Goal: Task Accomplishment & Management: Manage account settings

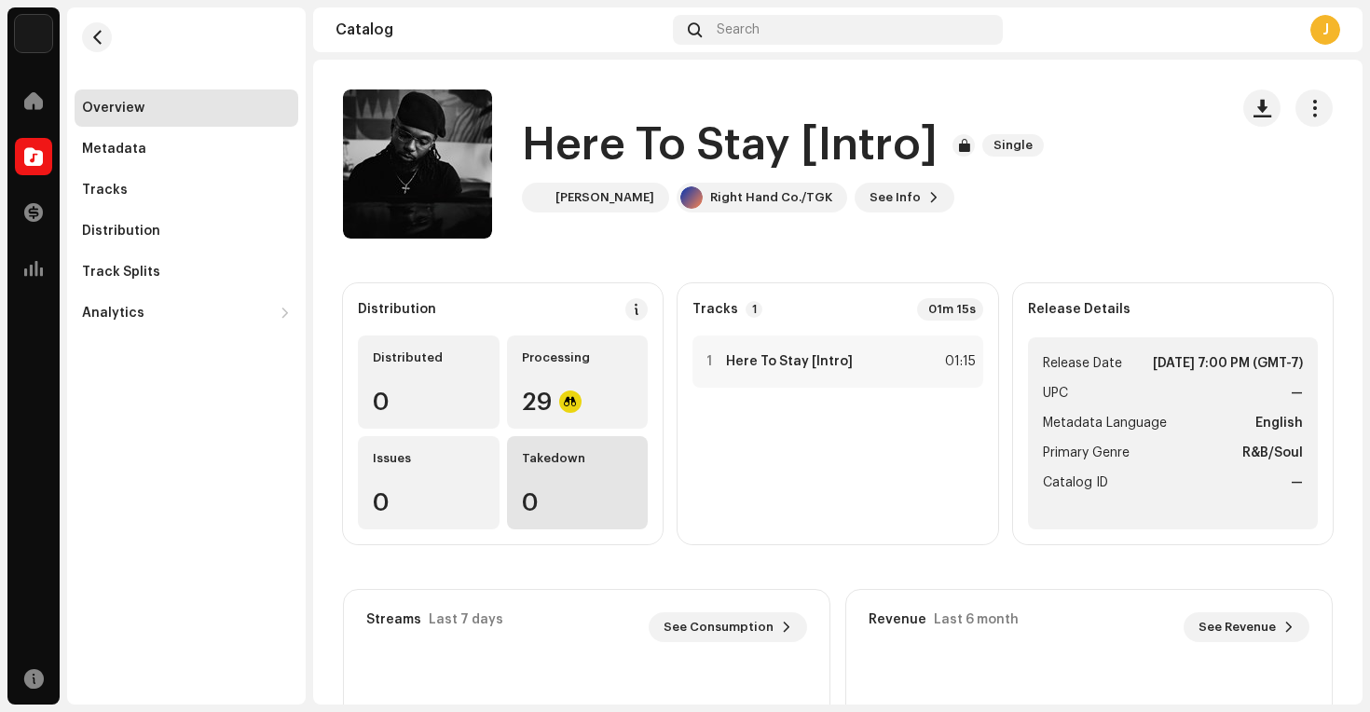
click at [593, 482] on div "Takedown 0" at bounding box center [578, 482] width 142 height 93
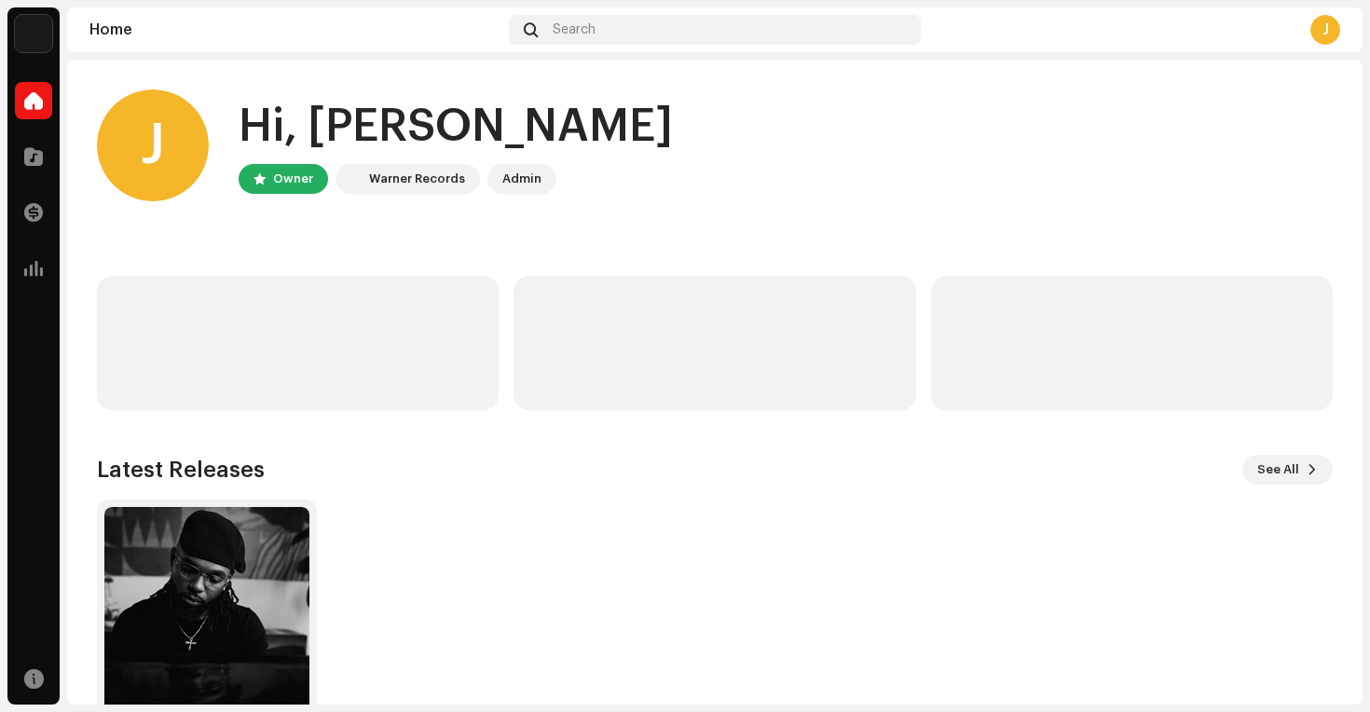
scroll to position [93, 0]
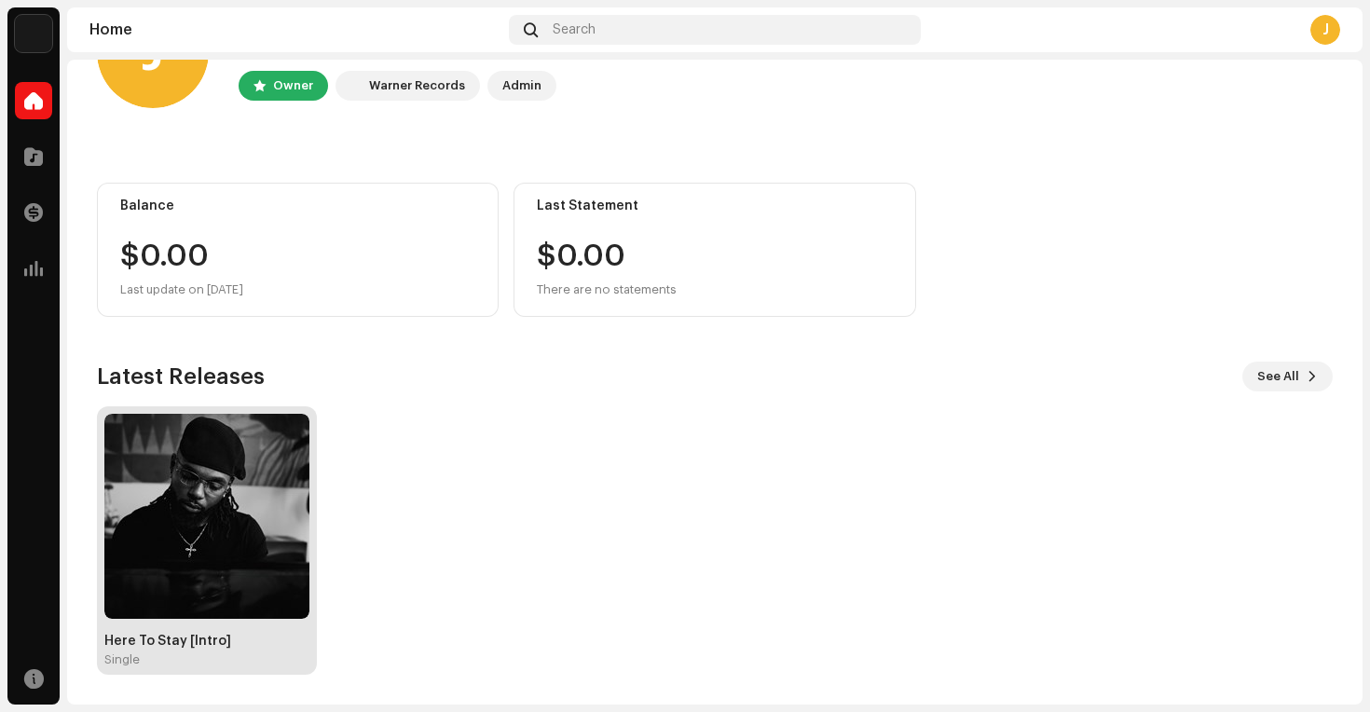
click at [268, 636] on div "Here To Stay [Intro]" at bounding box center [206, 641] width 205 height 15
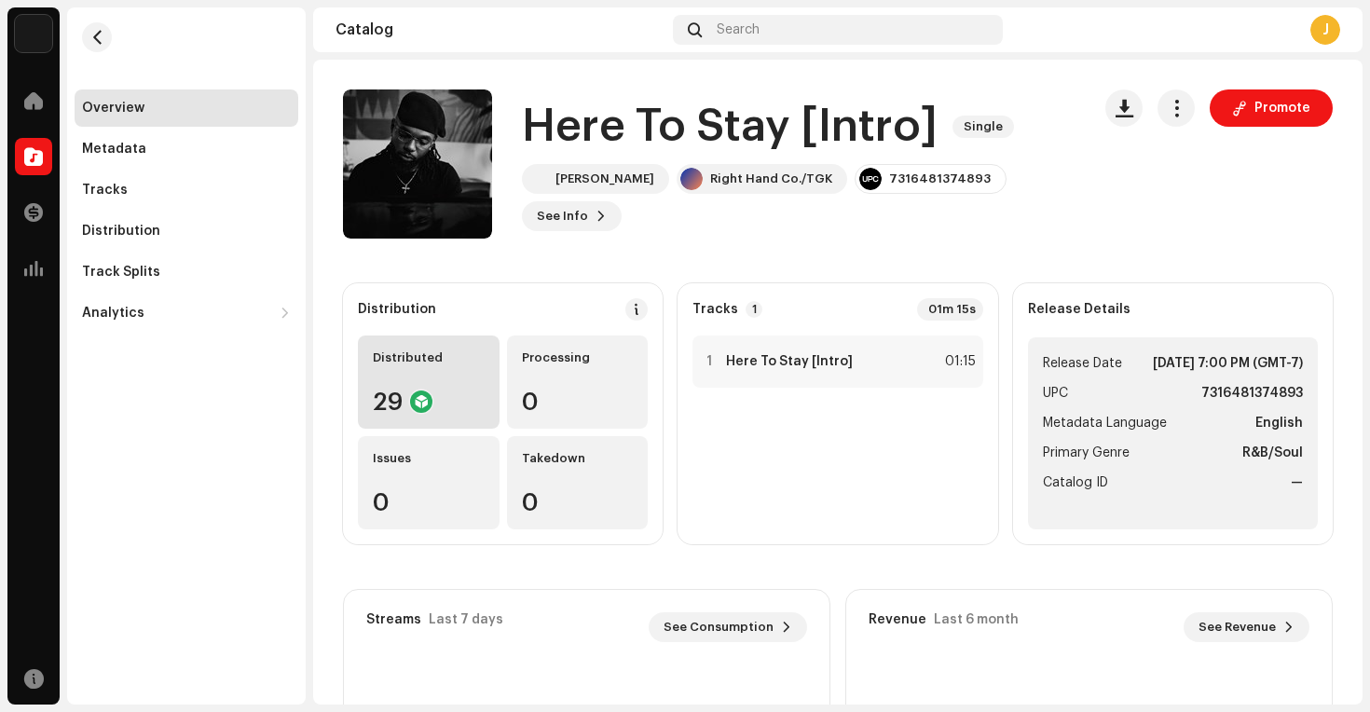
click at [471, 408] on div "29" at bounding box center [429, 401] width 112 height 24
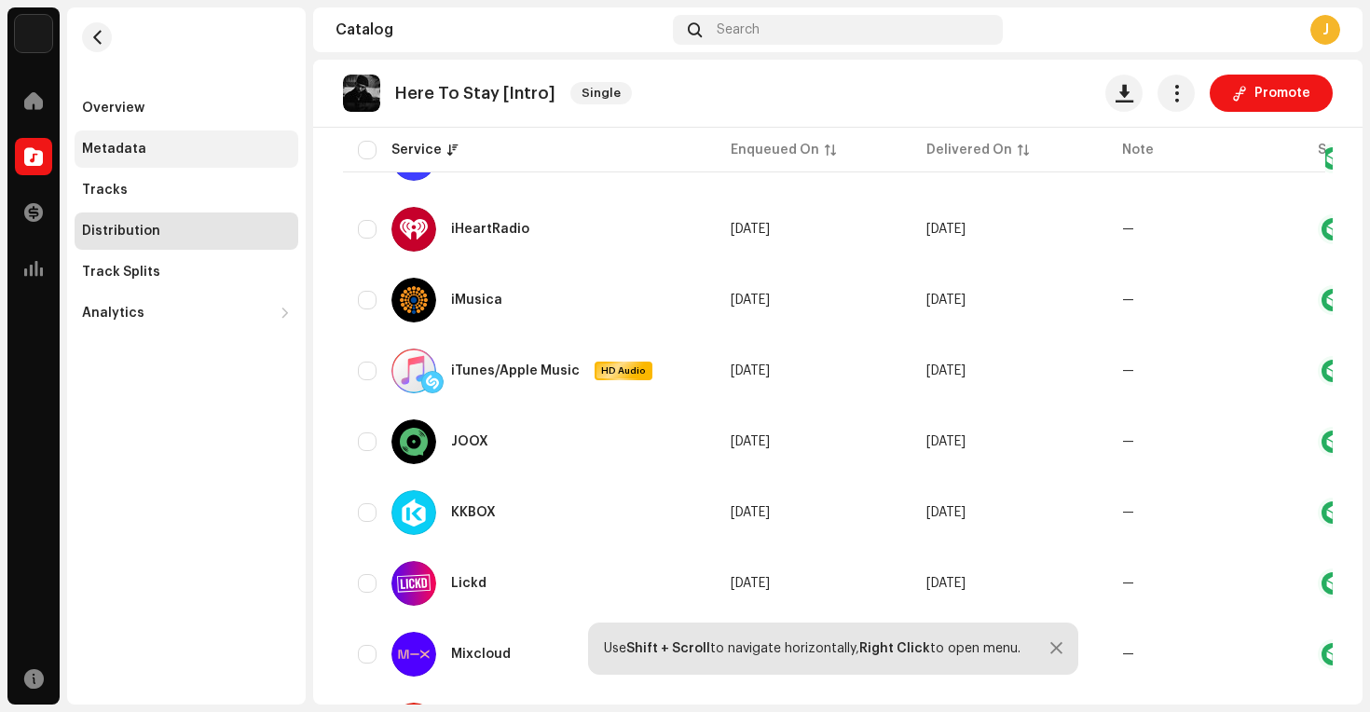
scroll to position [389, 0]
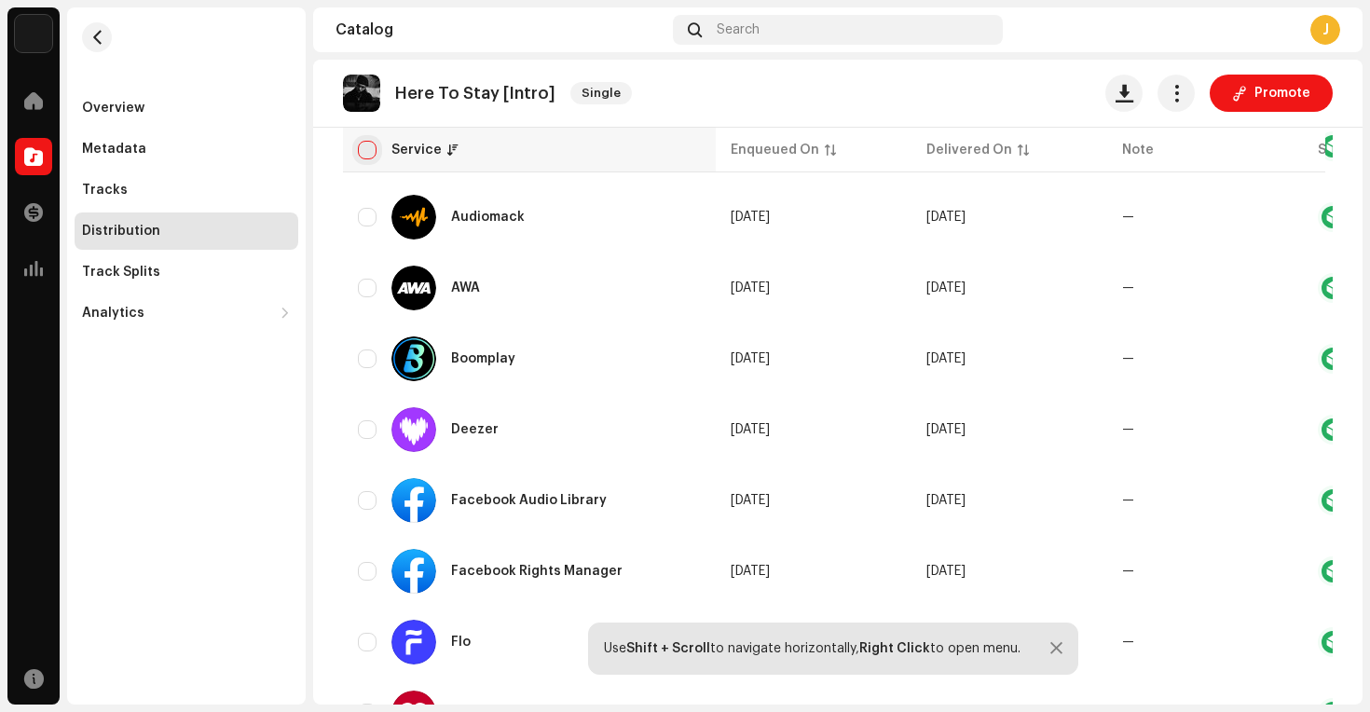
click at [363, 144] on input "checkbox" at bounding box center [367, 150] width 19 height 19
checkbox input "true"
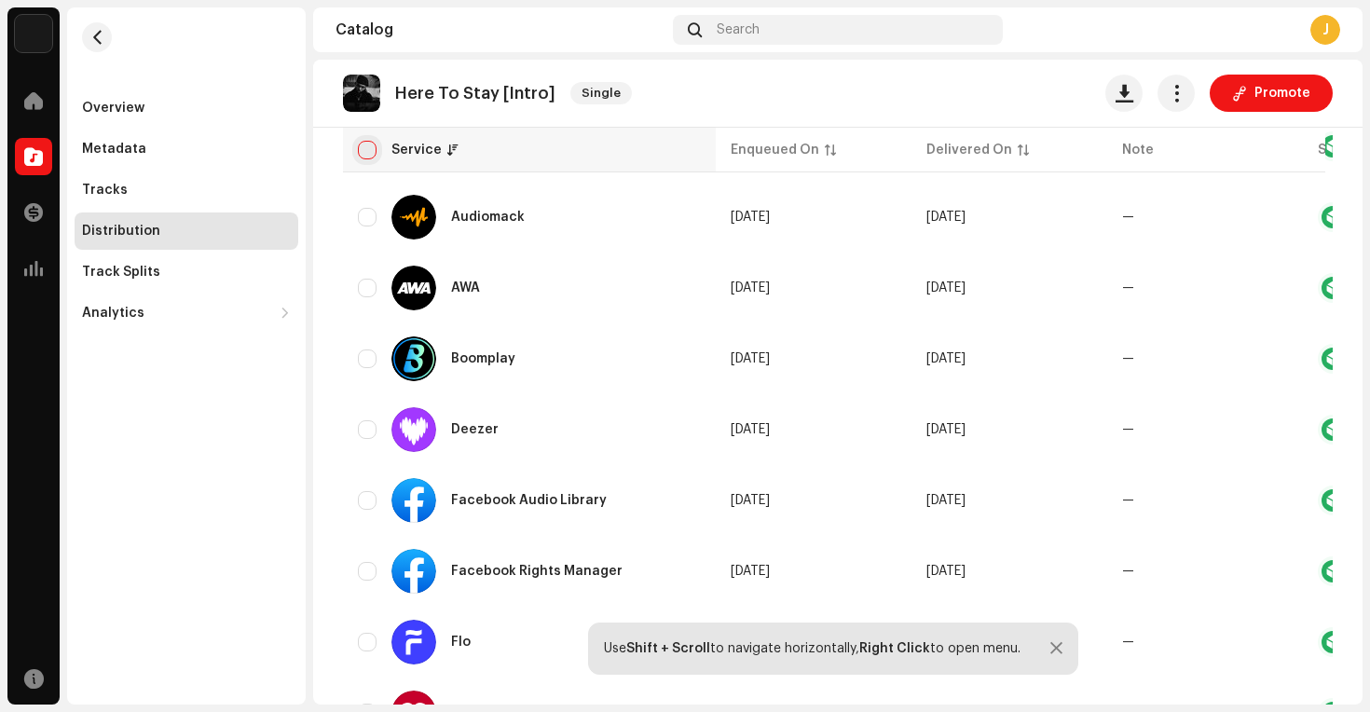
checkbox input "true"
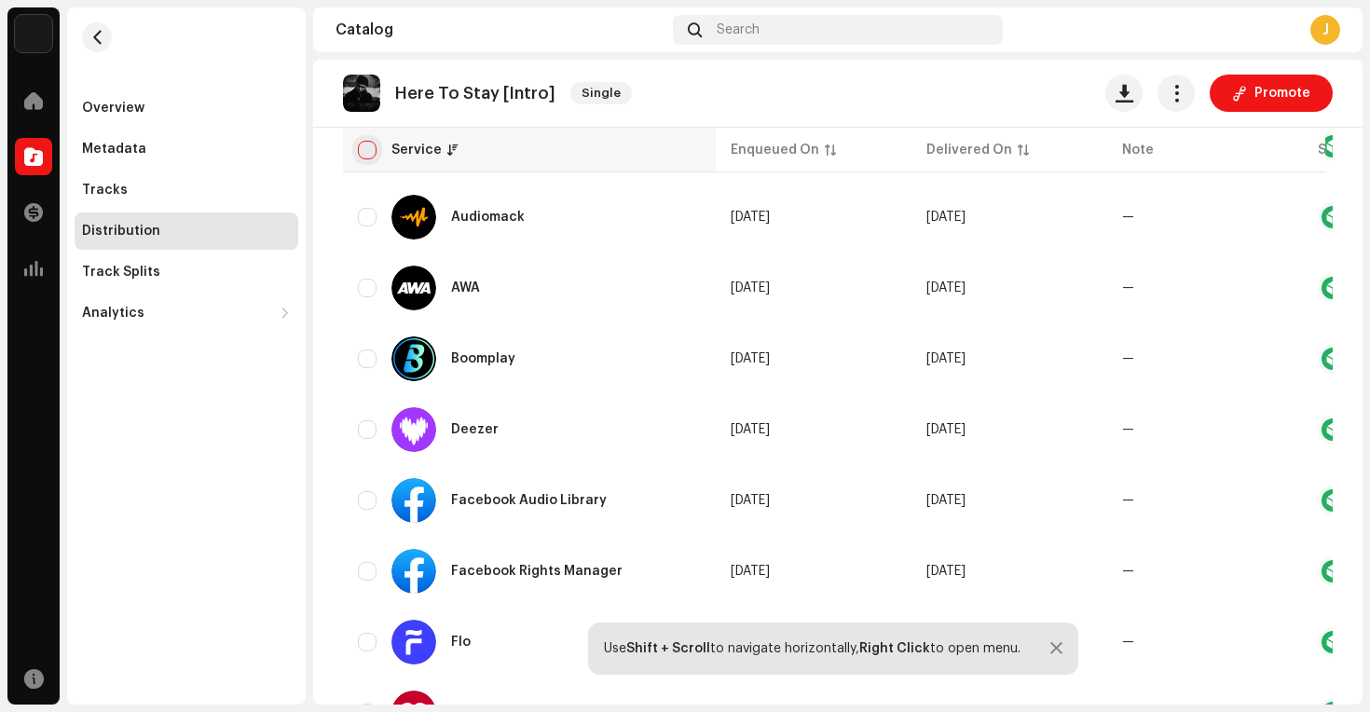
checkbox input "true"
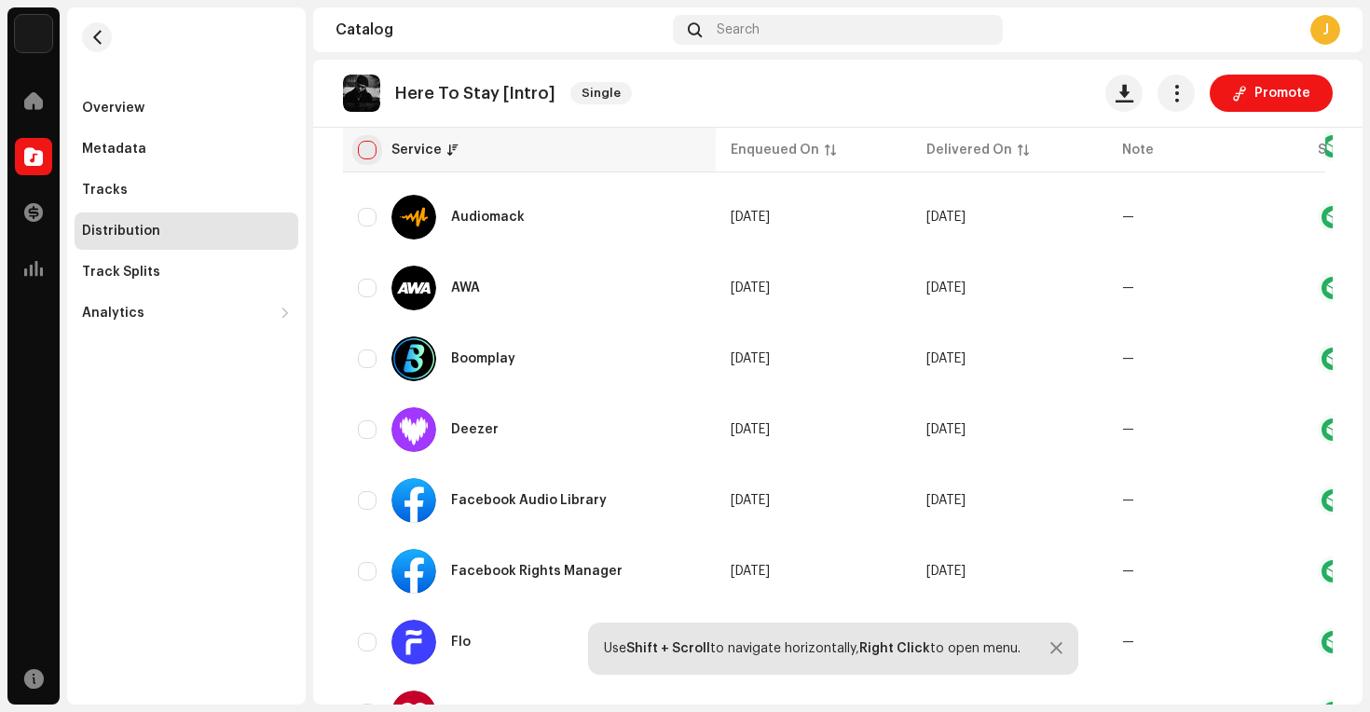
checkbox input "true"
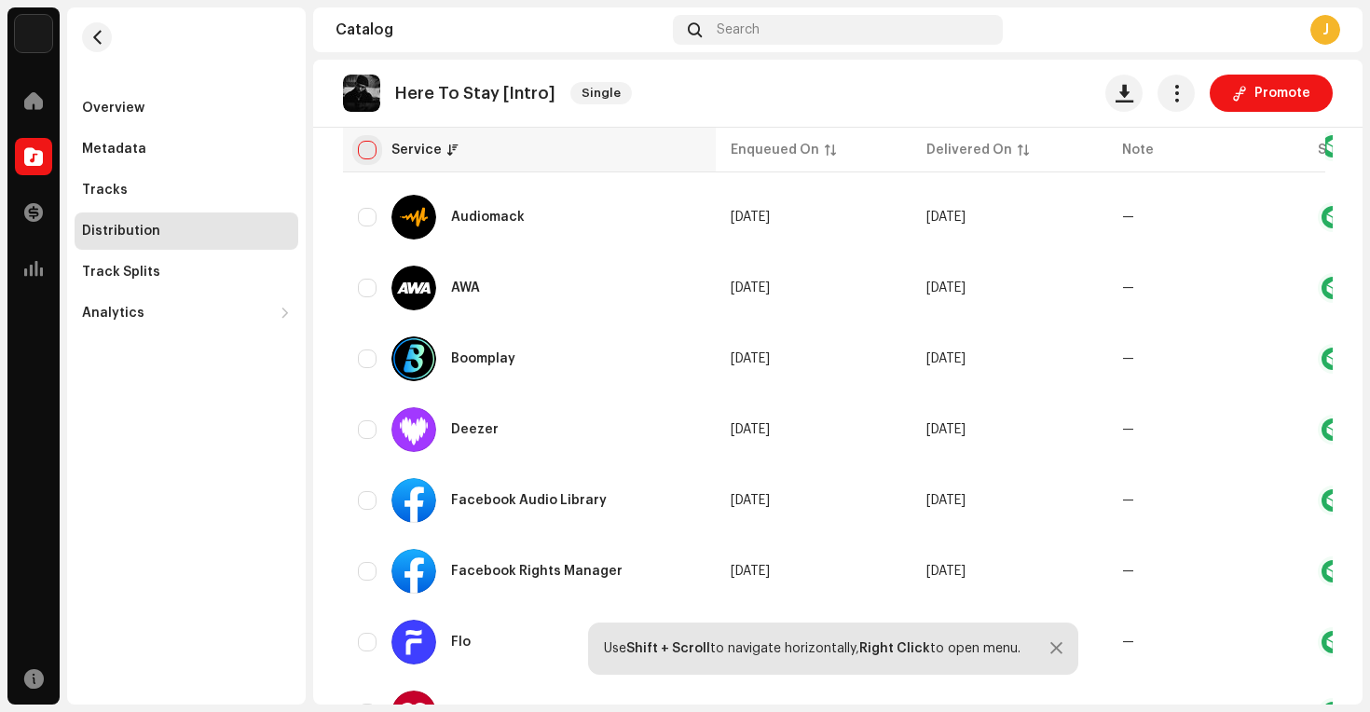
checkbox input "true"
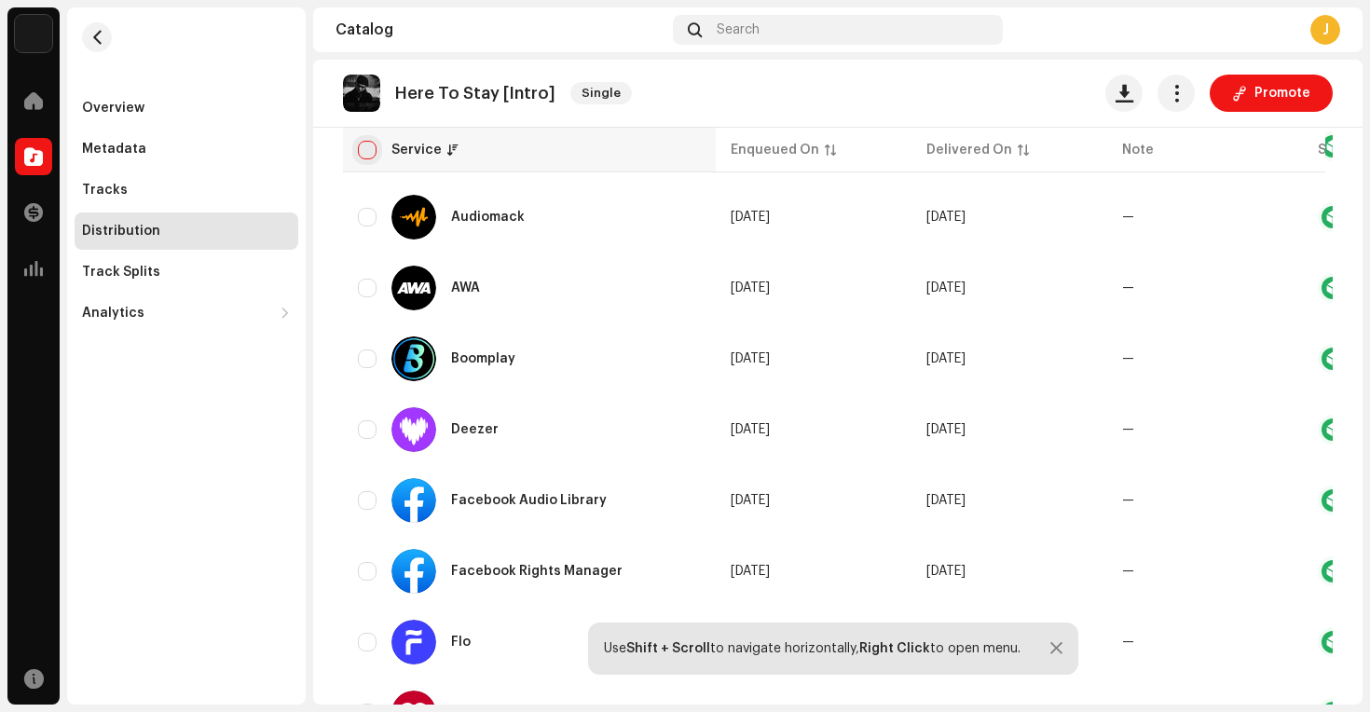
checkbox input "true"
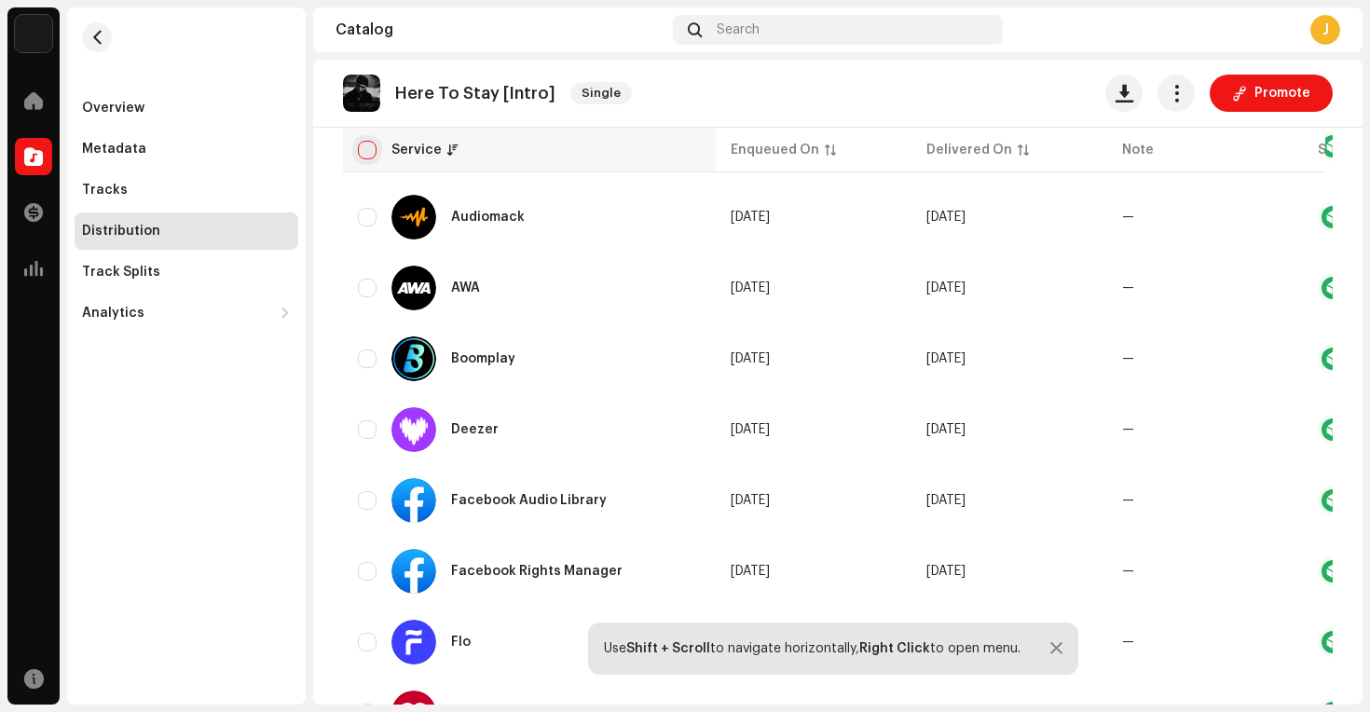
checkbox input "true"
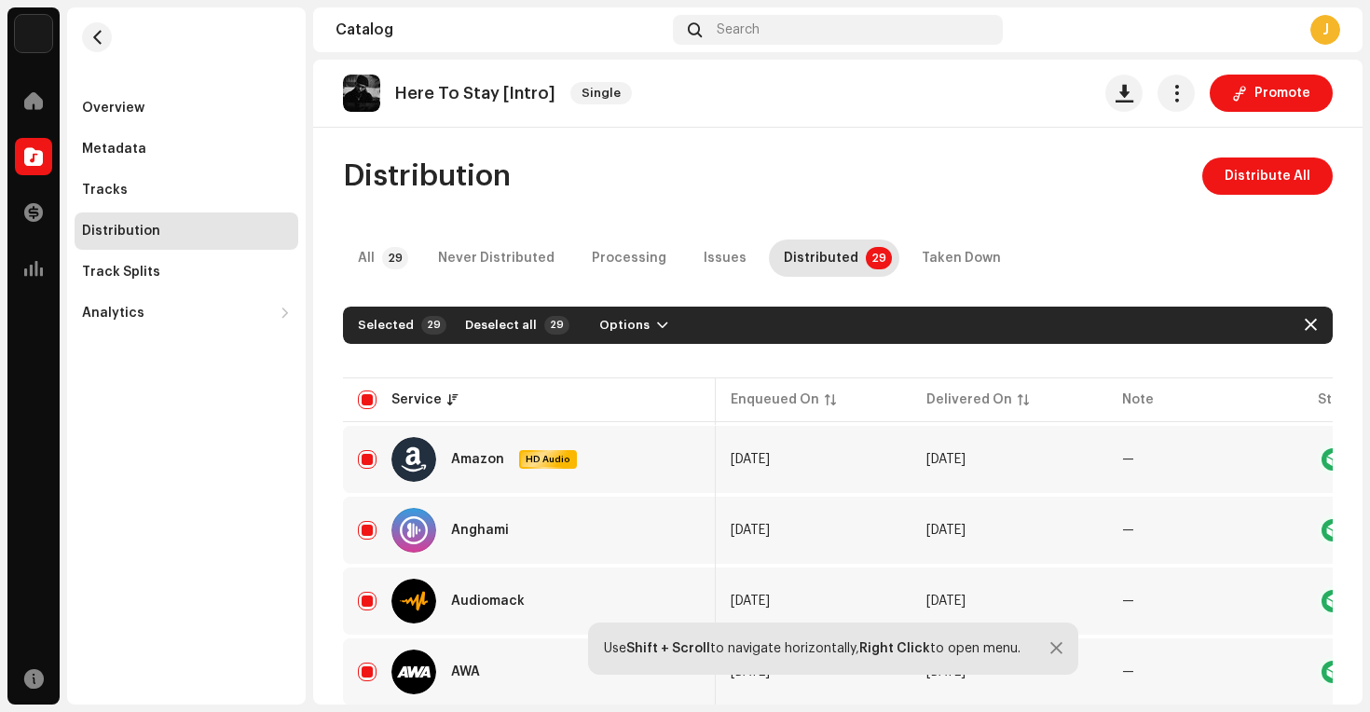
scroll to position [0, 177]
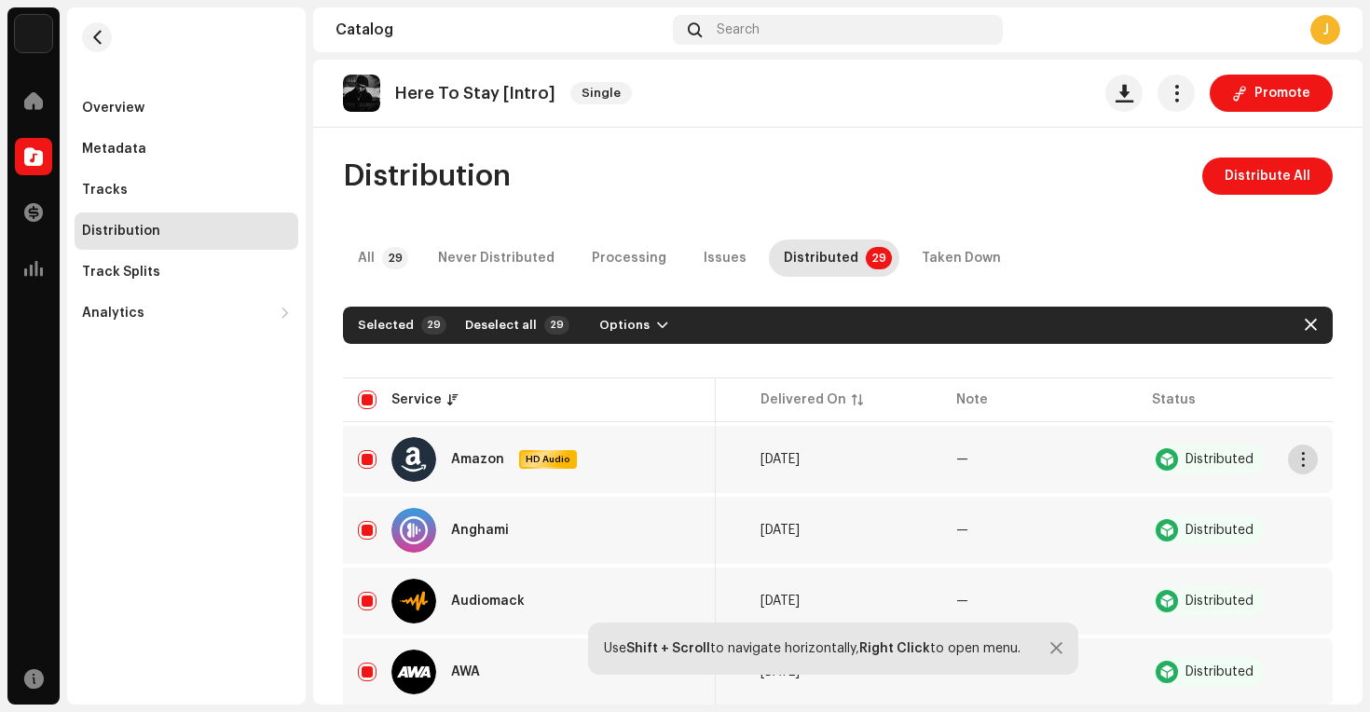
click at [1296, 453] on span "button" at bounding box center [1303, 459] width 14 height 15
click at [1210, 454] on div "Distributed" at bounding box center [1219, 459] width 68 height 13
click at [628, 325] on span "Options" at bounding box center [624, 325] width 50 height 37
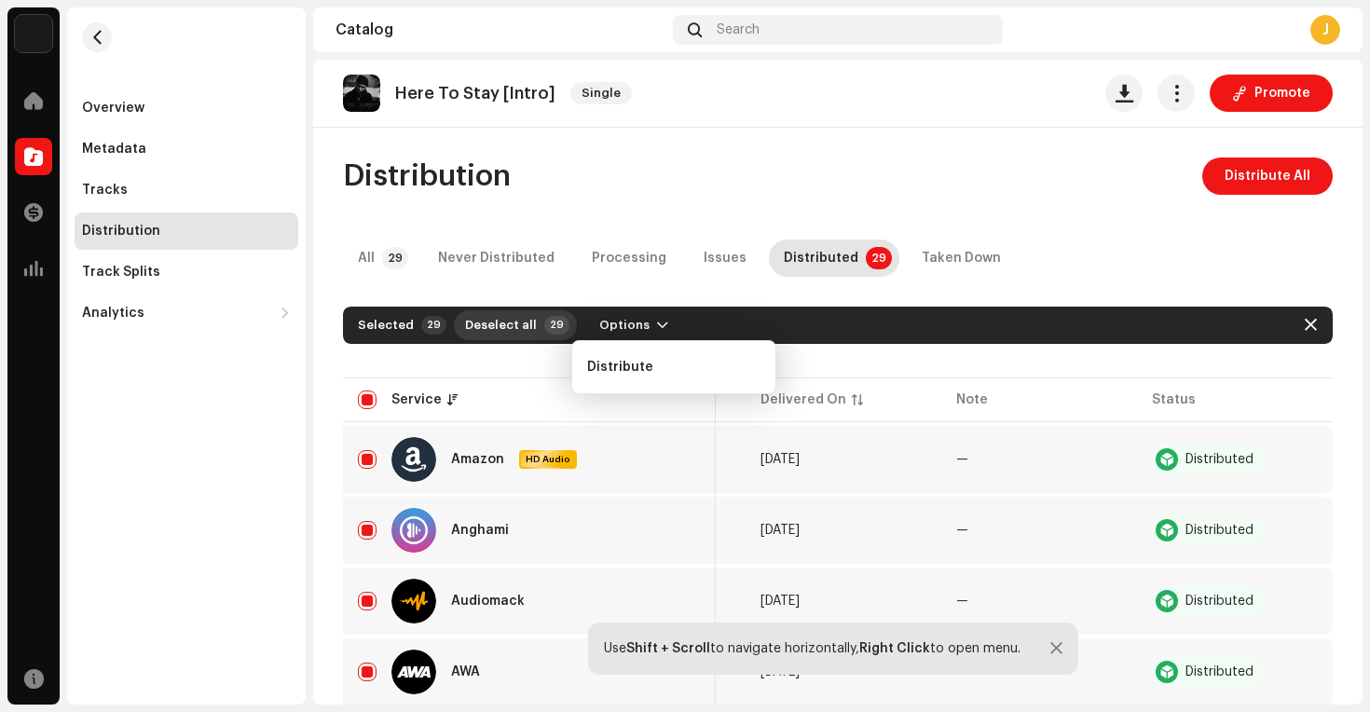
click at [522, 327] on span "Deselect all" at bounding box center [501, 325] width 72 height 37
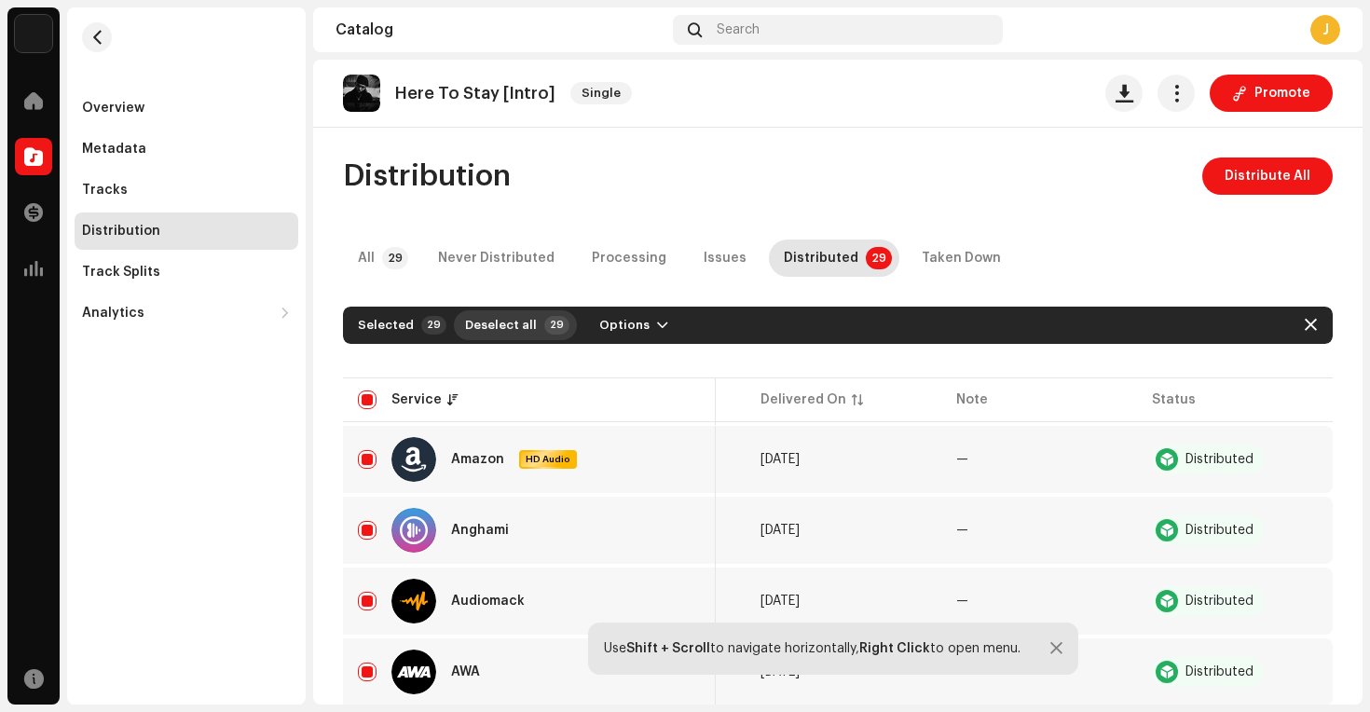
checkbox input "false"
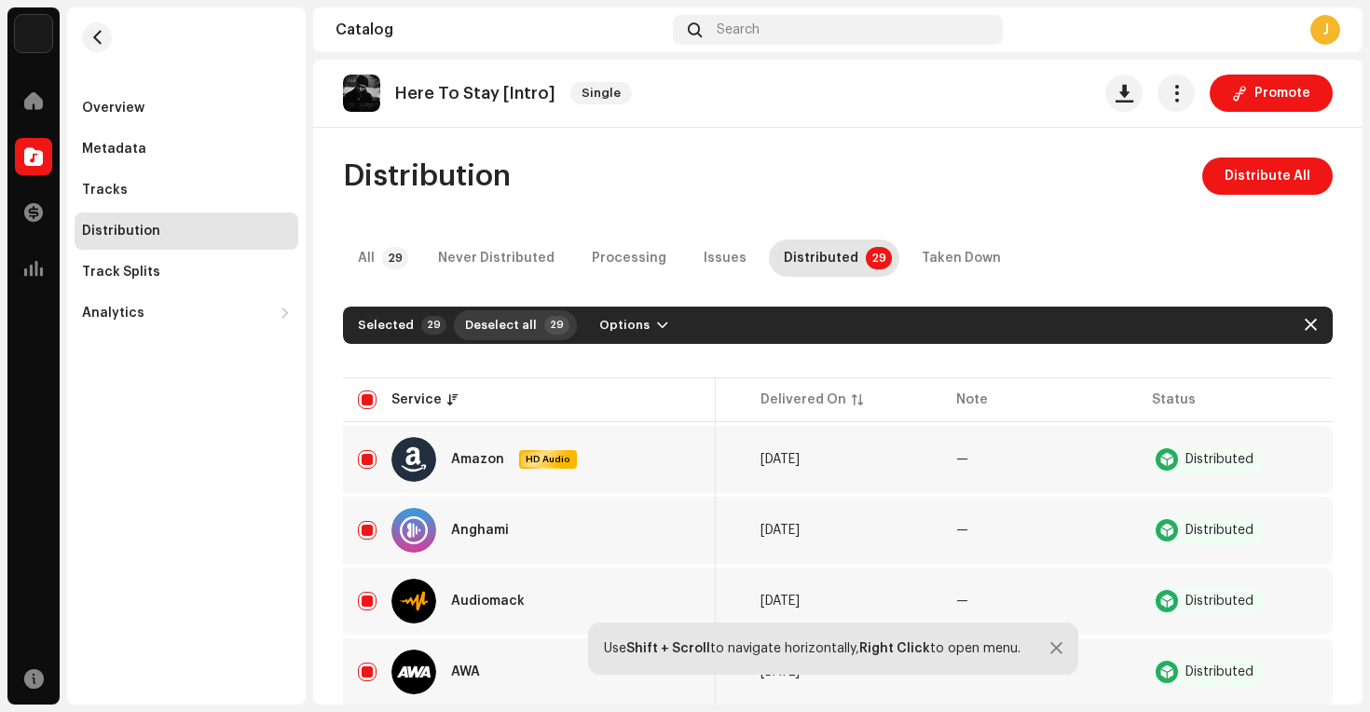
checkbox input "false"
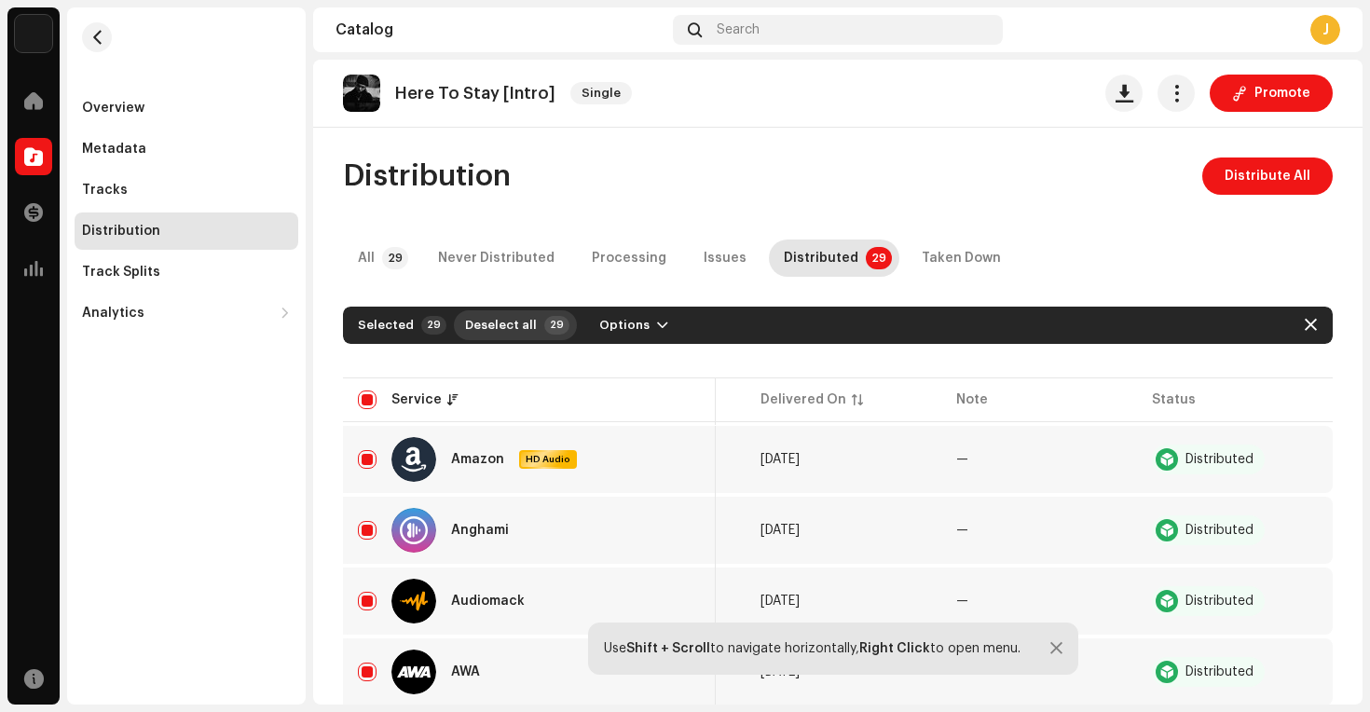
checkbox input "false"
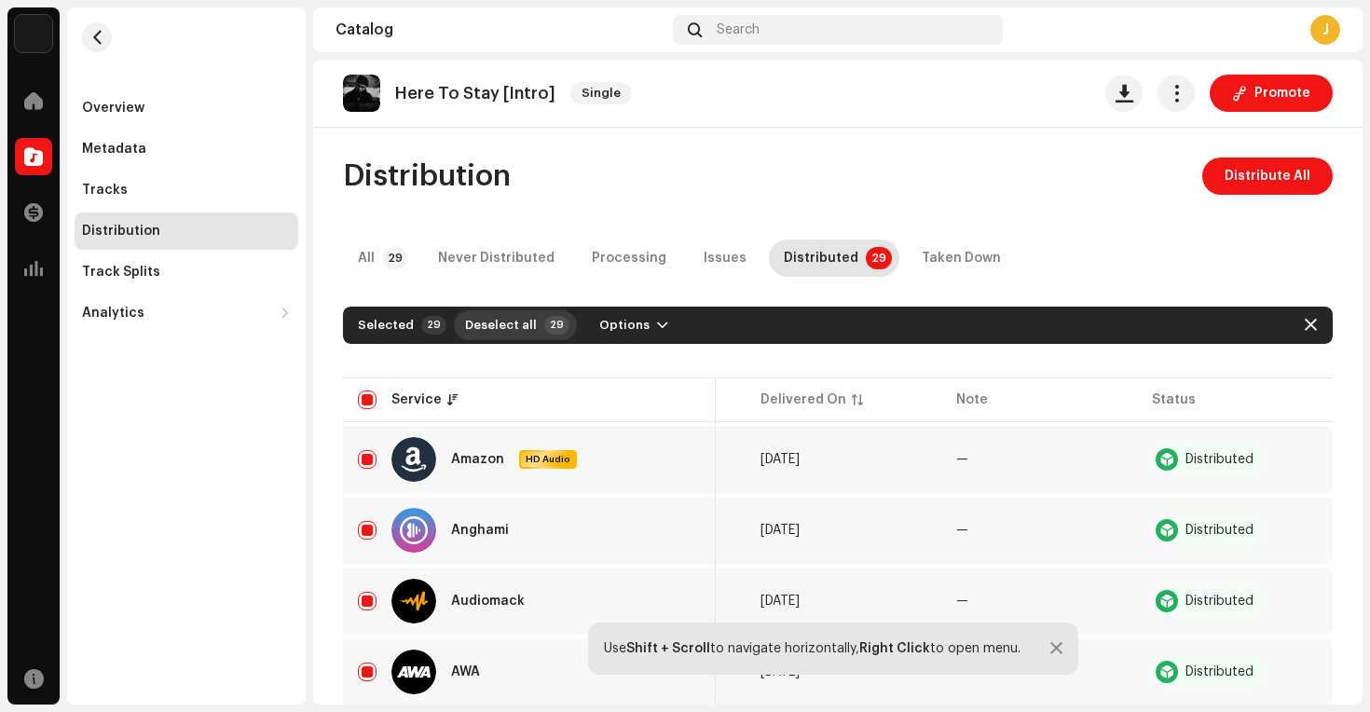
checkbox input "false"
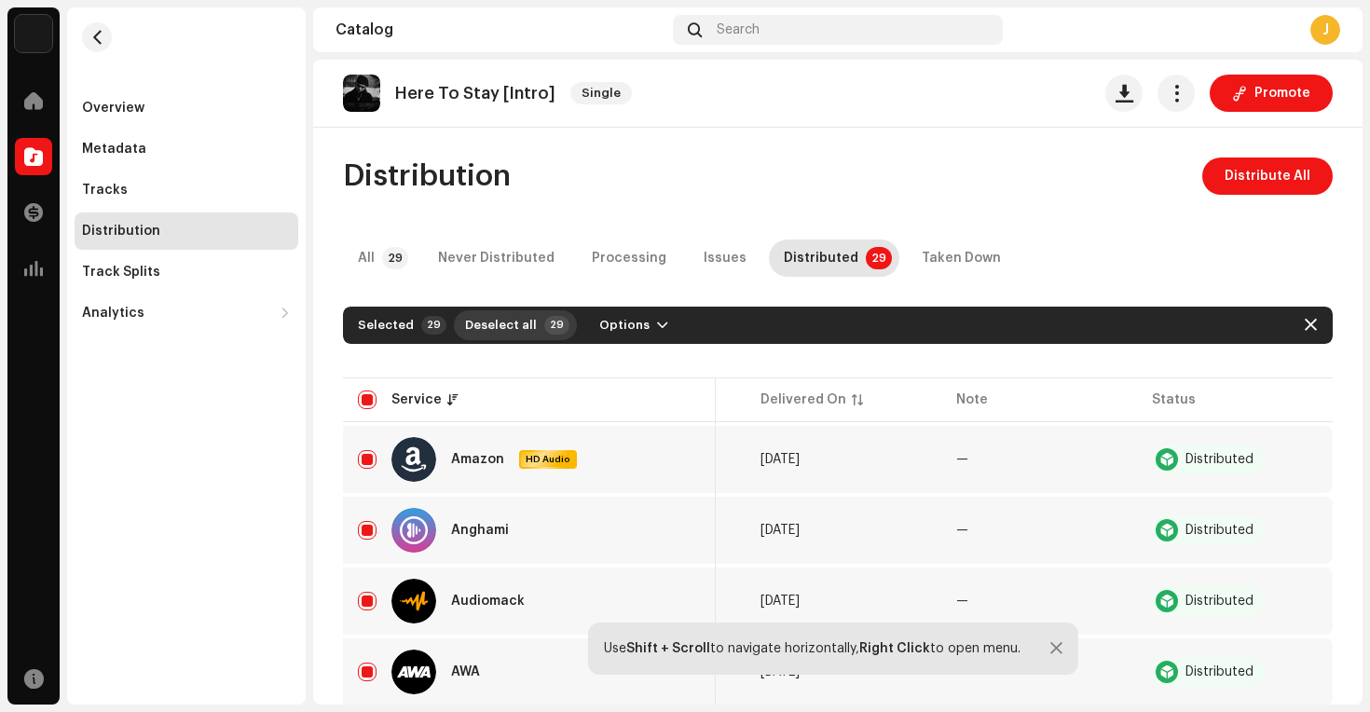
checkbox input "false"
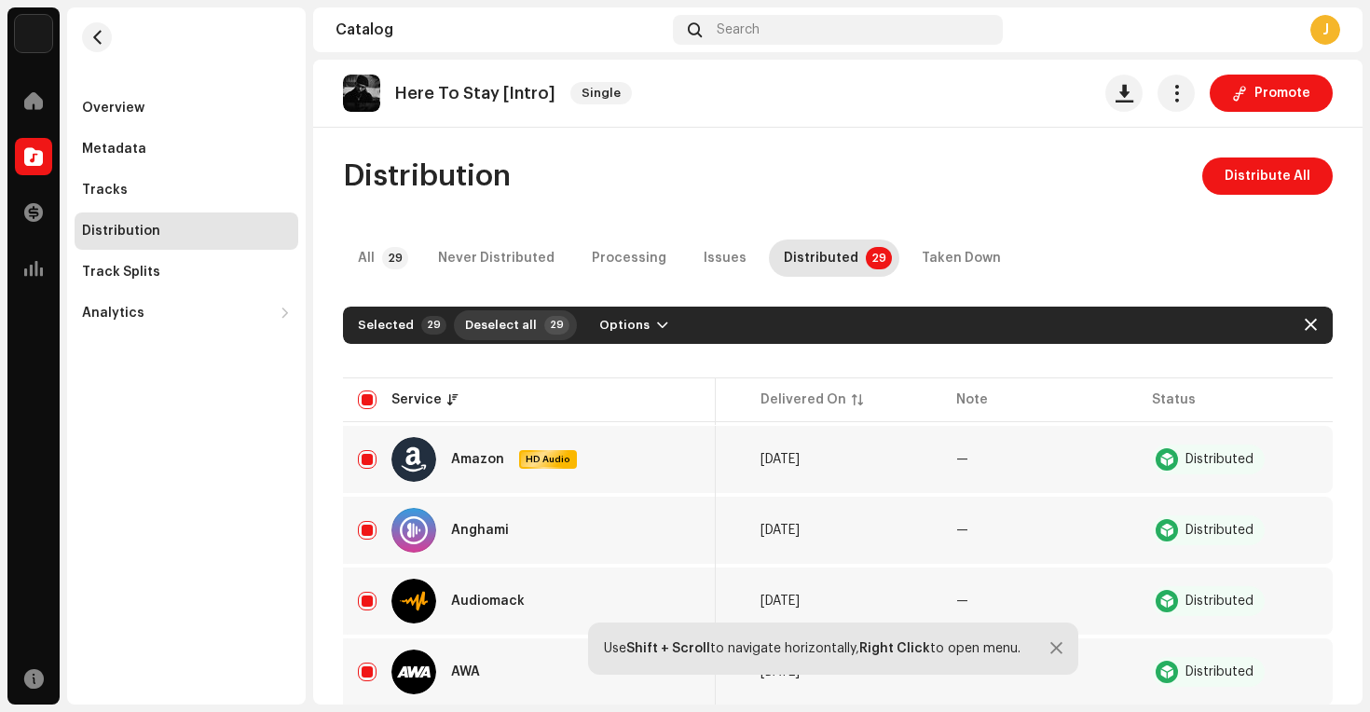
checkbox input "false"
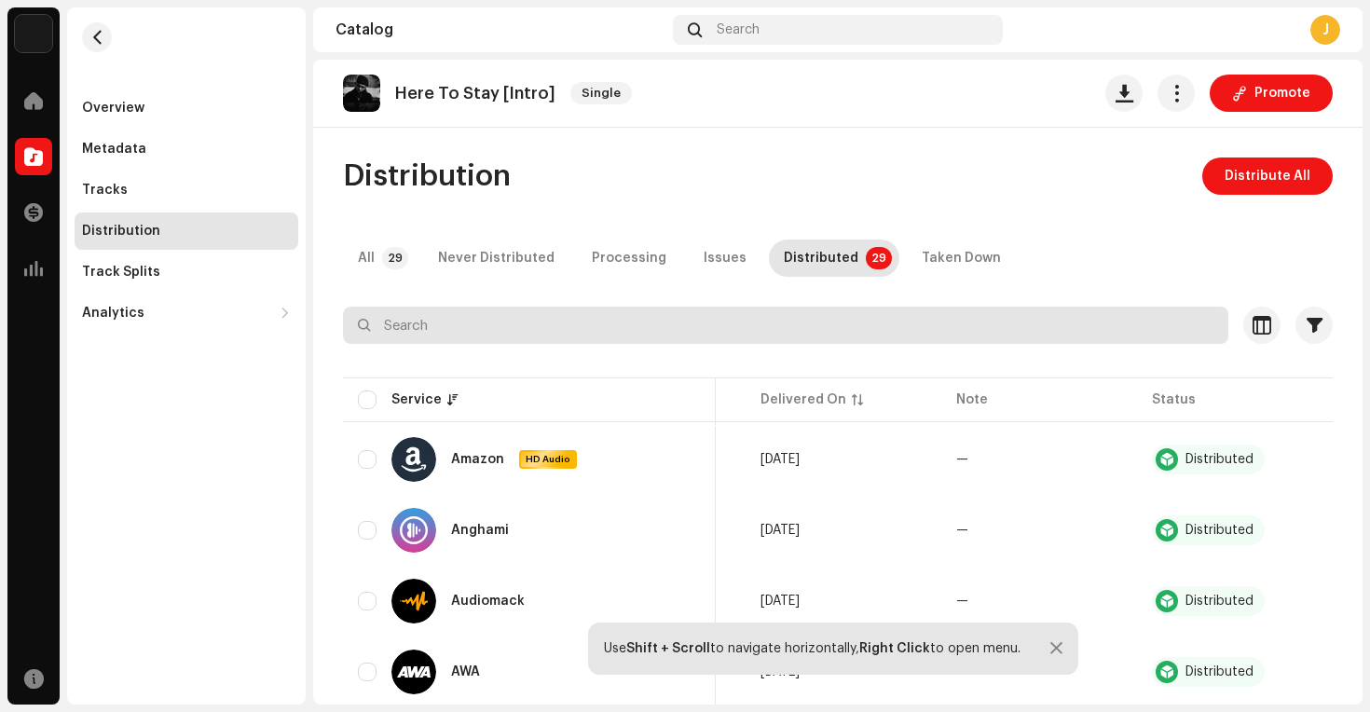
click at [472, 317] on input "text" at bounding box center [785, 325] width 885 height 37
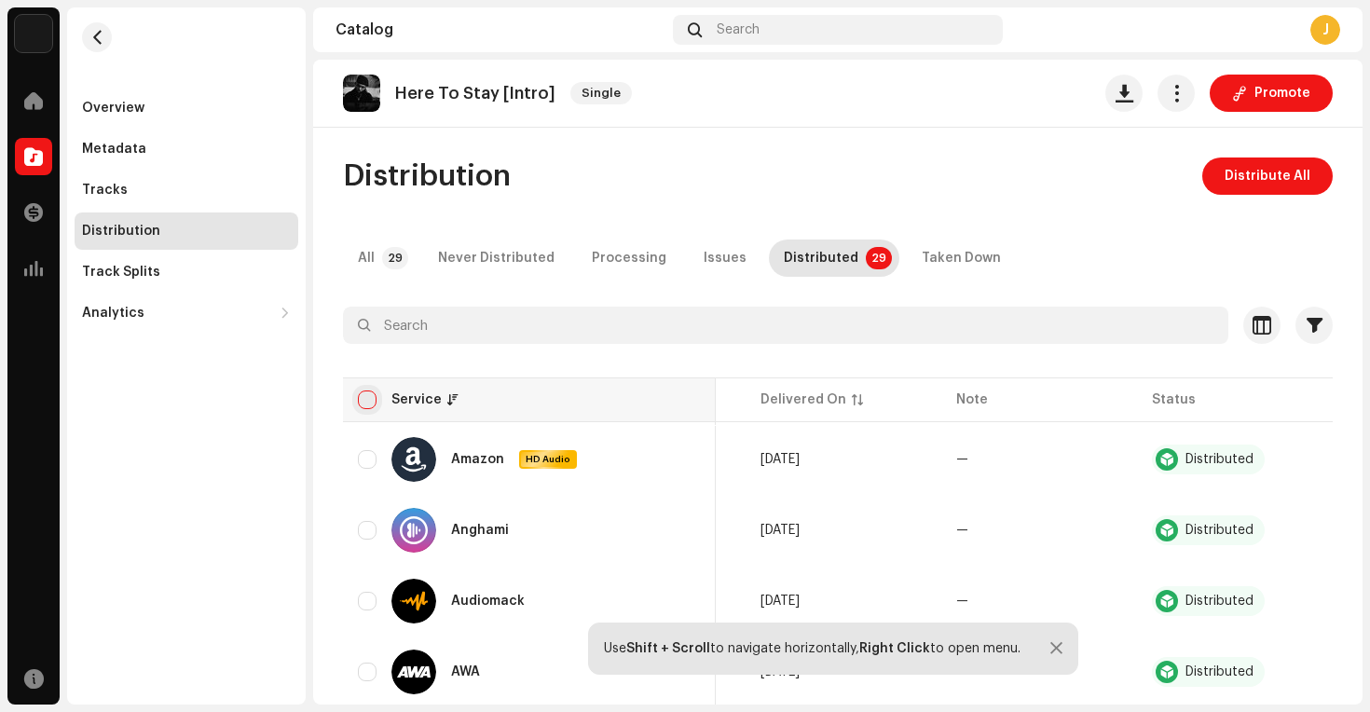
click at [362, 390] on input "checkbox" at bounding box center [367, 399] width 19 height 19
checkbox input "true"
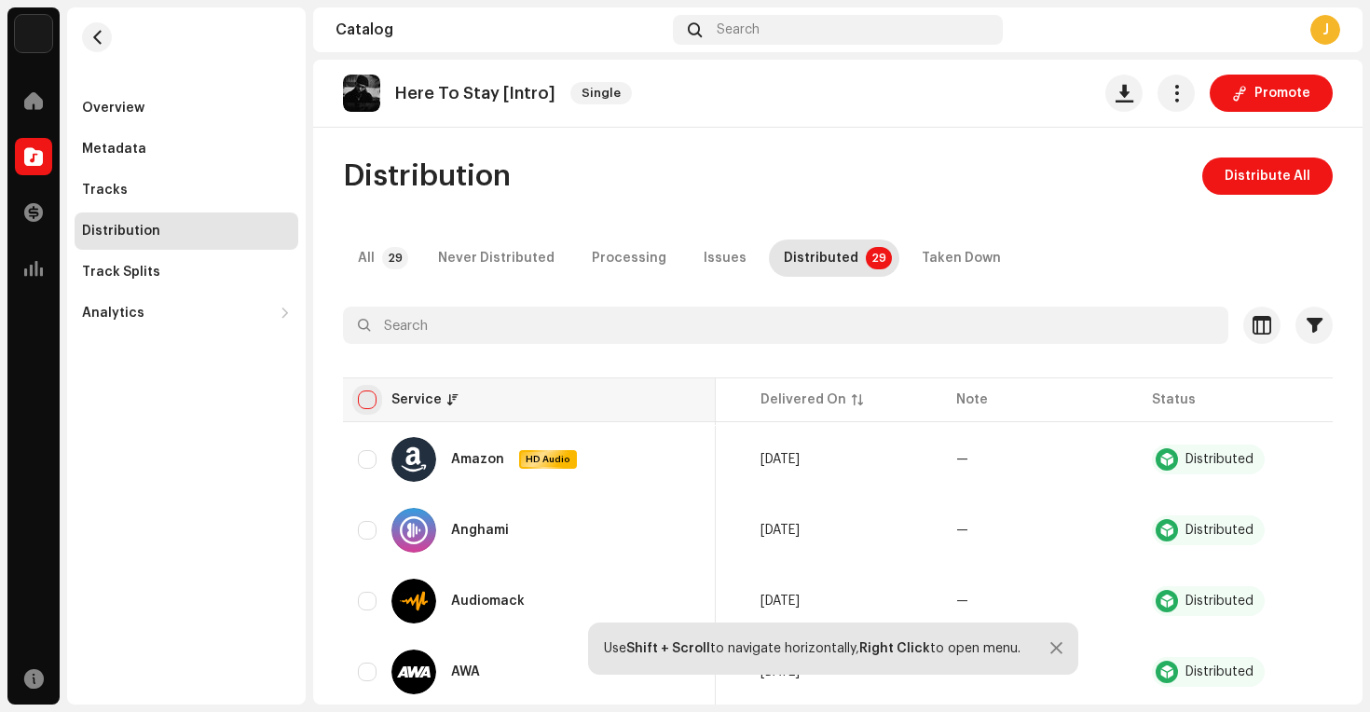
checkbox input "true"
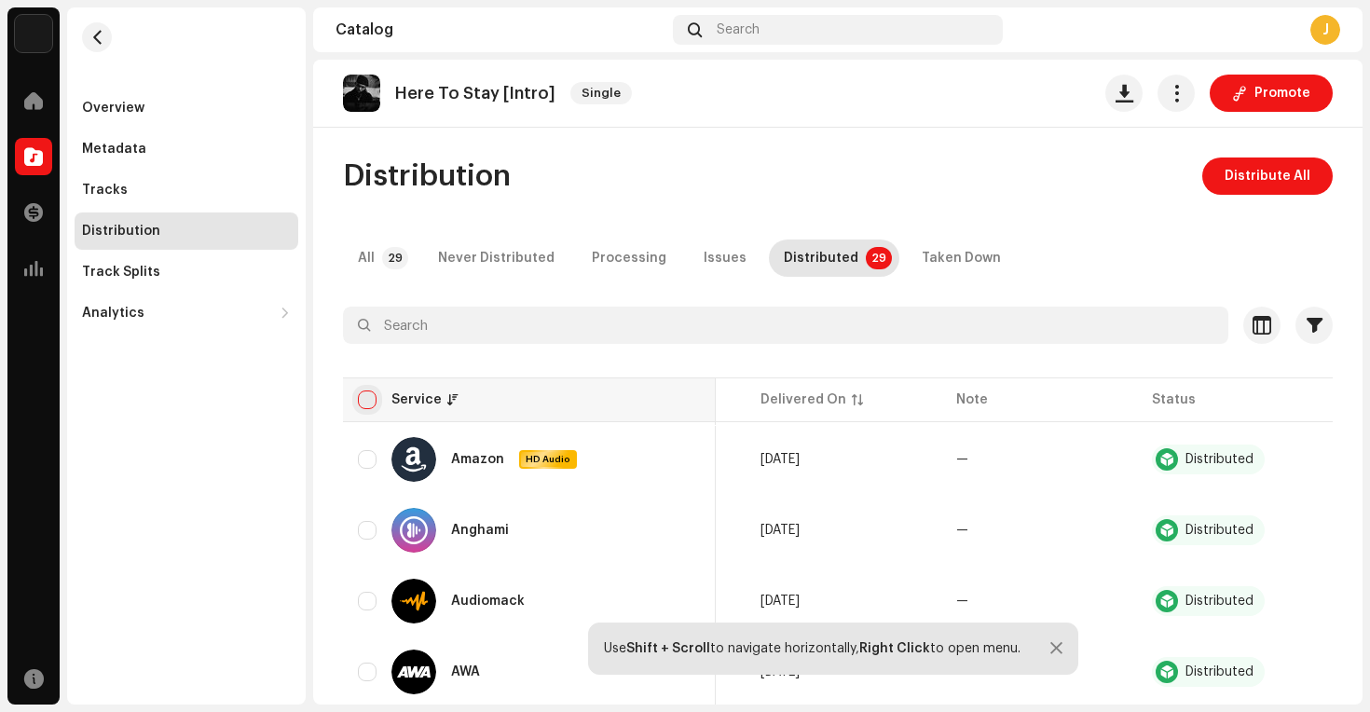
checkbox input "true"
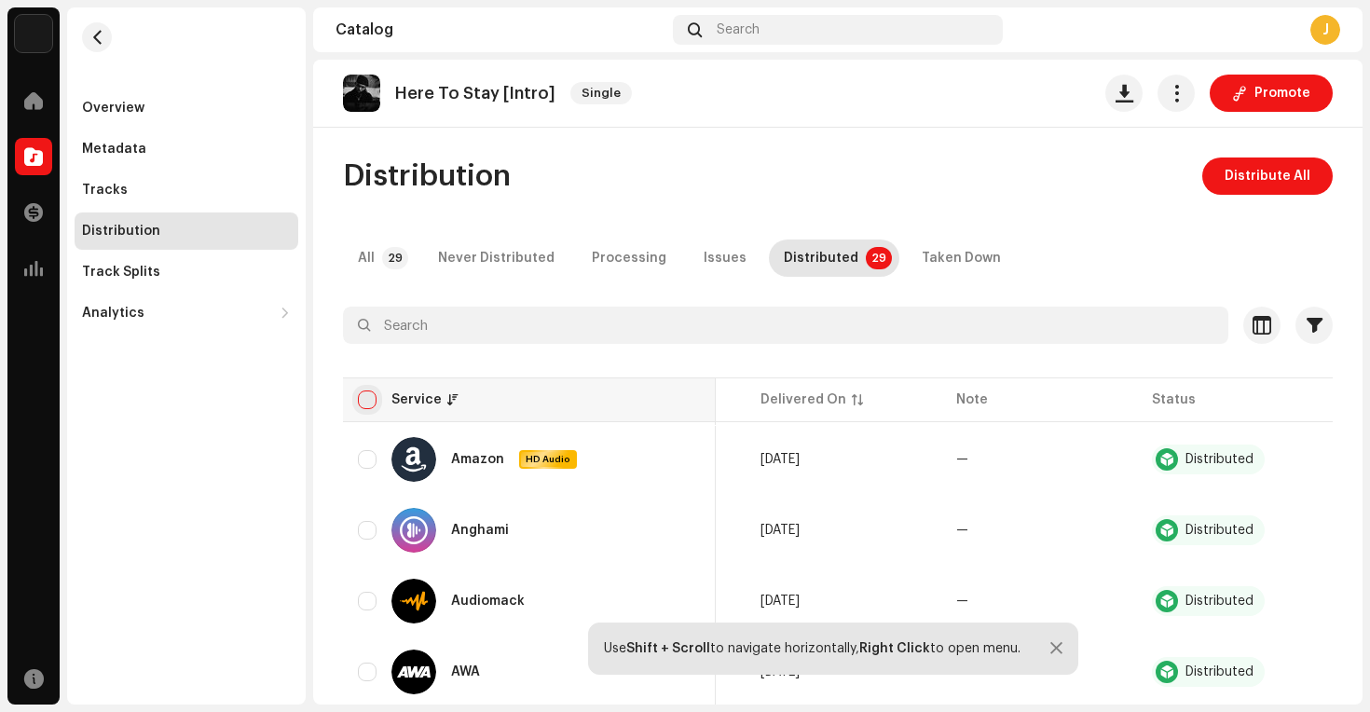
checkbox input "true"
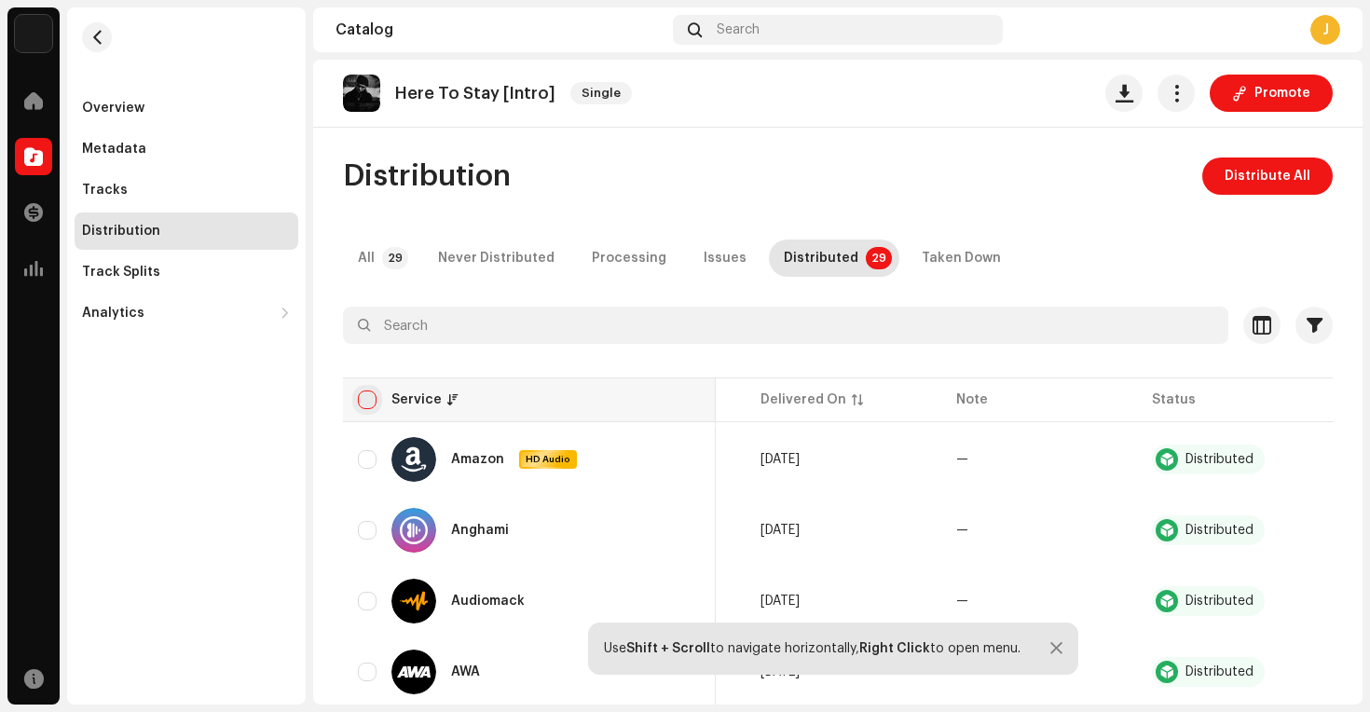
checkbox input "true"
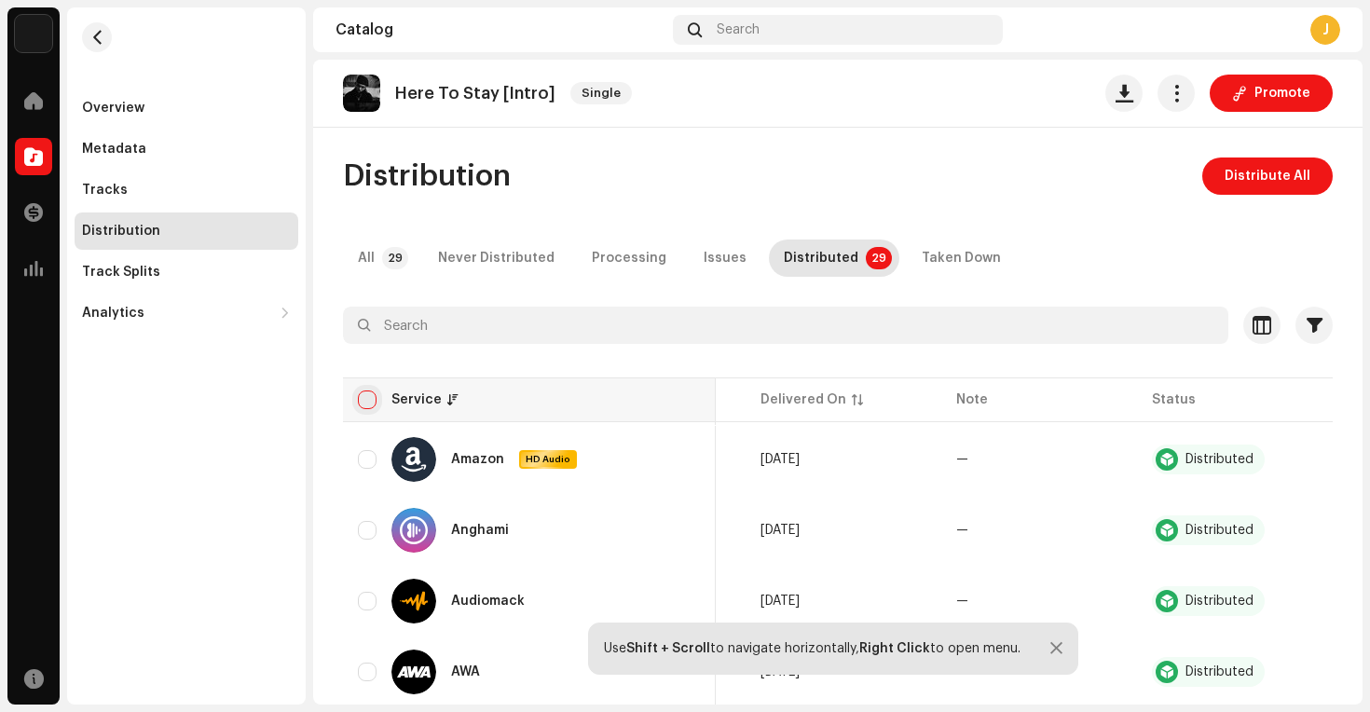
checkbox input "true"
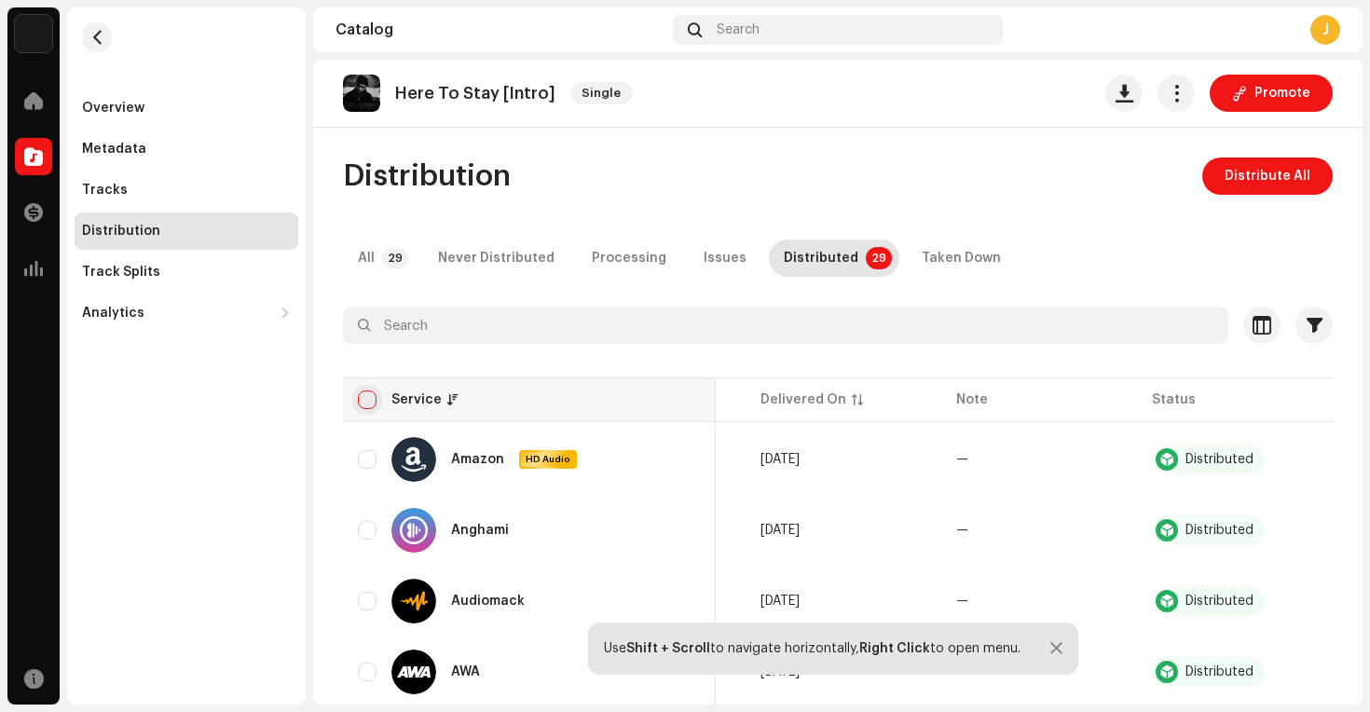
checkbox input "true"
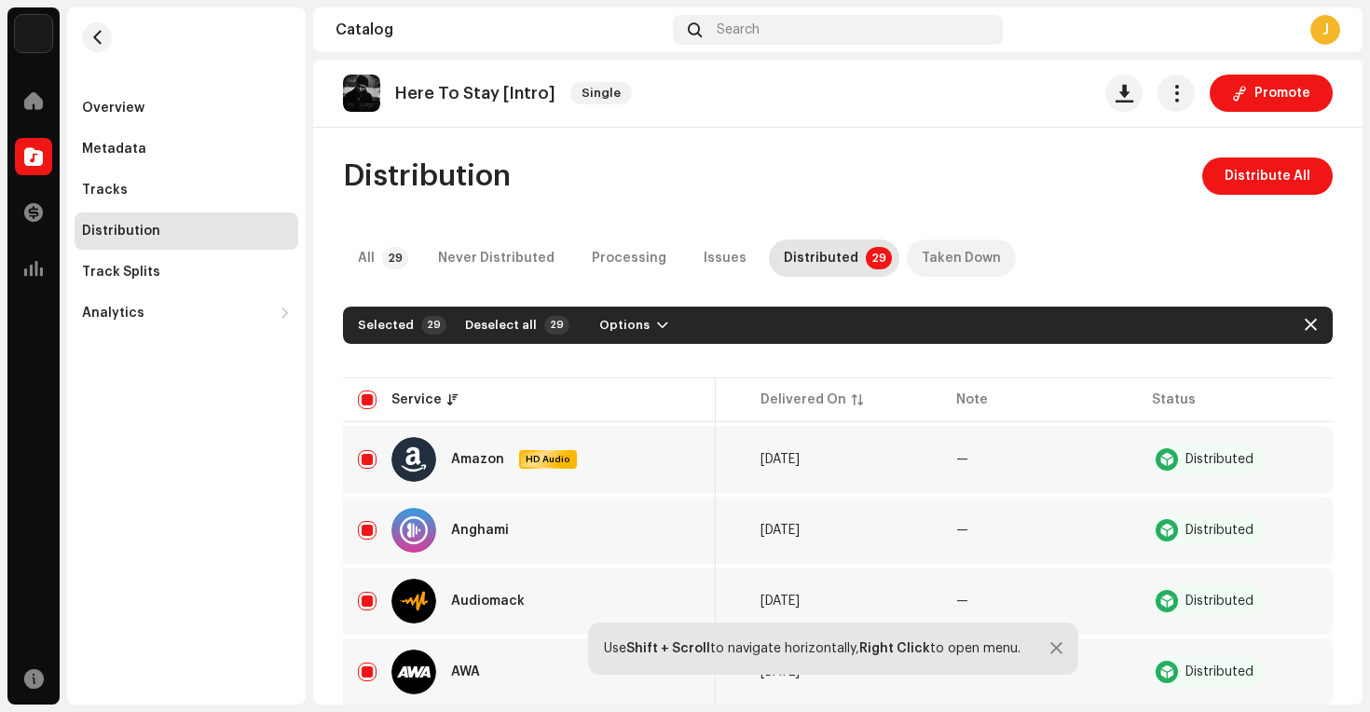
click at [907, 256] on p-tab "Taken Down" at bounding box center [961, 257] width 109 height 37
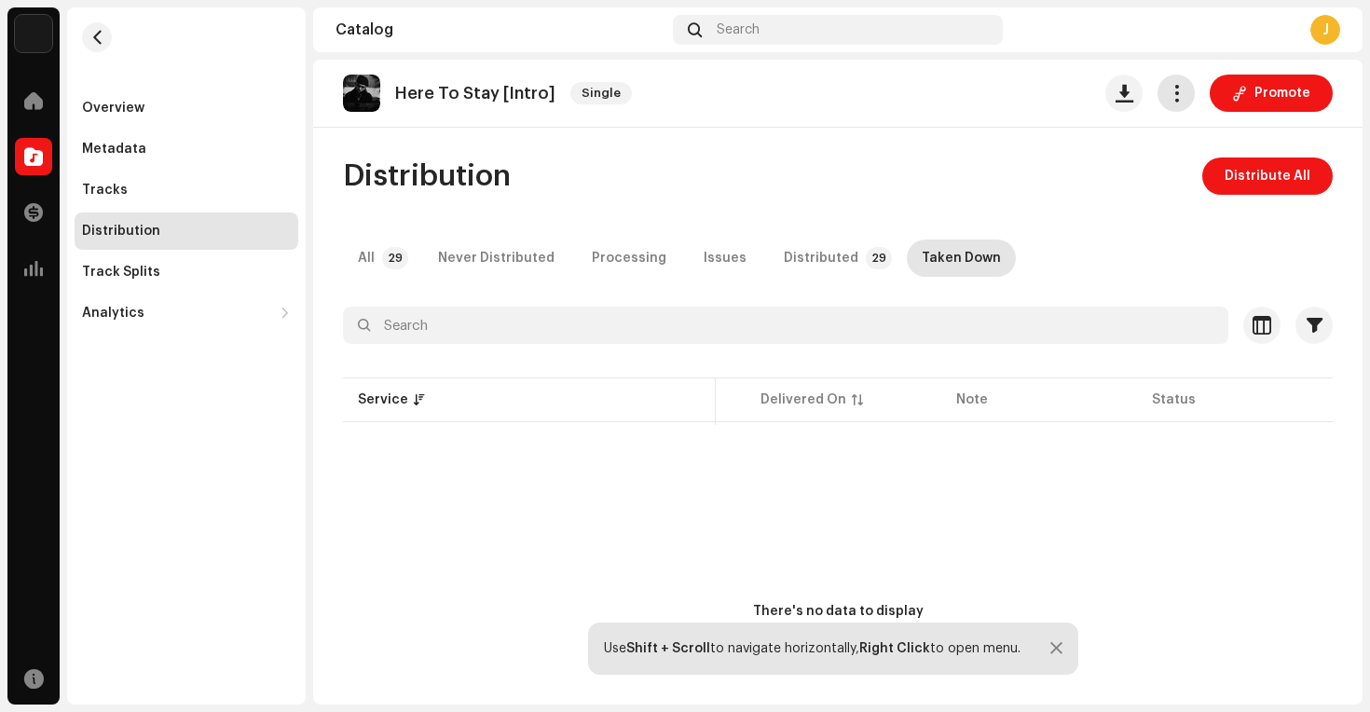
click at [1168, 89] on span "button" at bounding box center [1177, 93] width 18 height 15
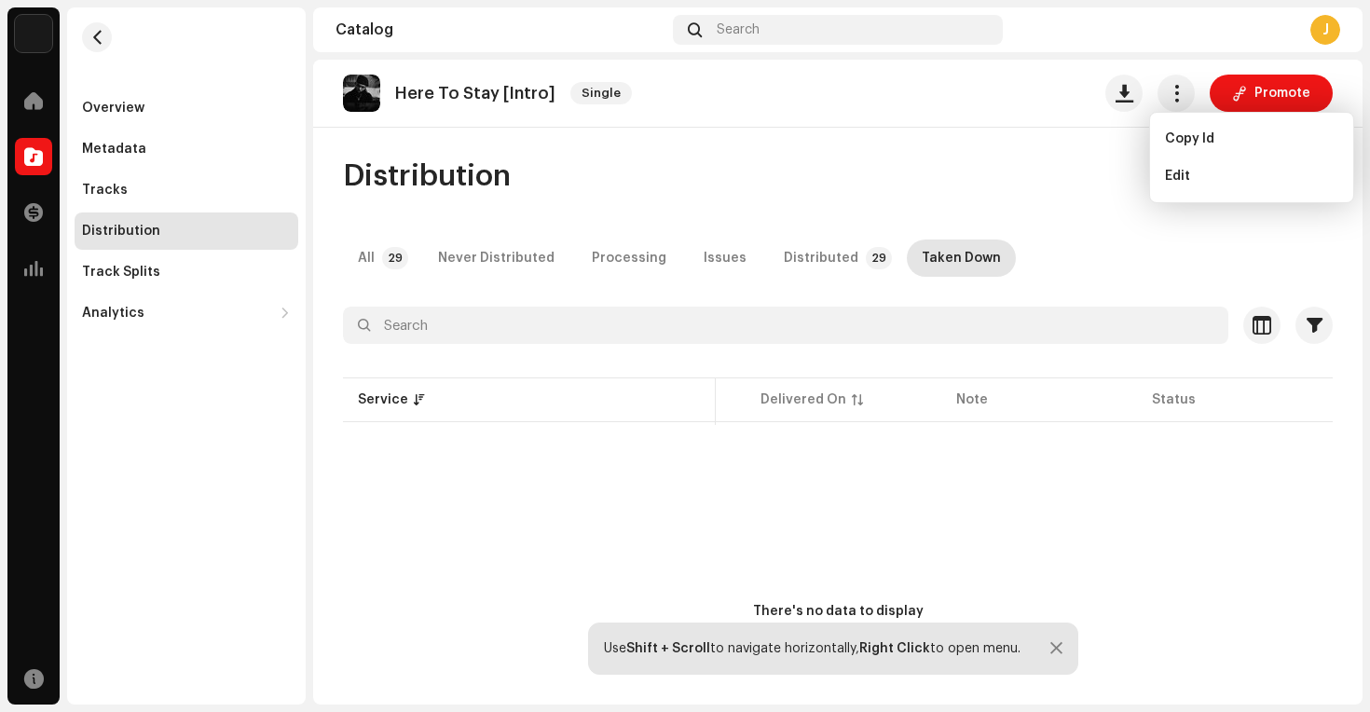
click at [1076, 184] on div "Distribution Distribute All" at bounding box center [838, 175] width 990 height 37
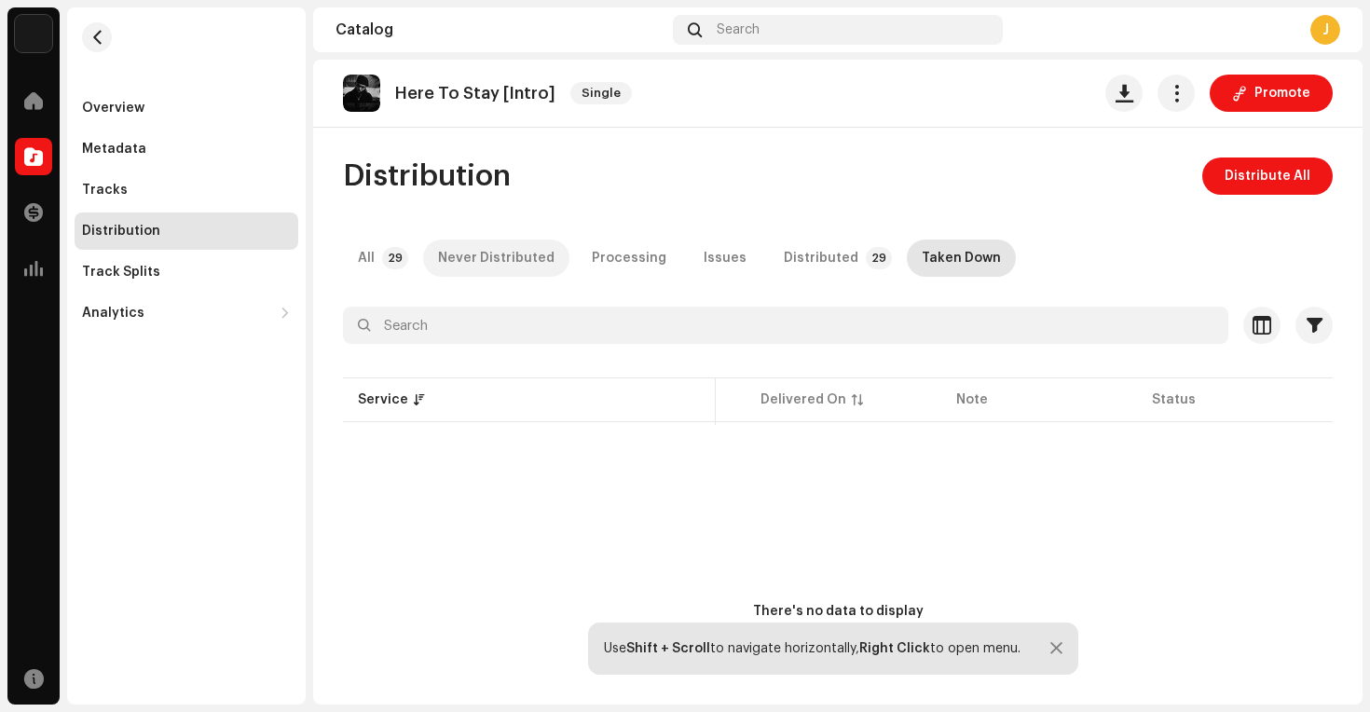
click at [453, 264] on div "Never Distributed" at bounding box center [496, 257] width 116 height 37
click at [379, 264] on p-tab "All 29" at bounding box center [379, 257] width 73 height 37
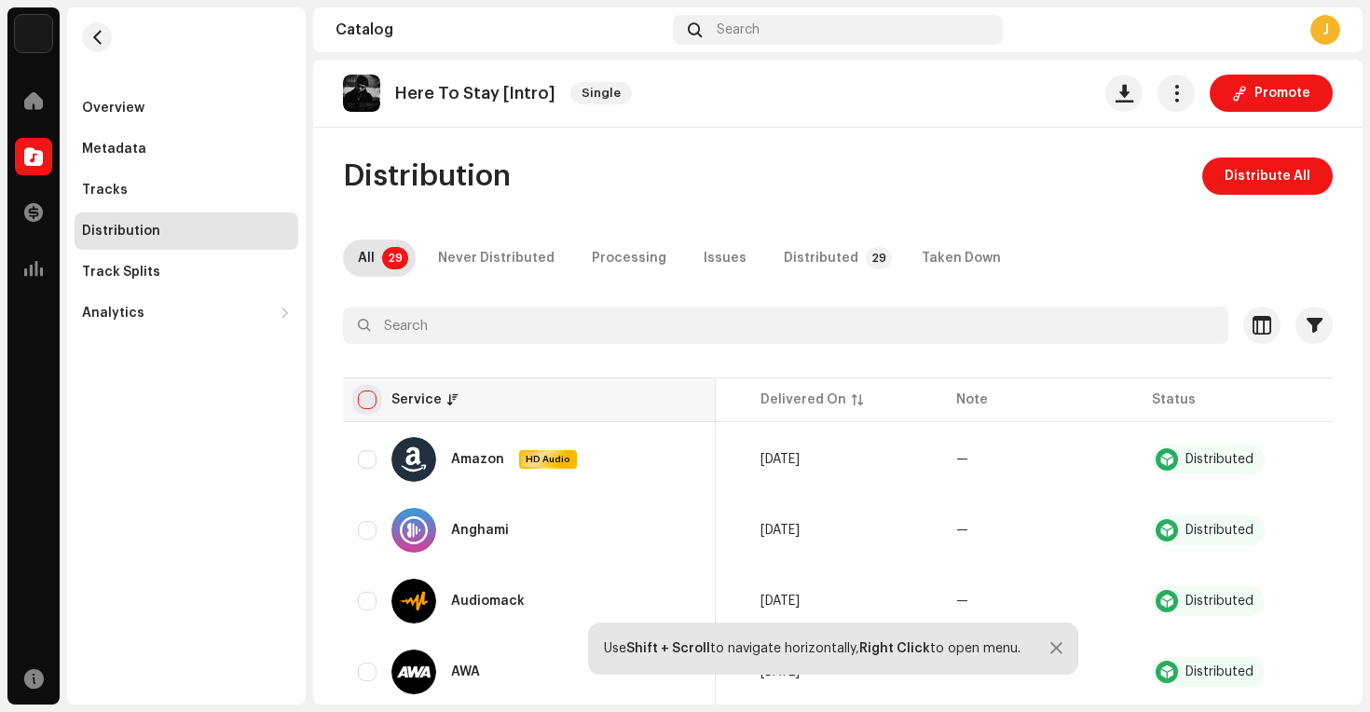
click at [365, 396] on input "checkbox" at bounding box center [367, 399] width 19 height 19
checkbox input "true"
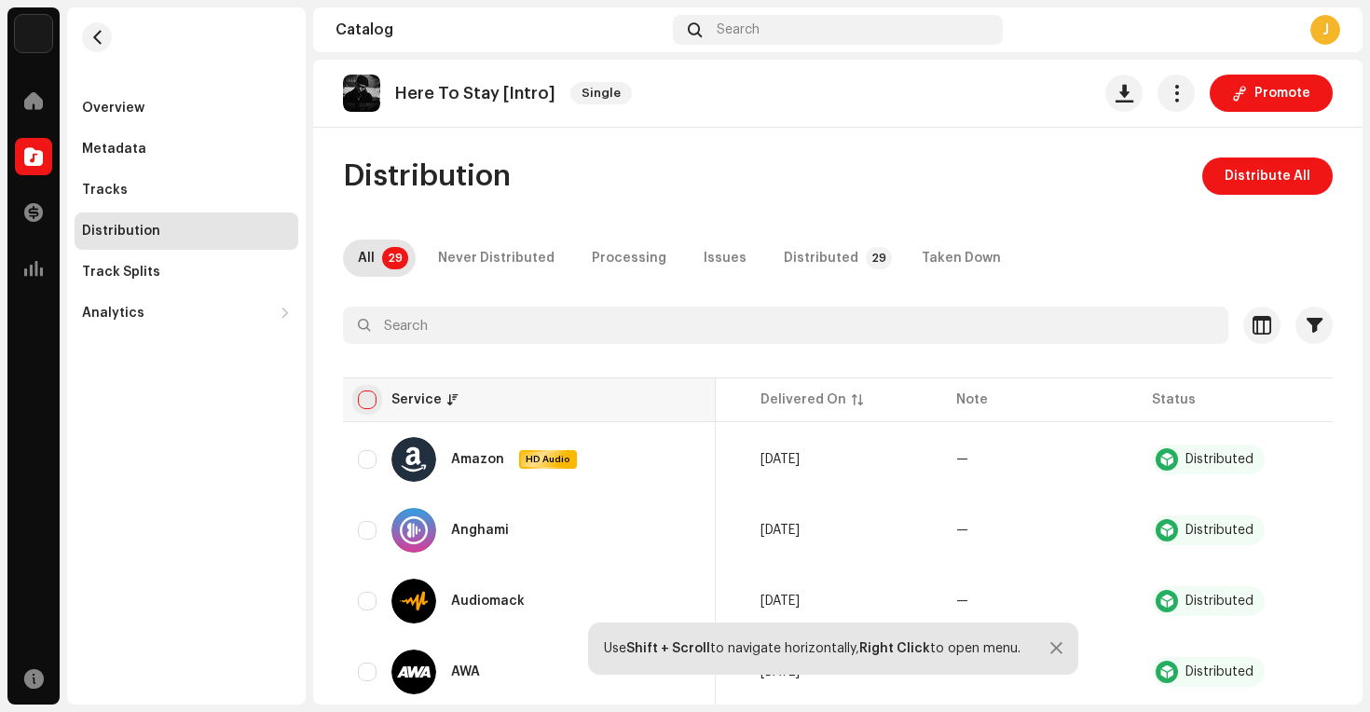
checkbox input "true"
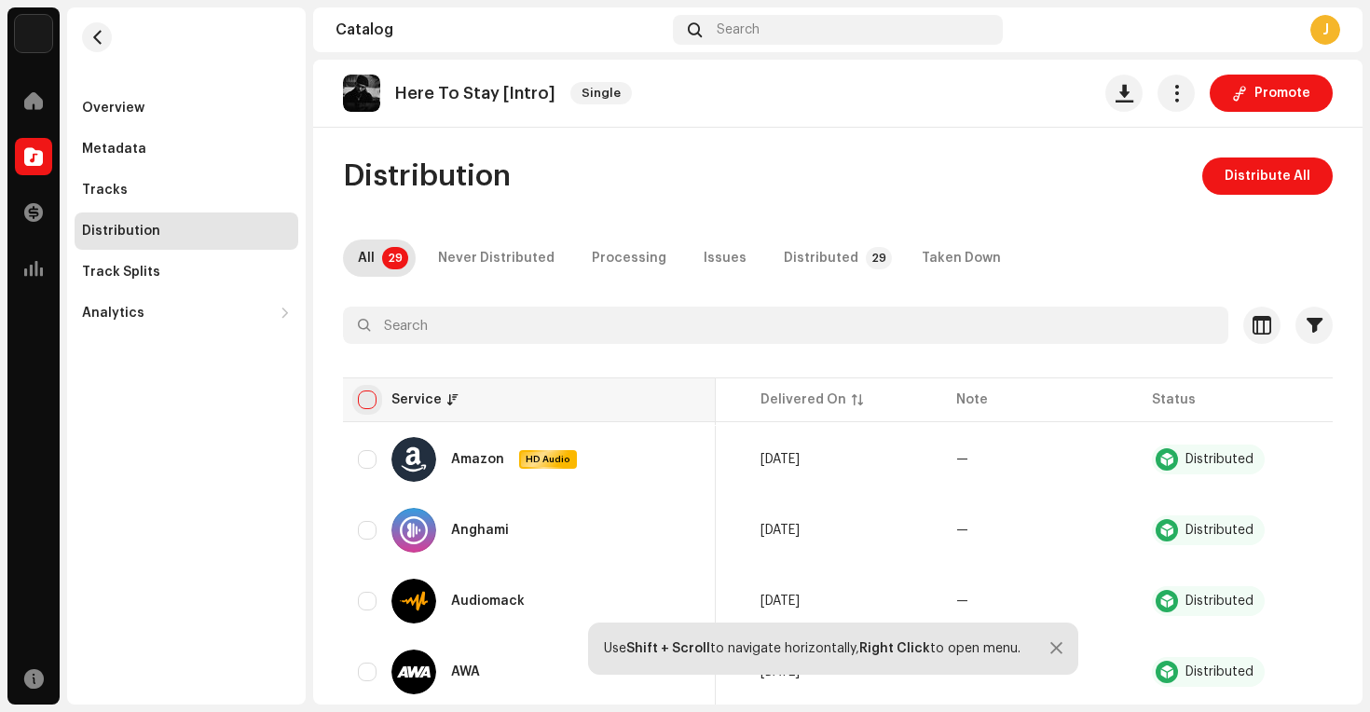
checkbox input "true"
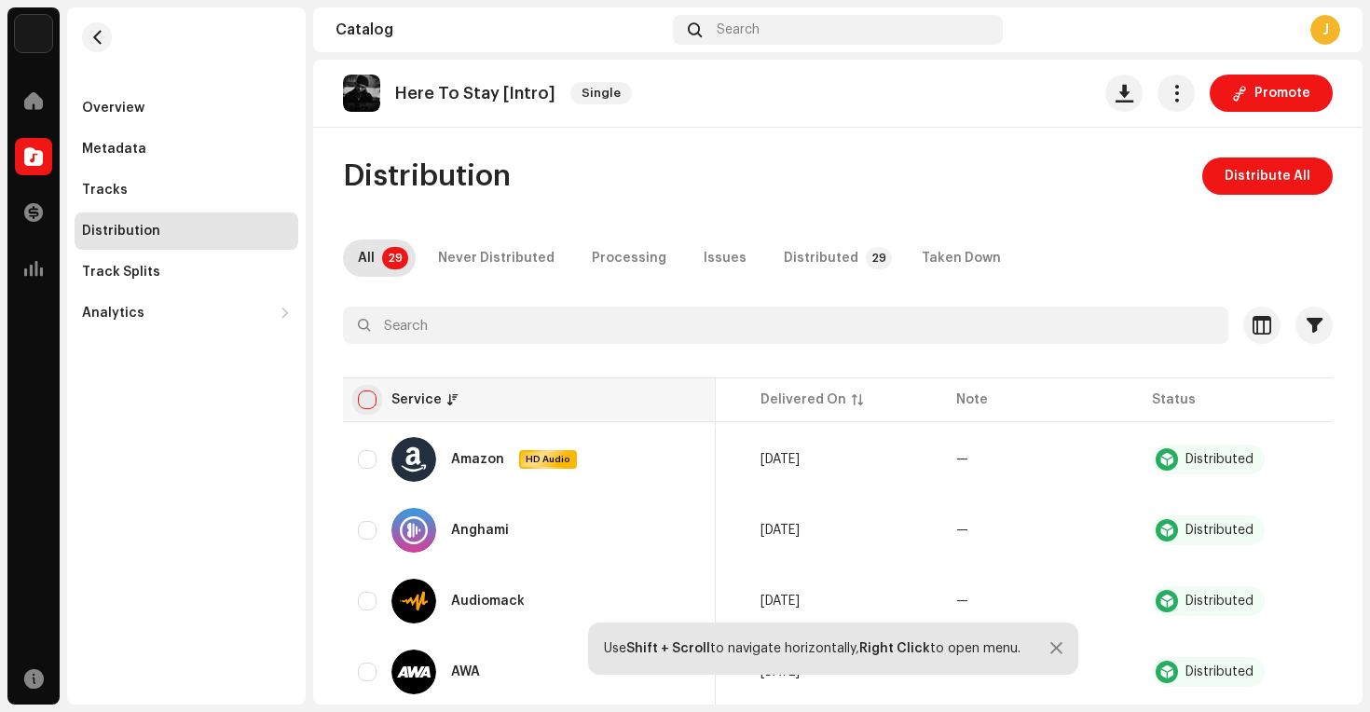
checkbox input "true"
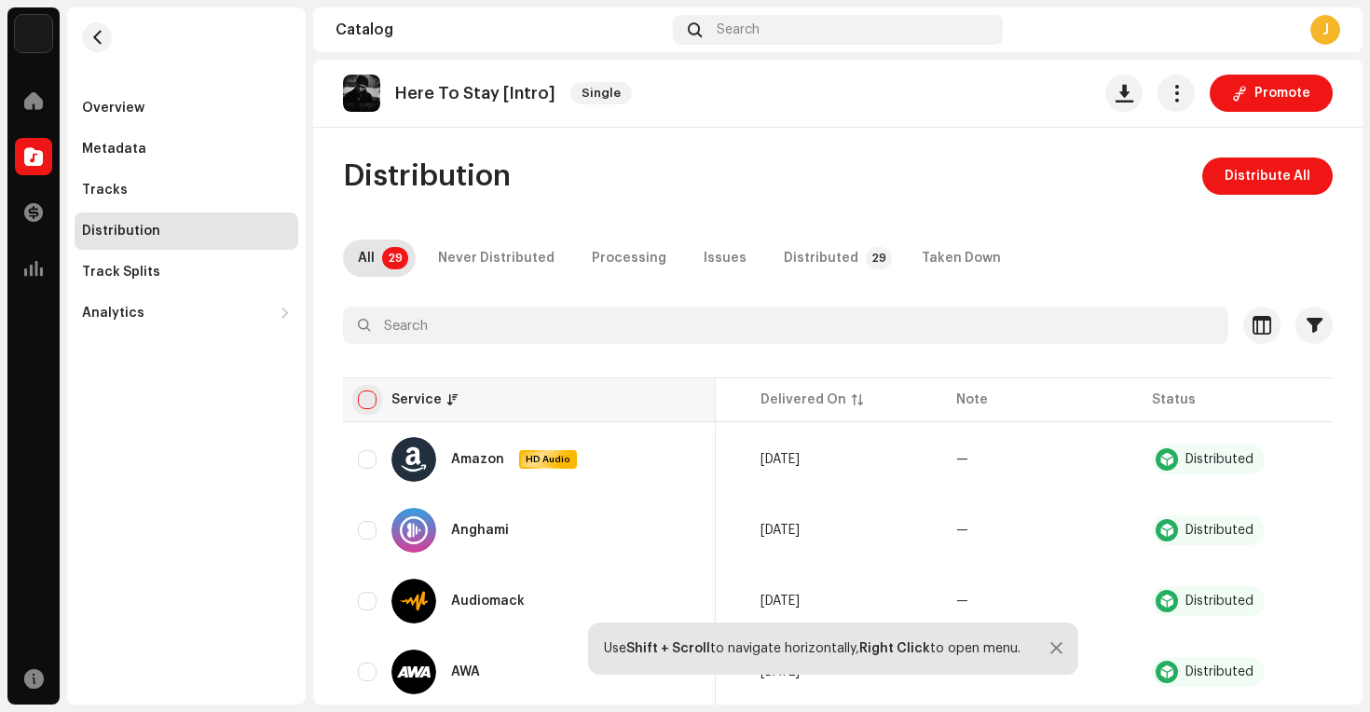
checkbox input "true"
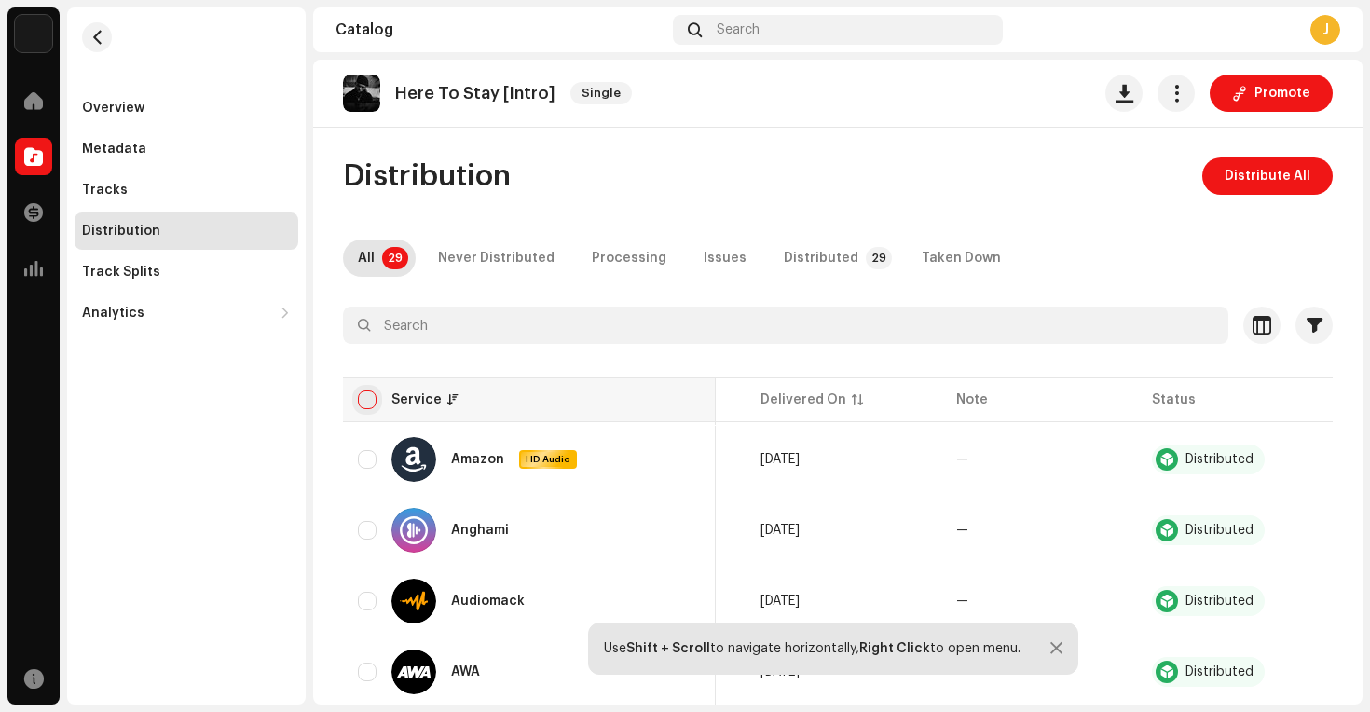
checkbox input "true"
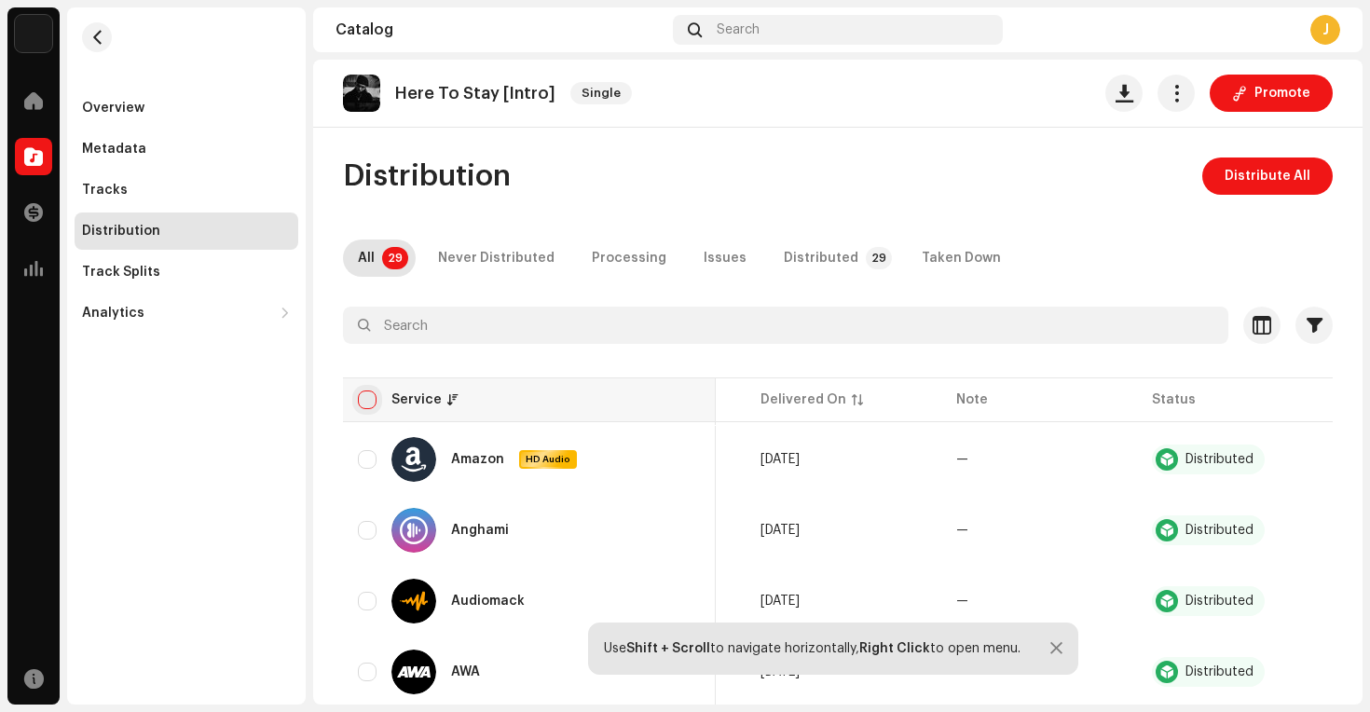
checkbox input "true"
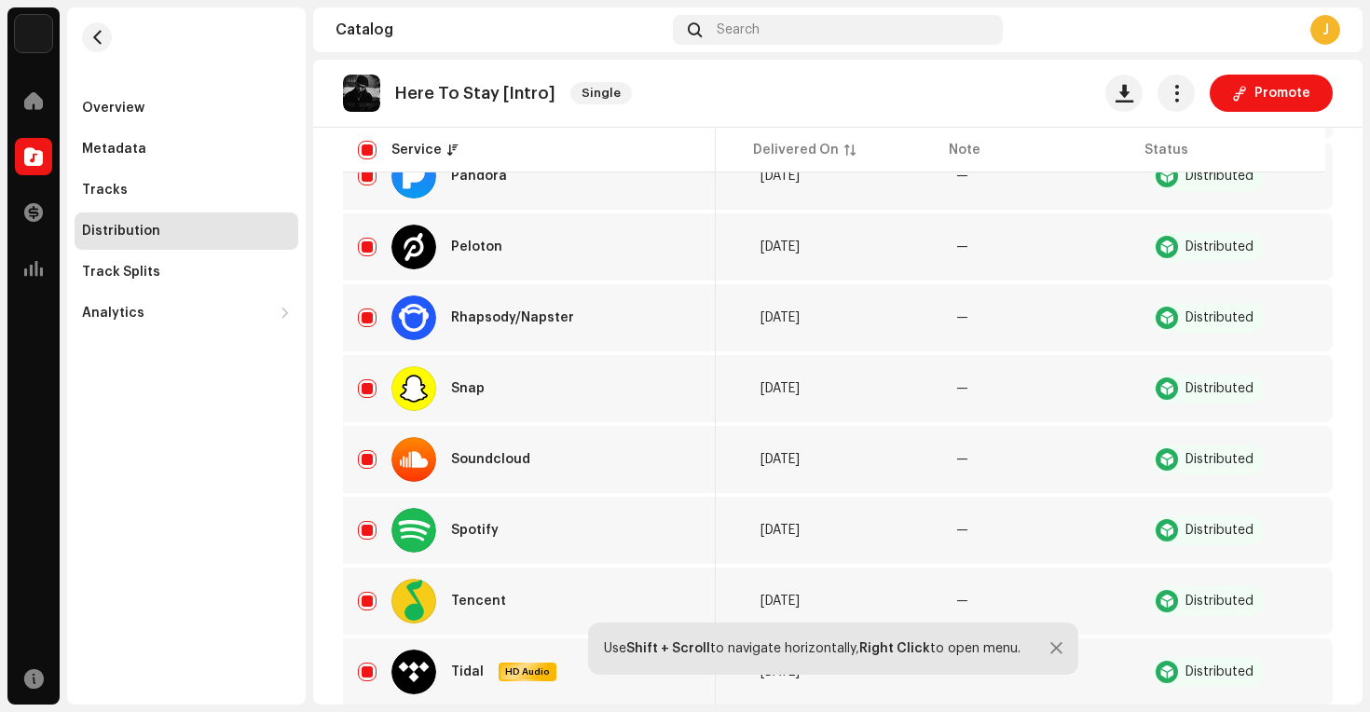
scroll to position [1832, 0]
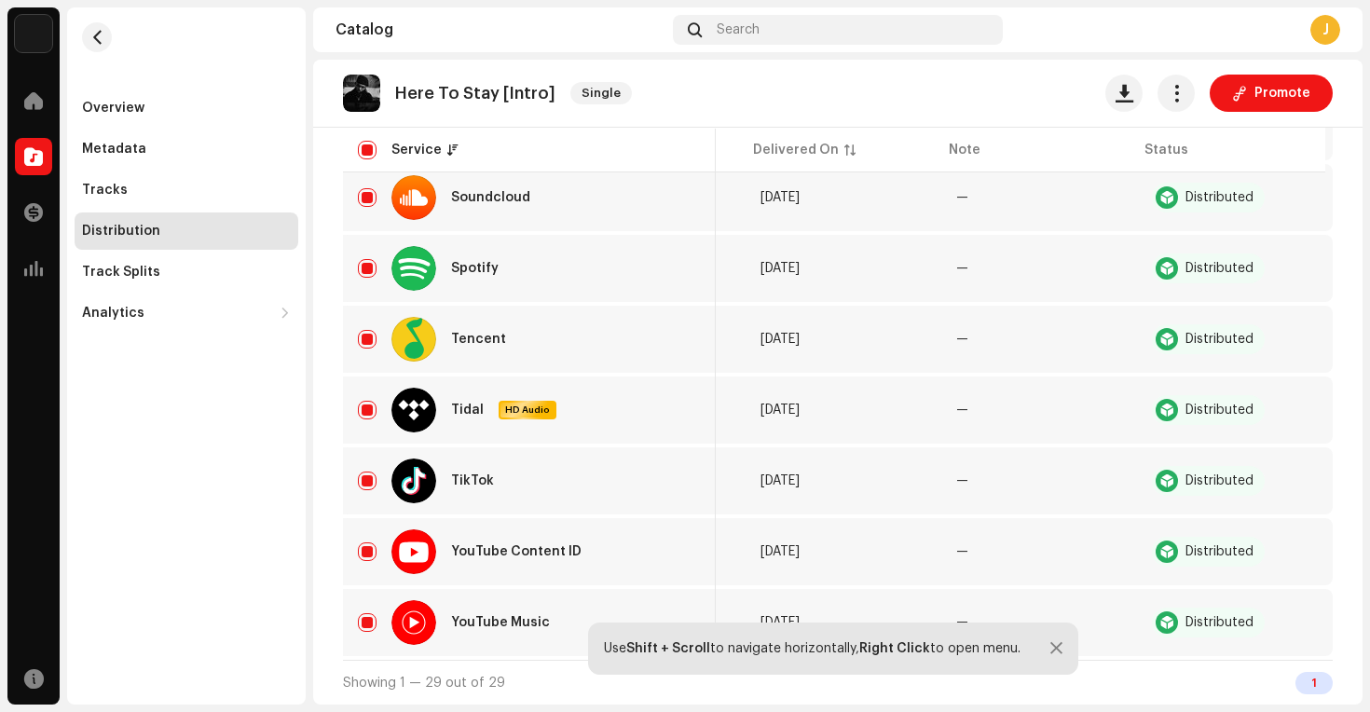
click at [1059, 649] on div at bounding box center [1056, 648] width 12 height 15
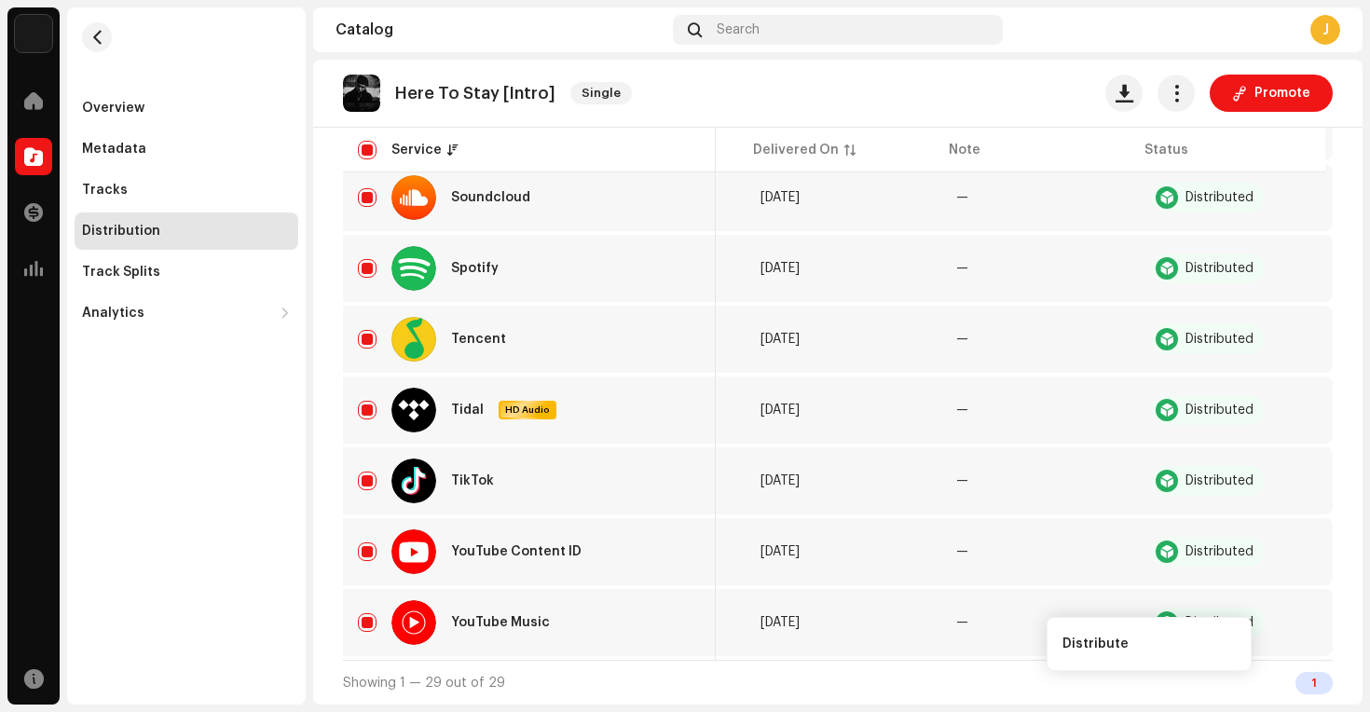
click at [973, 683] on div "Showing 1 — 29 out of 29 1" at bounding box center [838, 682] width 990 height 45
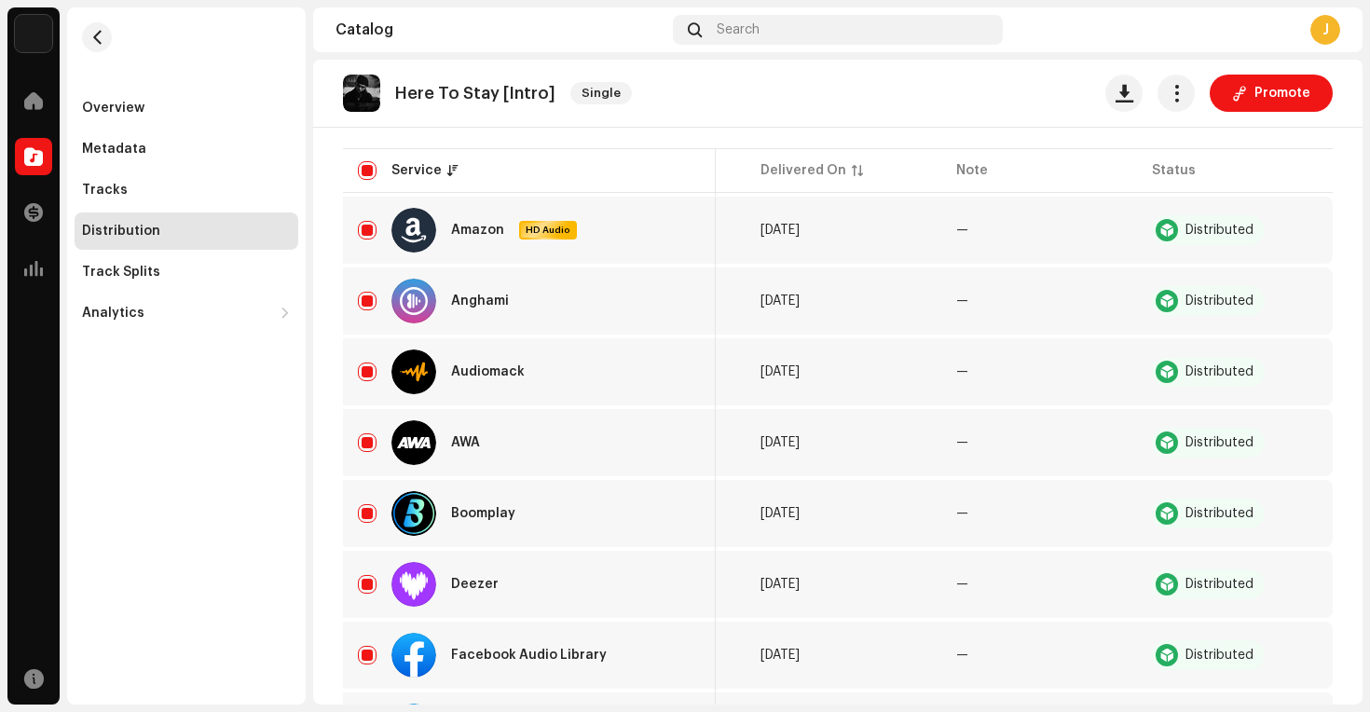
scroll to position [0, 0]
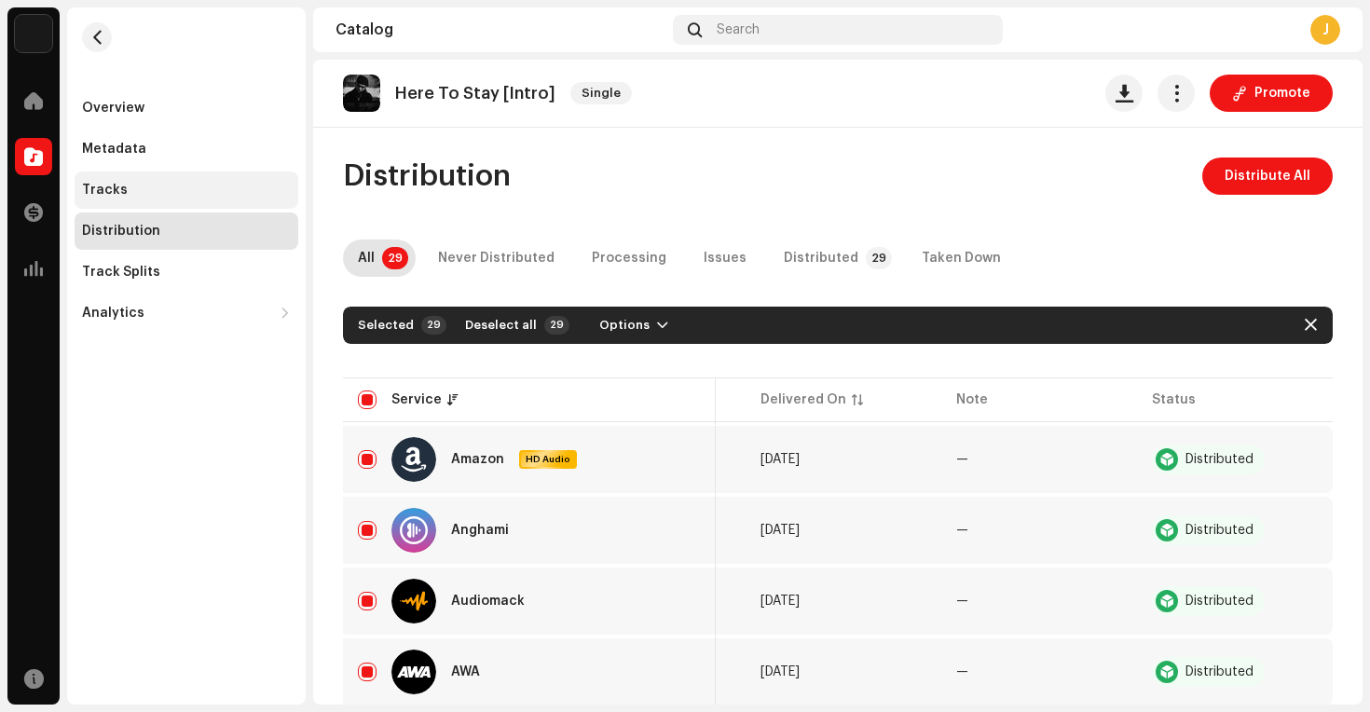
click at [124, 194] on div "Tracks" at bounding box center [186, 190] width 209 height 15
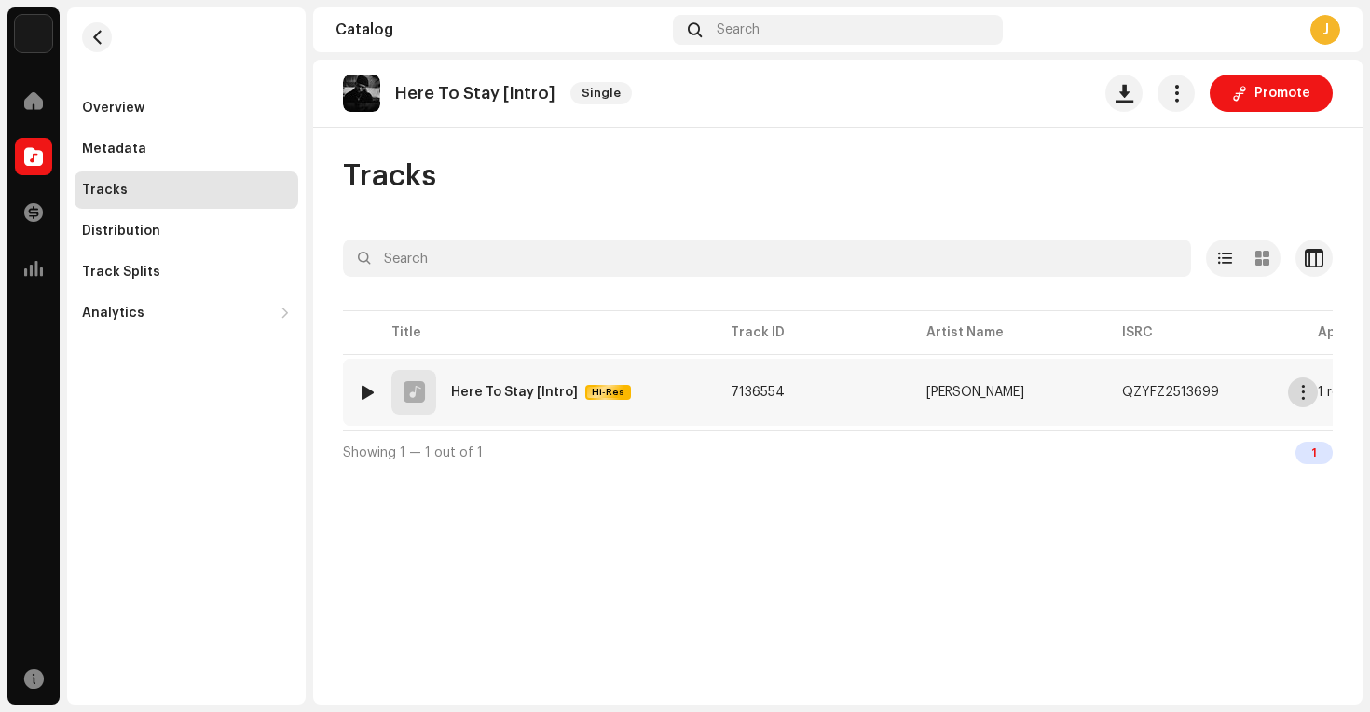
click at [1306, 395] on span "button" at bounding box center [1303, 392] width 14 height 15
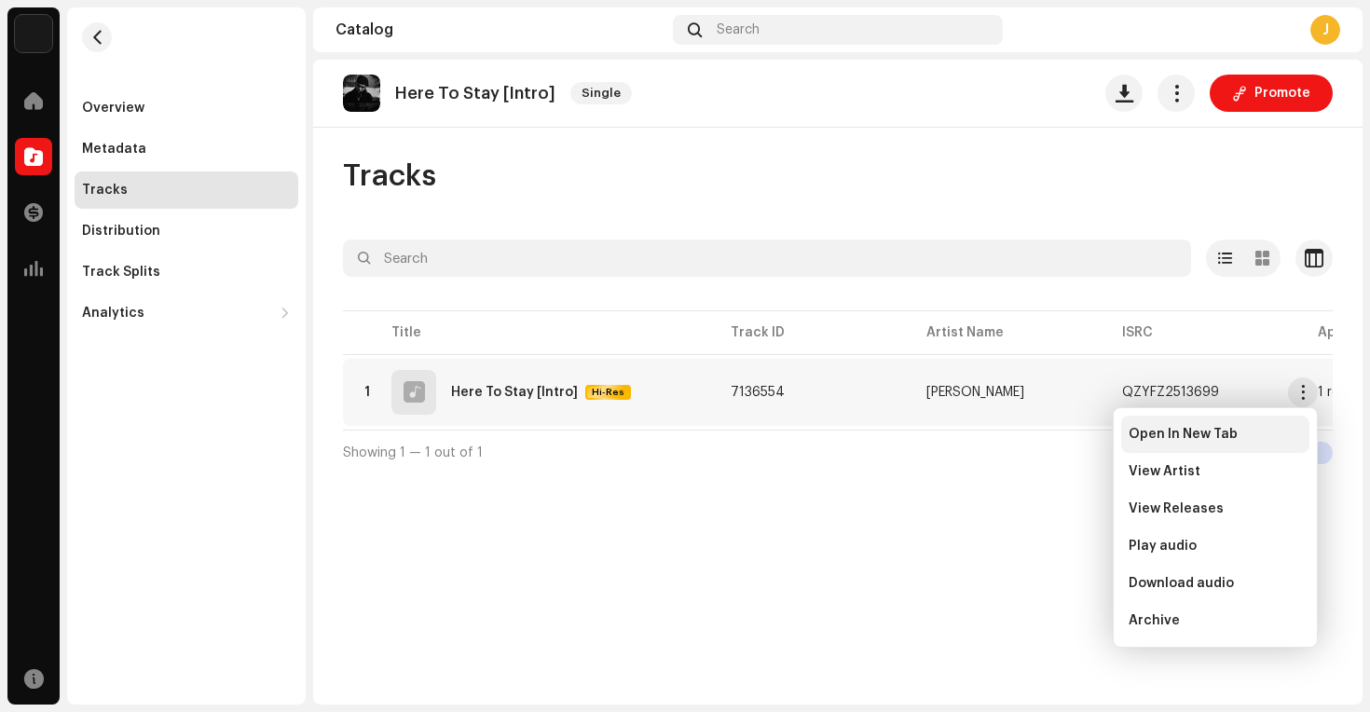
click at [1175, 436] on span "Open In New Tab" at bounding box center [1182, 434] width 109 height 15
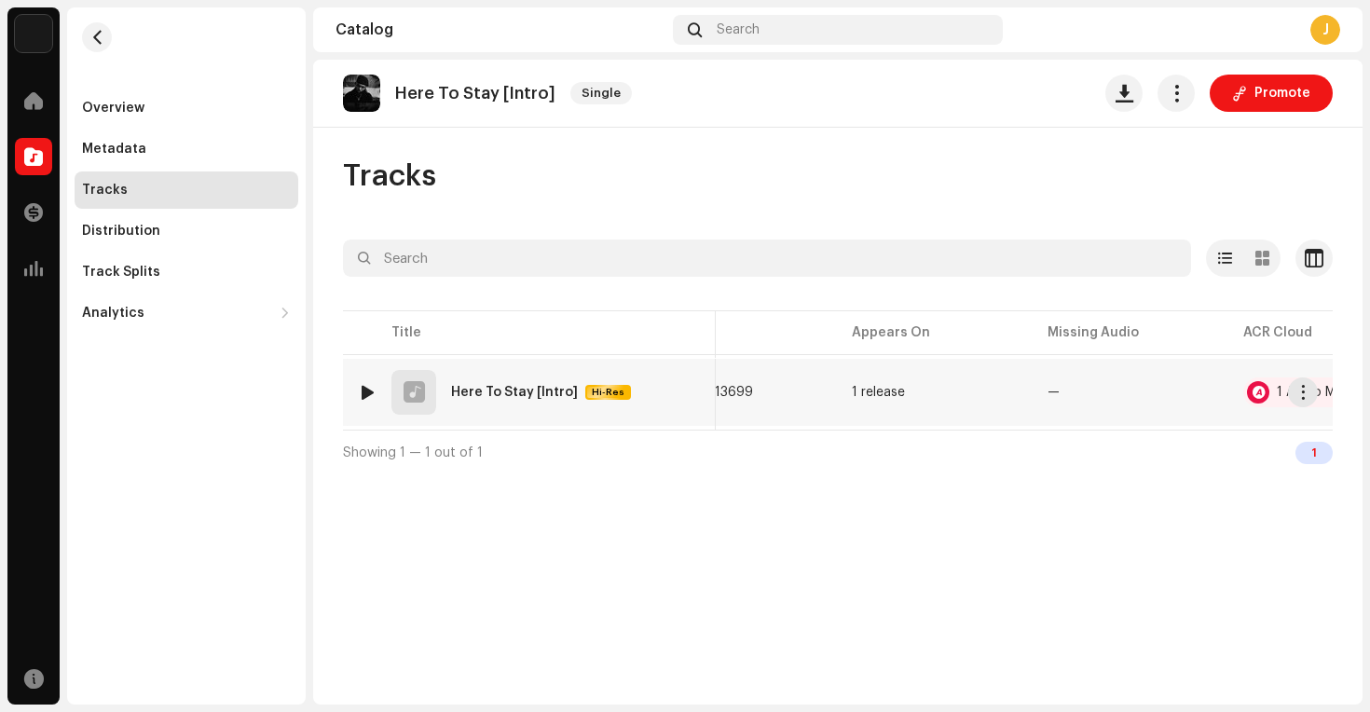
scroll to position [0, 557]
click at [474, 394] on div "Here To Stay [Intro]" at bounding box center [514, 392] width 127 height 13
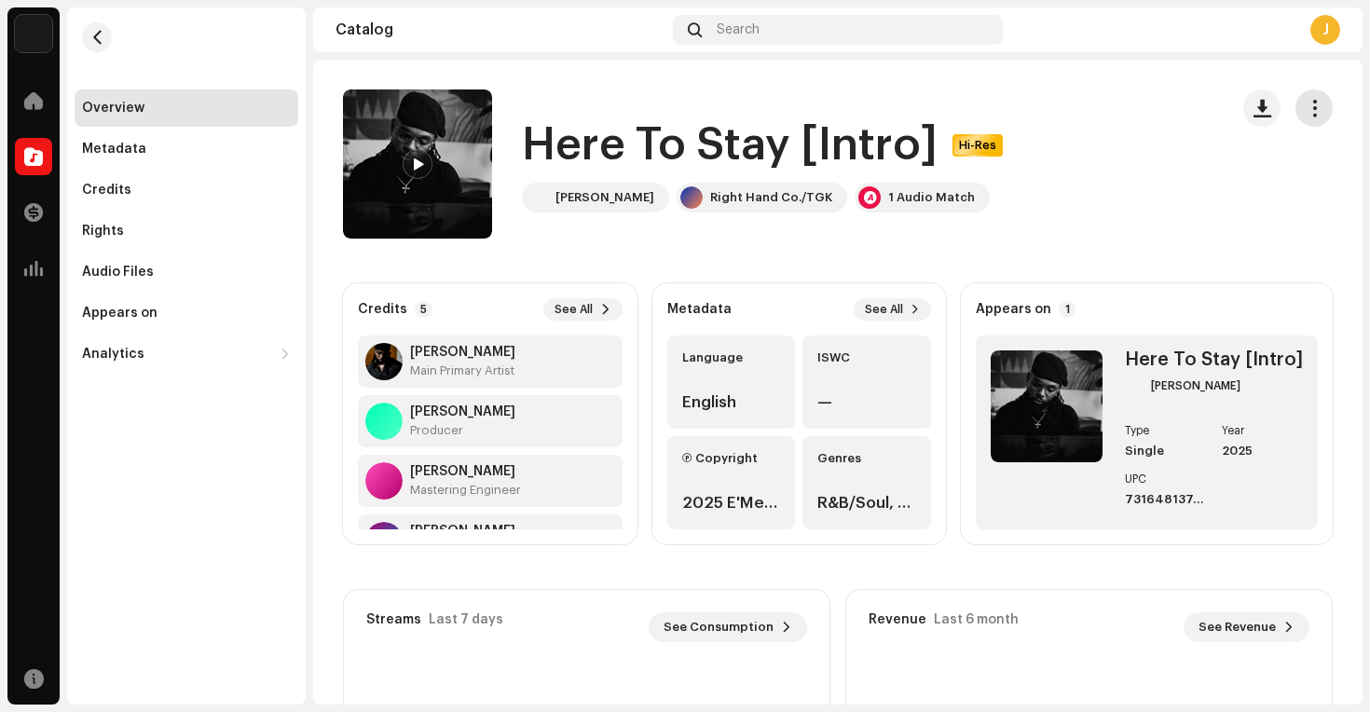
click at [1305, 103] on span "button" at bounding box center [1314, 108] width 18 height 15
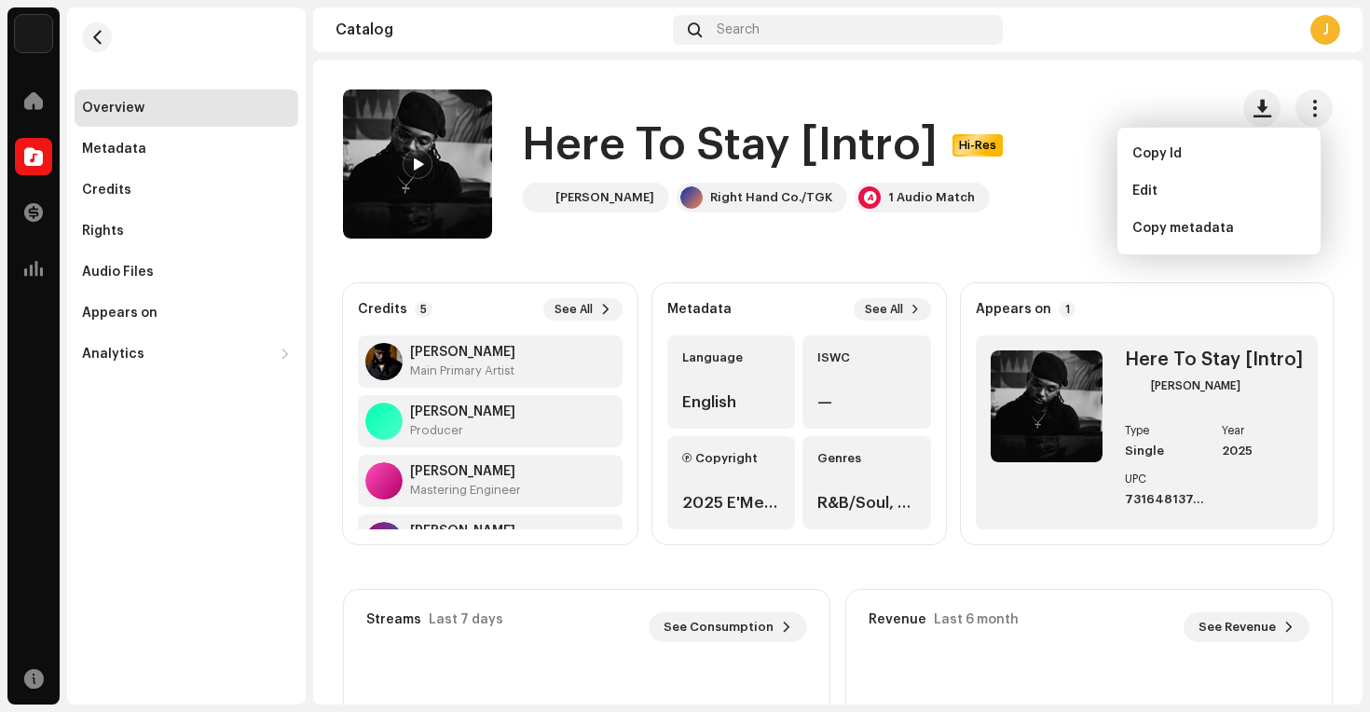
click at [1020, 229] on div "Here To Stay [Intro] Hi-Res [PERSON_NAME] Right Hand Co./TGK 1 Audio Match" at bounding box center [778, 163] width 870 height 149
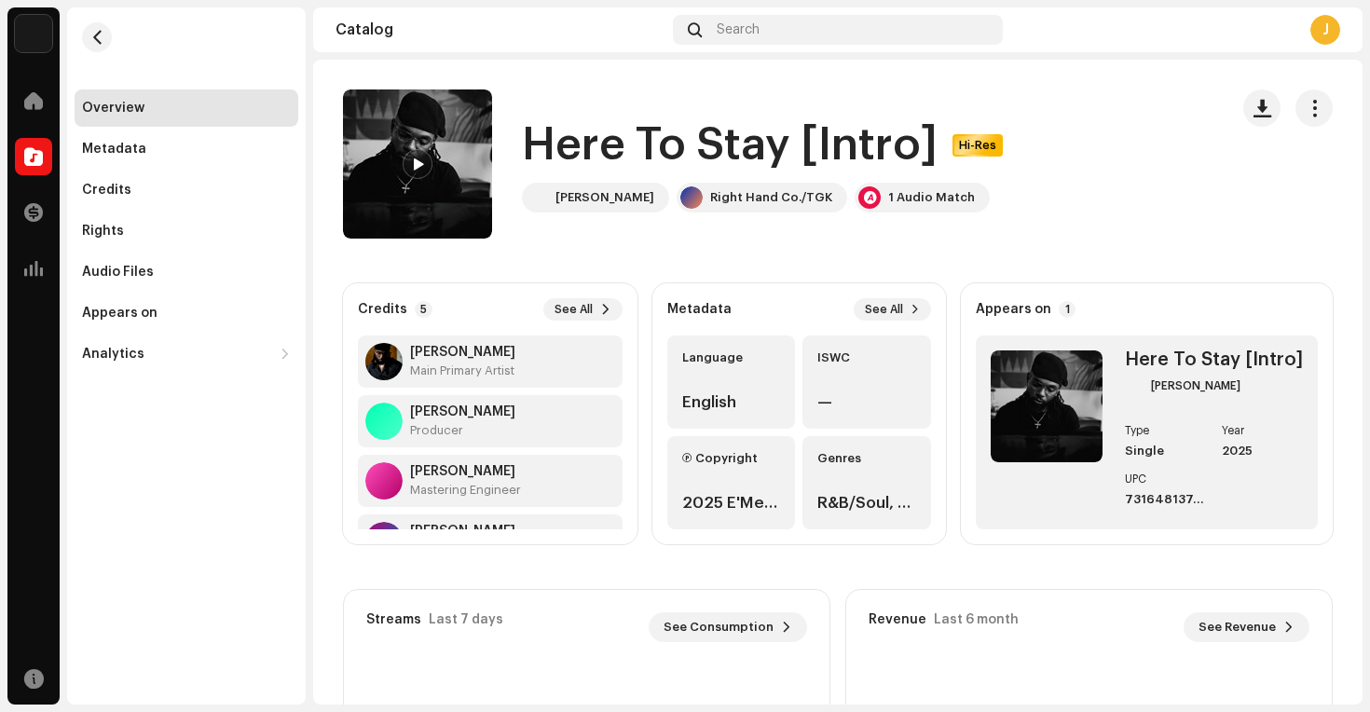
scroll to position [119, 0]
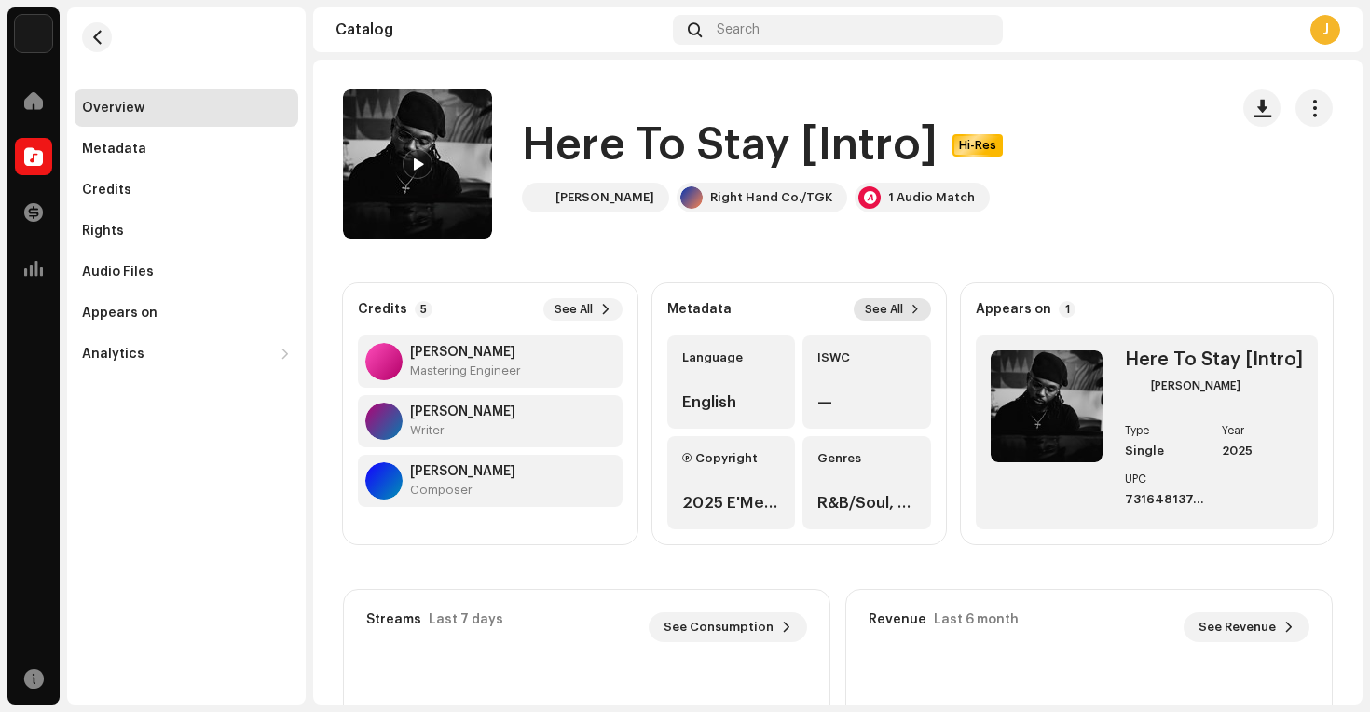
click at [888, 312] on span "See All" at bounding box center [884, 309] width 38 height 15
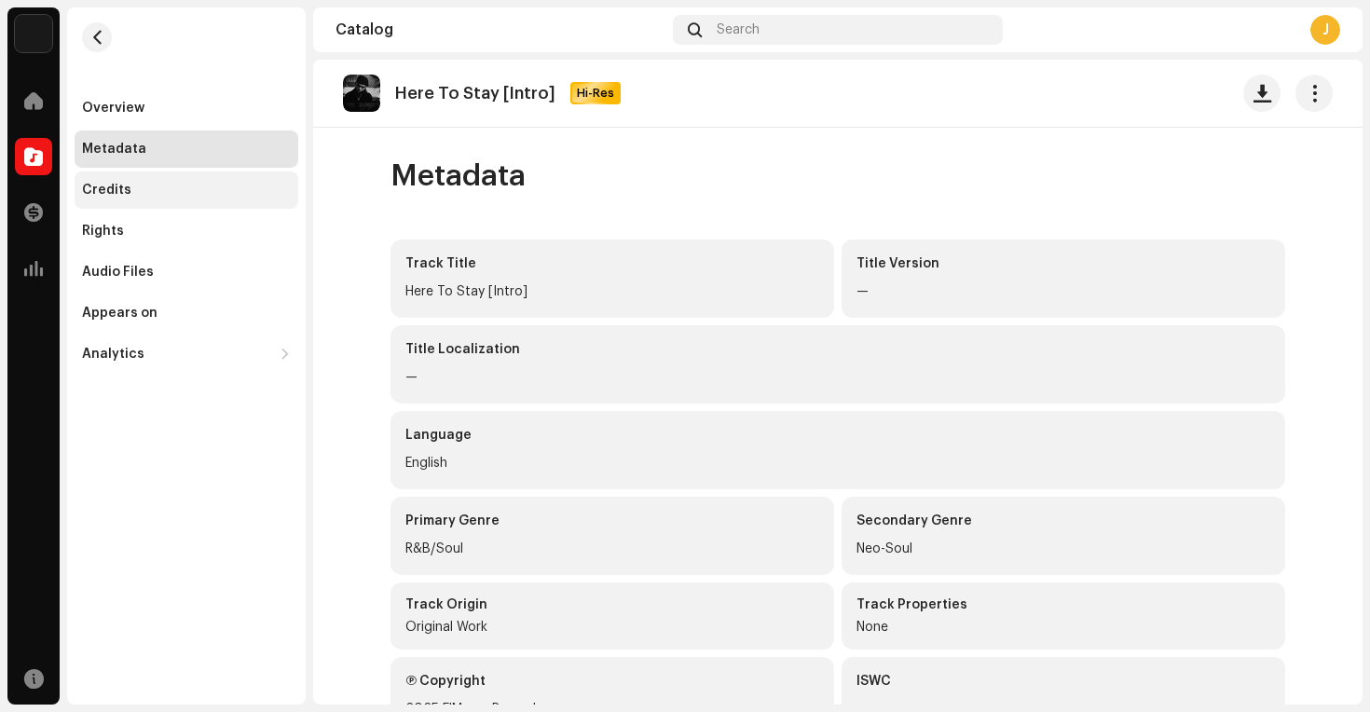
click at [133, 192] on div "Credits" at bounding box center [186, 190] width 209 height 15
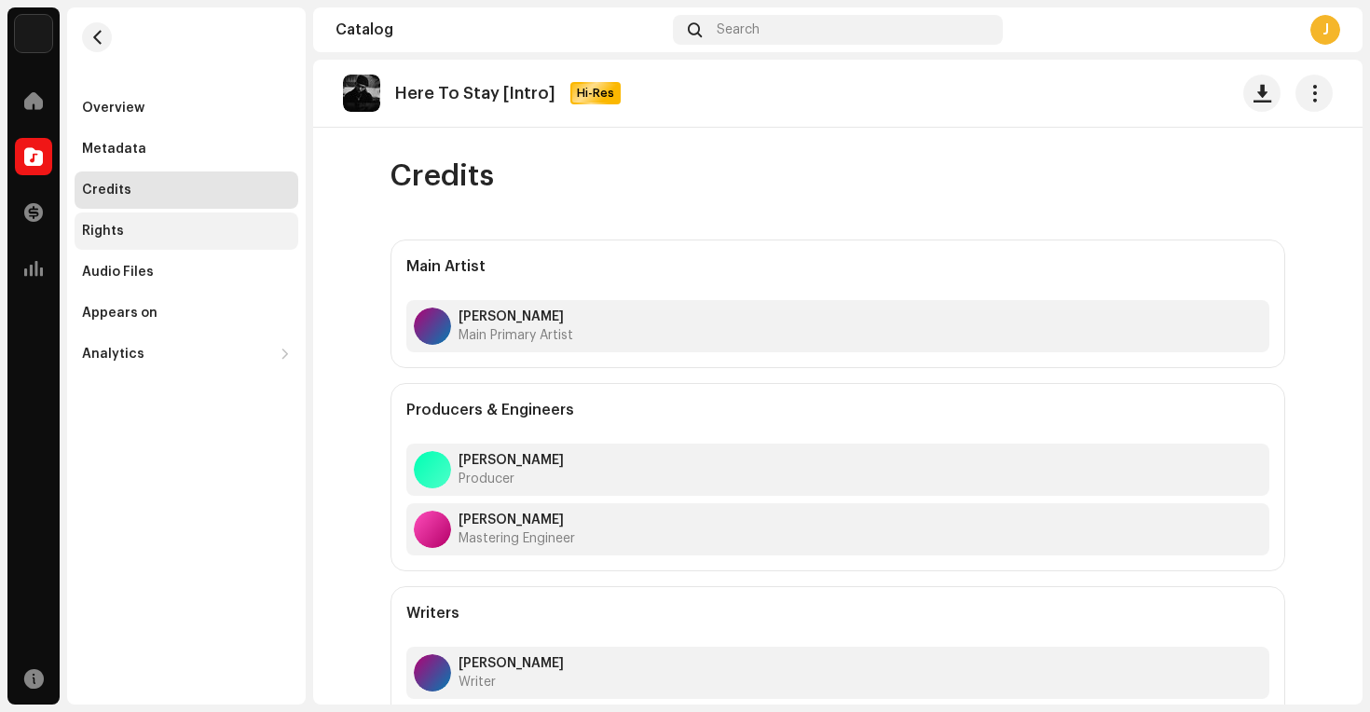
click at [137, 224] on div "Rights" at bounding box center [186, 231] width 209 height 15
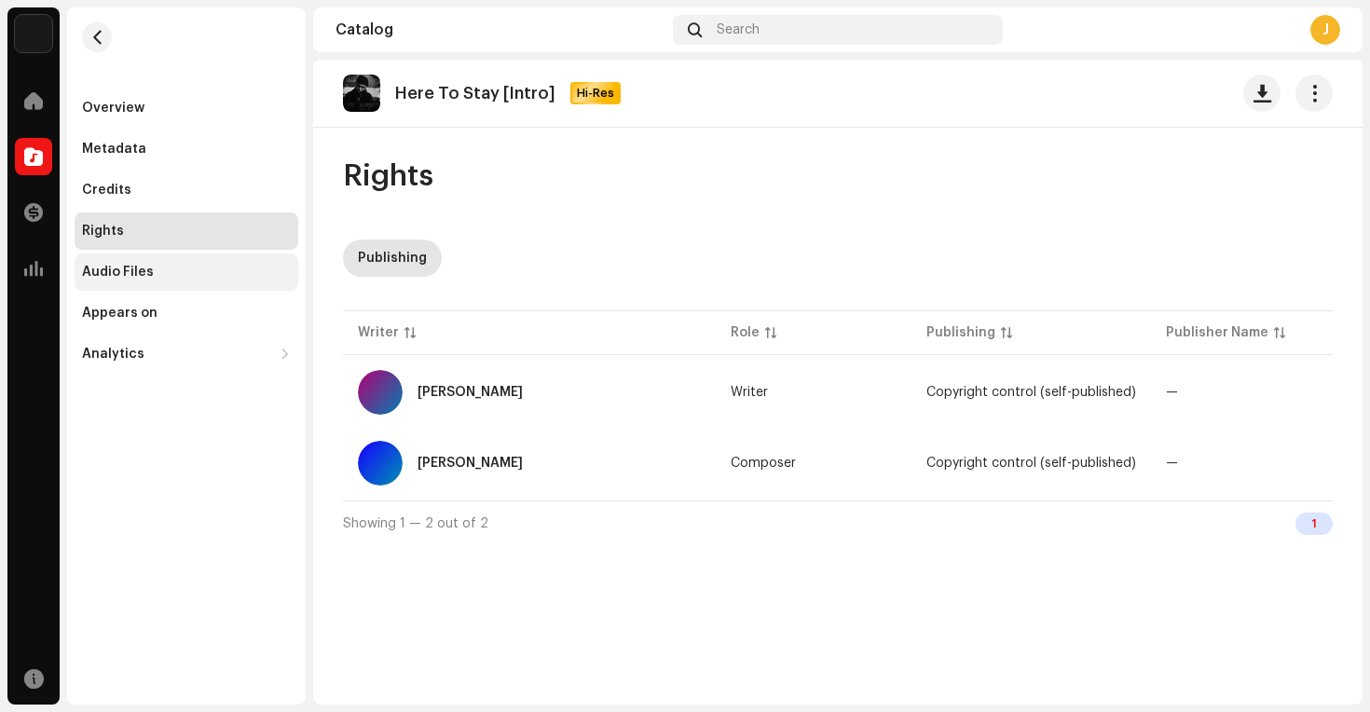
click at [147, 254] on div "Audio Files" at bounding box center [187, 271] width 224 height 37
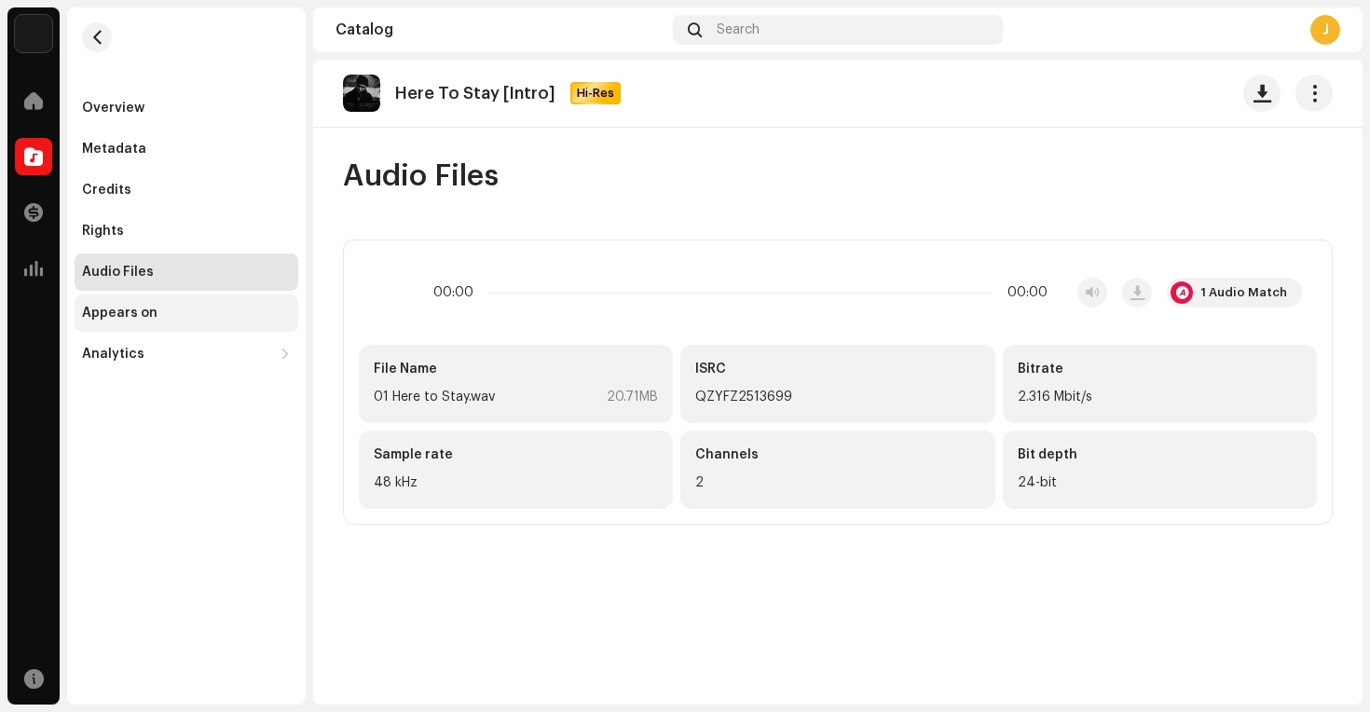
click at [157, 315] on div "Appears on" at bounding box center [186, 313] width 209 height 15
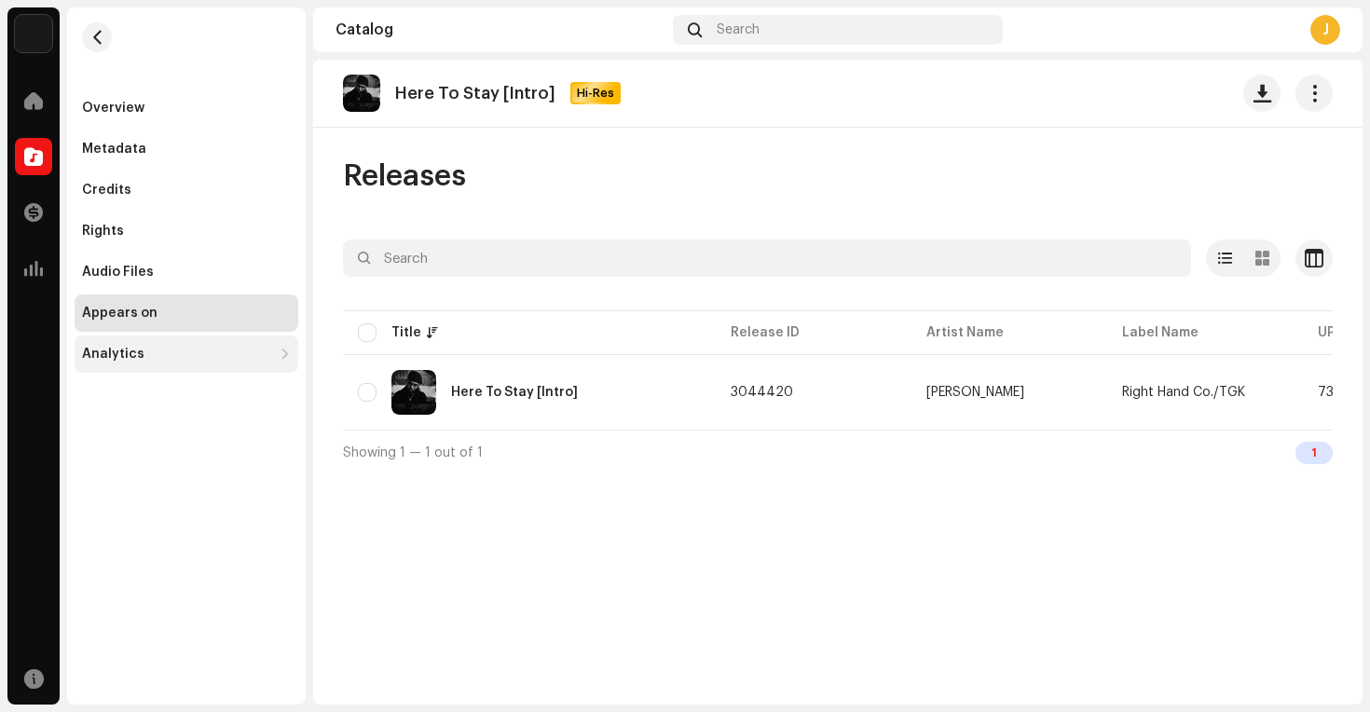
click at [159, 354] on div "Analytics" at bounding box center [177, 354] width 190 height 15
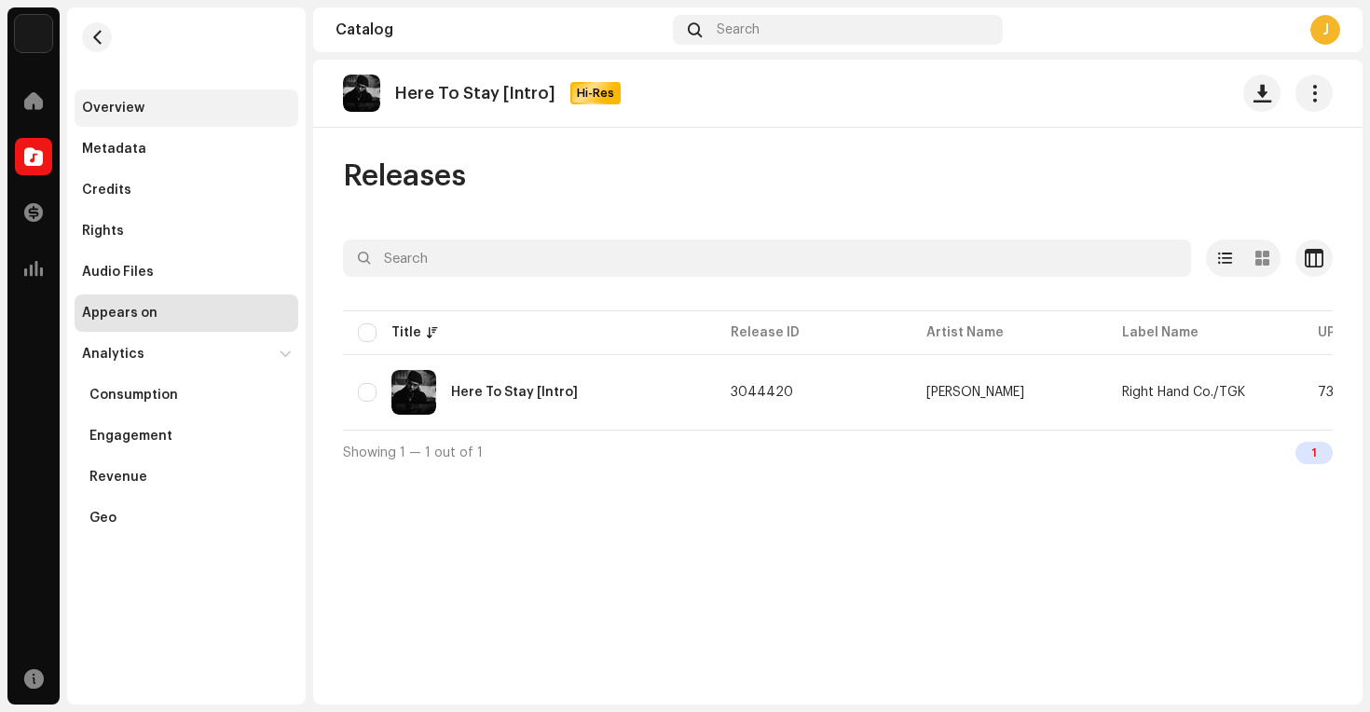
click at [123, 106] on div "Overview" at bounding box center [113, 108] width 62 height 15
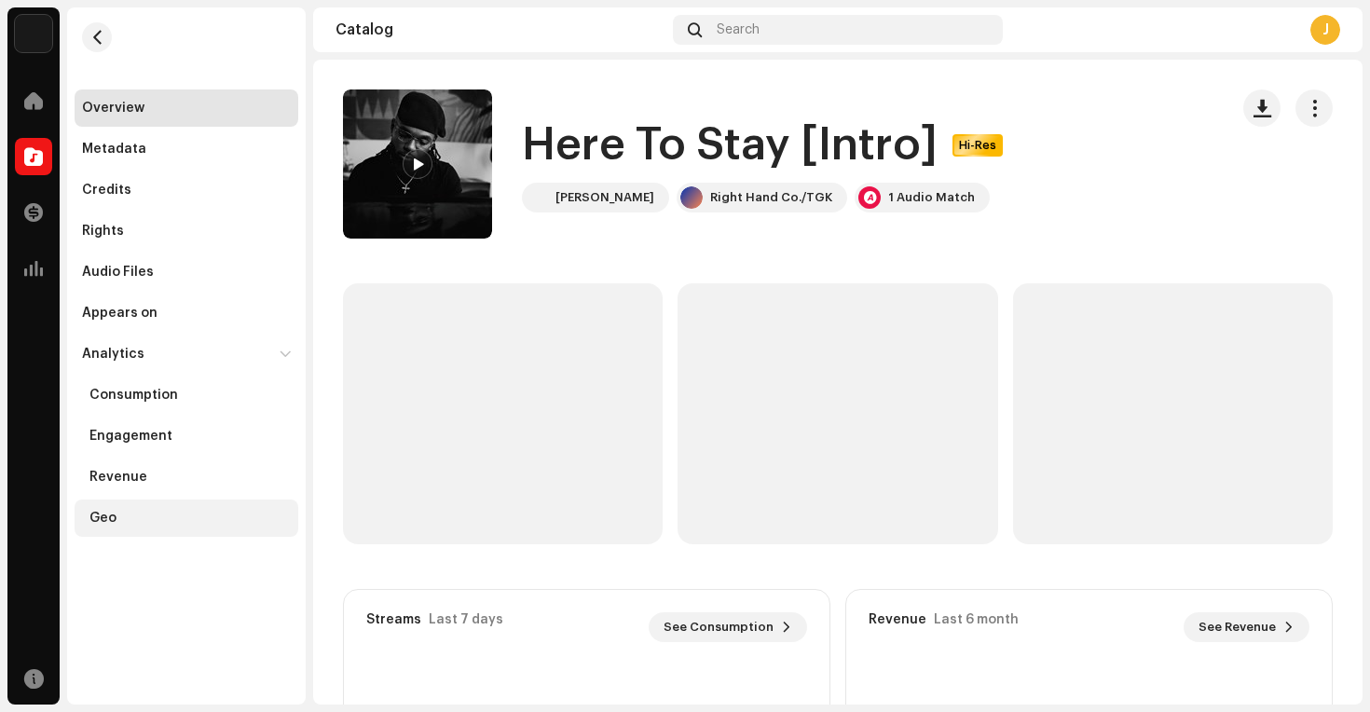
click at [94, 514] on div "Geo" at bounding box center [102, 518] width 27 height 15
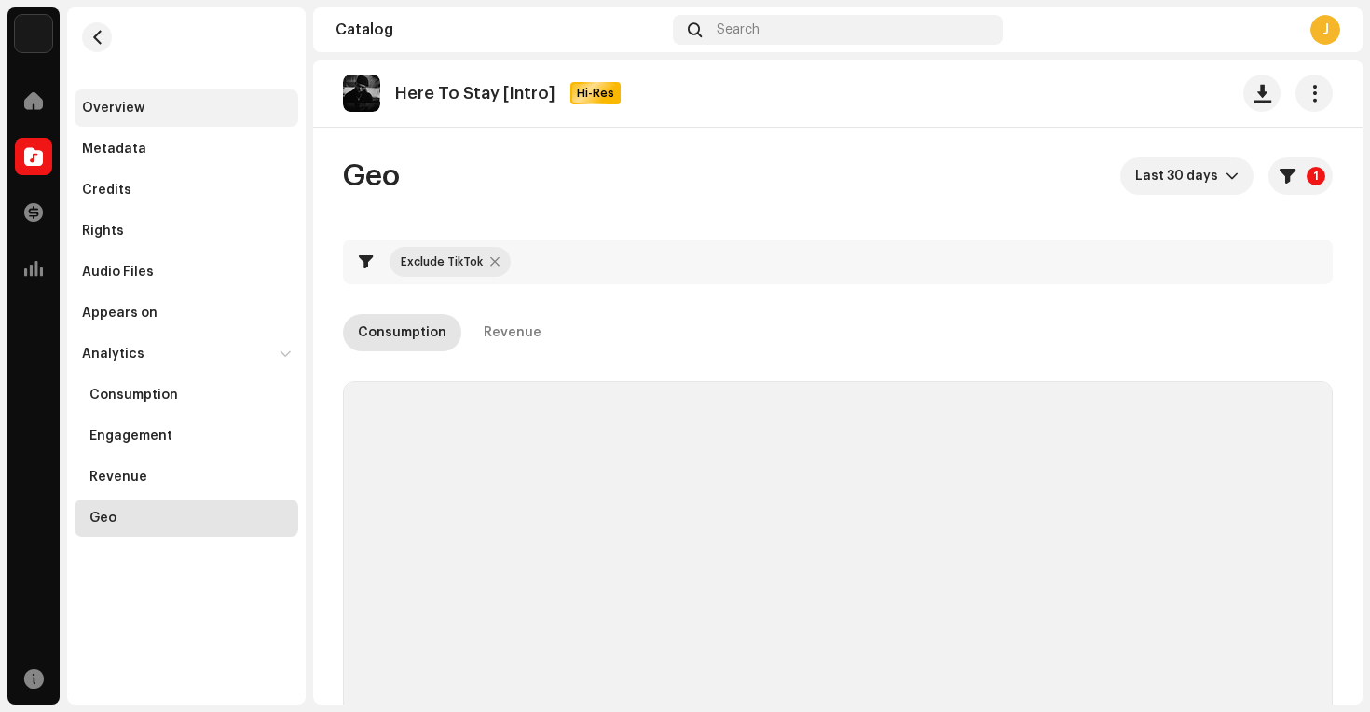
checkbox input "true"
click at [115, 108] on div "Overview" at bounding box center [113, 108] width 62 height 15
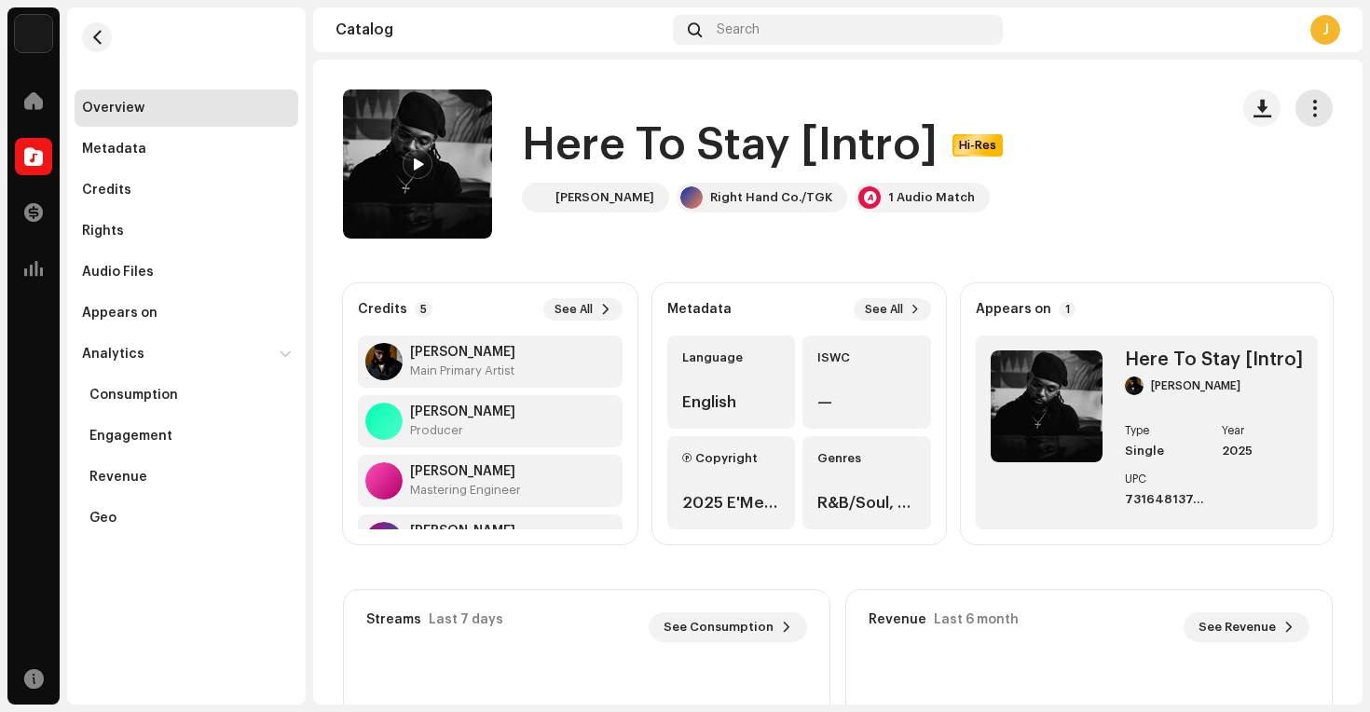
click at [1297, 117] on button "button" at bounding box center [1313, 107] width 37 height 37
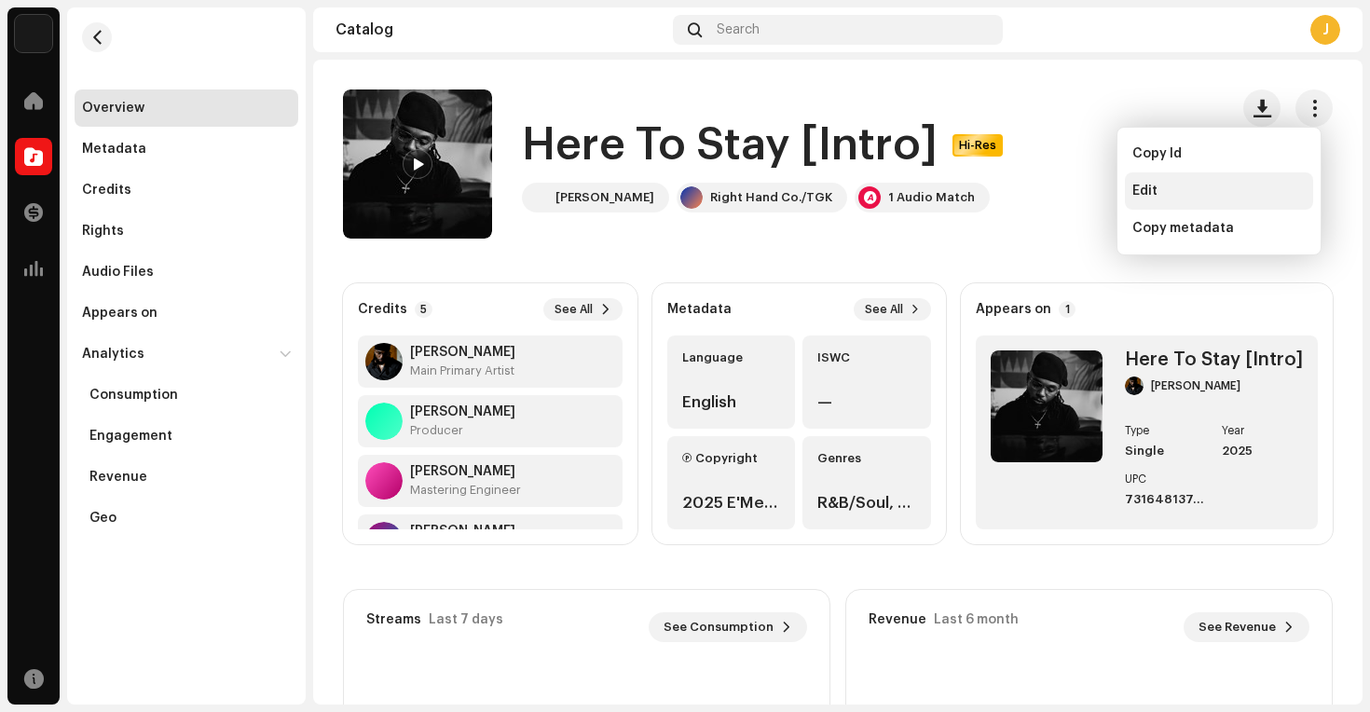
click at [1150, 180] on div "Edit" at bounding box center [1219, 190] width 188 height 37
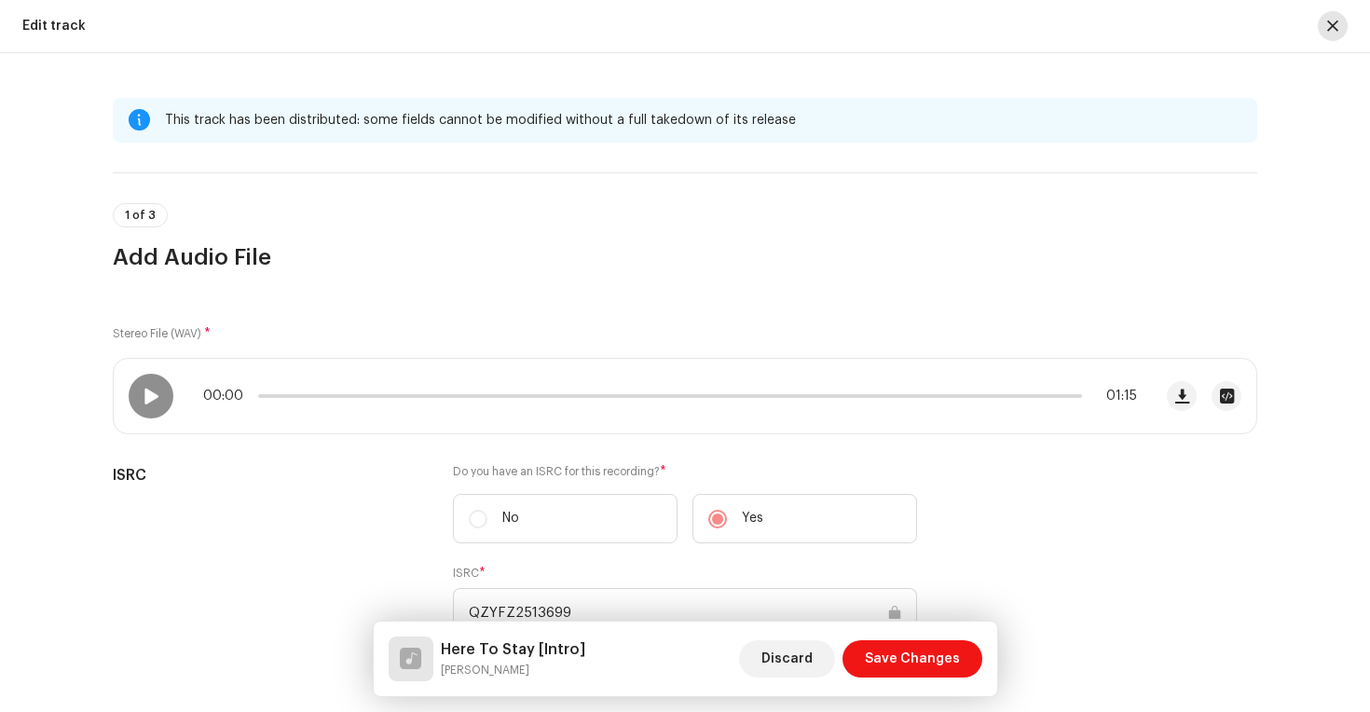
click at [1334, 22] on span "button" at bounding box center [1332, 26] width 11 height 15
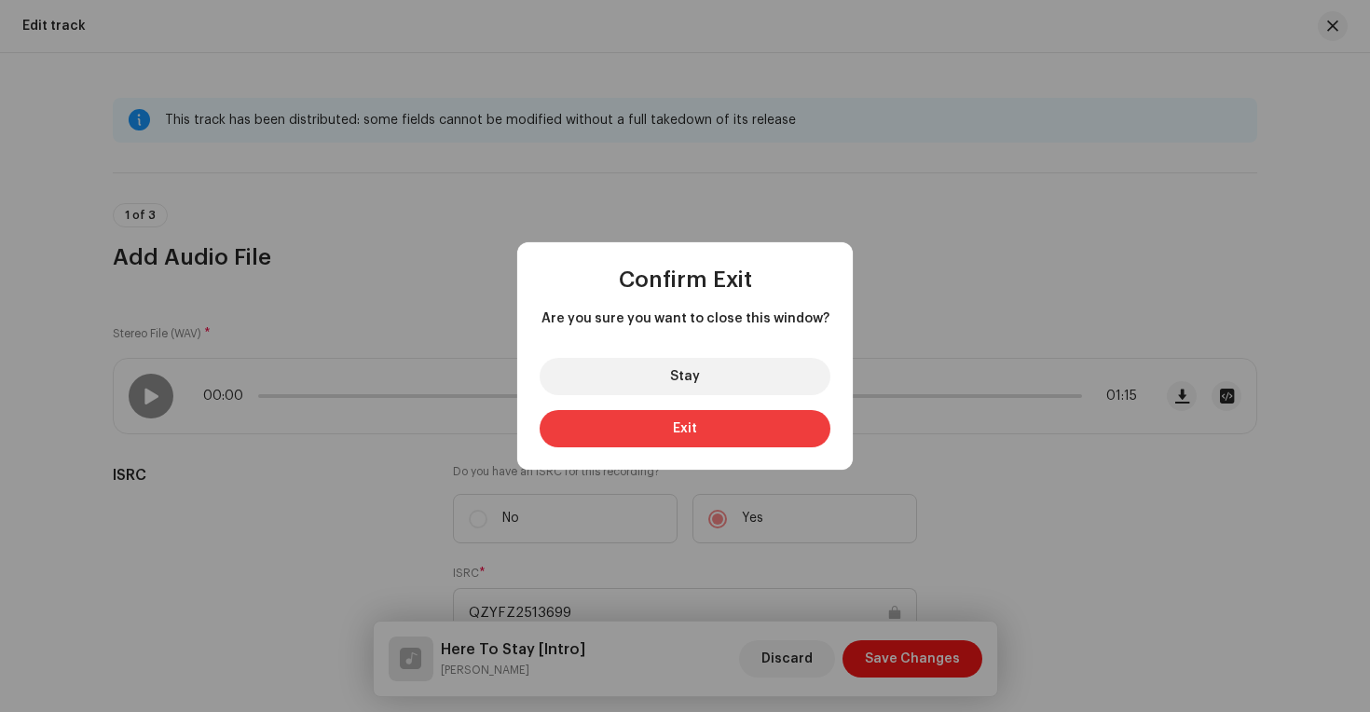
click at [687, 420] on button "Exit" at bounding box center [685, 428] width 291 height 37
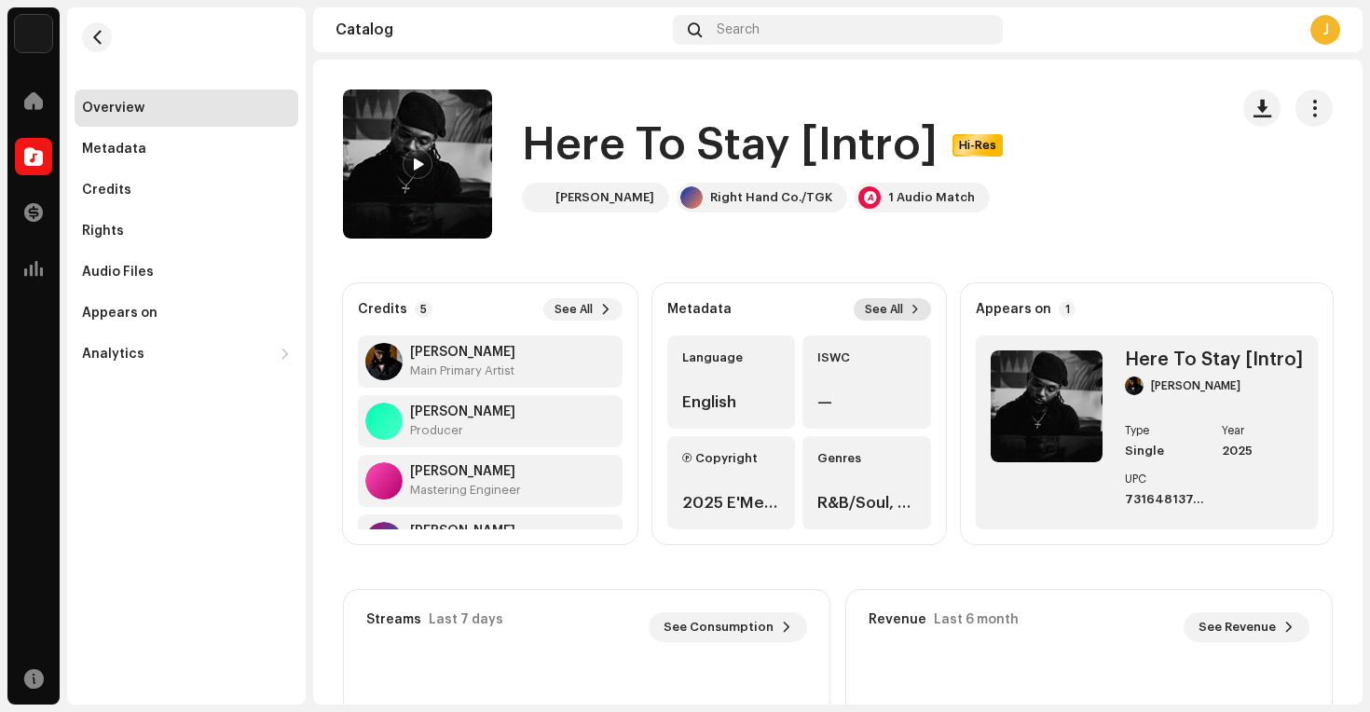
click at [894, 299] on button "See All" at bounding box center [892, 309] width 77 height 22
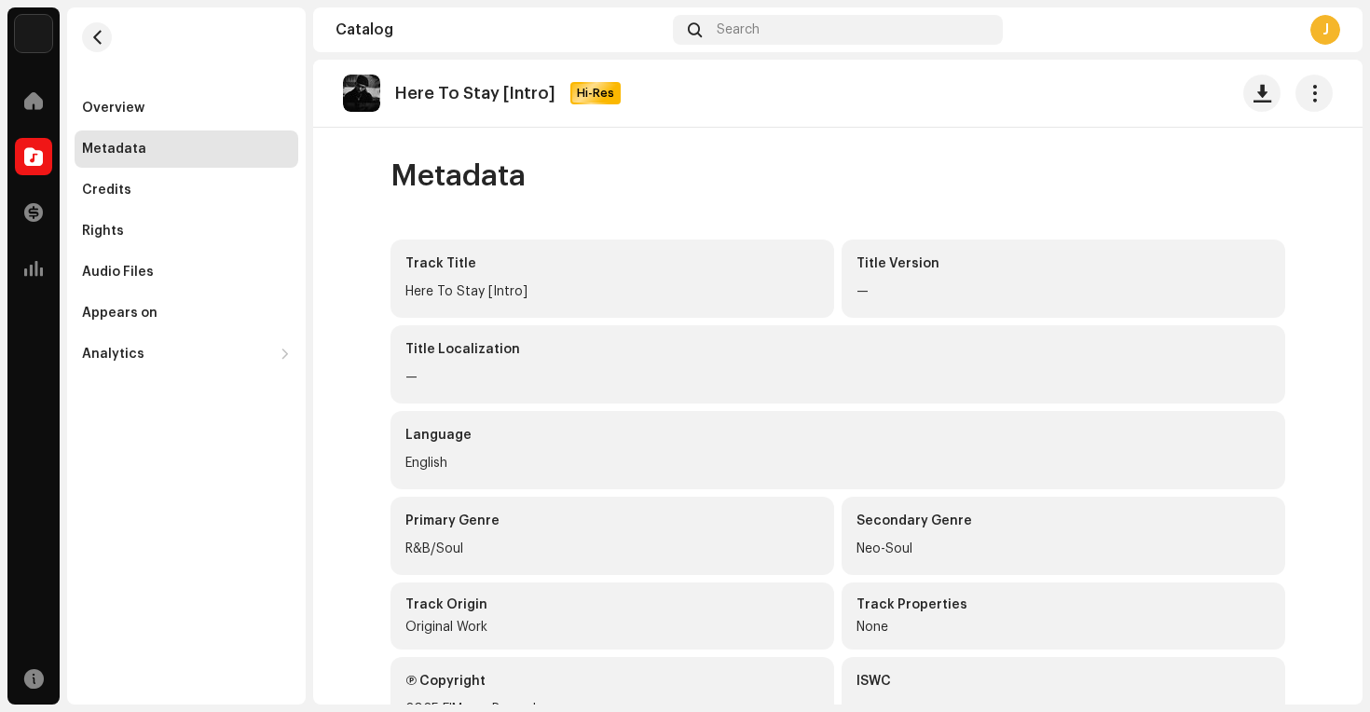
scroll to position [327, 0]
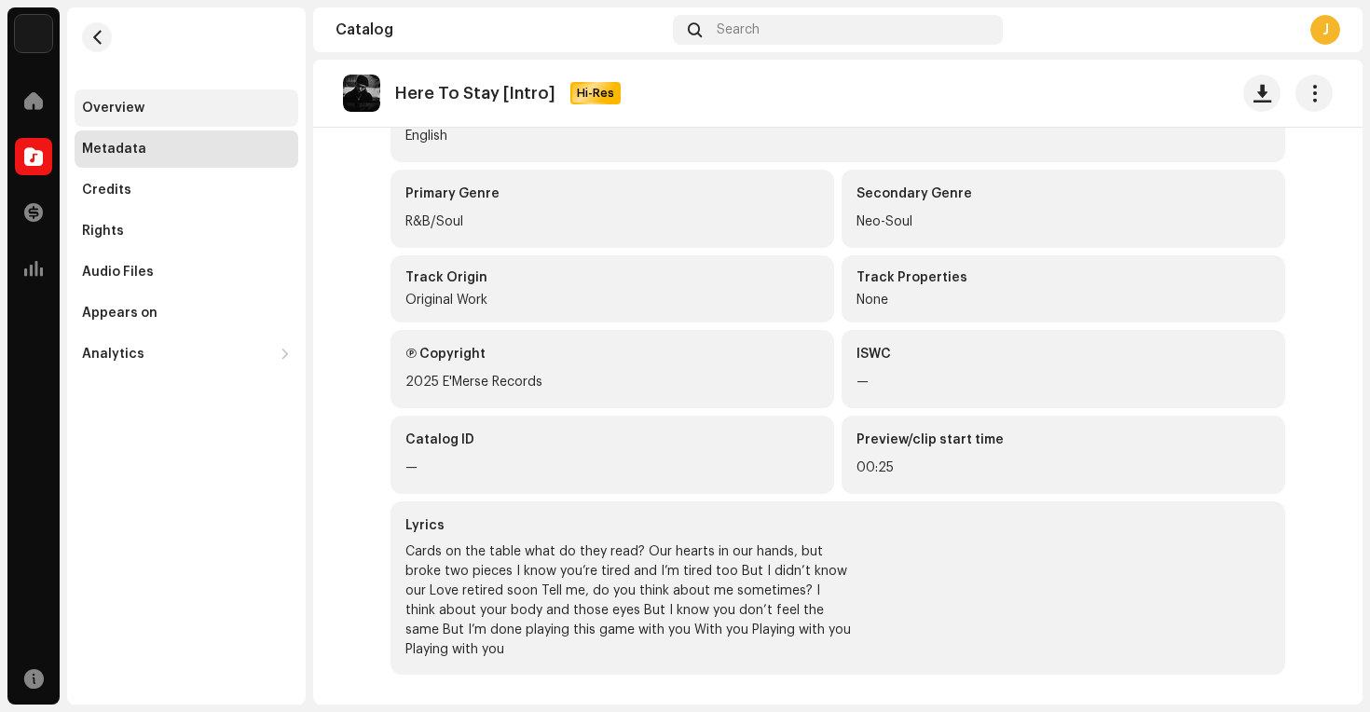
click at [110, 106] on div "Overview" at bounding box center [113, 108] width 62 height 15
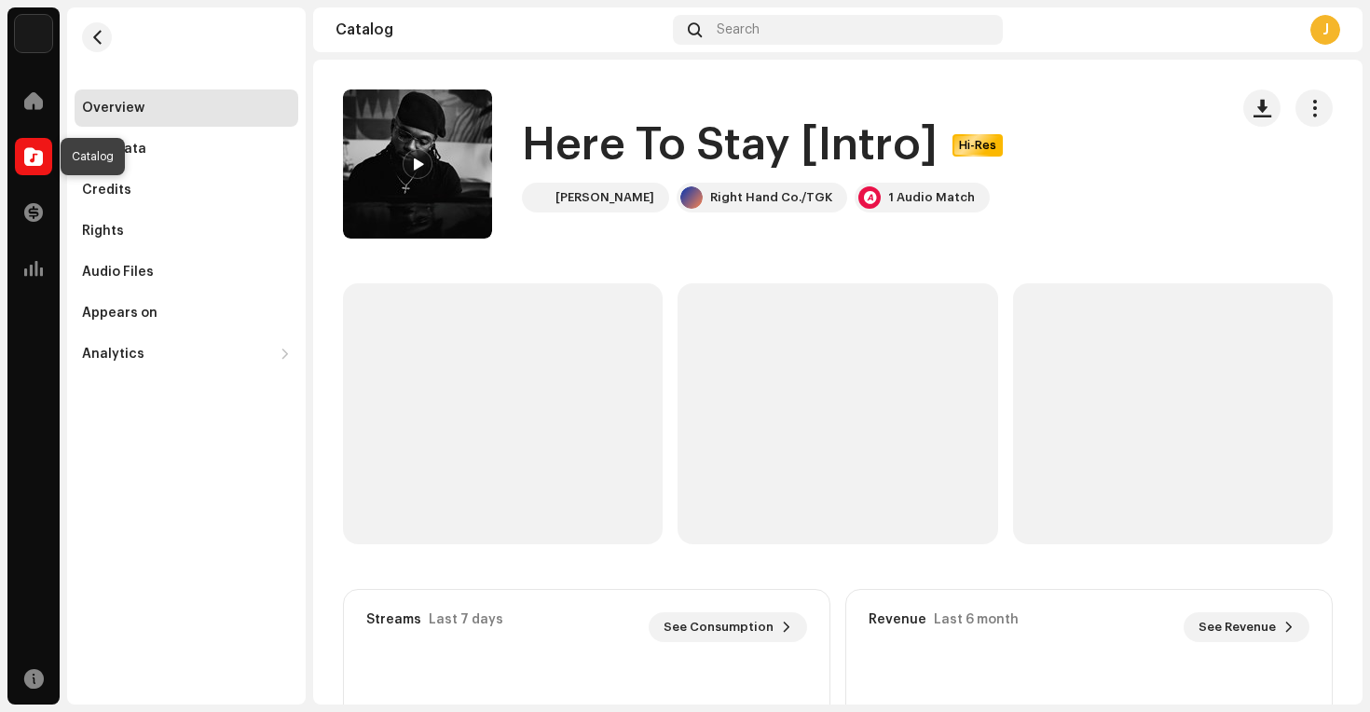
click at [27, 164] on span at bounding box center [33, 156] width 19 height 15
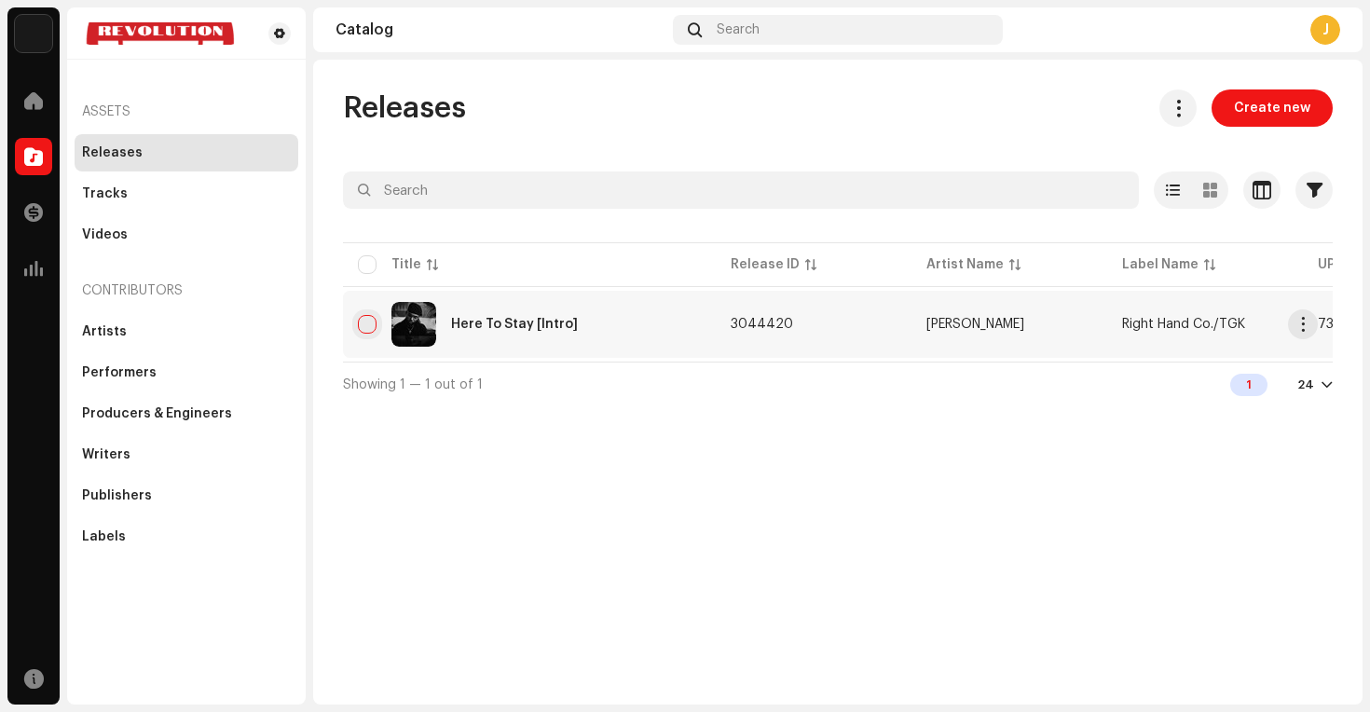
click at [364, 321] on input "checkbox" at bounding box center [367, 324] width 19 height 19
checkbox input "true"
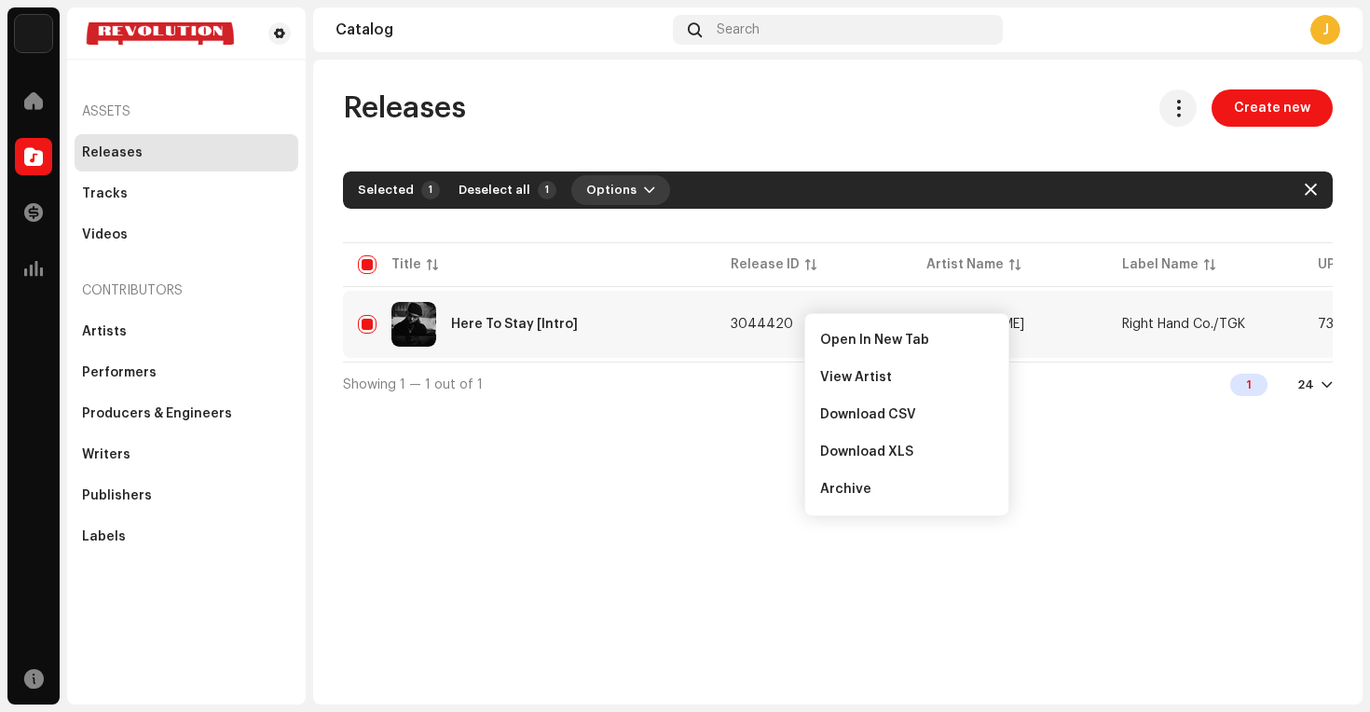
click at [626, 195] on button "Options" at bounding box center [620, 190] width 99 height 30
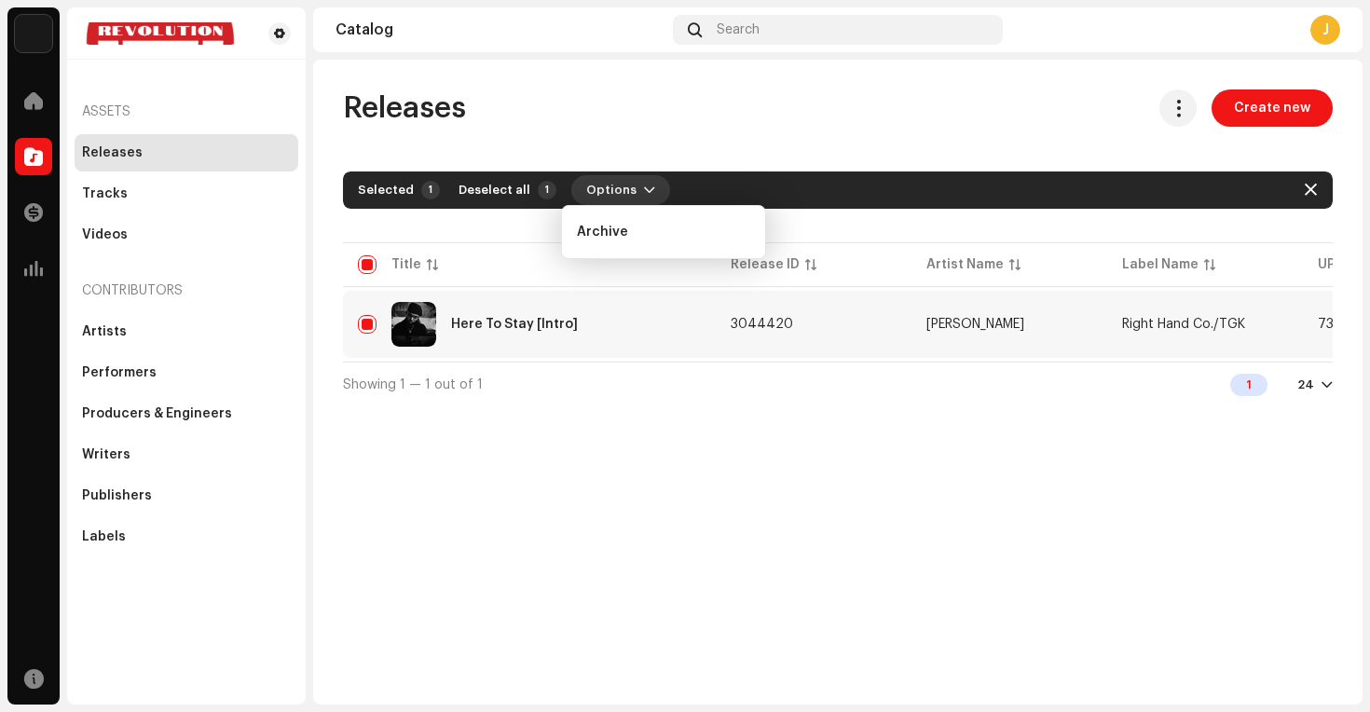
click at [626, 195] on button "Options" at bounding box center [620, 190] width 99 height 30
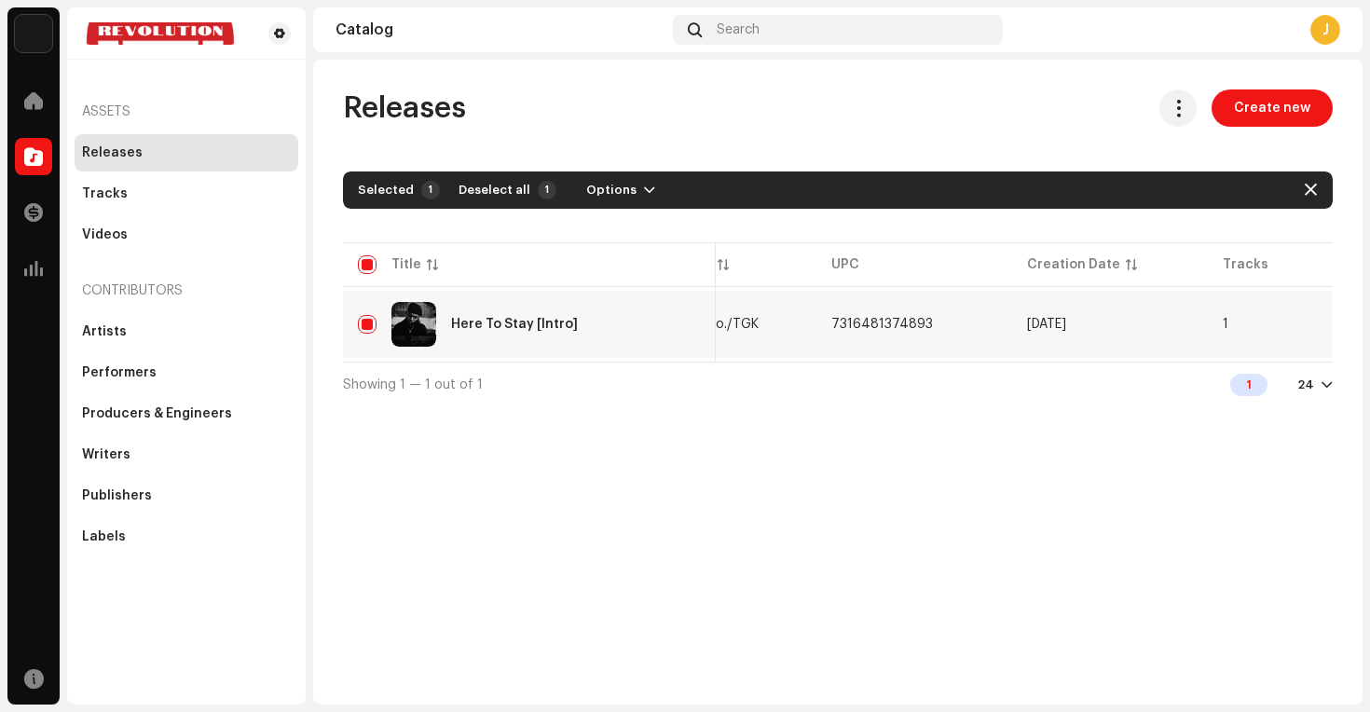
scroll to position [0, 753]
click at [1303, 326] on span "button" at bounding box center [1303, 324] width 14 height 15
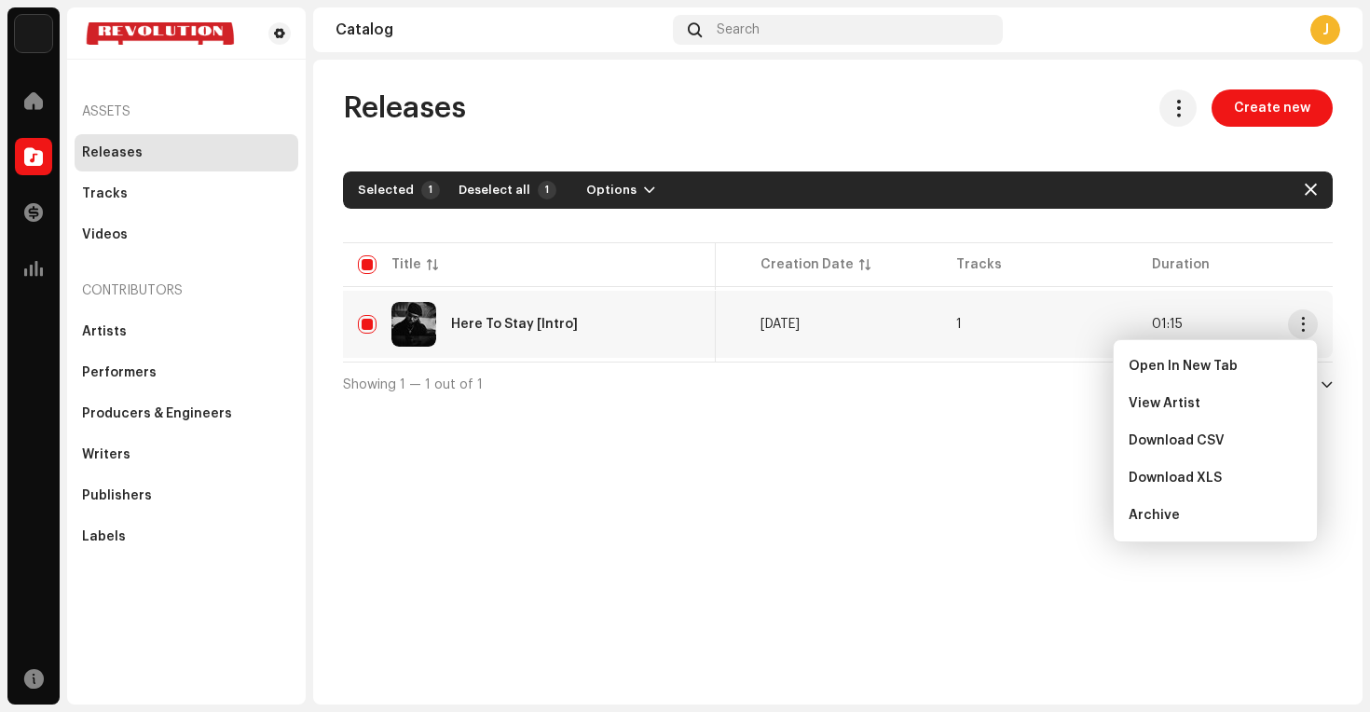
click at [863, 514] on div "Releases Create new Selected 1 Deselect all 1 Options Filters Distribution stat…" at bounding box center [837, 382] width 1049 height 645
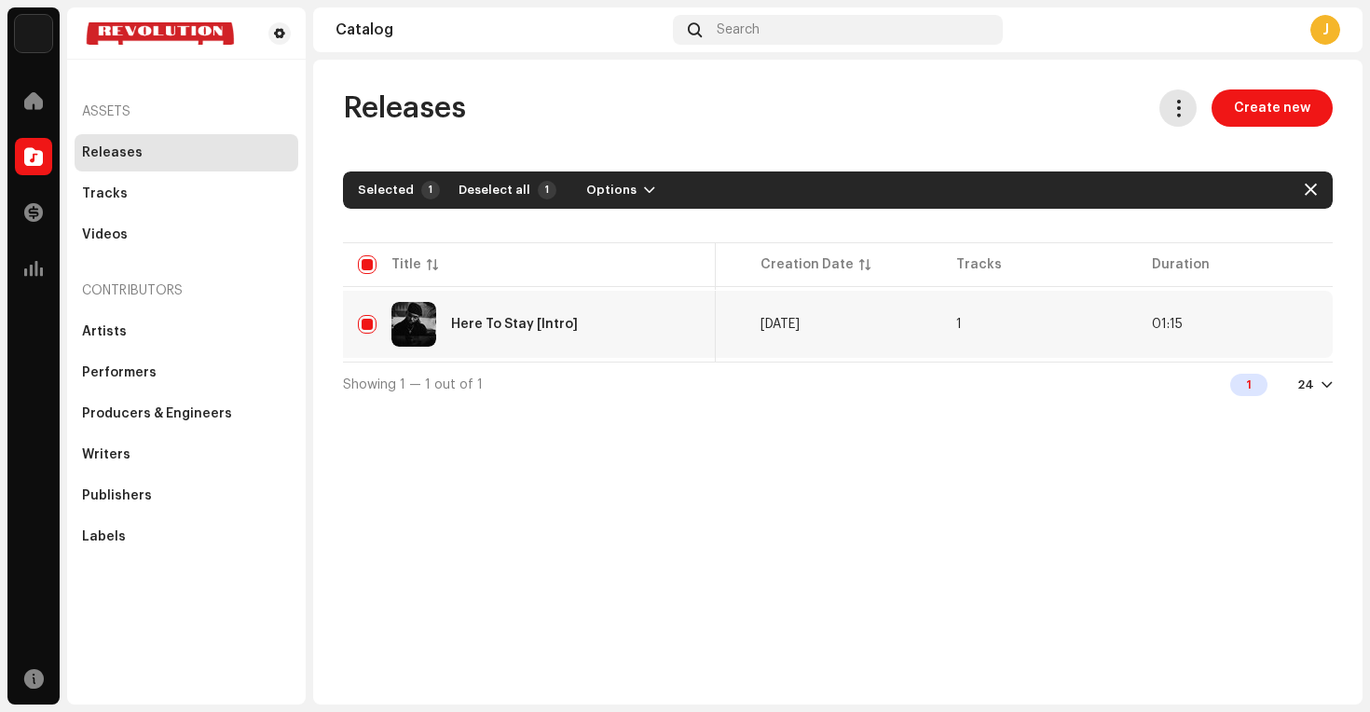
click at [1182, 115] on span at bounding box center [1178, 108] width 18 height 15
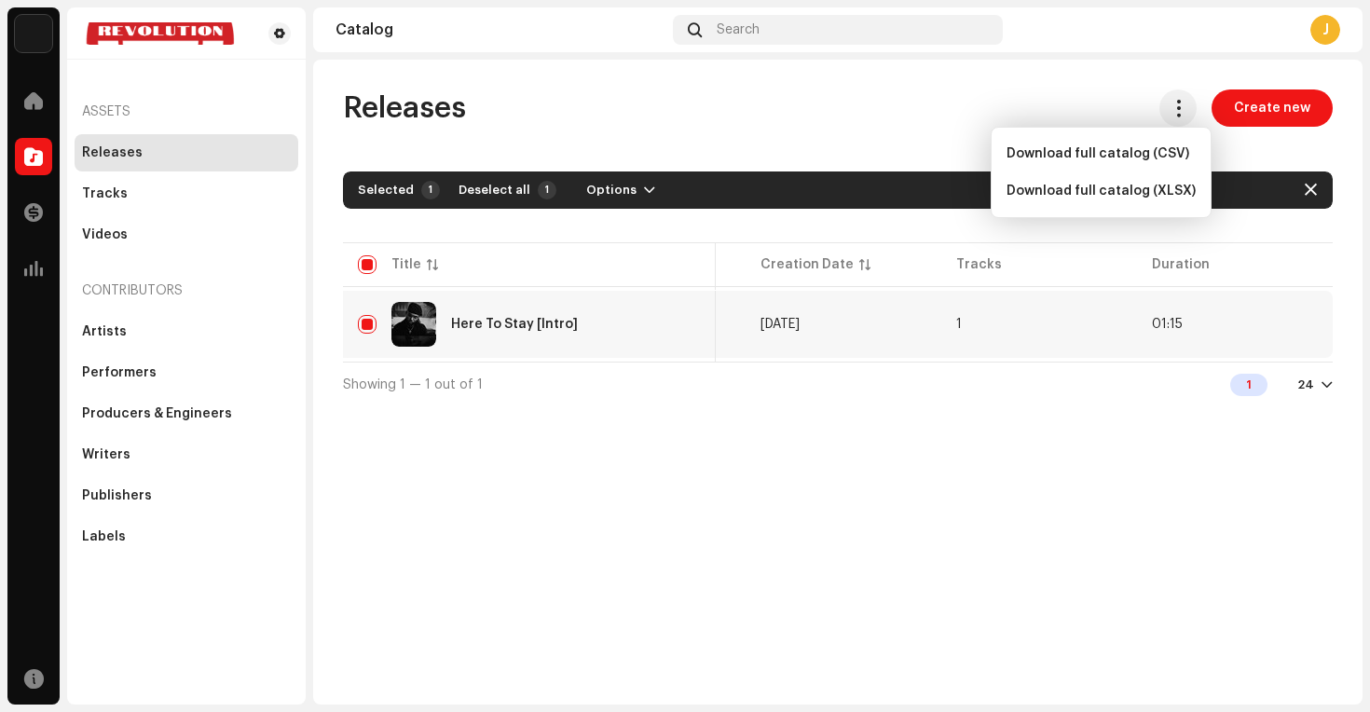
drag, startPoint x: 972, startPoint y: 532, endPoint x: 984, endPoint y: 526, distance: 13.8
click at [971, 532] on div "Releases Create new Selected 1 Deselect all 1 Options Filters Distribution stat…" at bounding box center [837, 382] width 1049 height 645
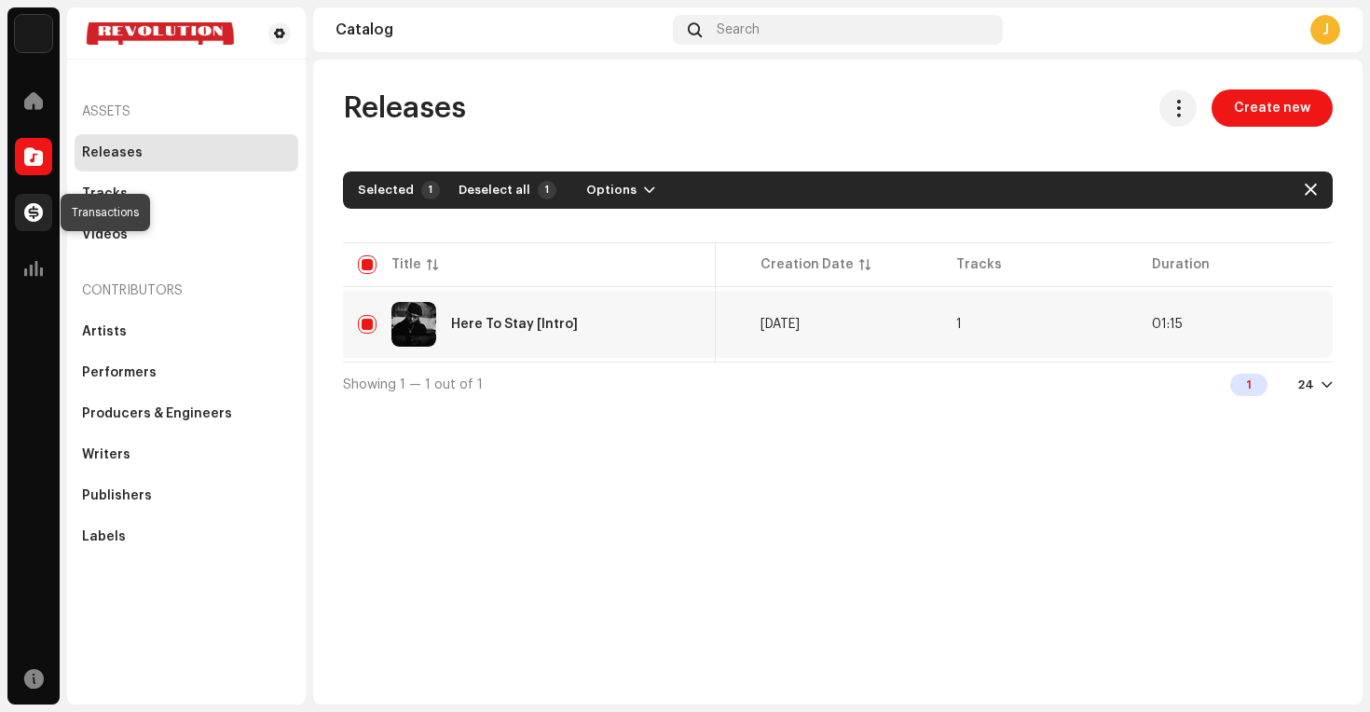
click at [35, 212] on span at bounding box center [33, 212] width 19 height 15
click at [33, 273] on span at bounding box center [33, 268] width 19 height 15
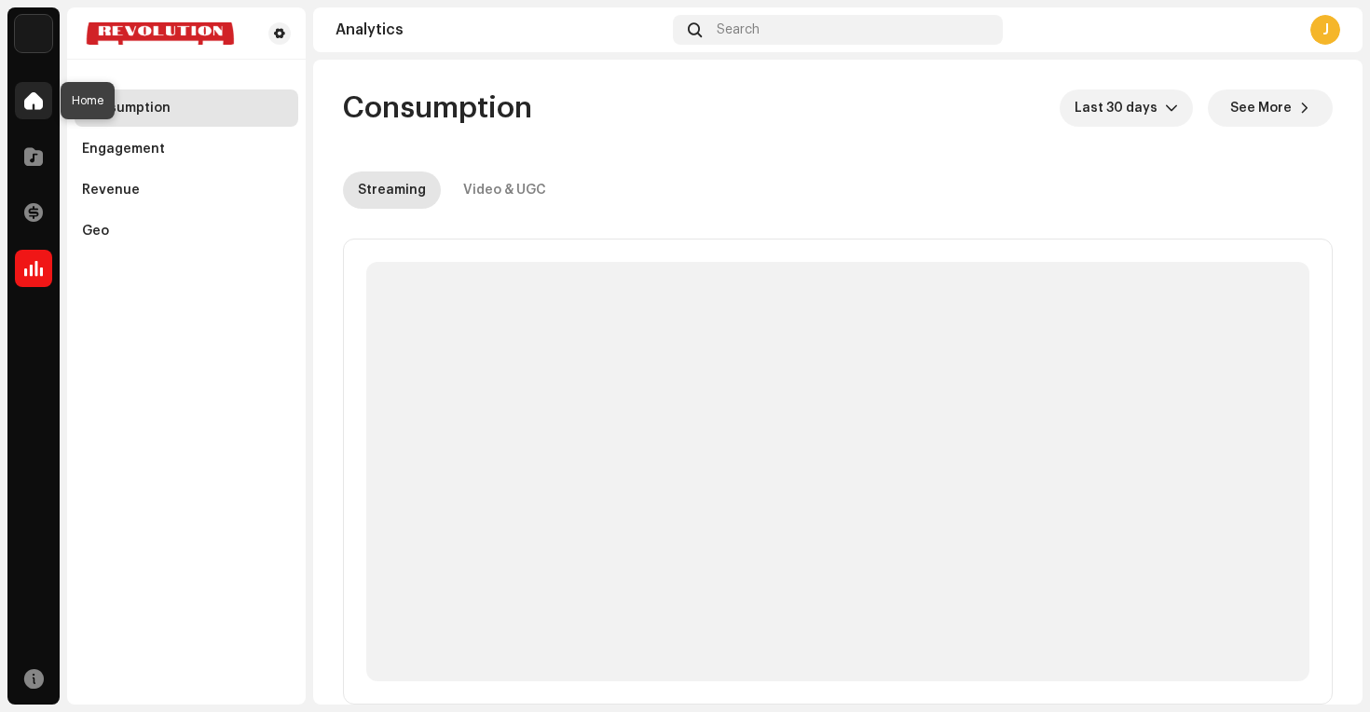
click at [31, 94] on span at bounding box center [33, 100] width 19 height 15
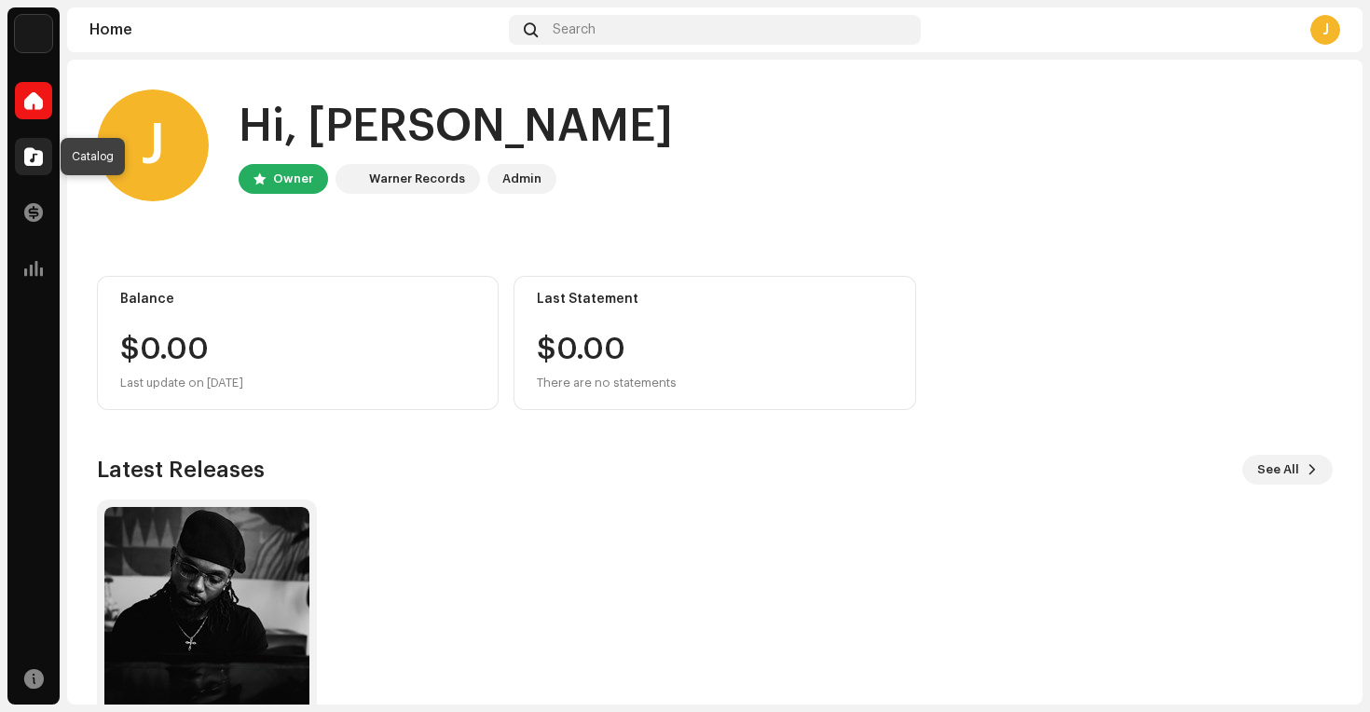
click at [26, 156] on span at bounding box center [33, 156] width 19 height 15
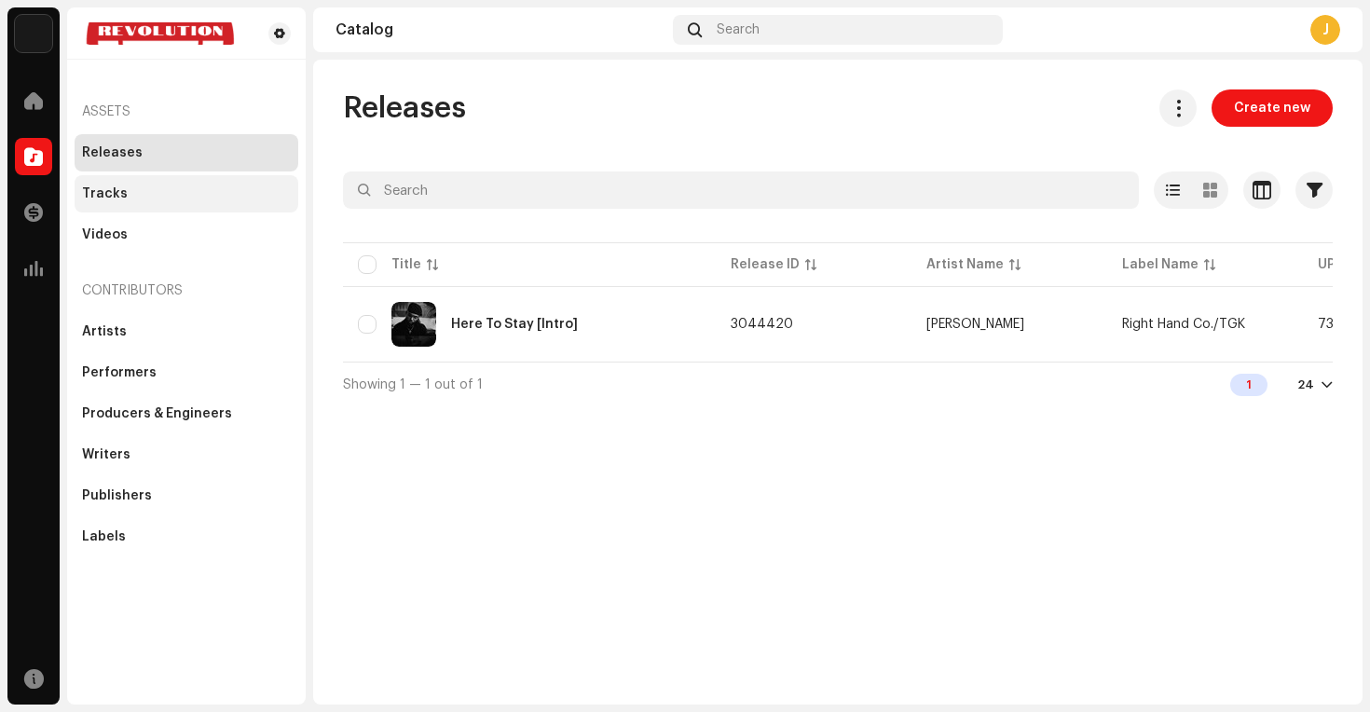
click at [151, 188] on div "Tracks" at bounding box center [186, 193] width 209 height 15
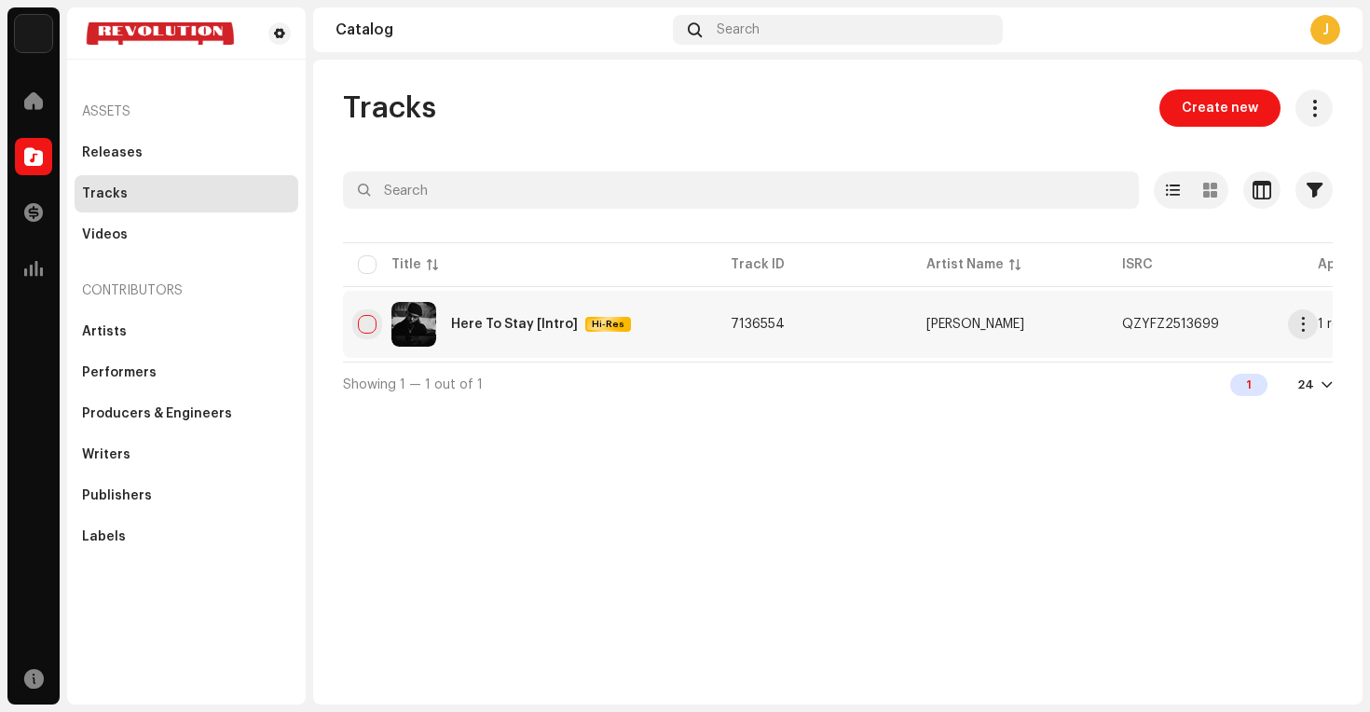
click at [365, 324] on input "checkbox" at bounding box center [367, 324] width 19 height 19
checkbox input "true"
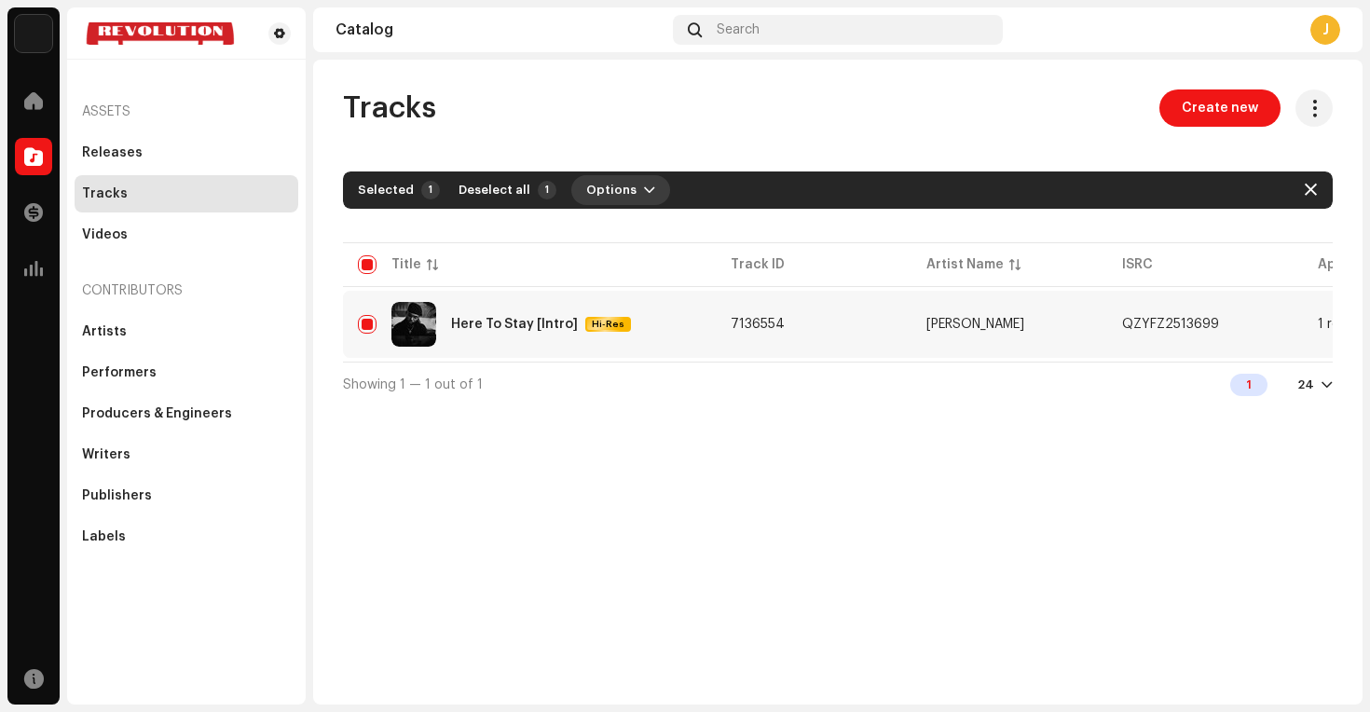
click at [641, 192] on button "Options" at bounding box center [620, 190] width 99 height 30
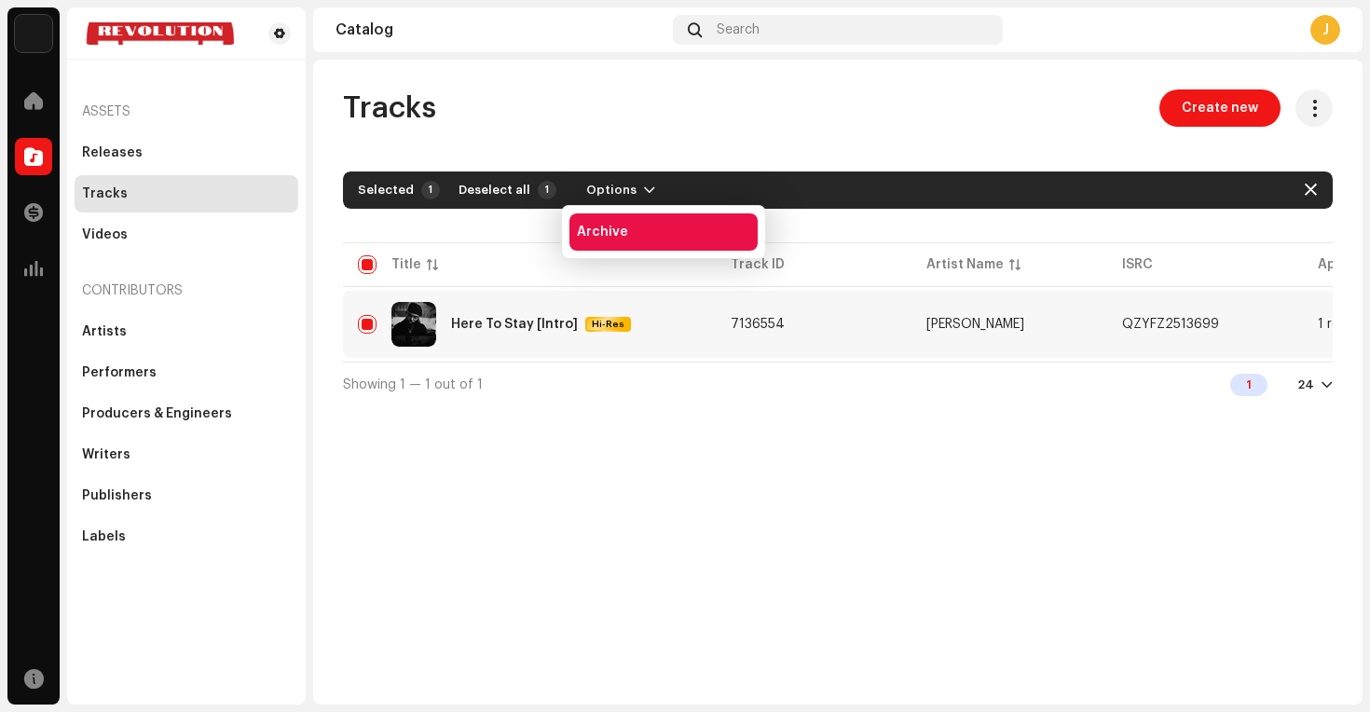
click at [636, 249] on div "Archive" at bounding box center [663, 231] width 188 height 37
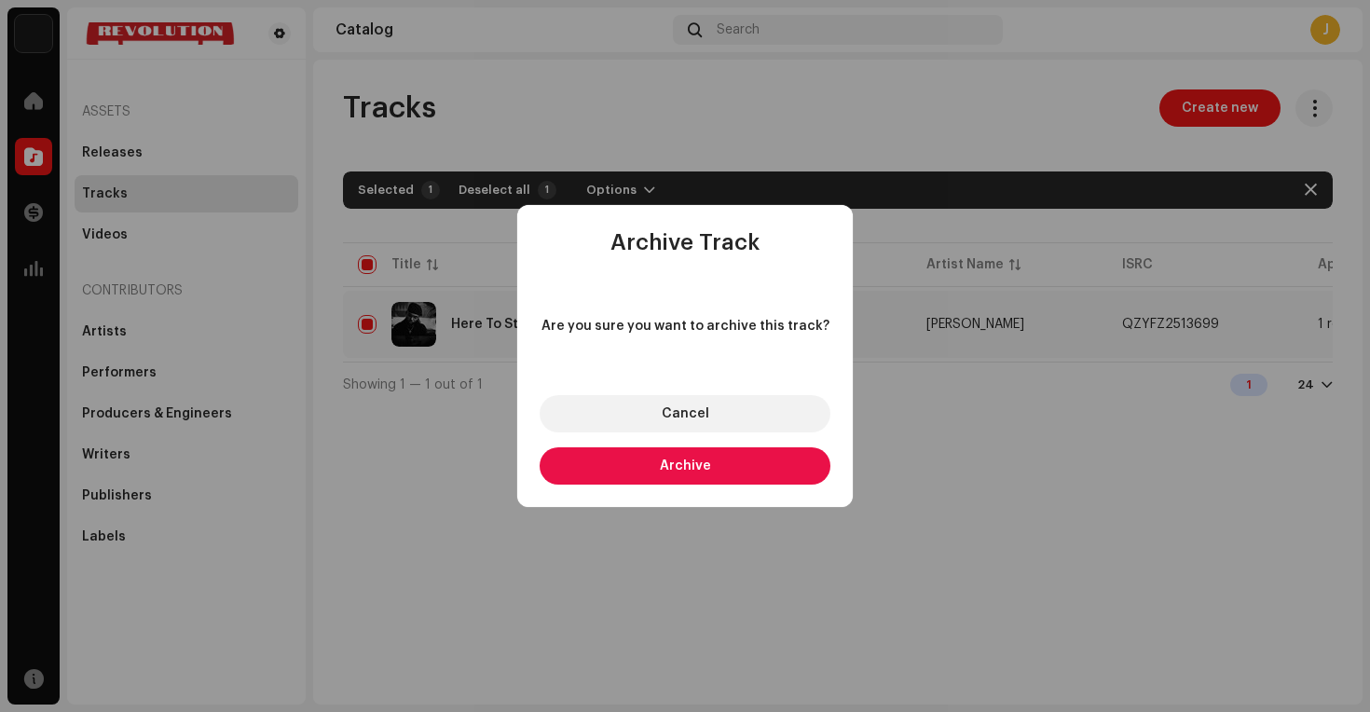
click at [704, 479] on button "Archive" at bounding box center [685, 465] width 291 height 37
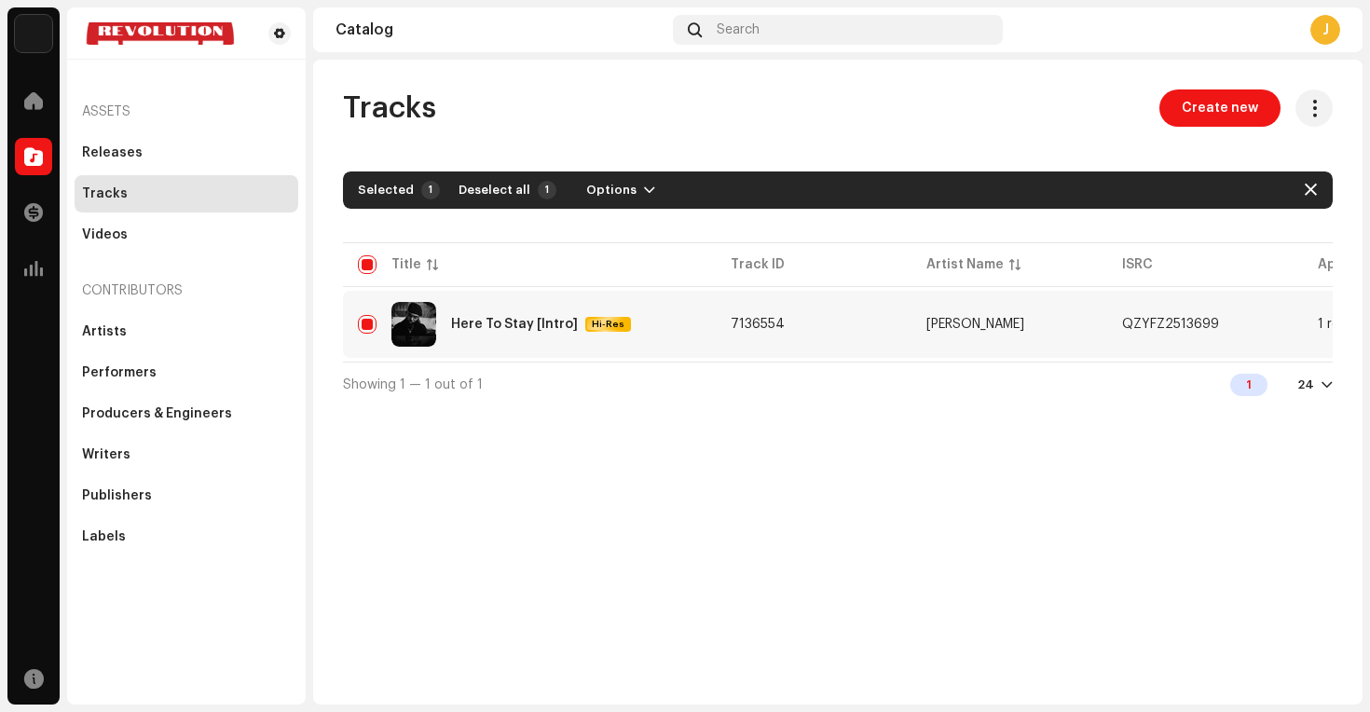
checkbox input "false"
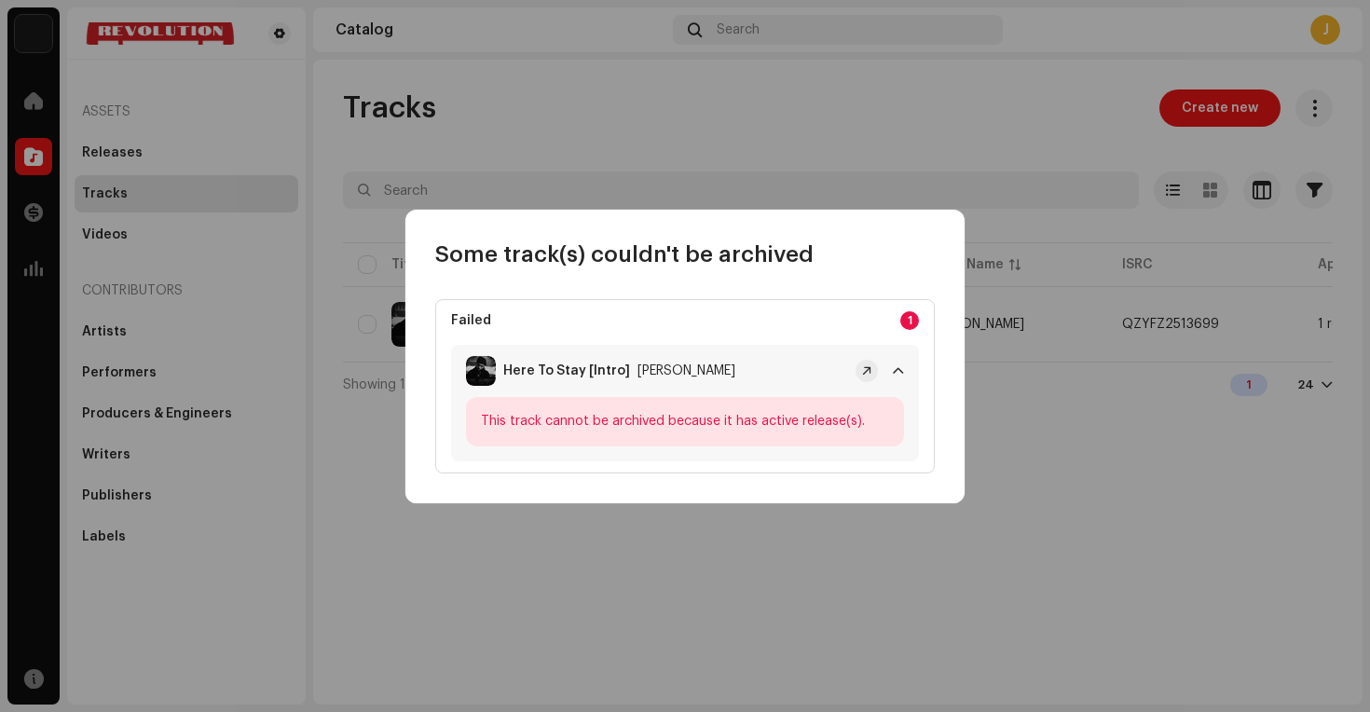
click at [895, 376] on span at bounding box center [898, 370] width 11 height 15
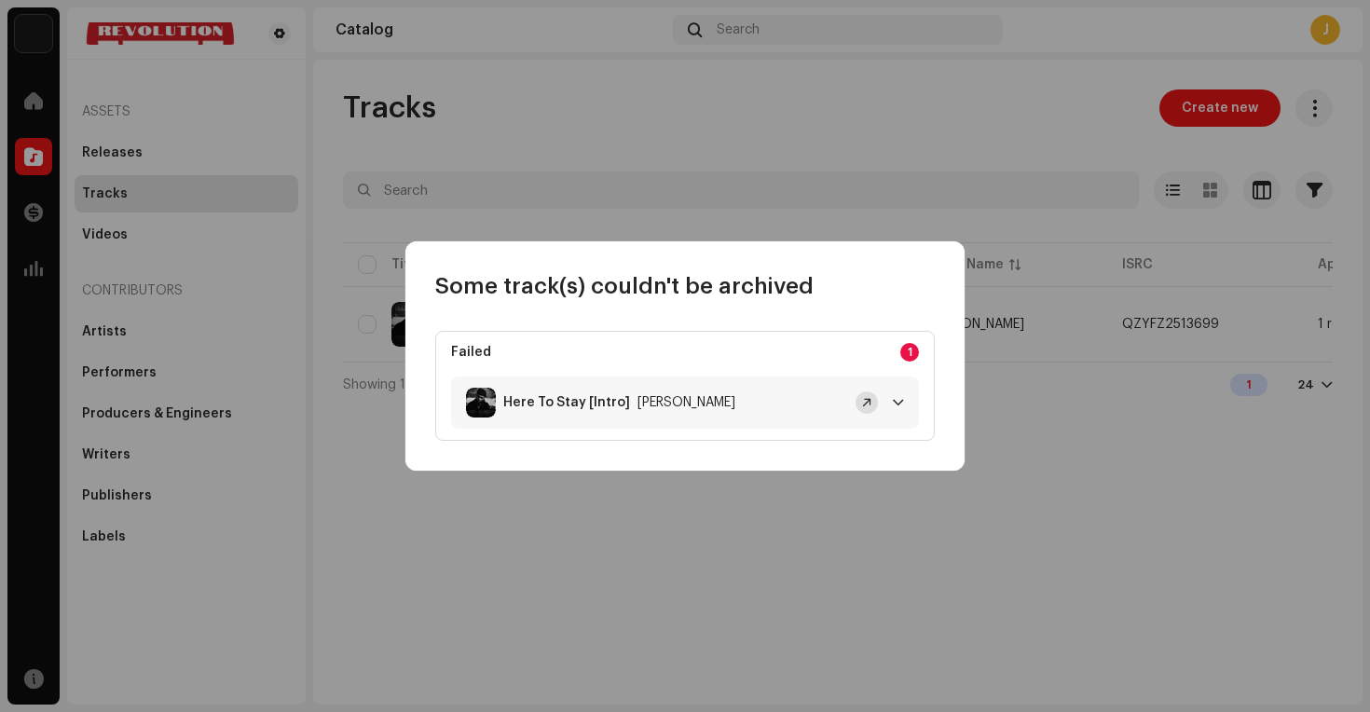
click at [864, 412] on button at bounding box center [866, 402] width 22 height 22
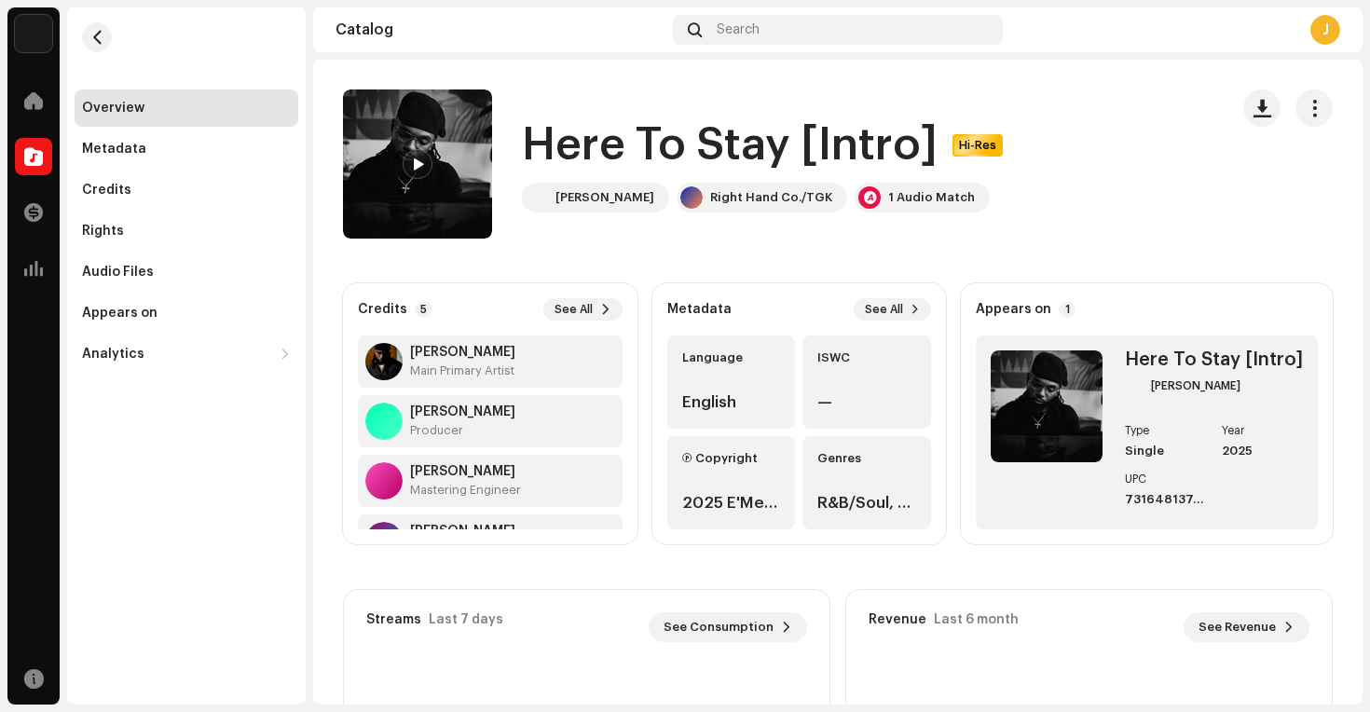
click at [1319, 19] on div "J" at bounding box center [1325, 30] width 30 height 30
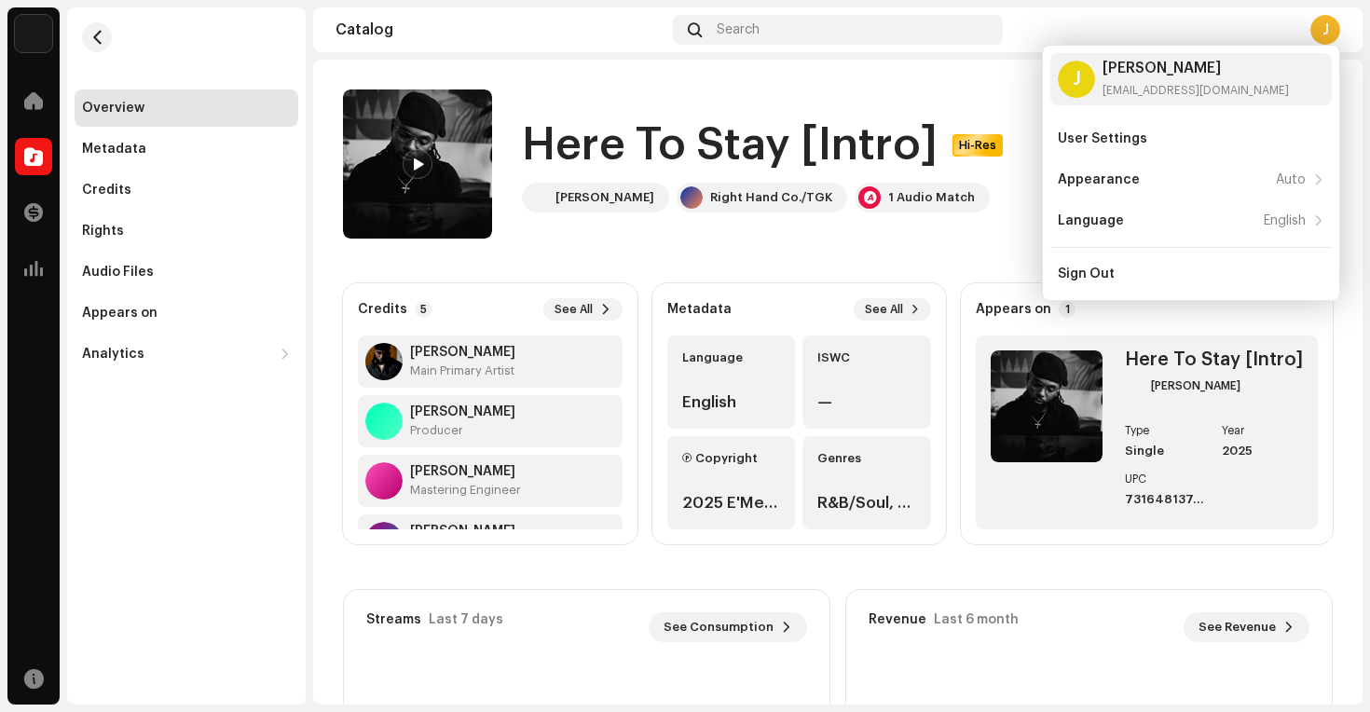
click at [998, 100] on div "Here To Stay [Intro] Hi-Res [PERSON_NAME] Right Hand Co./TGK 1 Audio Match" at bounding box center [778, 163] width 870 height 149
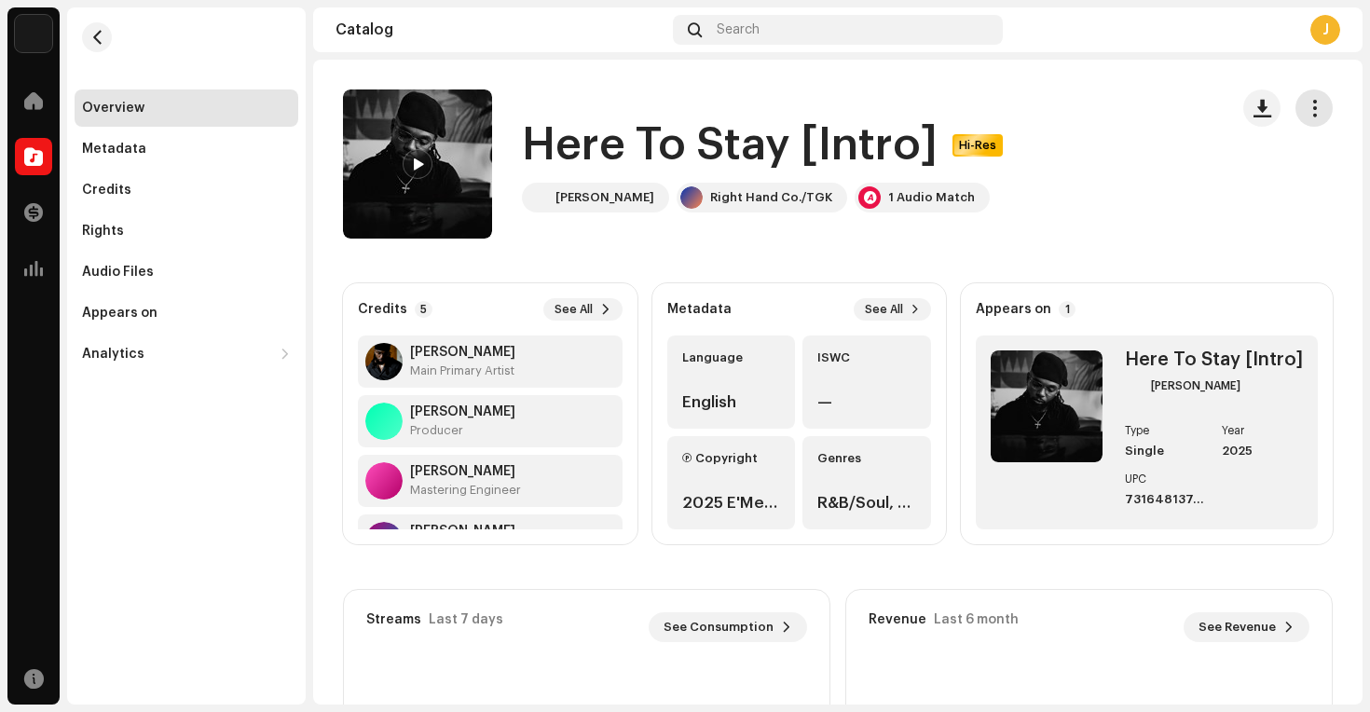
click at [1306, 114] on span "button" at bounding box center [1314, 108] width 18 height 15
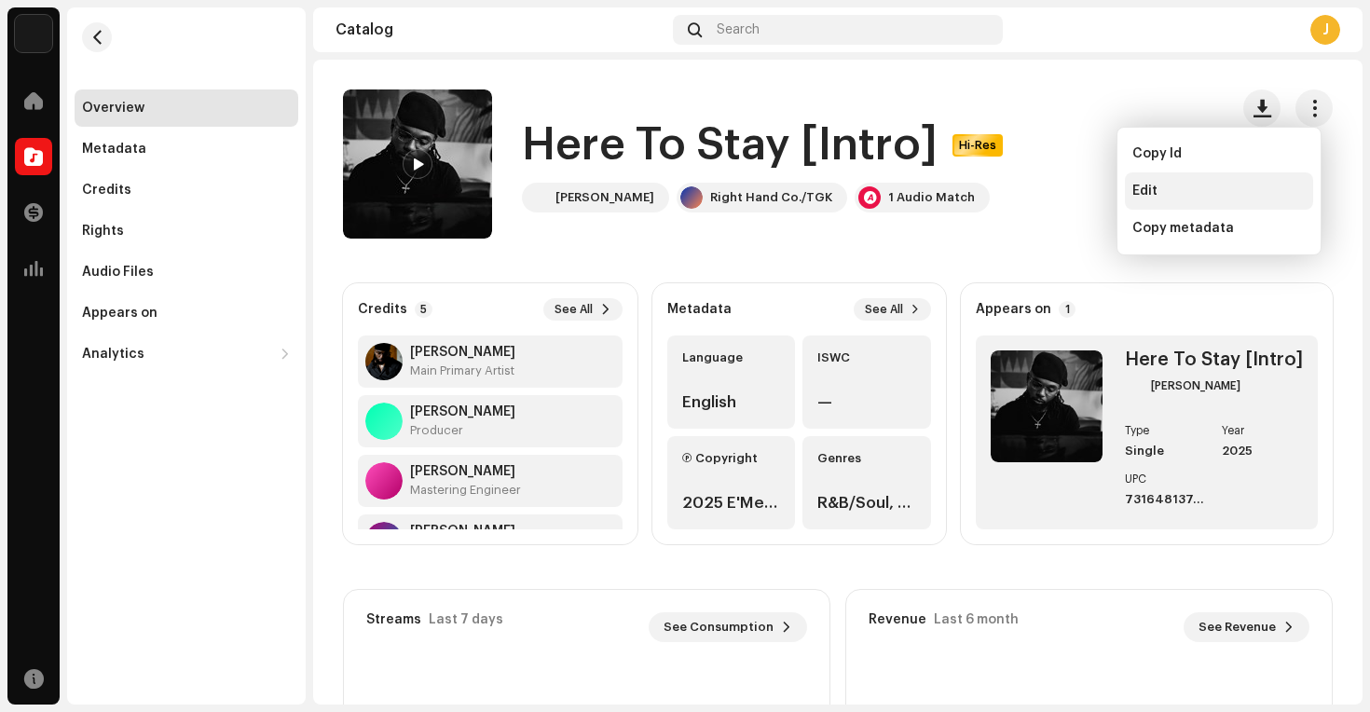
click at [1141, 184] on span "Edit" at bounding box center [1144, 191] width 25 height 15
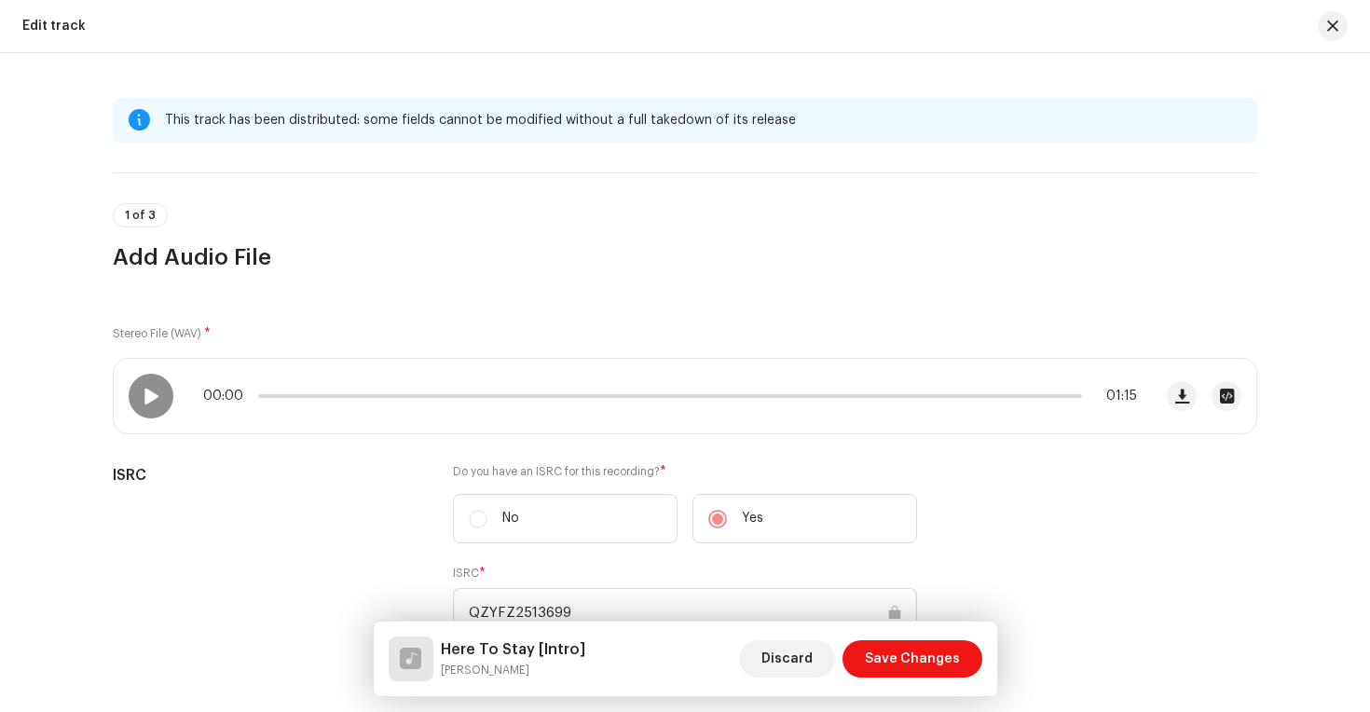
click at [664, 124] on div "This track has been distributed: some fields cannot be modified without a full …" at bounding box center [703, 120] width 1077 height 22
click at [140, 120] on div at bounding box center [139, 120] width 21 height 15
click at [1332, 27] on span "button" at bounding box center [1332, 26] width 11 height 15
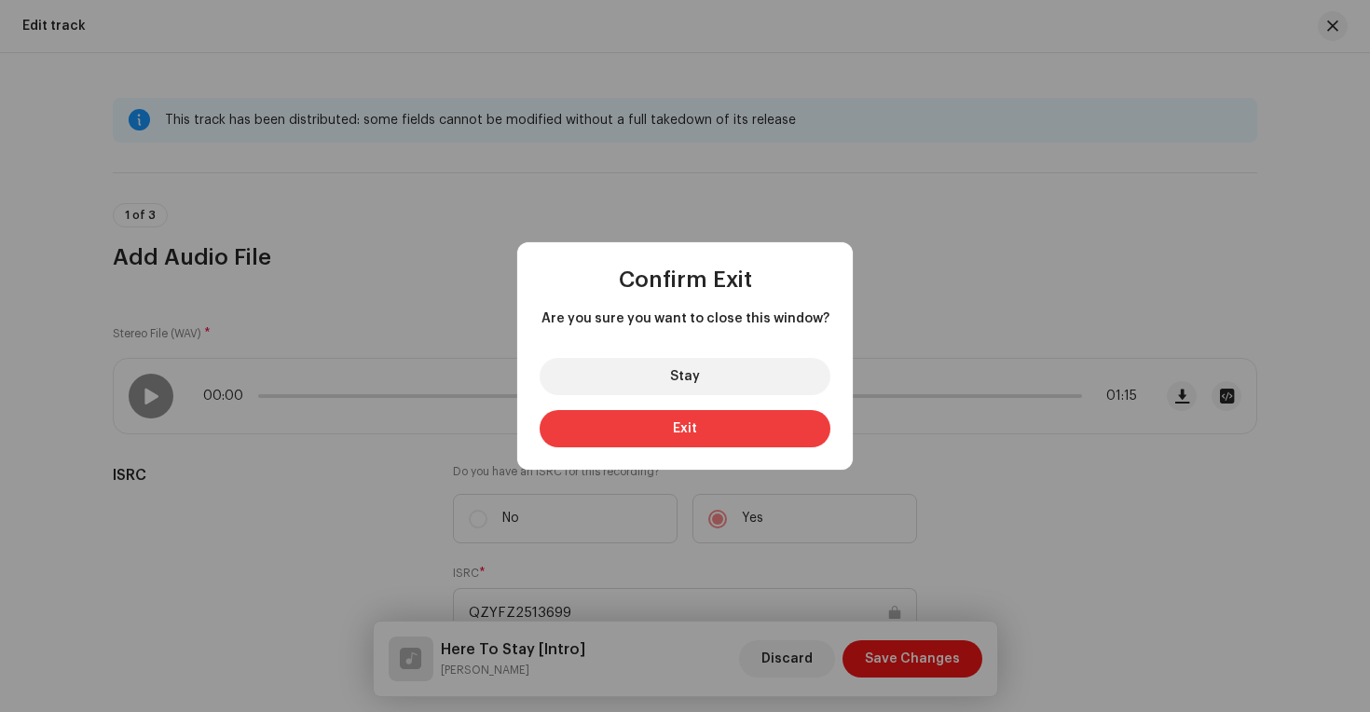
click at [653, 442] on button "Exit" at bounding box center [685, 428] width 291 height 37
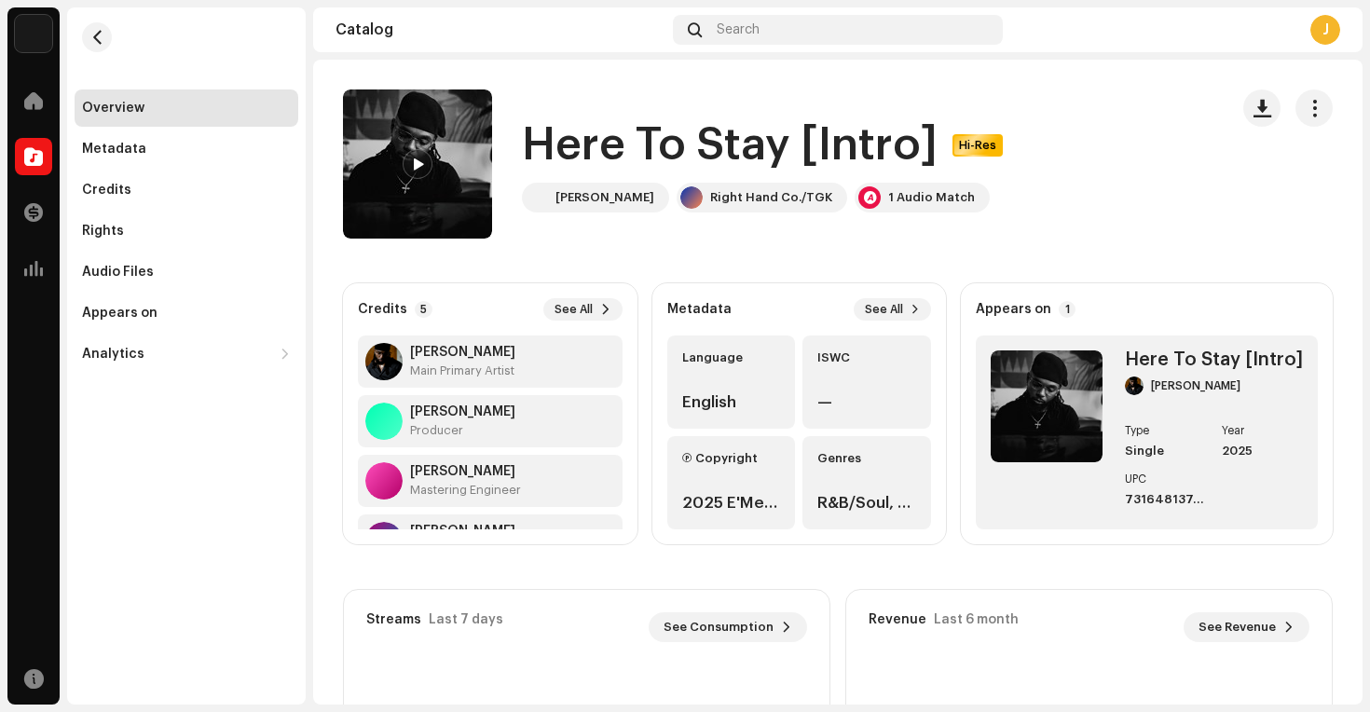
click at [1030, 314] on strong "Appears on" at bounding box center [1013, 309] width 75 height 15
click at [1059, 317] on p-badge "1" at bounding box center [1067, 309] width 17 height 17
click at [1059, 316] on p-badge "1" at bounding box center [1067, 309] width 17 height 17
click at [116, 141] on div "Metadata" at bounding box center [187, 148] width 224 height 37
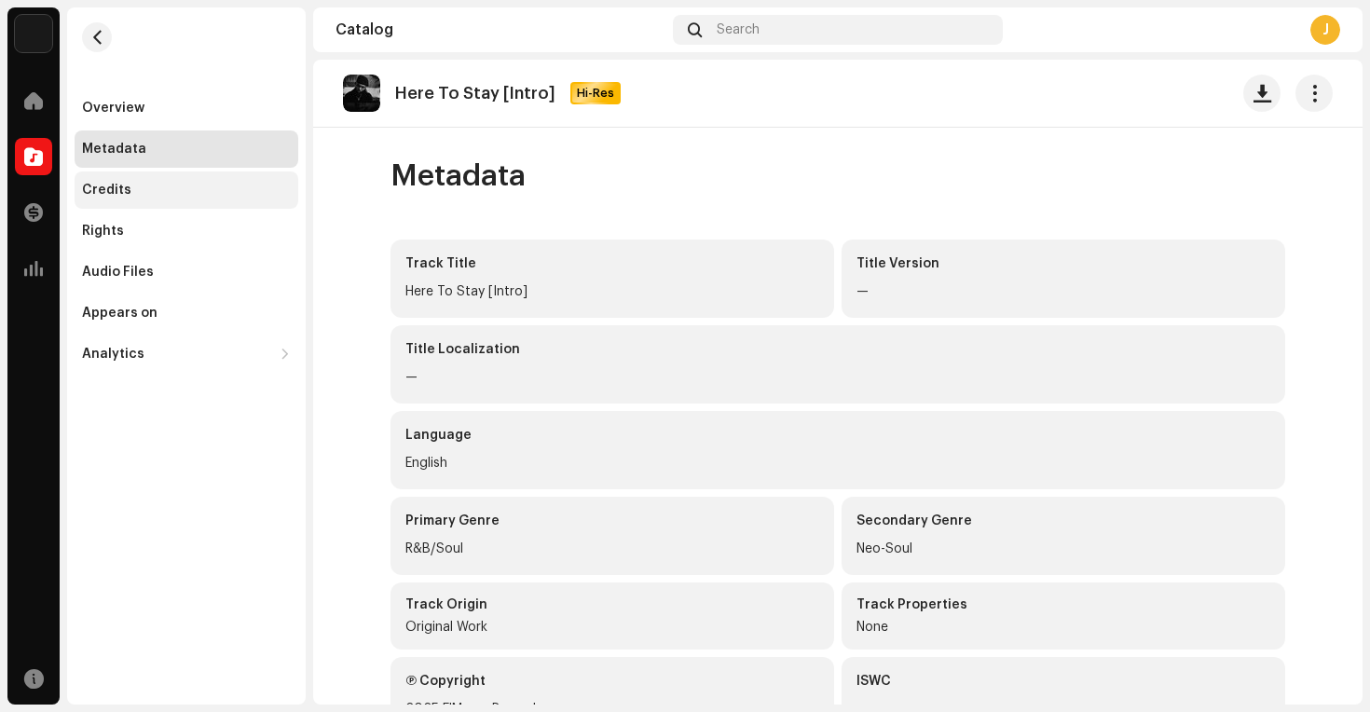
click at [123, 191] on div "Credits" at bounding box center [106, 190] width 49 height 15
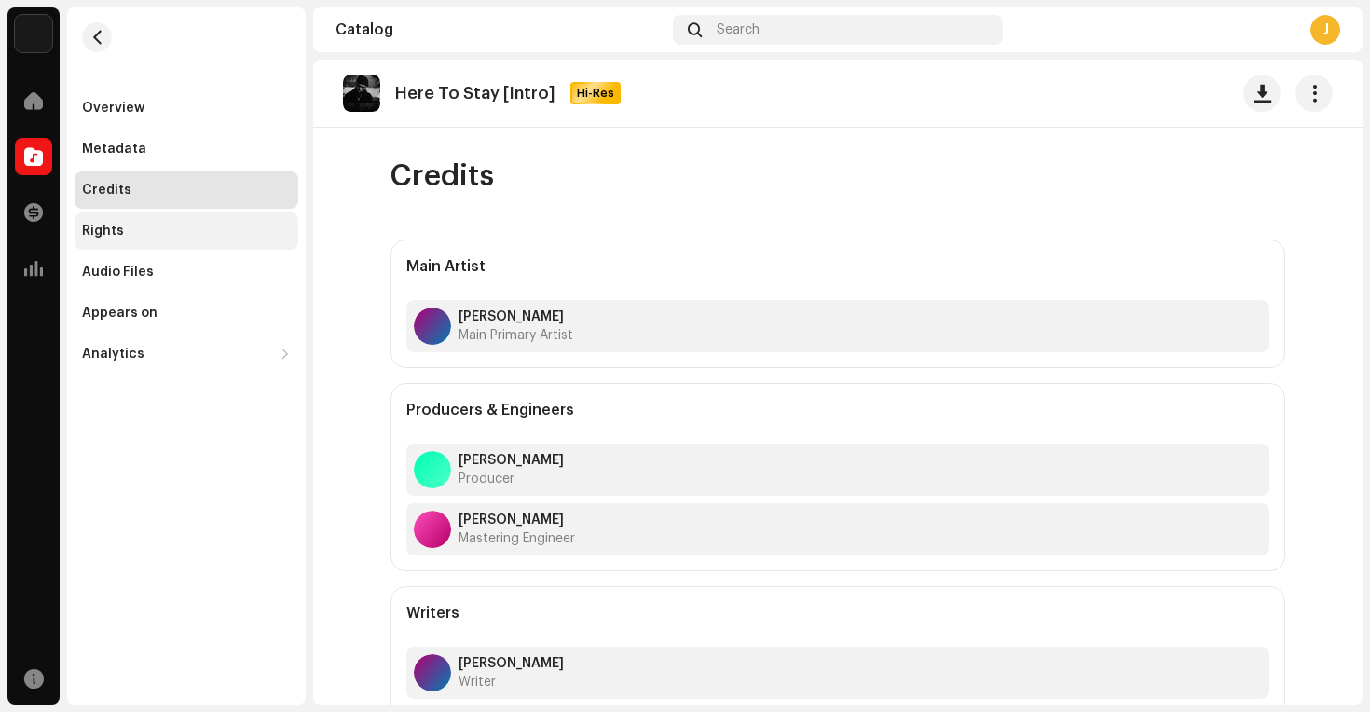
click at [122, 223] on div "Rights" at bounding box center [187, 230] width 224 height 37
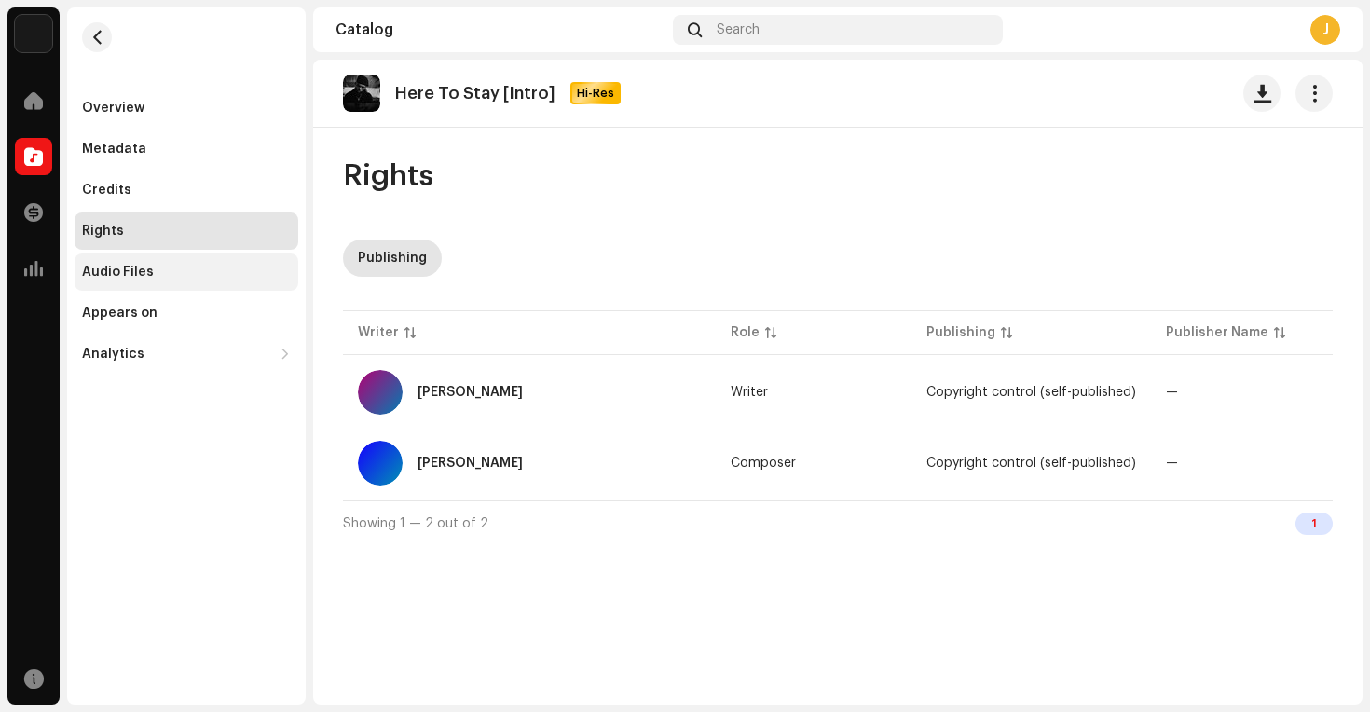
click at [127, 266] on div "Audio Files" at bounding box center [118, 272] width 72 height 15
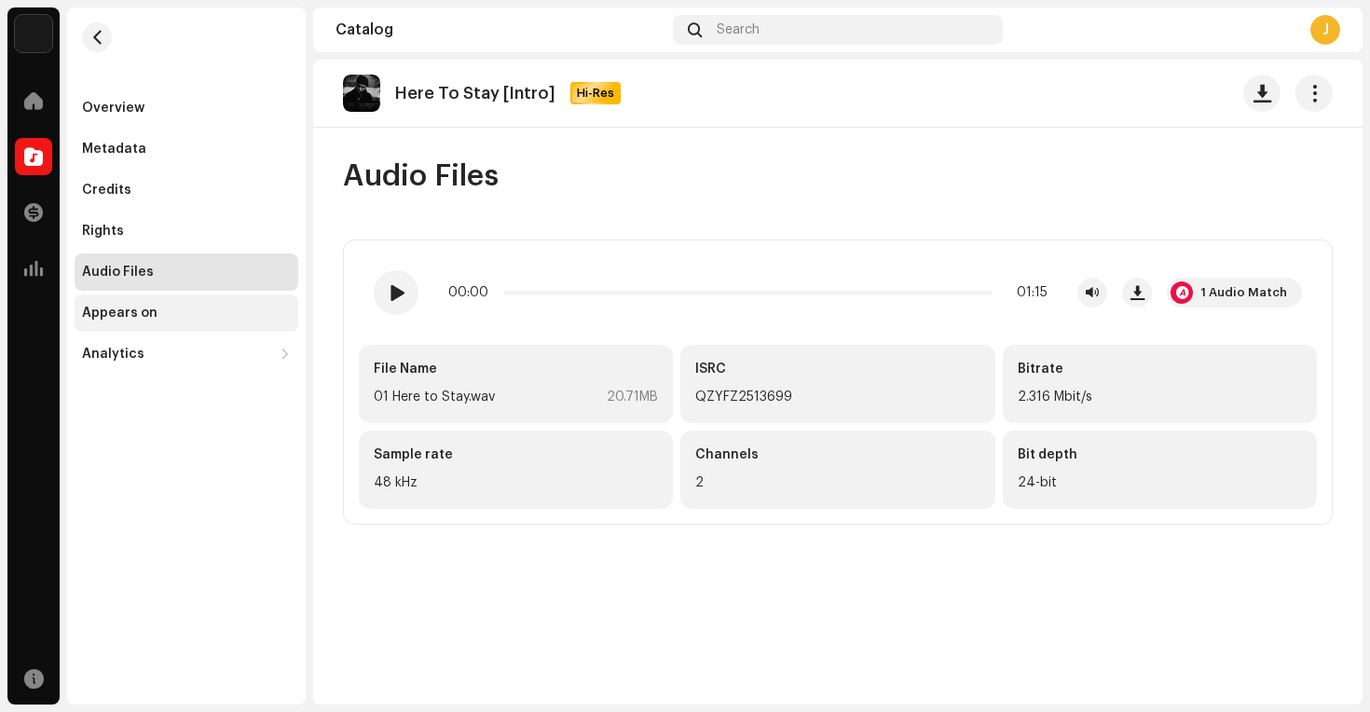
click at [114, 309] on div "Appears on" at bounding box center [119, 313] width 75 height 15
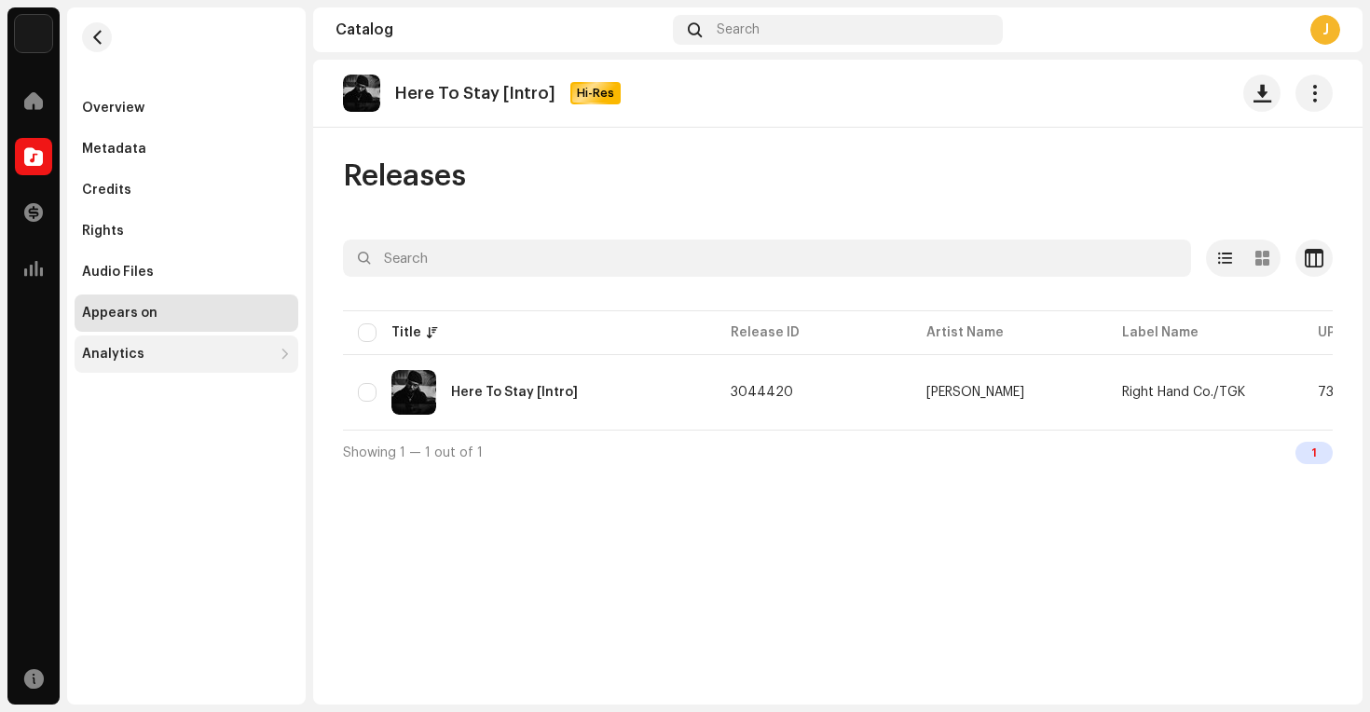
click at [160, 351] on div "Analytics" at bounding box center [177, 354] width 190 height 15
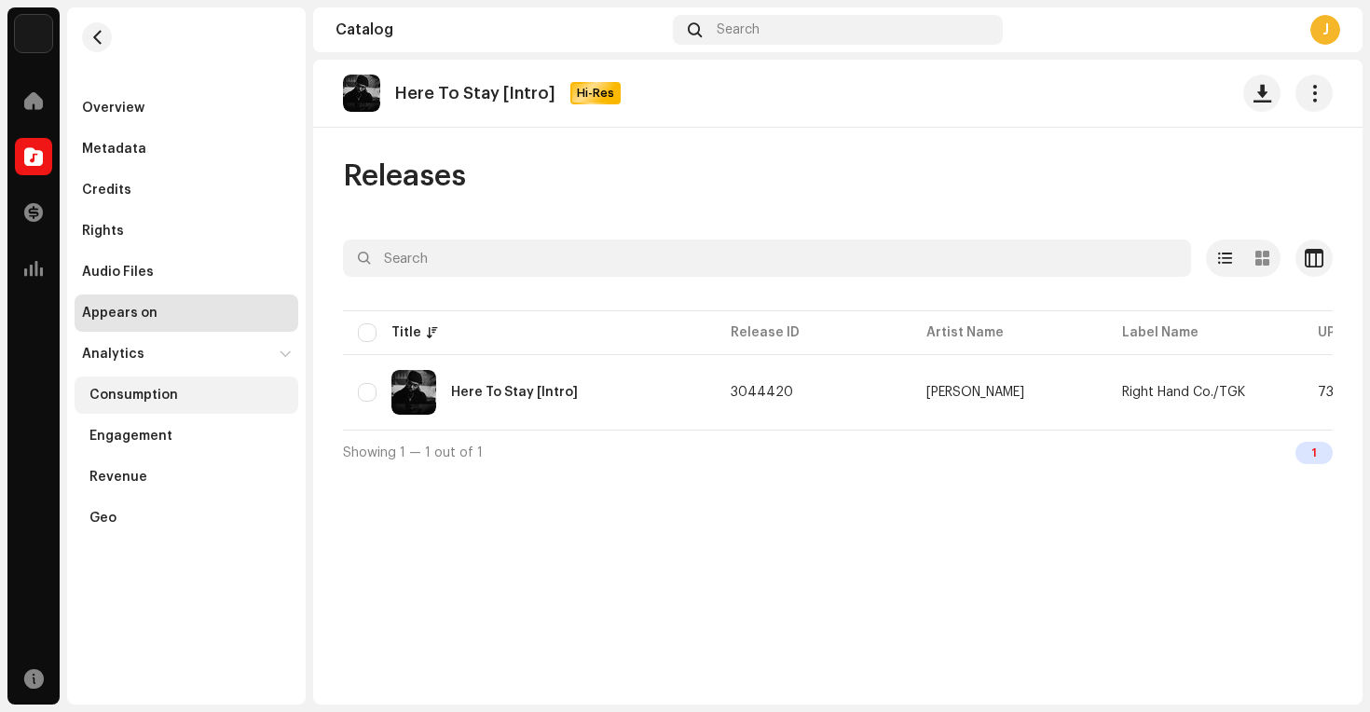
click at [178, 399] on div "Consumption" at bounding box center [189, 395] width 201 height 15
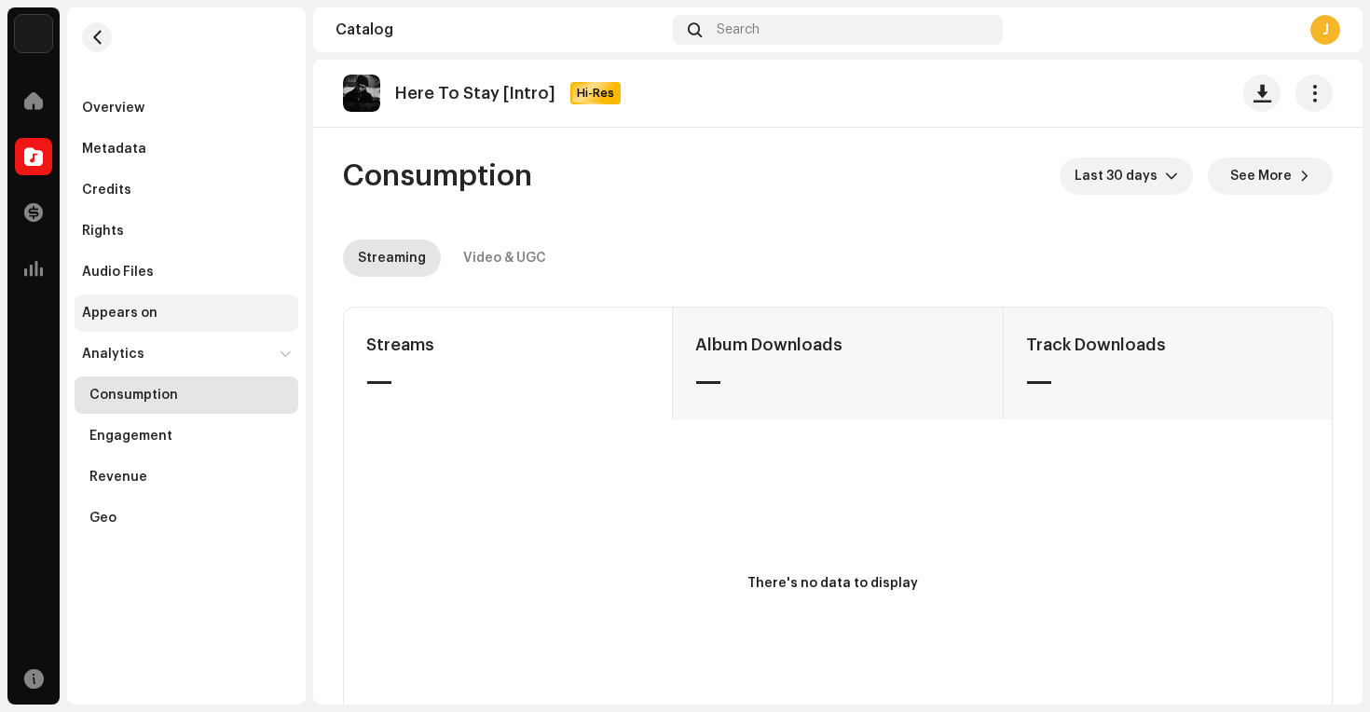
click at [139, 314] on div "Appears on" at bounding box center [119, 313] width 75 height 15
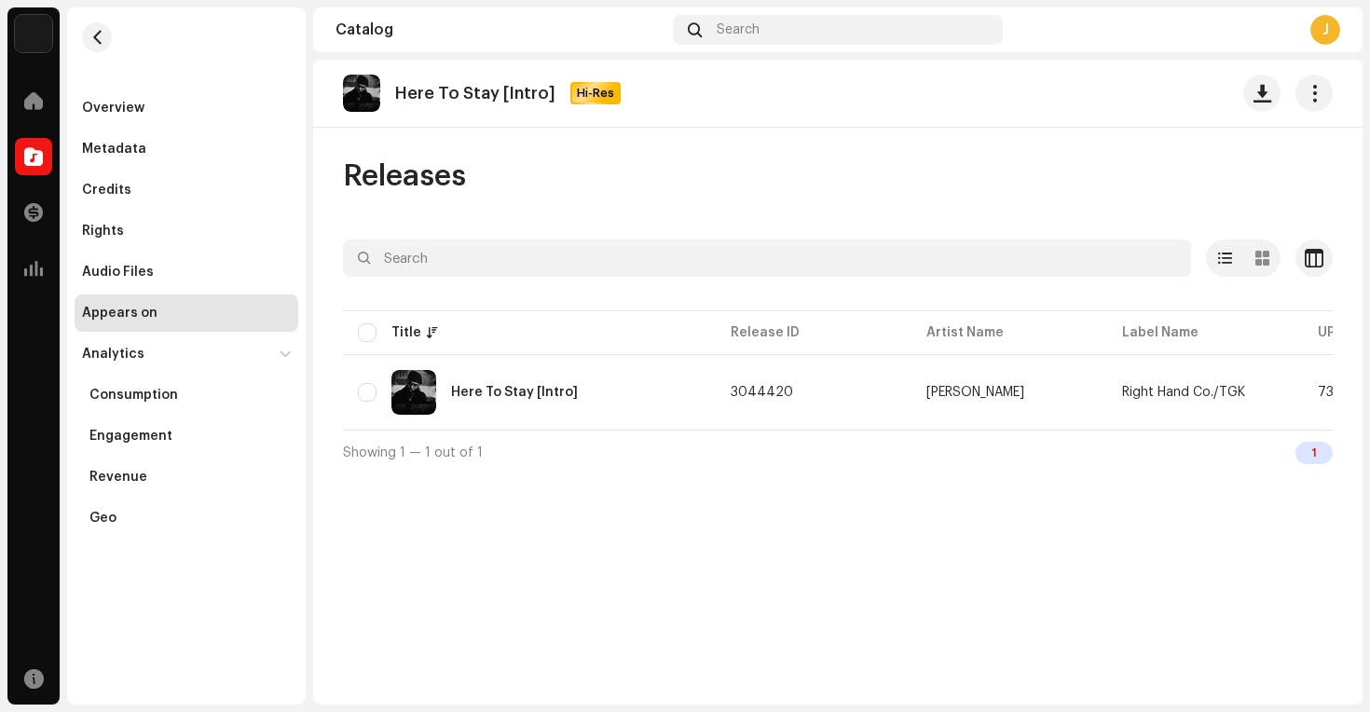
click at [157, 251] on div "Overview Metadata Credits Rights Audio Files Appears on Analytics Consumption E…" at bounding box center [187, 312] width 224 height 447
click at [155, 266] on div "Audio Files" at bounding box center [186, 272] width 209 height 15
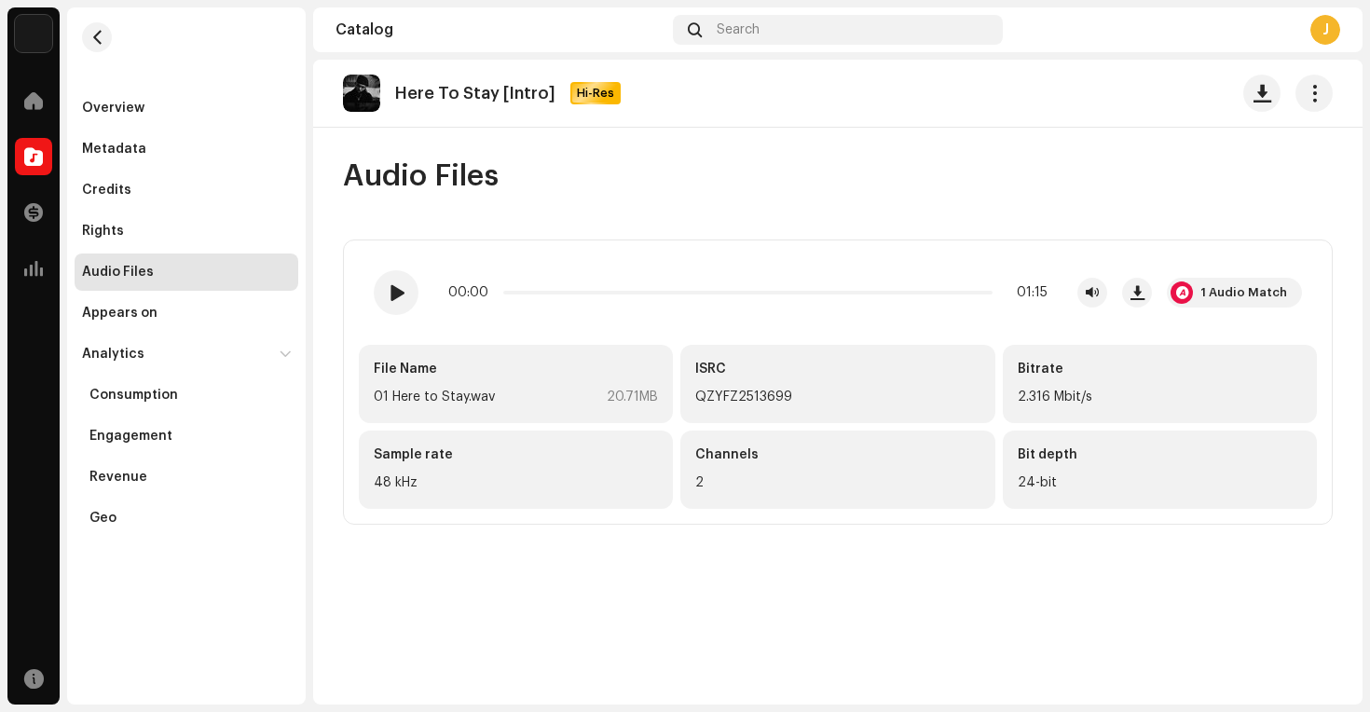
click at [47, 184] on div "Home Catalog Transactions Analytics" at bounding box center [33, 185] width 52 height 220
click at [39, 209] on span at bounding box center [33, 212] width 19 height 15
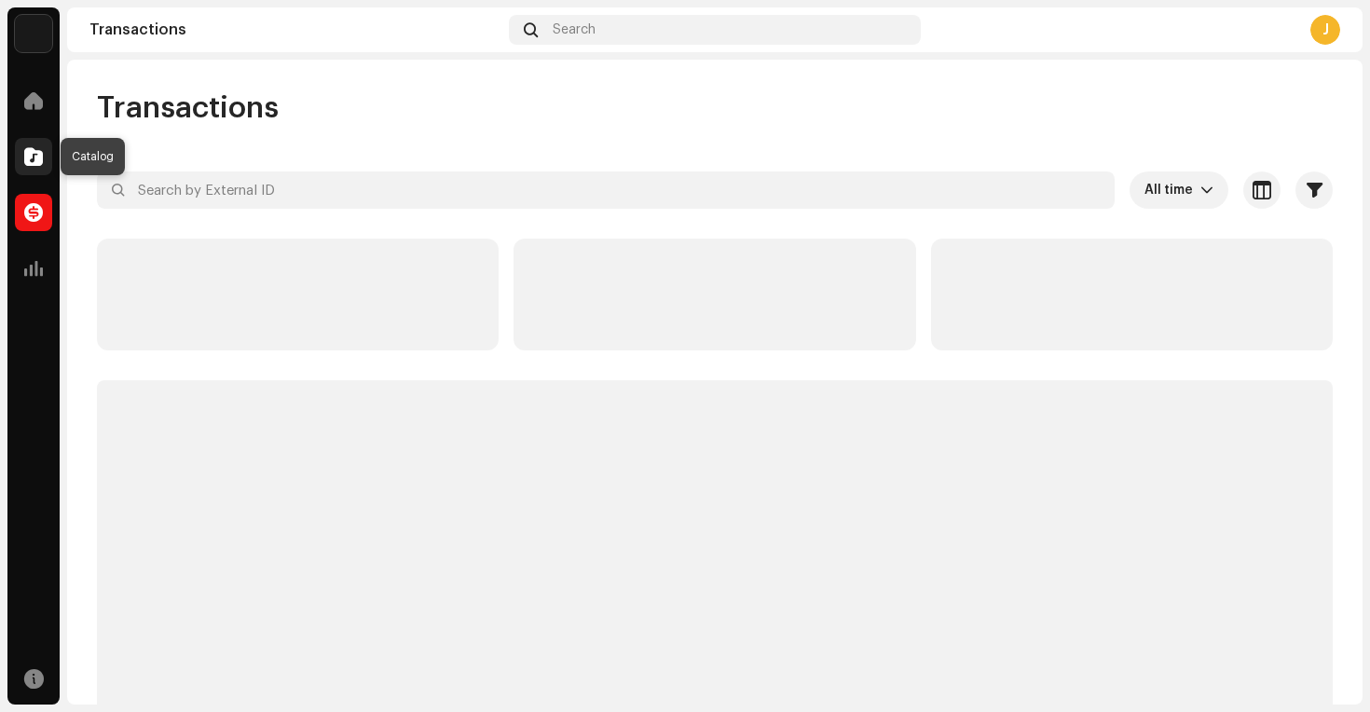
click at [34, 158] on span at bounding box center [33, 156] width 19 height 15
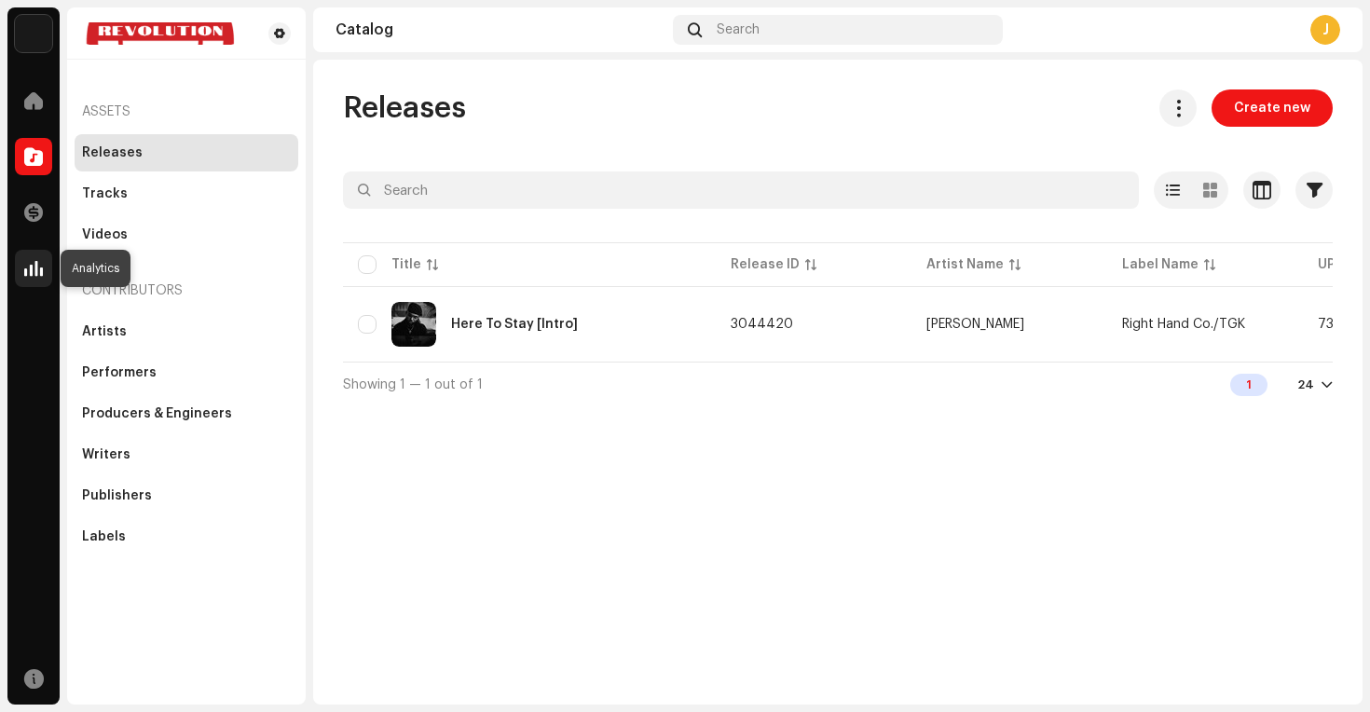
click at [45, 279] on div at bounding box center [33, 268] width 37 height 37
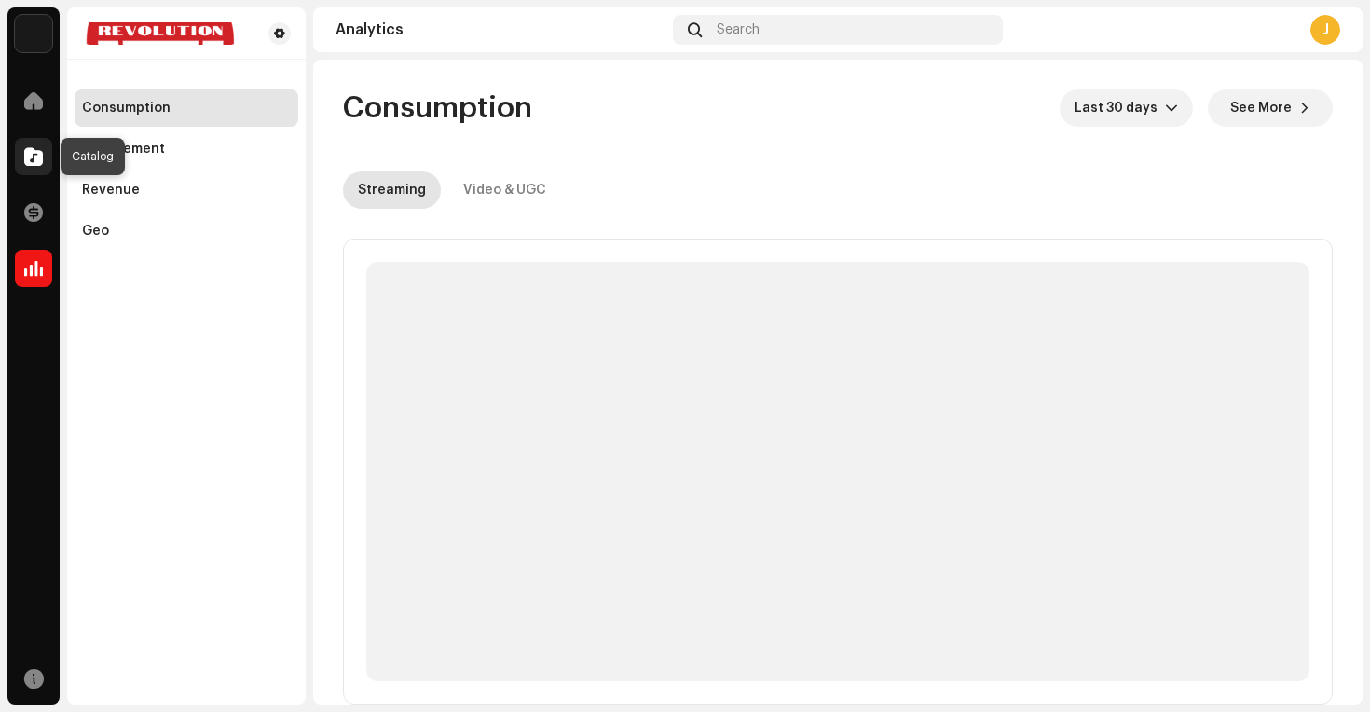
click at [35, 149] on span at bounding box center [33, 156] width 19 height 15
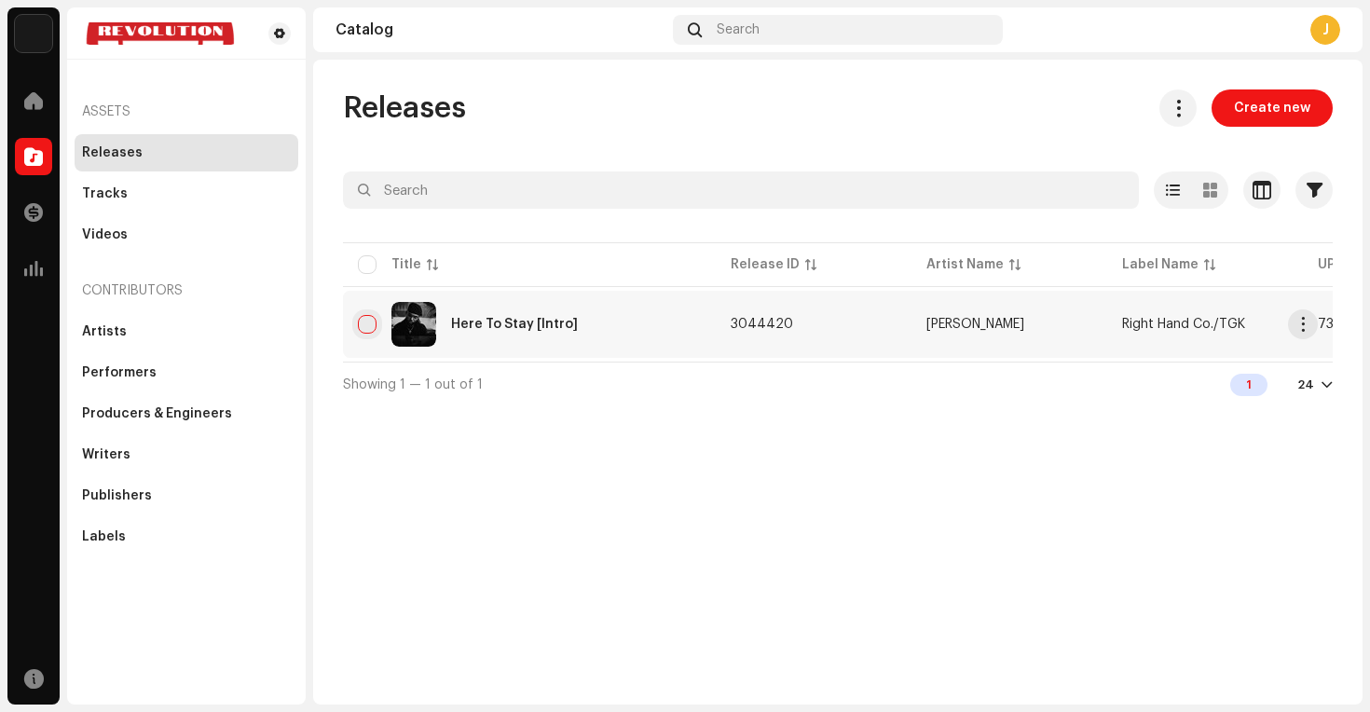
click at [362, 323] on input "checkbox" at bounding box center [367, 324] width 19 height 19
checkbox input "true"
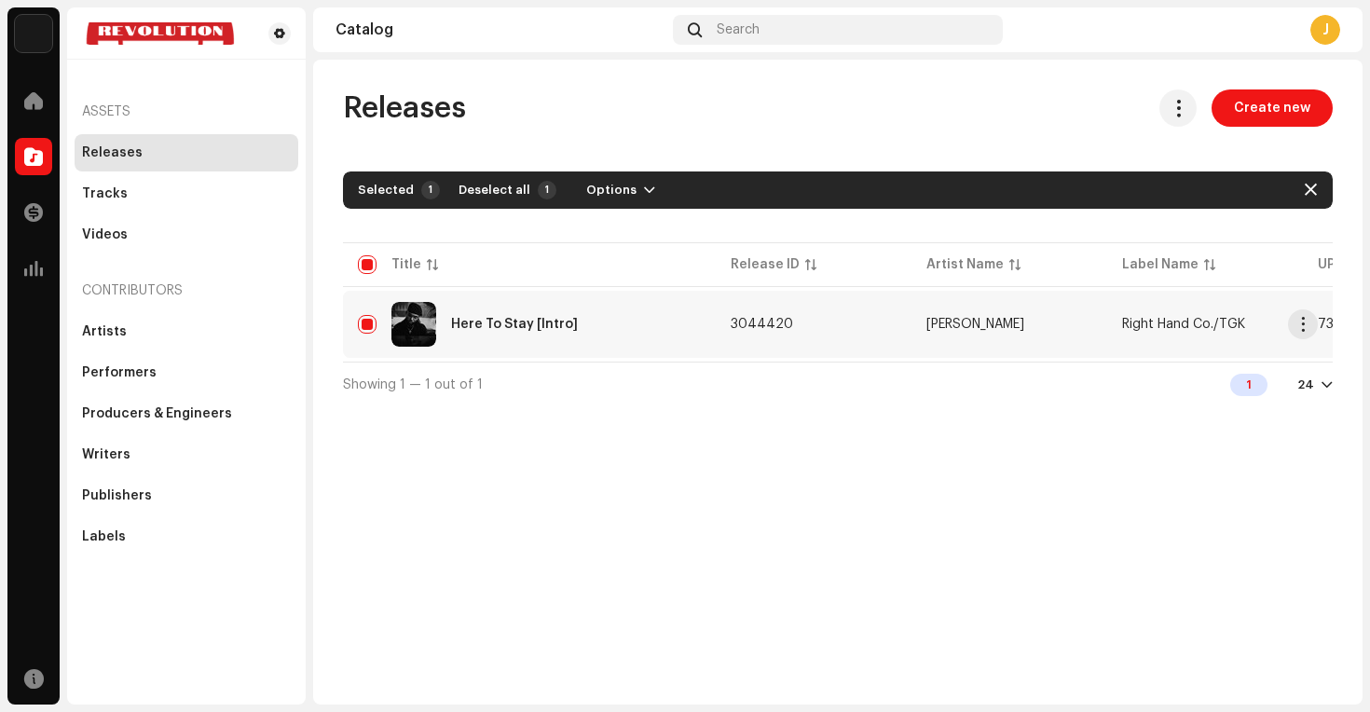
click at [629, 309] on div "Here To Stay [Intro]" at bounding box center [529, 324] width 343 height 45
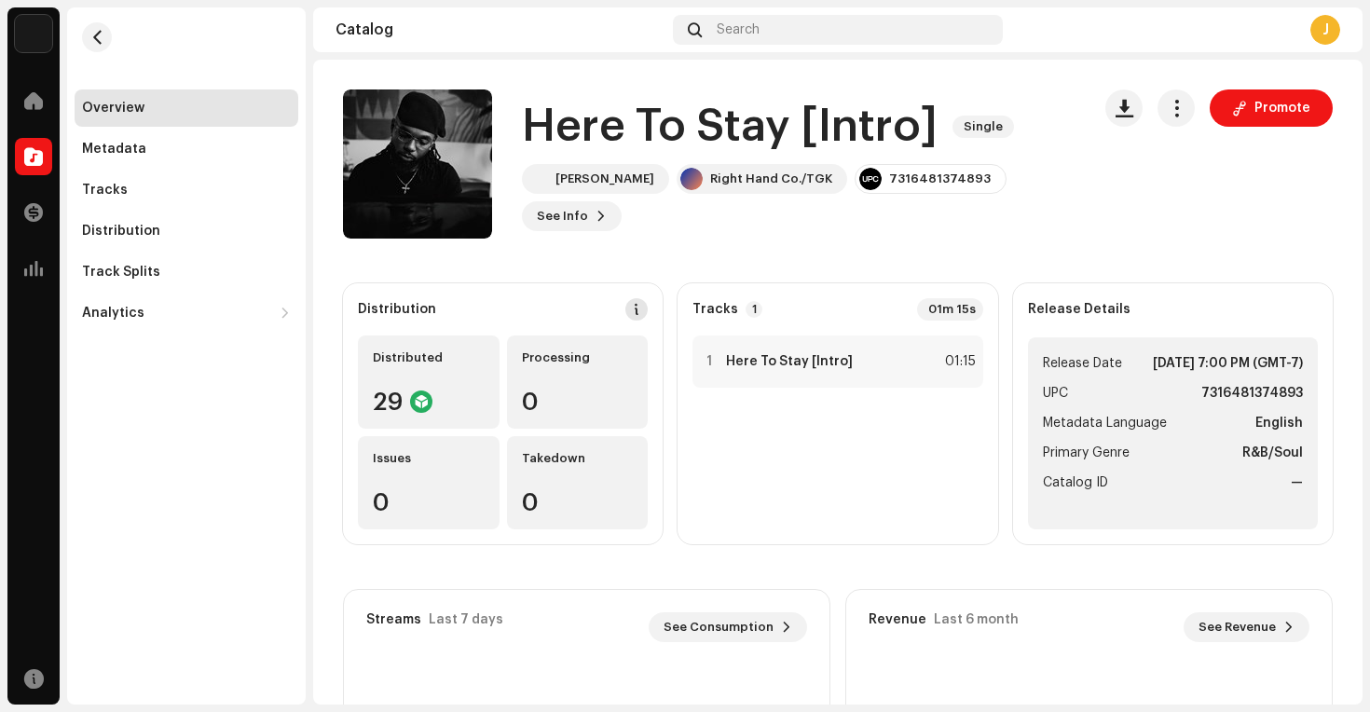
click at [631, 314] on span at bounding box center [636, 309] width 13 height 15
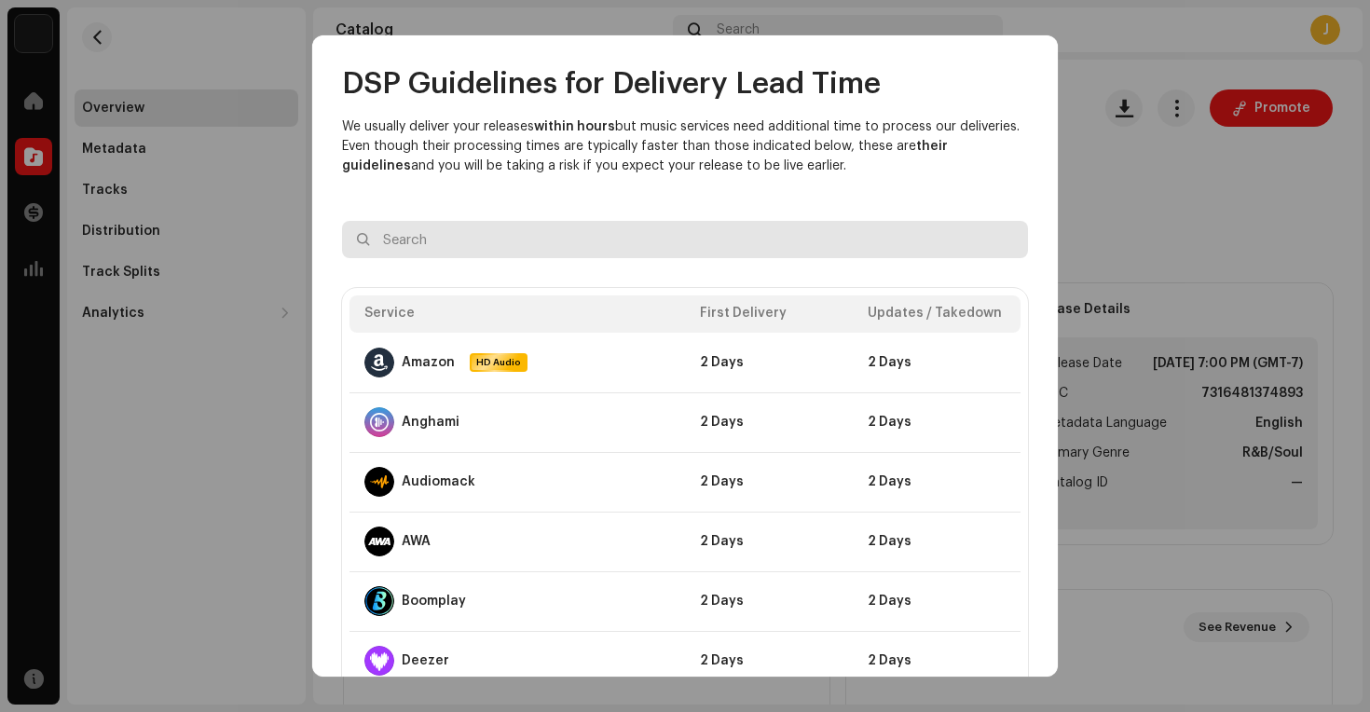
click at [570, 241] on input "text" at bounding box center [685, 239] width 686 height 37
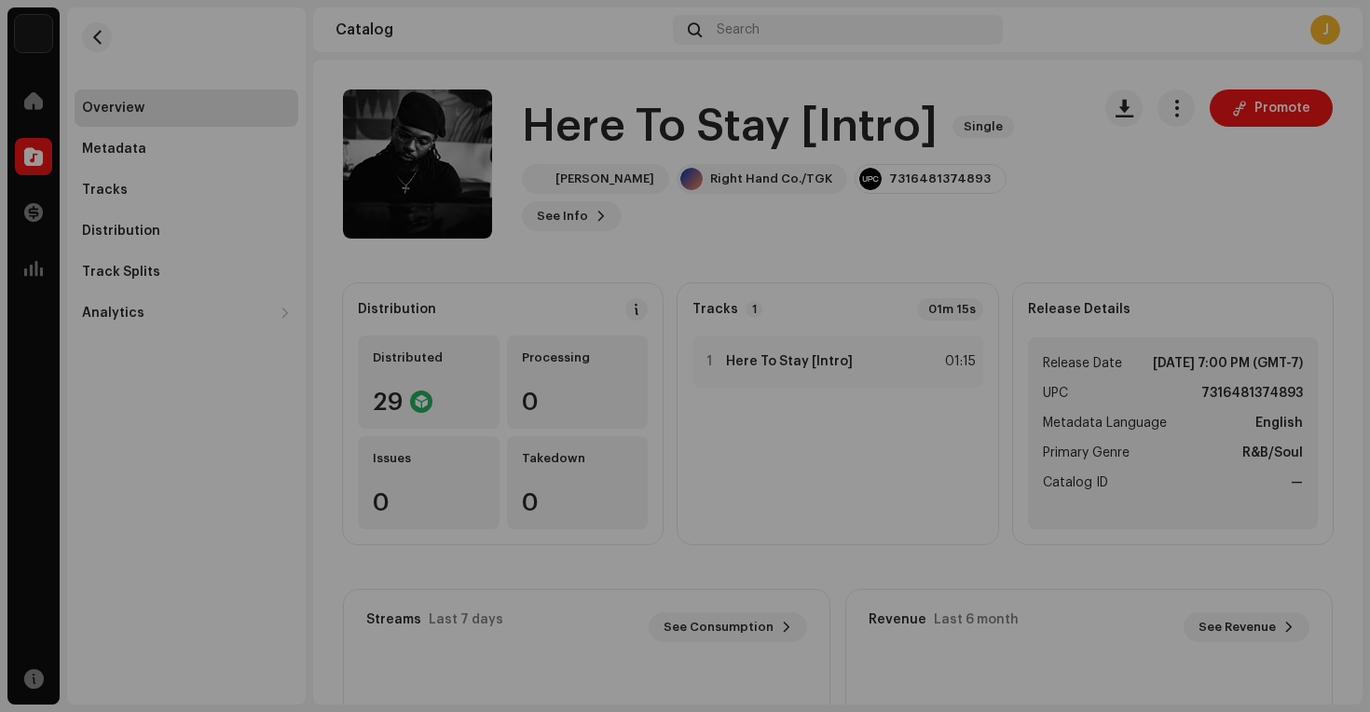
click at [282, 304] on div "DSP Guidelines for Delivery Lead Time We usually deliver your releases within h…" at bounding box center [685, 356] width 1370 height 712
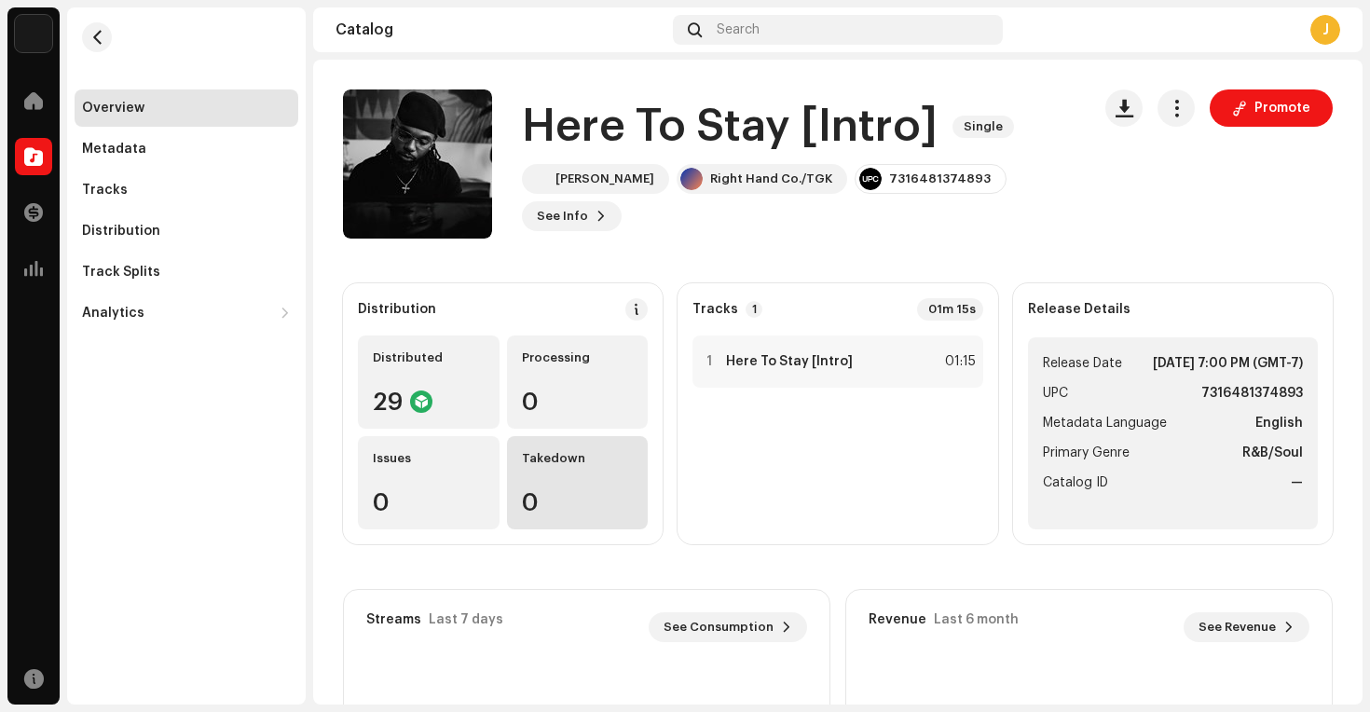
click at [550, 472] on div "Takedown 0" at bounding box center [578, 482] width 142 height 93
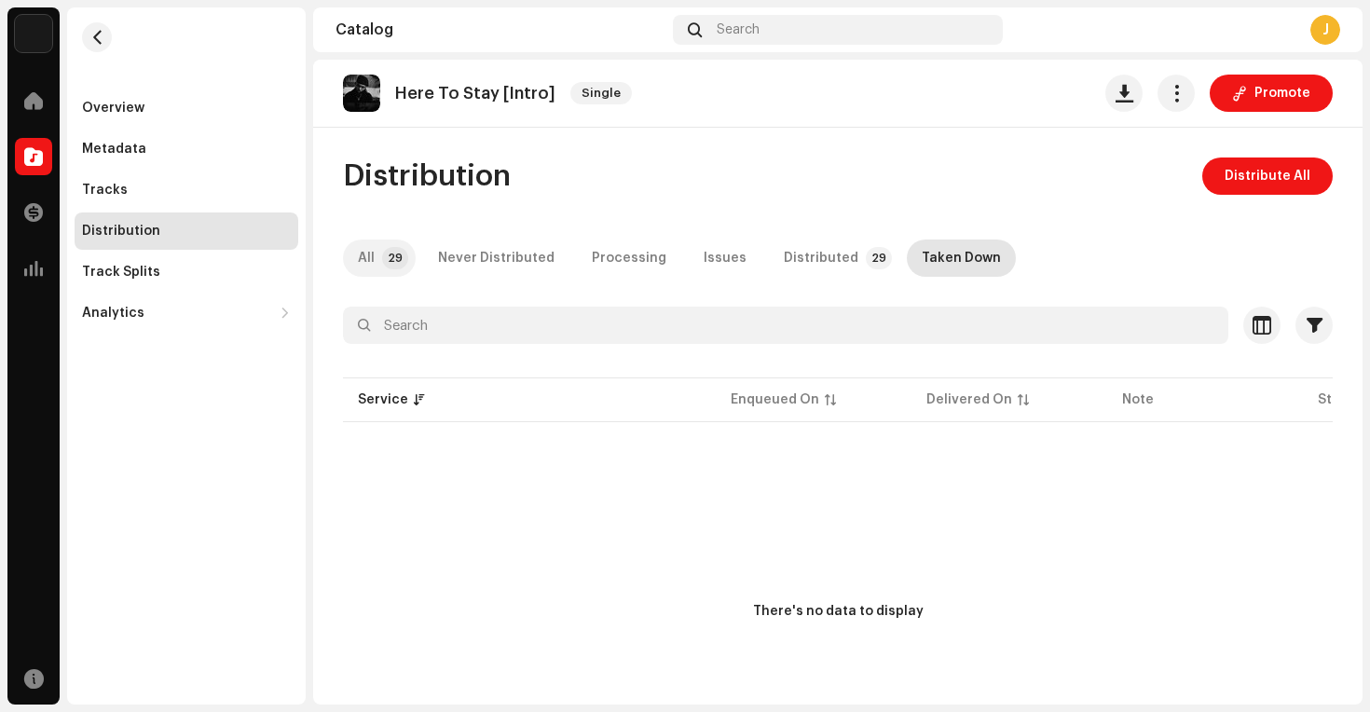
click at [389, 266] on p-badge "29" at bounding box center [395, 258] width 26 height 22
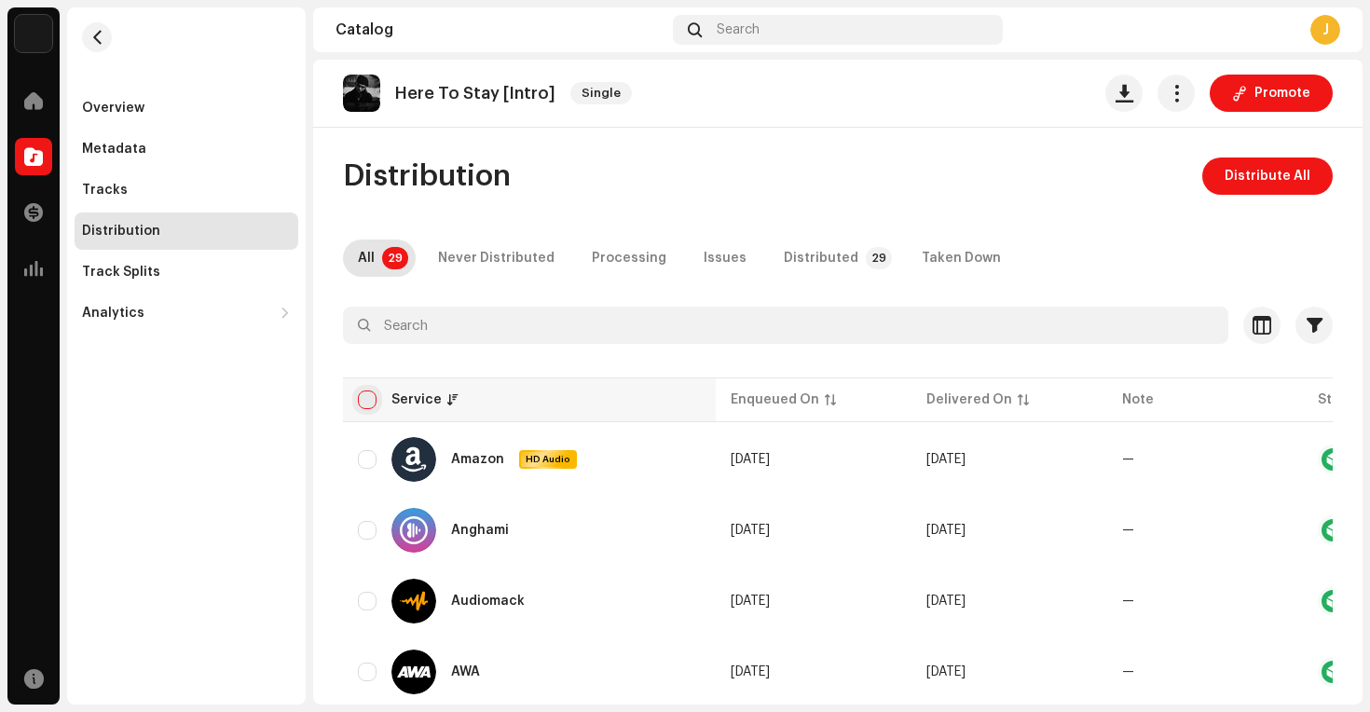
click at [366, 404] on input "checkbox" at bounding box center [367, 399] width 19 height 19
checkbox input "true"
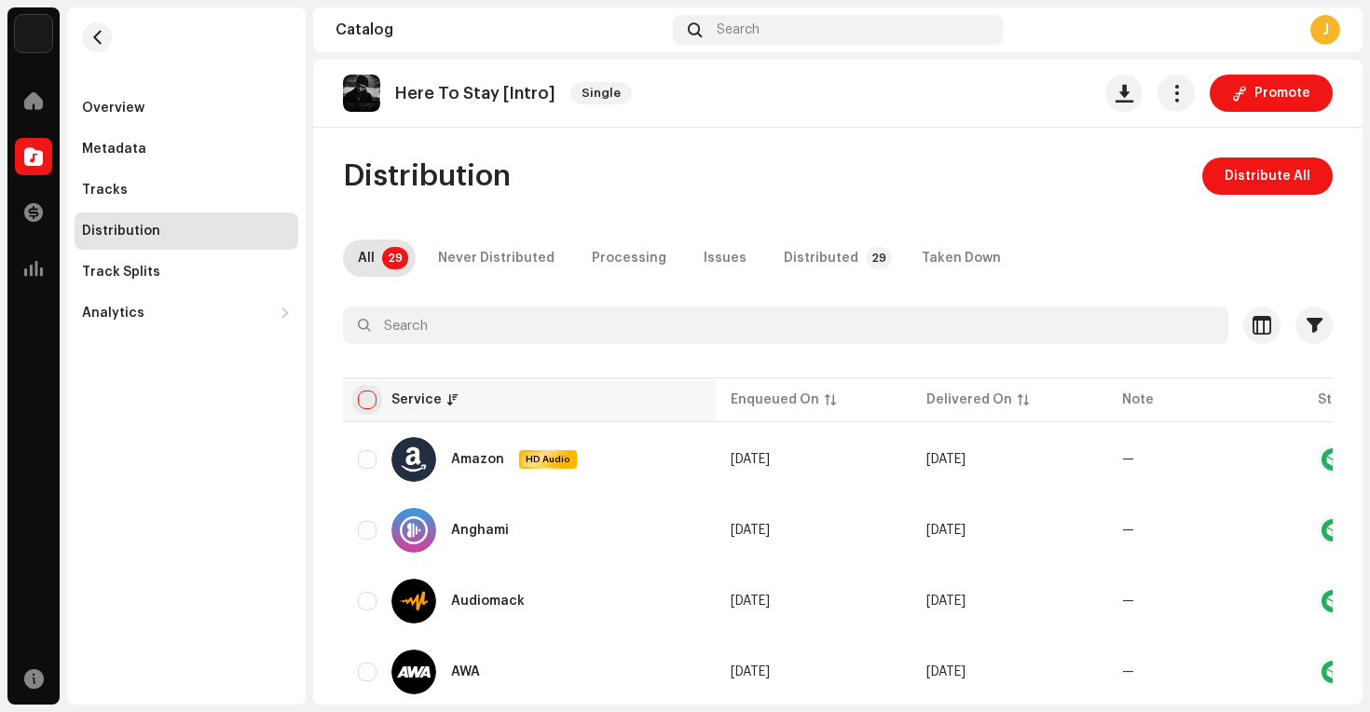
checkbox input "true"
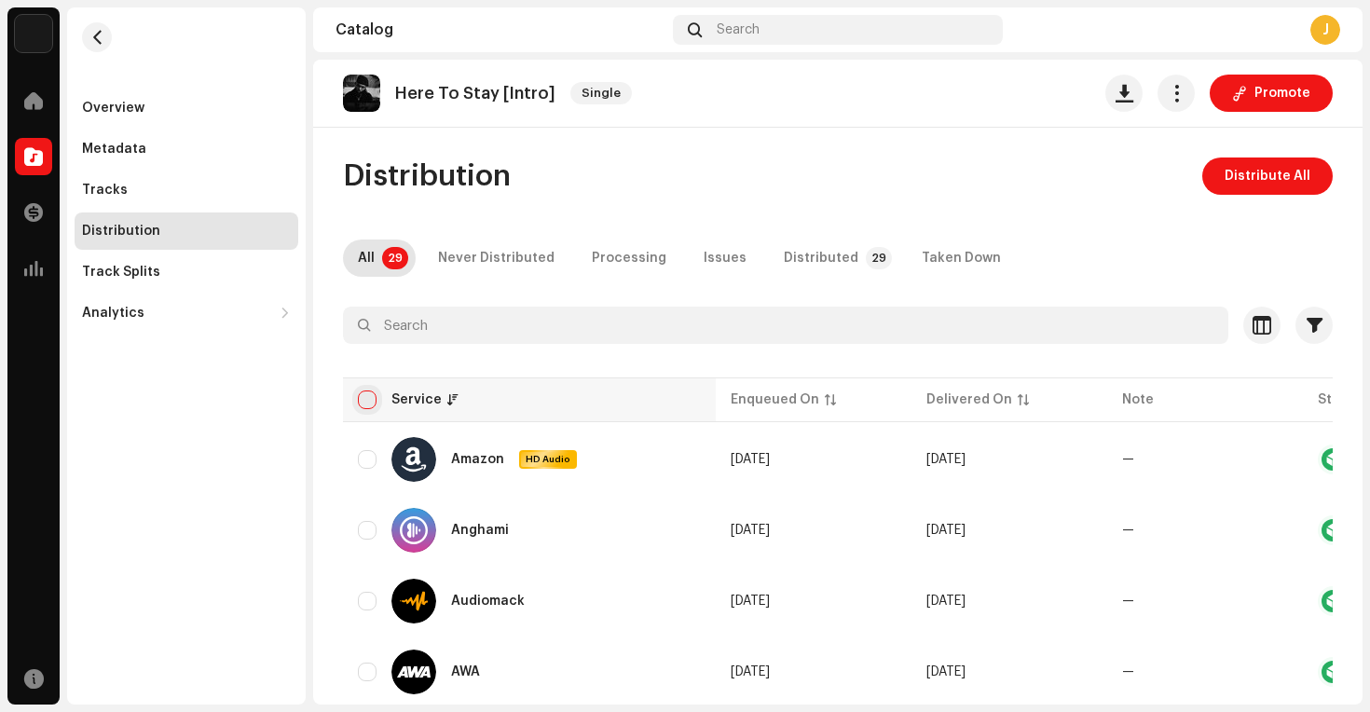
checkbox input "true"
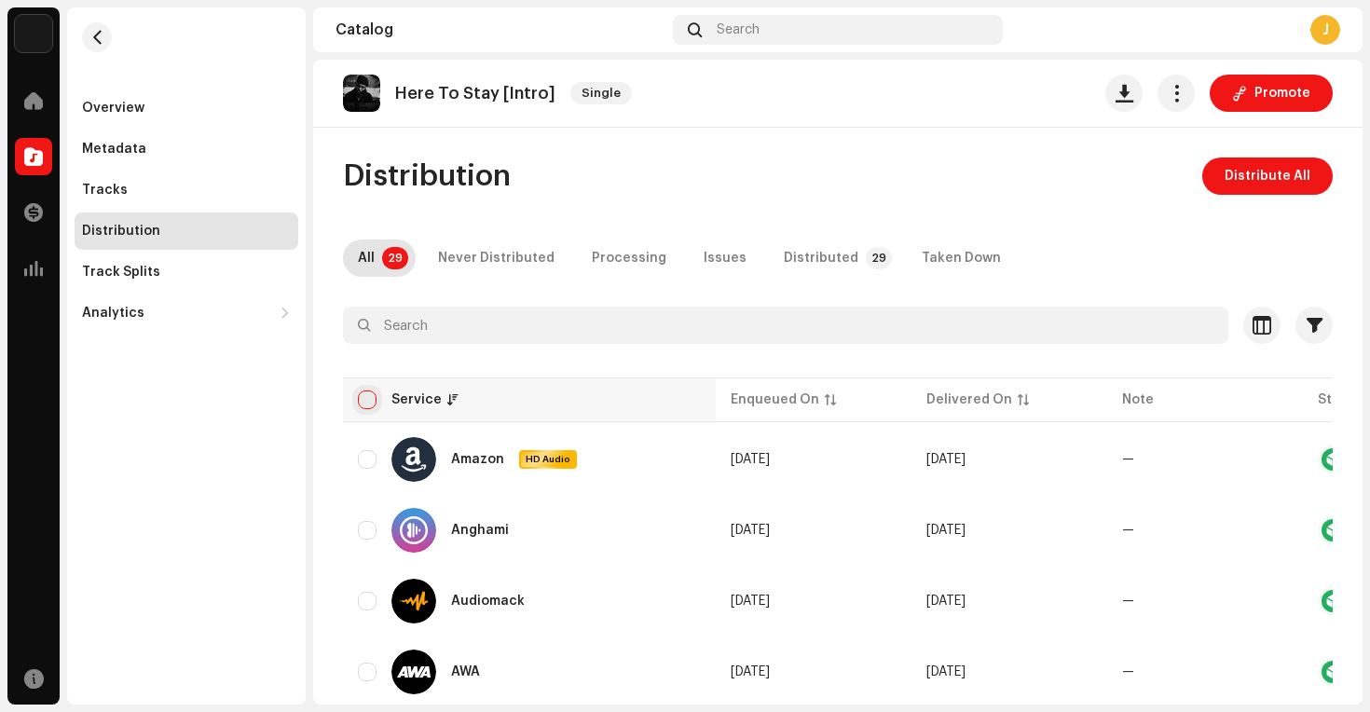
checkbox input "true"
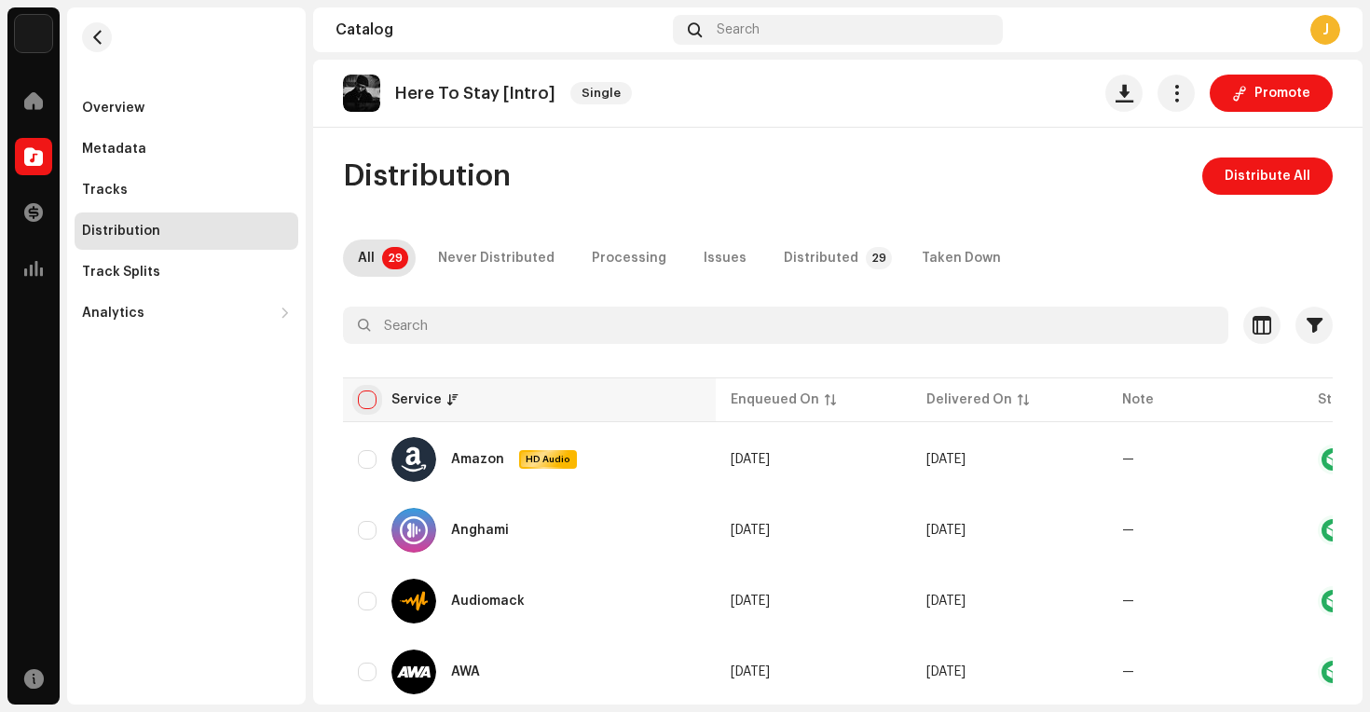
checkbox input "true"
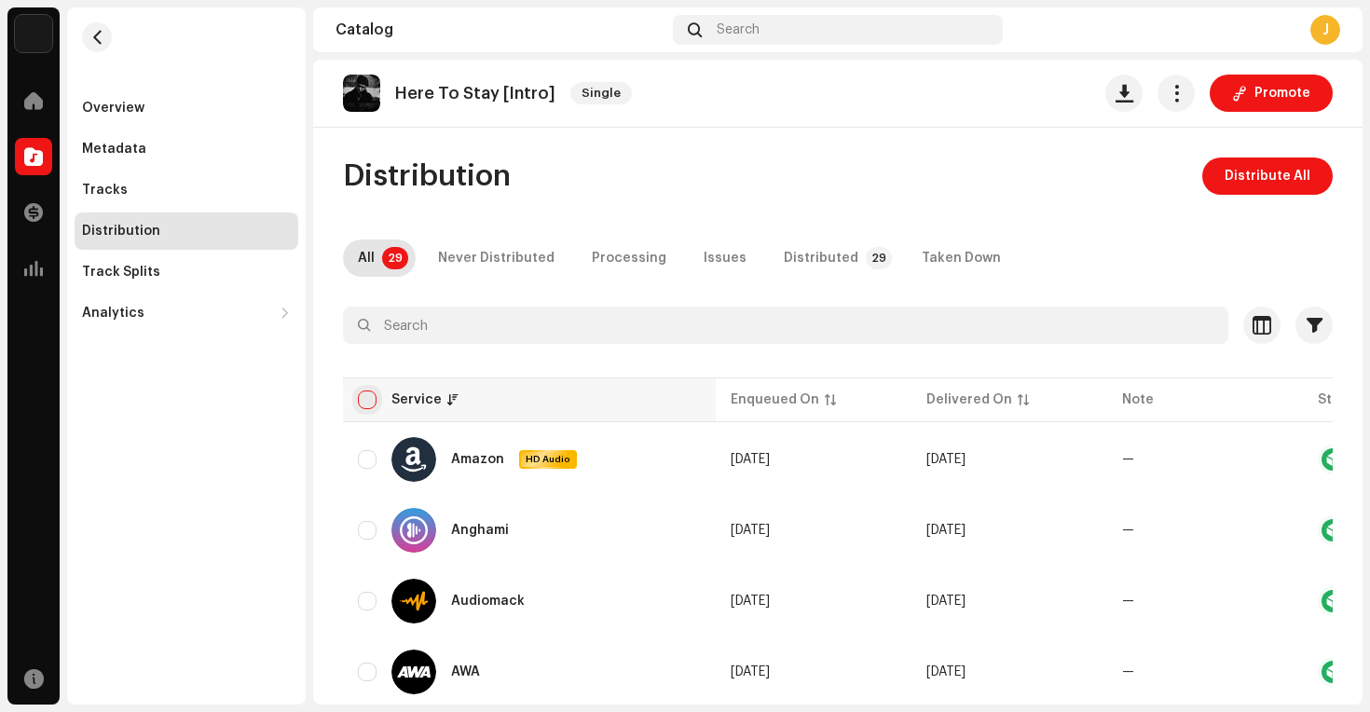
checkbox input "true"
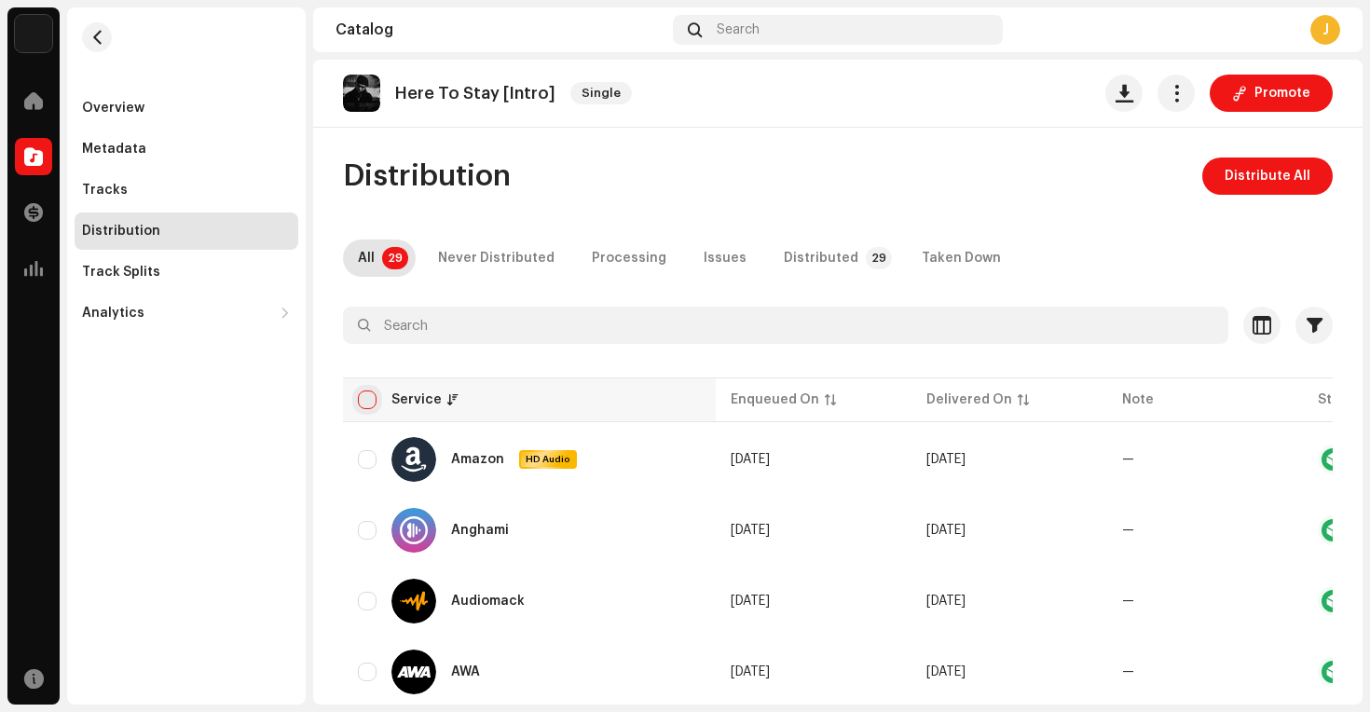
checkbox input "true"
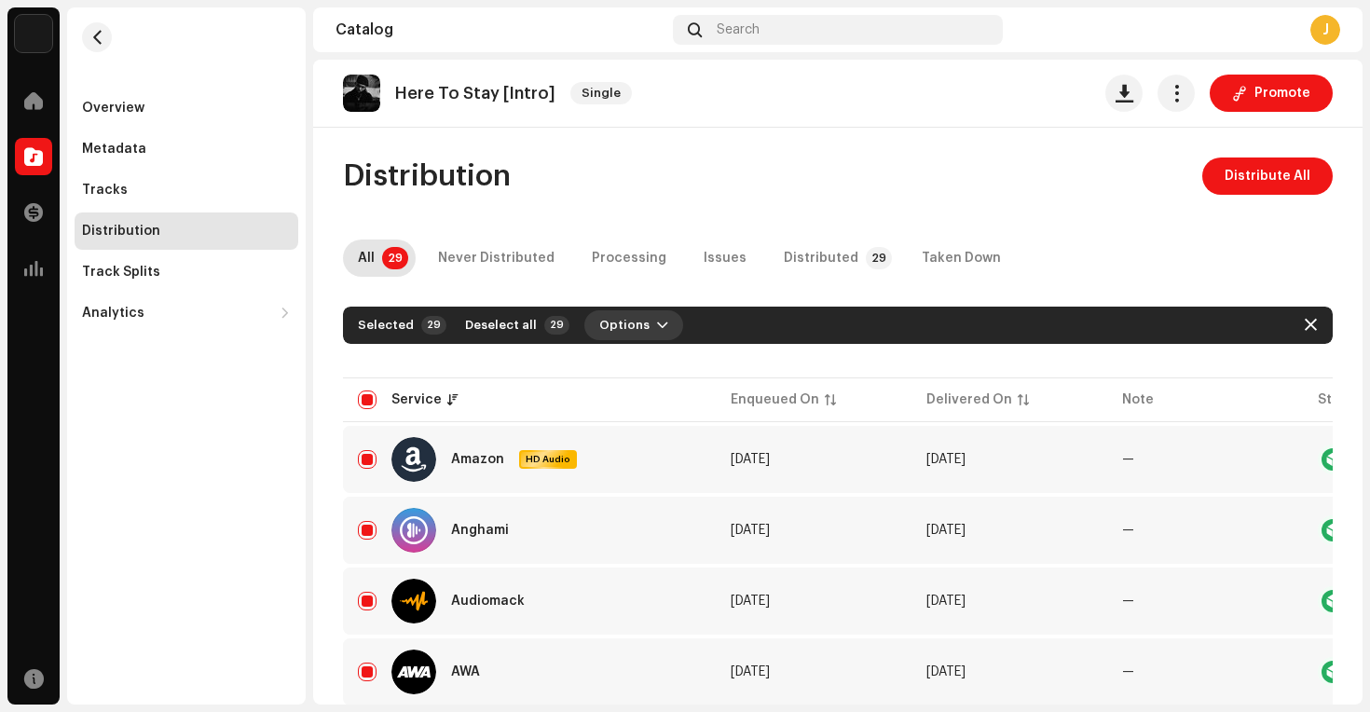
click at [622, 319] on span "Options" at bounding box center [624, 325] width 50 height 37
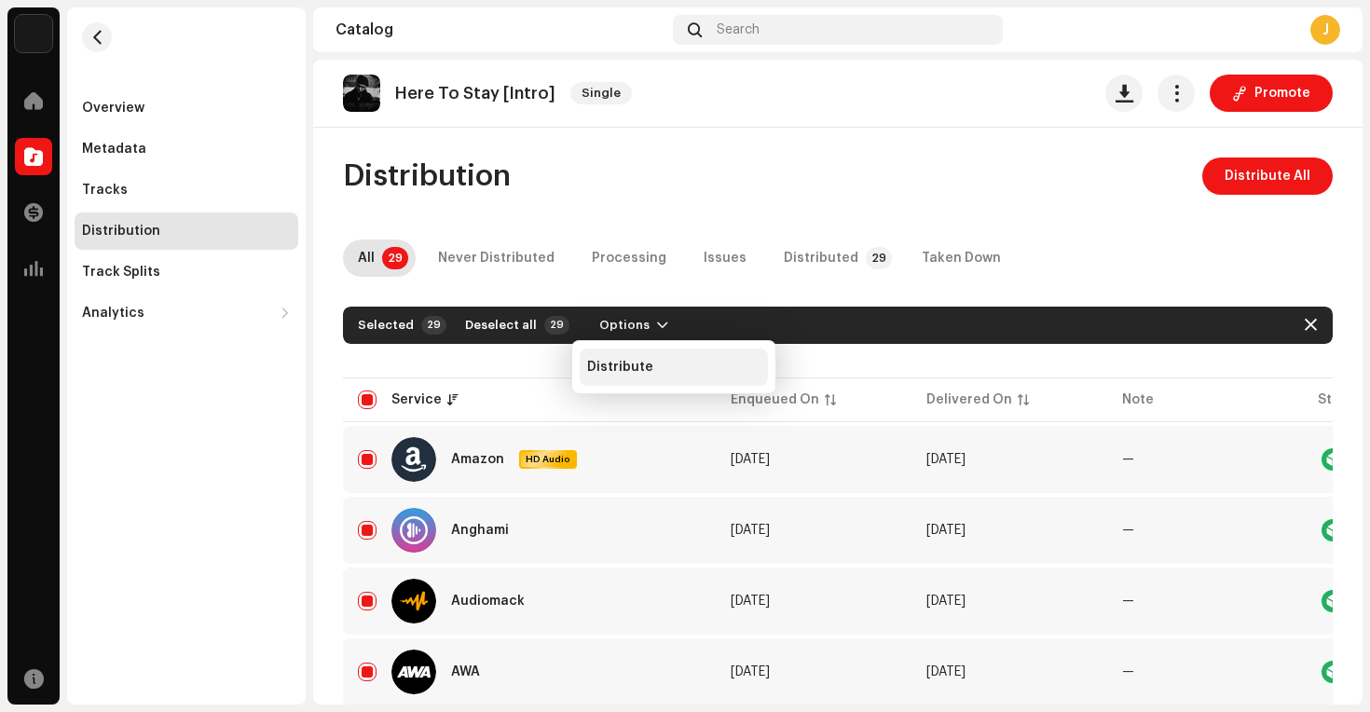
click at [628, 373] on span "Distribute" at bounding box center [620, 367] width 66 height 15
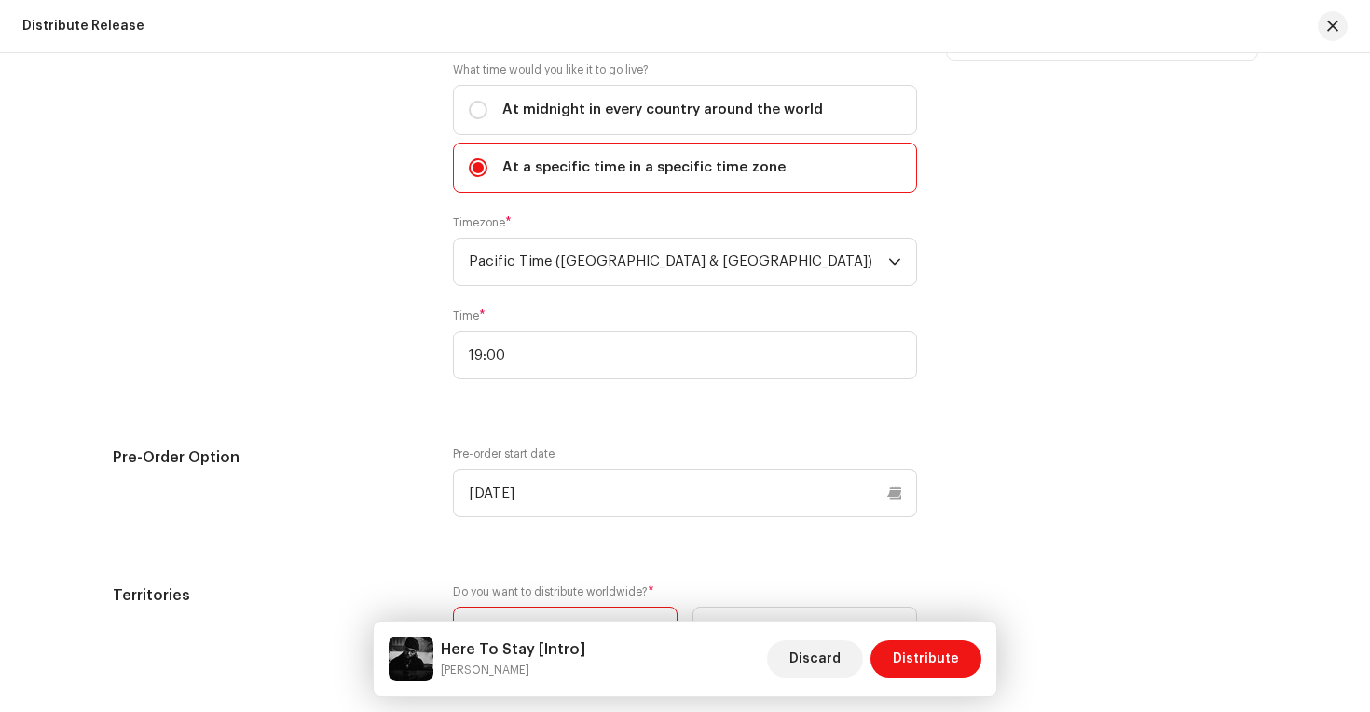
scroll to position [3551, 0]
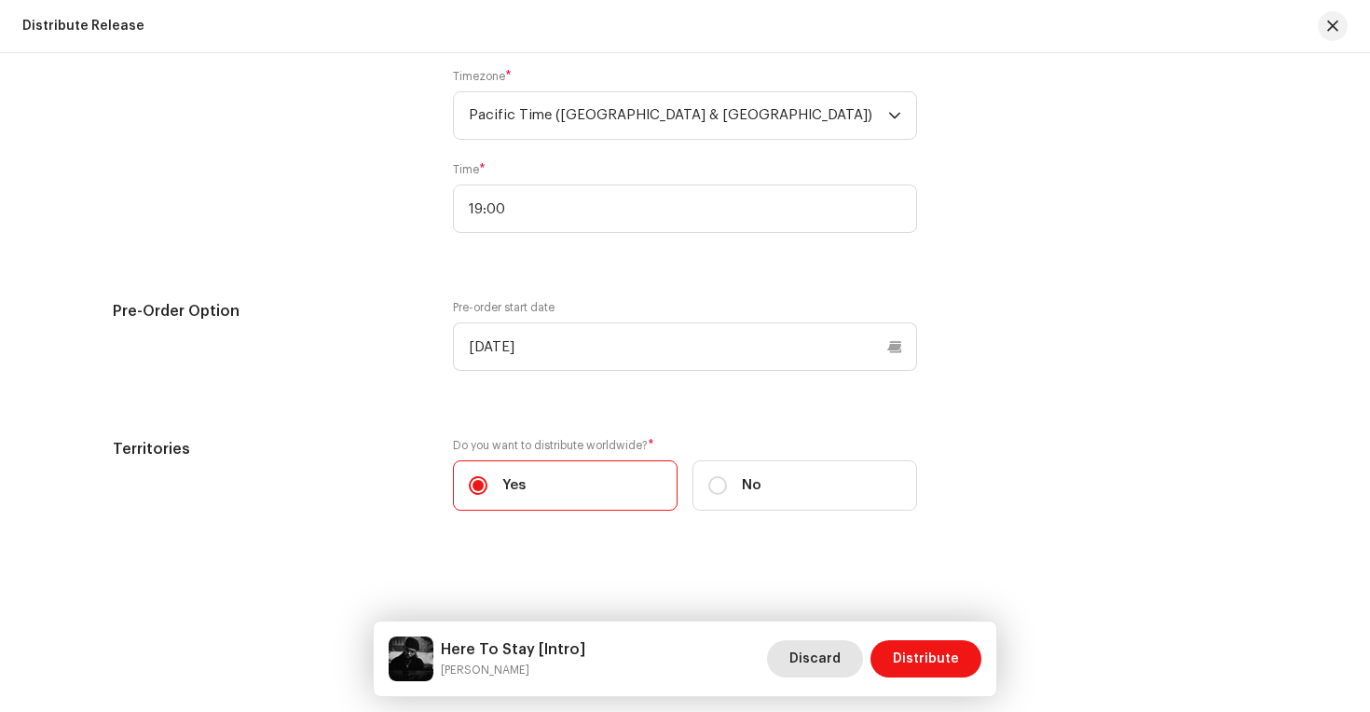
click at [831, 663] on span "Discard" at bounding box center [814, 658] width 51 height 37
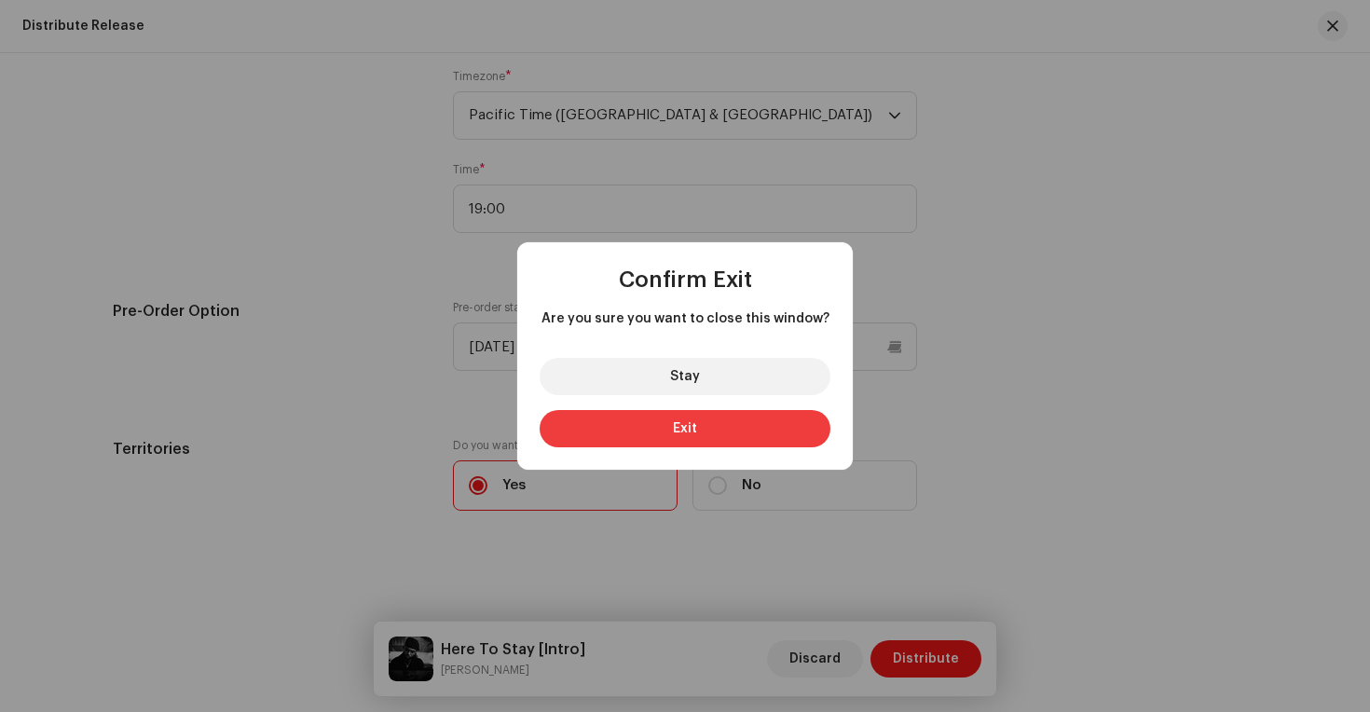
click at [727, 423] on button "Exit" at bounding box center [685, 428] width 291 height 37
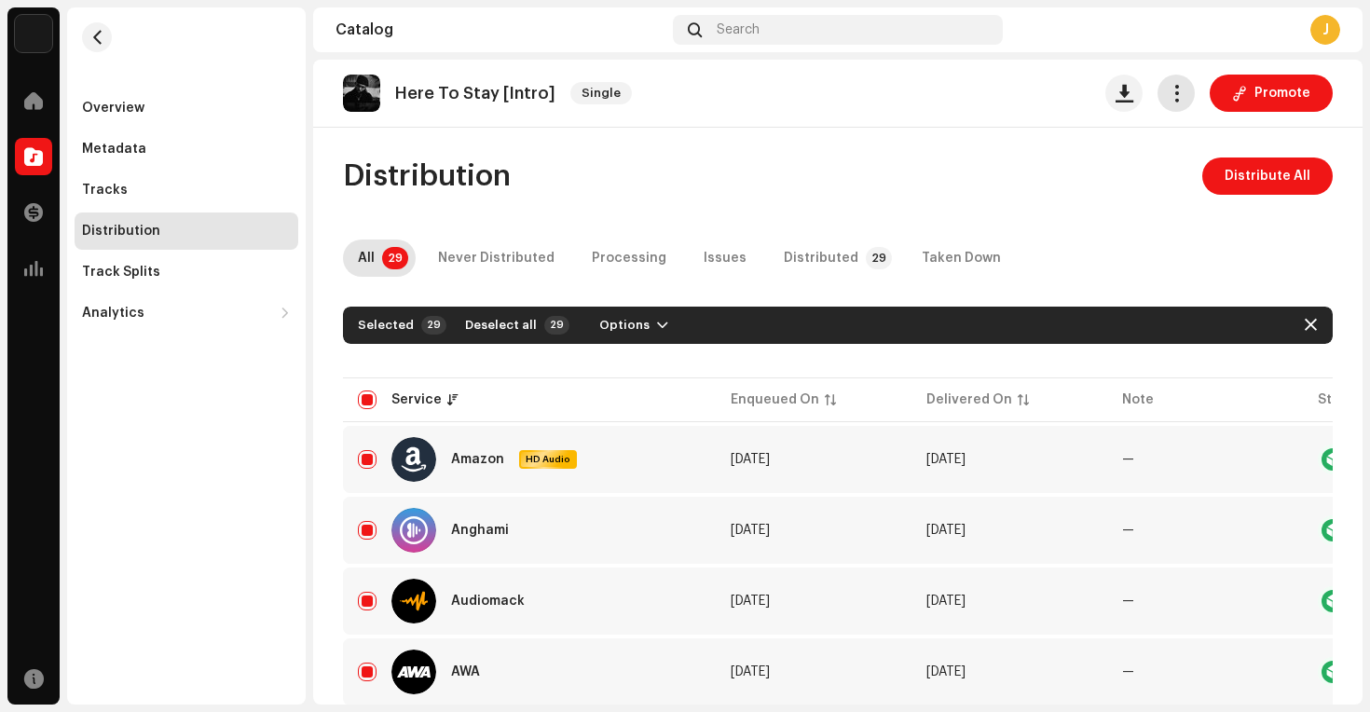
click at [1168, 100] on span "button" at bounding box center [1177, 93] width 18 height 15
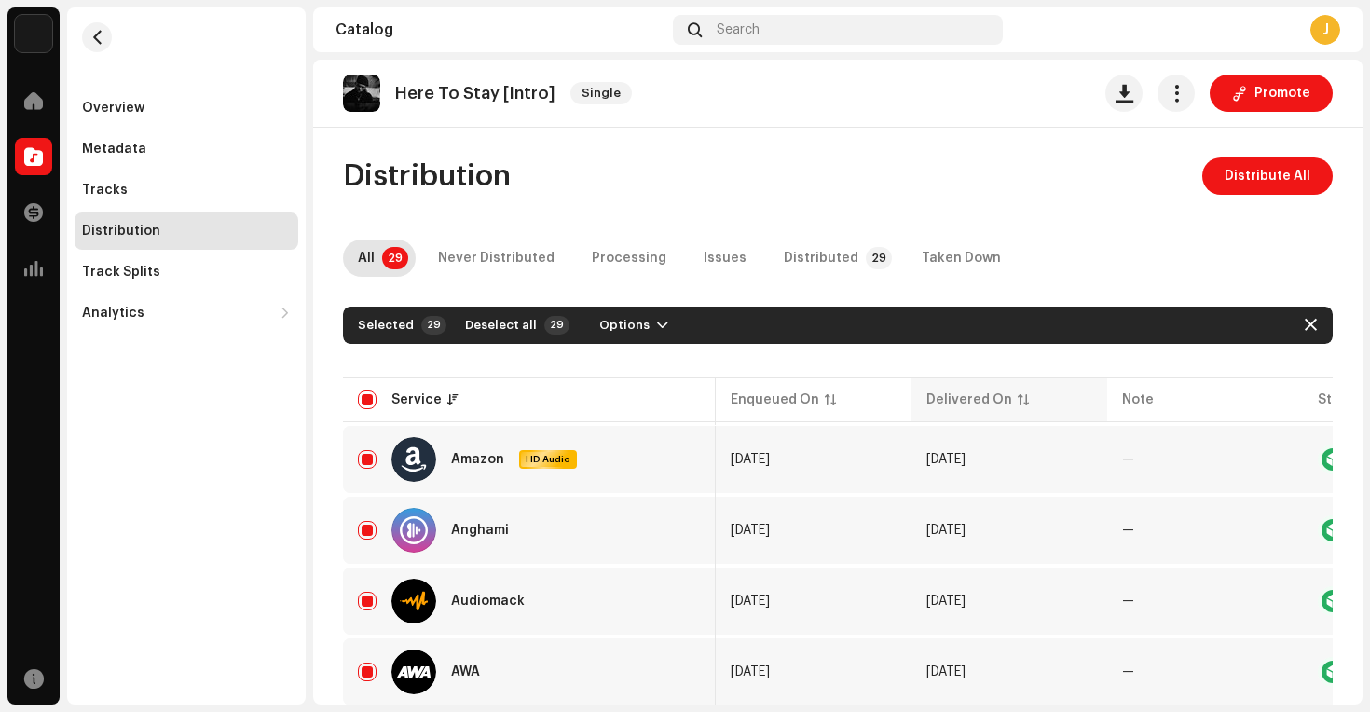
scroll to position [0, 177]
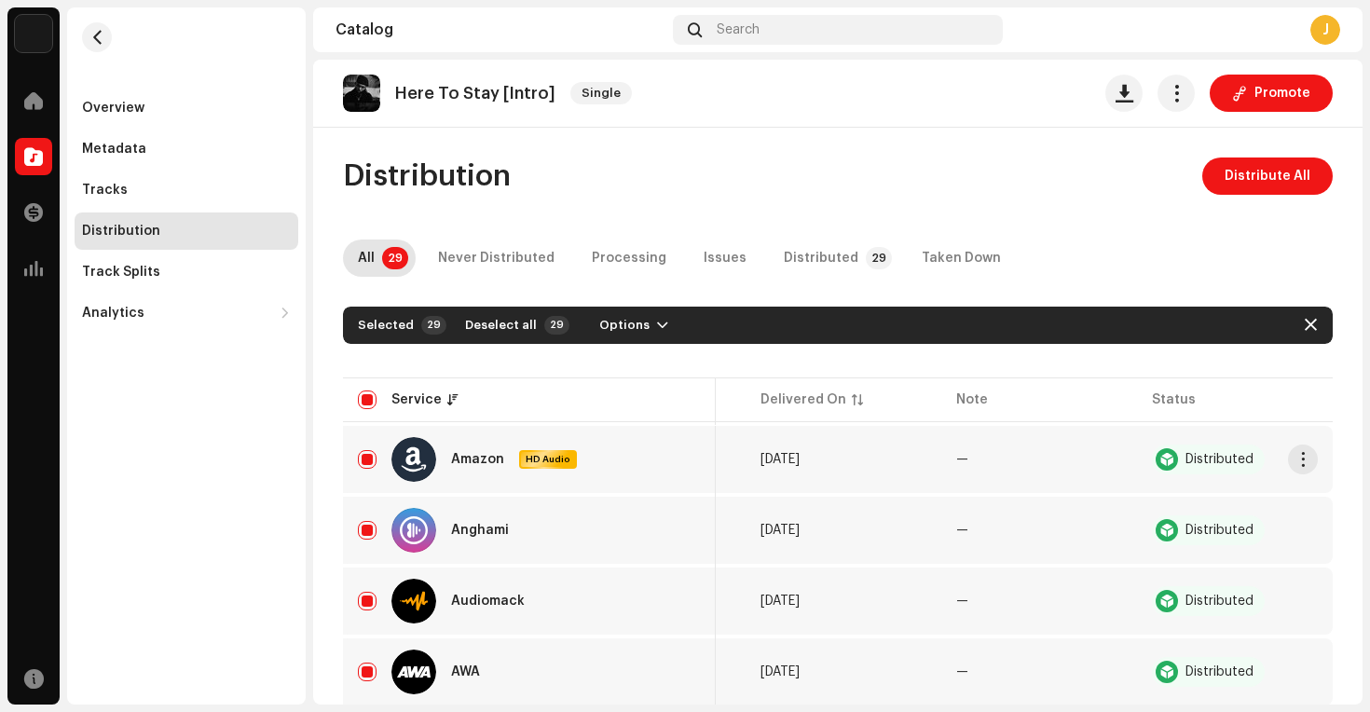
click at [1185, 464] on div "Distributed" at bounding box center [1219, 459] width 68 height 13
click at [1288, 458] on button "button" at bounding box center [1303, 459] width 30 height 30
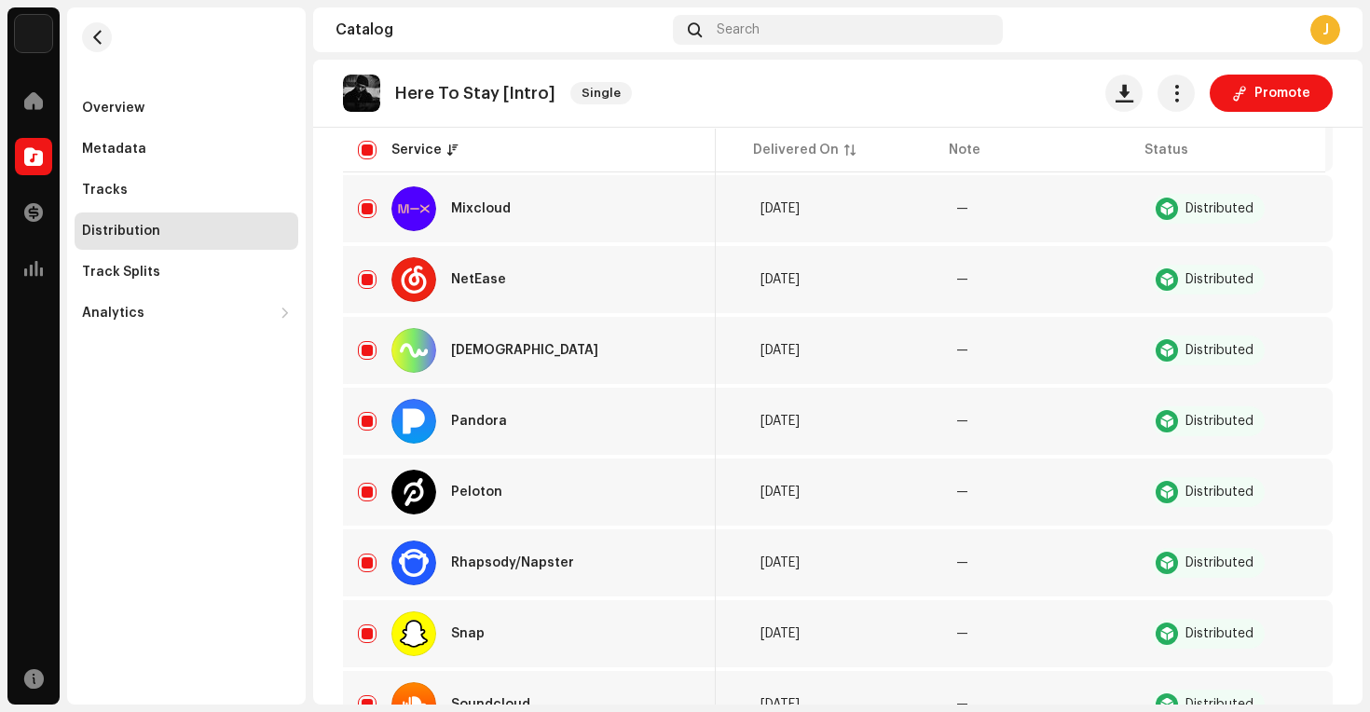
scroll to position [1832, 0]
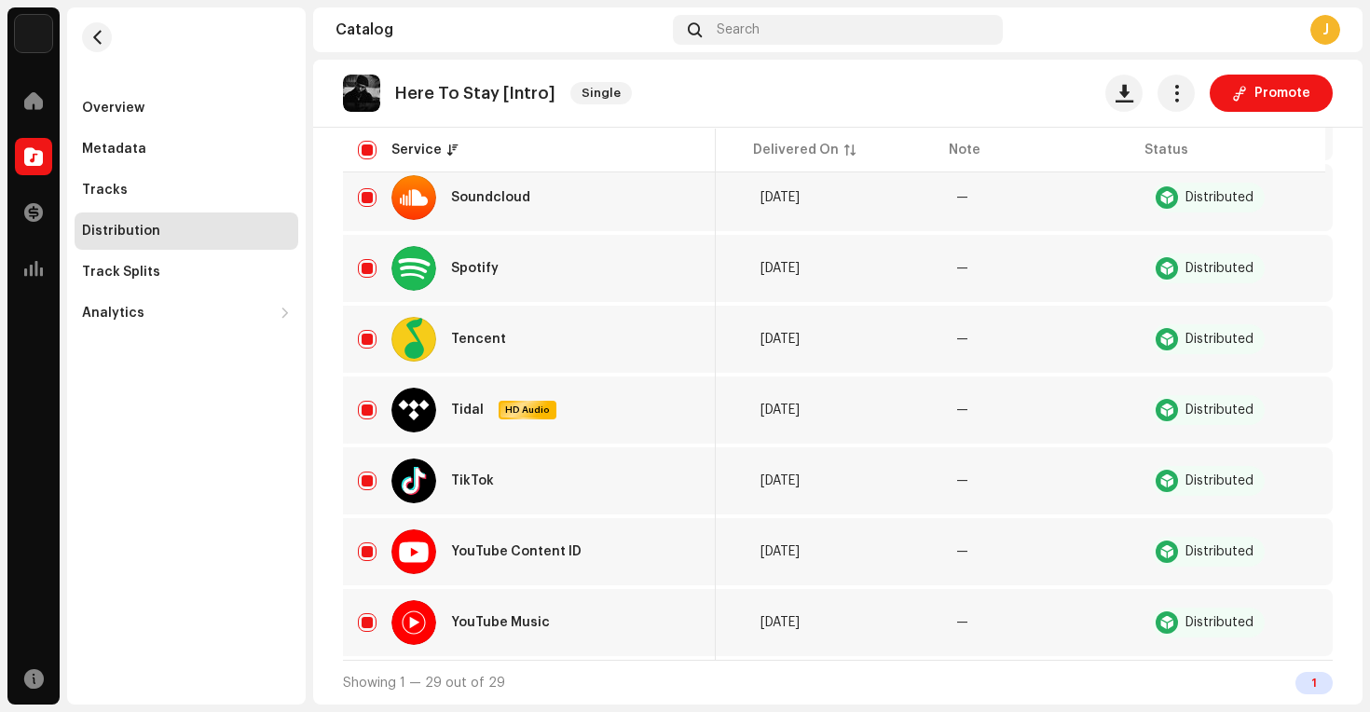
click at [1295, 681] on div "1" at bounding box center [1313, 683] width 37 height 22
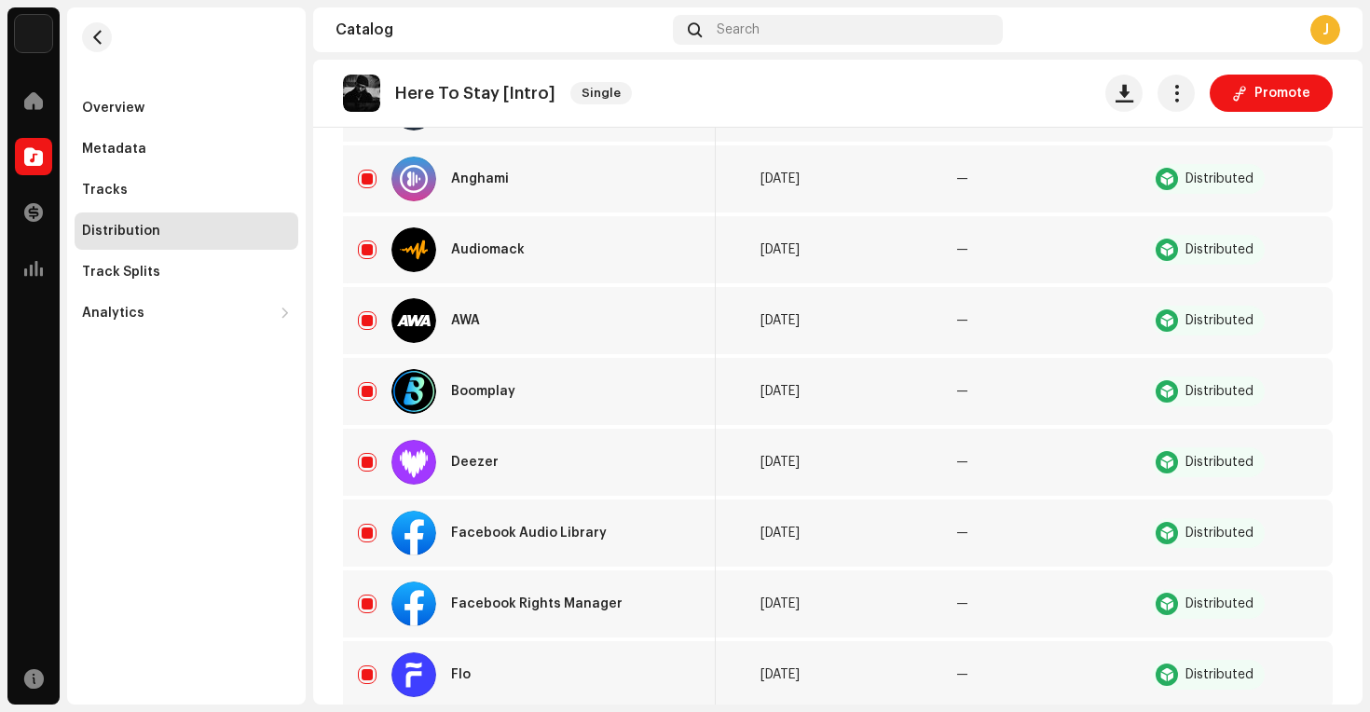
scroll to position [0, 0]
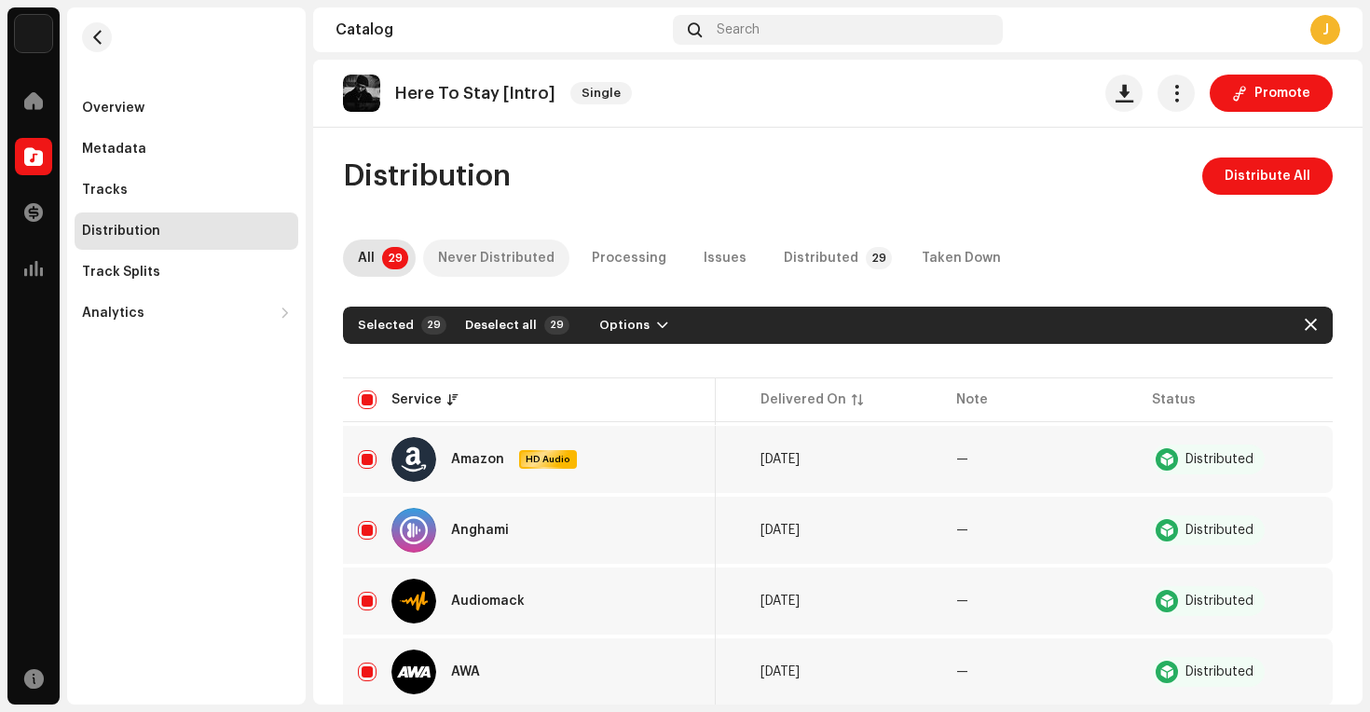
click at [478, 258] on div "Never Distributed" at bounding box center [496, 257] width 116 height 37
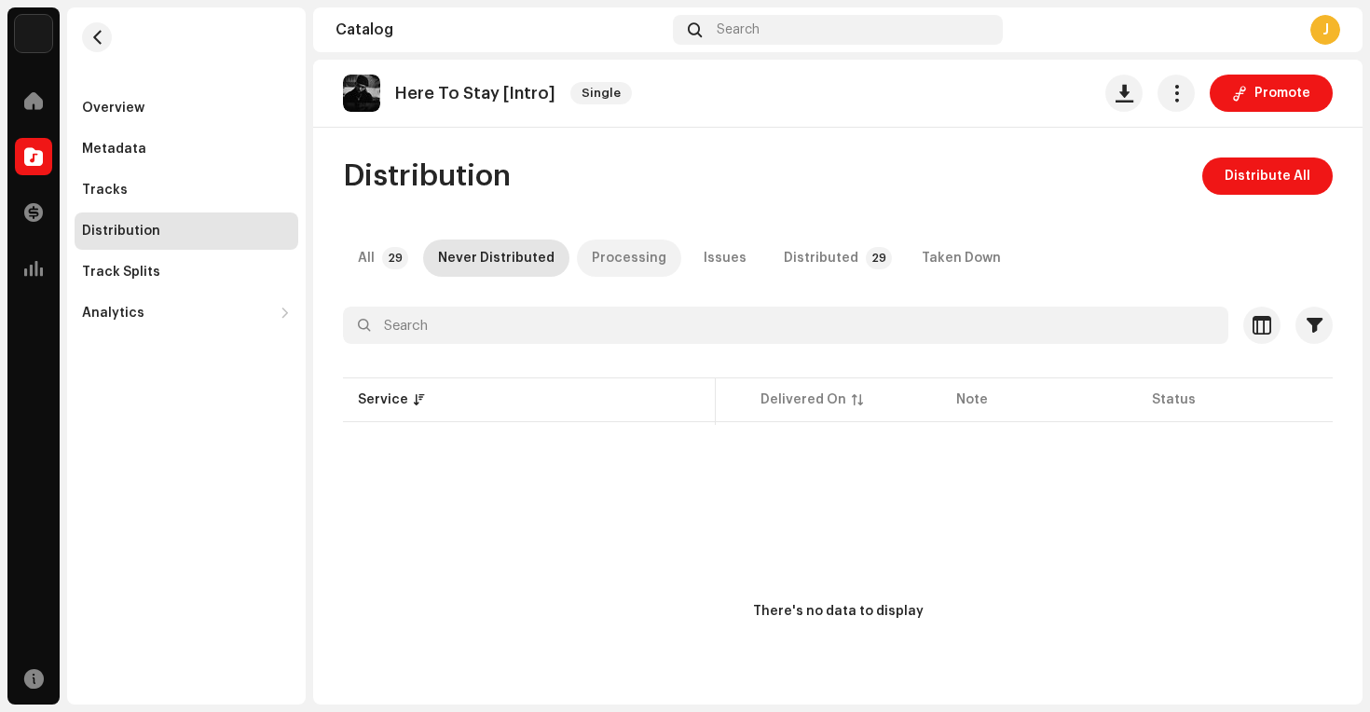
click at [617, 256] on div "Processing" at bounding box center [629, 257] width 75 height 37
click at [802, 270] on div "Distributed" at bounding box center [821, 257] width 75 height 37
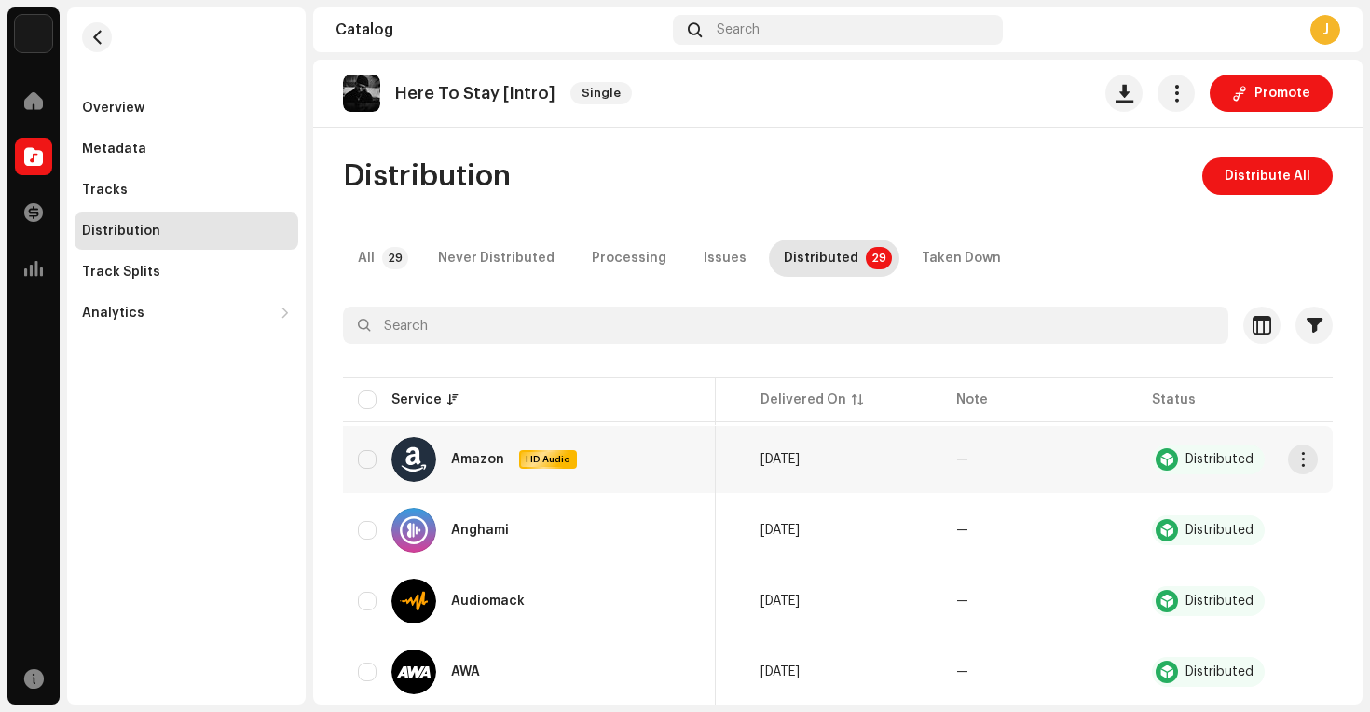
click at [1159, 459] on div at bounding box center [1166, 459] width 22 height 22
click at [1298, 459] on button "button" at bounding box center [1303, 459] width 30 height 30
click at [1298, 459] on span "button" at bounding box center [1303, 459] width 14 height 15
click at [378, 408] on div "Service" at bounding box center [529, 399] width 343 height 19
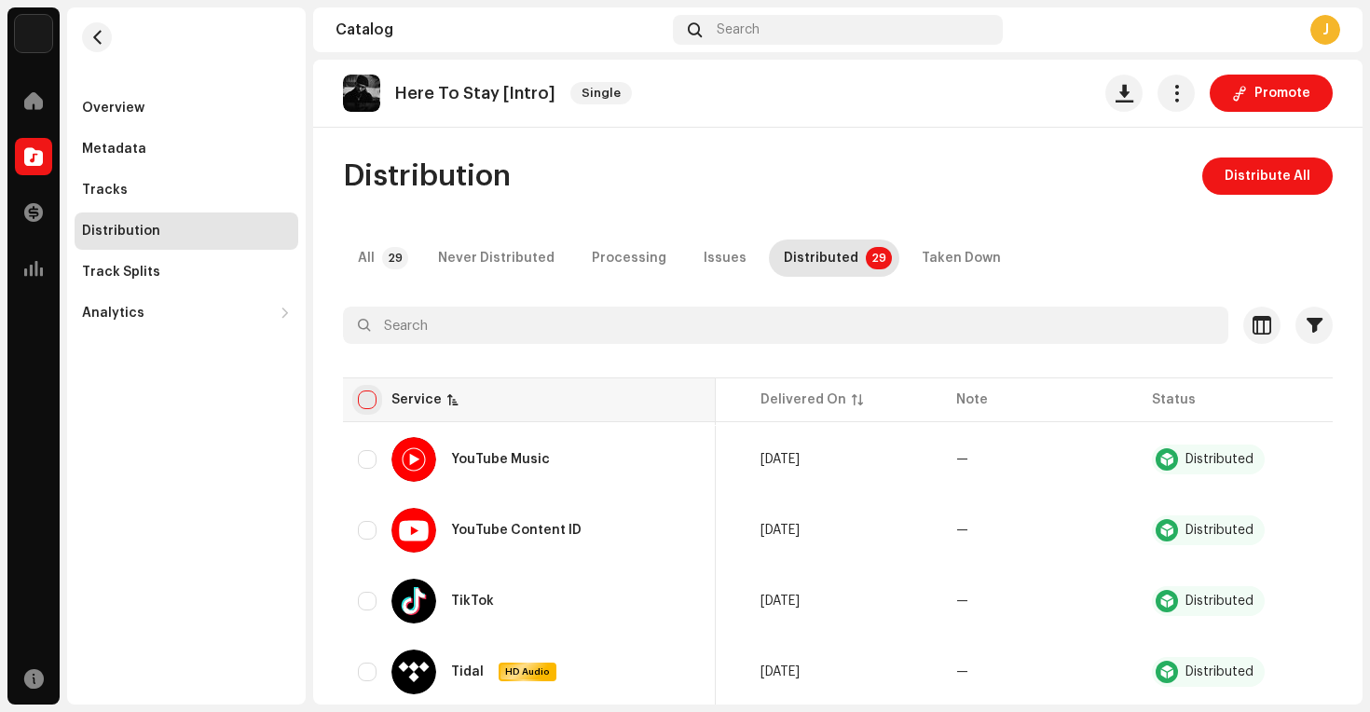
click at [362, 403] on input "checkbox" at bounding box center [367, 399] width 19 height 19
checkbox input "true"
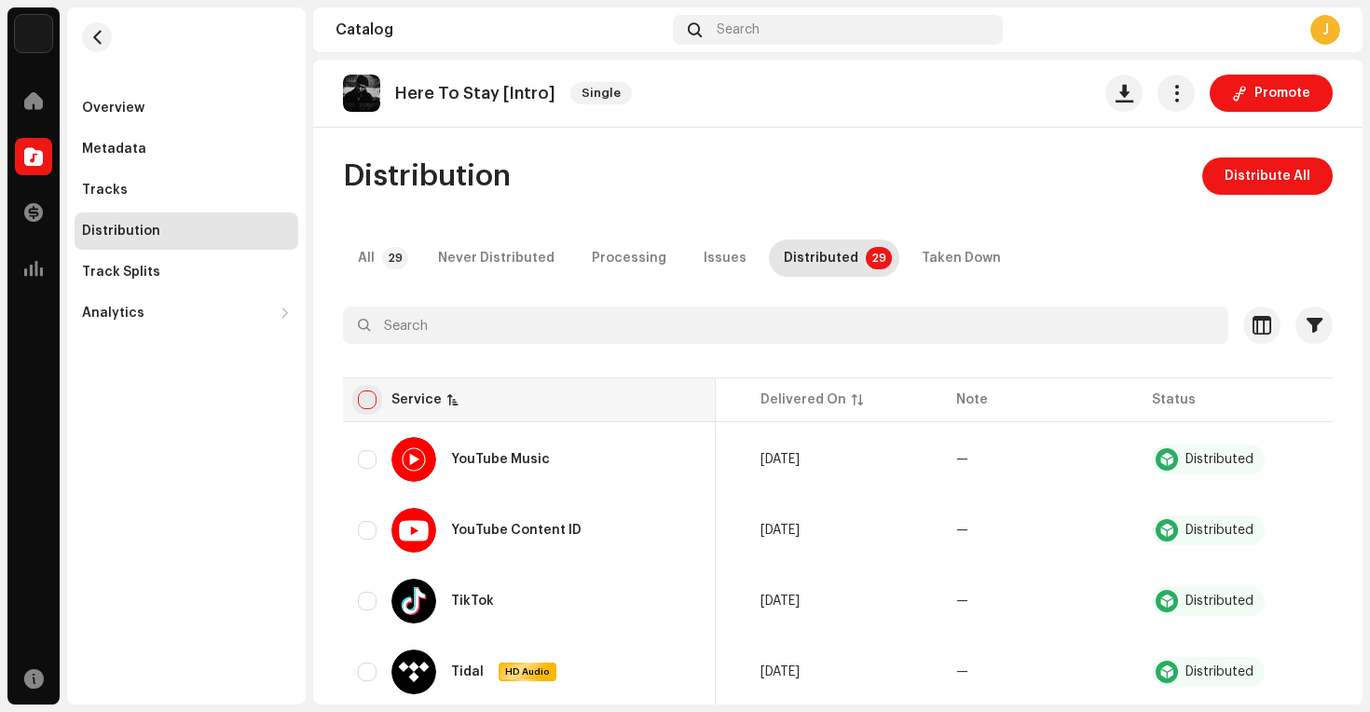
checkbox input "true"
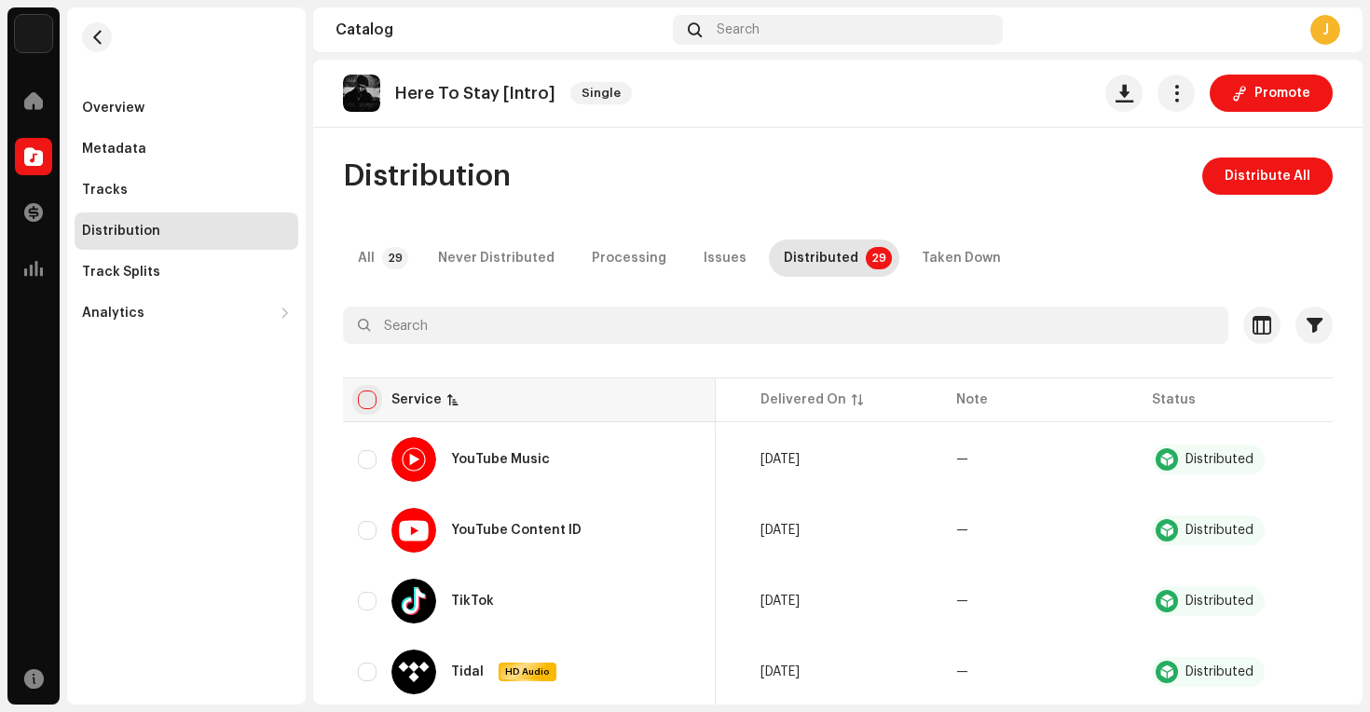
checkbox input "true"
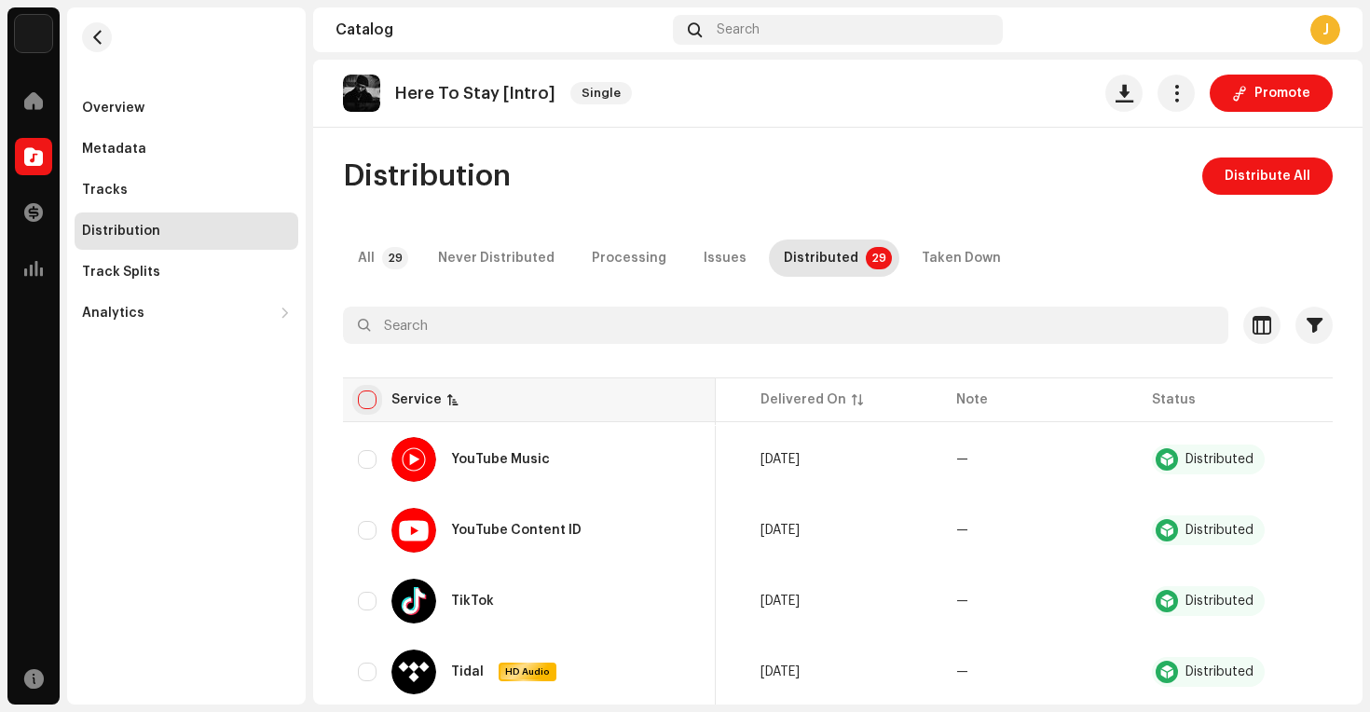
checkbox input "true"
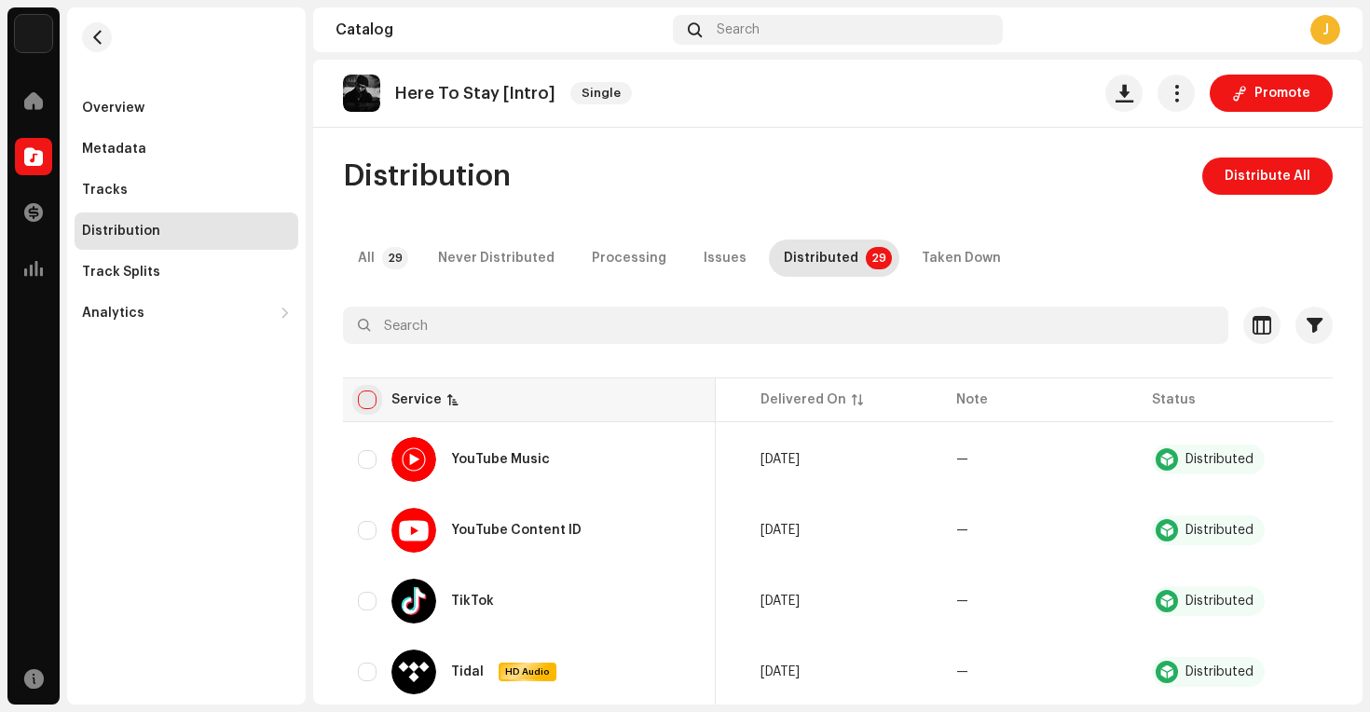
checkbox input "true"
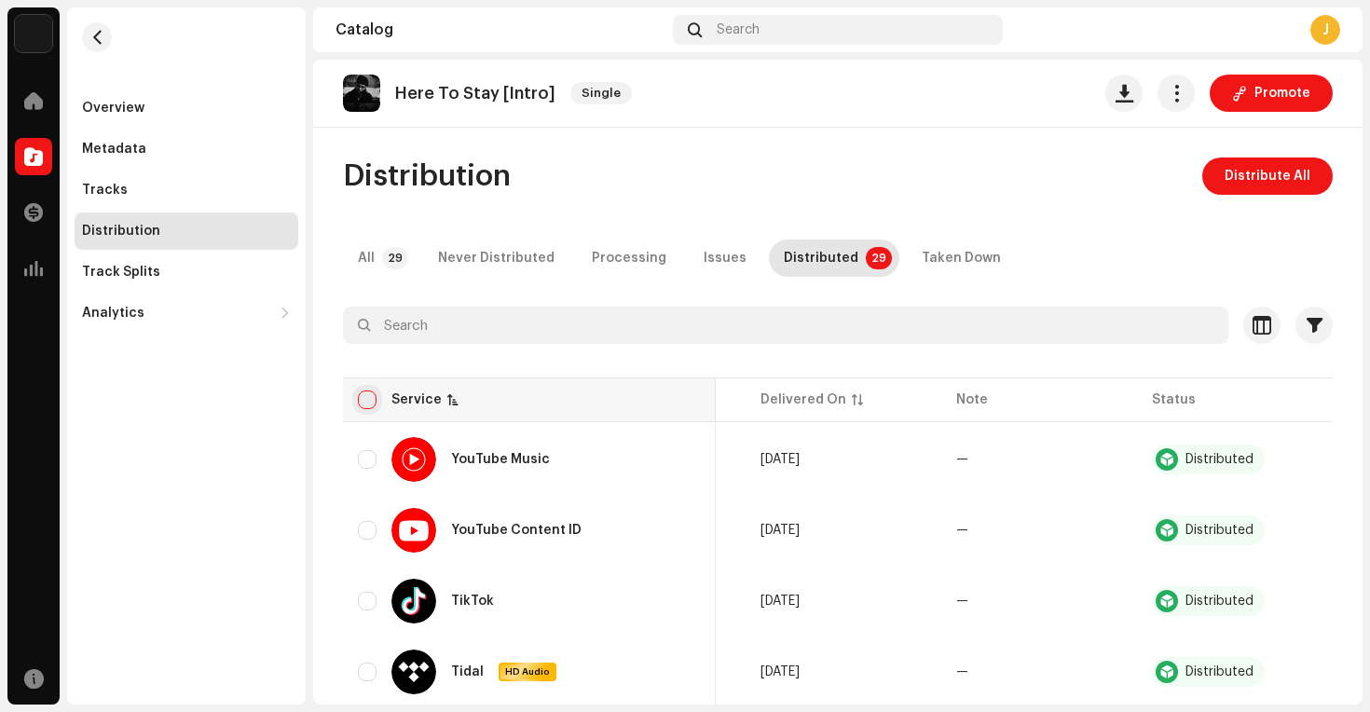
checkbox input "true"
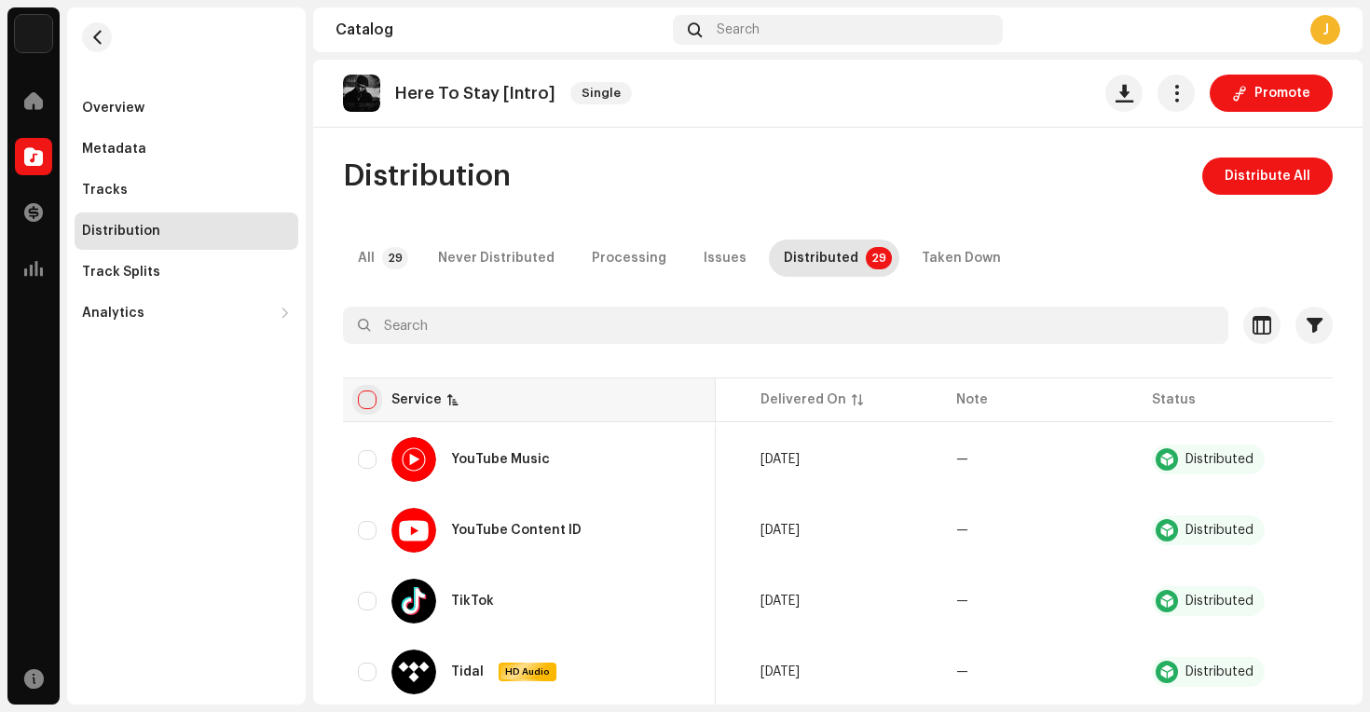
checkbox input "true"
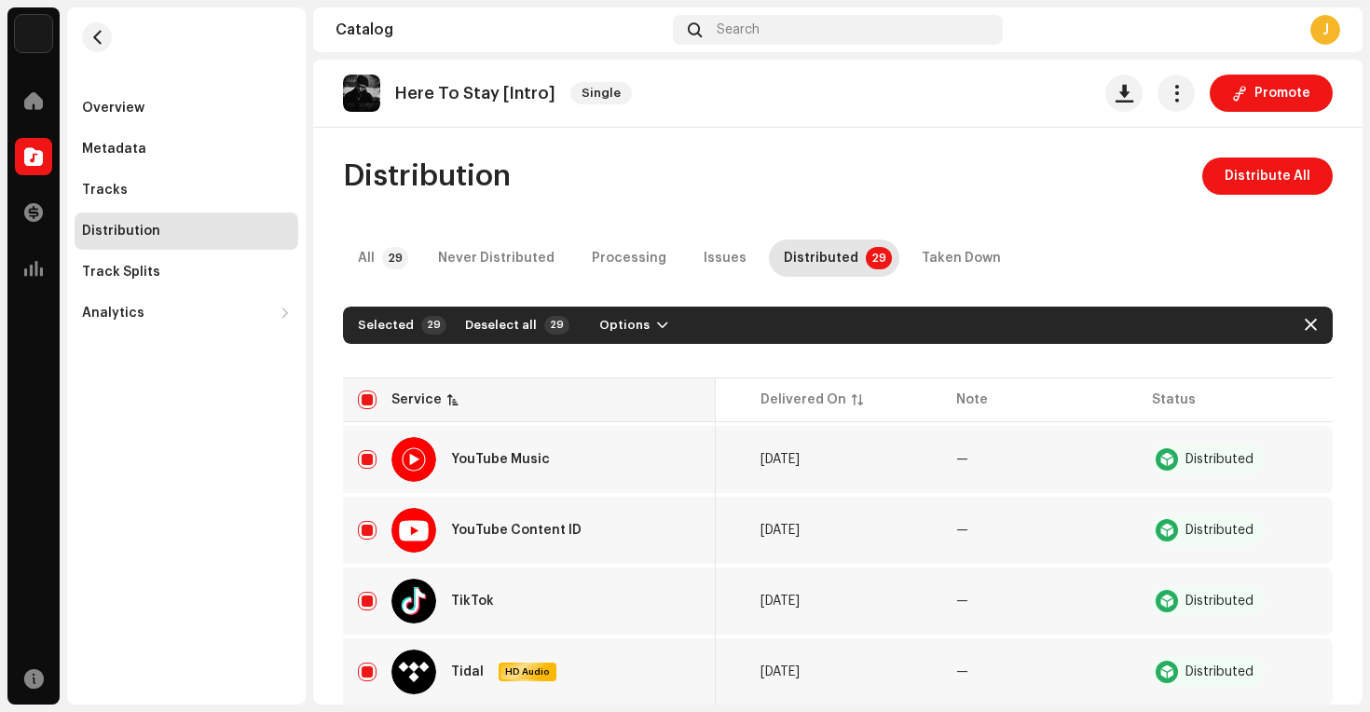
click at [450, 416] on th "Service" at bounding box center [529, 399] width 373 height 45
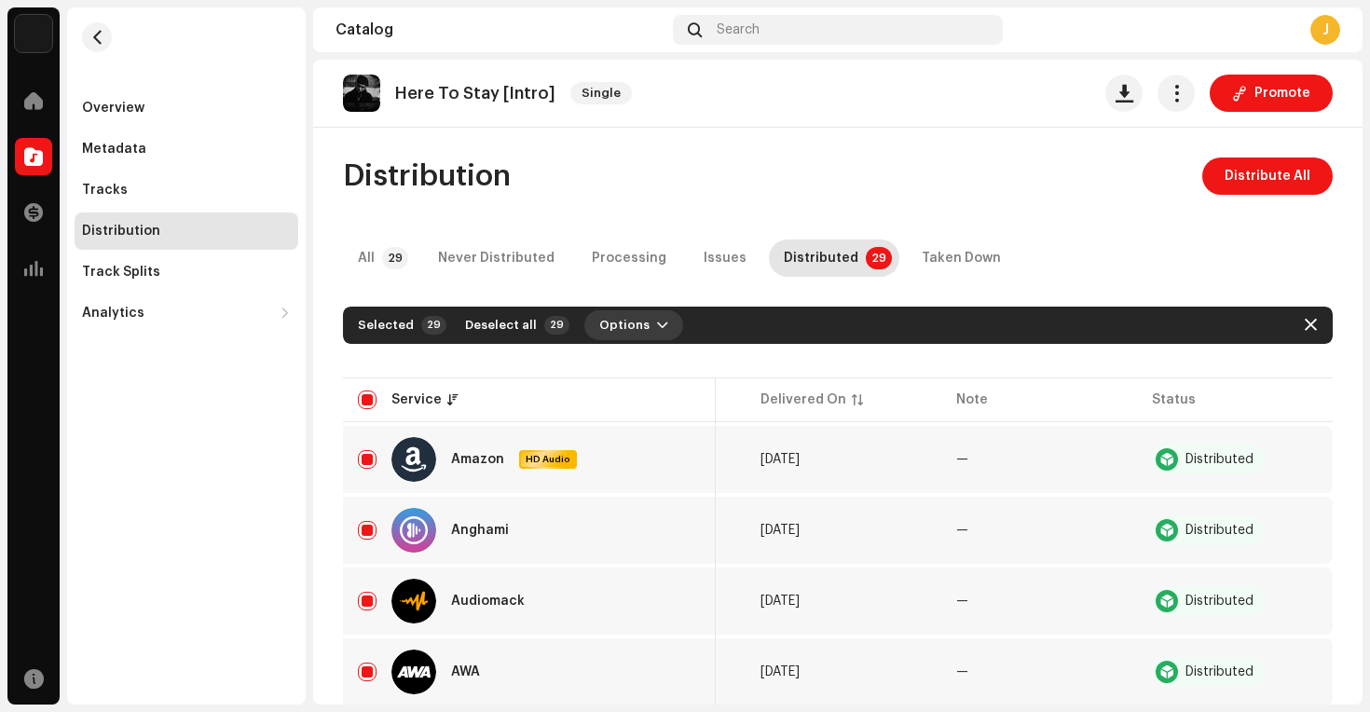
click at [613, 325] on span "Options" at bounding box center [624, 325] width 50 height 37
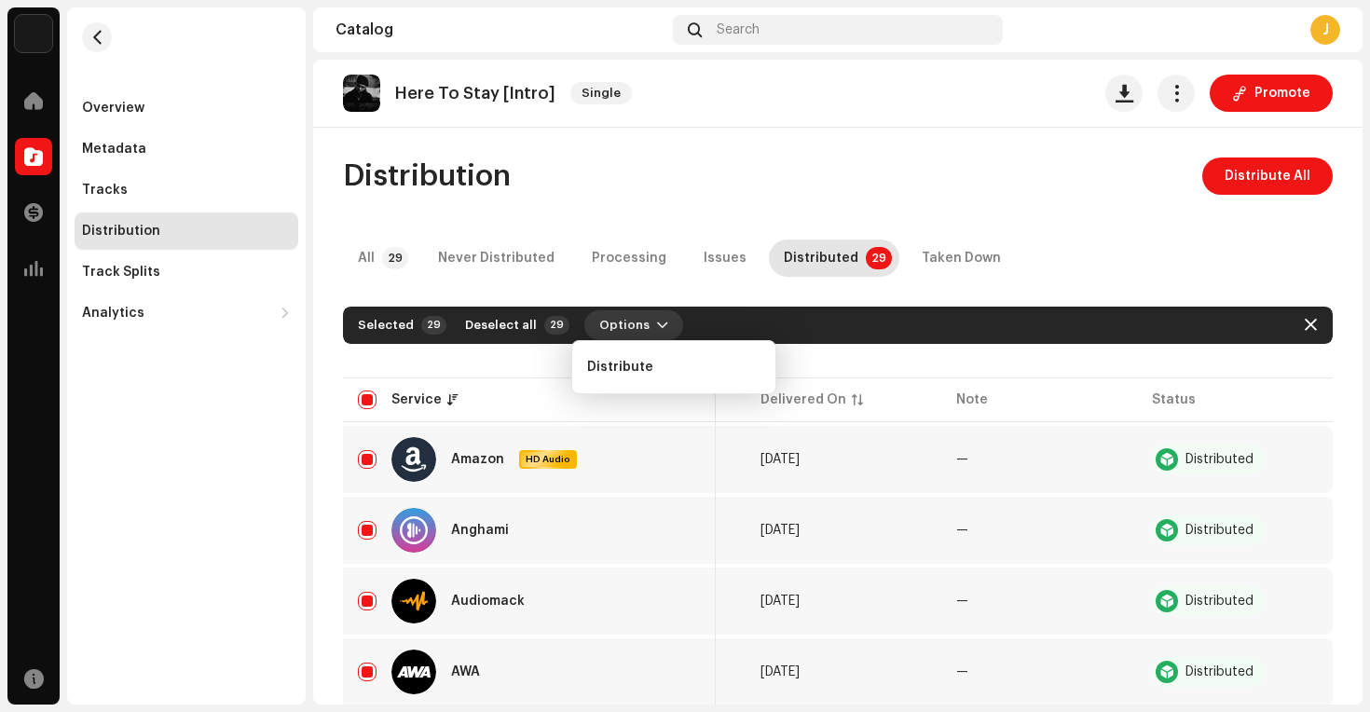
click at [612, 325] on span "Options" at bounding box center [624, 325] width 50 height 37
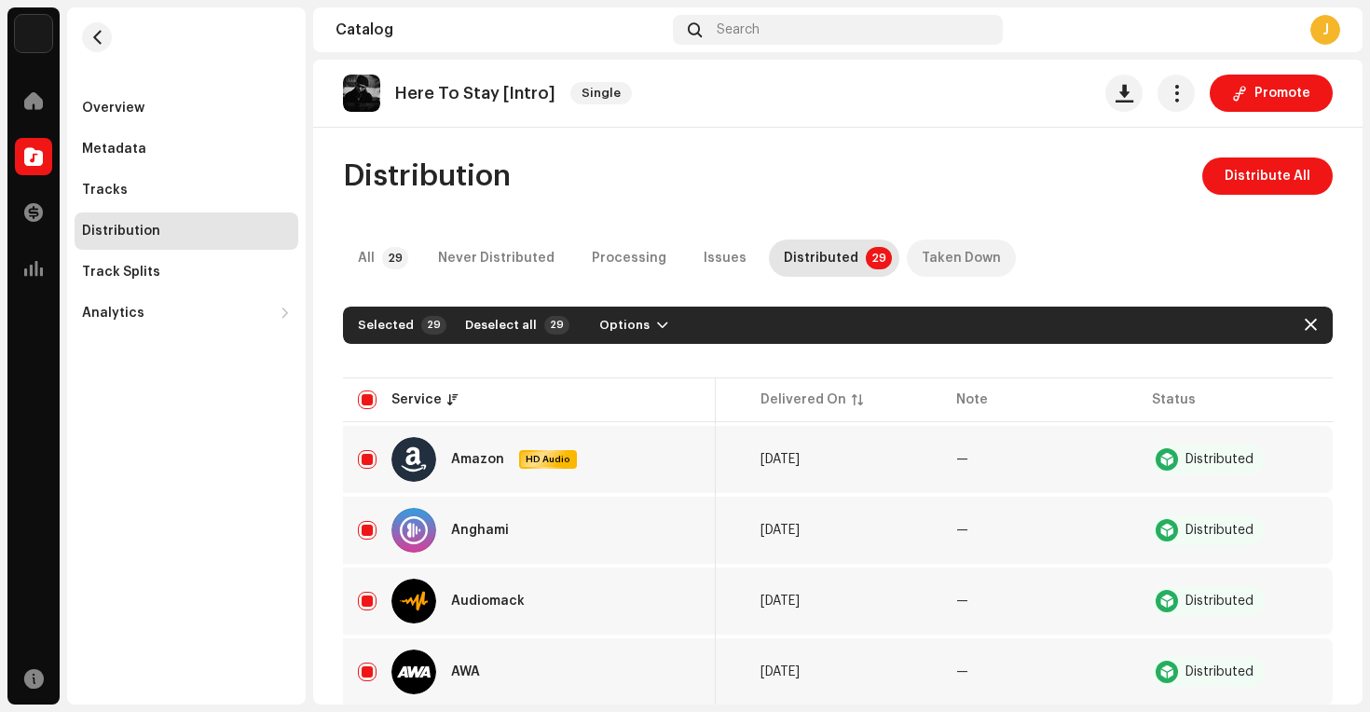
click at [922, 256] on div "Taken Down" at bounding box center [961, 257] width 79 height 37
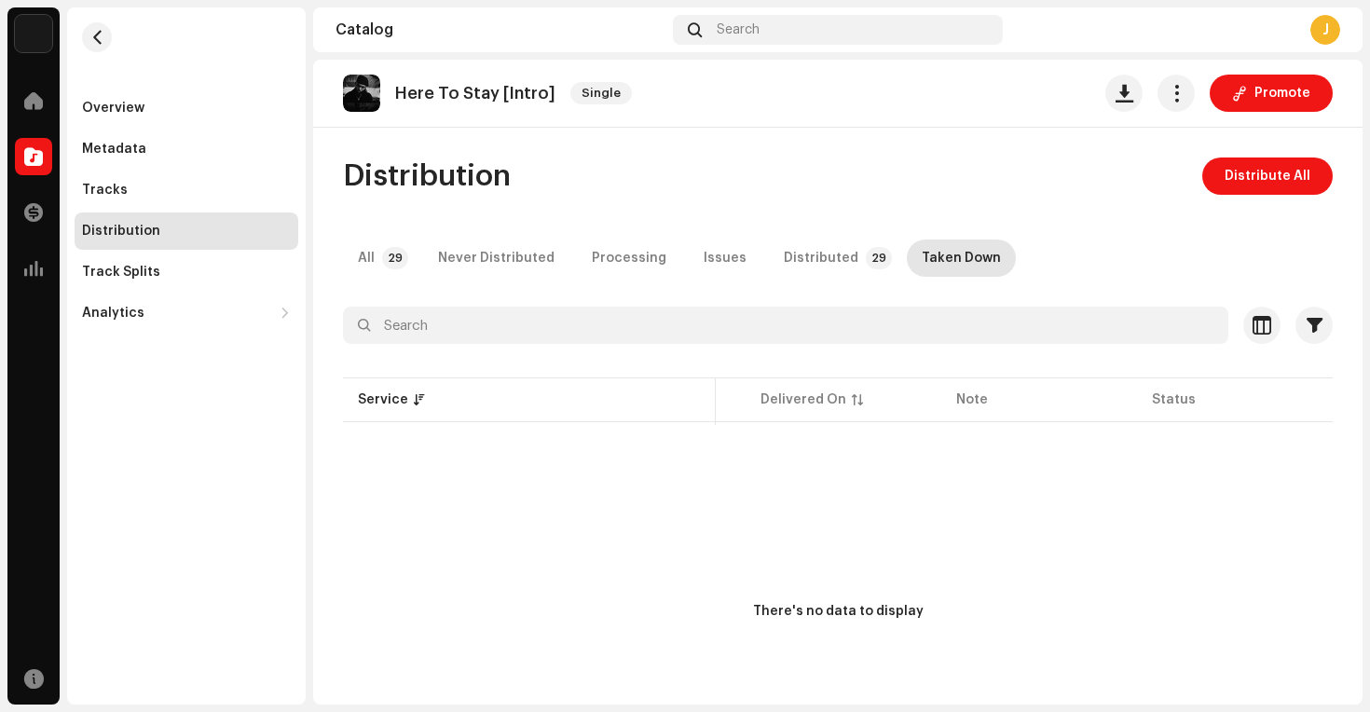
click at [837, 582] on div "There's no data to display" at bounding box center [838, 612] width 990 height 373
click at [1257, 318] on span "button" at bounding box center [1261, 325] width 19 height 15
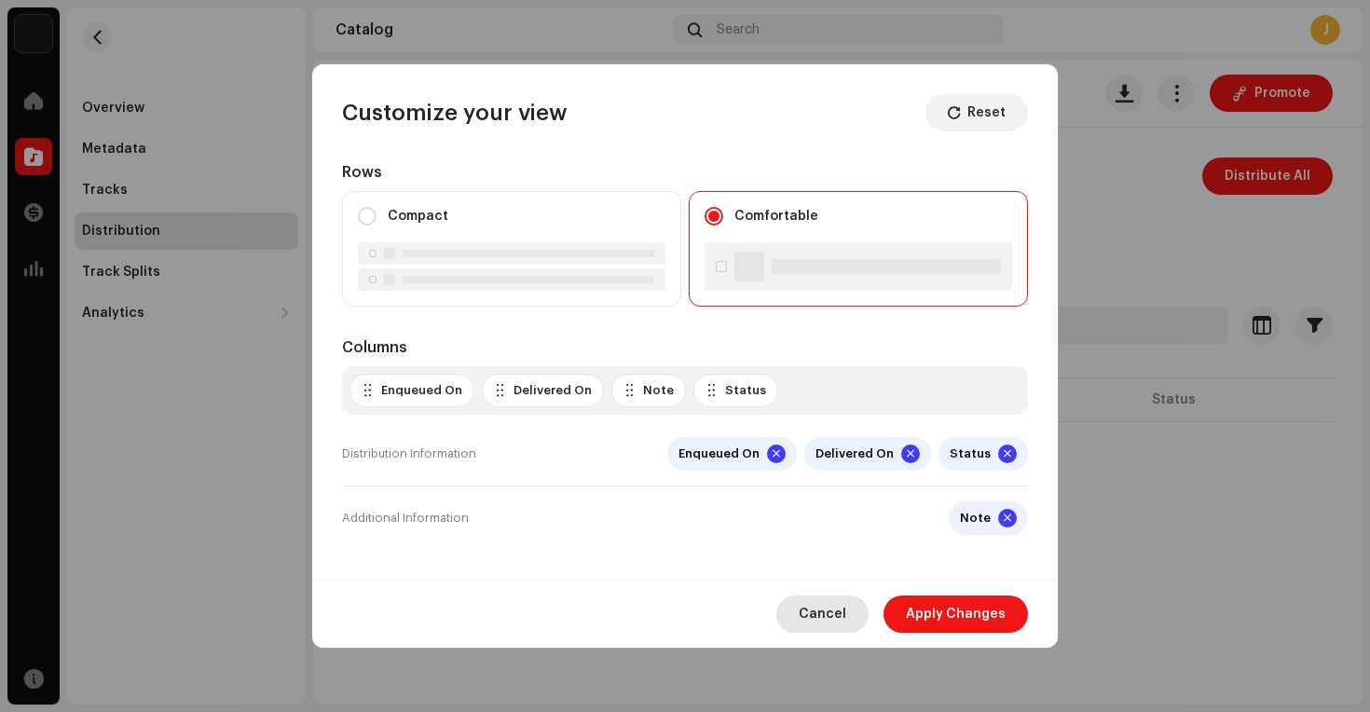
click at [810, 625] on span "Cancel" at bounding box center [823, 613] width 48 height 37
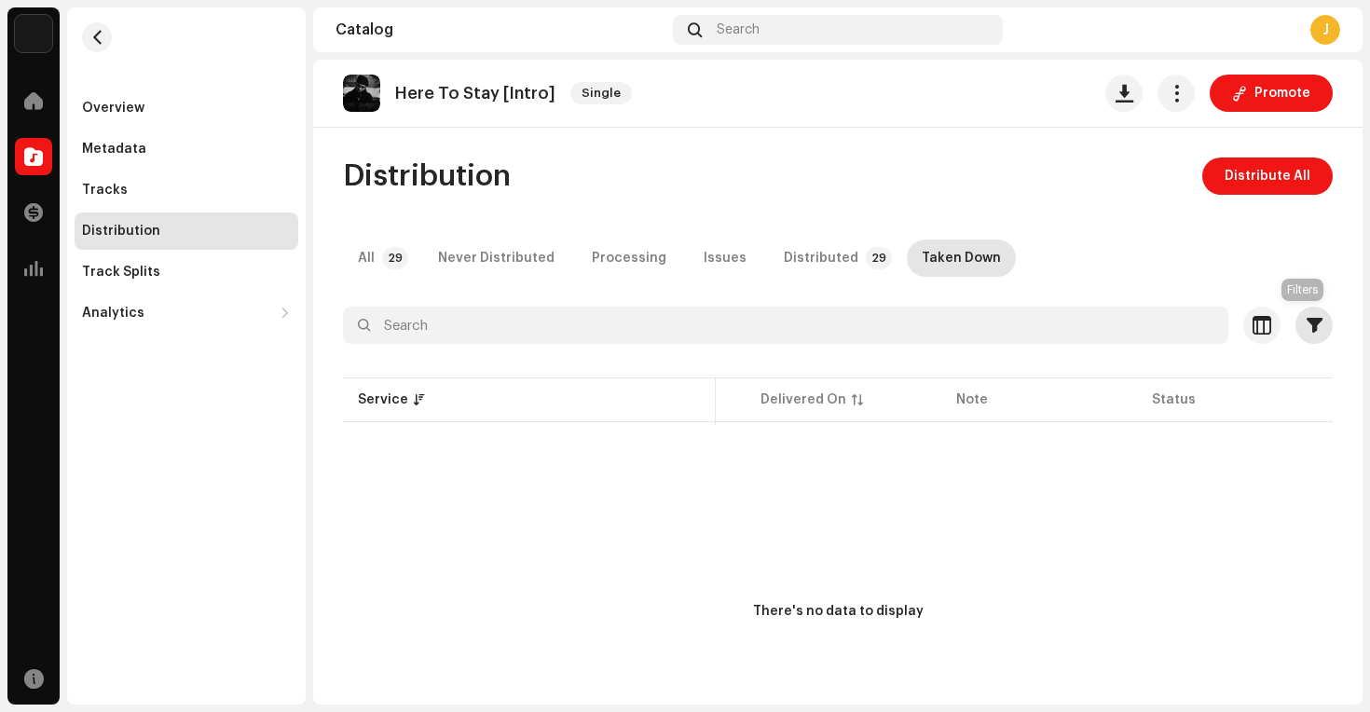
click at [1306, 327] on span "button" at bounding box center [1314, 325] width 16 height 15
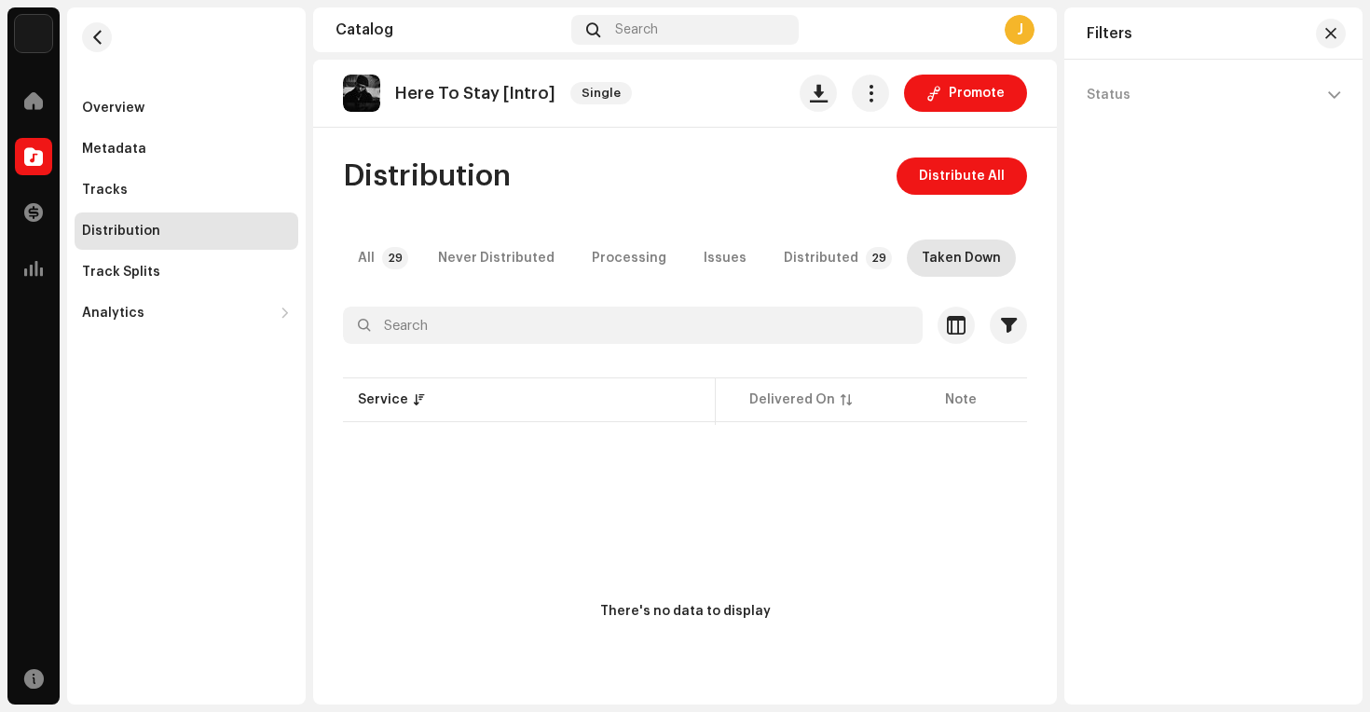
click at [1233, 81] on p-accordion "Status" at bounding box center [1212, 95] width 253 height 41
click at [1325, 86] on p-accordion "Status" at bounding box center [1212, 95] width 253 height 41
click at [1334, 97] on p-accordion "Status" at bounding box center [1212, 95] width 253 height 41
click at [1322, 47] on div "Filters" at bounding box center [1213, 33] width 298 height 52
click at [1323, 40] on button "button" at bounding box center [1331, 34] width 30 height 30
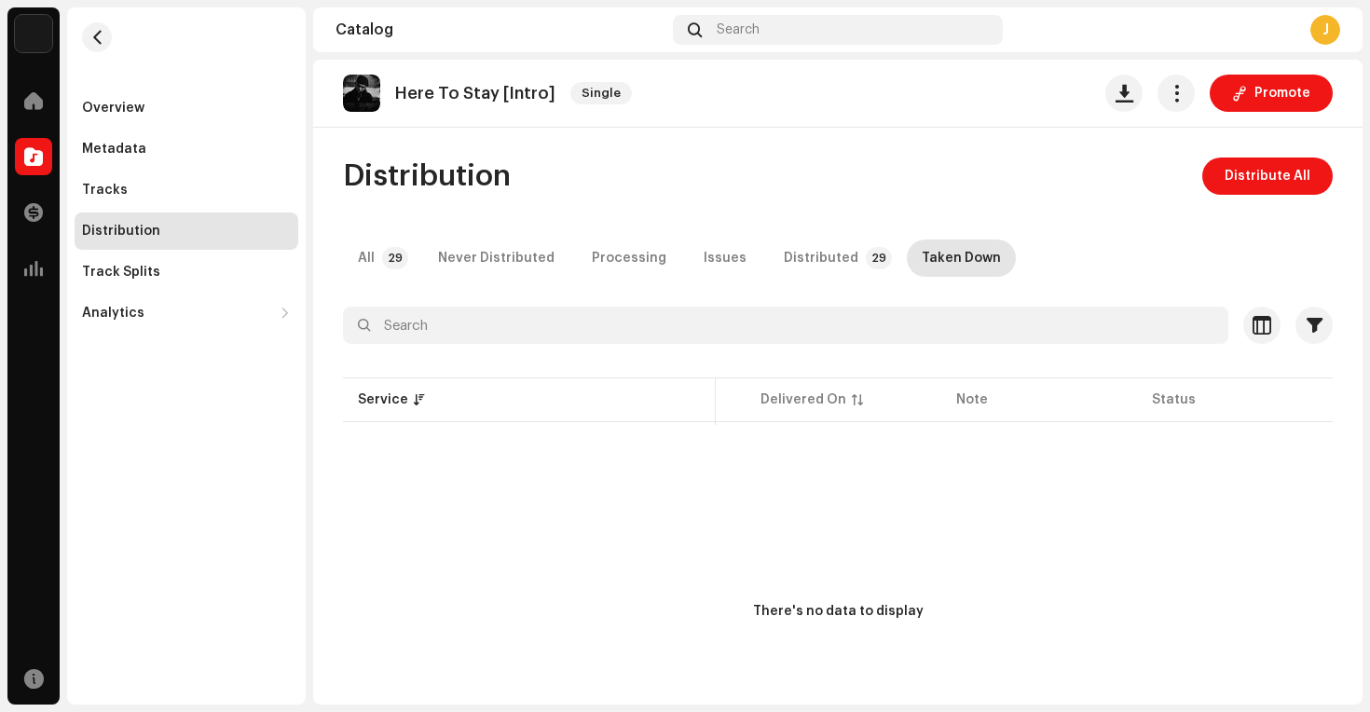
click at [1314, 34] on div "J" at bounding box center [1325, 30] width 30 height 30
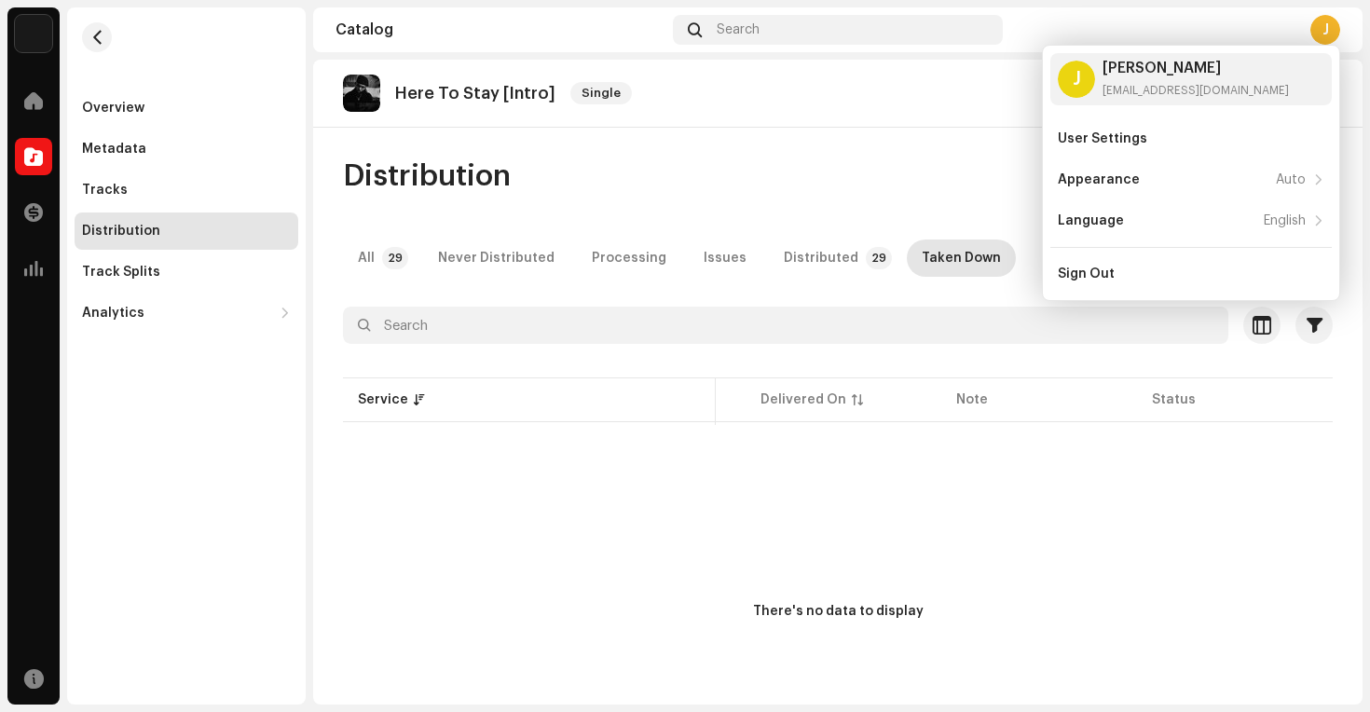
click at [1318, 26] on div "J" at bounding box center [1325, 30] width 30 height 30
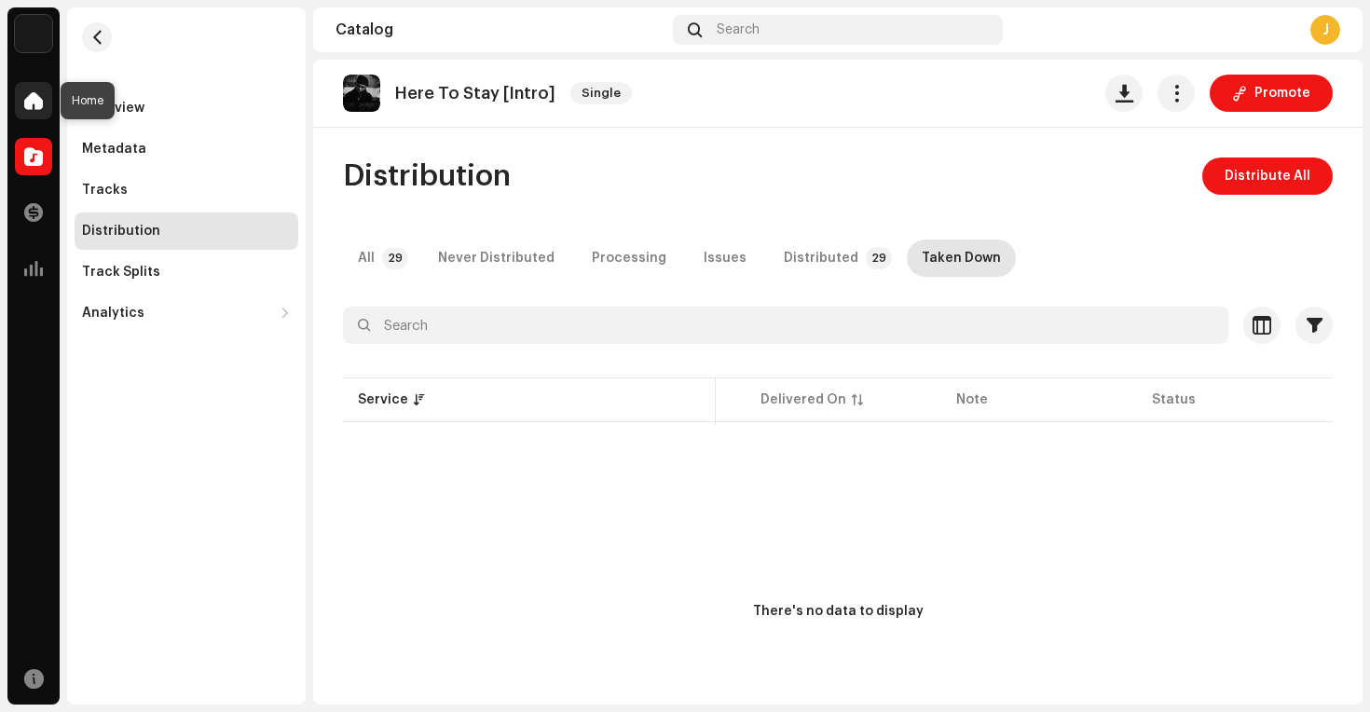
click at [19, 92] on div at bounding box center [33, 100] width 37 height 37
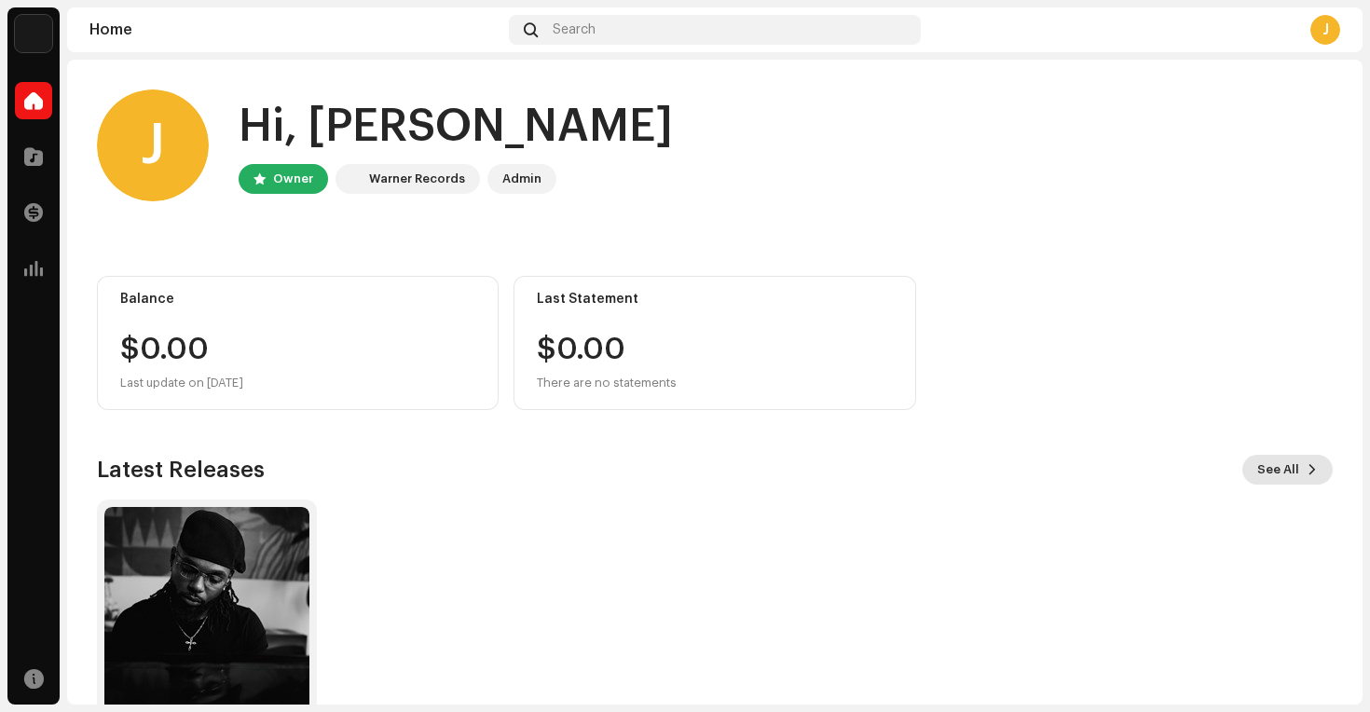
click at [1258, 468] on span "See All" at bounding box center [1278, 469] width 42 height 37
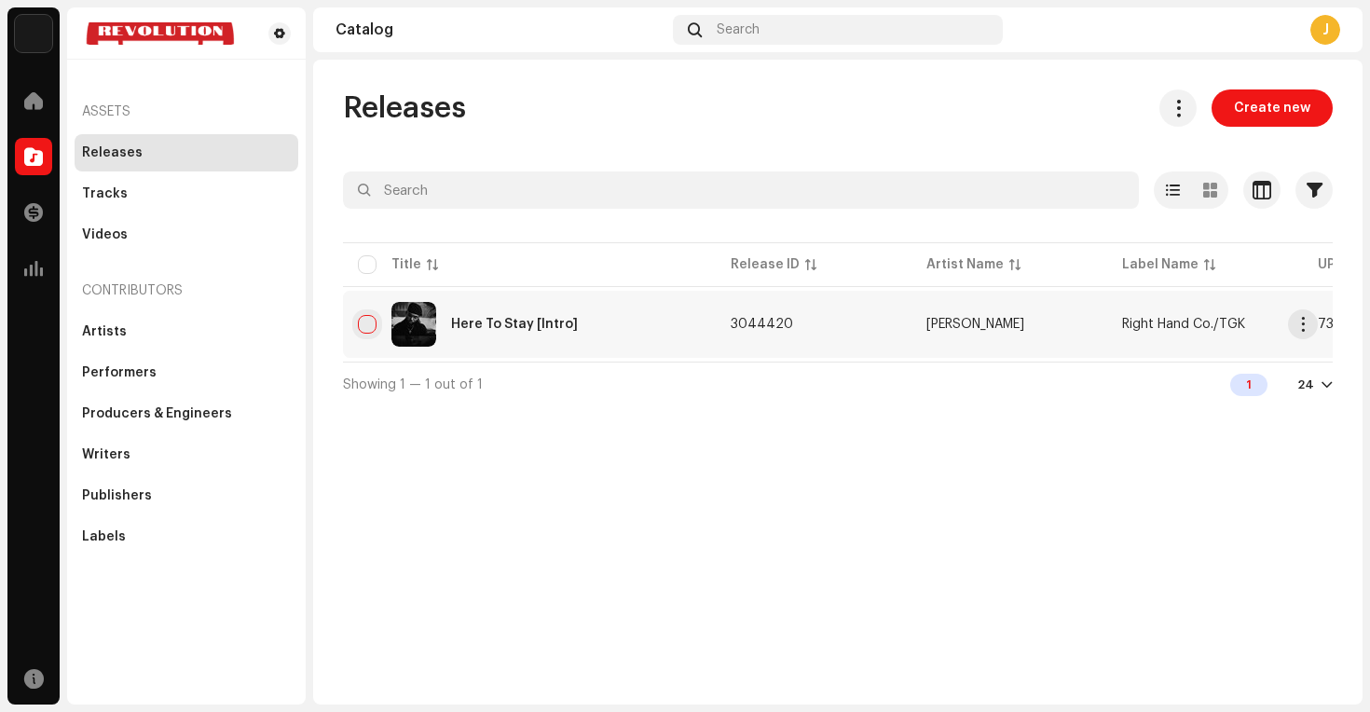
click at [369, 318] on input "checkbox" at bounding box center [367, 324] width 19 height 19
checkbox input "true"
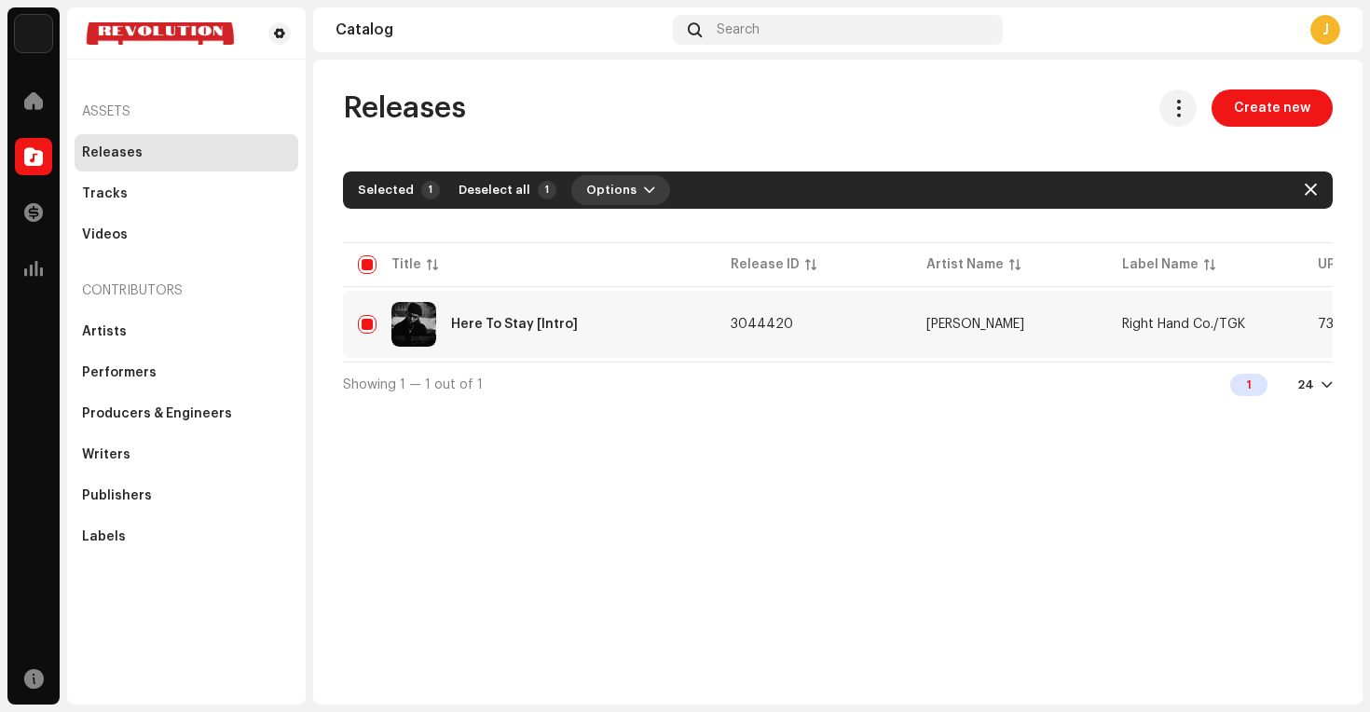
click at [643, 181] on button "Options" at bounding box center [620, 190] width 99 height 30
click at [1185, 117] on button at bounding box center [1177, 107] width 37 height 37
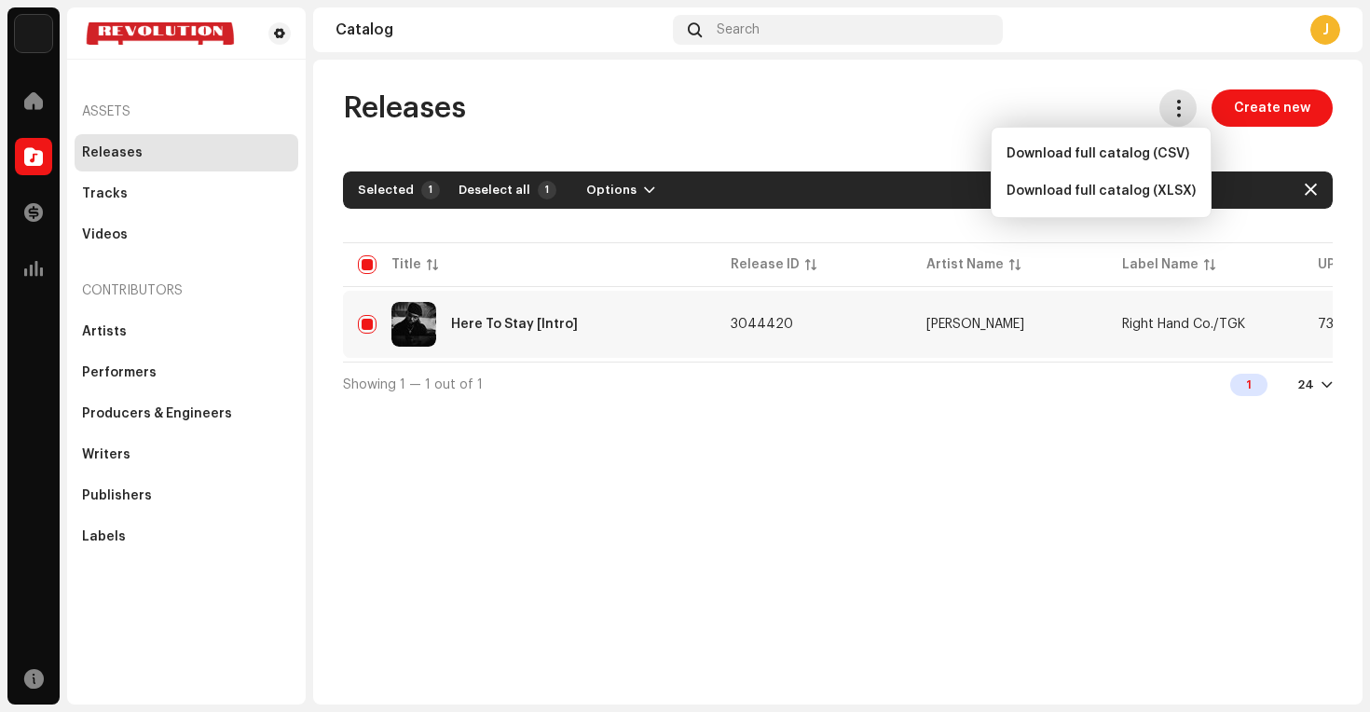
click at [1185, 117] on button at bounding box center [1177, 107] width 37 height 37
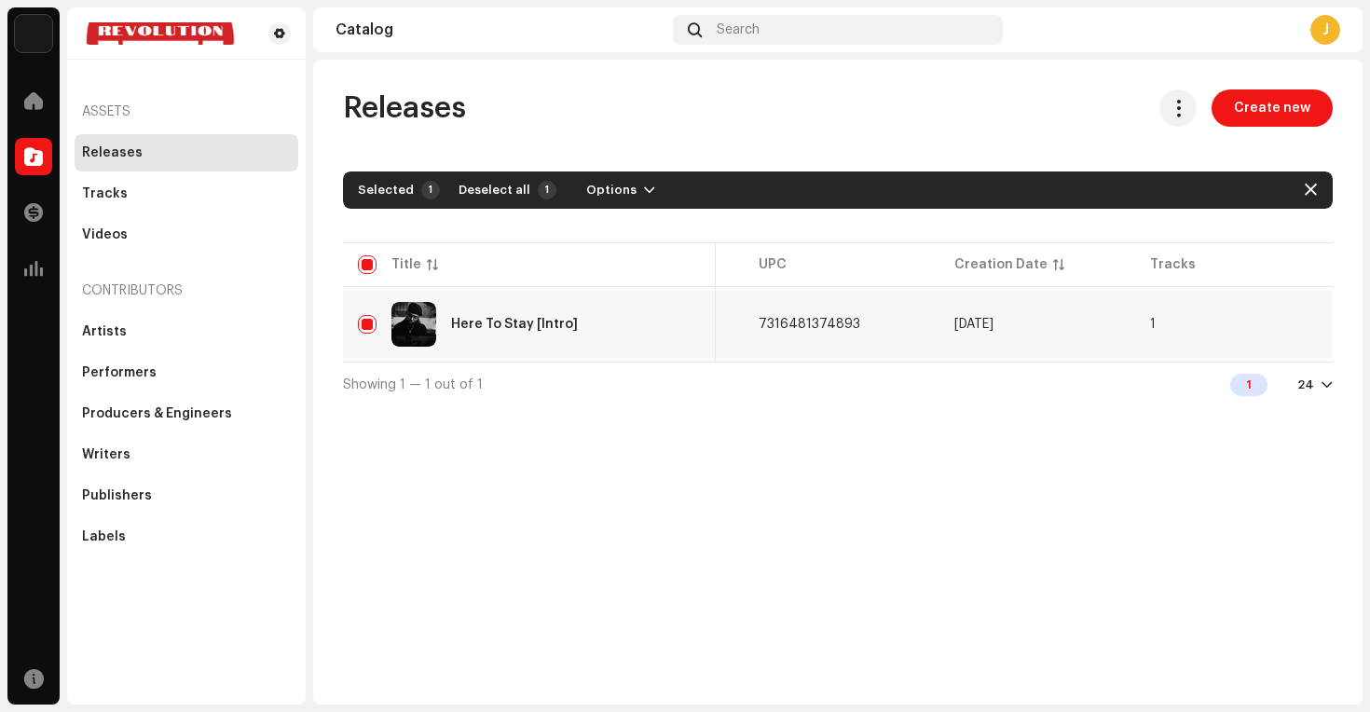
scroll to position [0, 753]
click at [1308, 324] on span "button" at bounding box center [1303, 324] width 14 height 15
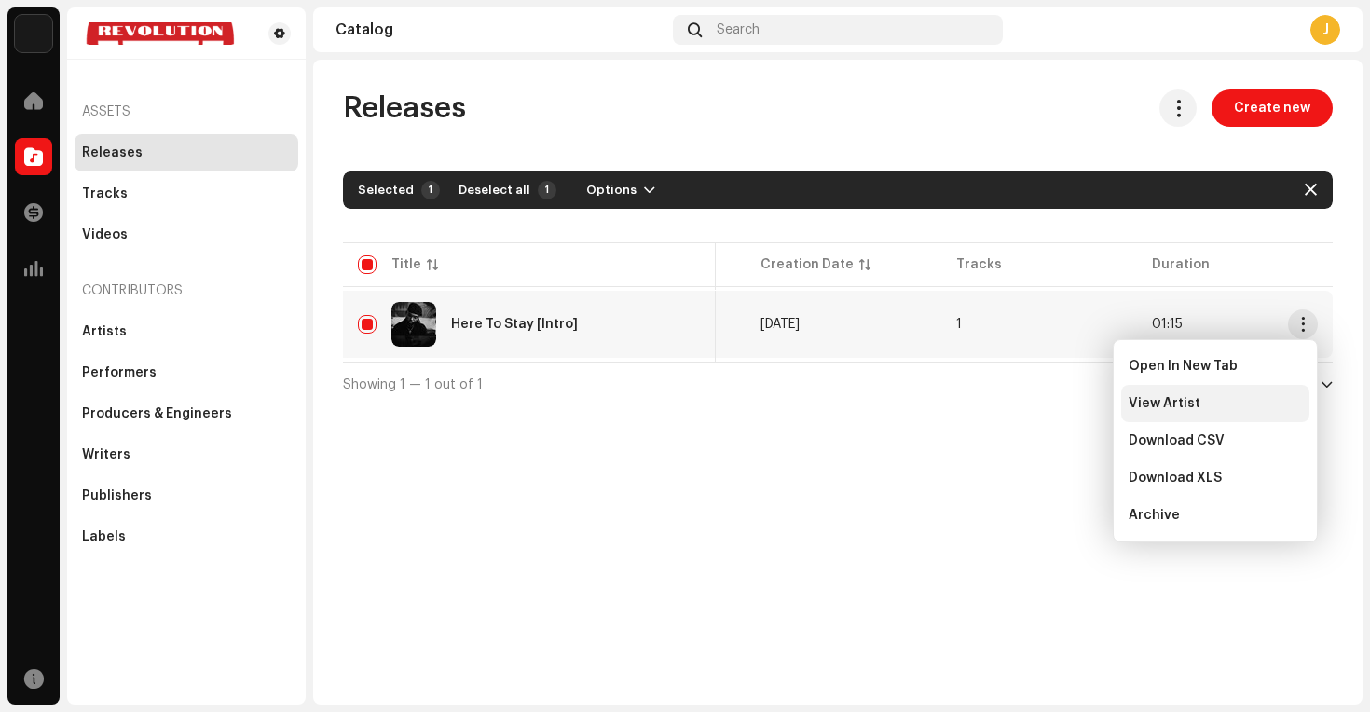
click at [1155, 396] on span "View Artist" at bounding box center [1164, 403] width 72 height 15
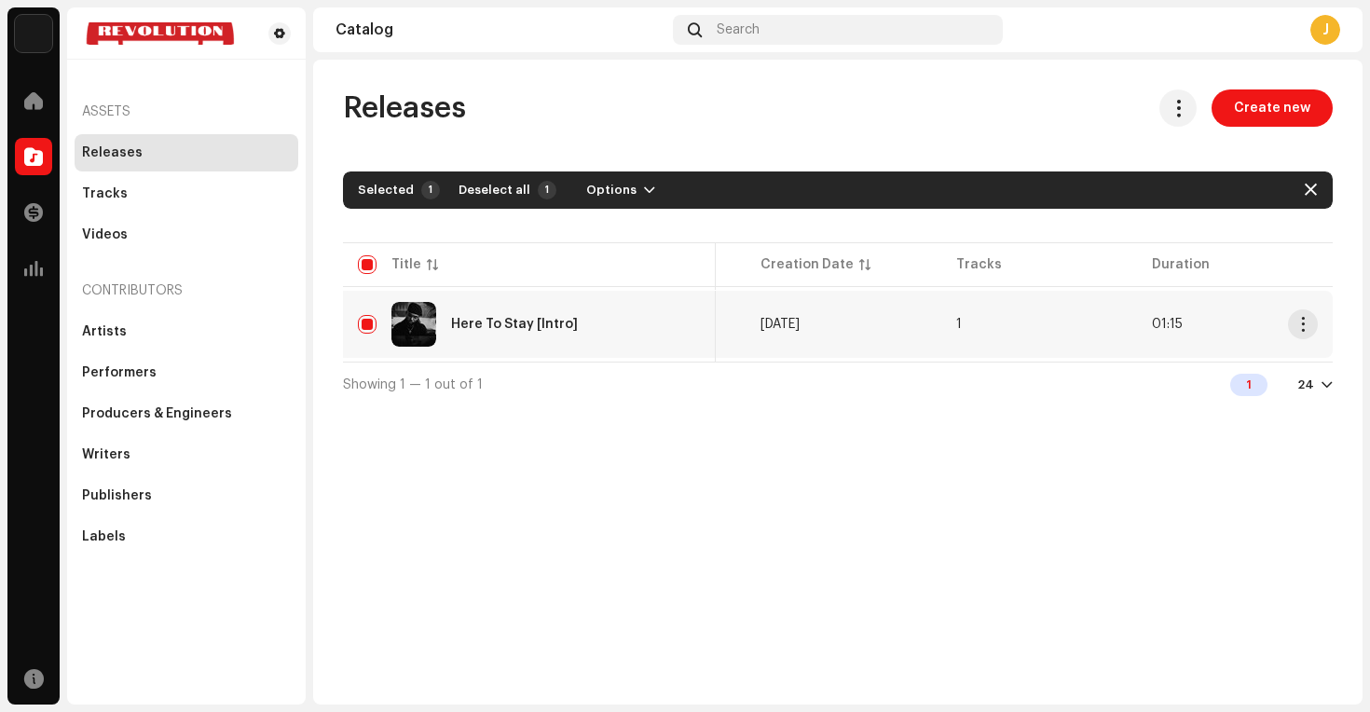
click at [530, 327] on div "Here To Stay [Intro]" at bounding box center [514, 324] width 127 height 13
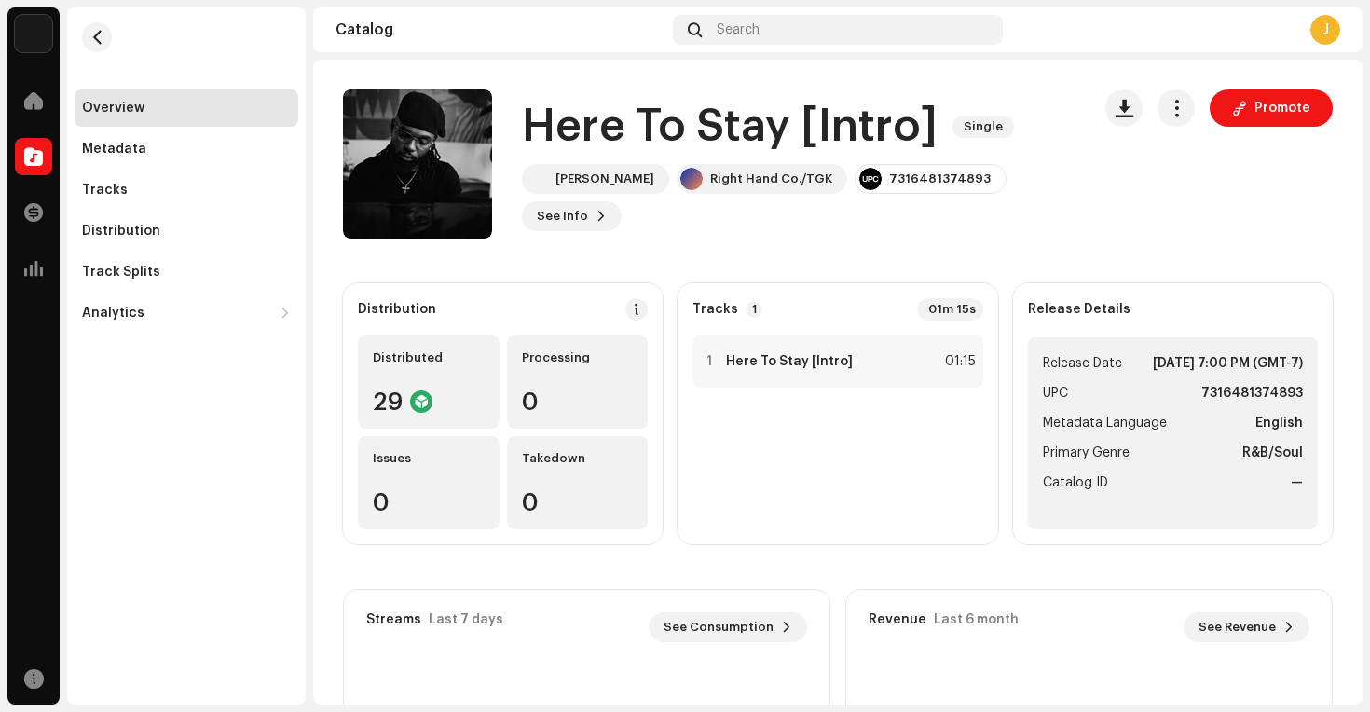
click at [549, 324] on div "Distribution Distributed 29 Processing 0 Issues 0 Takedown 0" at bounding box center [503, 413] width 320 height 261
click at [390, 308] on div "Distribution" at bounding box center [397, 309] width 78 height 15
click at [431, 385] on div "Distributed 29" at bounding box center [429, 381] width 142 height 93
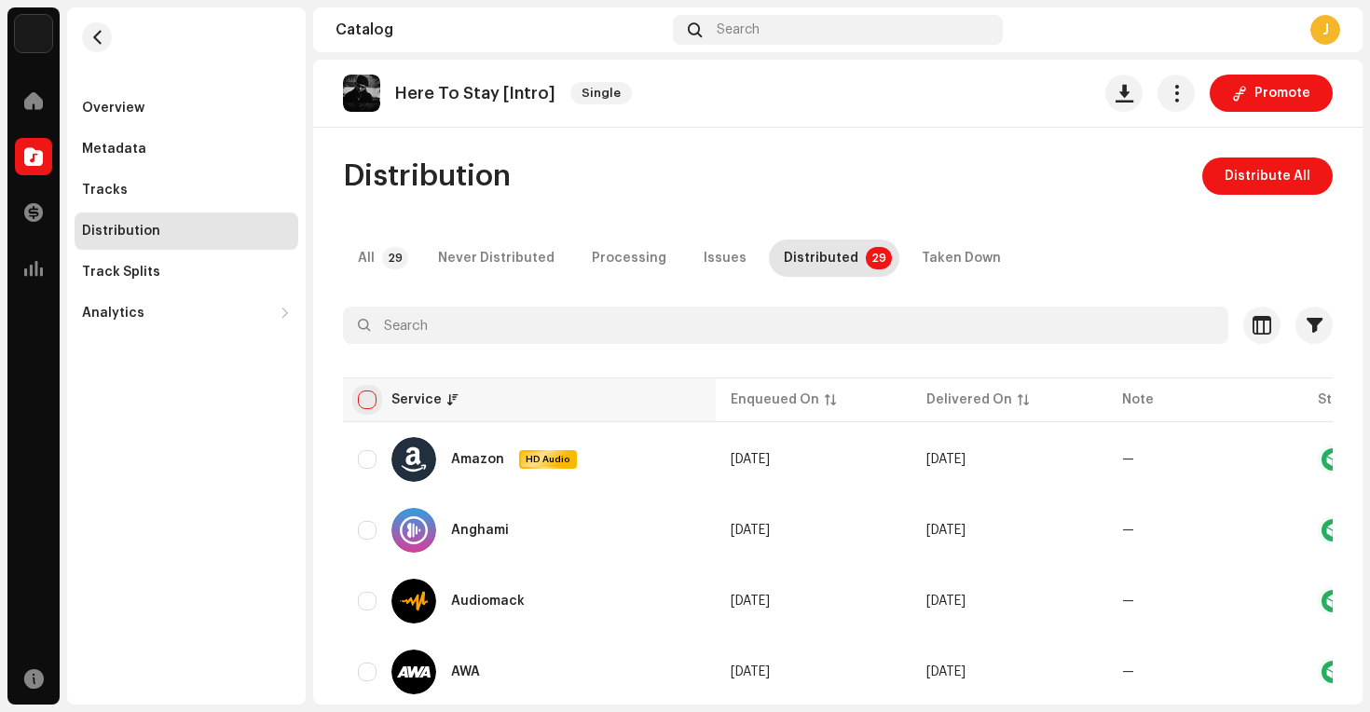
click at [361, 398] on input "checkbox" at bounding box center [367, 399] width 19 height 19
checkbox input "true"
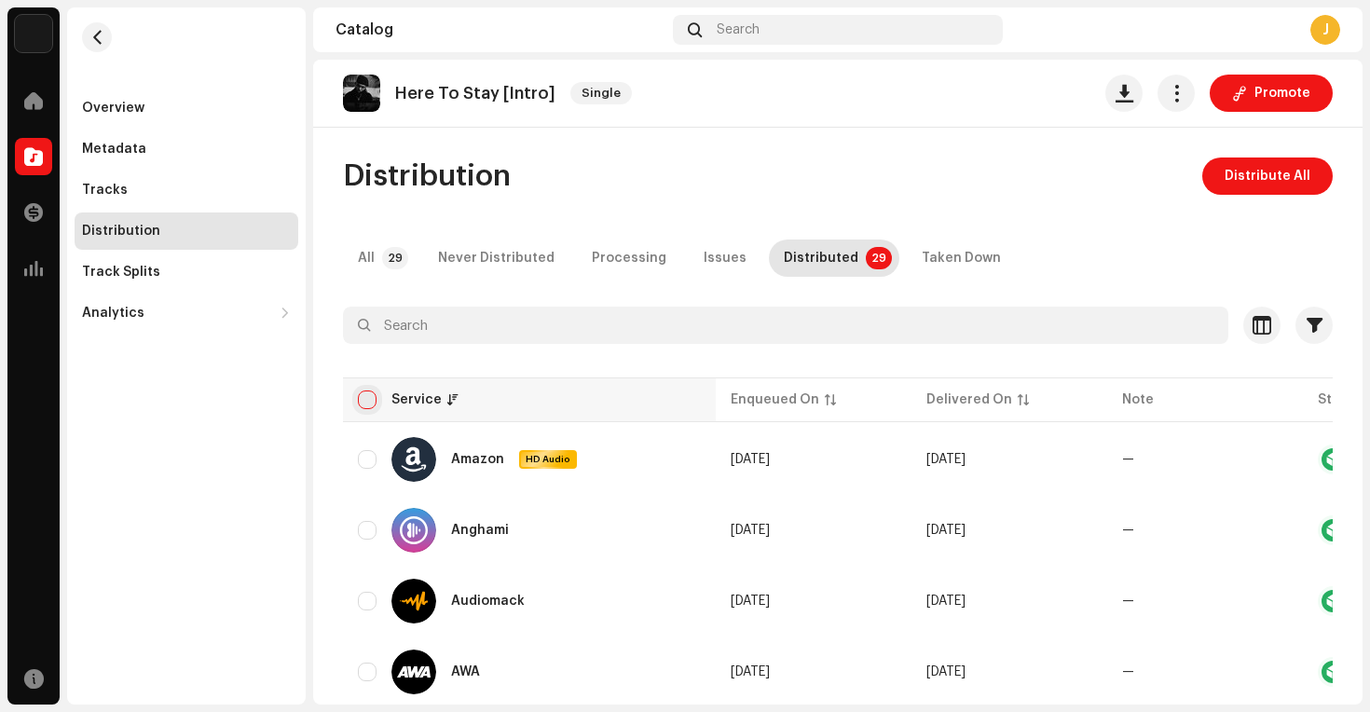
checkbox input "true"
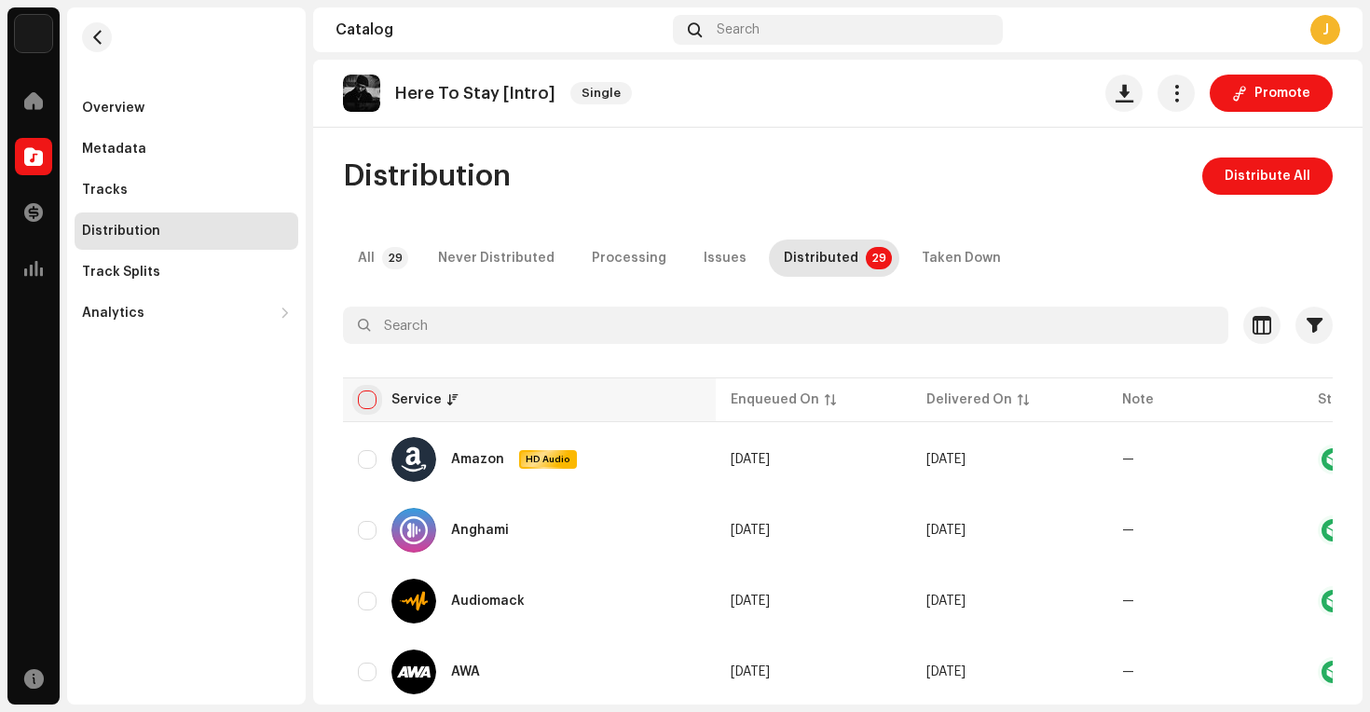
checkbox input "true"
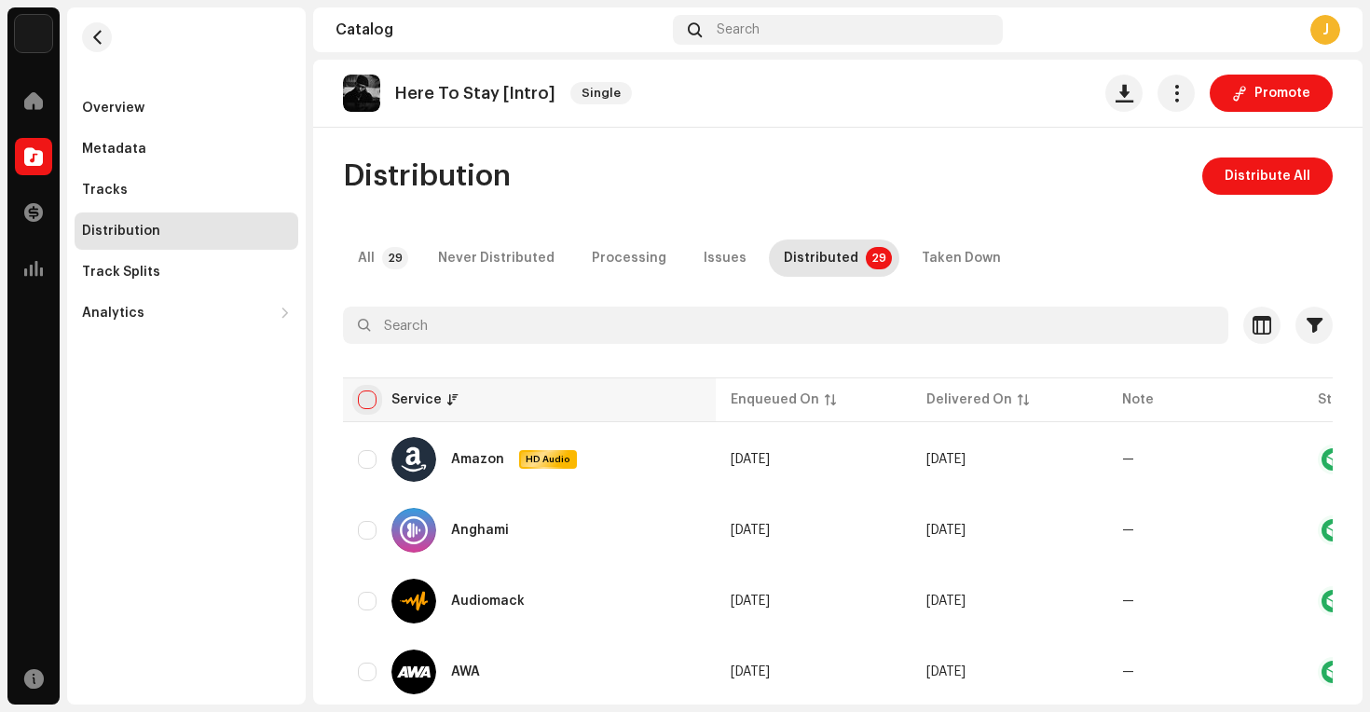
checkbox input "true"
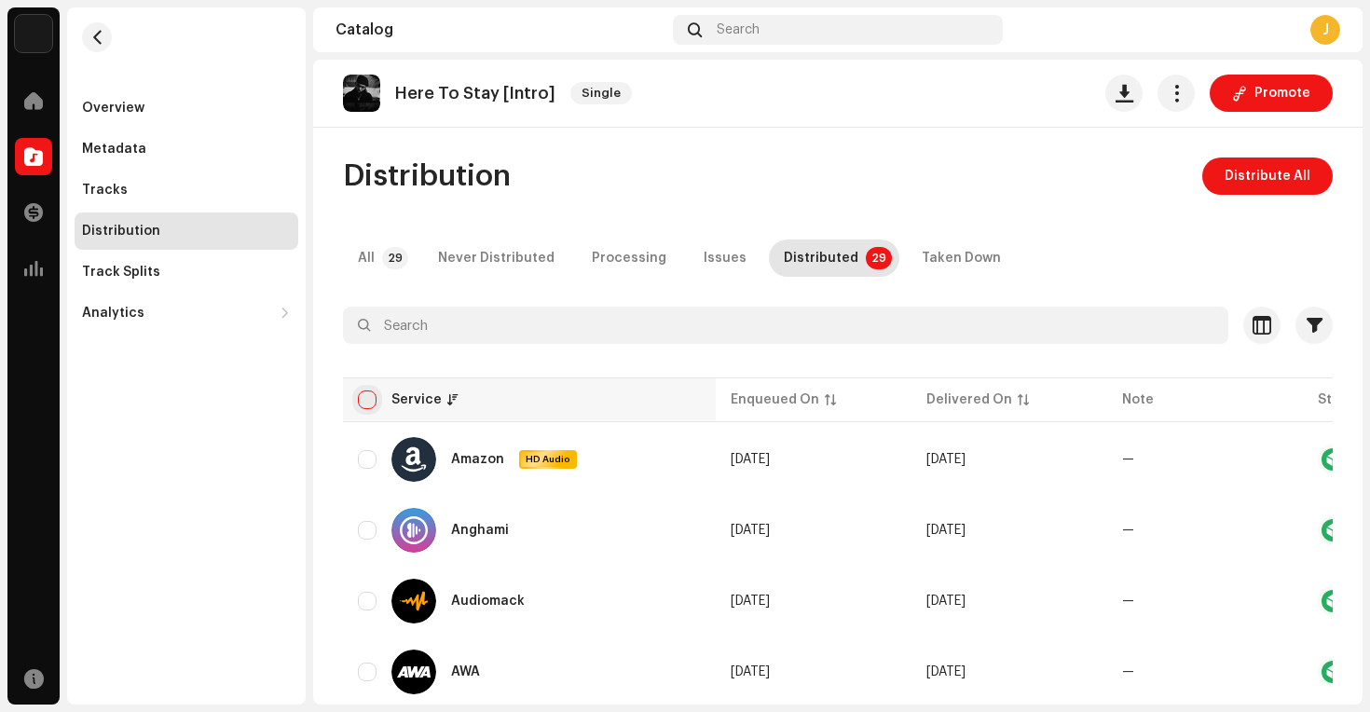
checkbox input "true"
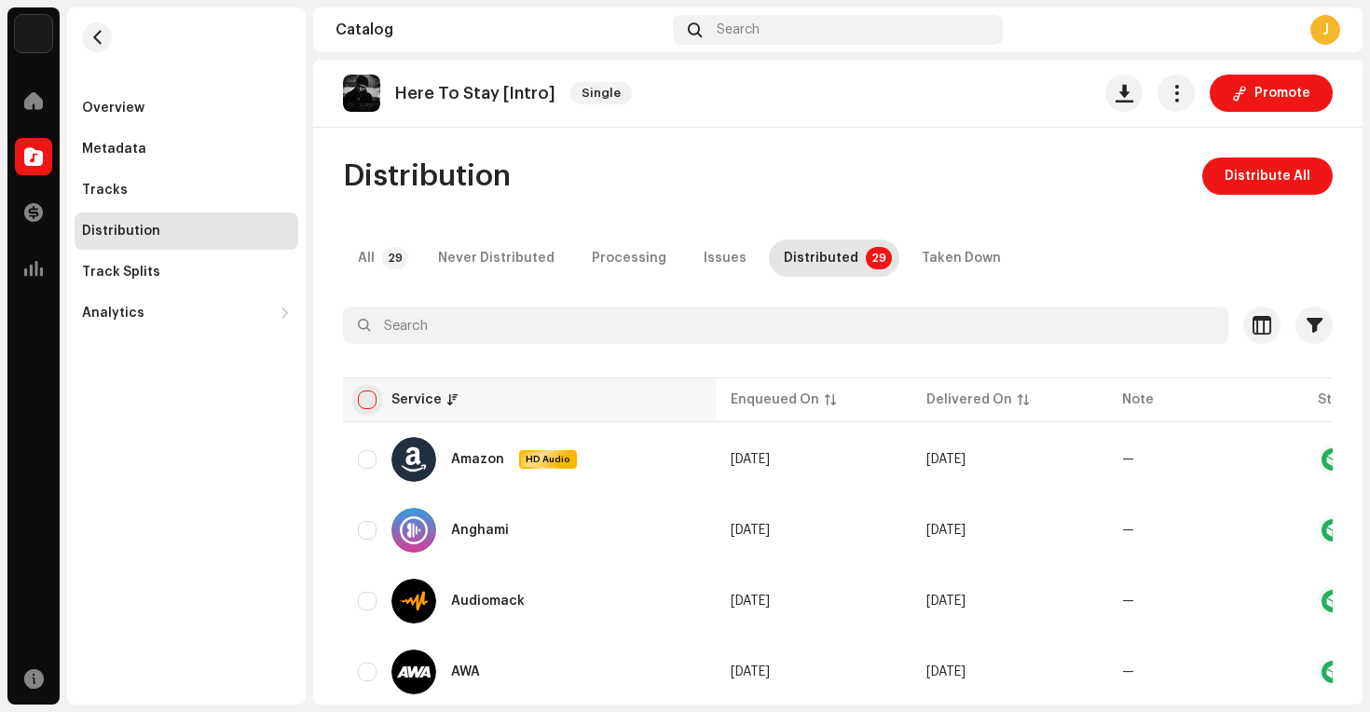
checkbox input "true"
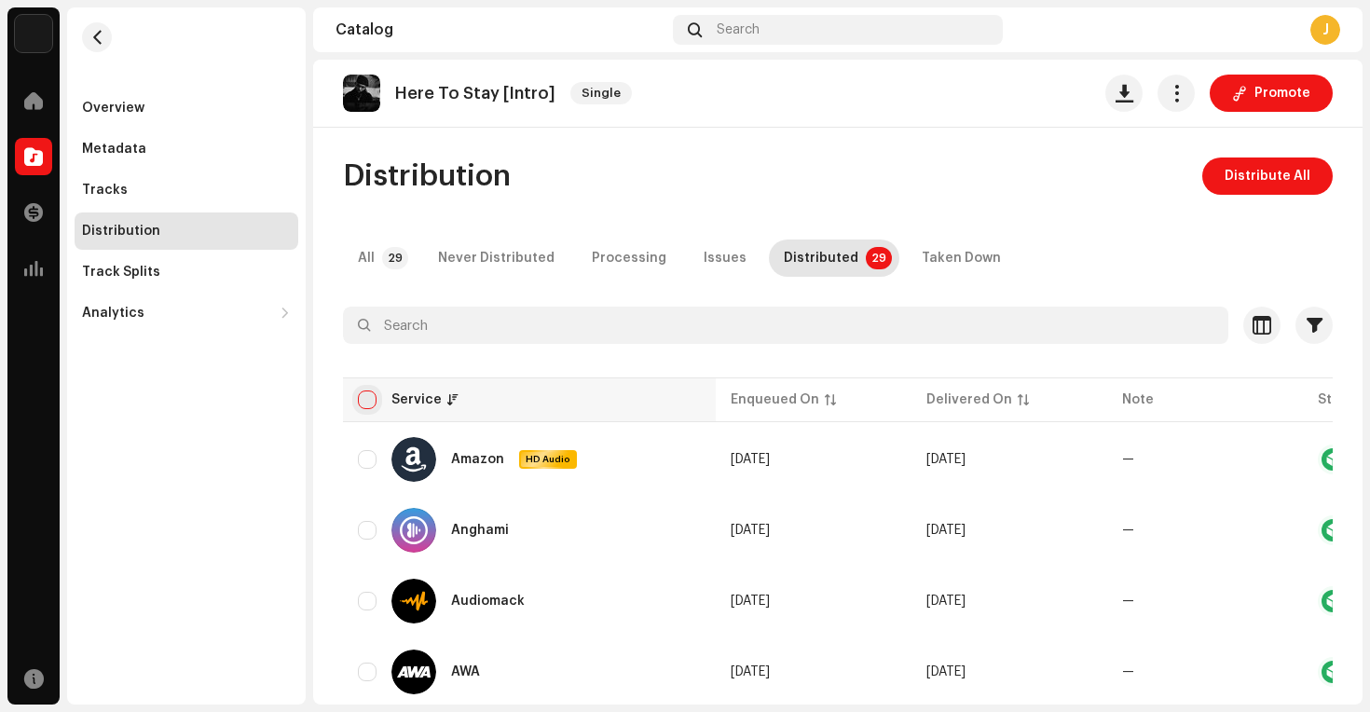
checkbox input "true"
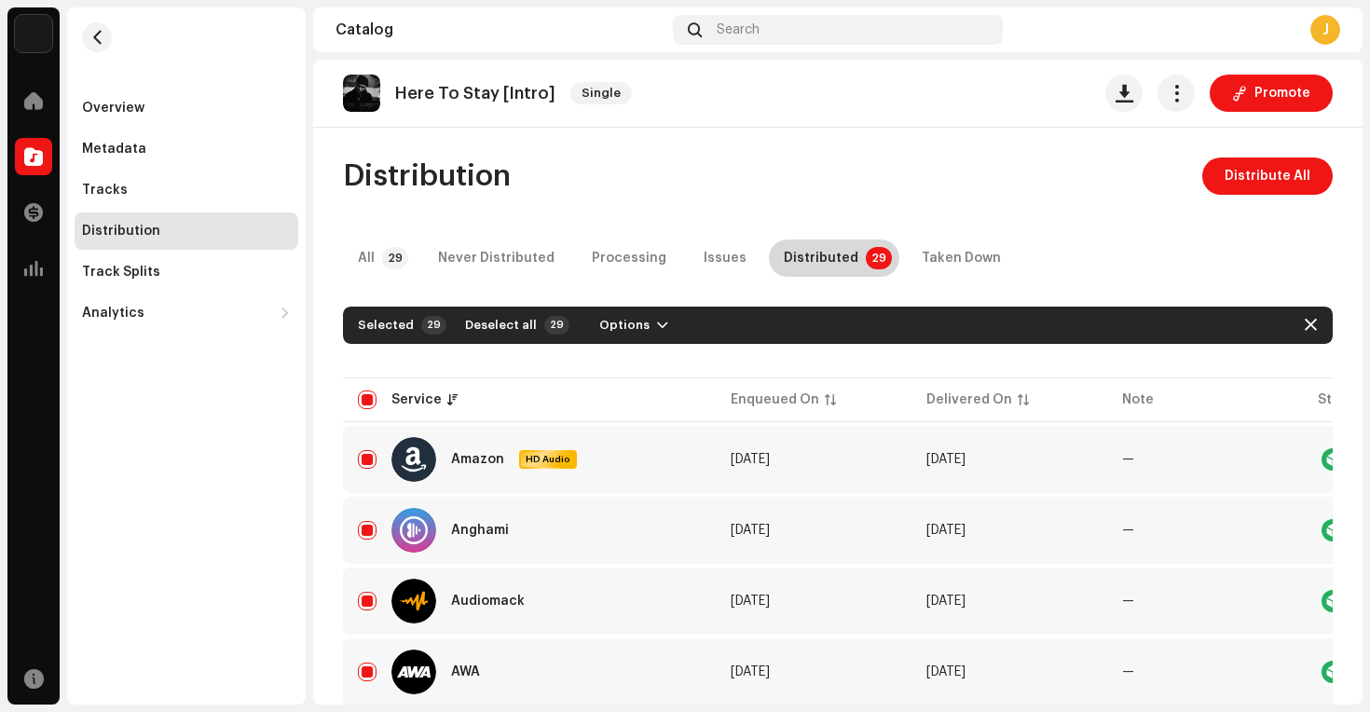
click at [866, 259] on p-badge "29" at bounding box center [879, 258] width 26 height 22
click at [645, 333] on button "Options" at bounding box center [633, 325] width 99 height 30
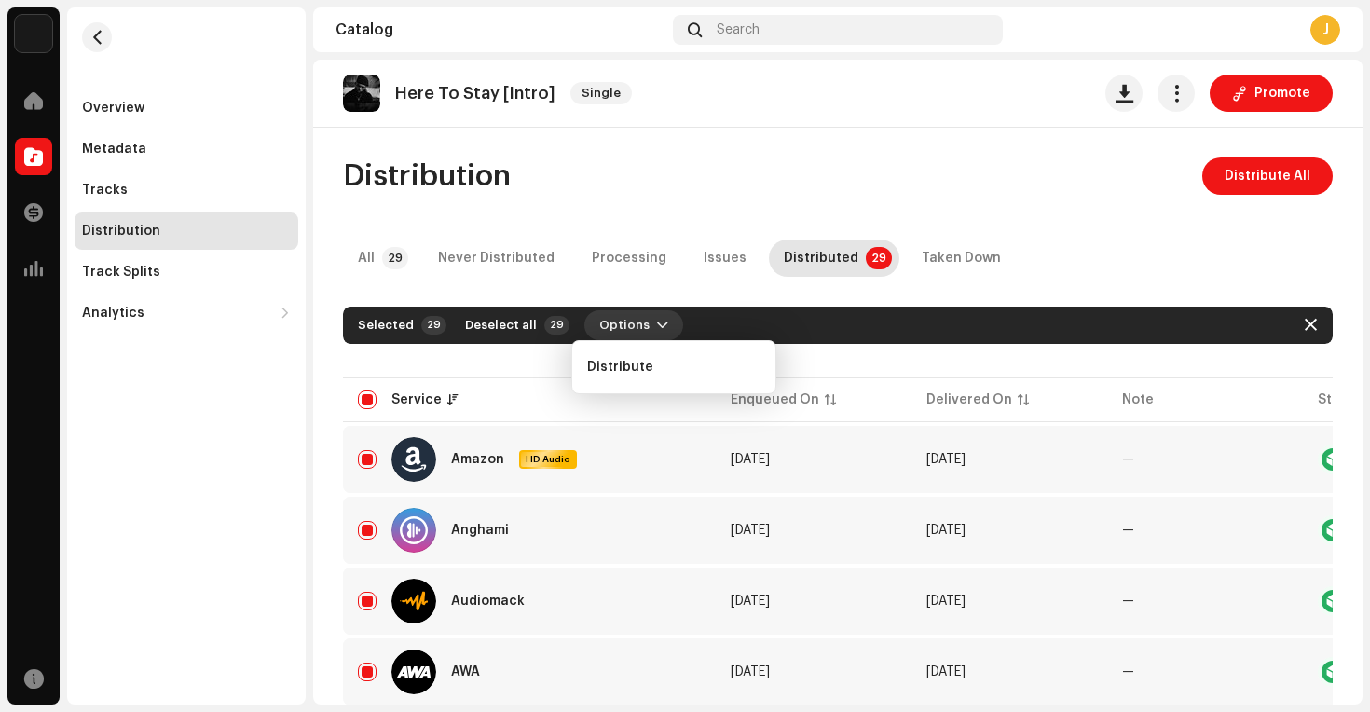
click at [645, 333] on button "Options" at bounding box center [633, 325] width 99 height 30
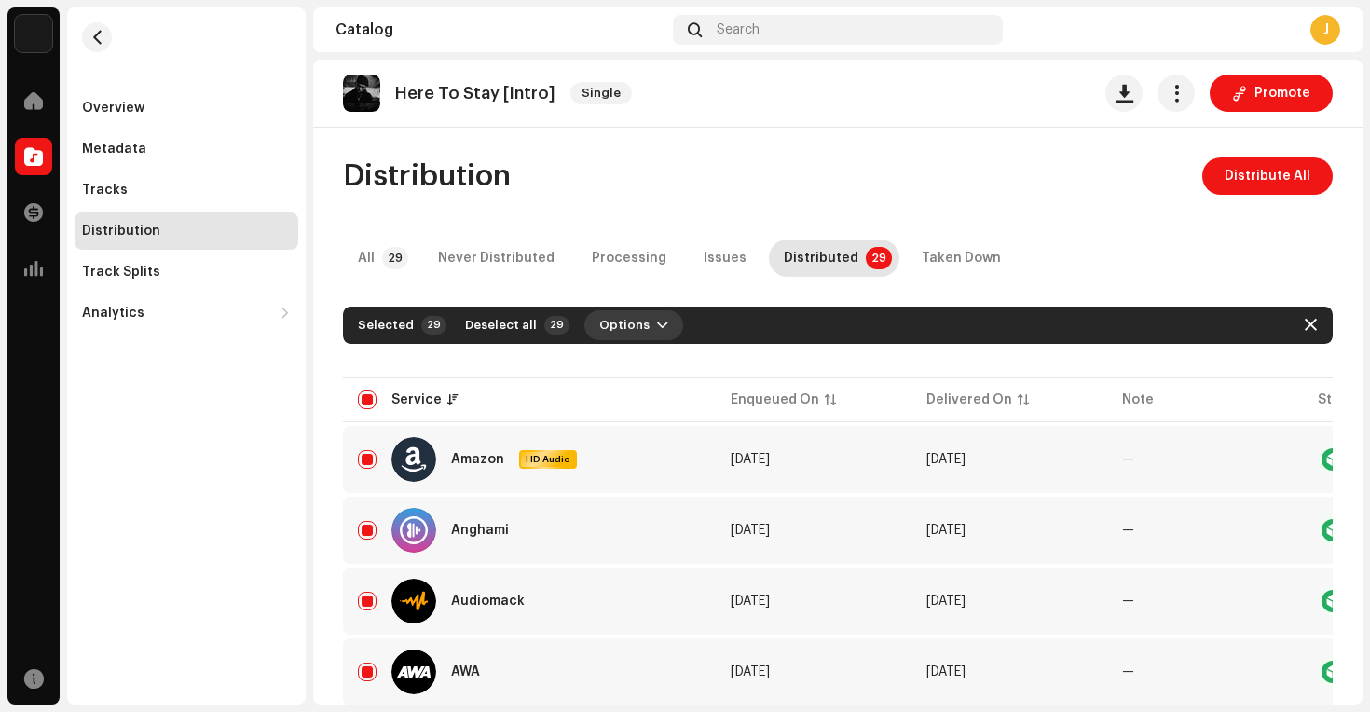
click at [657, 325] on span "button" at bounding box center [662, 325] width 11 height 15
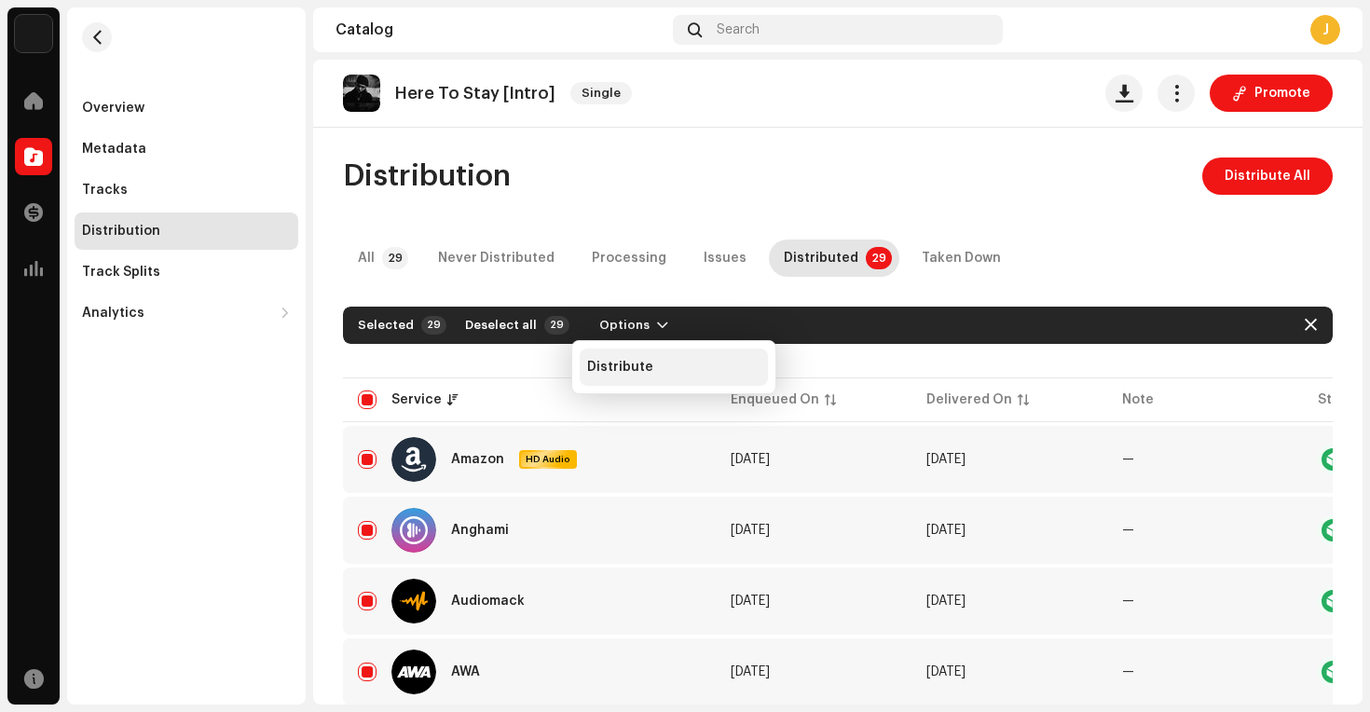
click at [592, 367] on span "Distribute" at bounding box center [620, 367] width 66 height 15
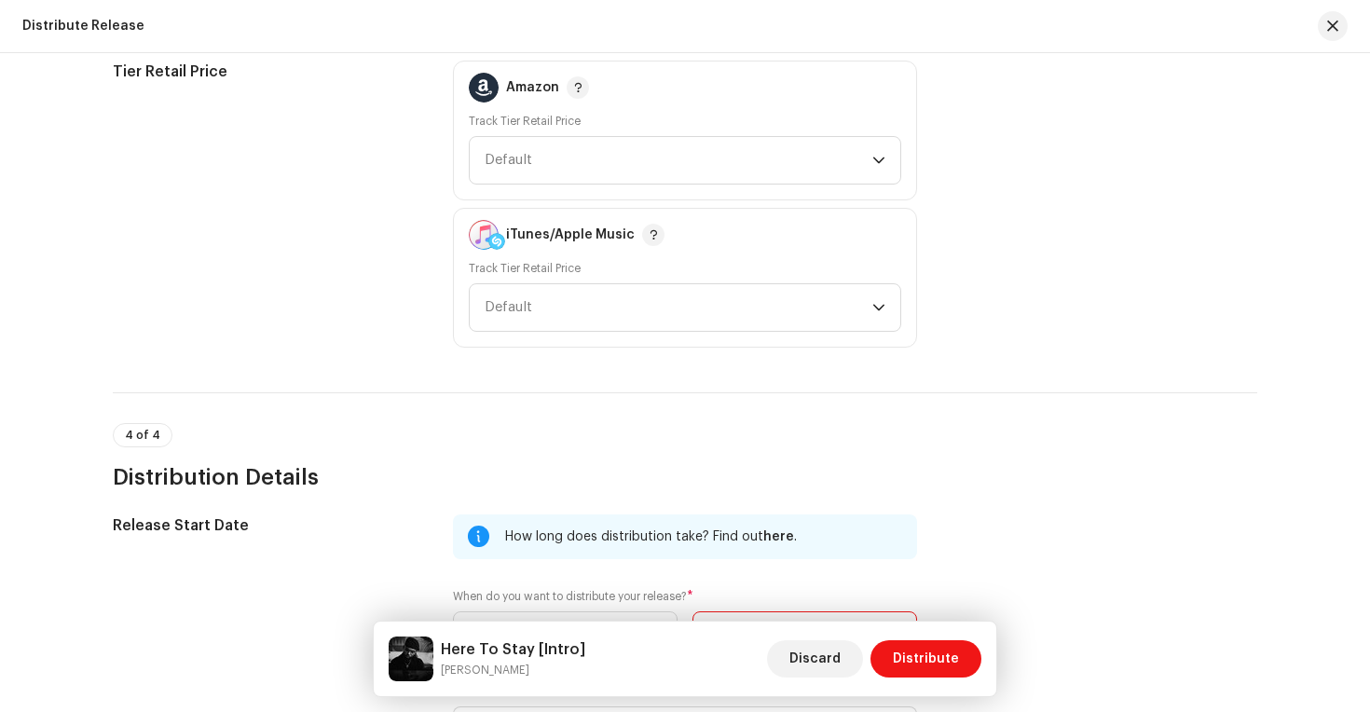
scroll to position [3038, 0]
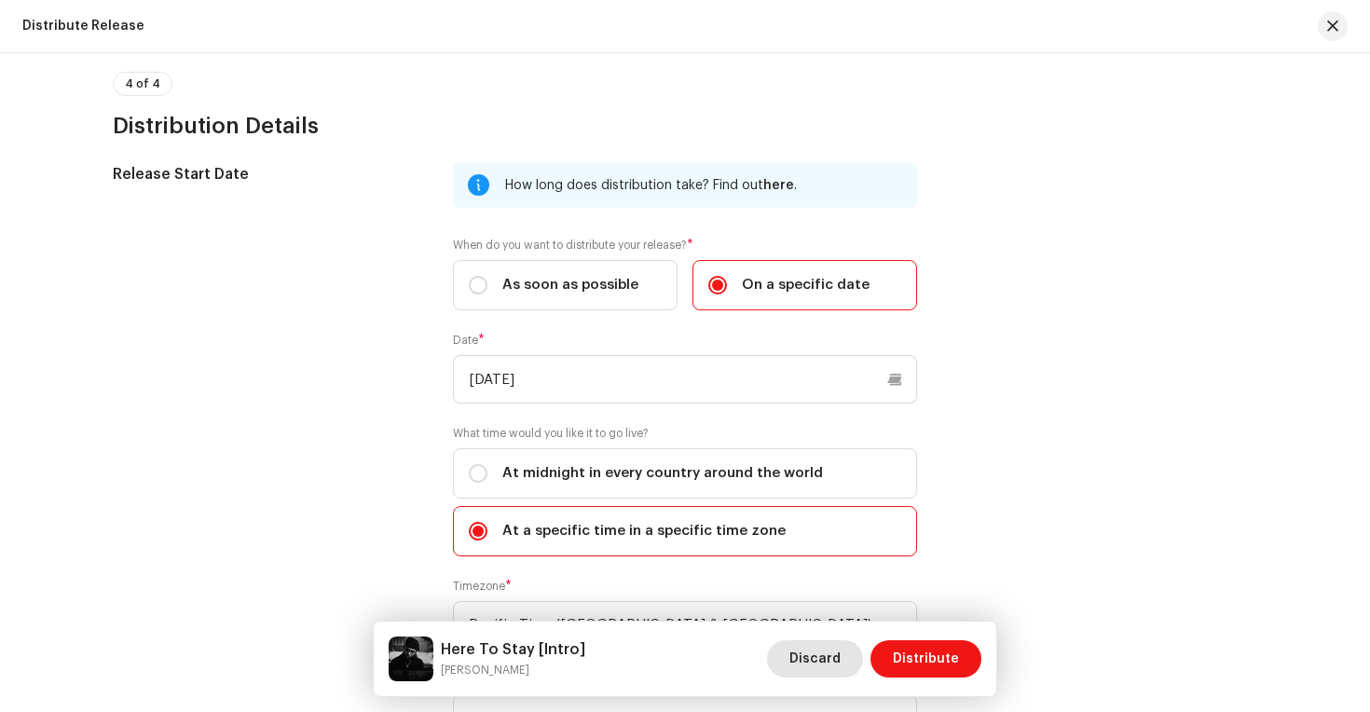
click at [829, 663] on span "Discard" at bounding box center [814, 658] width 51 height 37
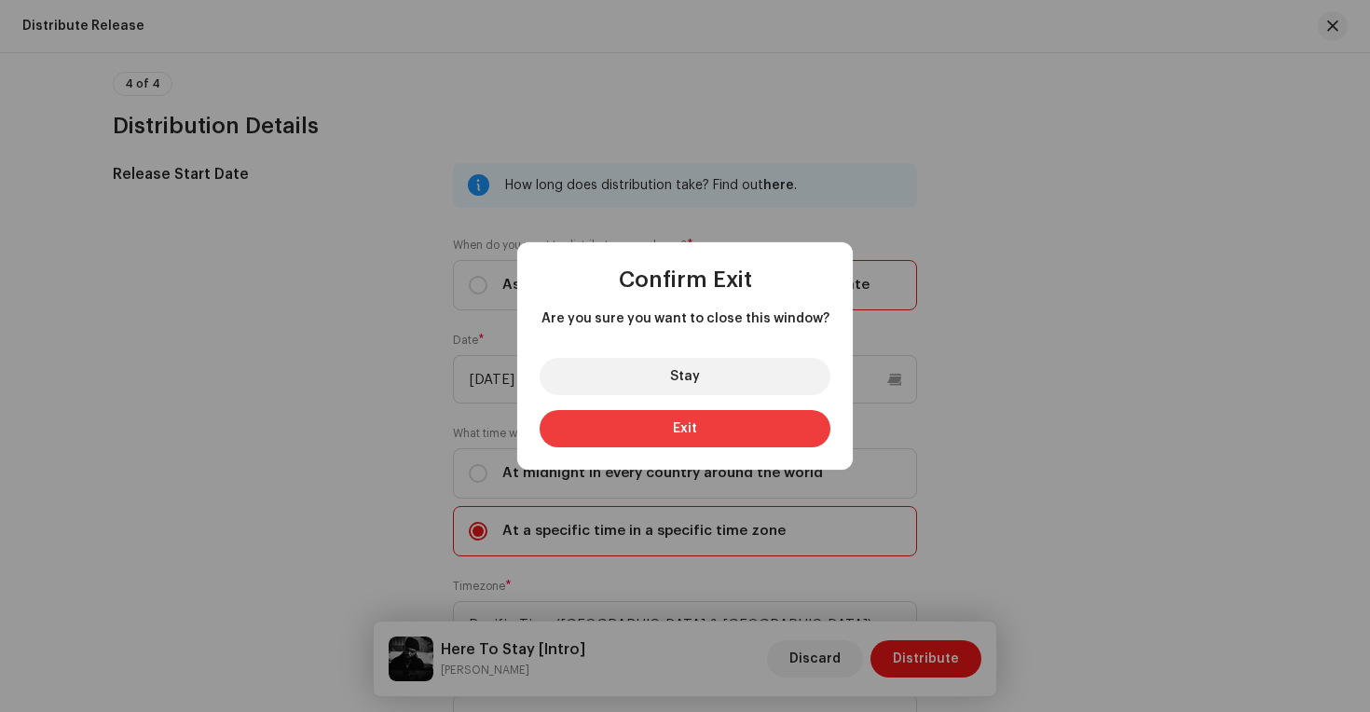
click at [724, 424] on button "Exit" at bounding box center [685, 428] width 291 height 37
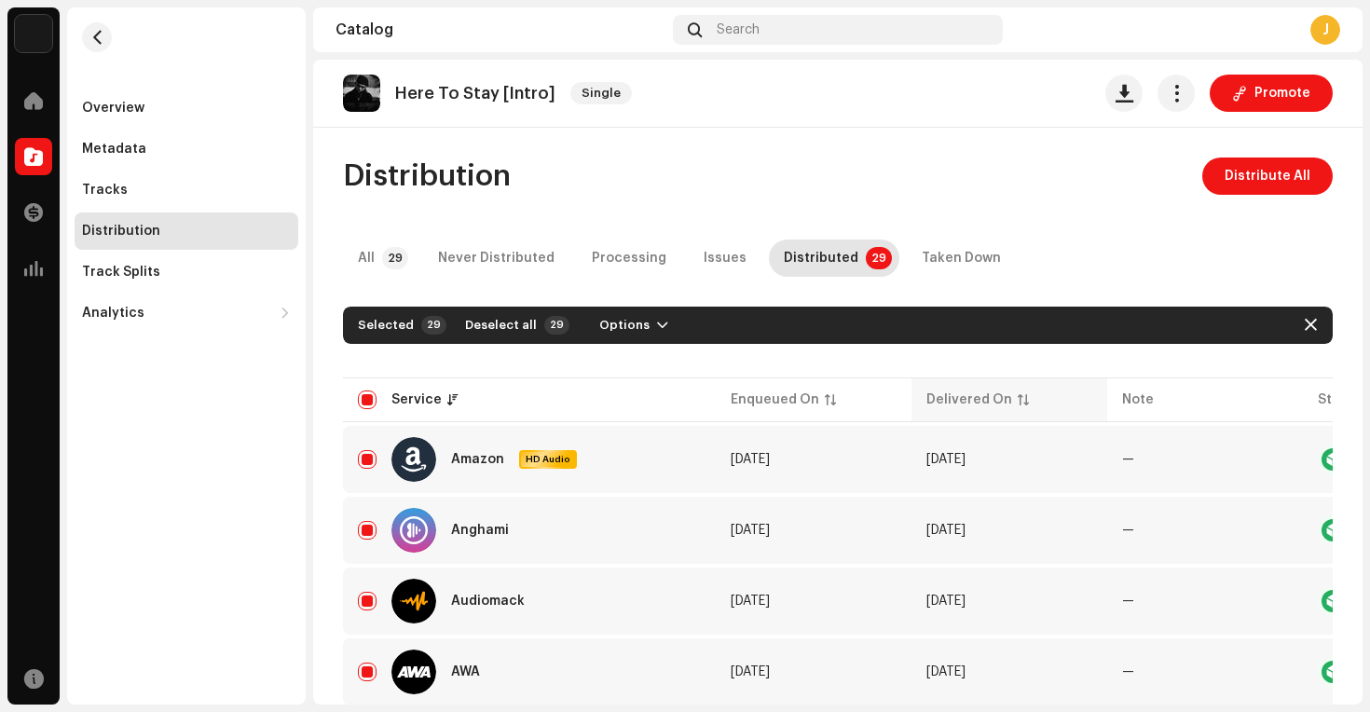
click at [1018, 405] on div "Delivered On" at bounding box center [1009, 399] width 166 height 19
click at [1018, 402] on p-sorticon at bounding box center [1023, 399] width 11 height 11
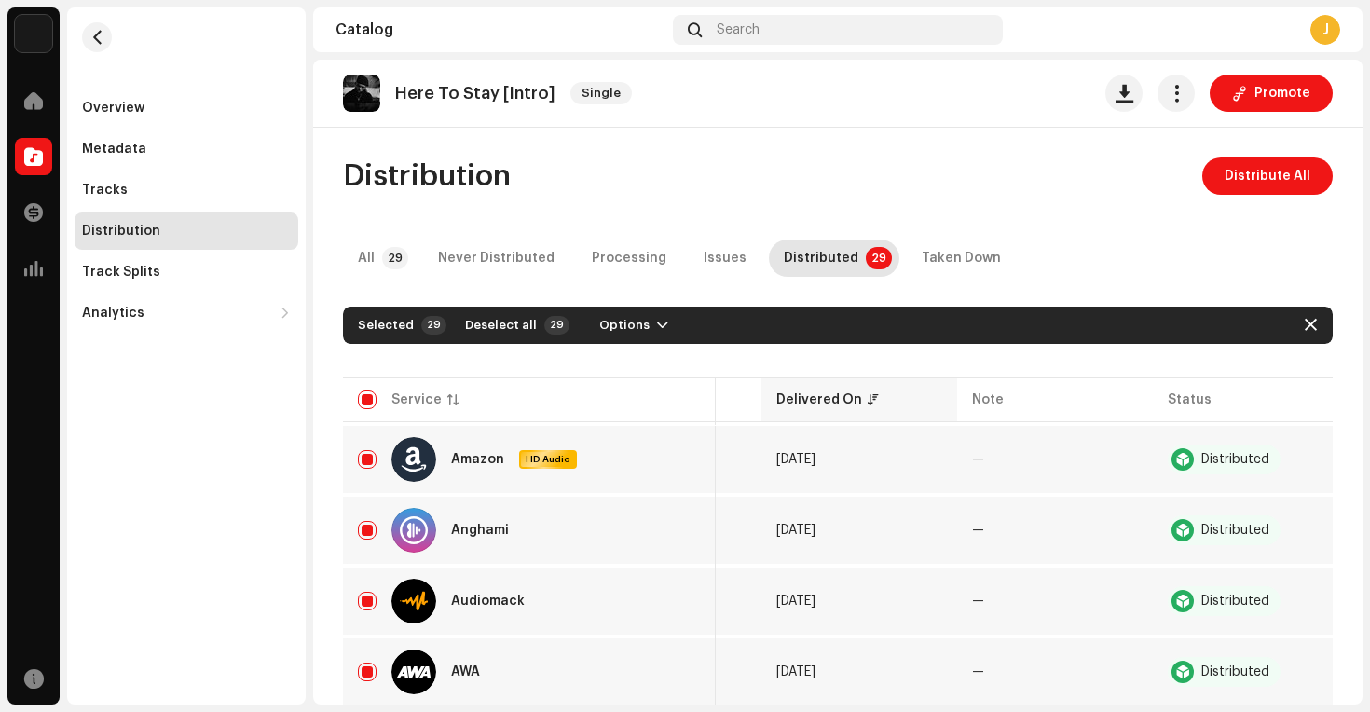
scroll to position [0, 177]
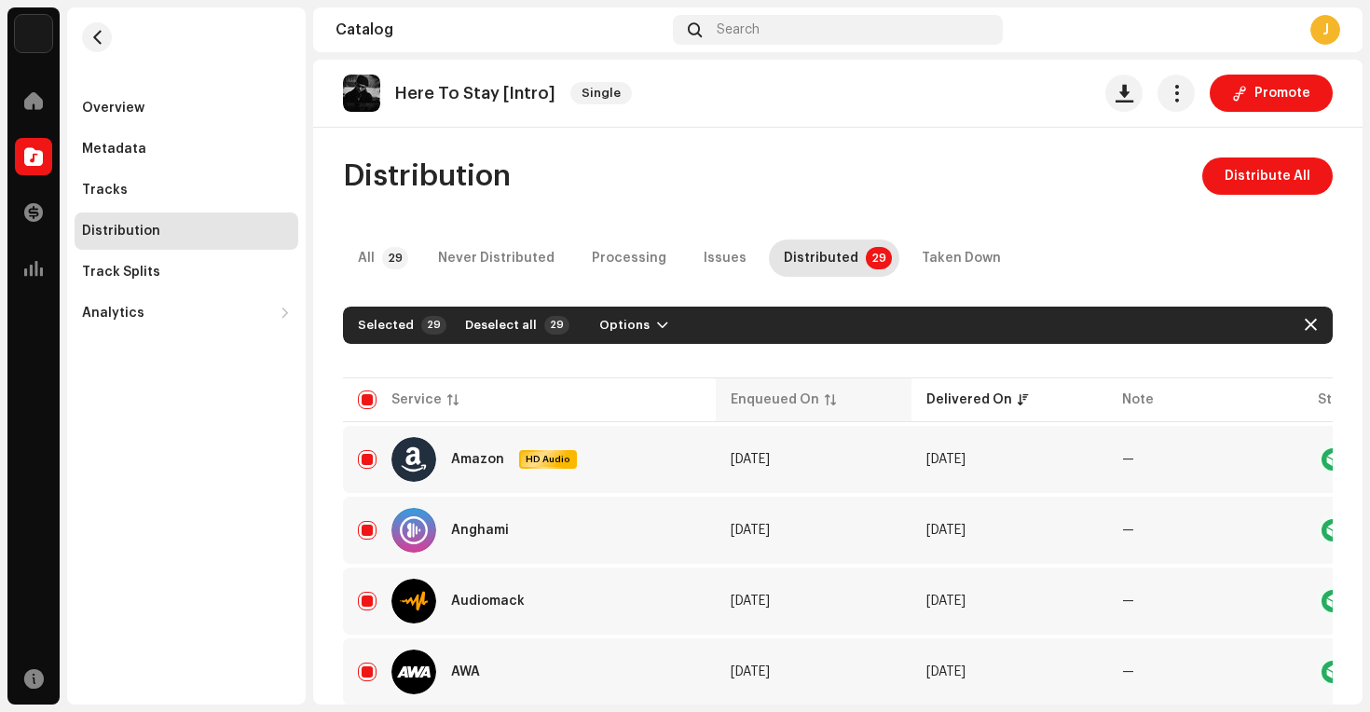
click at [825, 395] on p-sorticon at bounding box center [830, 399] width 11 height 11
click at [800, 409] on th "Enqueued On" at bounding box center [814, 399] width 196 height 45
click at [422, 390] on div "Service" at bounding box center [416, 399] width 50 height 19
click at [452, 395] on p-sorticon at bounding box center [452, 399] width 11 height 11
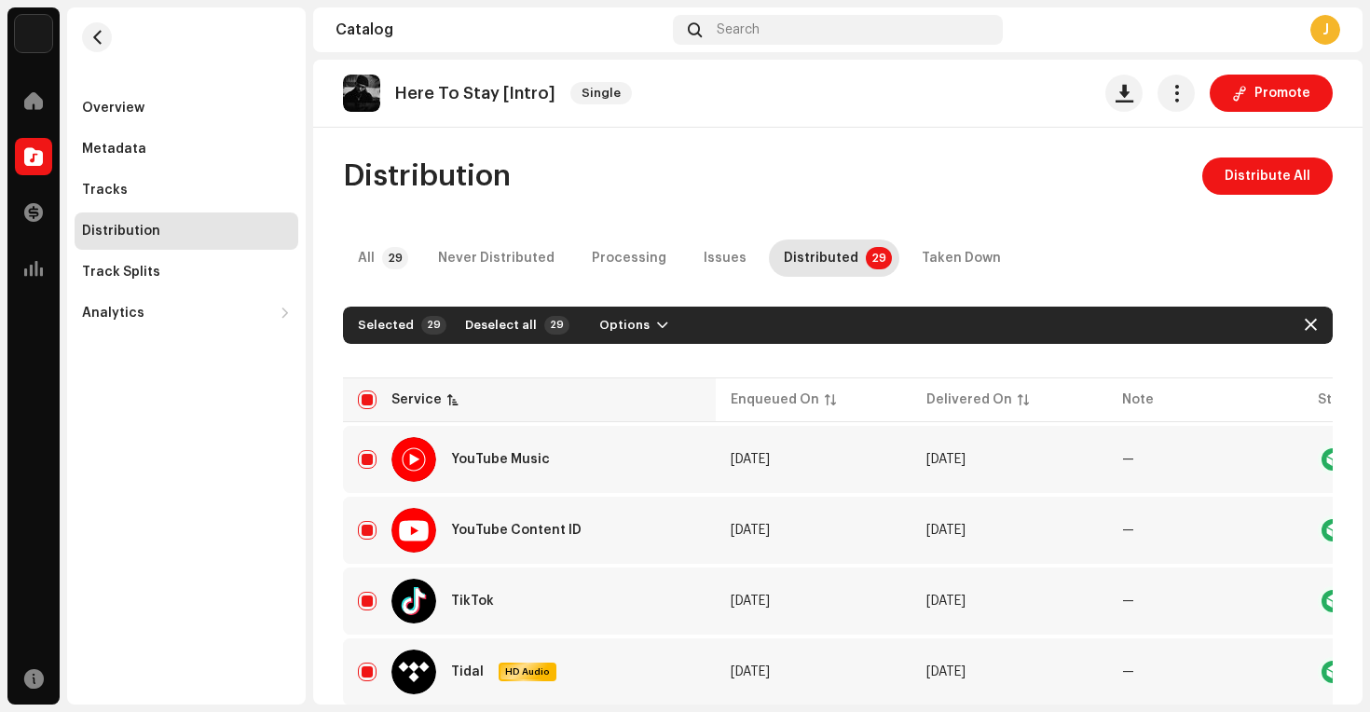
click at [452, 395] on p-sorticon at bounding box center [452, 399] width 11 height 11
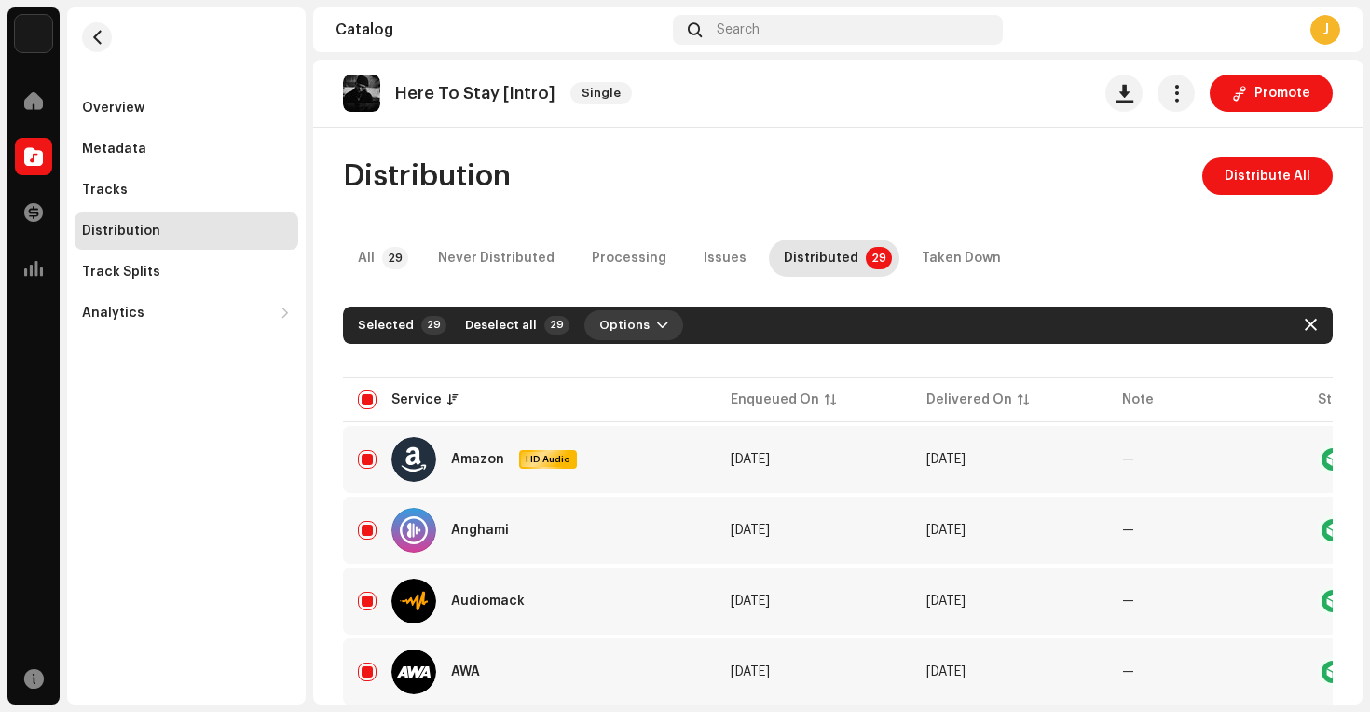
click at [657, 320] on span "button" at bounding box center [662, 325] width 11 height 15
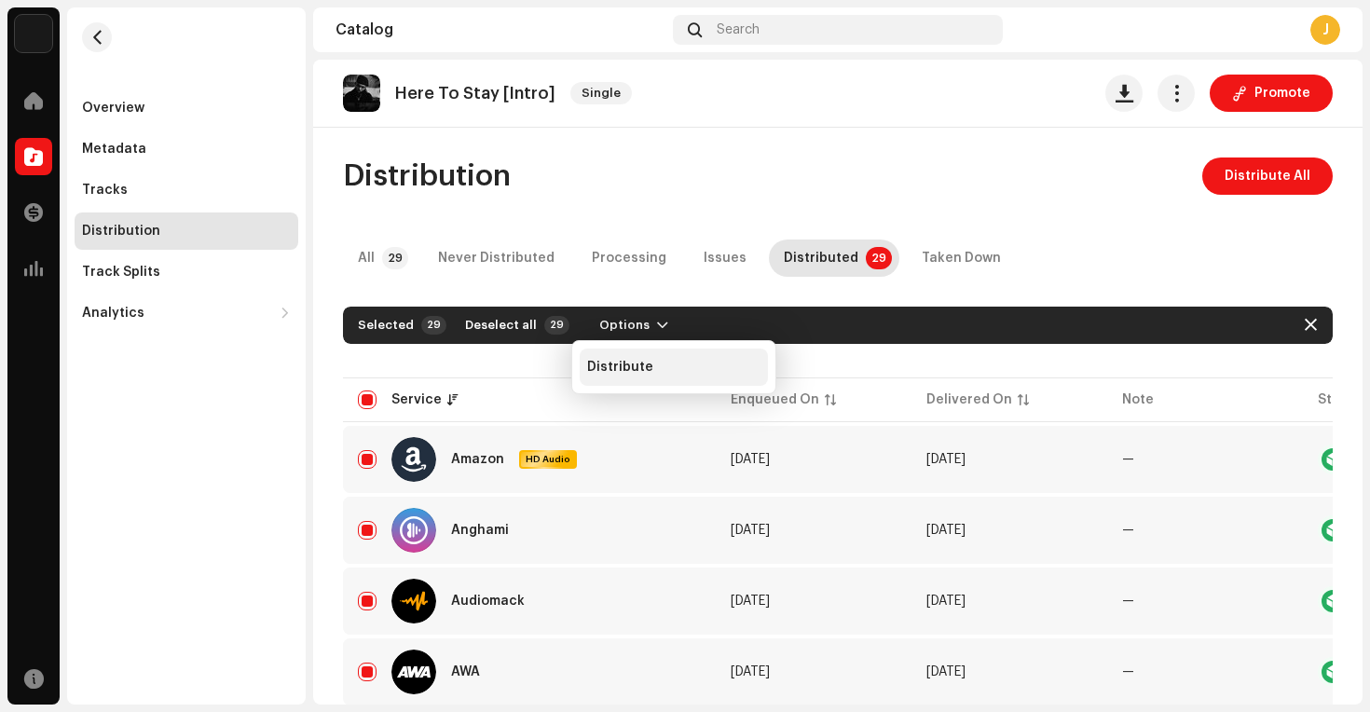
click at [630, 367] on span "Distribute" at bounding box center [620, 367] width 66 height 15
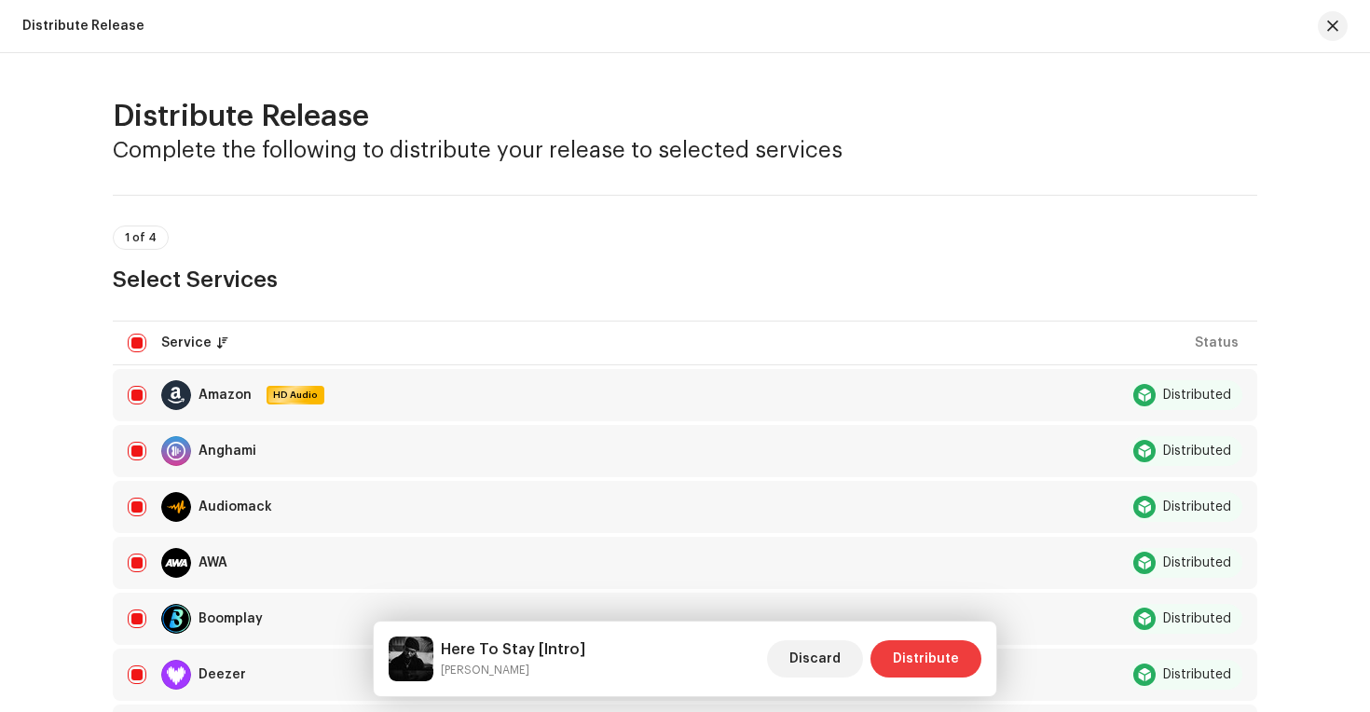
click at [923, 662] on span "Distribute" at bounding box center [926, 658] width 66 height 37
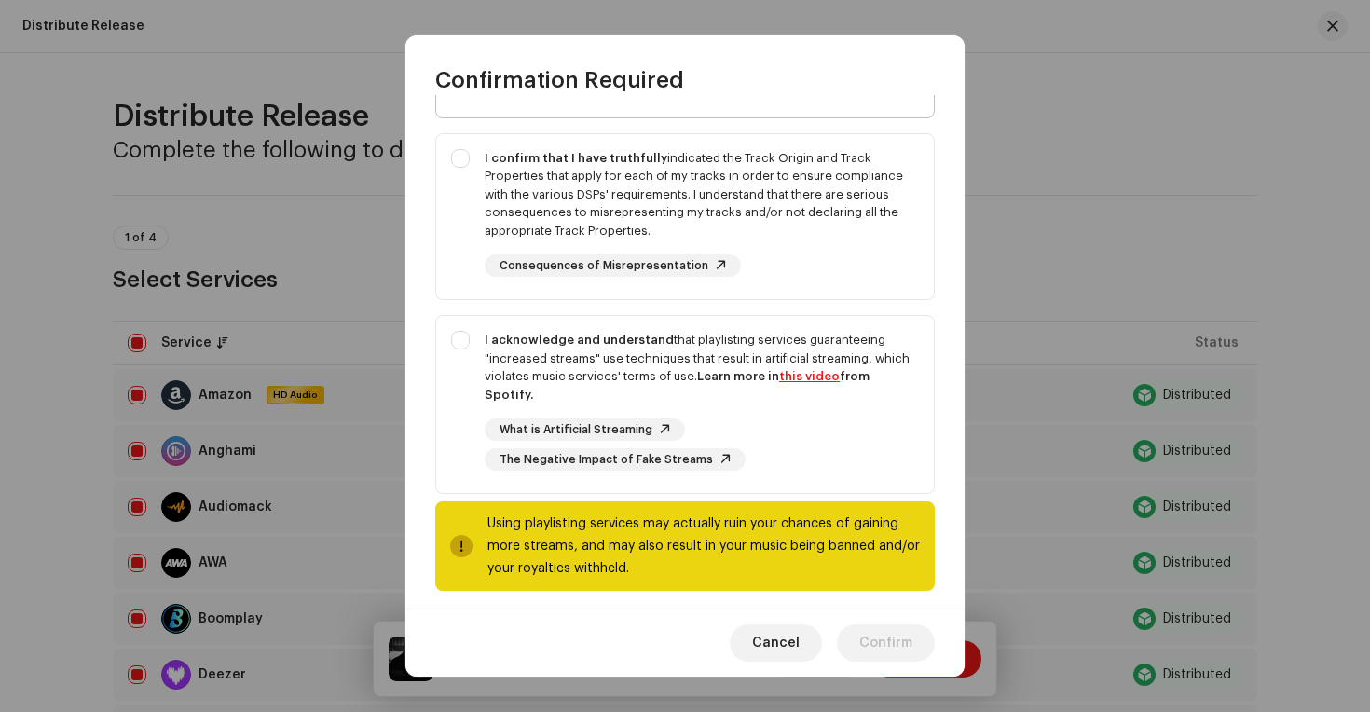
scroll to position [291, 0]
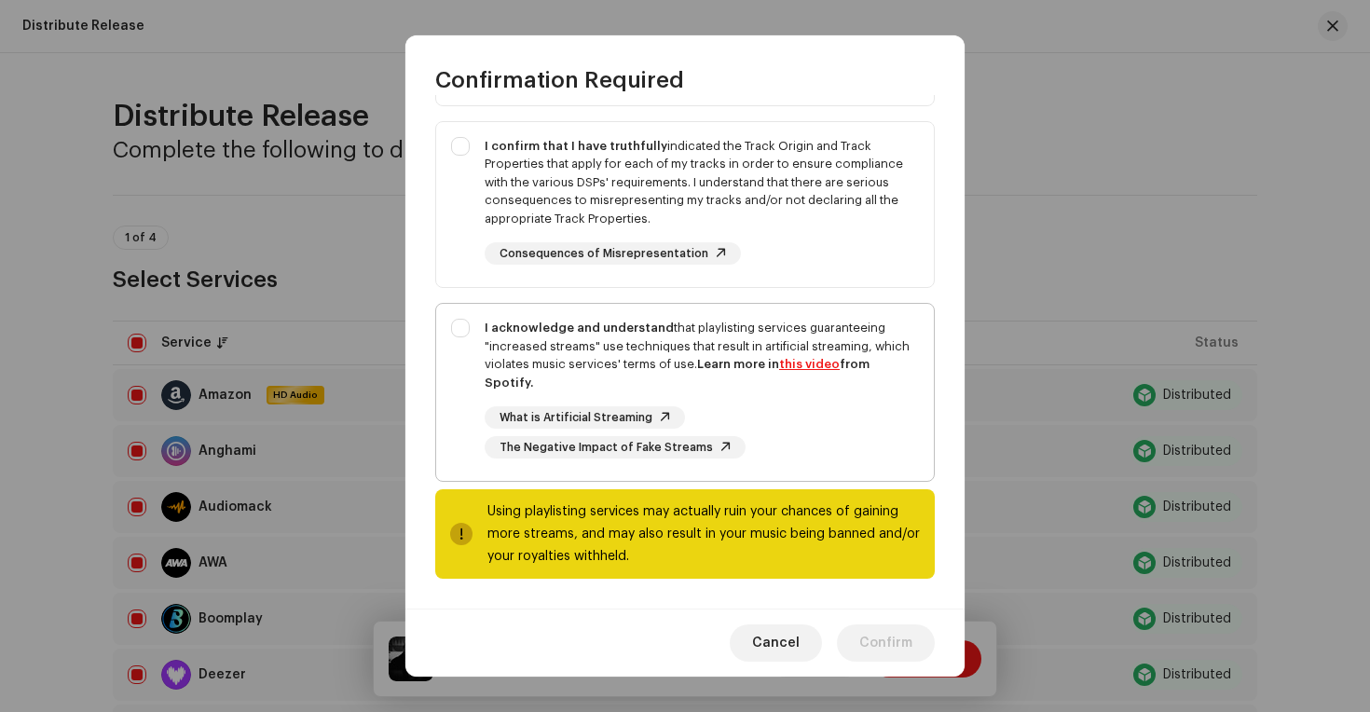
click at [461, 329] on div "I acknowledge and understand that playlisting services guaranteeing "increased …" at bounding box center [685, 389] width 498 height 170
checkbox input "true"
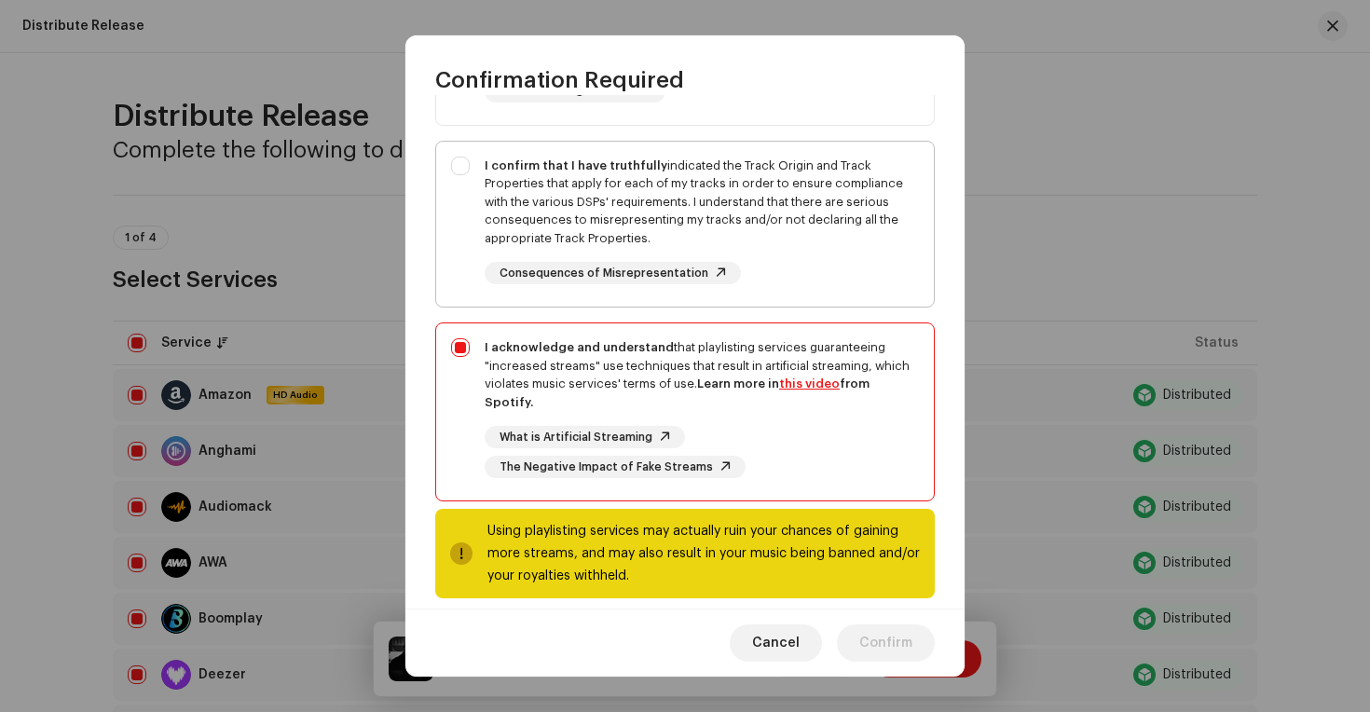
scroll to position [261, 0]
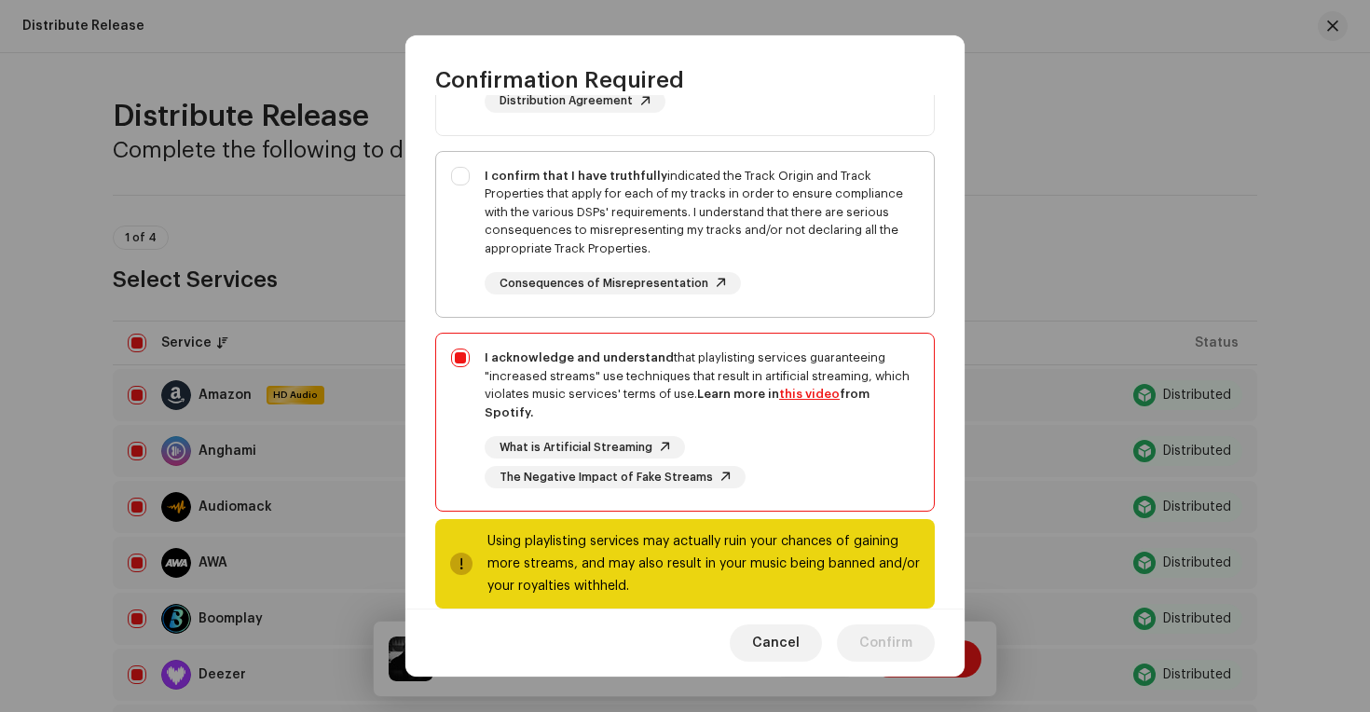
click at [454, 176] on div "I confirm that I have truthfully indicated the Track Origin and Track Propertie…" at bounding box center [685, 231] width 498 height 158
checkbox input "true"
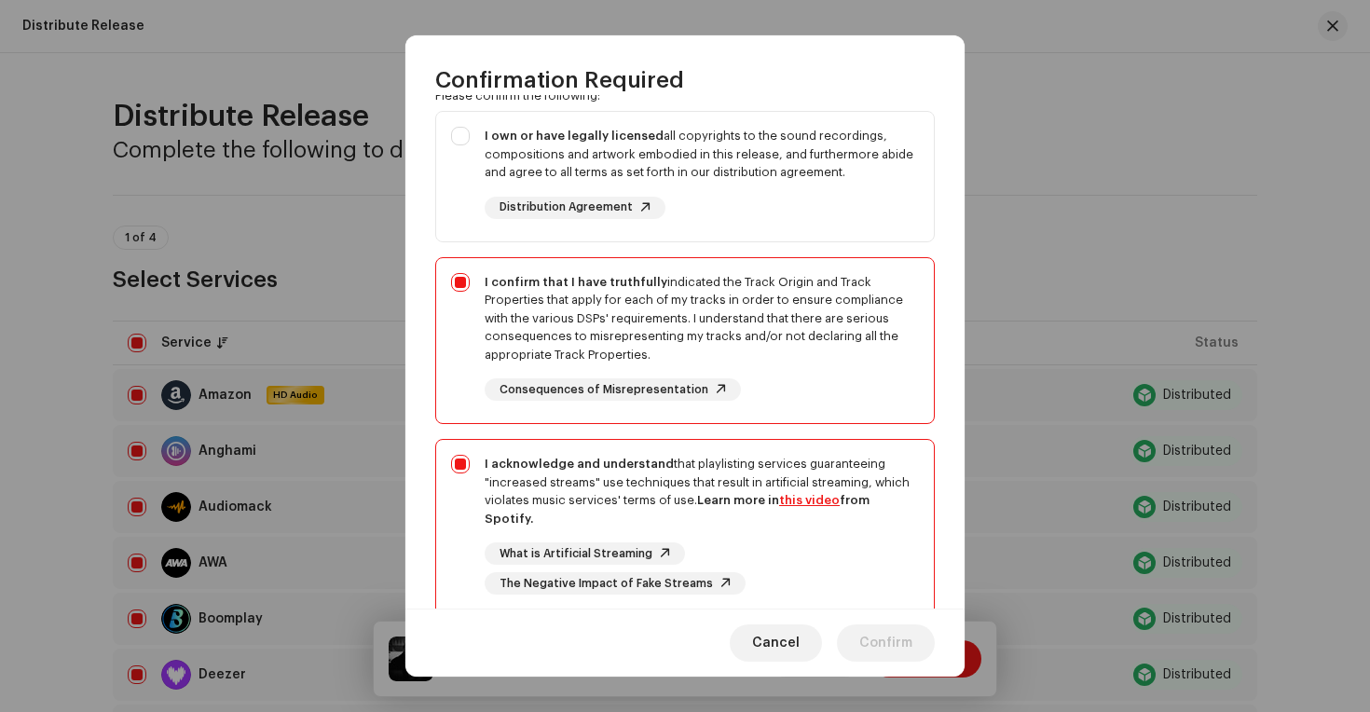
scroll to position [147, 0]
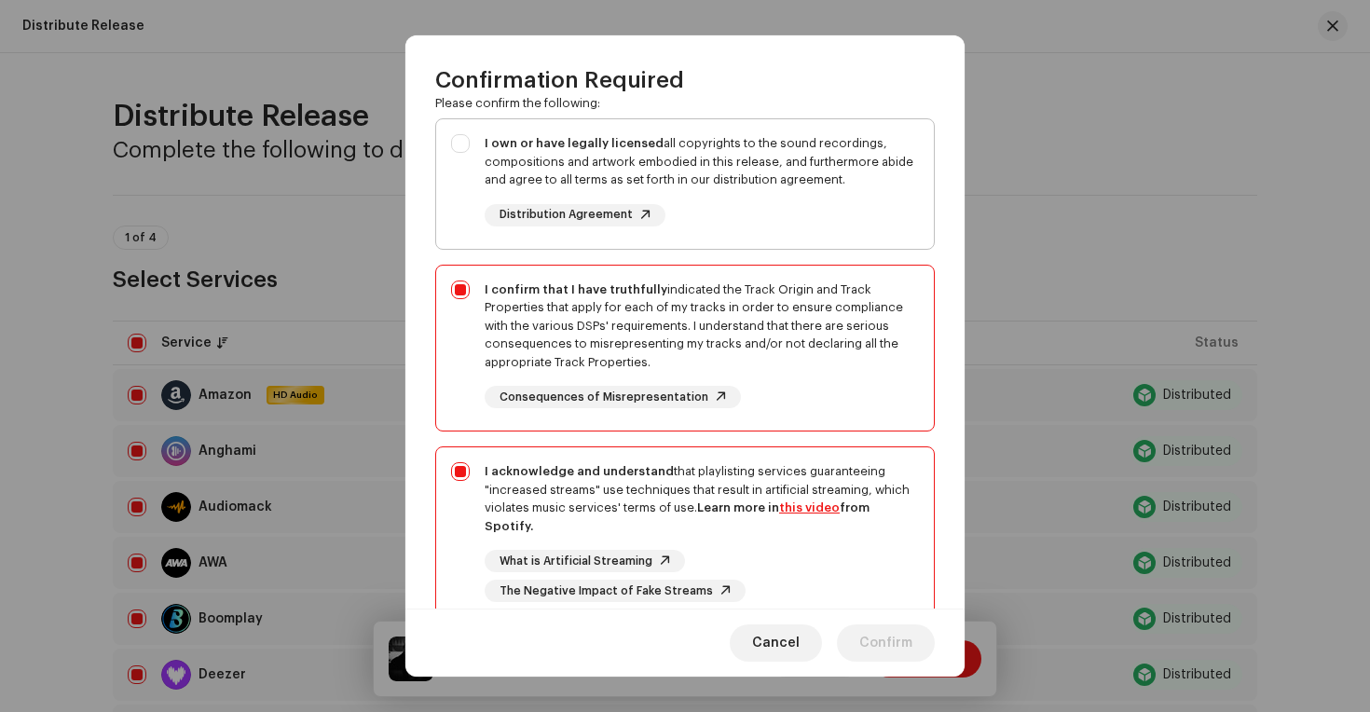
click at [454, 146] on div "I own or have legally licensed all copyrights to the sound recordings, composit…" at bounding box center [685, 180] width 498 height 122
checkbox input "true"
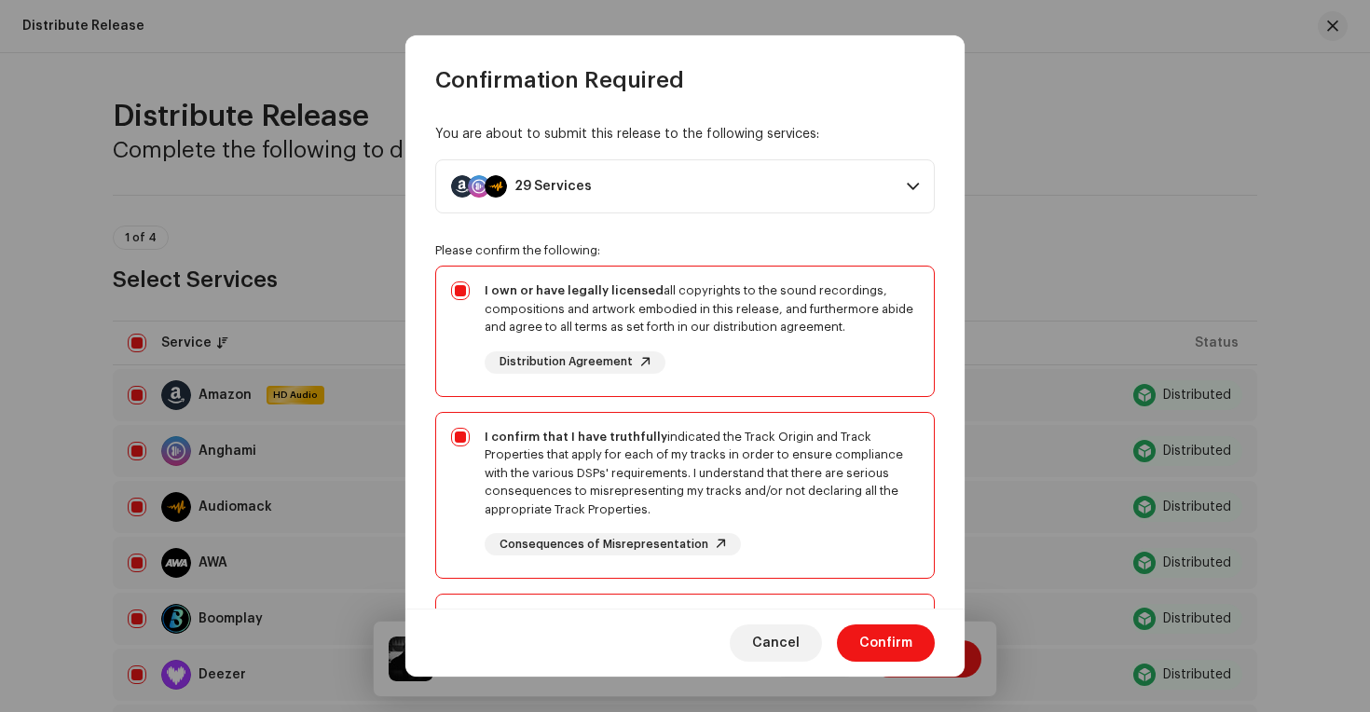
scroll to position [3, 0]
click at [619, 183] on p-accordion-header "29 Services" at bounding box center [684, 184] width 499 height 54
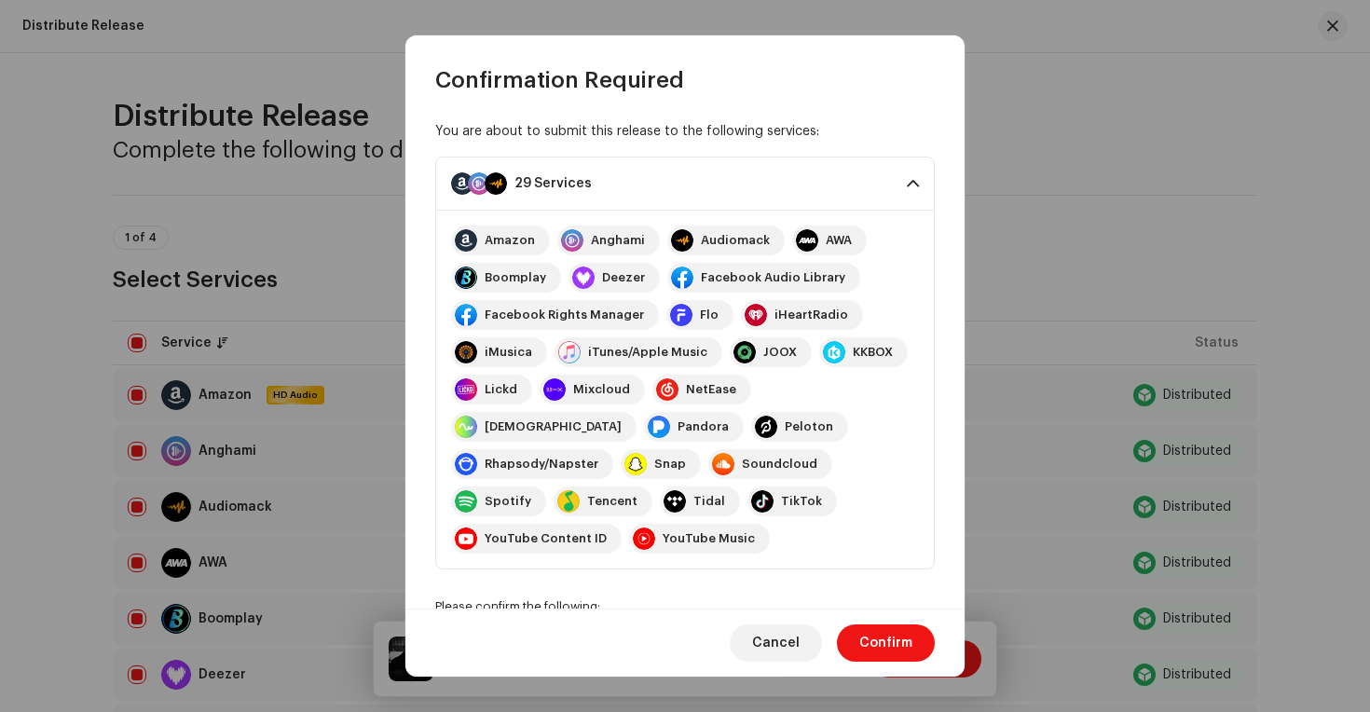
click at [508, 243] on div "Amazon" at bounding box center [510, 240] width 50 height 15
click at [608, 245] on div "Anghami" at bounding box center [618, 240] width 54 height 15
click at [648, 173] on p-accordion-header "29 Services" at bounding box center [684, 184] width 499 height 54
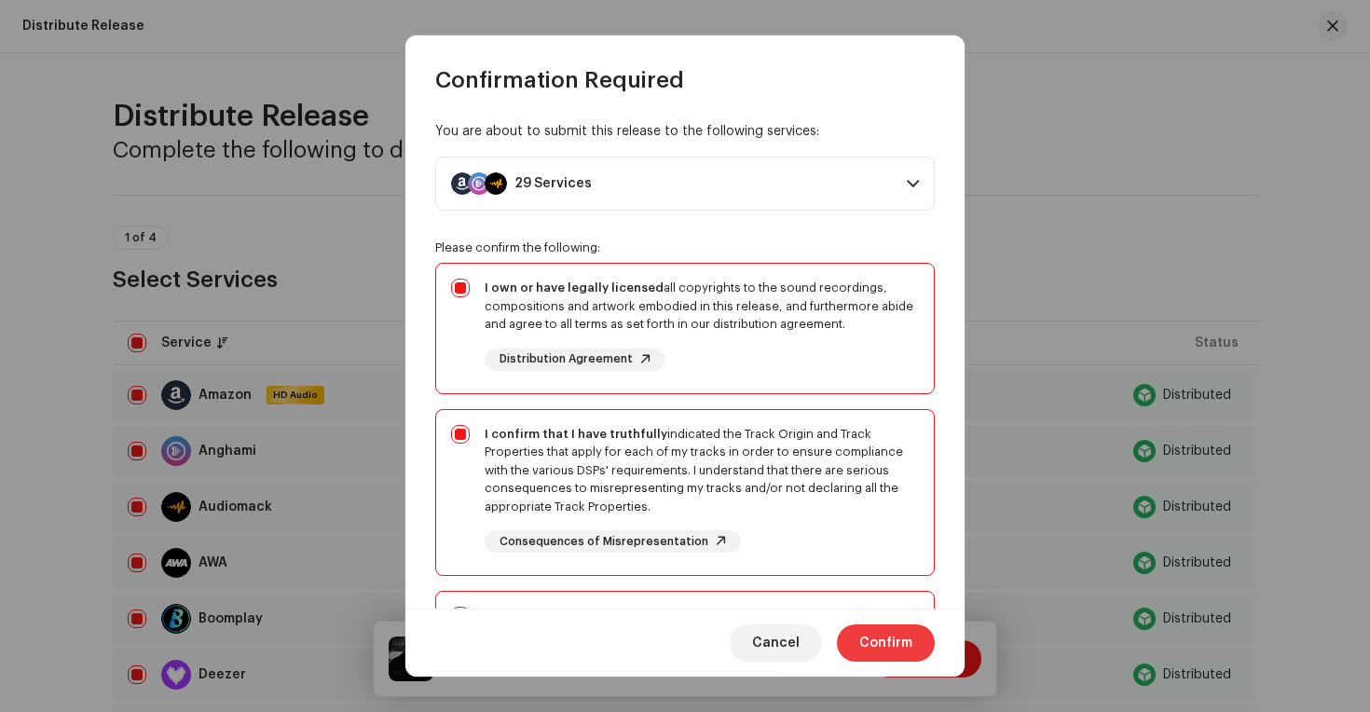
click at [887, 636] on span "Confirm" at bounding box center [885, 642] width 53 height 37
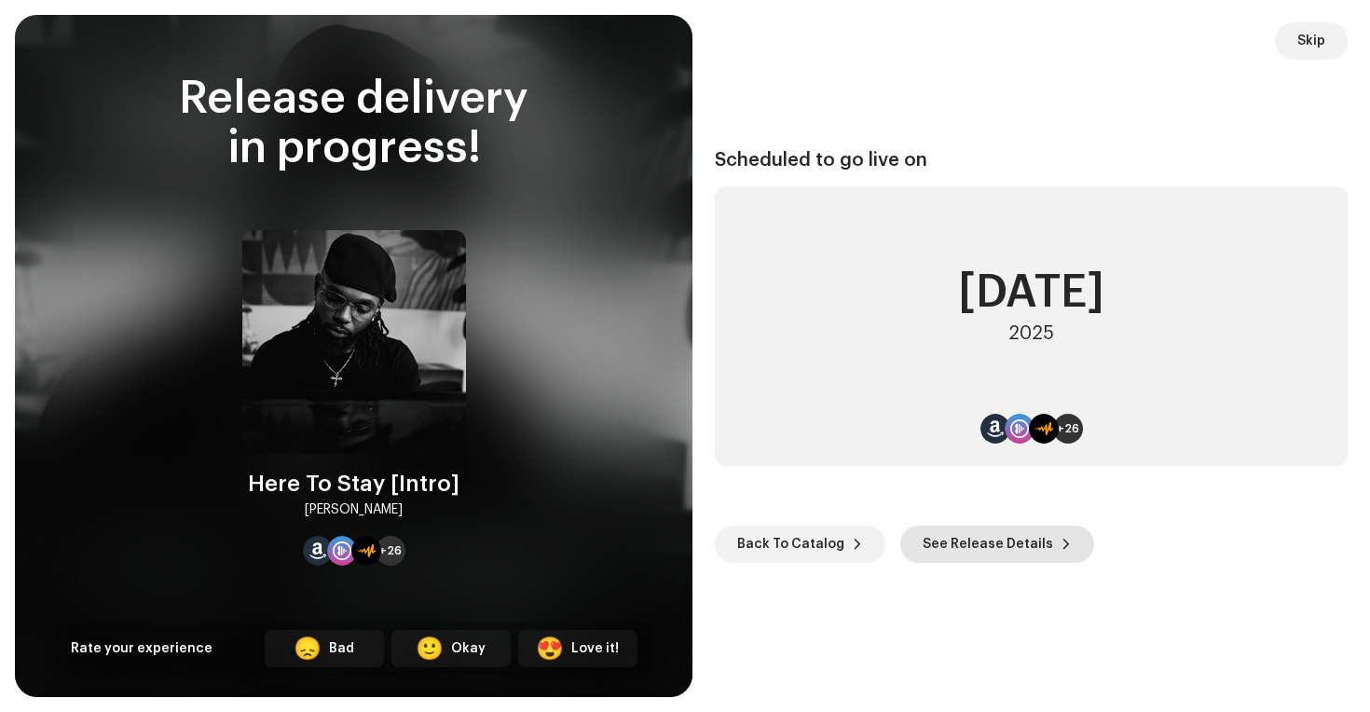
click at [922, 552] on span "See Release Details" at bounding box center [987, 544] width 130 height 37
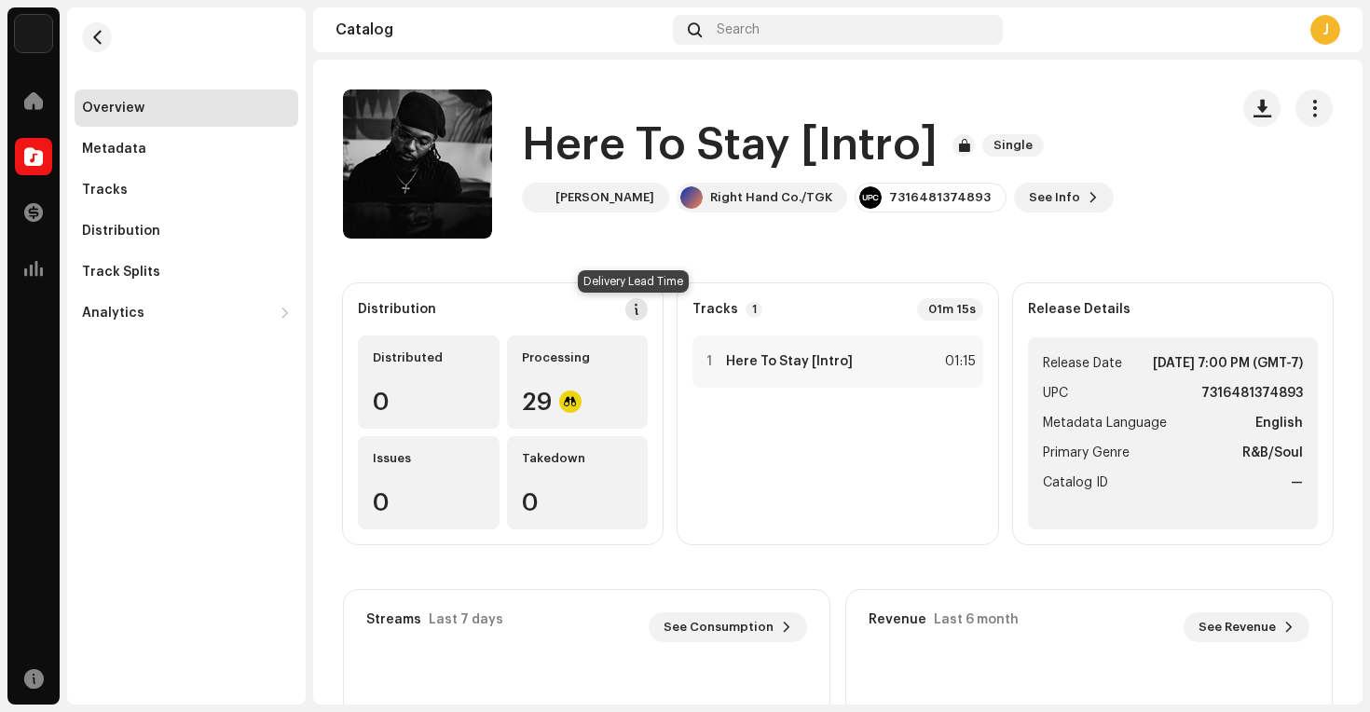
click at [632, 312] on span at bounding box center [636, 309] width 13 height 15
click at [253, 231] on div "DSP Guidelines for Delivery Lead Time We usually deliver your releases within h…" at bounding box center [685, 356] width 1370 height 712
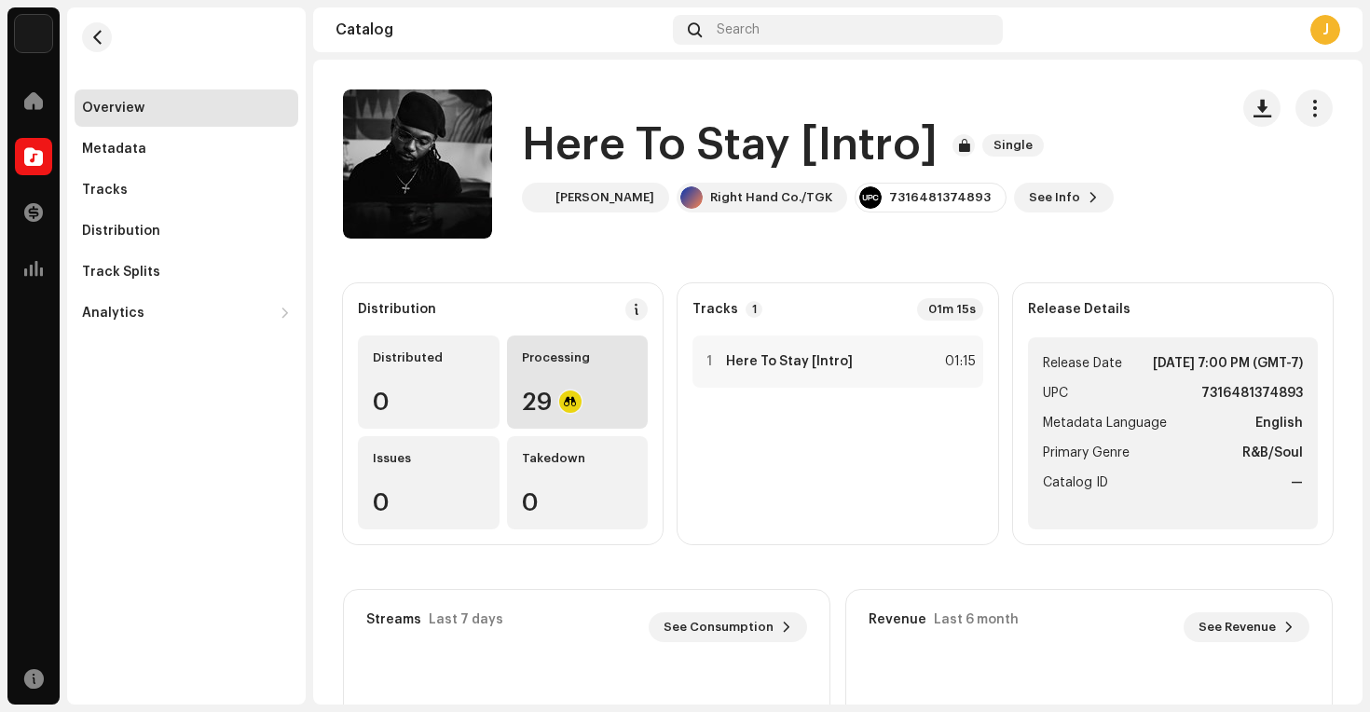
click at [507, 371] on div "Processing 29" at bounding box center [578, 381] width 142 height 93
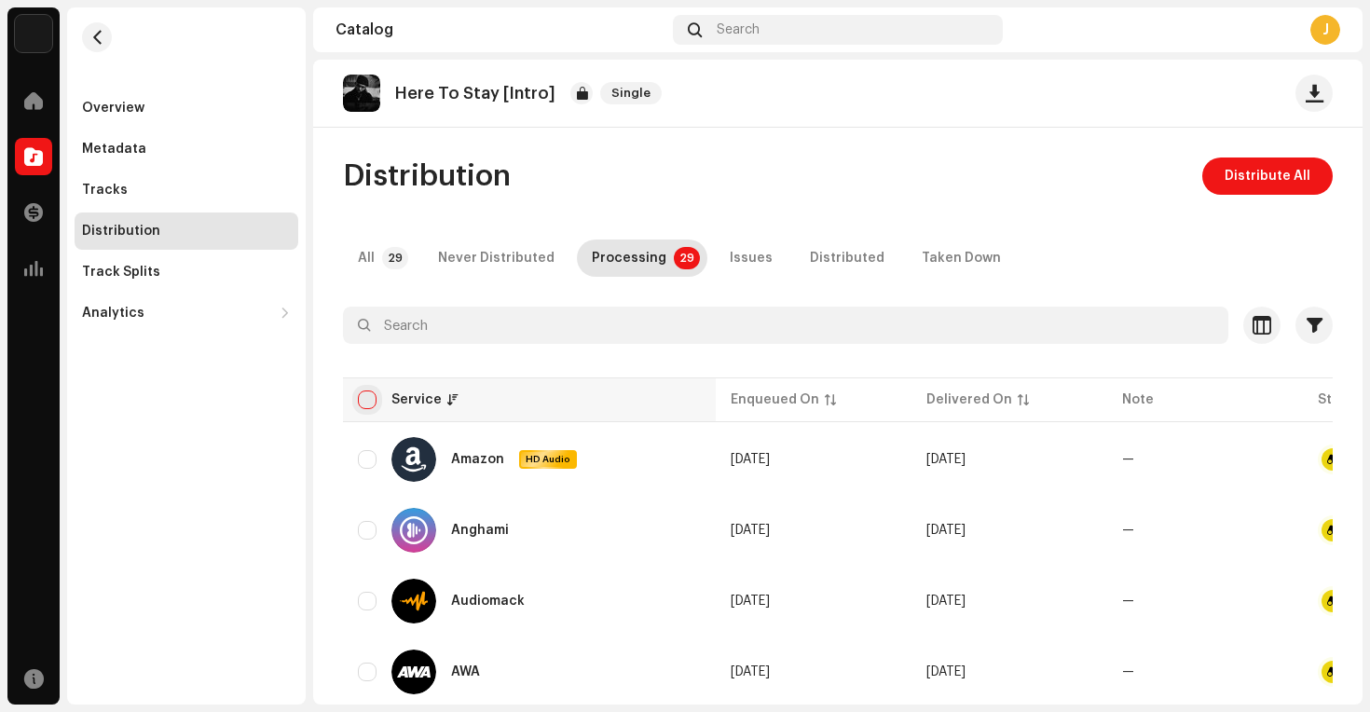
click at [371, 404] on input "checkbox" at bounding box center [367, 399] width 19 height 19
checkbox input "true"
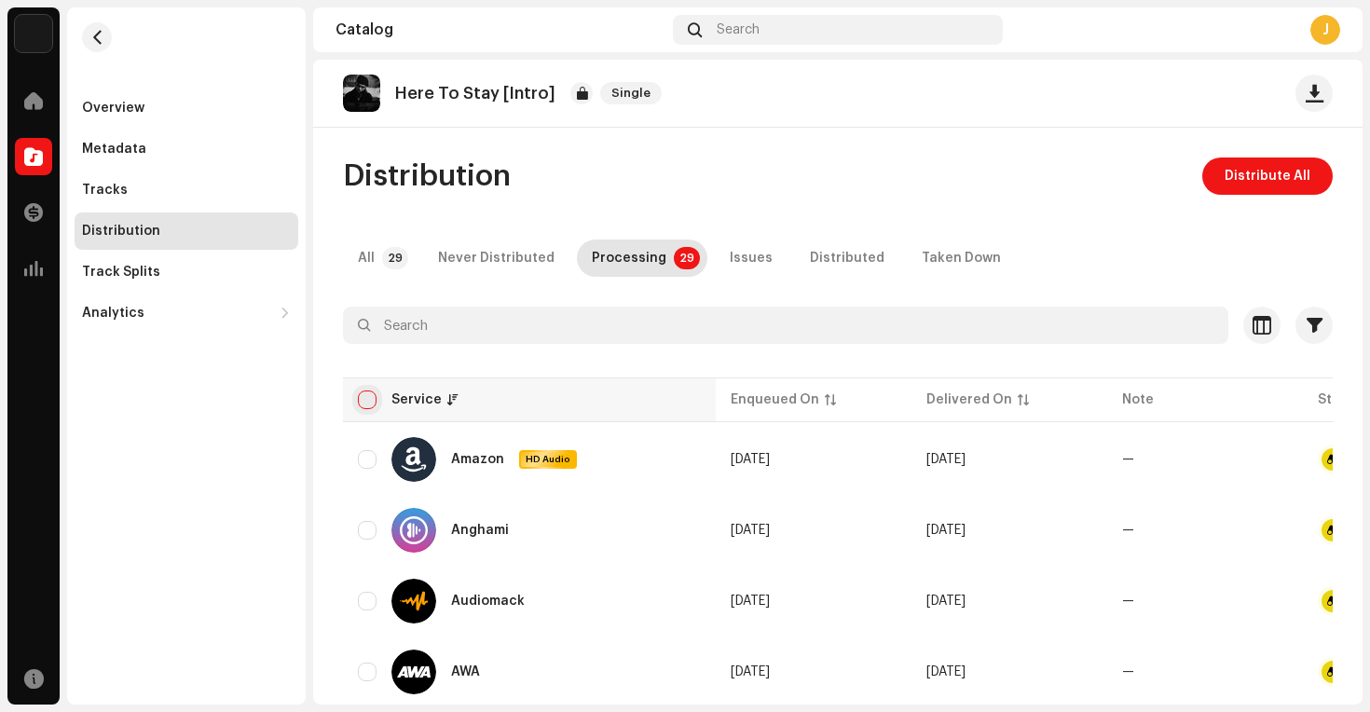
checkbox input "true"
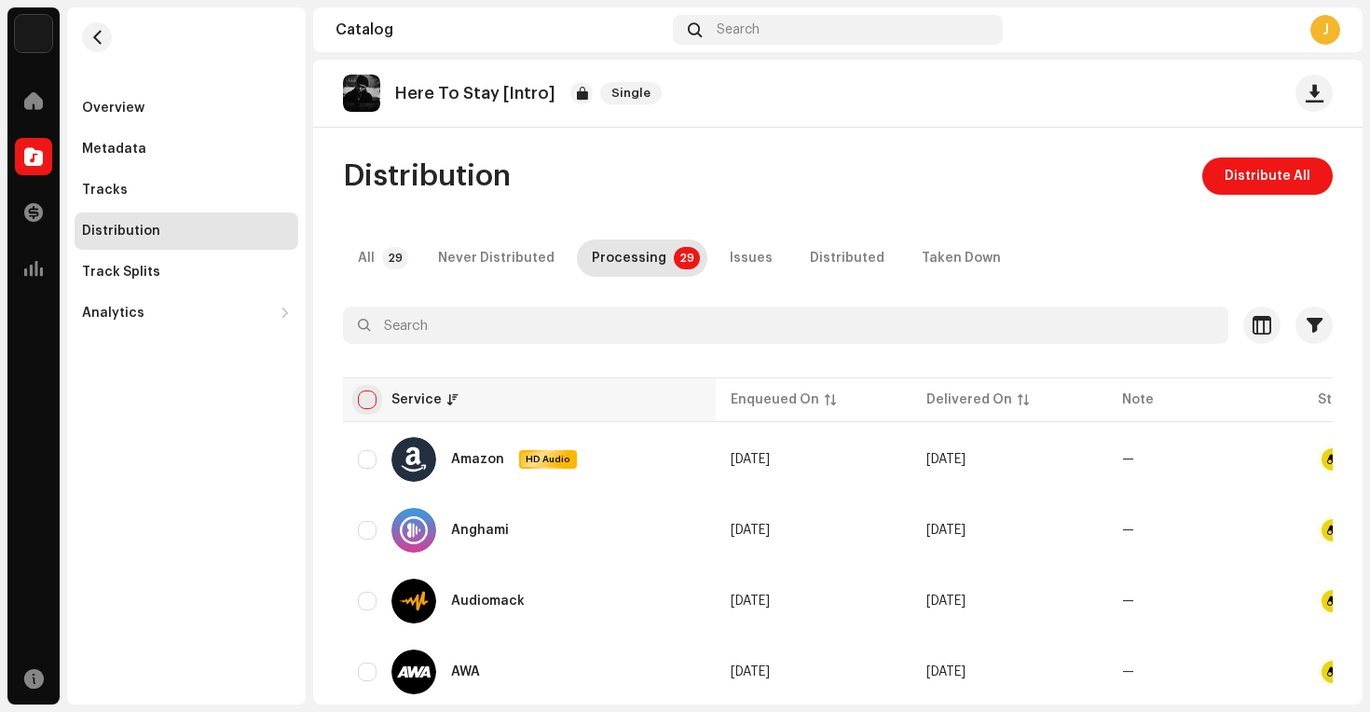
checkbox input "true"
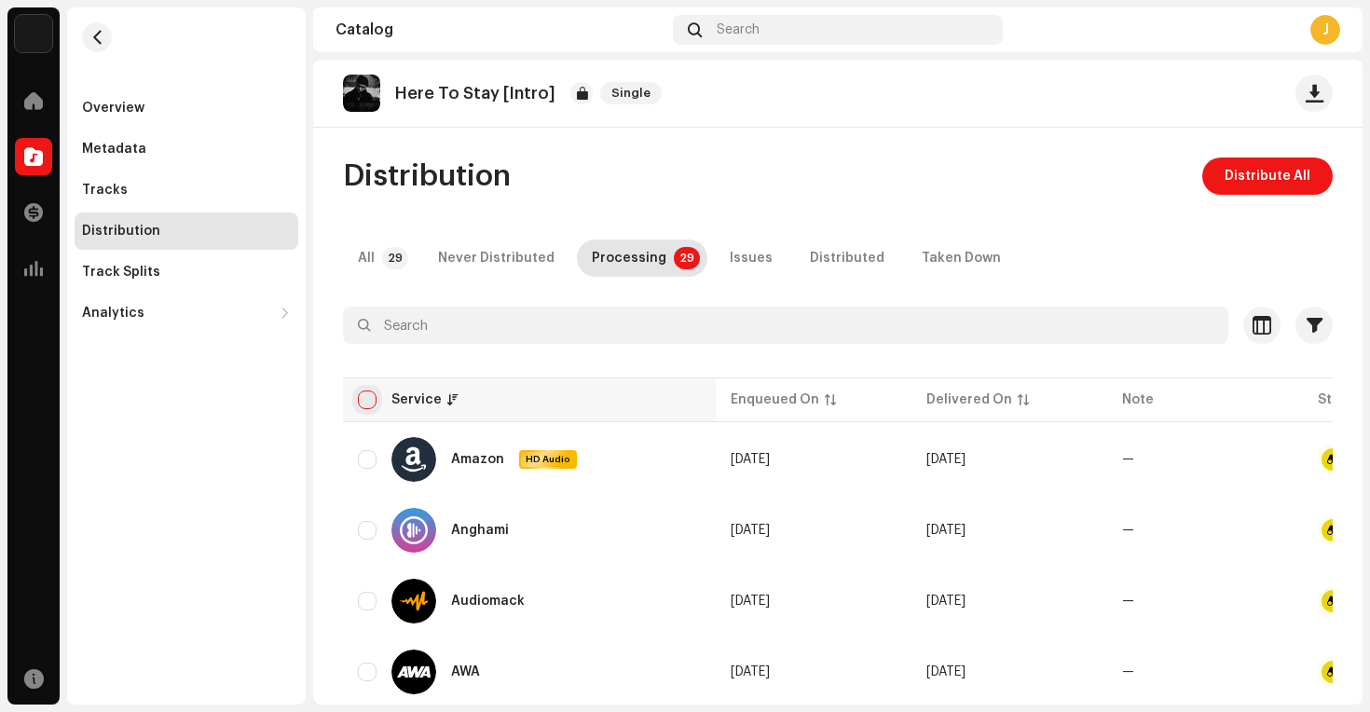
checkbox input "true"
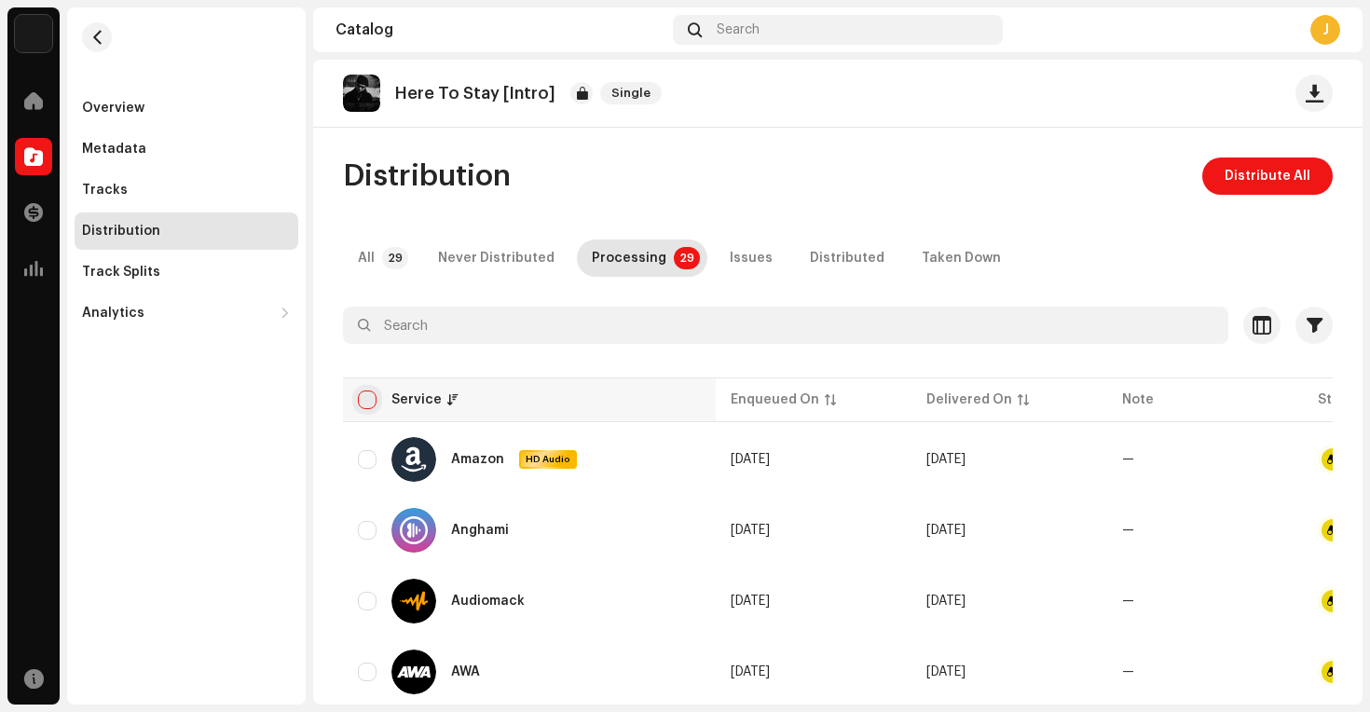
checkbox input "true"
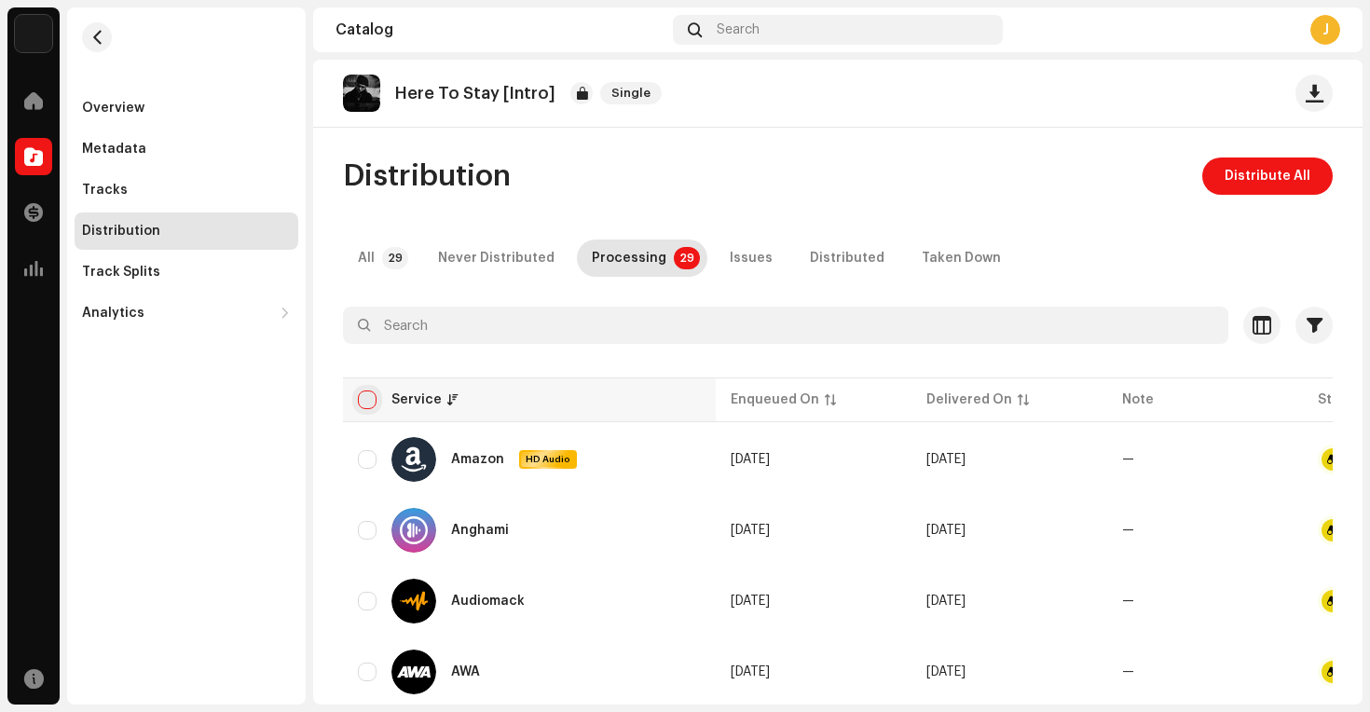
checkbox input "true"
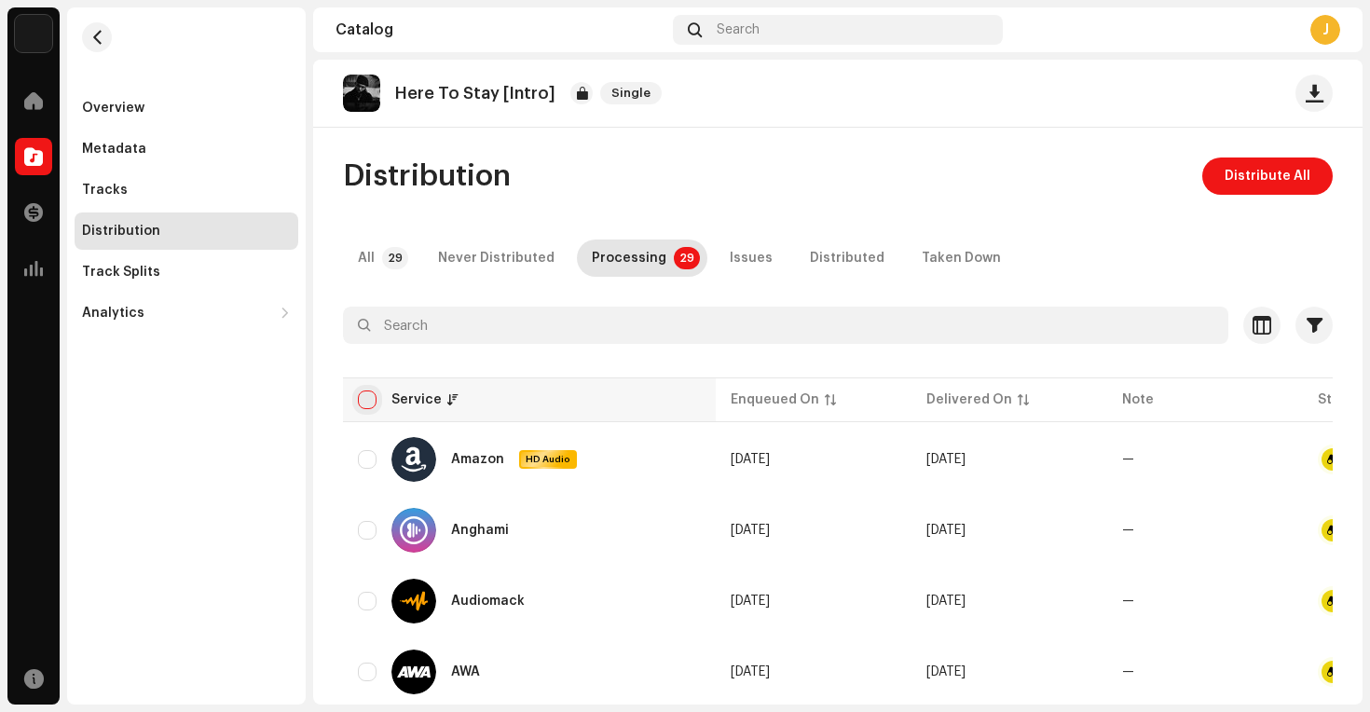
checkbox input "true"
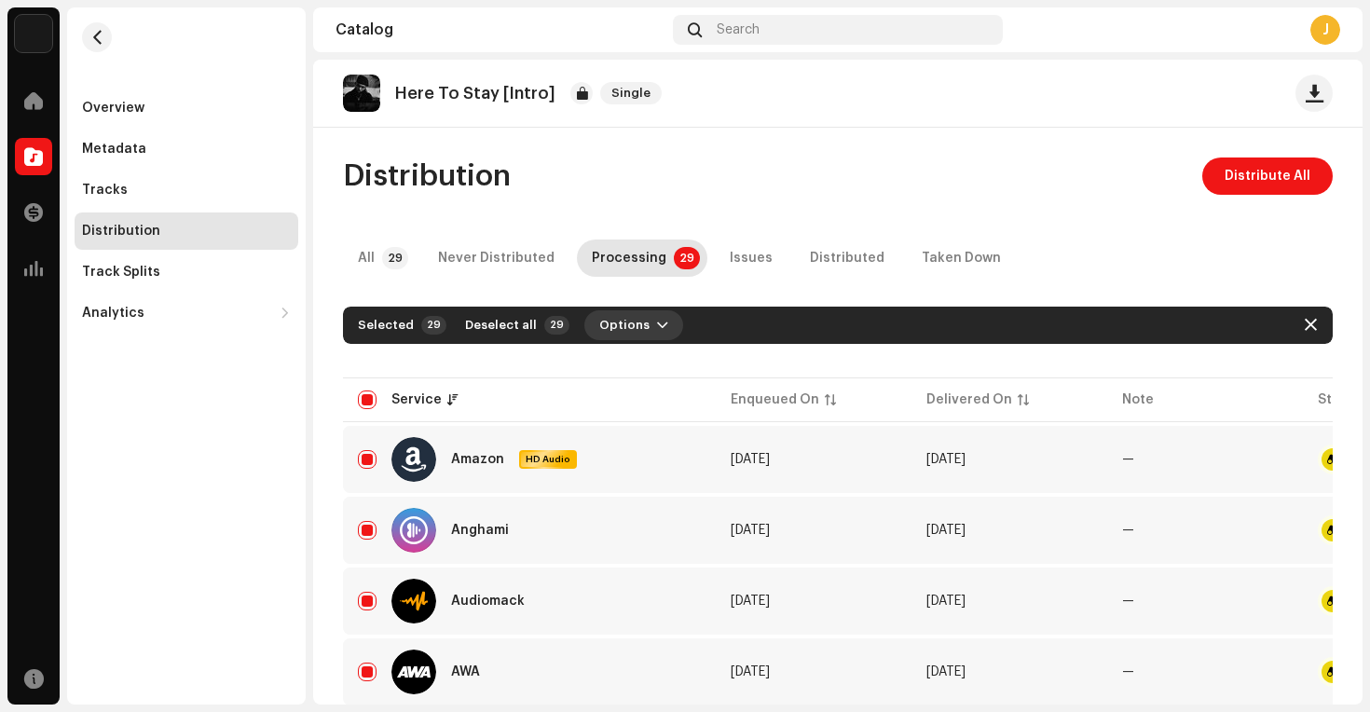
click at [657, 325] on span "button" at bounding box center [662, 325] width 11 height 15
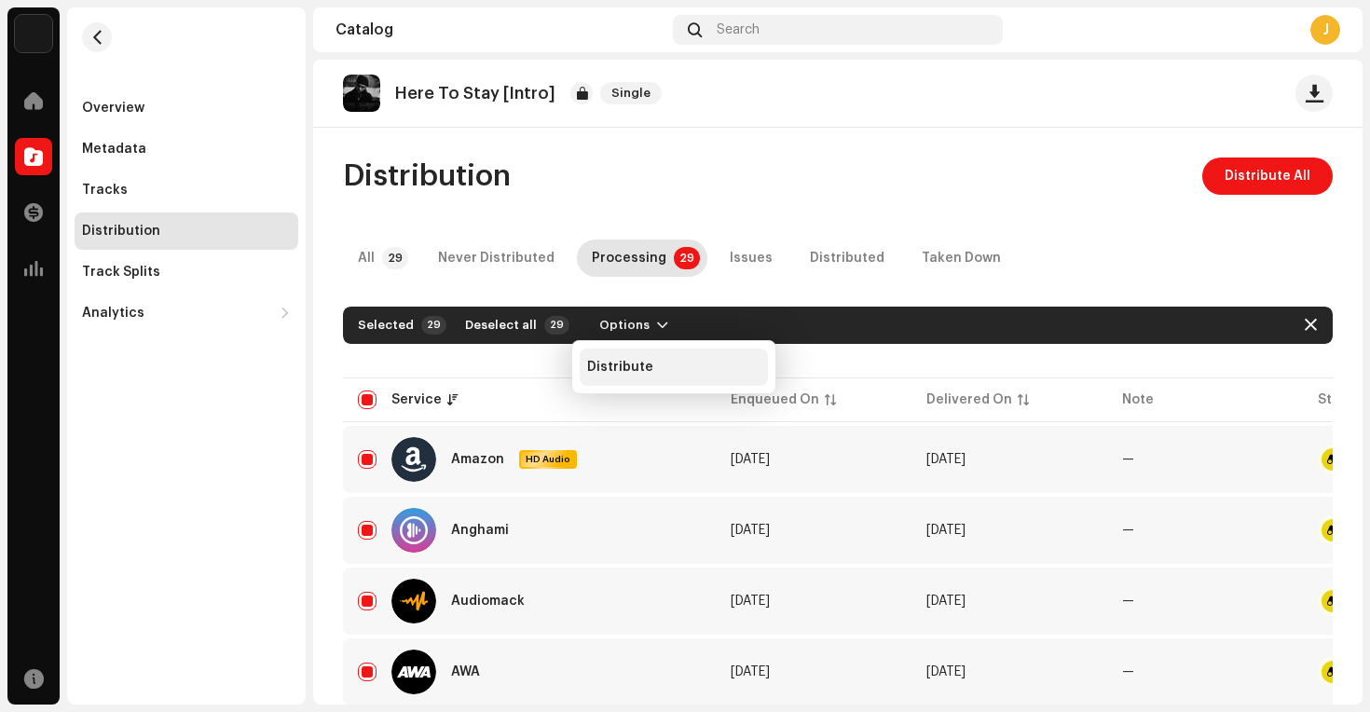
click at [586, 371] on div "Distribute" at bounding box center [674, 366] width 188 height 37
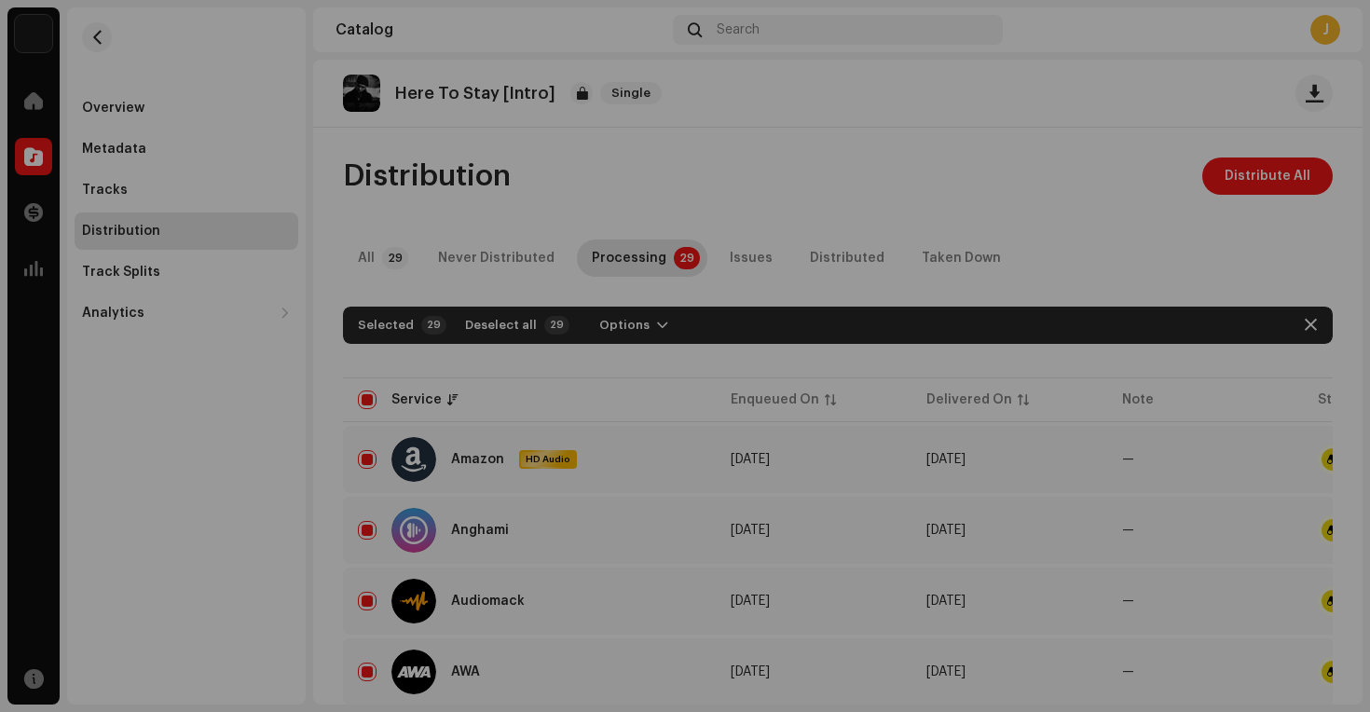
click at [624, 190] on div "Not Eligible For Distribution The selected services are not eligible for distri…" at bounding box center [685, 356] width 1370 height 712
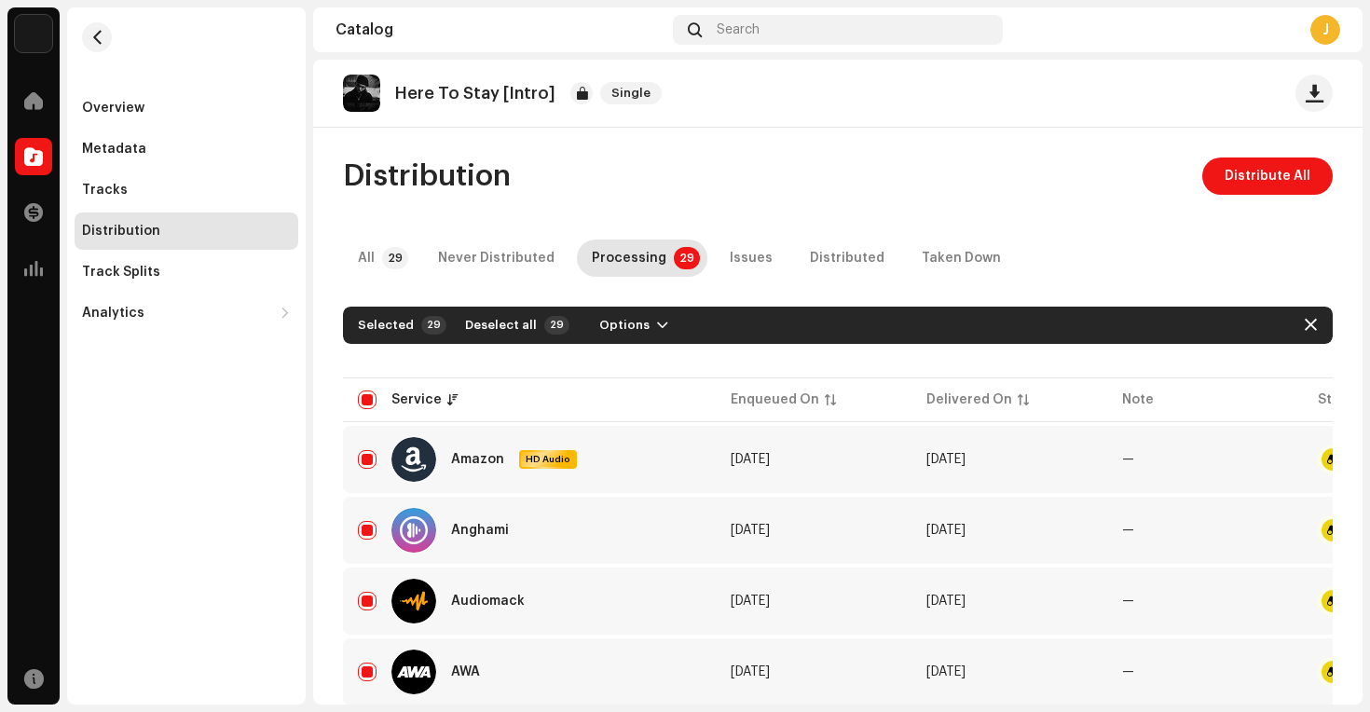
scroll to position [0, 177]
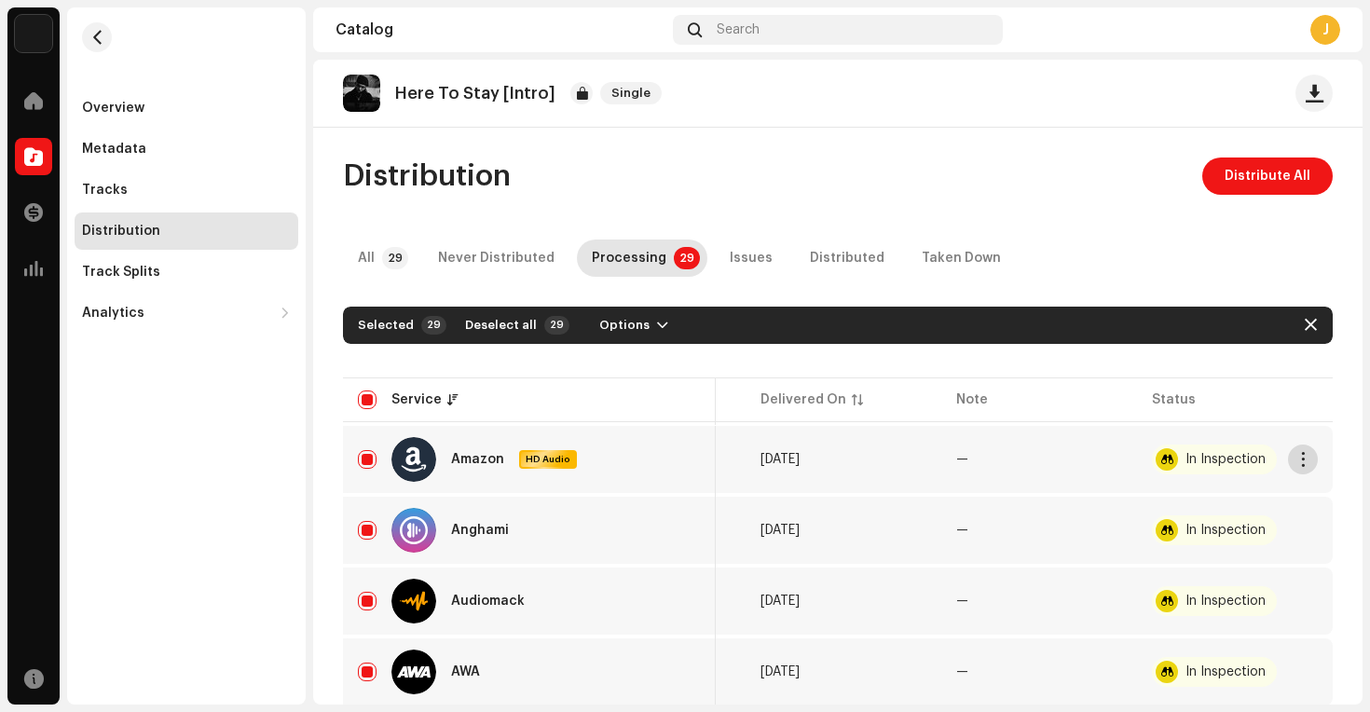
click at [1296, 470] on button "button" at bounding box center [1303, 459] width 30 height 30
click at [1170, 507] on span "Distribute" at bounding box center [1150, 501] width 66 height 15
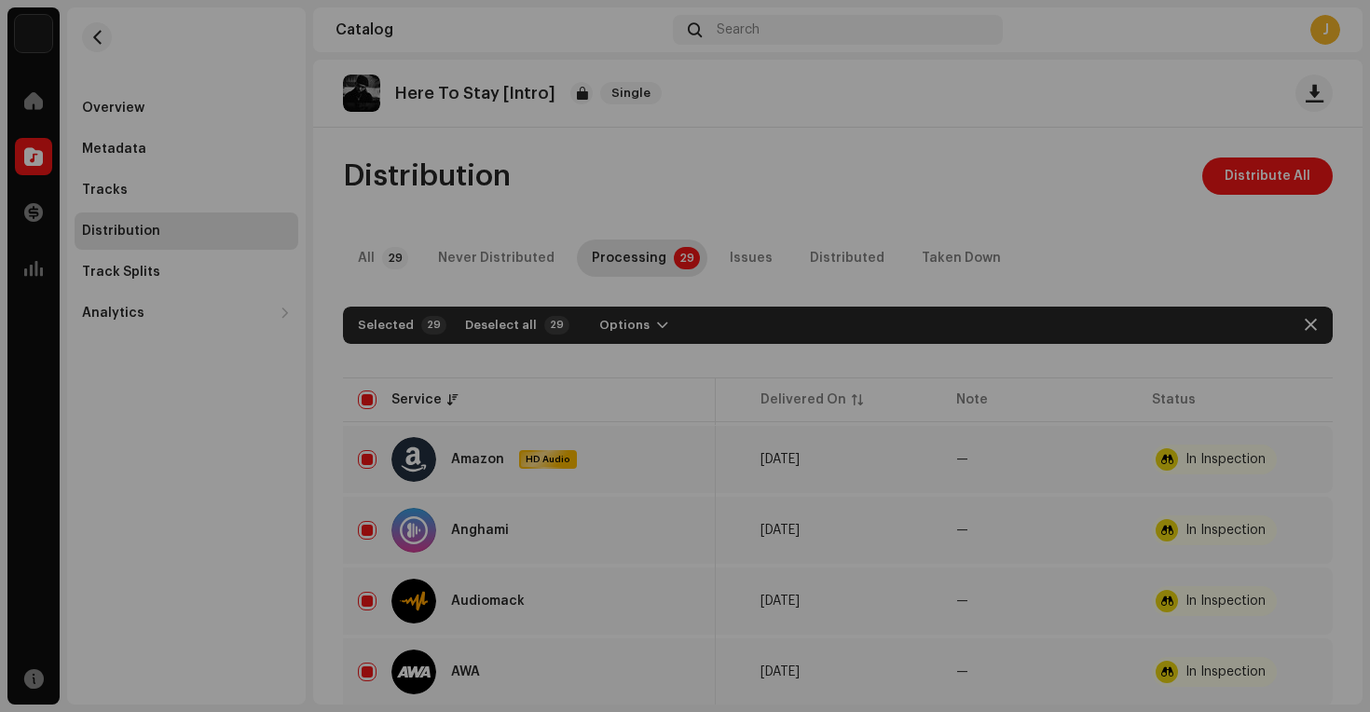
click at [867, 176] on div "Not Eligible For Distribution A release that has status In Inspection with any …" at bounding box center [685, 356] width 1370 height 712
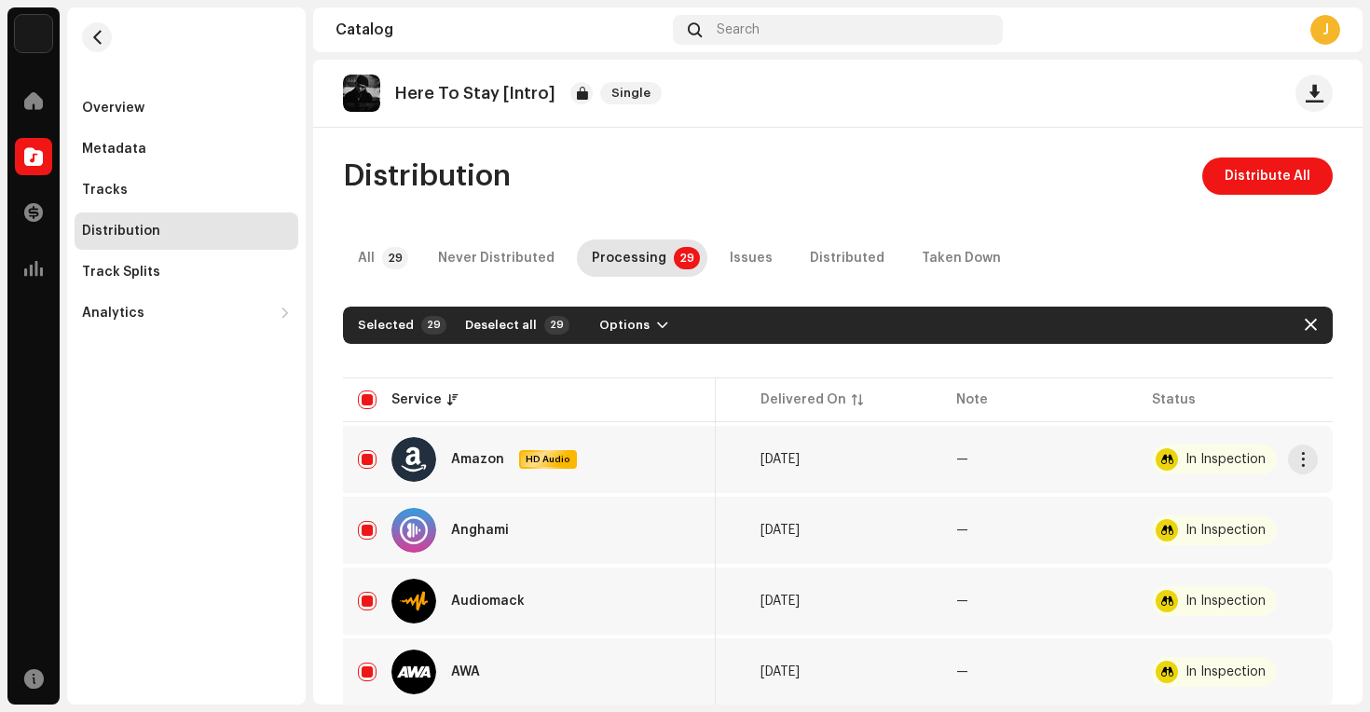
click at [1152, 471] on re-a-table-badge "In Inspection" at bounding box center [1235, 459] width 166 height 30
drag, startPoint x: 1156, startPoint y: 462, endPoint x: 1034, endPoint y: 378, distance: 148.1
click at [1155, 462] on div at bounding box center [1166, 459] width 22 height 22
click at [795, 257] on p-tab "Distributed" at bounding box center [847, 257] width 104 height 37
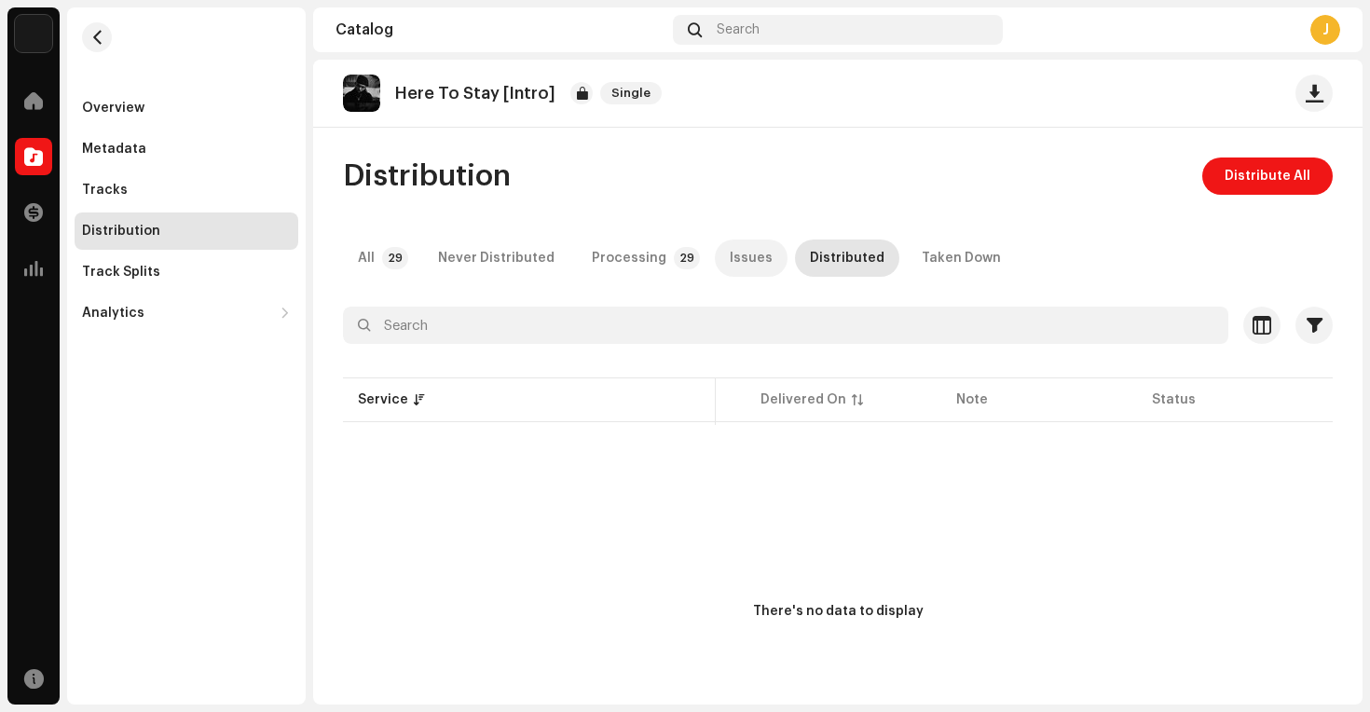
click at [730, 253] on div "Issues" at bounding box center [751, 257] width 43 height 37
click at [632, 257] on div "Processing" at bounding box center [629, 257] width 75 height 37
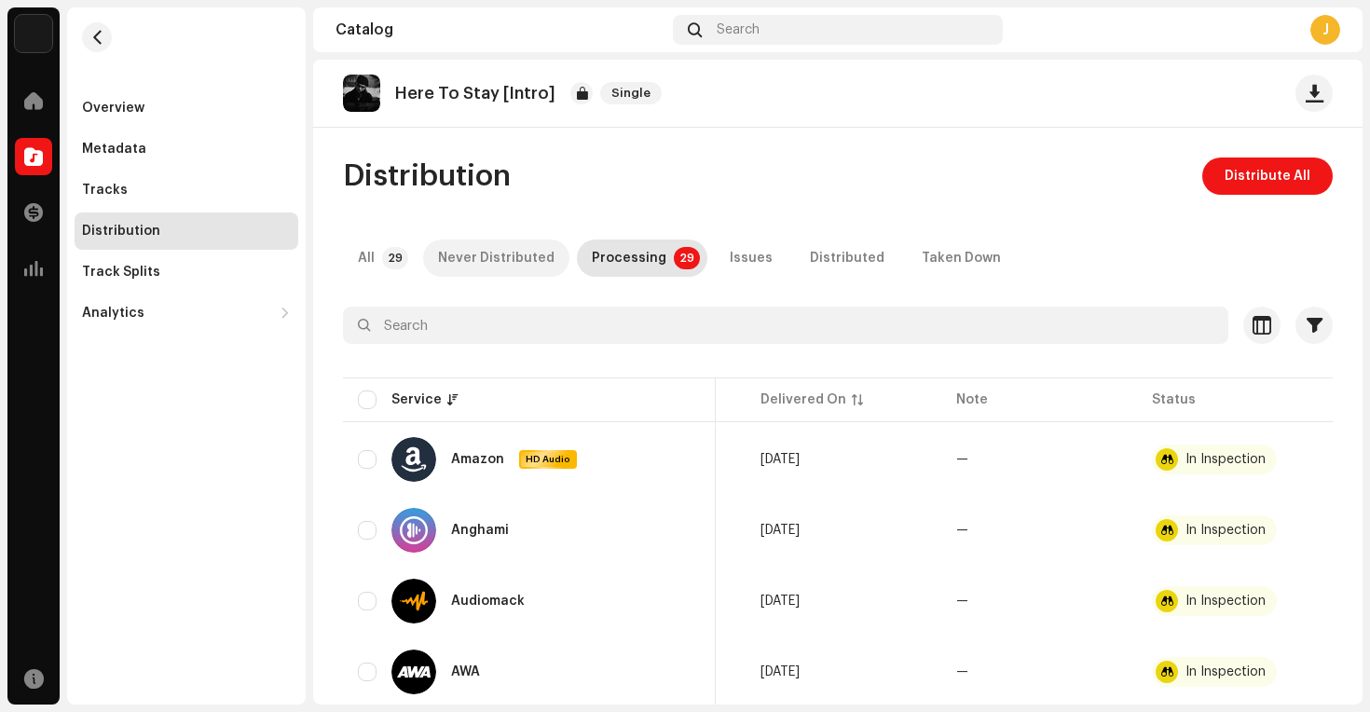
click at [486, 252] on div "Never Distributed" at bounding box center [496, 257] width 116 height 37
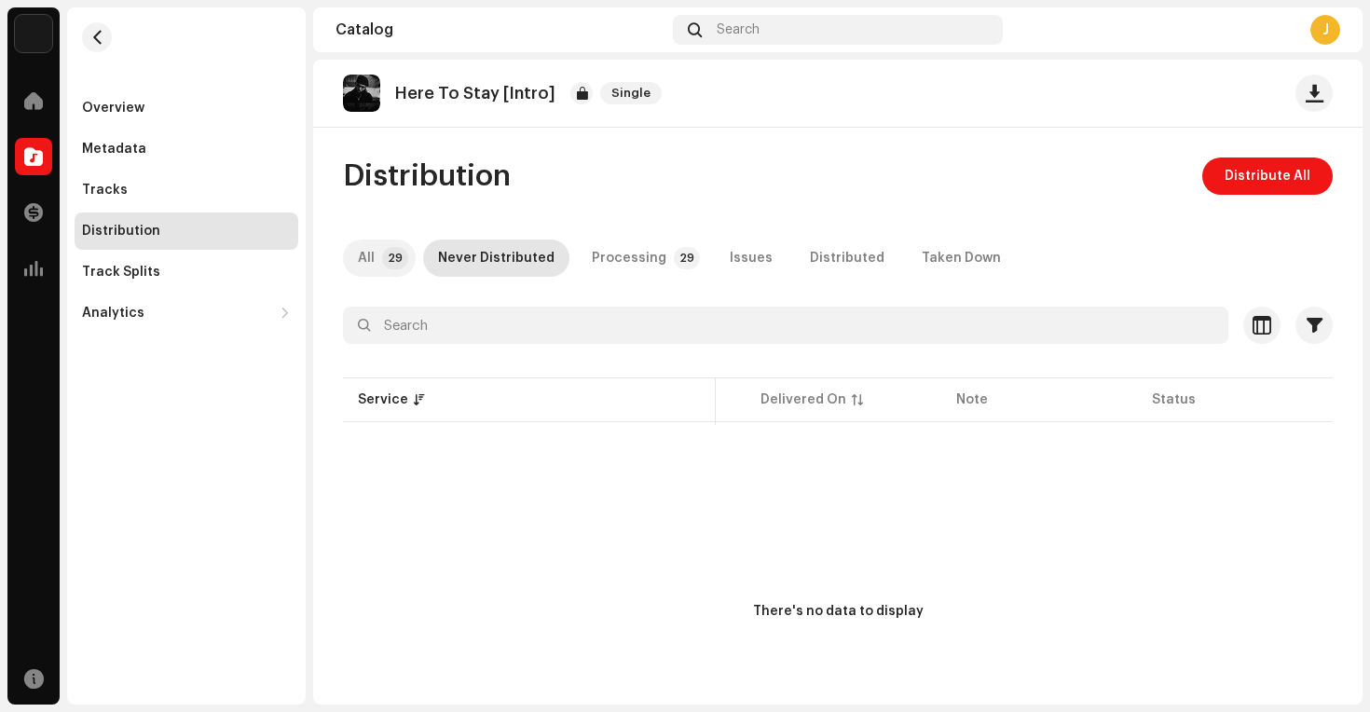
click at [388, 256] on p-badge "29" at bounding box center [395, 258] width 26 height 22
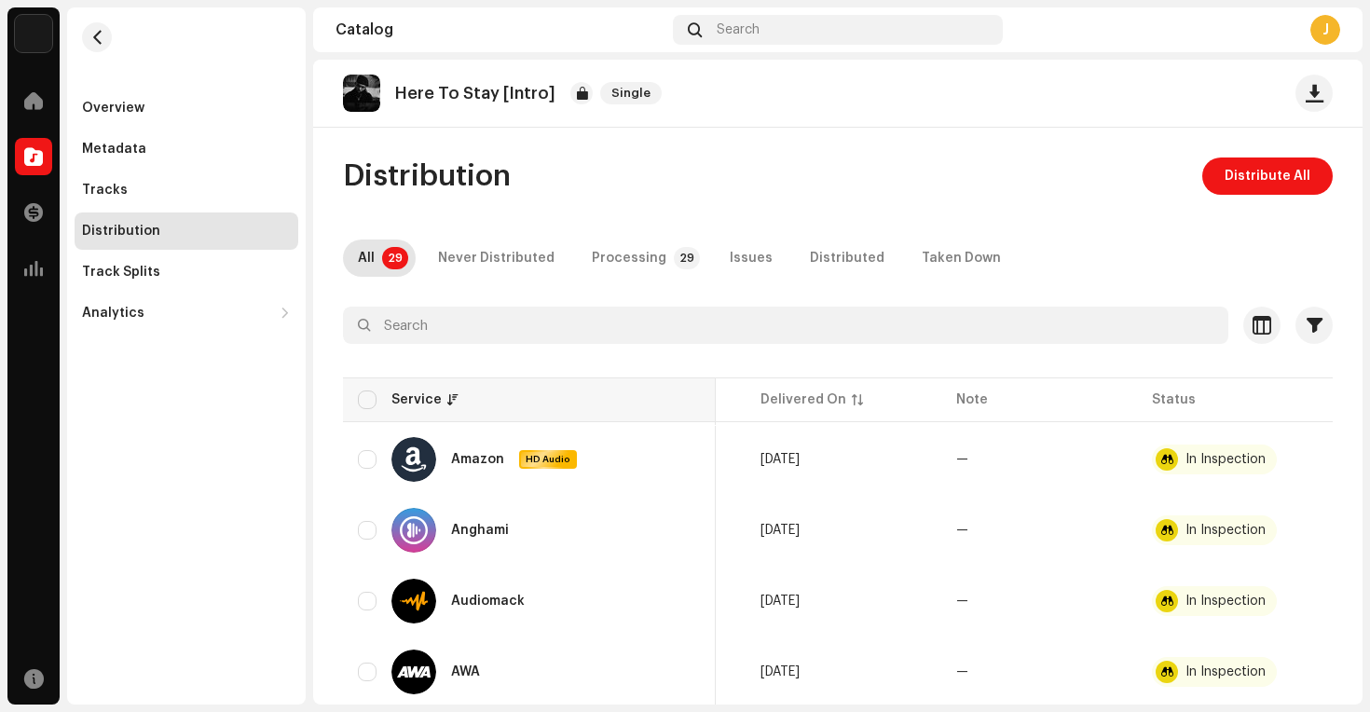
click at [371, 409] on th "Service" at bounding box center [529, 399] width 373 height 45
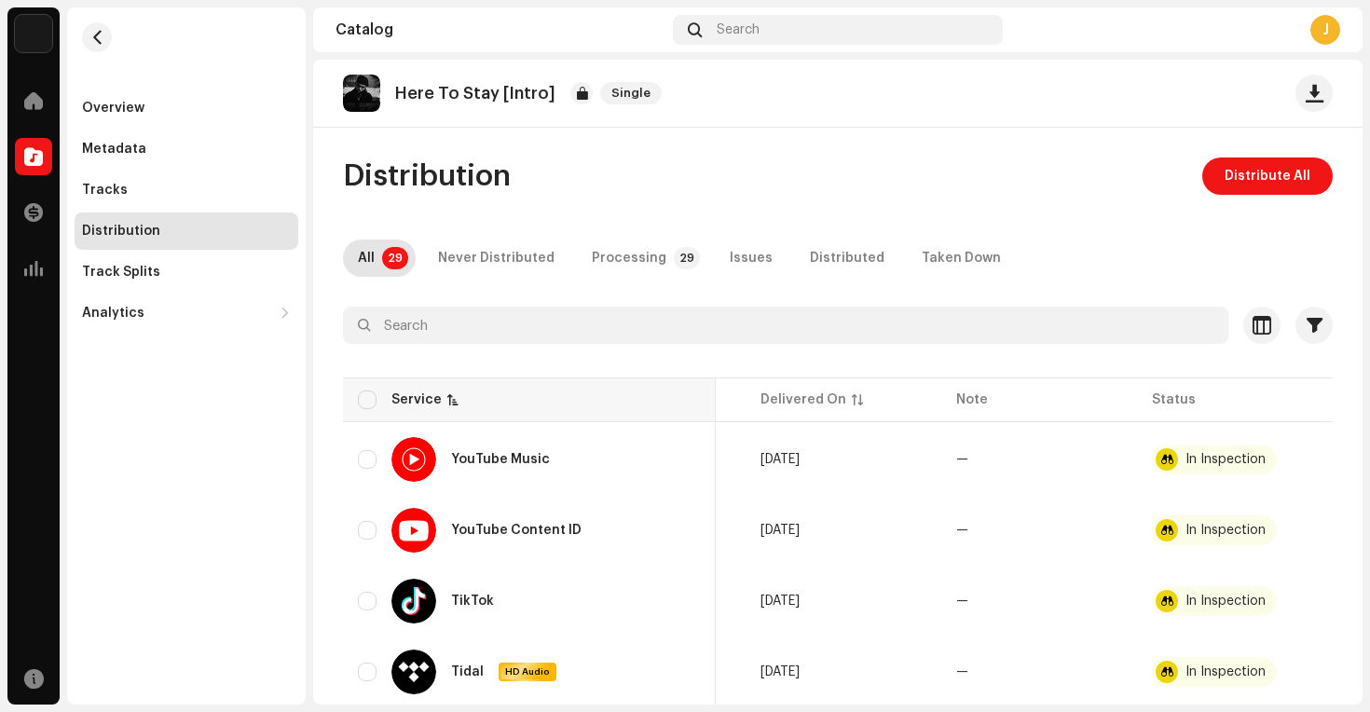
click at [440, 408] on div "Service" at bounding box center [424, 399] width 67 height 19
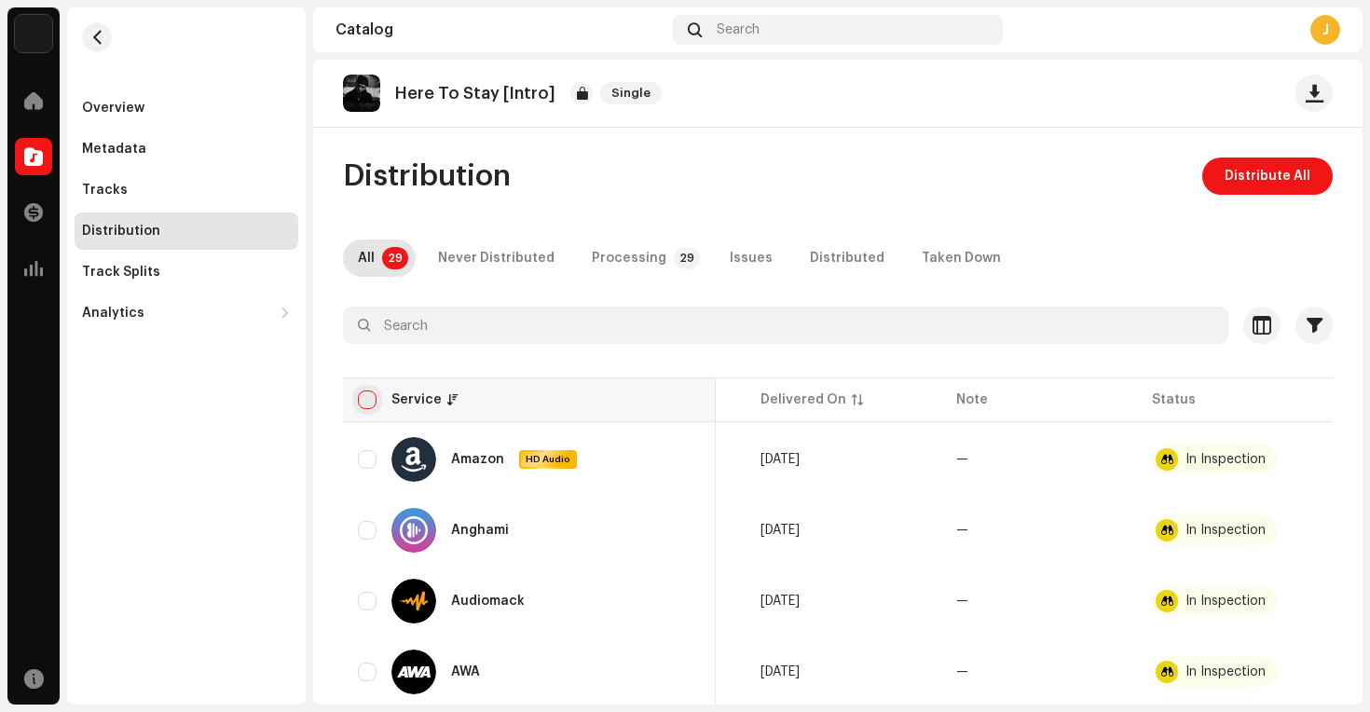
click at [367, 395] on input "checkbox" at bounding box center [367, 399] width 19 height 19
checkbox input "true"
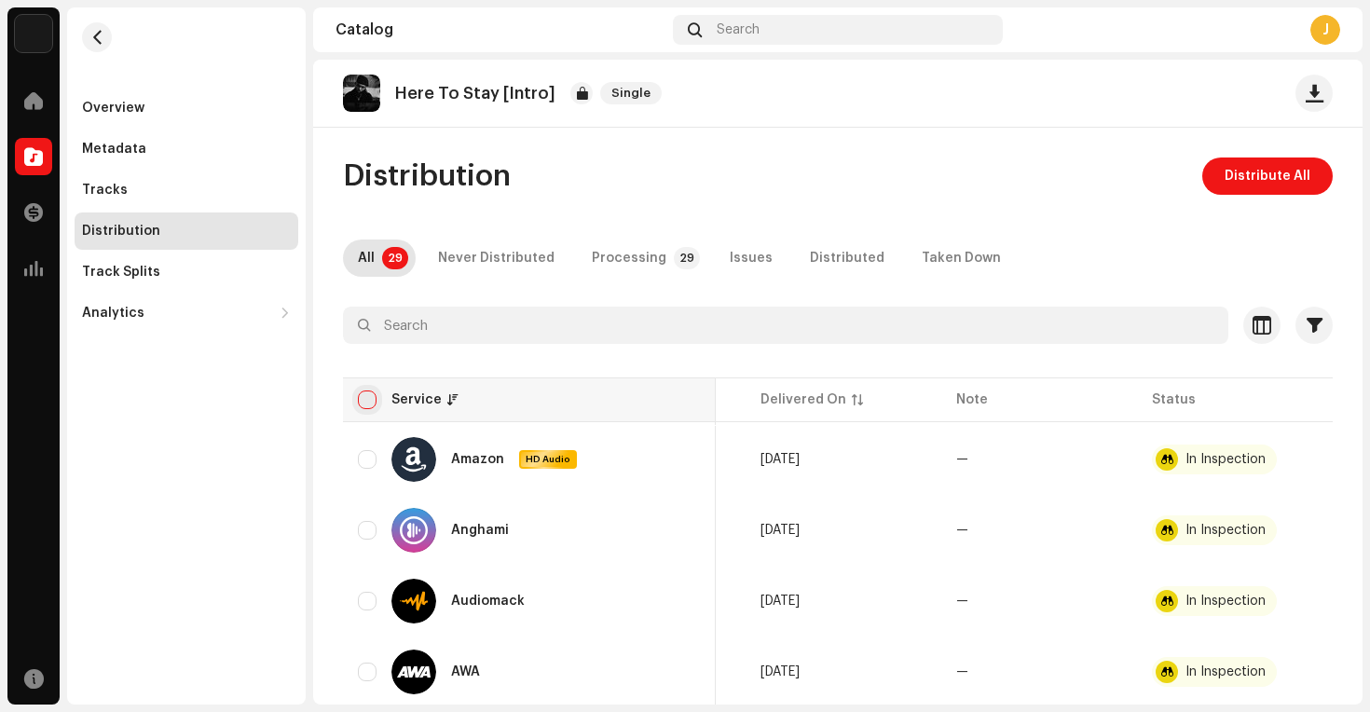
checkbox input "true"
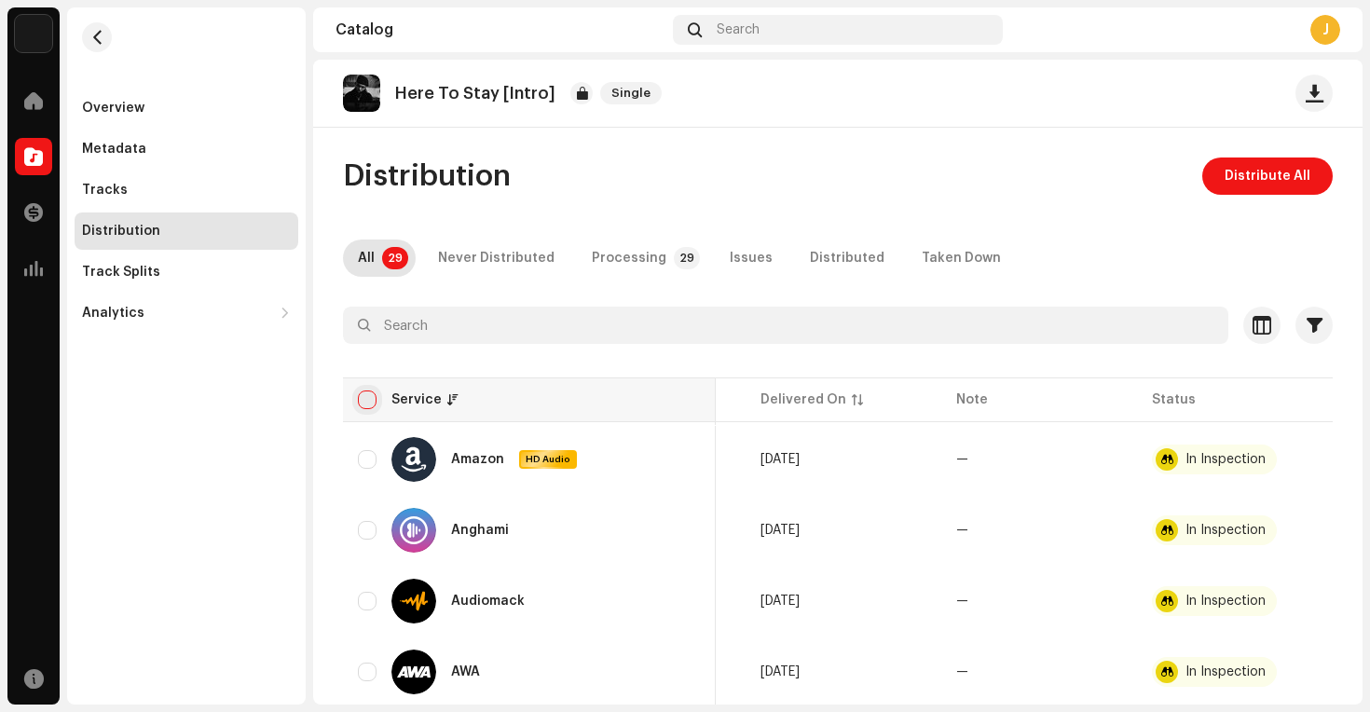
checkbox input "true"
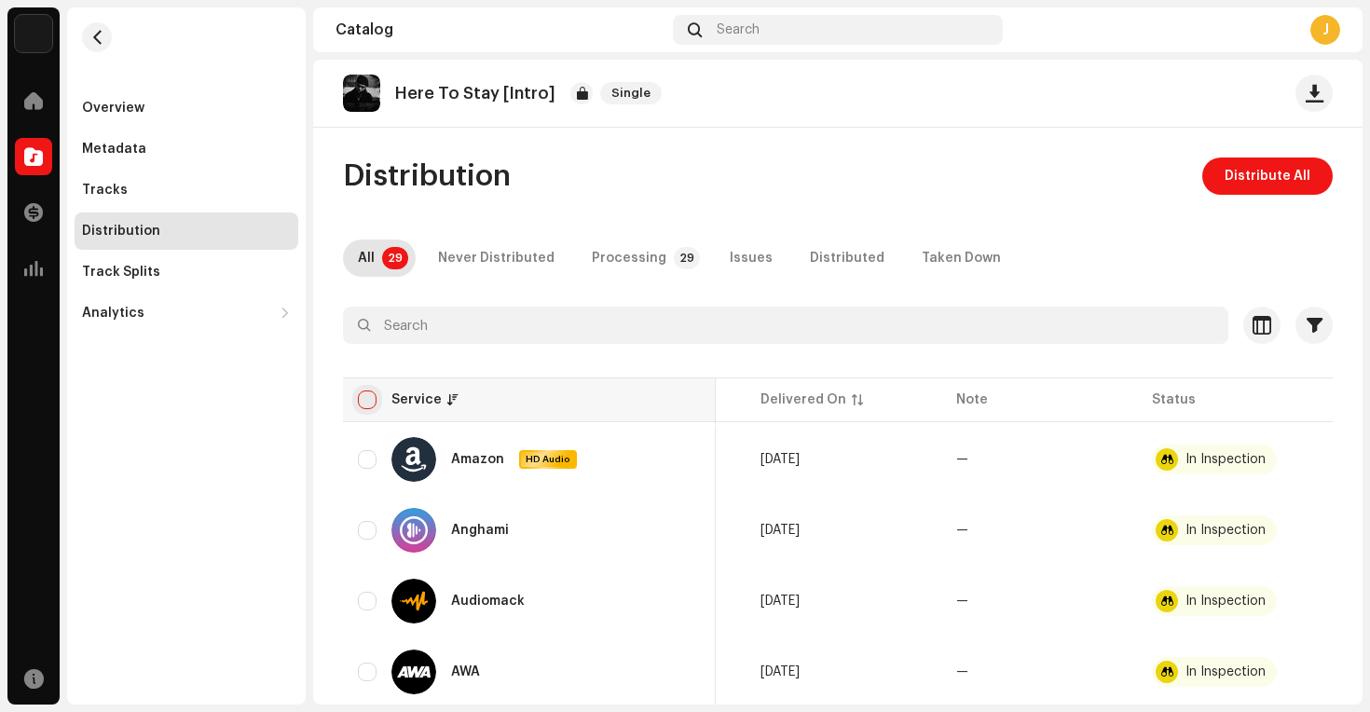
checkbox input "true"
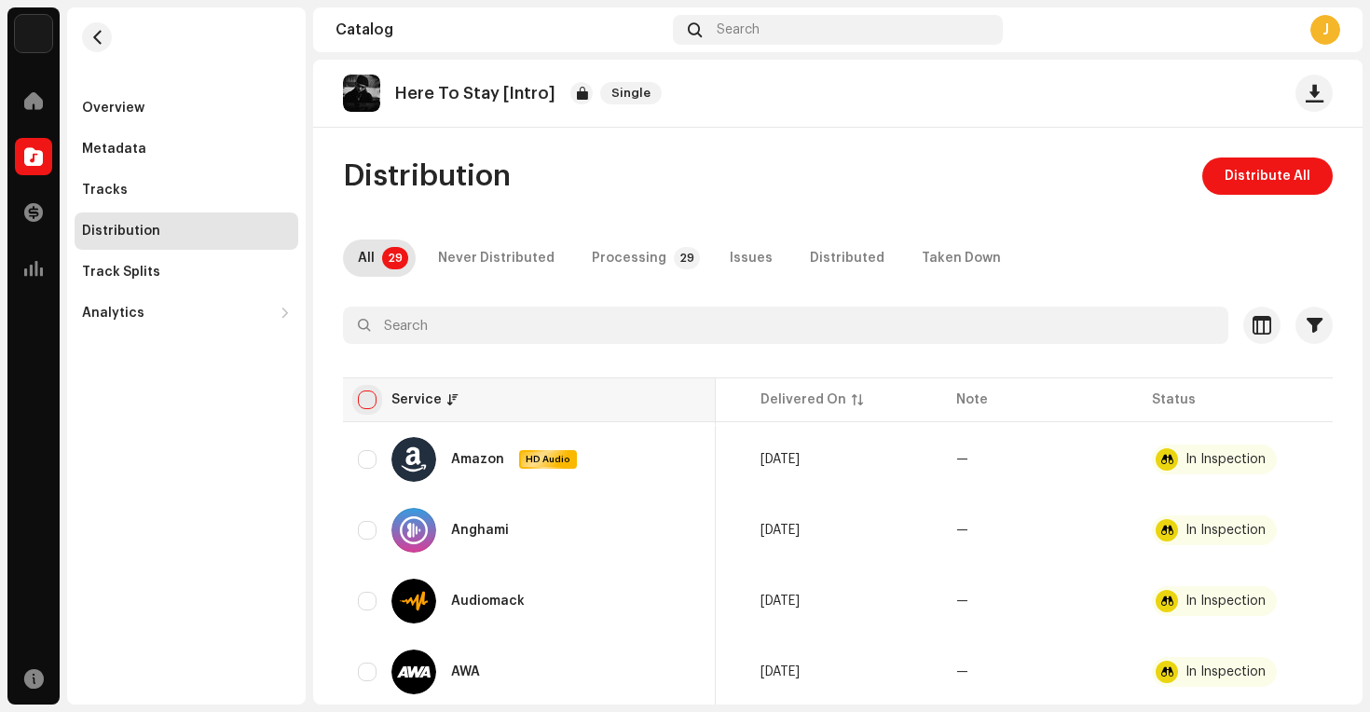
checkbox input "true"
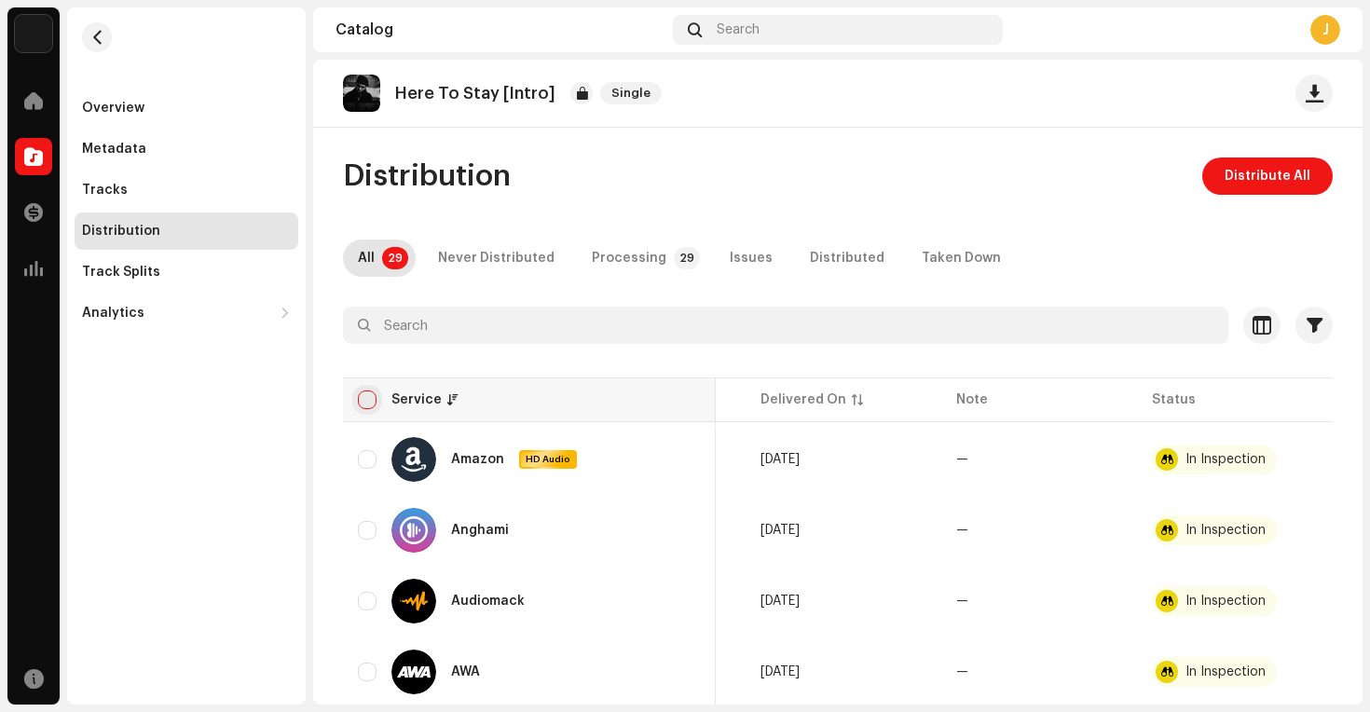
checkbox input "true"
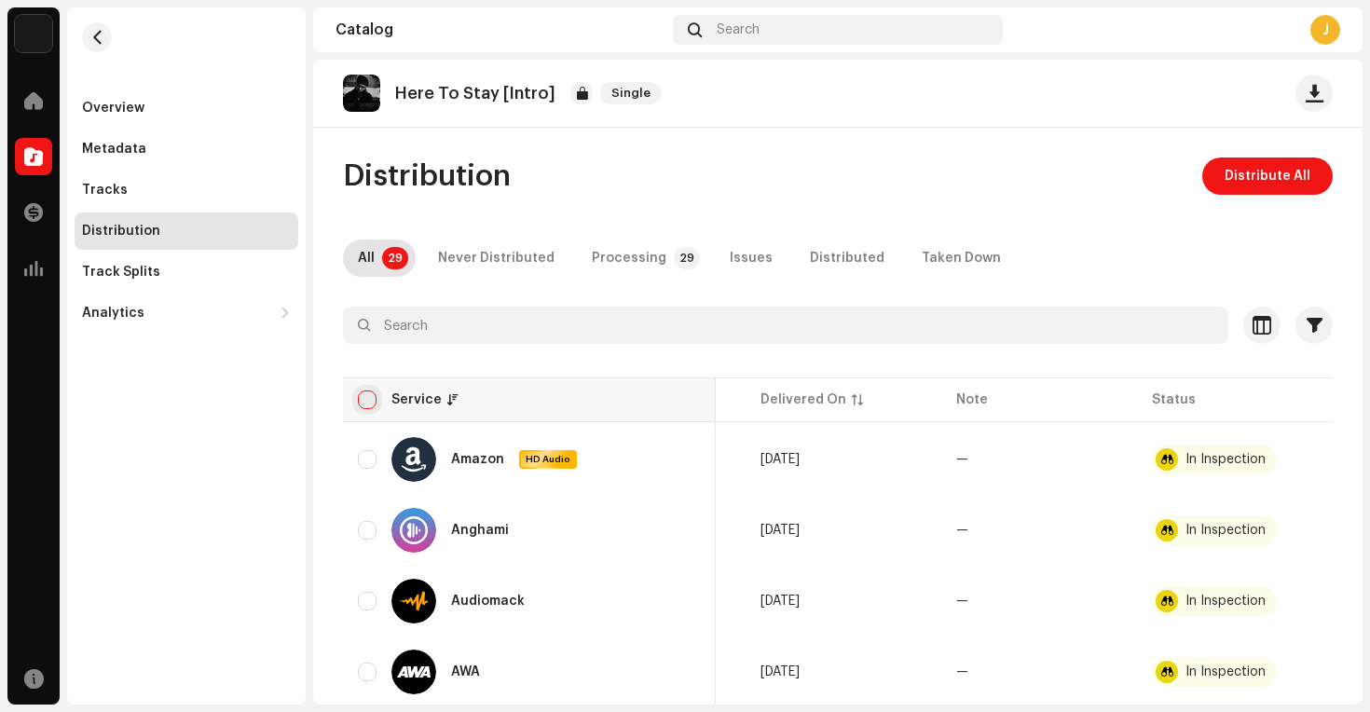
checkbox input "true"
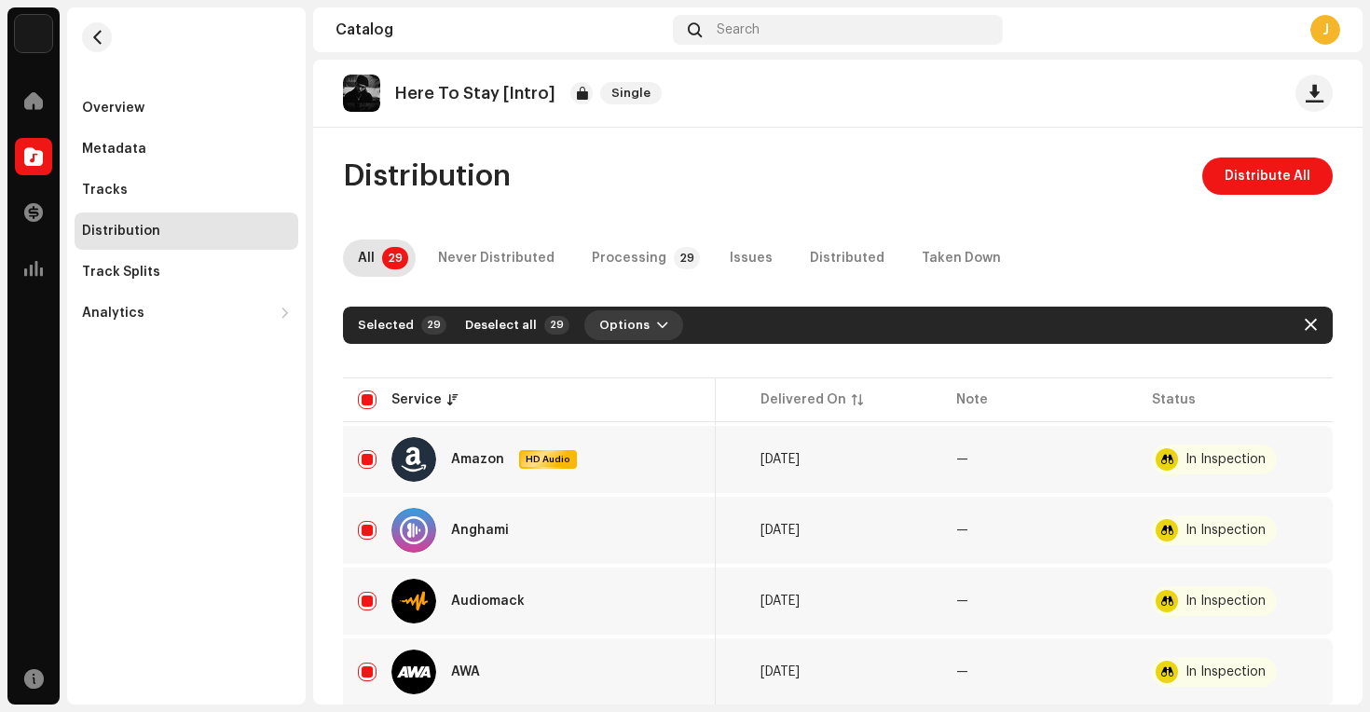
click at [627, 314] on span "Options" at bounding box center [624, 325] width 50 height 37
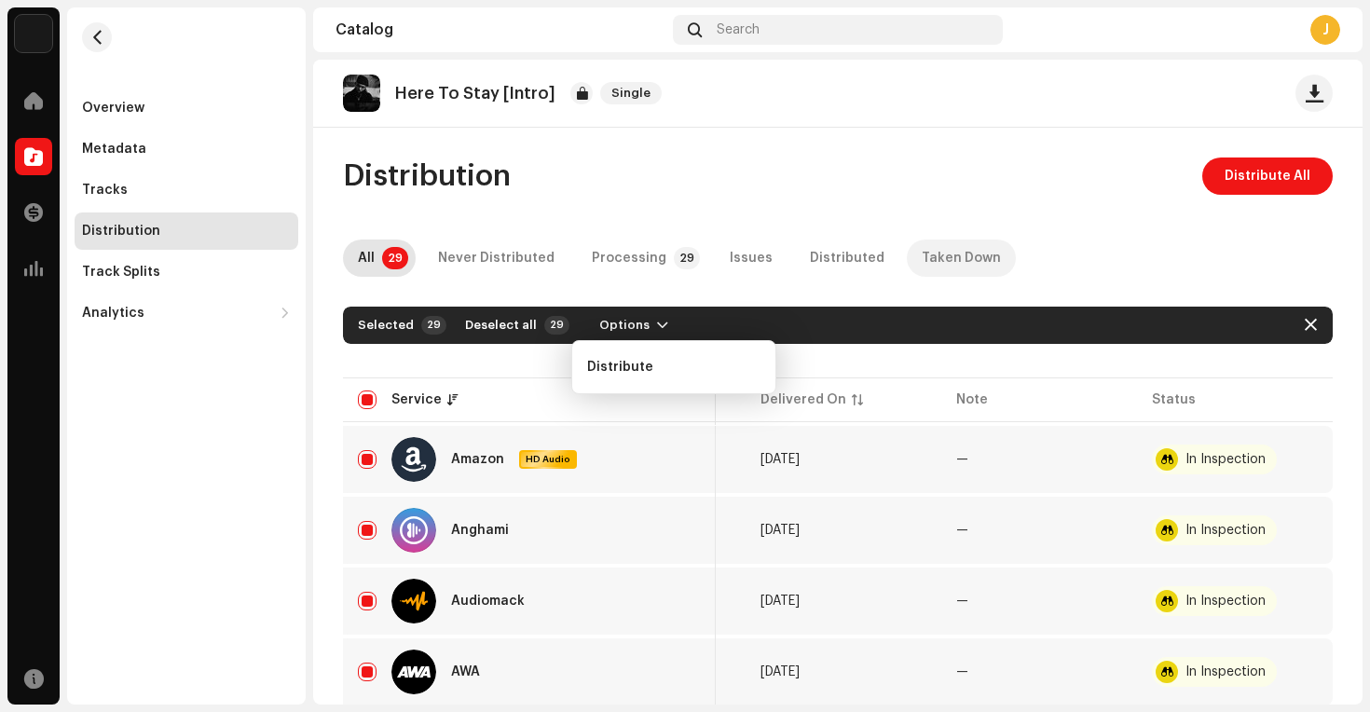
click at [926, 253] on div "Taken Down" at bounding box center [961, 257] width 79 height 37
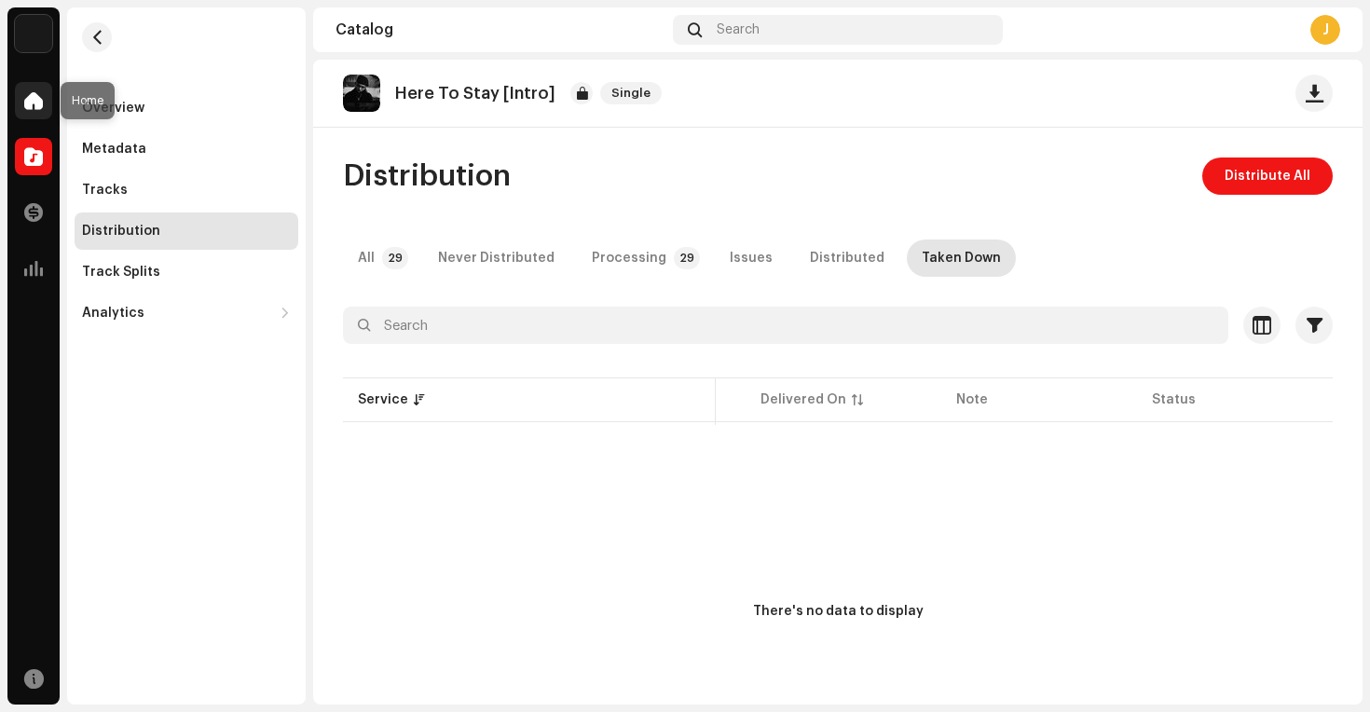
click at [38, 96] on span at bounding box center [33, 100] width 19 height 15
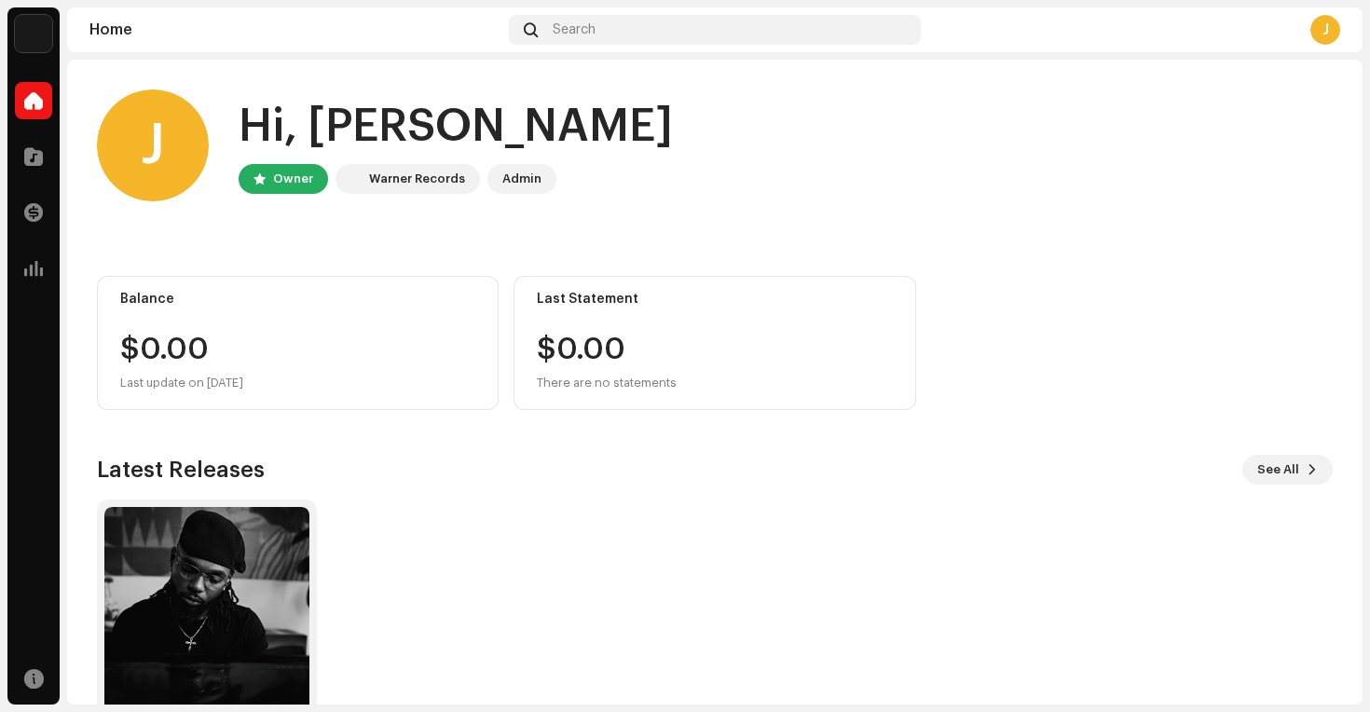
scroll to position [93, 0]
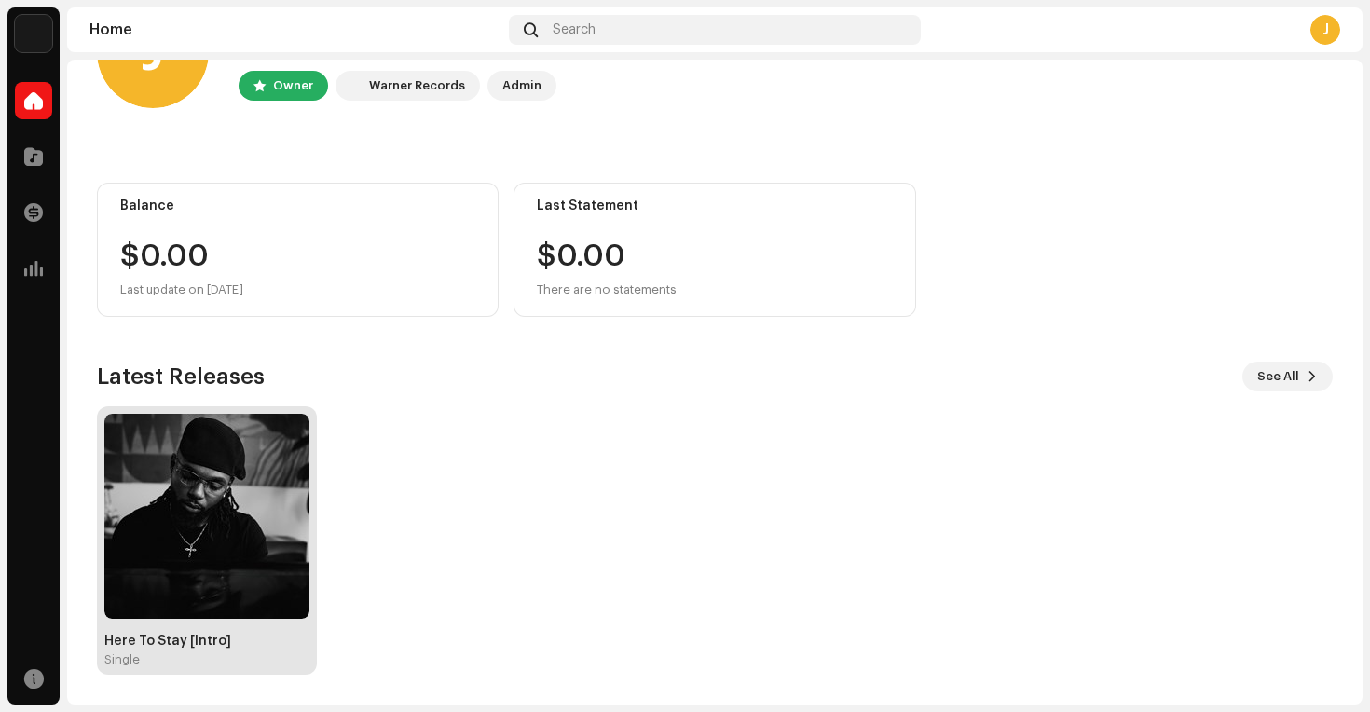
click at [198, 616] on img at bounding box center [206, 516] width 205 height 205
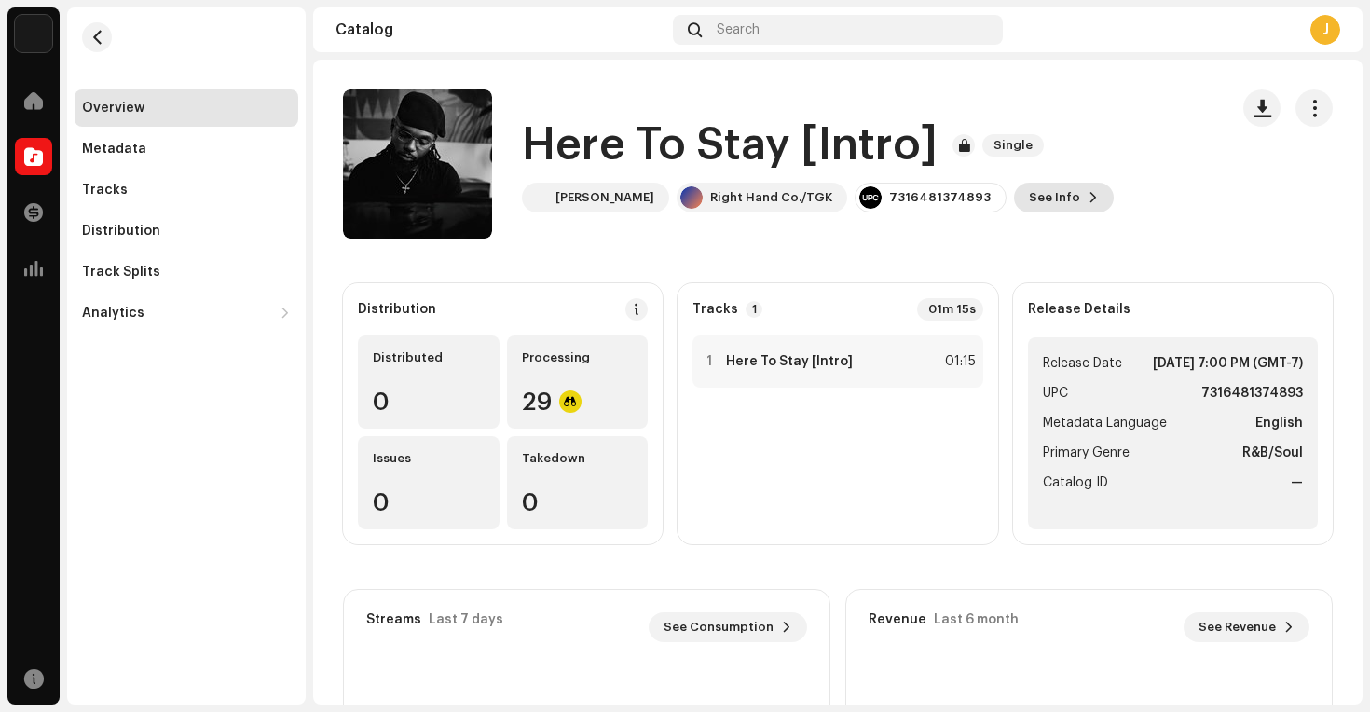
click at [1030, 198] on span "See Info" at bounding box center [1054, 197] width 51 height 37
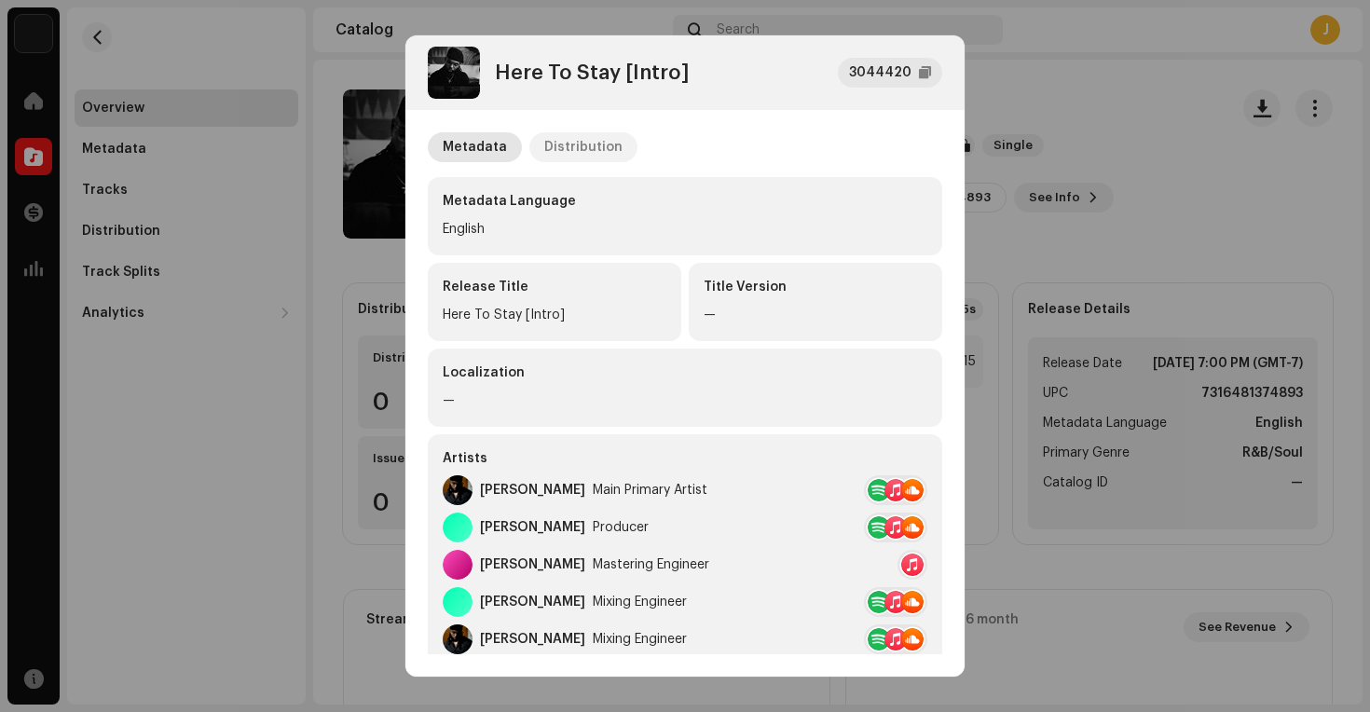
click at [548, 153] on div "Distribution" at bounding box center [583, 147] width 78 height 30
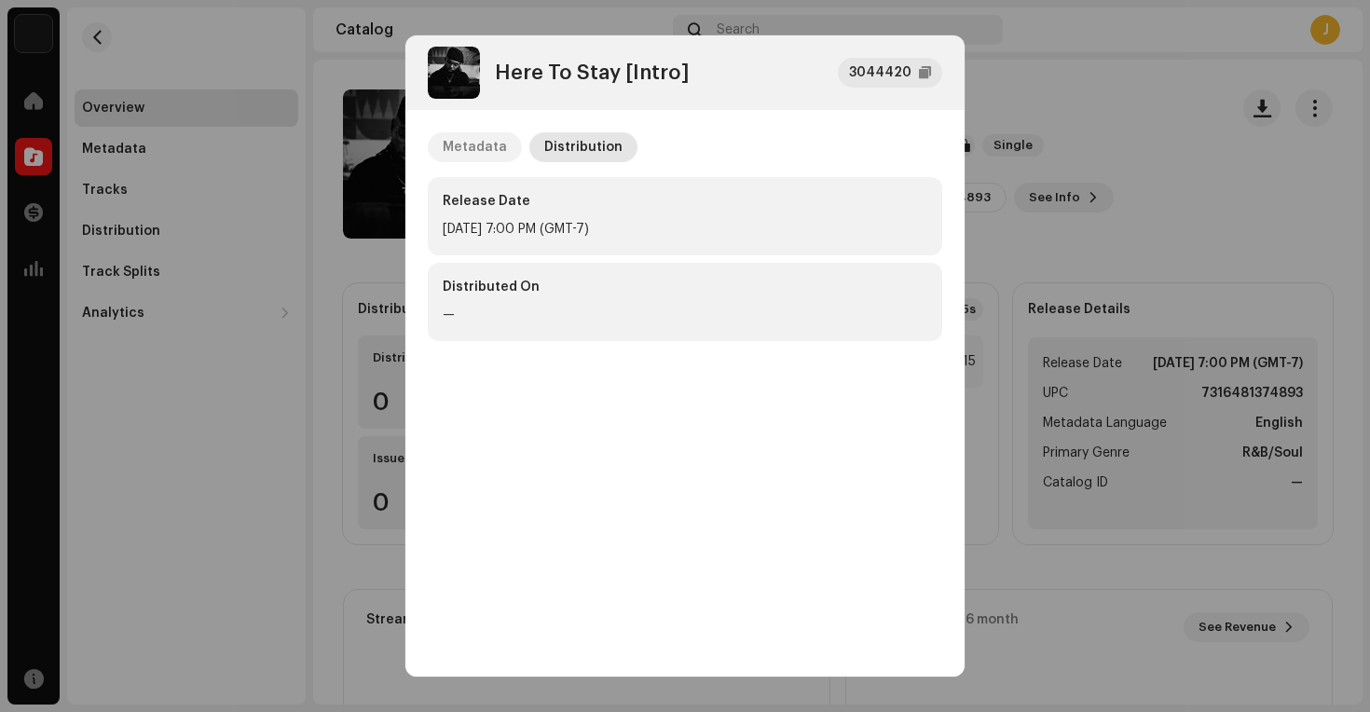
click at [463, 148] on div "Metadata" at bounding box center [475, 147] width 64 height 30
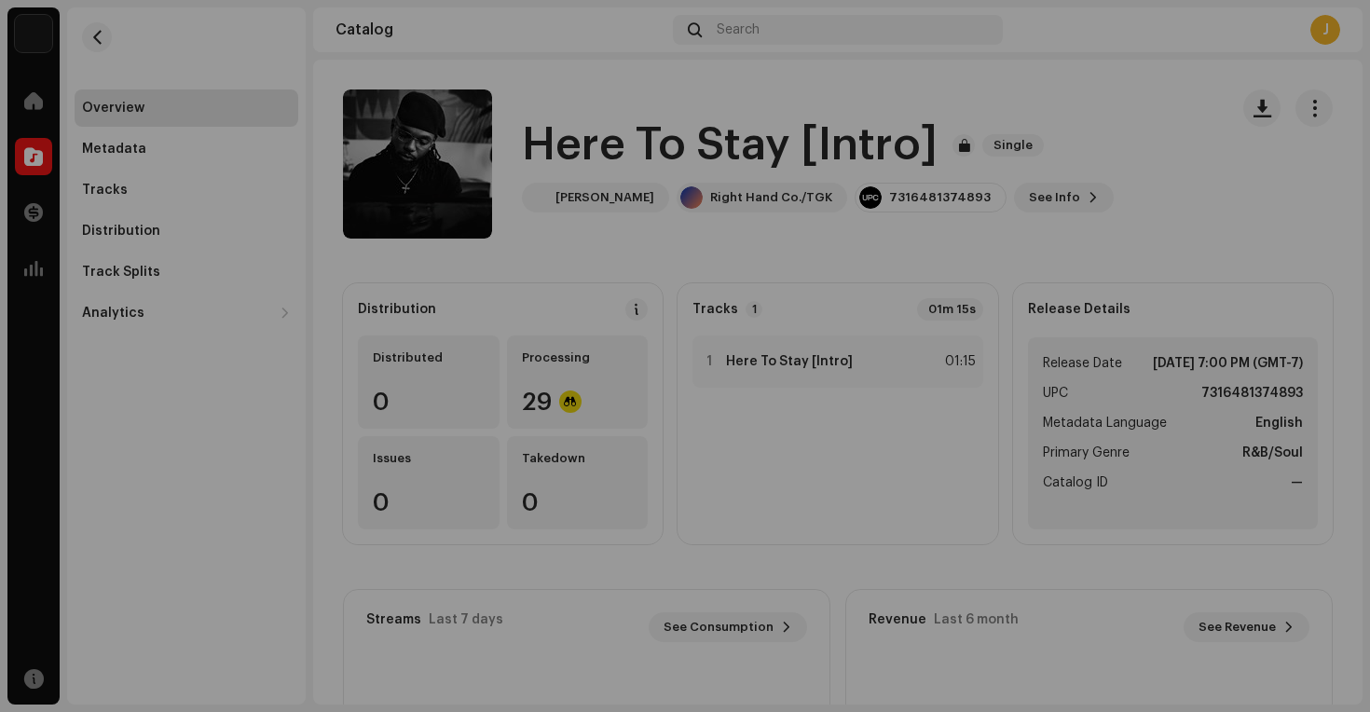
click at [372, 273] on div "Here To Stay [Intro] 3044420 Metadata Distribution Metadata Language English Re…" at bounding box center [685, 356] width 1370 height 712
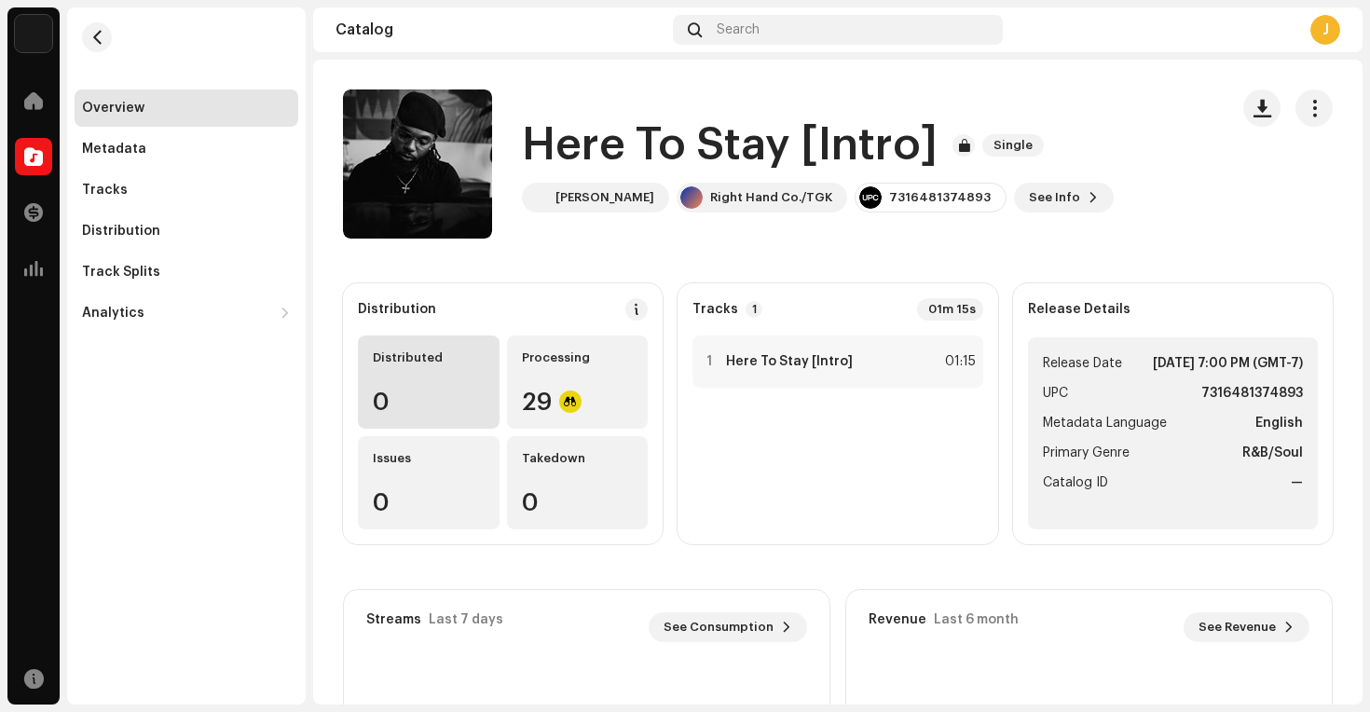
click at [473, 394] on div "0" at bounding box center [429, 401] width 112 height 24
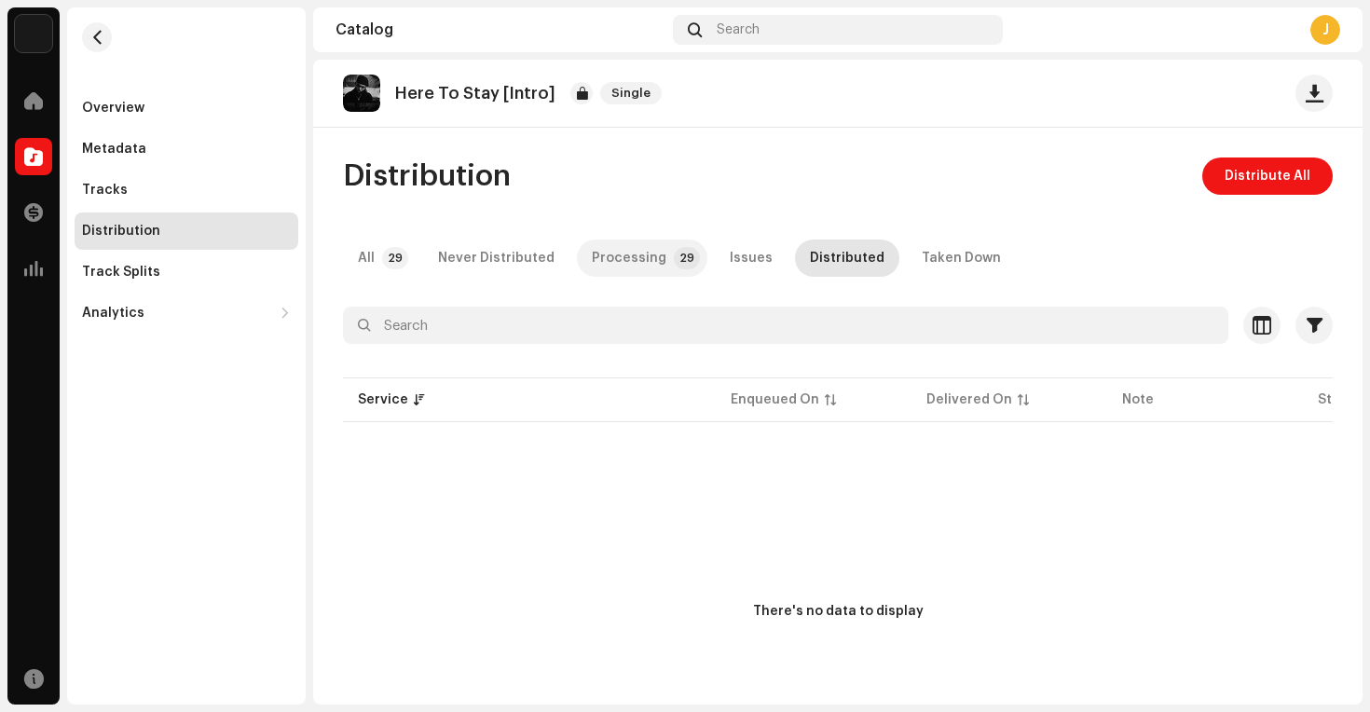
click at [609, 273] on div "Processing" at bounding box center [629, 257] width 75 height 37
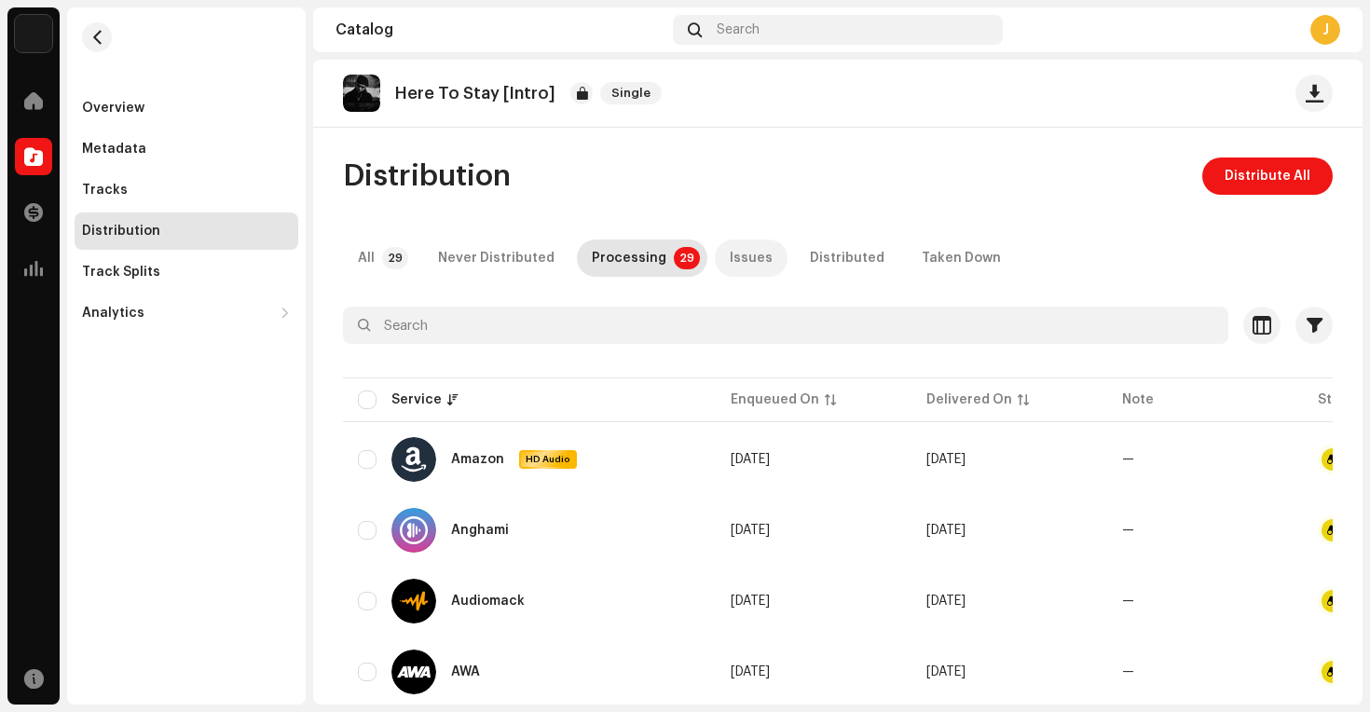
click at [742, 263] on div "Issues" at bounding box center [751, 257] width 43 height 37
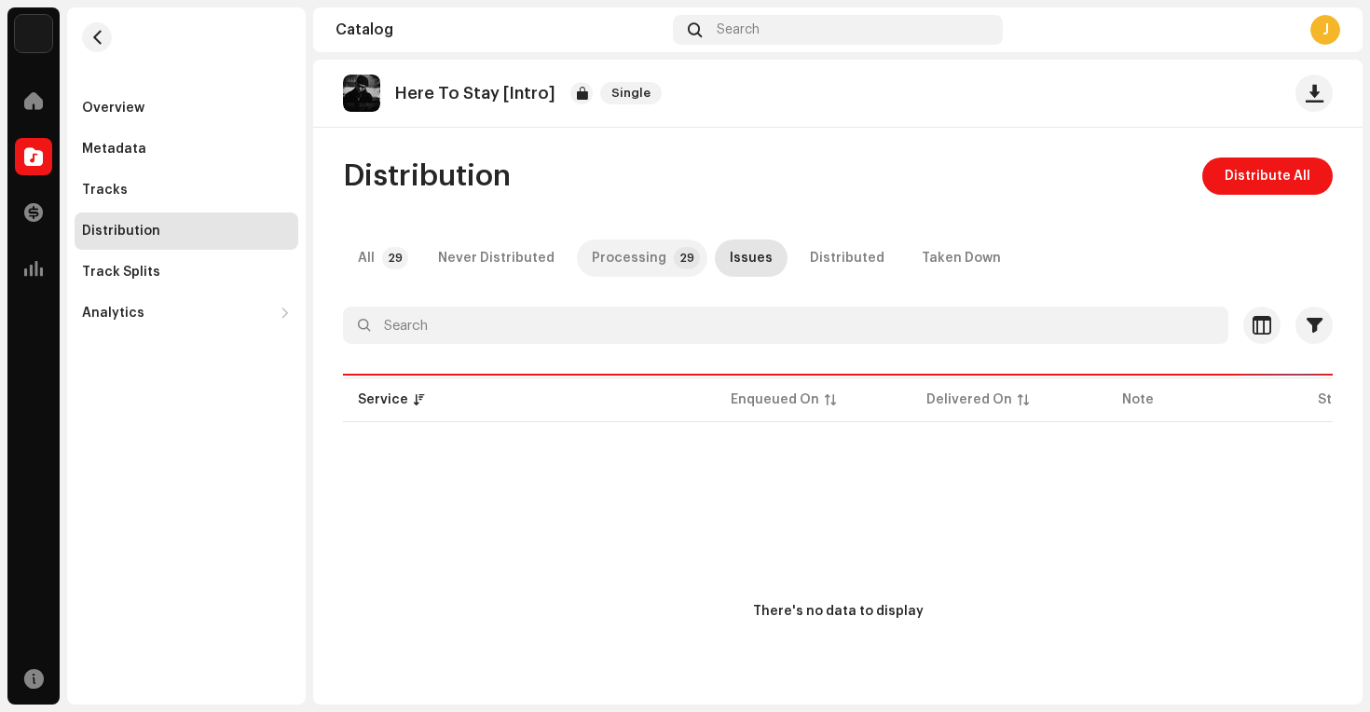
click at [629, 256] on div "Processing" at bounding box center [629, 257] width 75 height 37
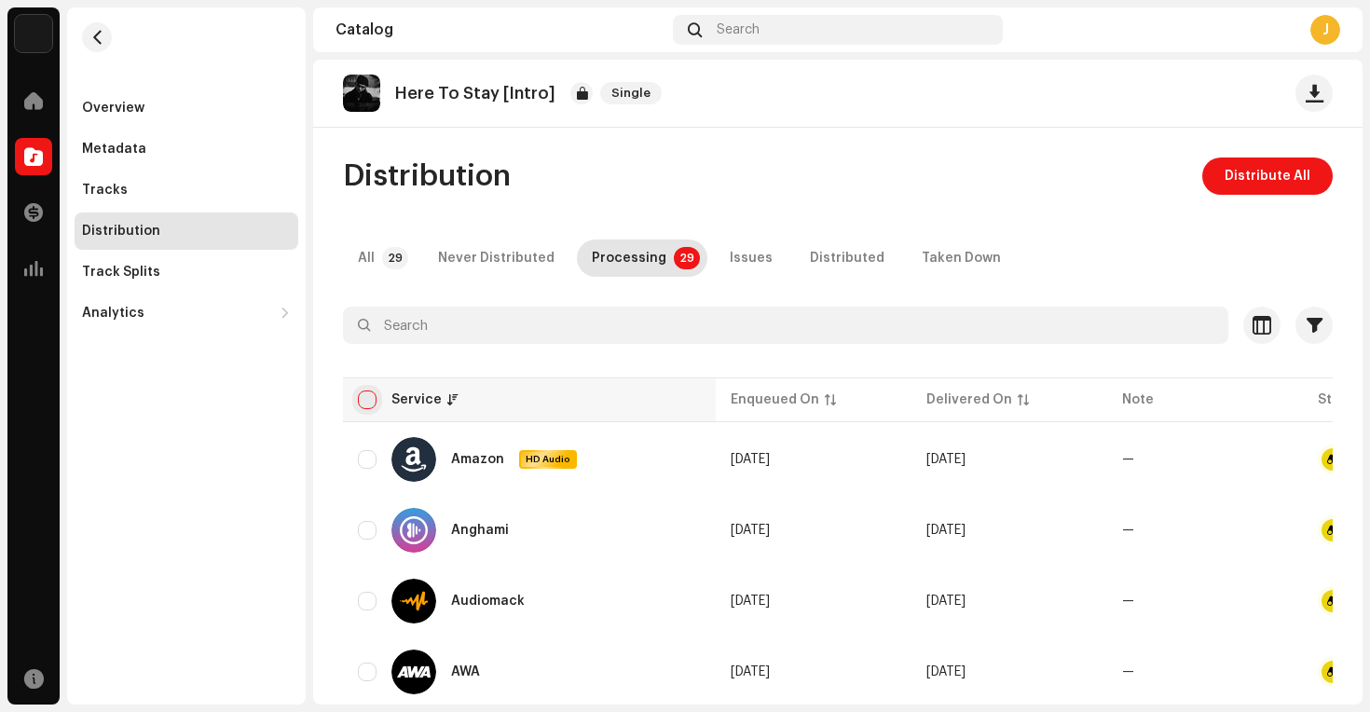
click at [370, 403] on input "checkbox" at bounding box center [367, 399] width 19 height 19
checkbox input "true"
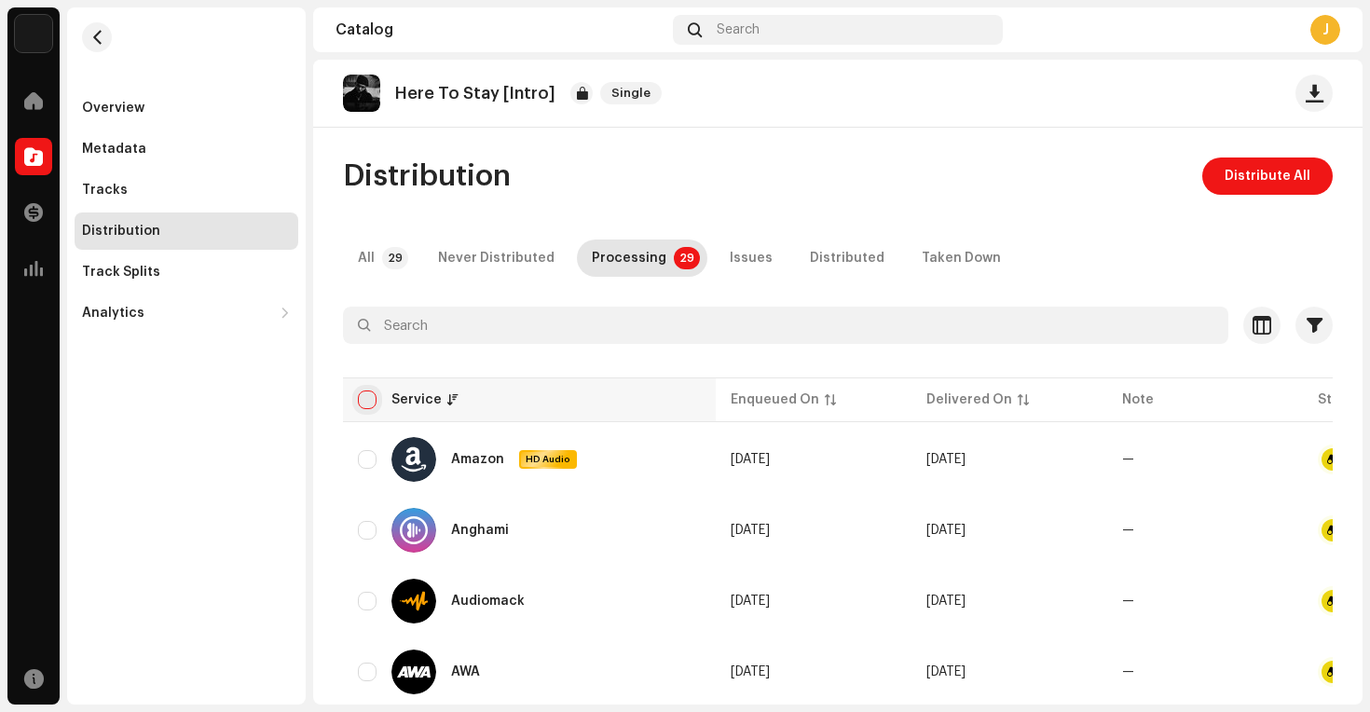
checkbox input "true"
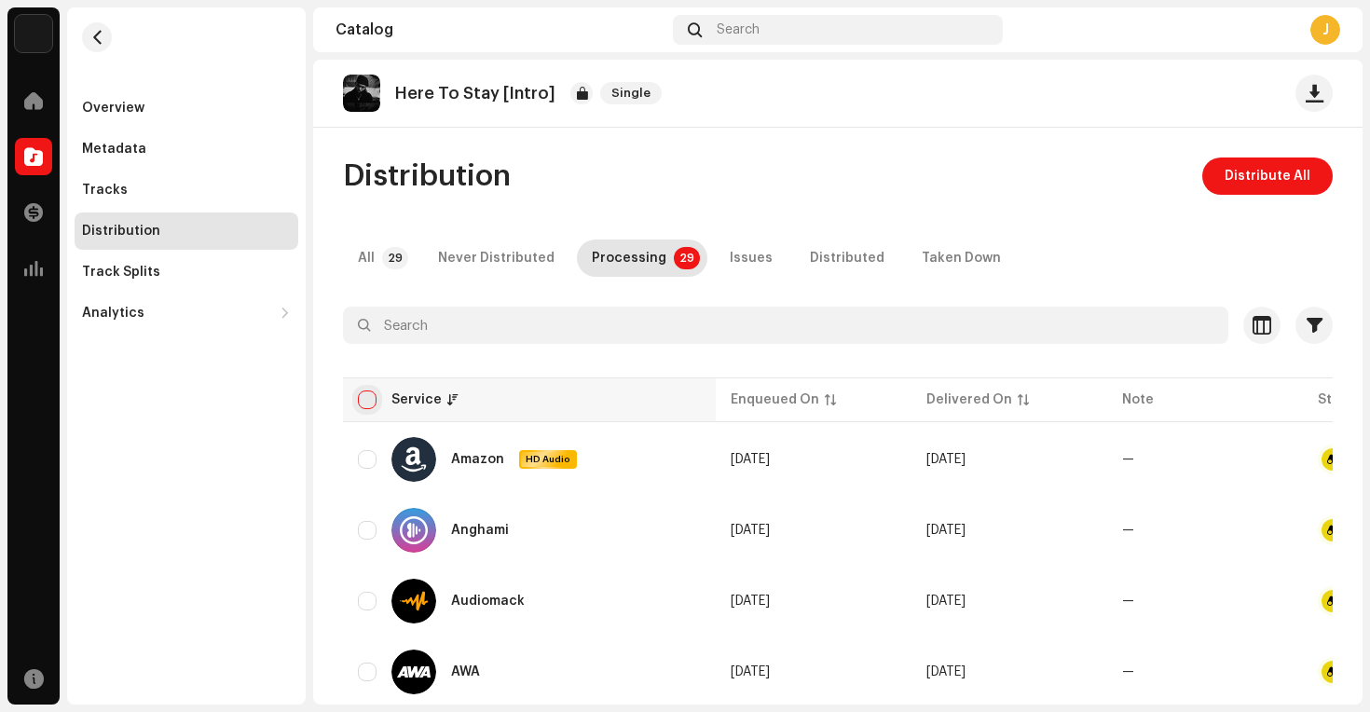
checkbox input "true"
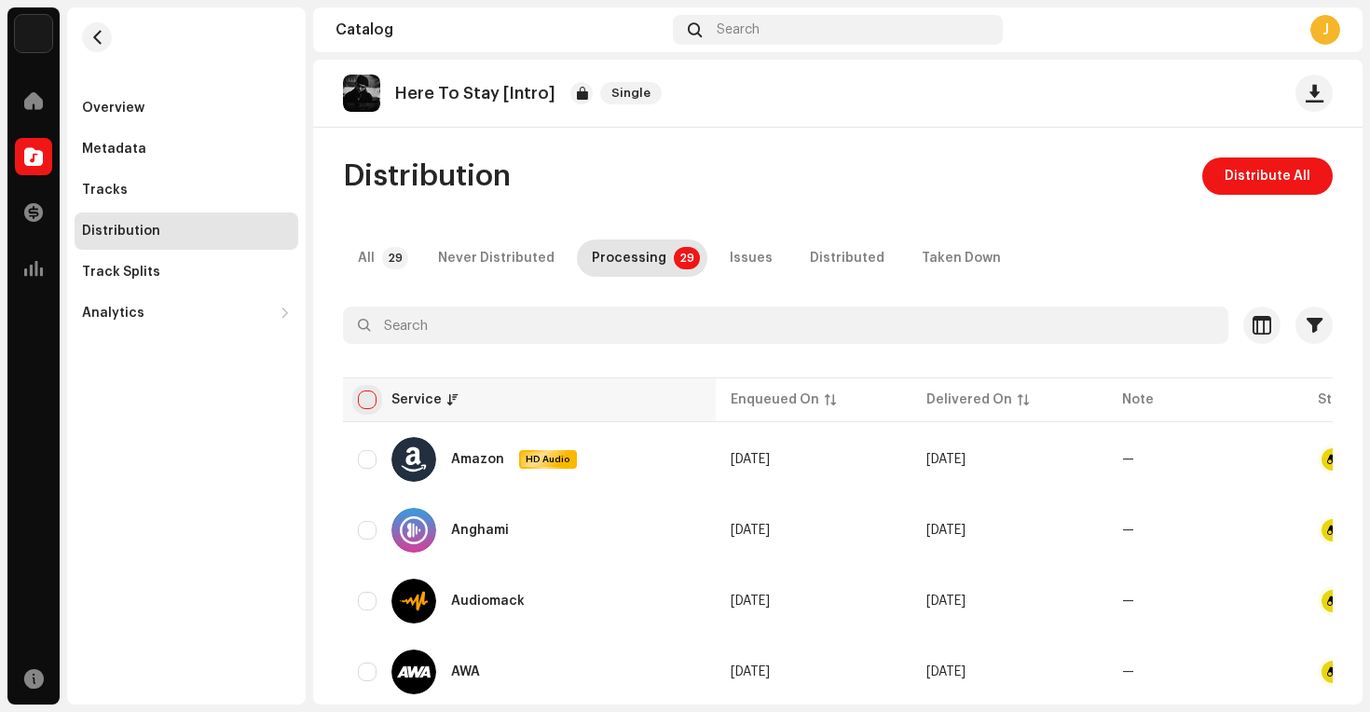
checkbox input "true"
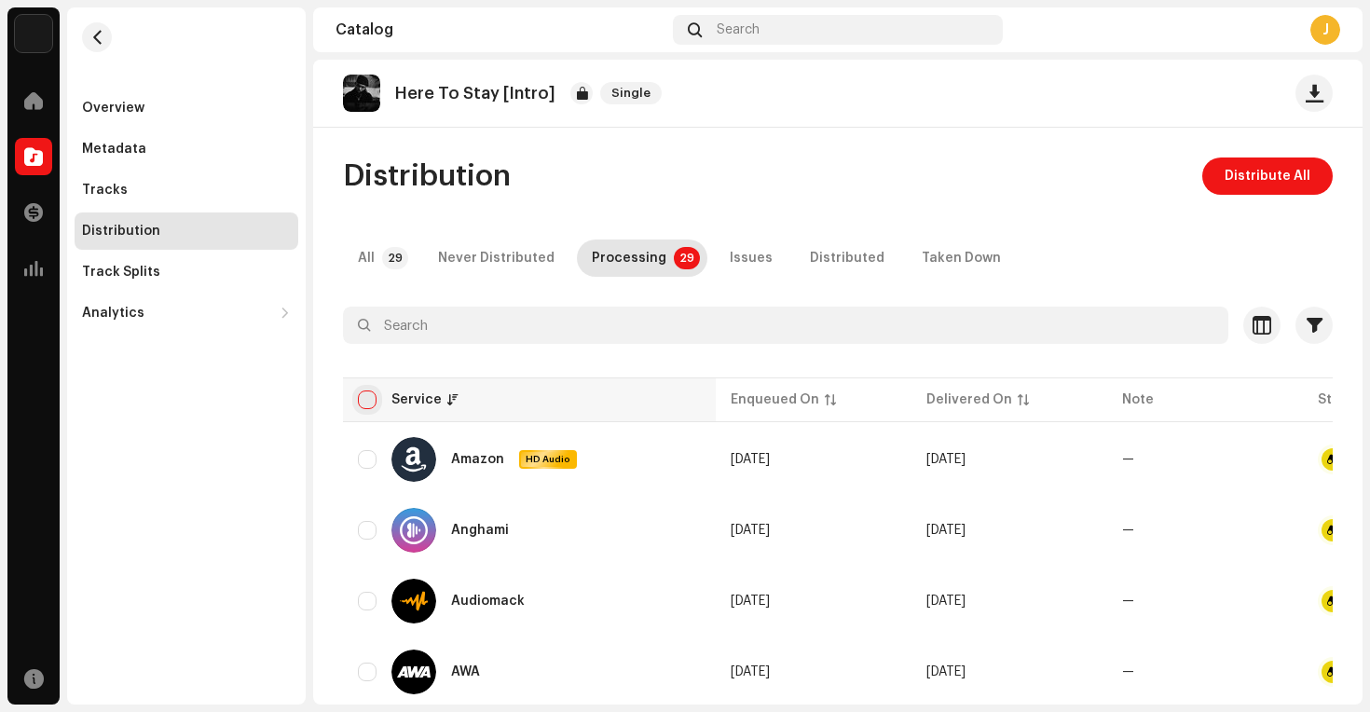
checkbox input "true"
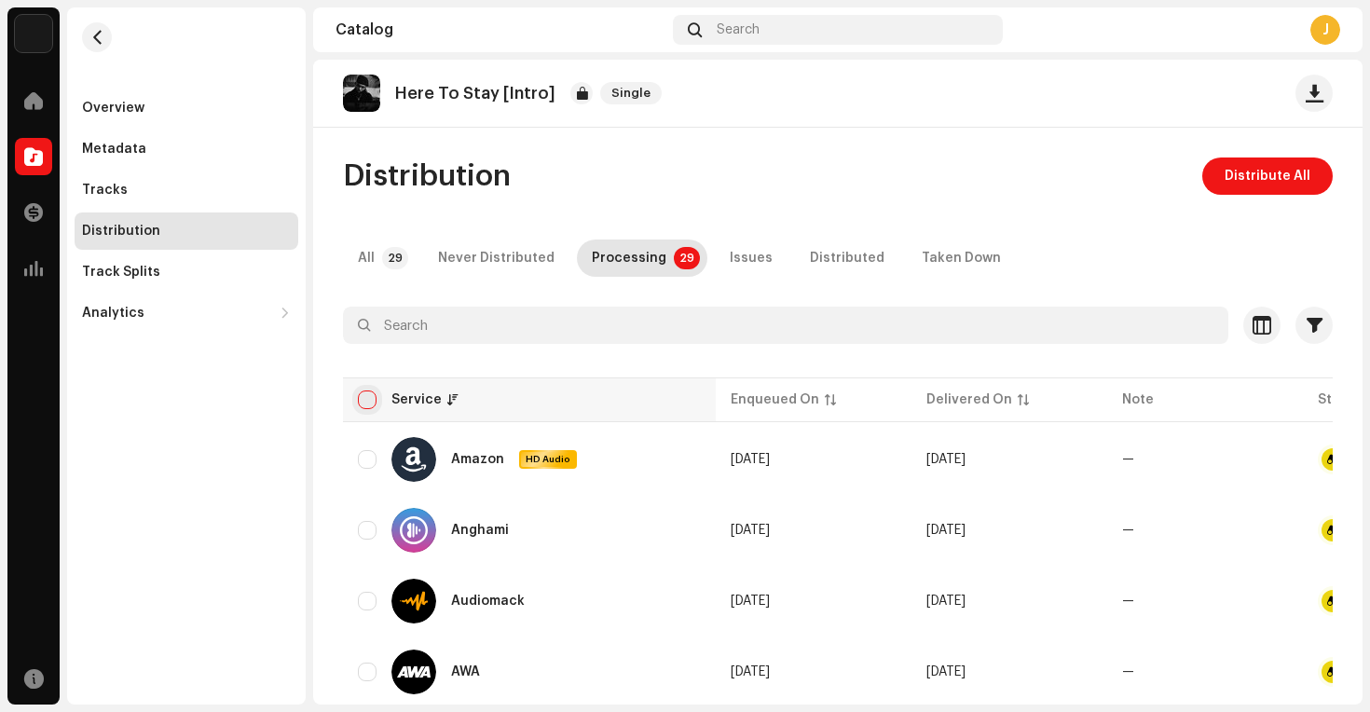
checkbox input "true"
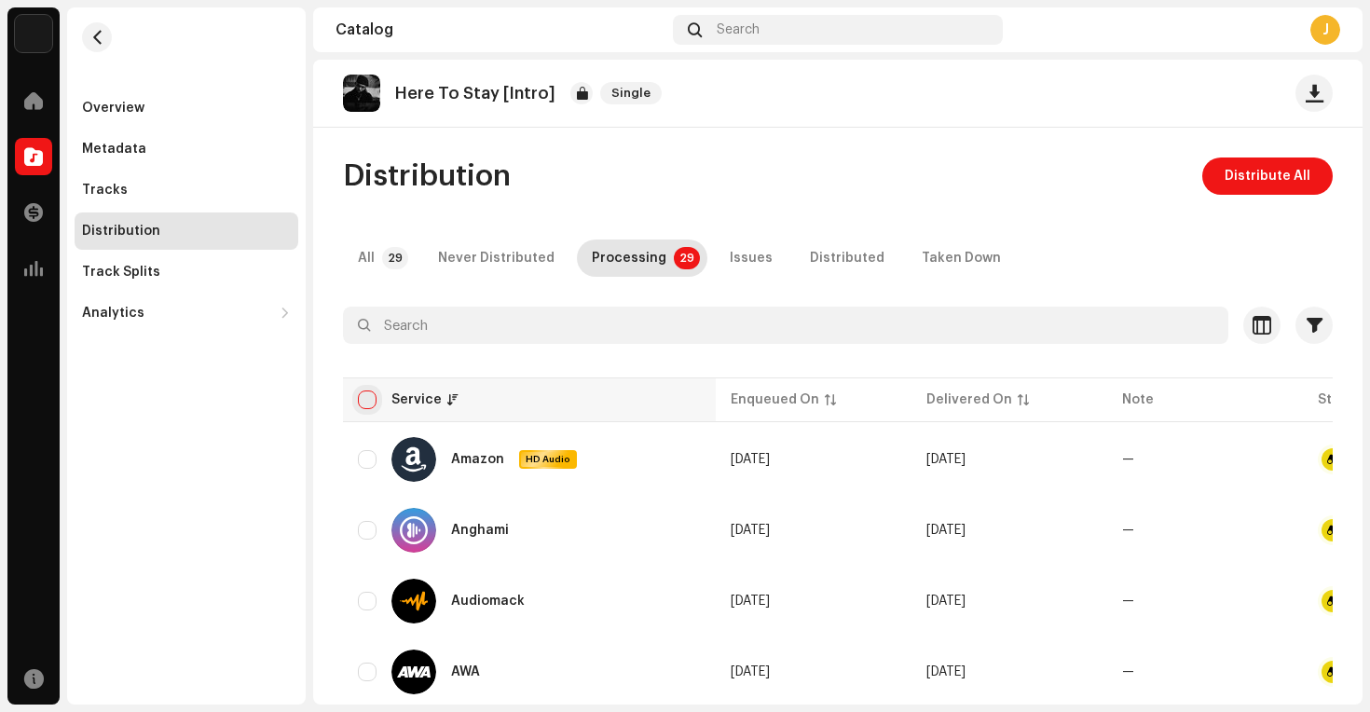
checkbox input "true"
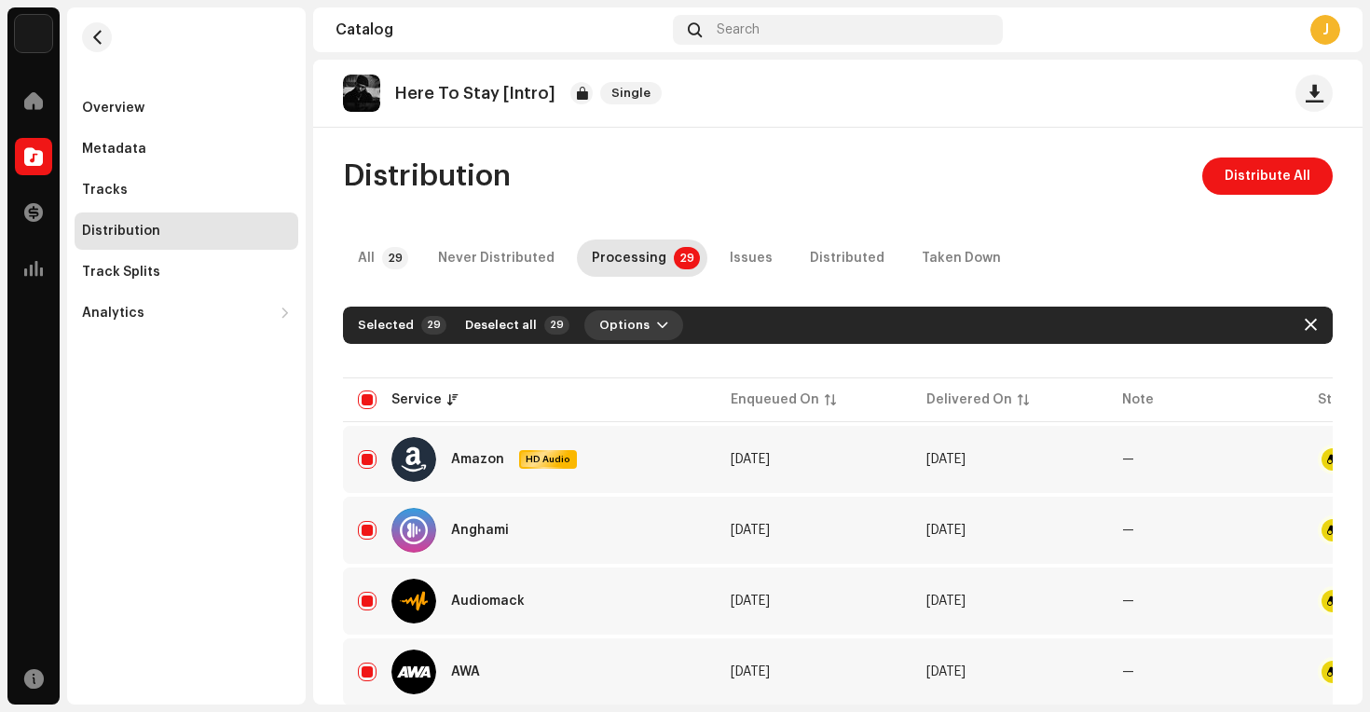
click at [634, 315] on button "Options" at bounding box center [633, 325] width 99 height 30
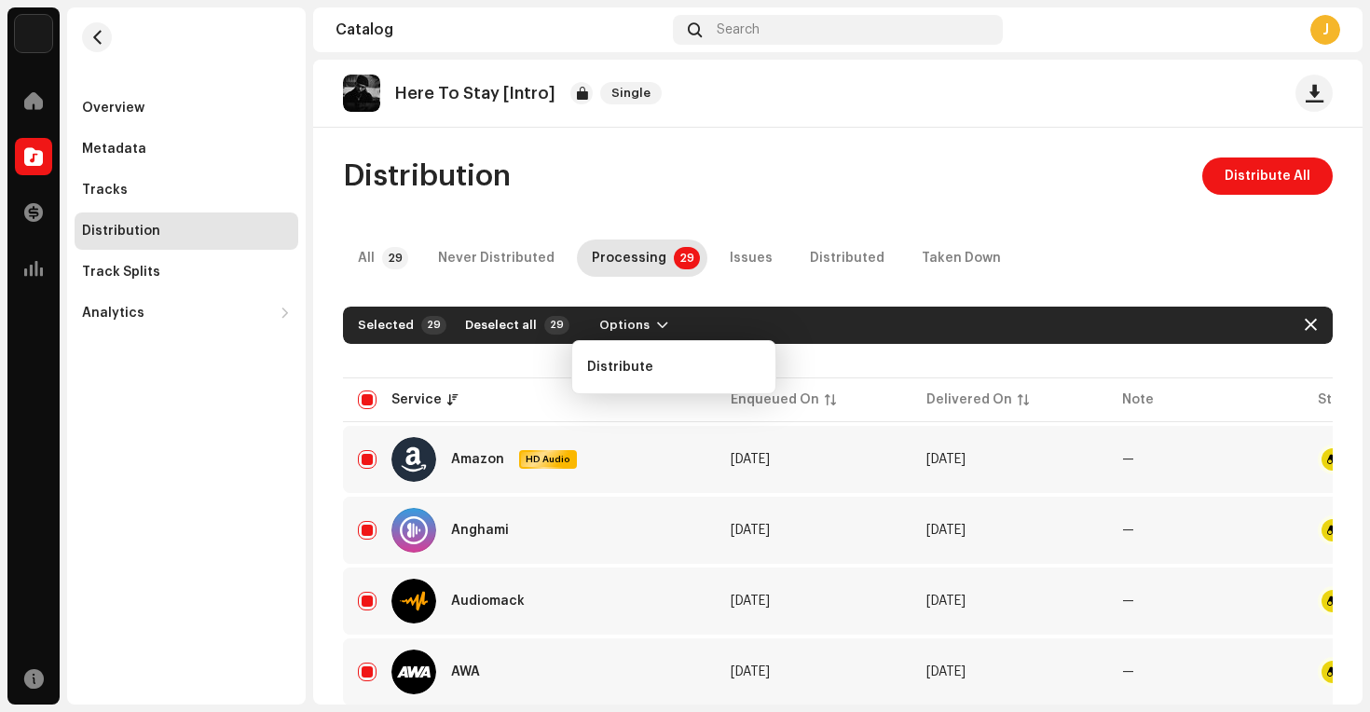
click at [617, 145] on div "Here To Stay [Intro] Single Distribution Distribute All All 29 Never Distribute…" at bounding box center [837, 382] width 1049 height 645
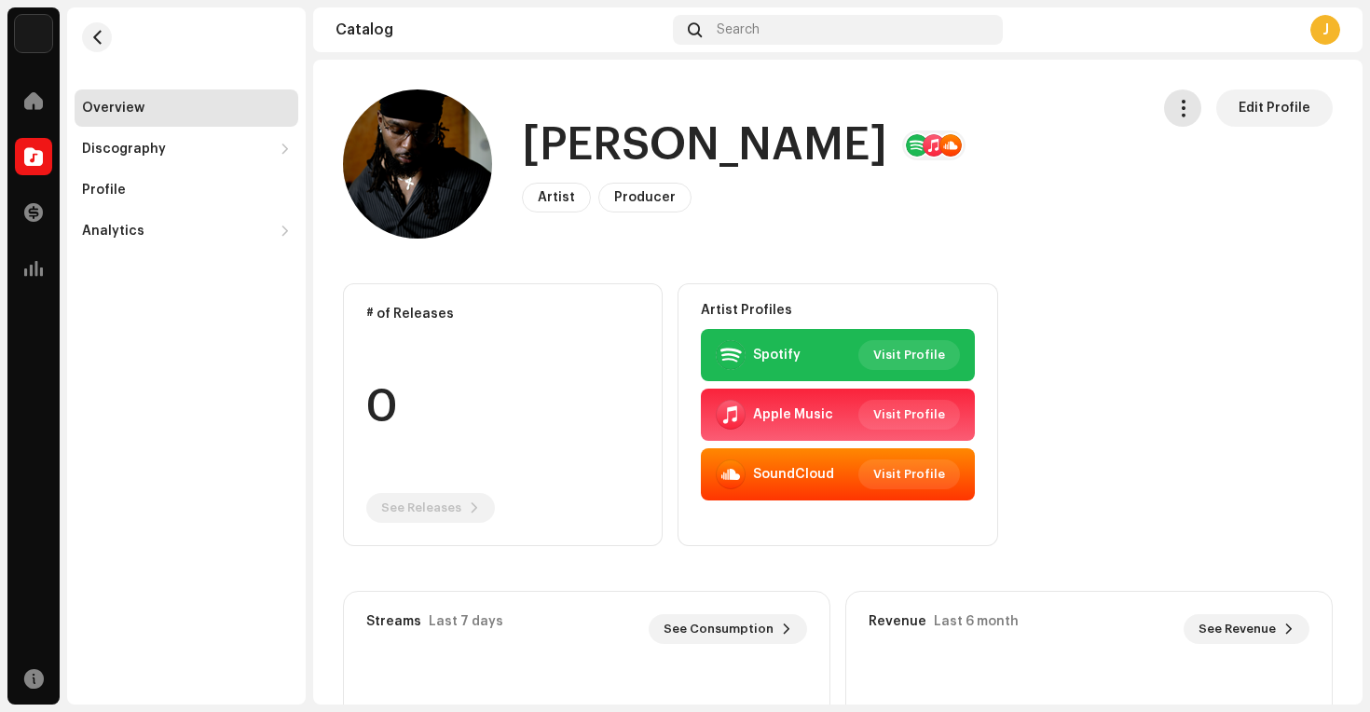
click at [1178, 102] on span "button" at bounding box center [1183, 108] width 18 height 15
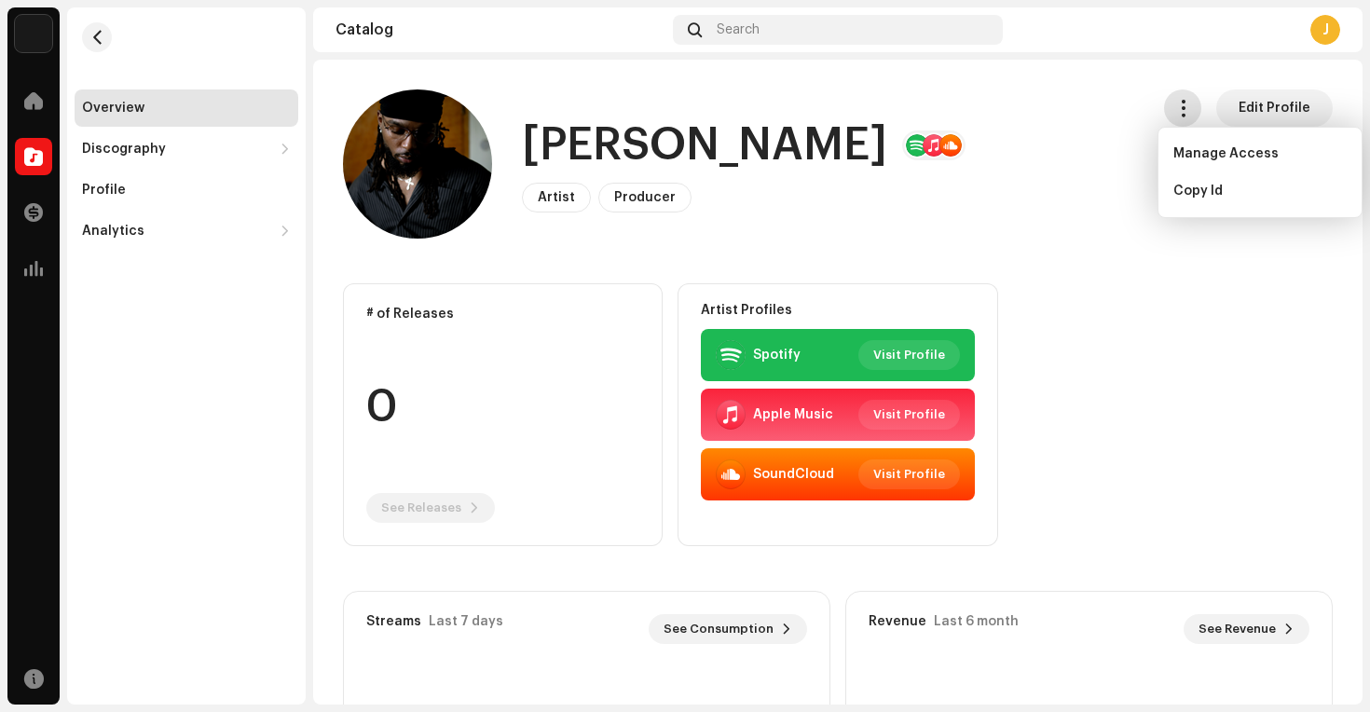
click at [1178, 102] on span "button" at bounding box center [1183, 108] width 18 height 15
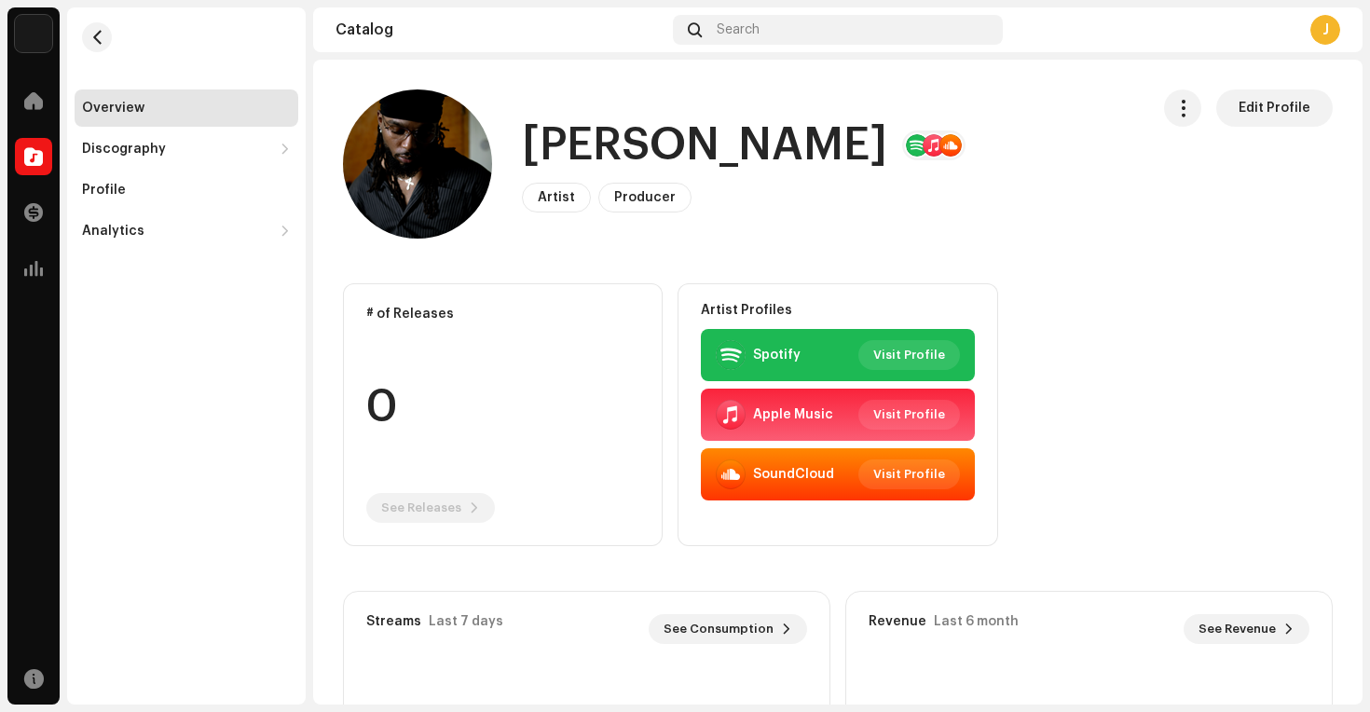
scroll to position [647, 0]
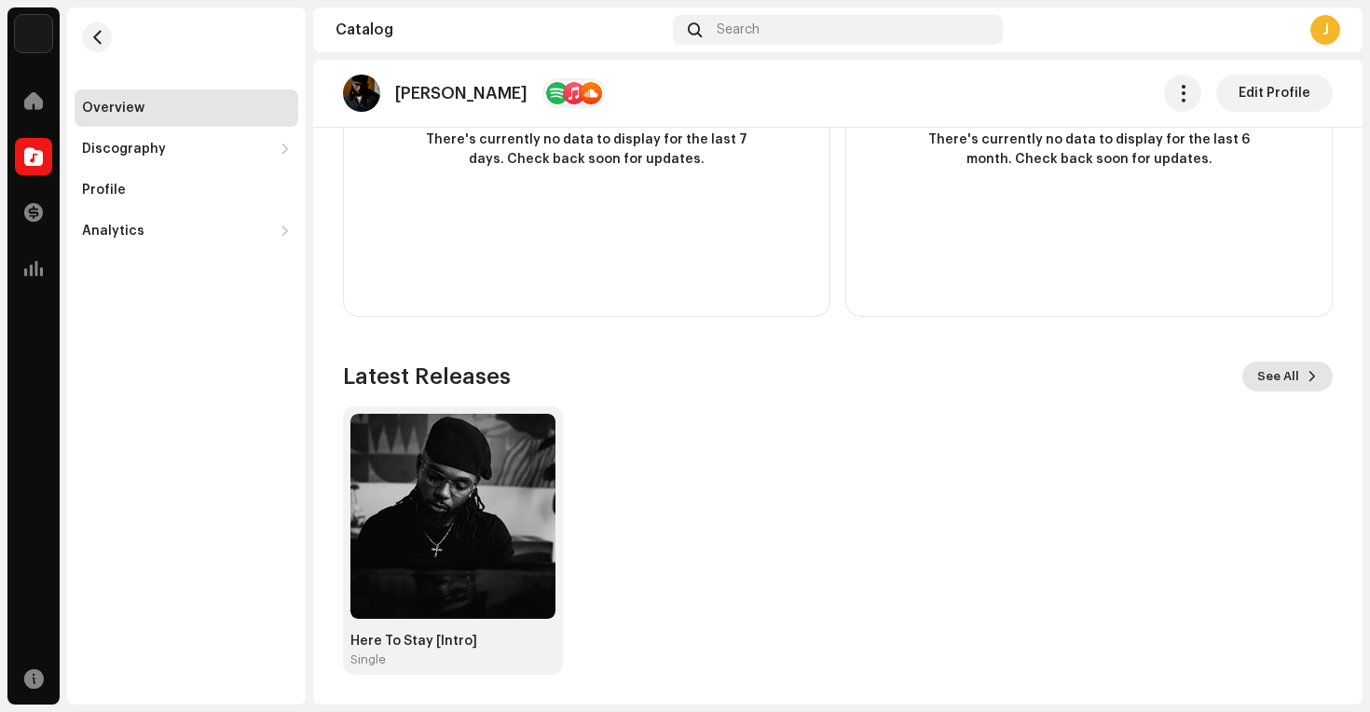
click at [1294, 372] on button "See All" at bounding box center [1287, 377] width 90 height 30
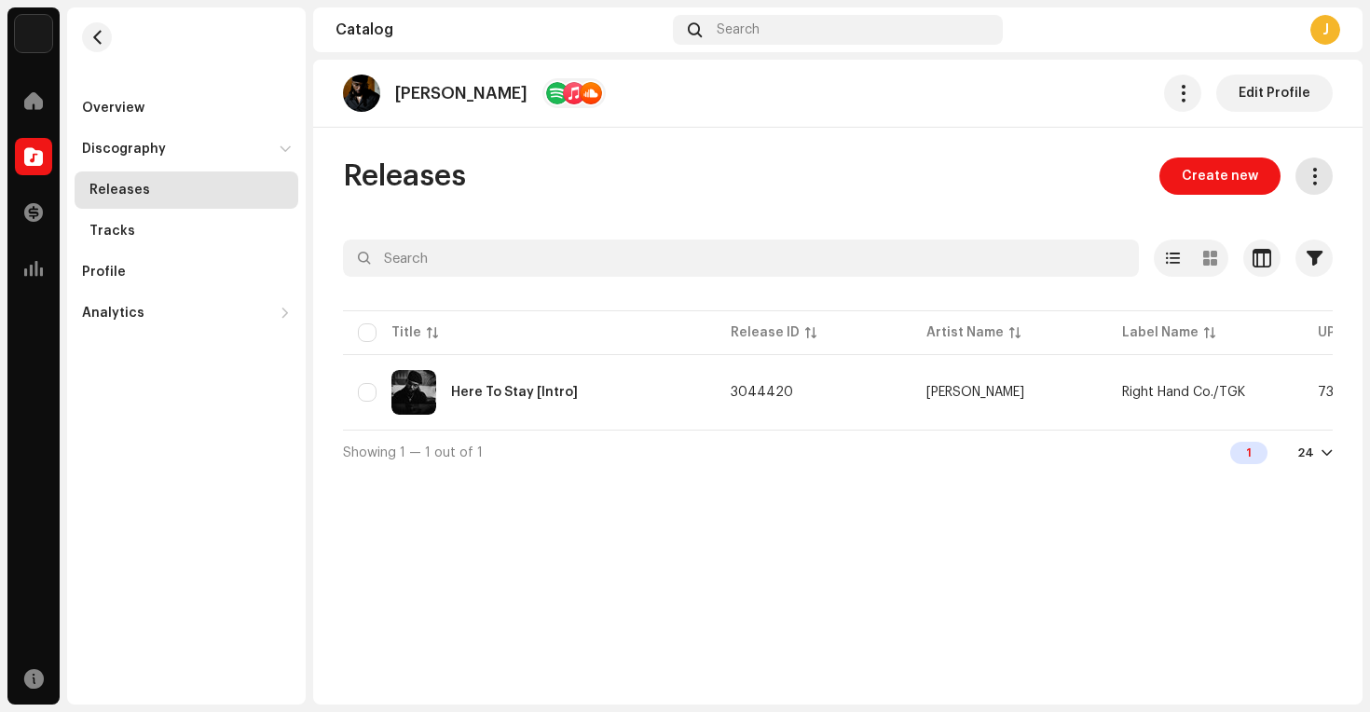
click at [1315, 165] on button at bounding box center [1313, 175] width 37 height 37
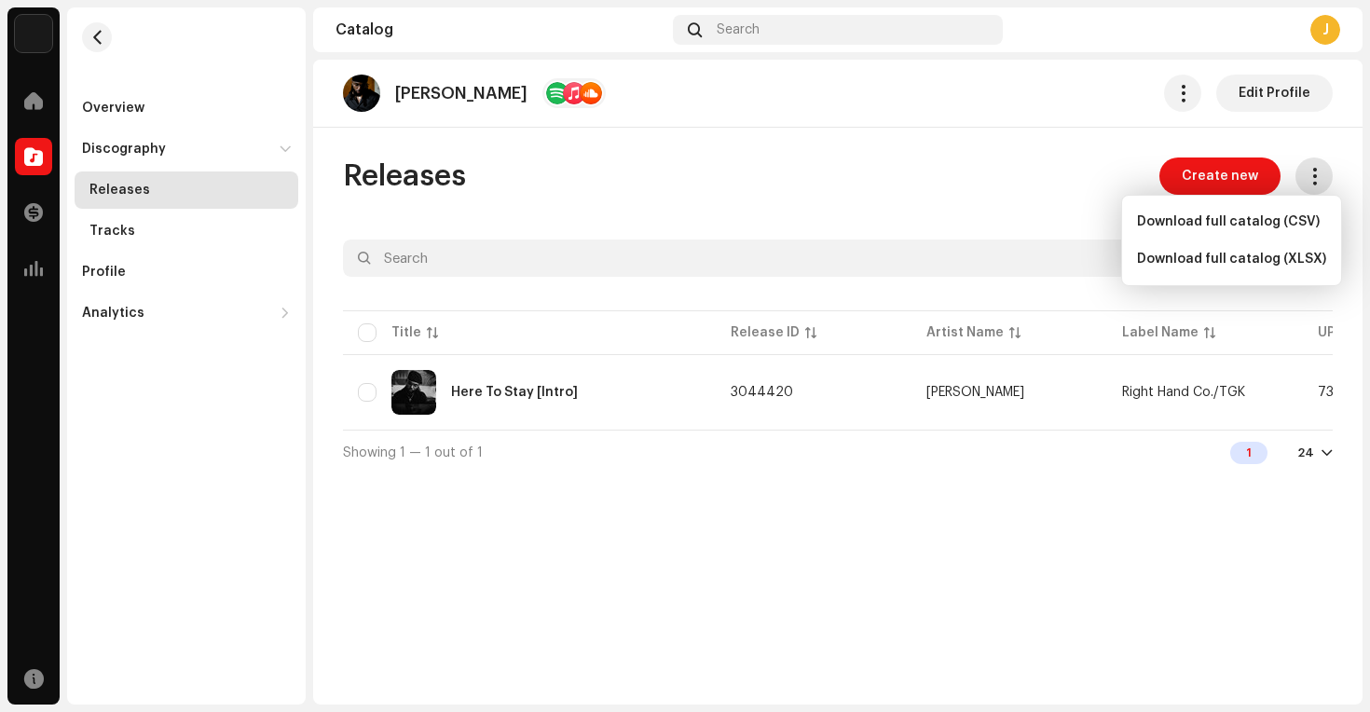
click at [1312, 169] on span at bounding box center [1314, 176] width 18 height 15
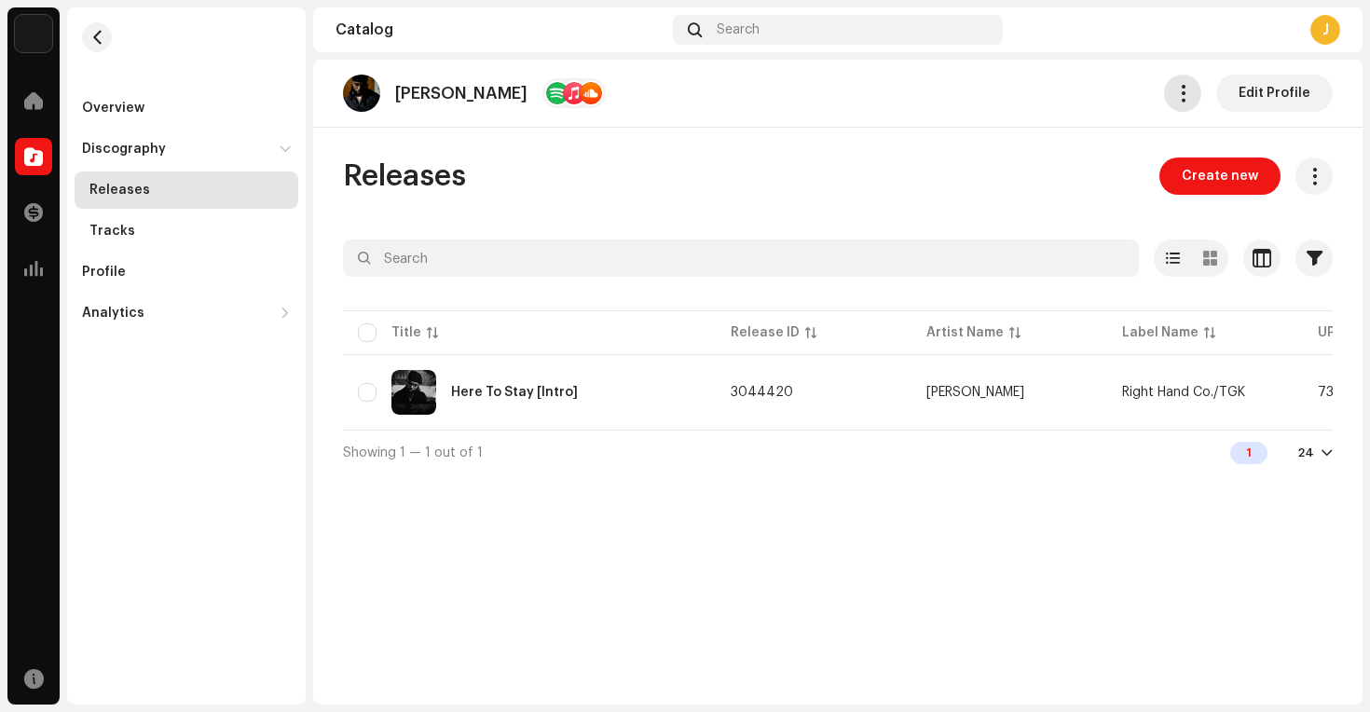
click at [1174, 83] on button "button" at bounding box center [1182, 93] width 37 height 37
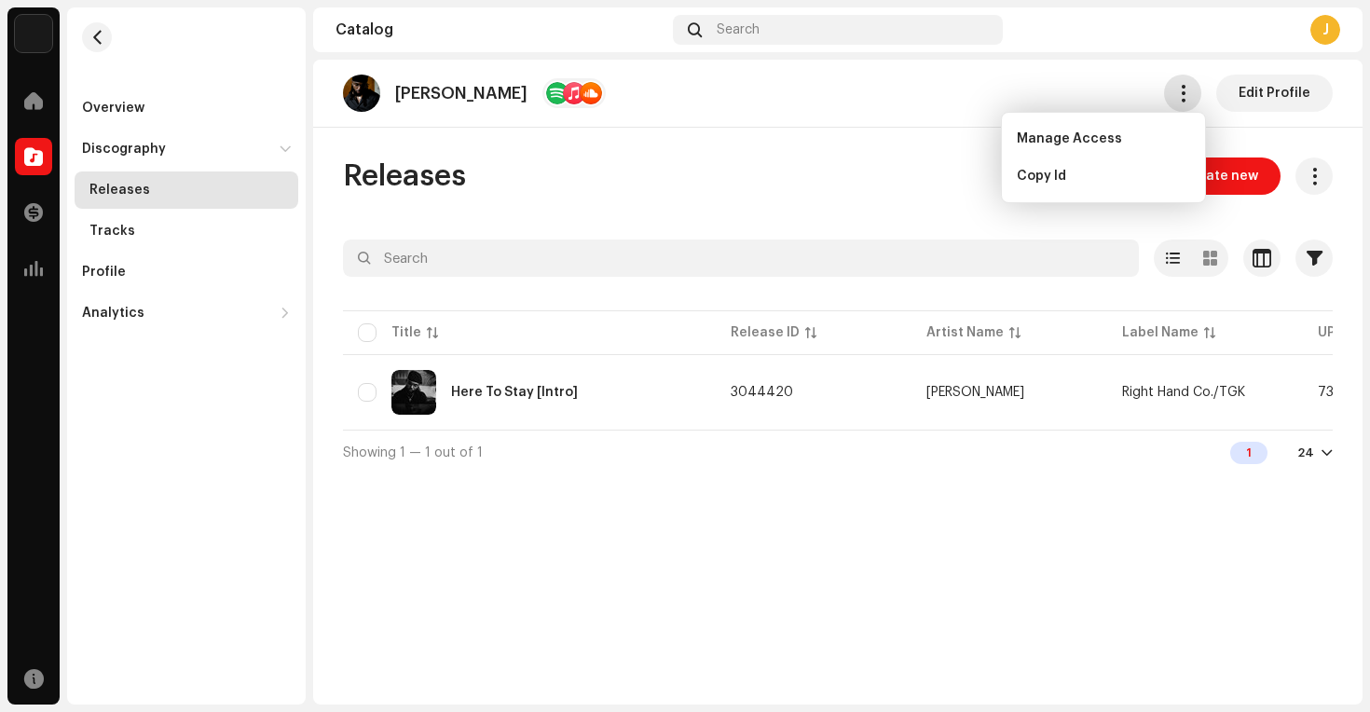
click at [1190, 86] on span "button" at bounding box center [1183, 93] width 18 height 15
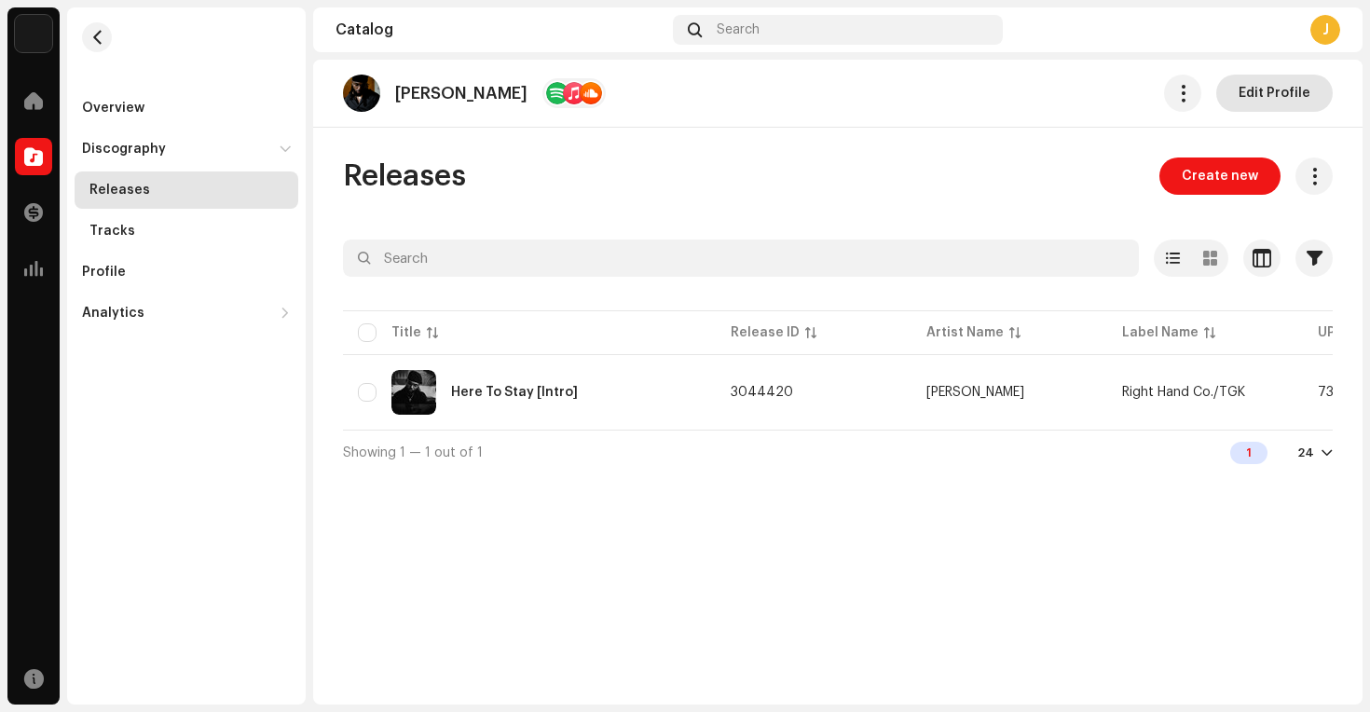
click at [1243, 102] on span "Edit Profile" at bounding box center [1274, 93] width 72 height 37
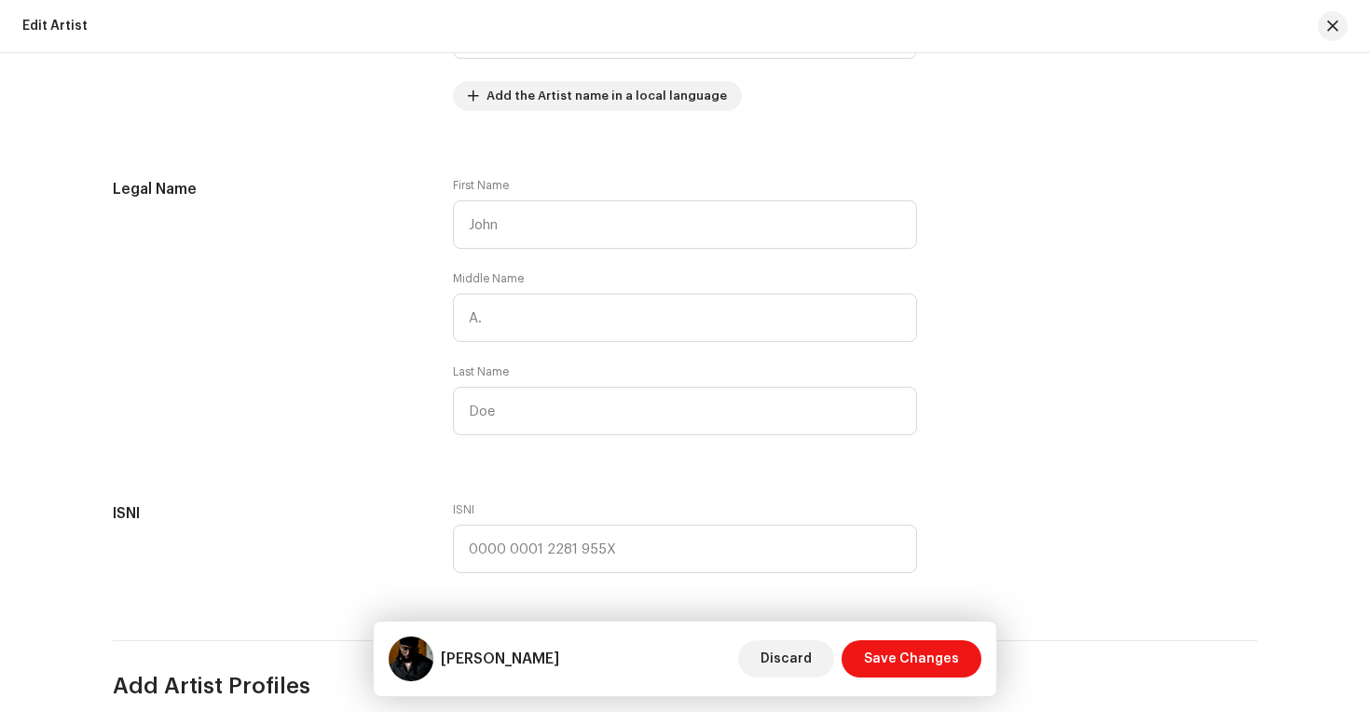
scroll to position [971, 0]
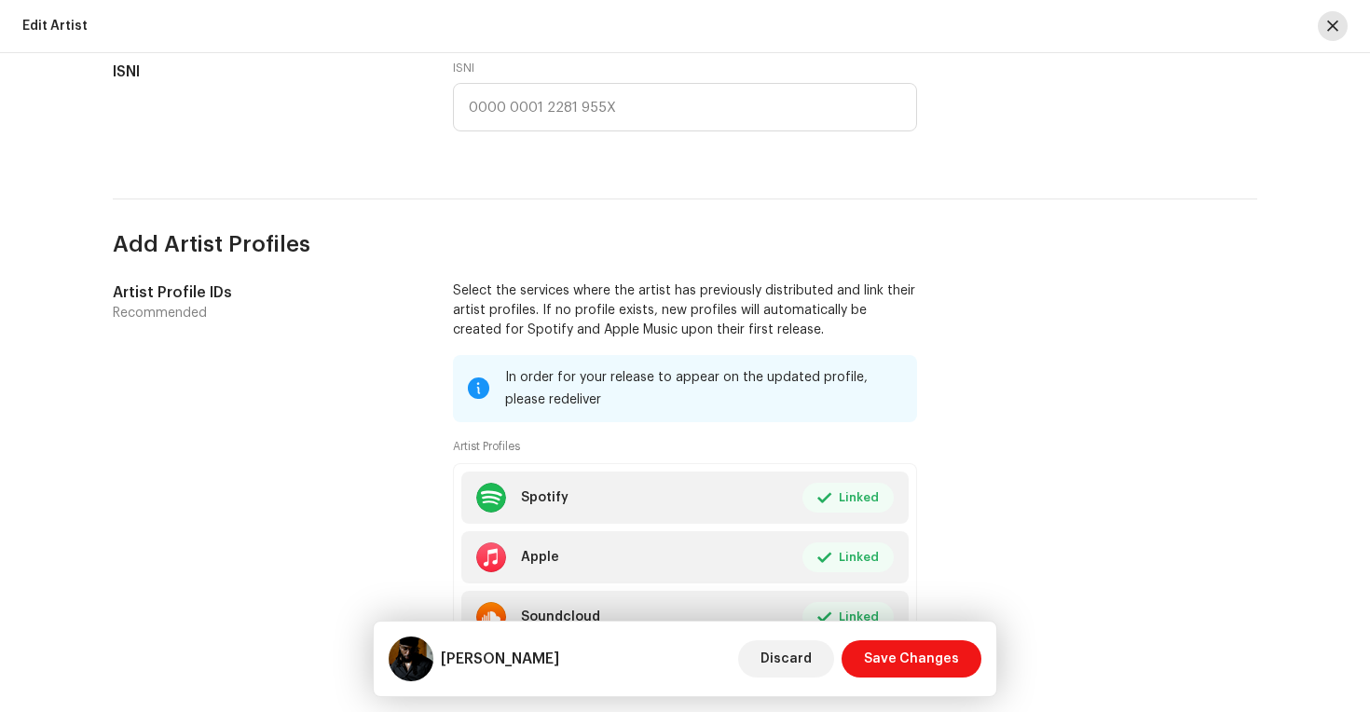
click at [1333, 34] on button "button" at bounding box center [1333, 26] width 30 height 30
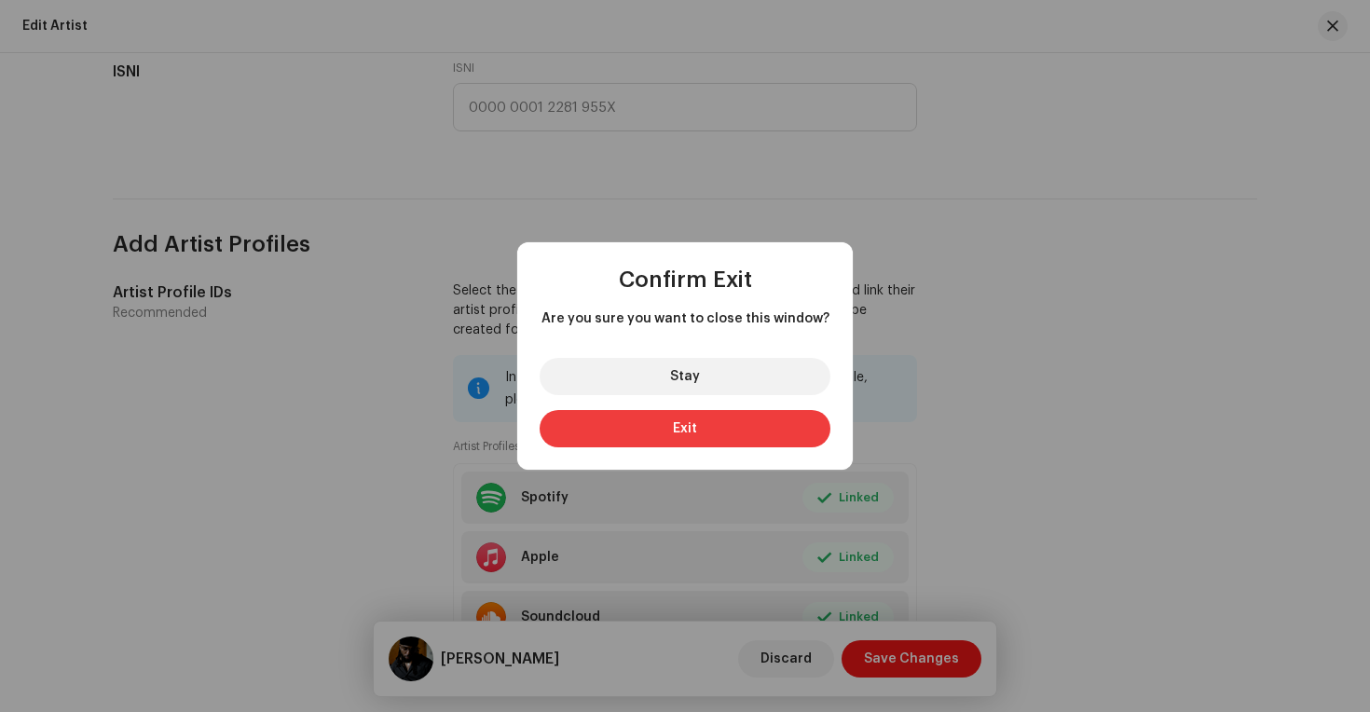
click at [703, 423] on button "Exit" at bounding box center [685, 428] width 291 height 37
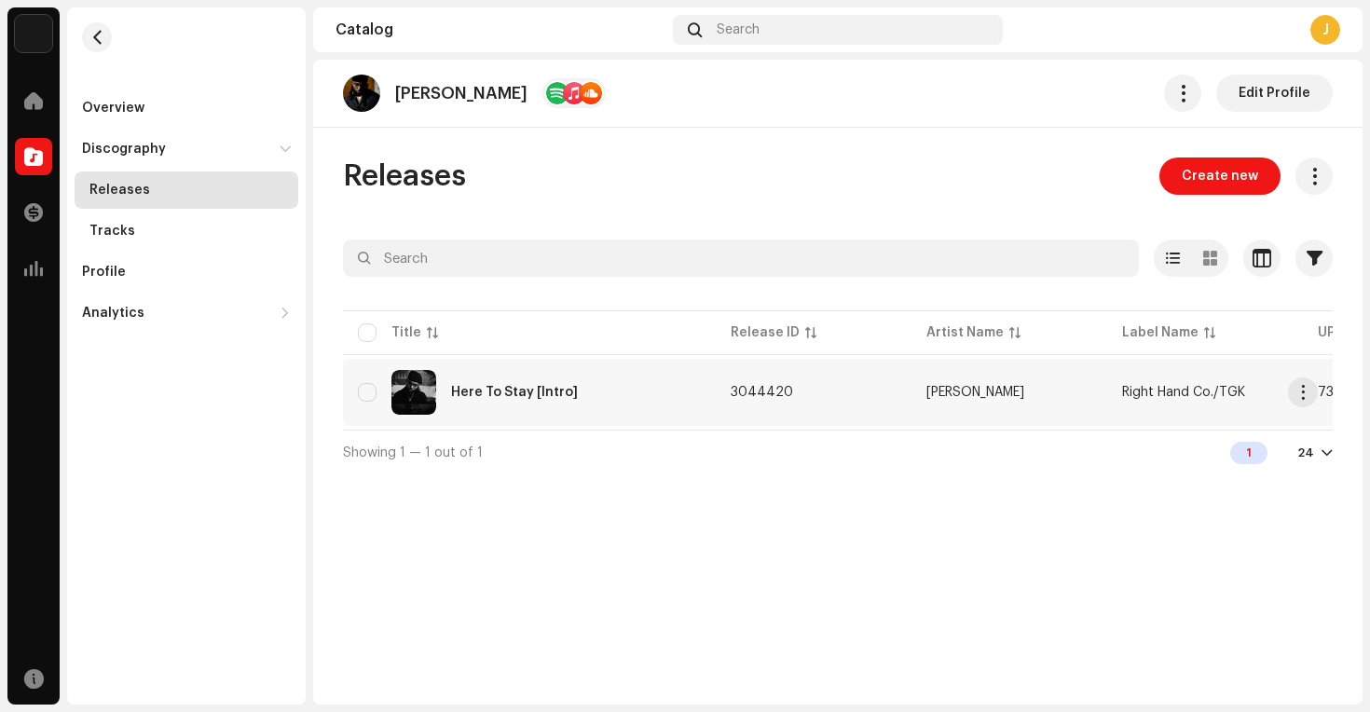
click at [487, 384] on div "Here To Stay [Intro]" at bounding box center [529, 392] width 343 height 45
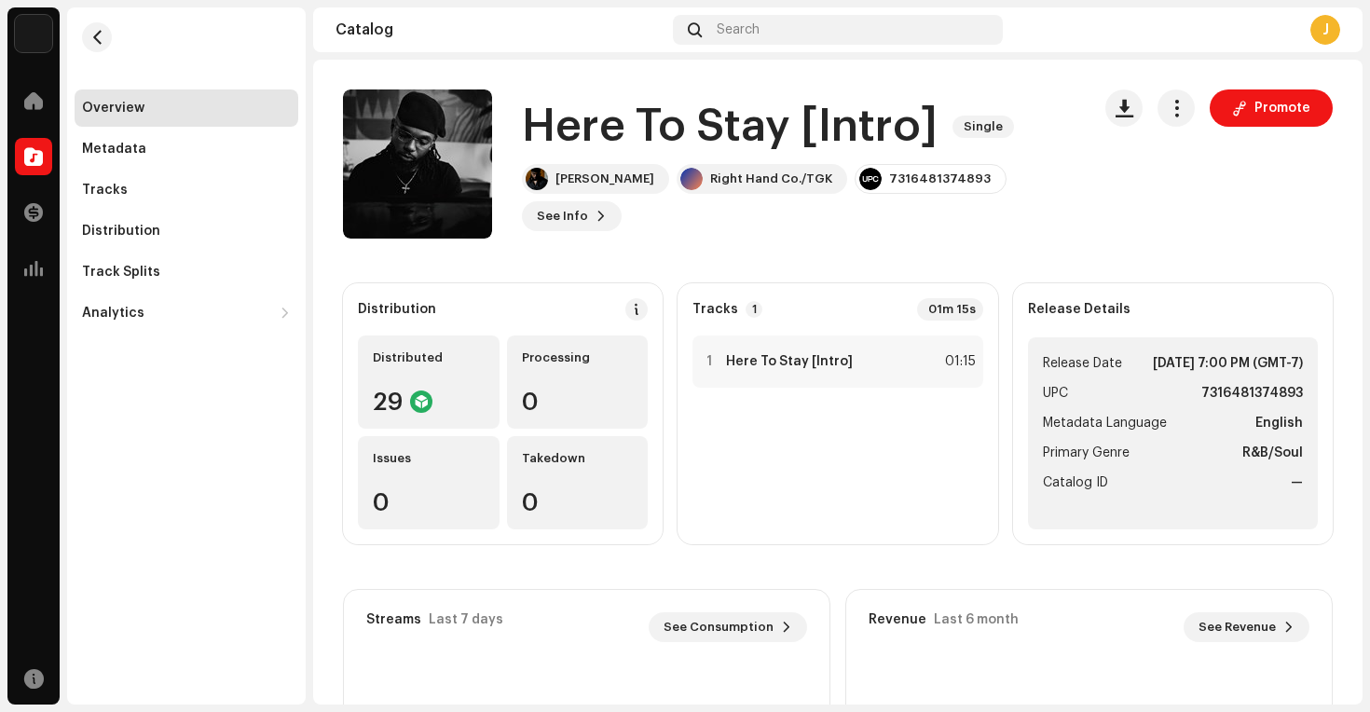
click at [959, 312] on div "01m 15s" at bounding box center [950, 309] width 66 height 22
click at [968, 361] on div "1 Here To Stay [Intro] 01:15" at bounding box center [837, 361] width 290 height 52
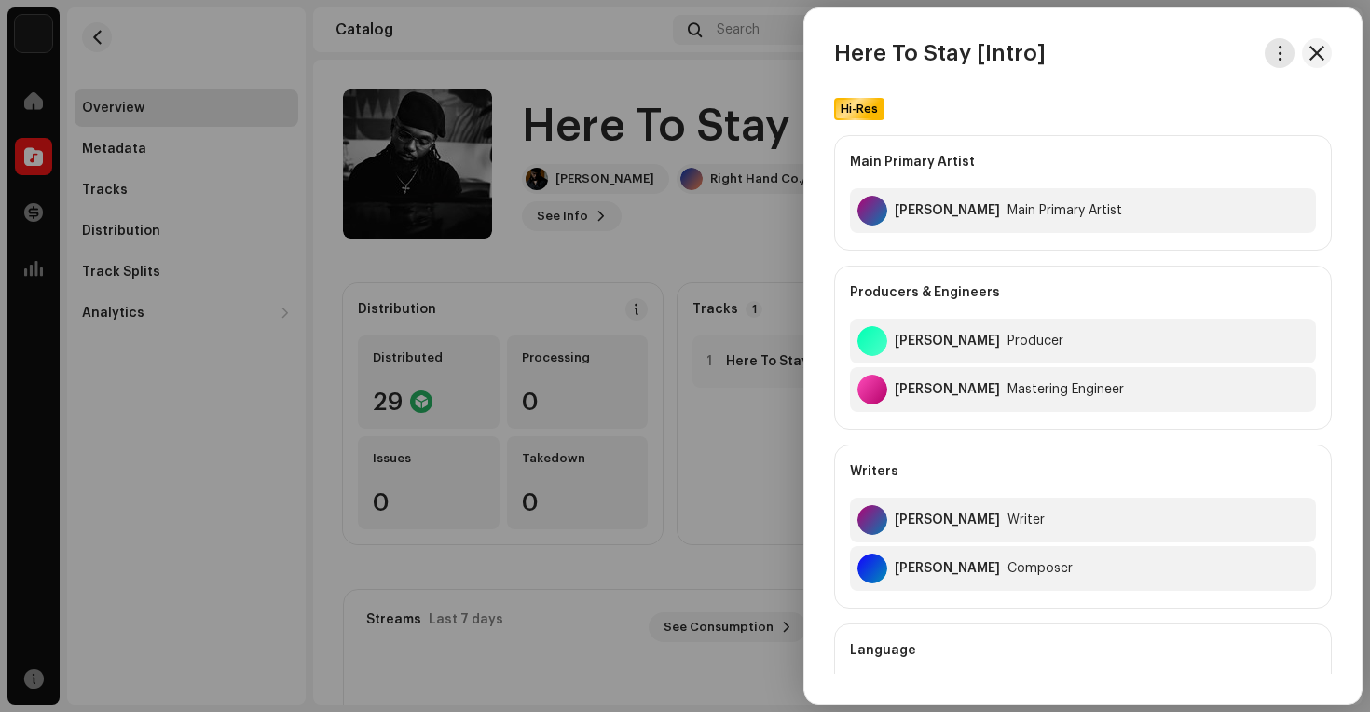
click at [1278, 59] on span "button" at bounding box center [1280, 53] width 14 height 15
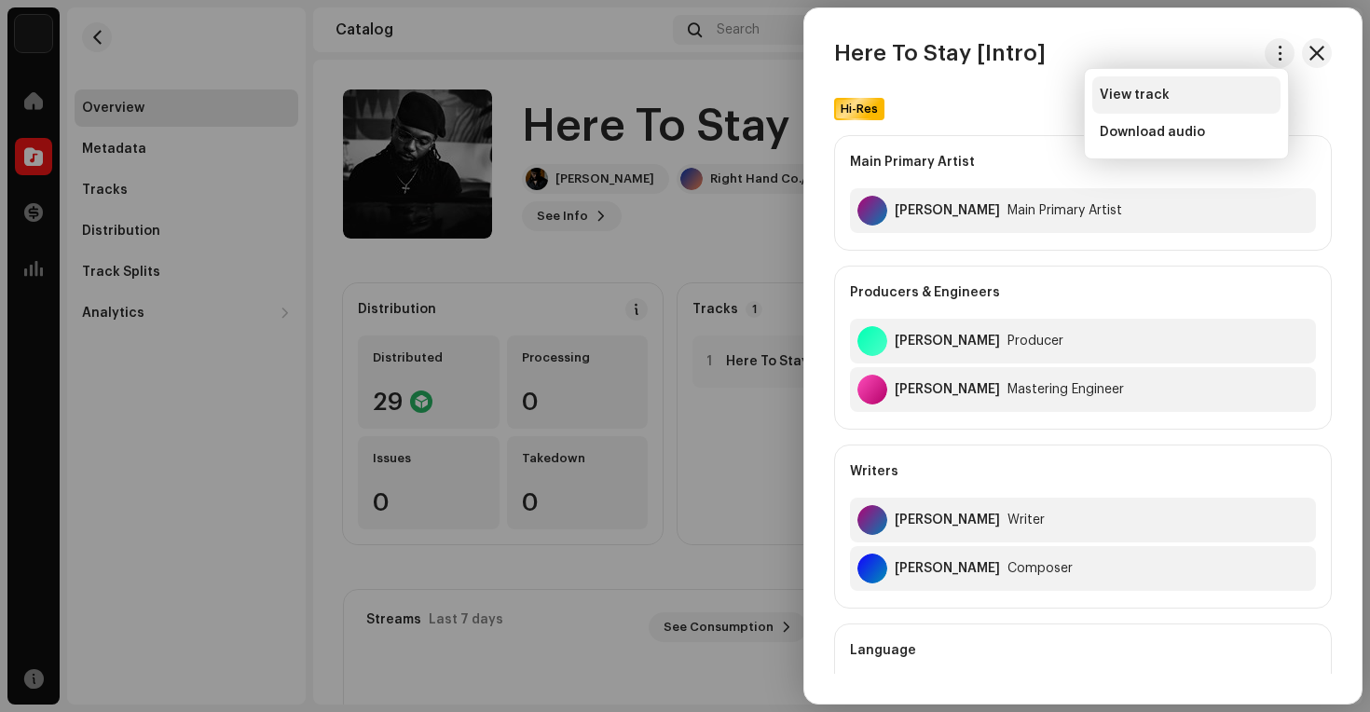
click at [1231, 97] on div "View track" at bounding box center [1186, 95] width 173 height 15
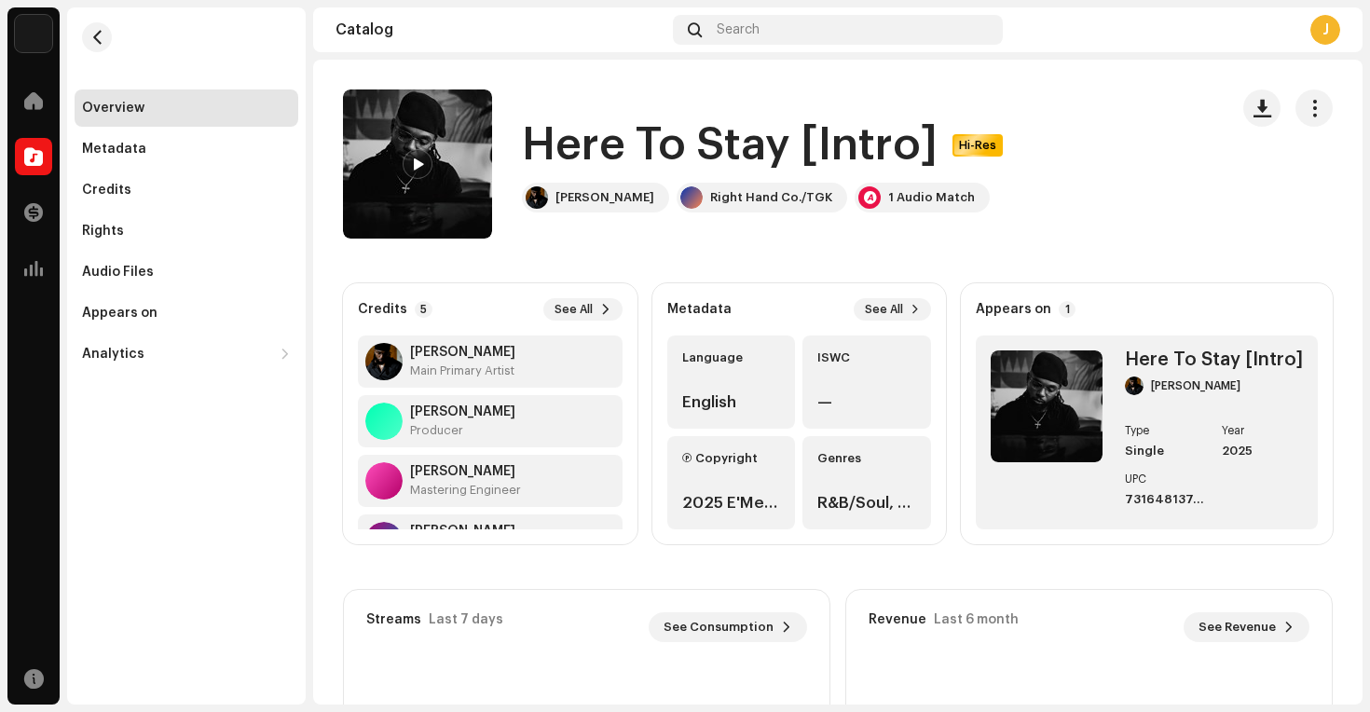
click at [1304, 129] on div at bounding box center [1287, 163] width 89 height 149
click at [1304, 117] on button "button" at bounding box center [1313, 107] width 37 height 37
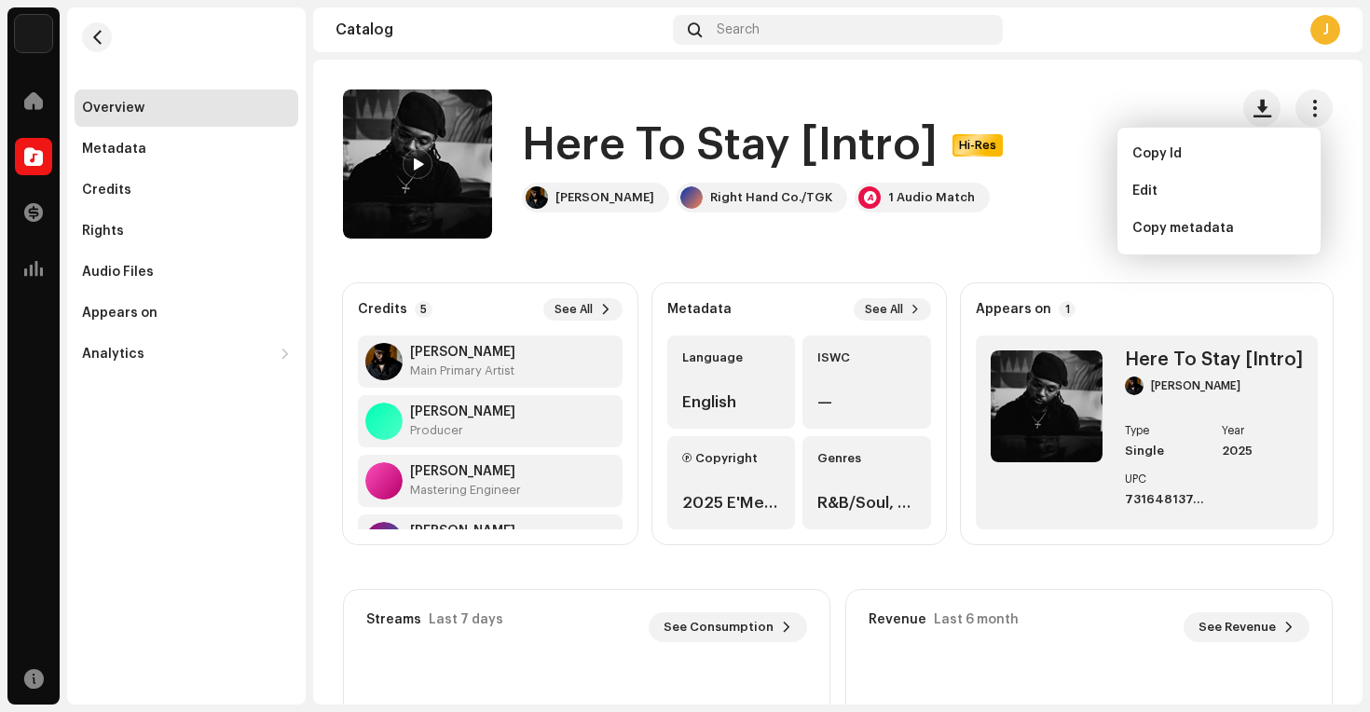
click at [1084, 239] on catalog-tracks-details-overview "Here To Stay [Intro] Hi-Res Here To Stay [Intro] Hi-Res Marco McKinnis Right Ha…" at bounding box center [837, 526] width 1049 height 932
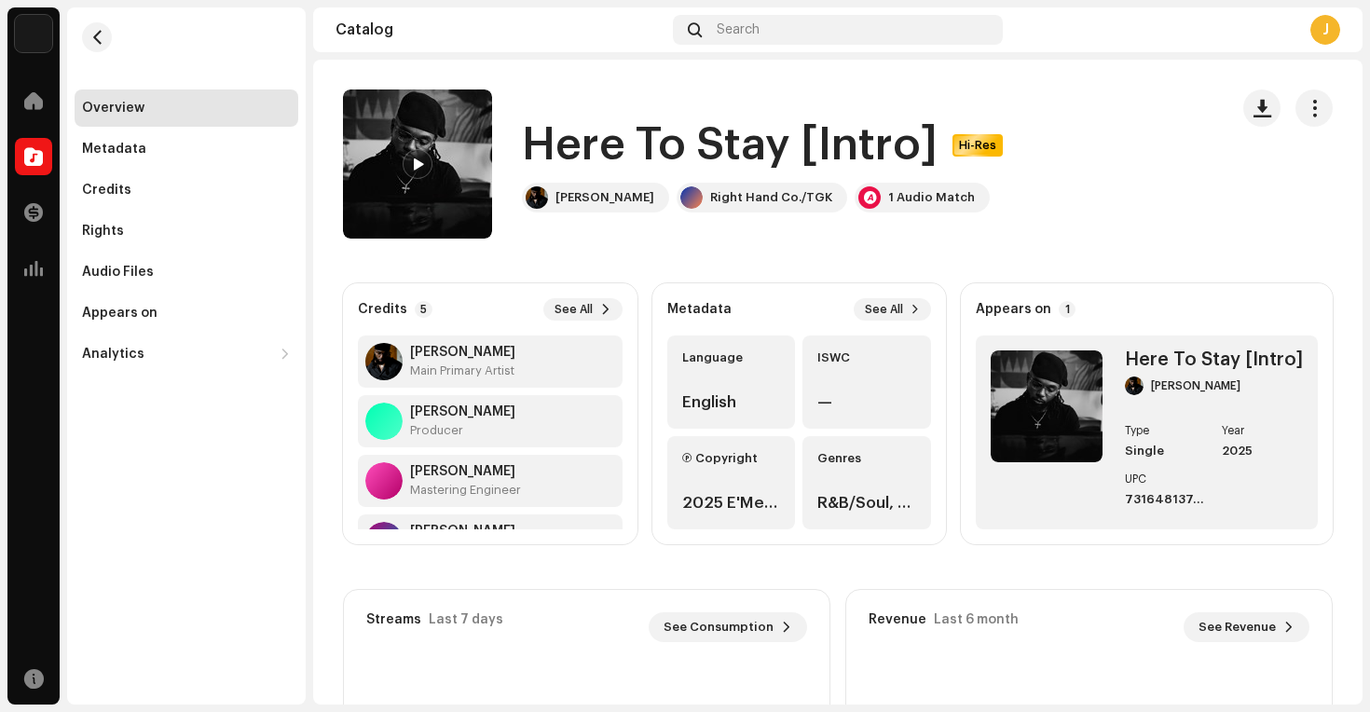
click at [1033, 307] on strong "Appears on" at bounding box center [1013, 309] width 75 height 15
click at [1059, 308] on p-badge "1" at bounding box center [1067, 309] width 17 height 17
click at [1059, 309] on p-badge "1" at bounding box center [1067, 309] width 17 height 17
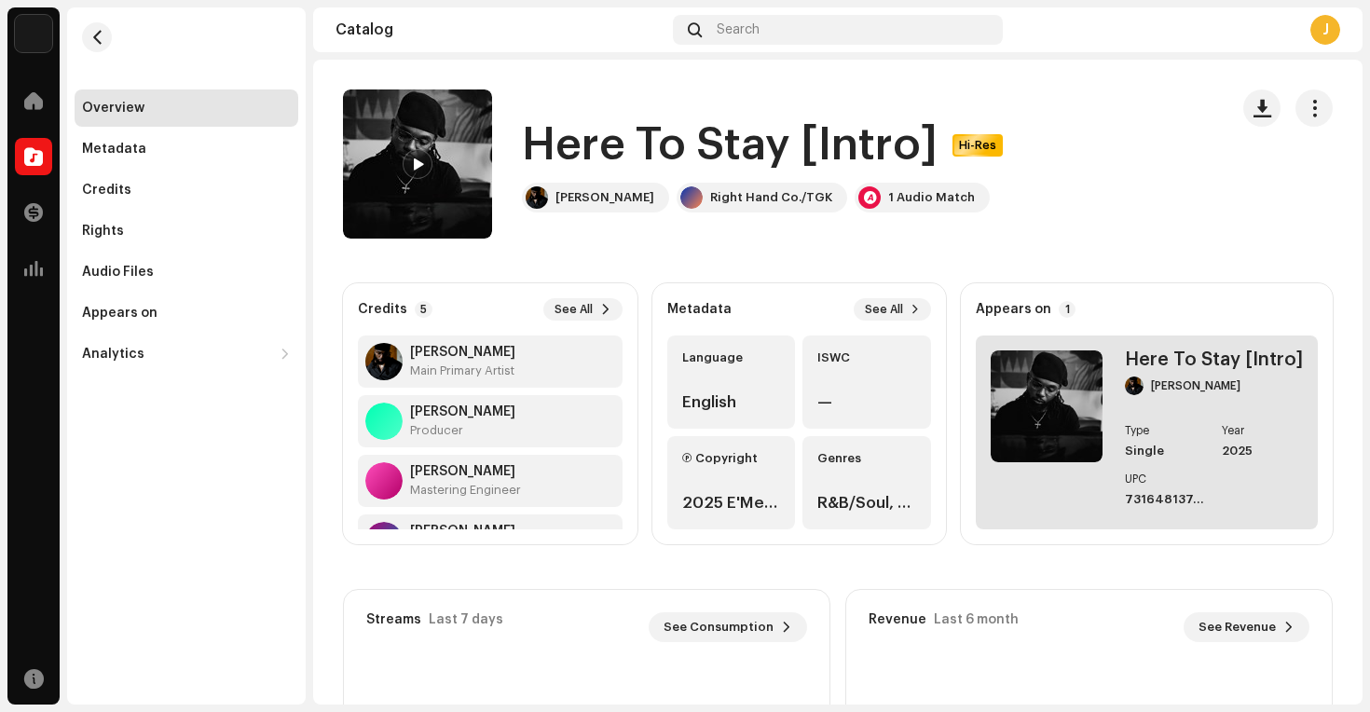
click at [1051, 473] on re-a-cover at bounding box center [1047, 432] width 112 height 164
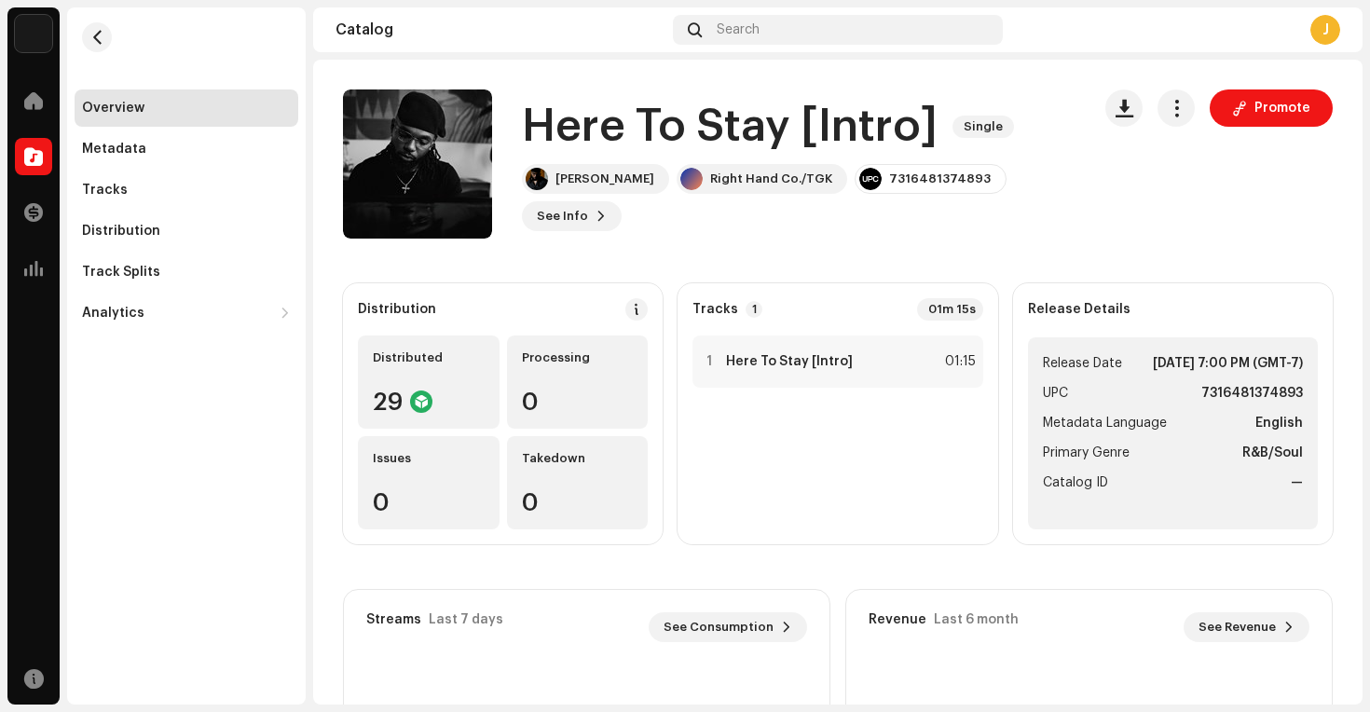
scroll to position [2, 0]
click at [1121, 401] on ul "Release Date Oct 23, 2025, 7:00 PM (GMT-7) UPC 7316481374893 Metadata Language …" at bounding box center [1173, 433] width 290 height 192
click at [1063, 337] on ul "Release Date Oct 23, 2025, 7:00 PM (GMT-7) UPC 7316481374893 Metadata Language …" at bounding box center [1173, 433] width 290 height 192
click at [1058, 321] on div "Release Details Release Date Oct 23, 2025, 7:00 PM (GMT-7) UPC 7316481374893 Me…" at bounding box center [1173, 413] width 320 height 261
click at [1167, 118] on button "button" at bounding box center [1175, 107] width 37 height 37
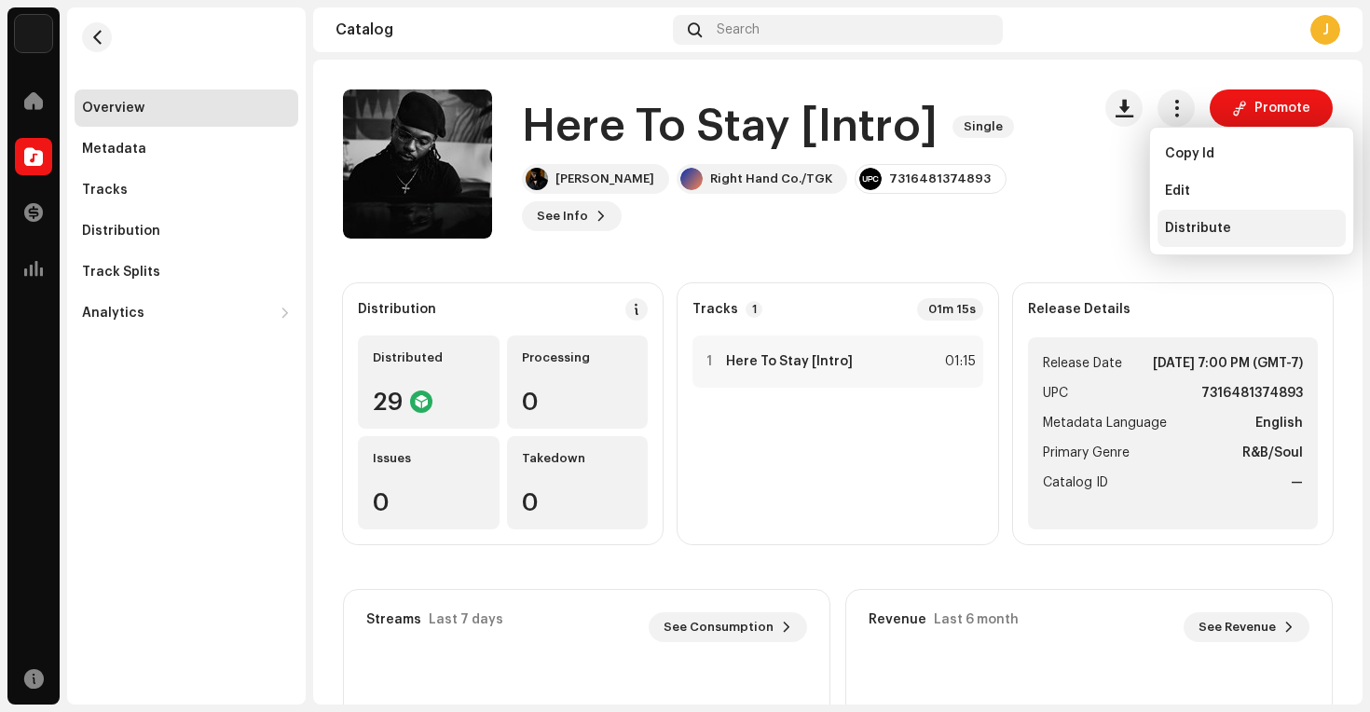
click at [1191, 231] on span "Distribute" at bounding box center [1198, 228] width 66 height 15
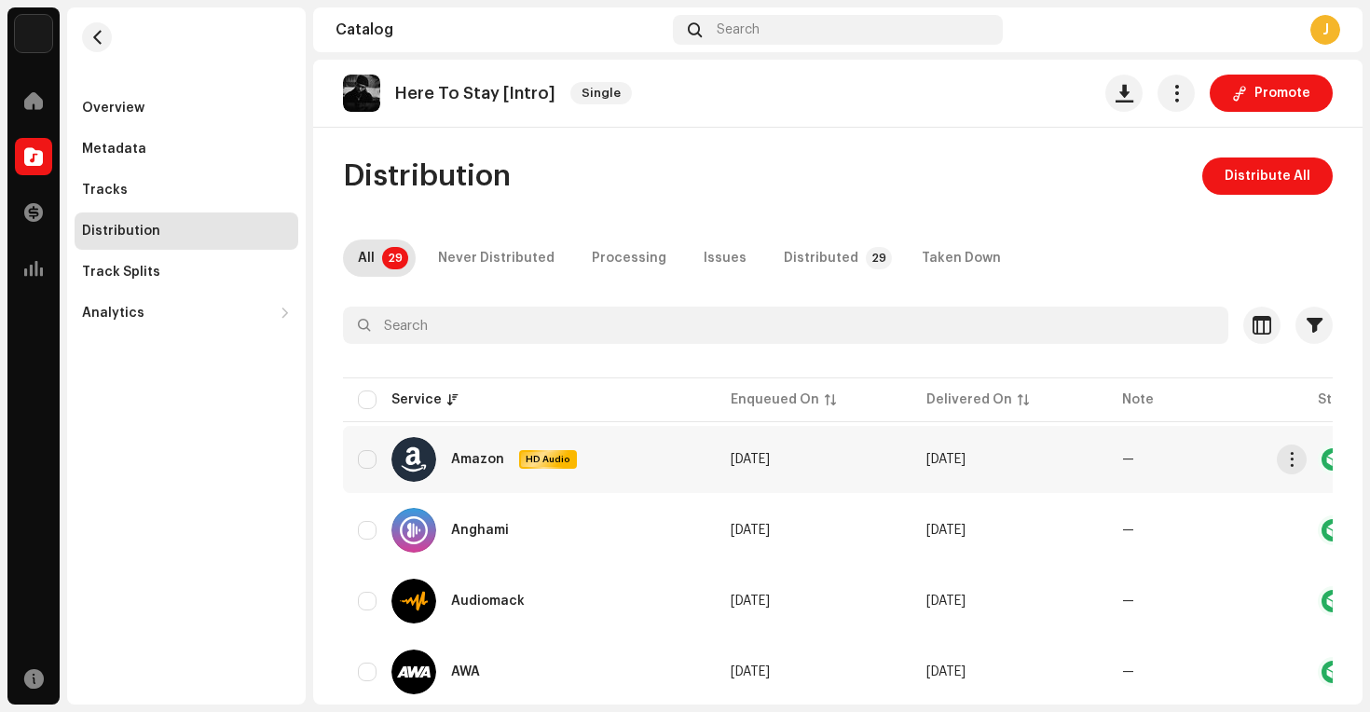
scroll to position [0, 177]
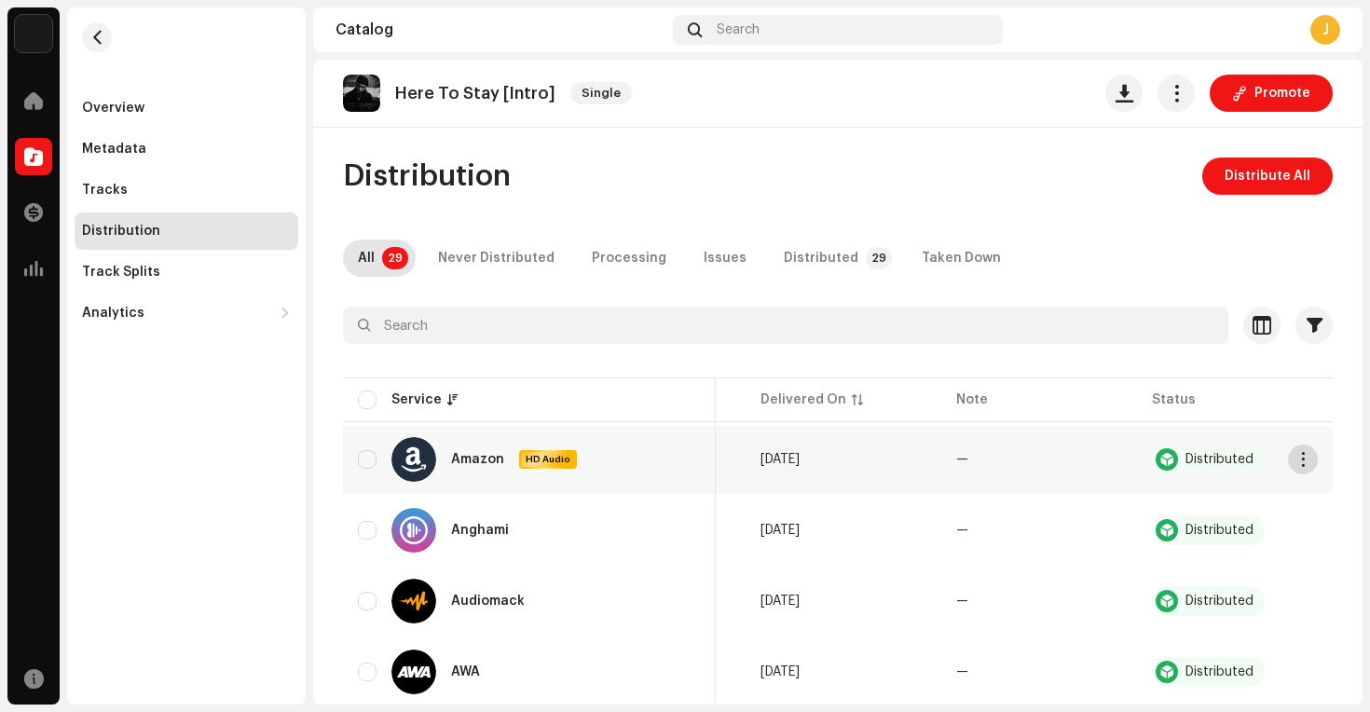
click at [1292, 451] on button "button" at bounding box center [1303, 459] width 30 height 30
drag, startPoint x: 1051, startPoint y: 383, endPoint x: 1061, endPoint y: 378, distance: 11.3
click at [373, 472] on div "Amazon HD Audio" at bounding box center [529, 459] width 343 height 45
click at [367, 460] on input "checkbox" at bounding box center [367, 459] width 19 height 19
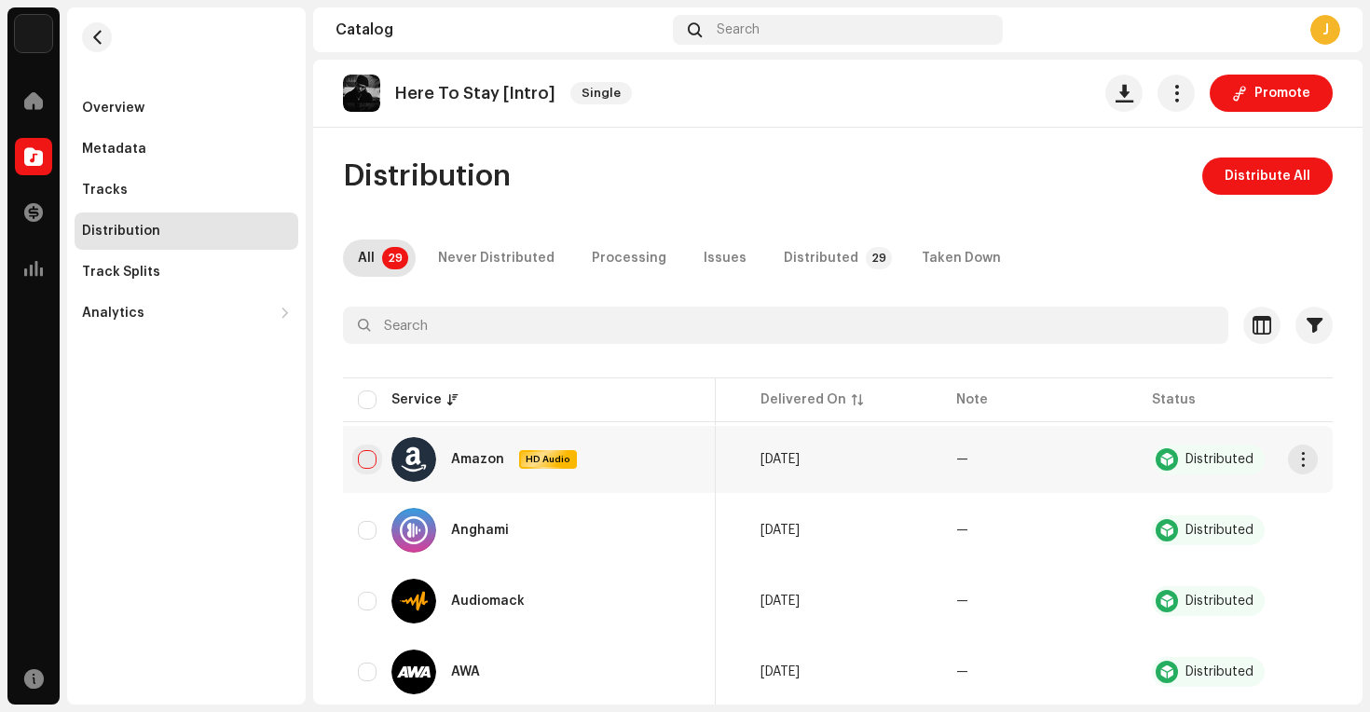
checkbox input "true"
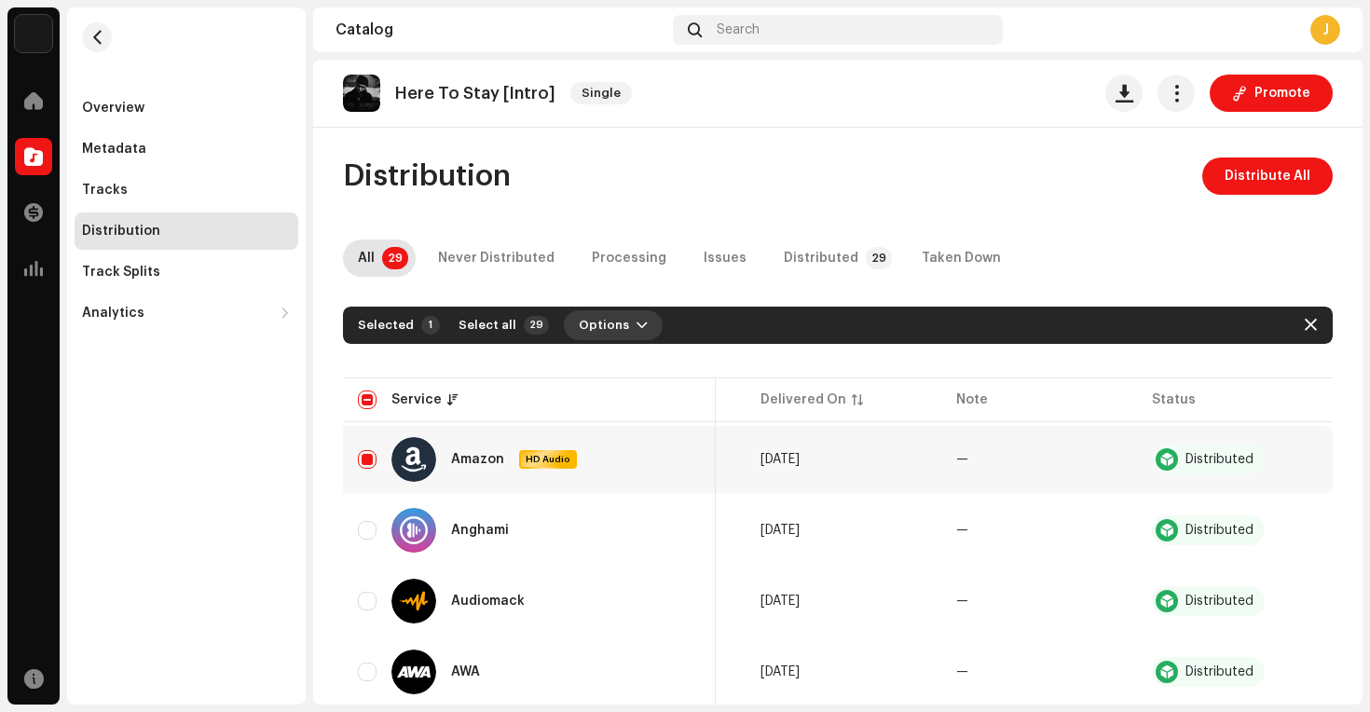
click at [620, 323] on button "Options" at bounding box center [613, 325] width 99 height 30
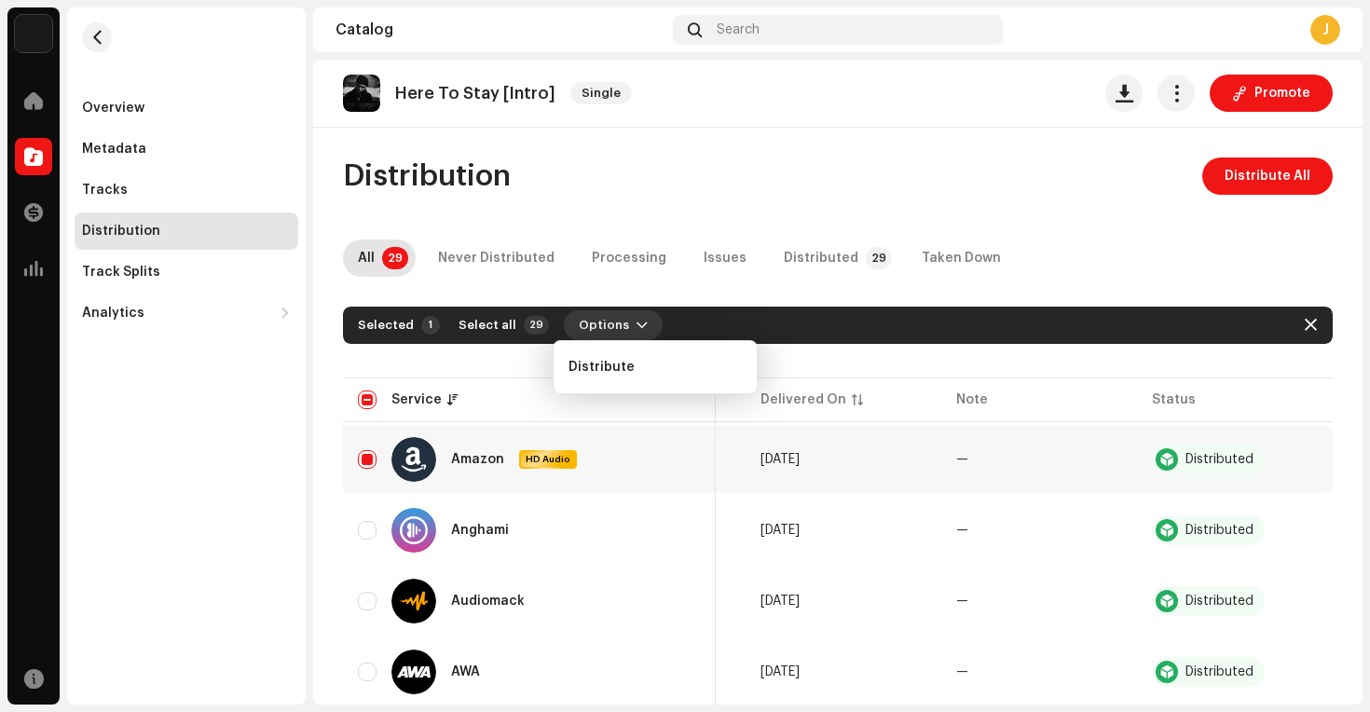
click at [636, 323] on span "button" at bounding box center [641, 325] width 11 height 15
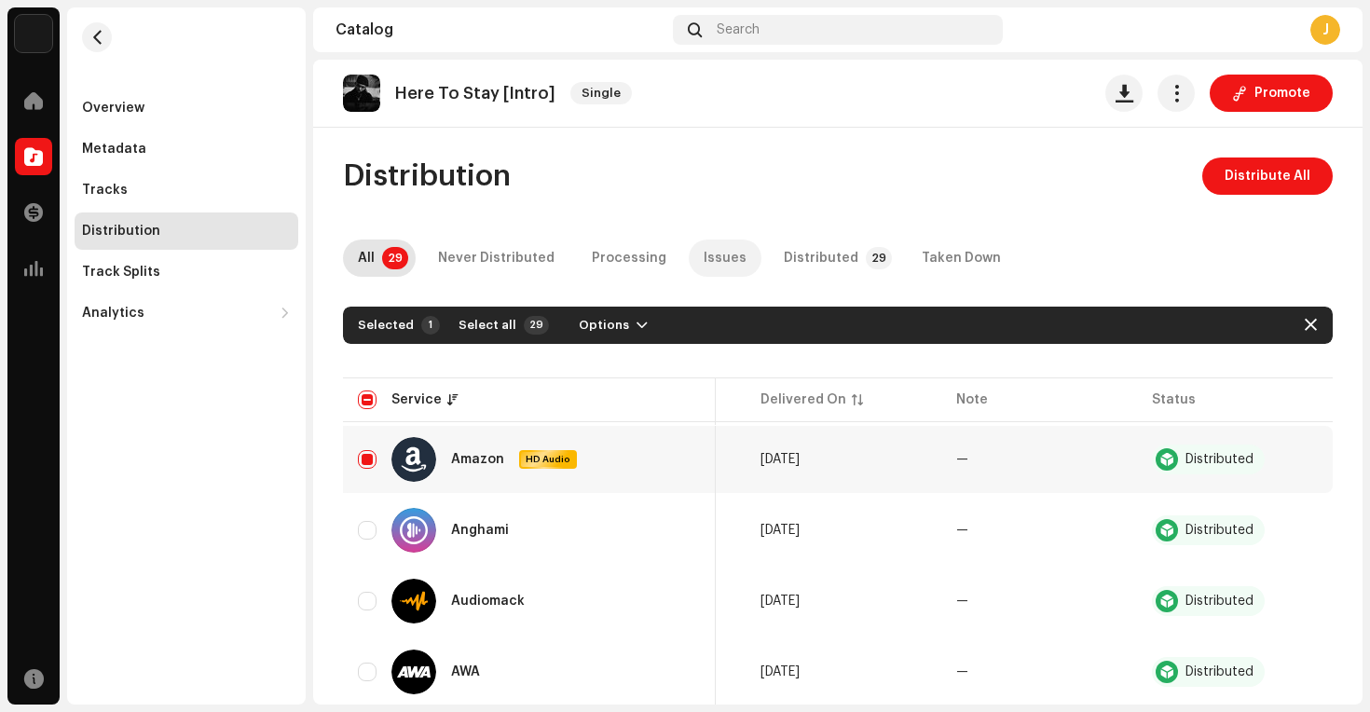
click at [727, 258] on div "Issues" at bounding box center [725, 257] width 43 height 37
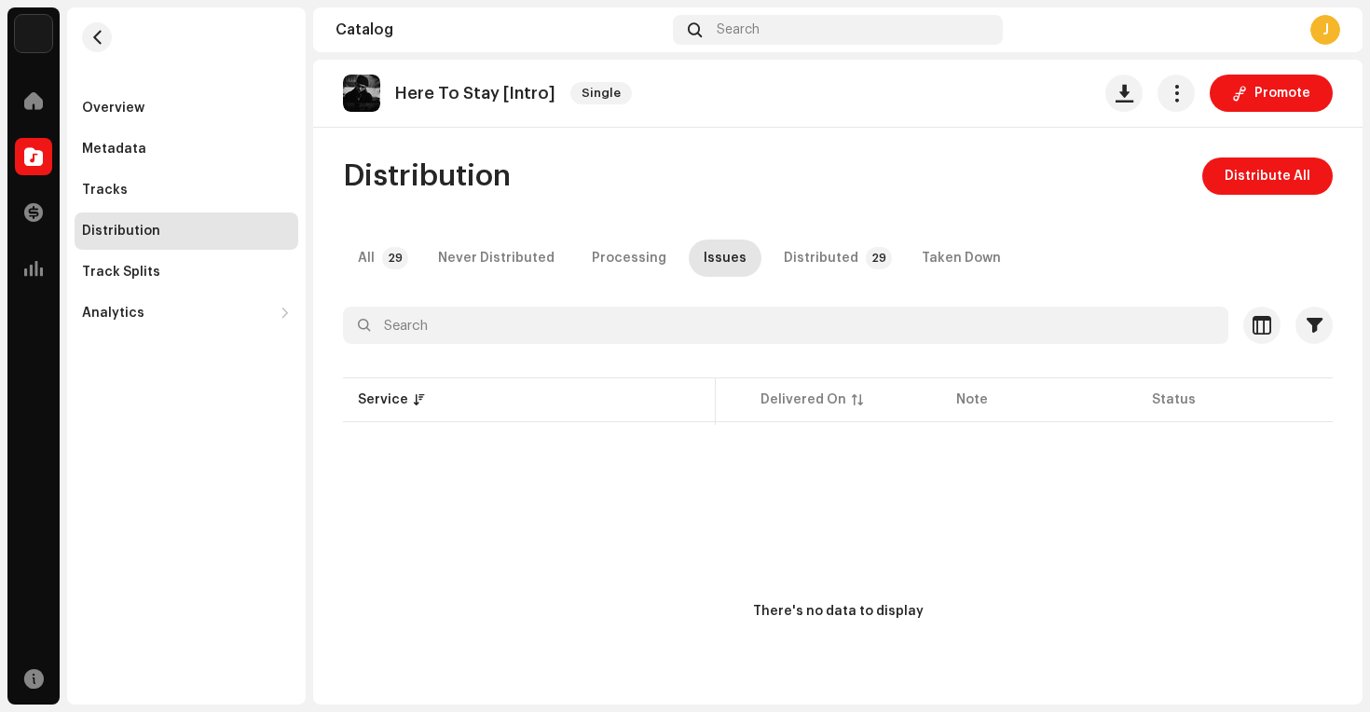
click at [813, 616] on div "There's no data to display" at bounding box center [838, 612] width 171 height 20
click at [802, 266] on div "Distributed" at bounding box center [821, 257] width 75 height 37
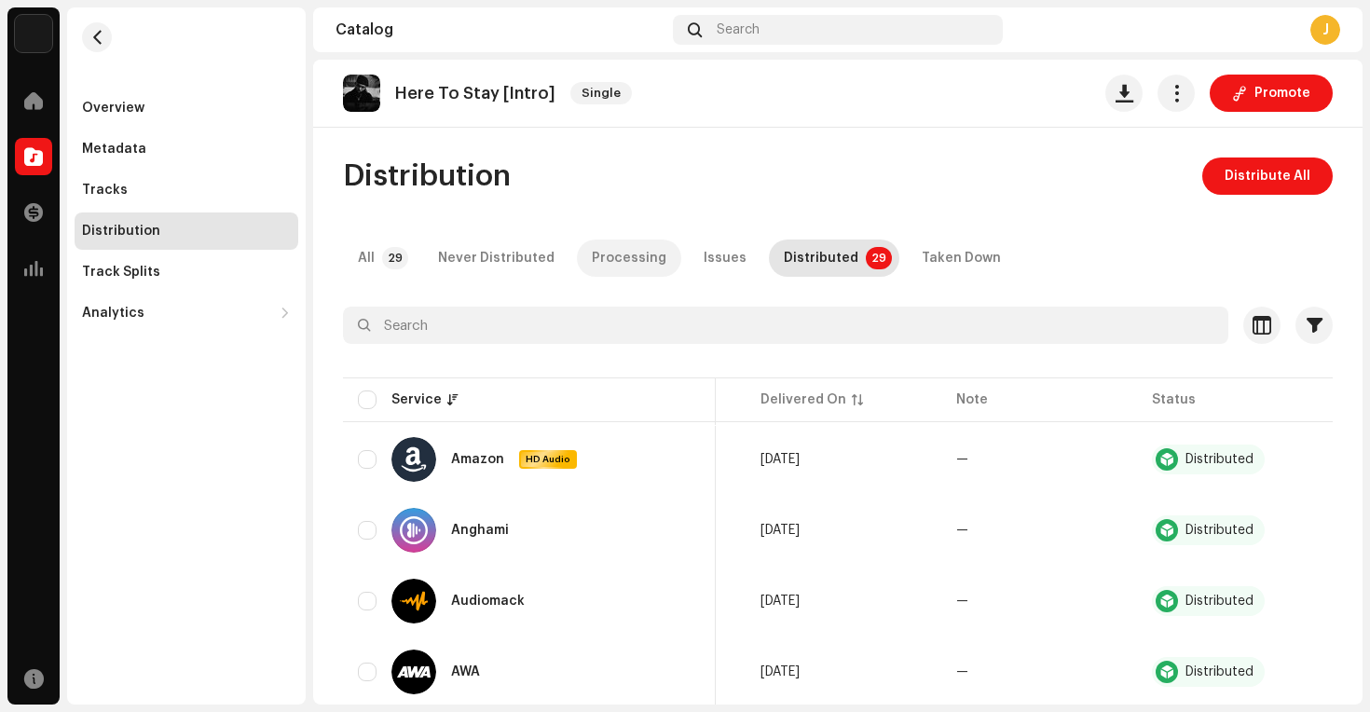
click at [654, 274] on p-tab "Processing" at bounding box center [629, 257] width 104 height 37
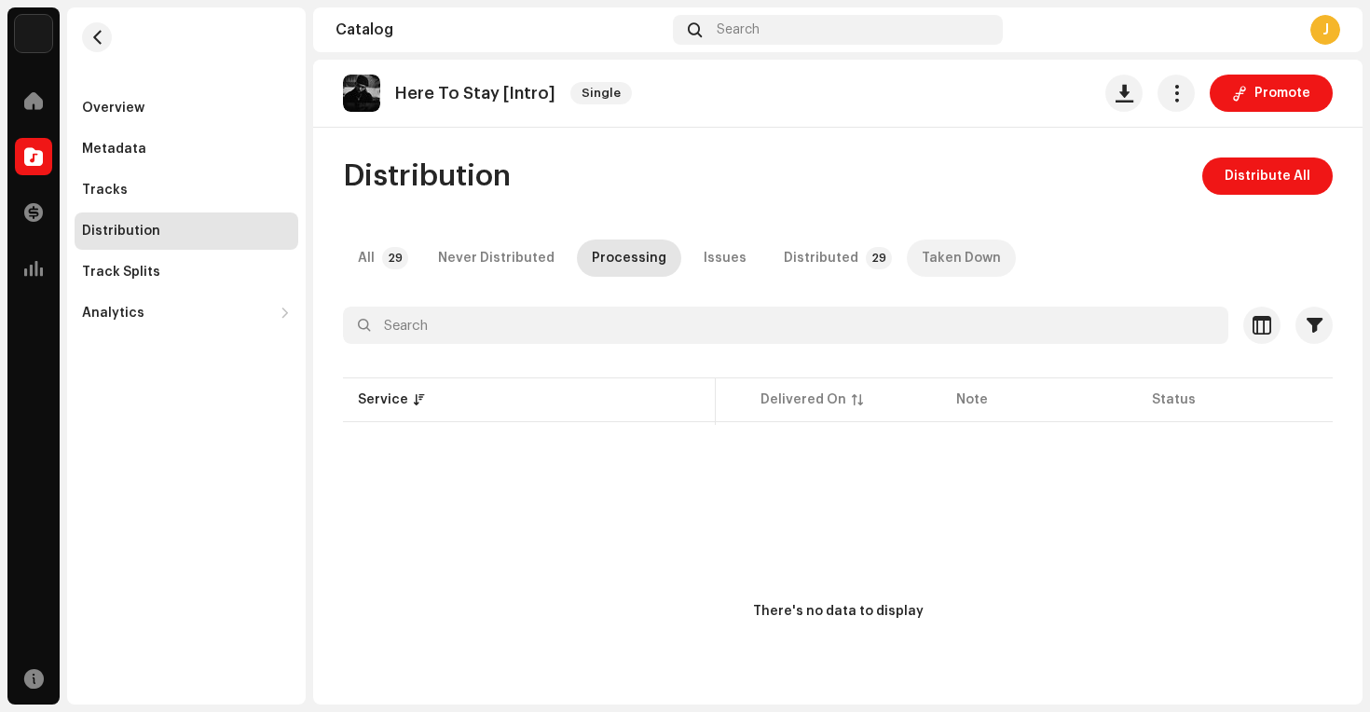
click at [968, 254] on div "Taken Down" at bounding box center [961, 257] width 79 height 37
click at [406, 256] on p-tab "All 29" at bounding box center [379, 257] width 73 height 37
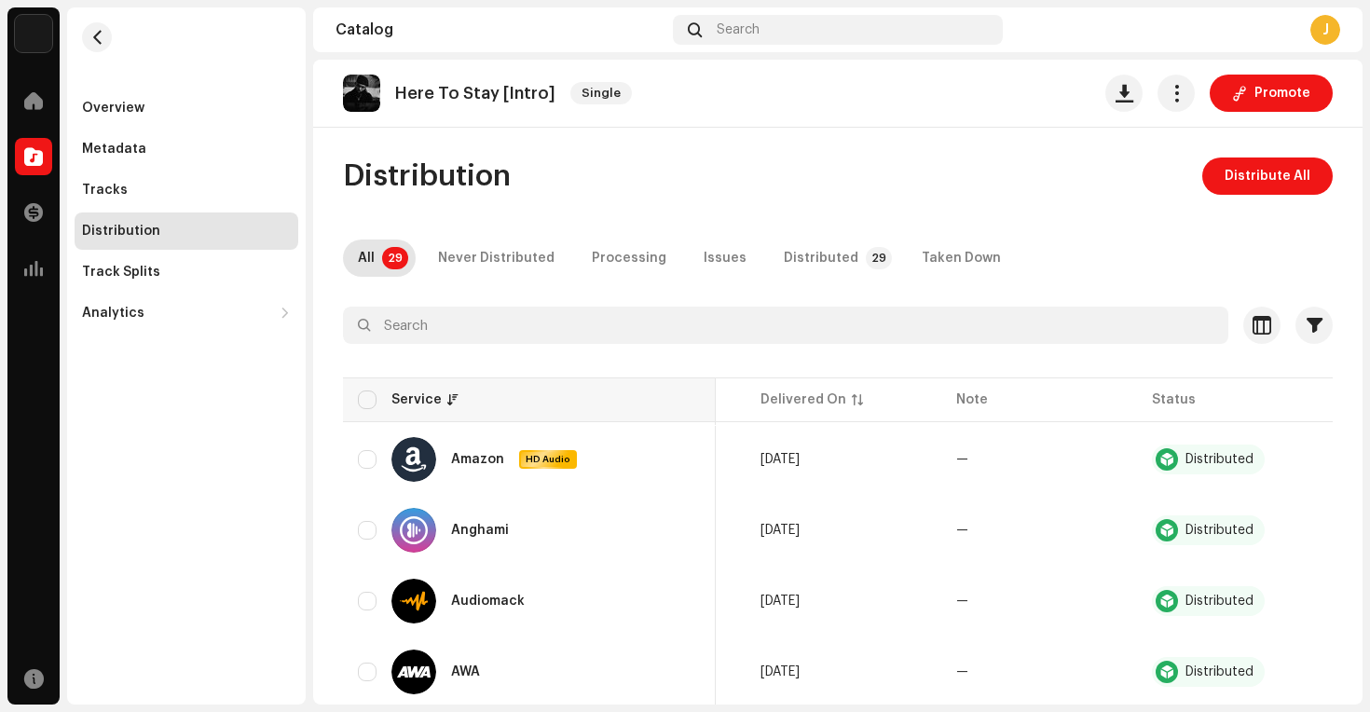
click at [363, 389] on th "Service" at bounding box center [529, 399] width 373 height 45
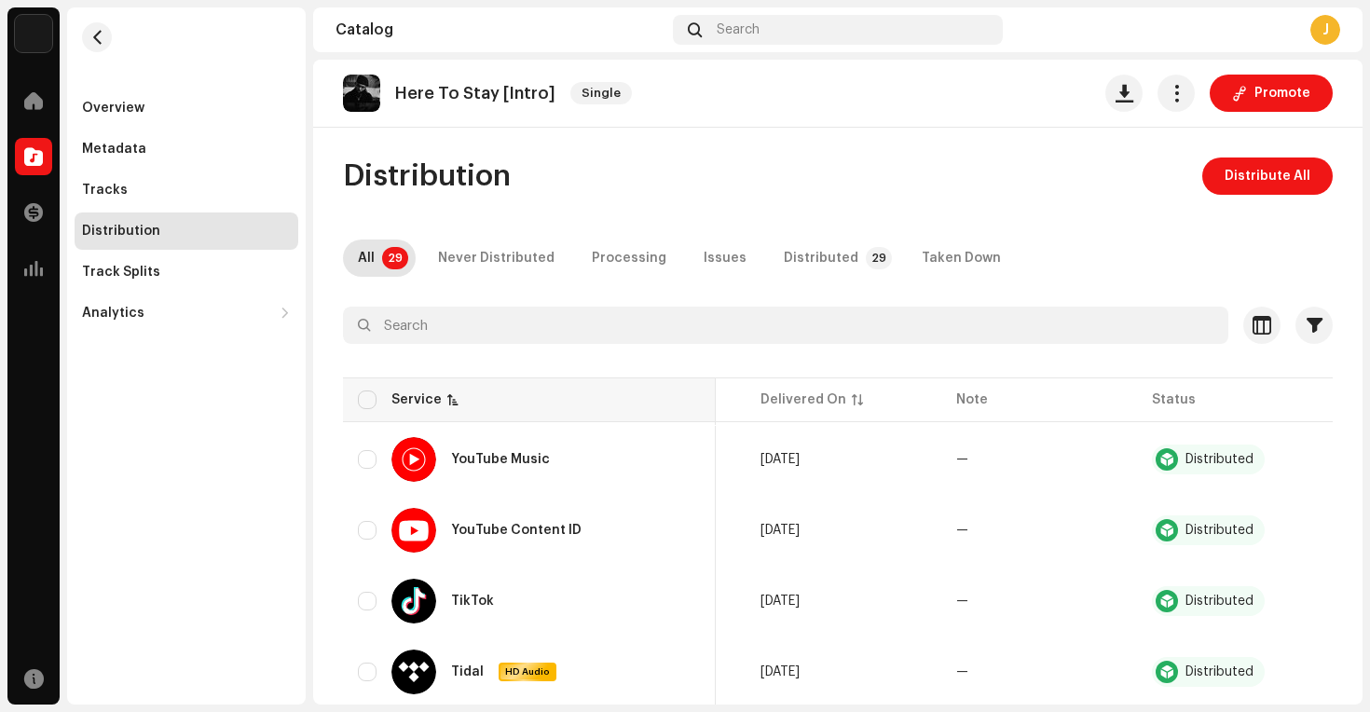
click at [430, 395] on div "Service" at bounding box center [416, 399] width 50 height 19
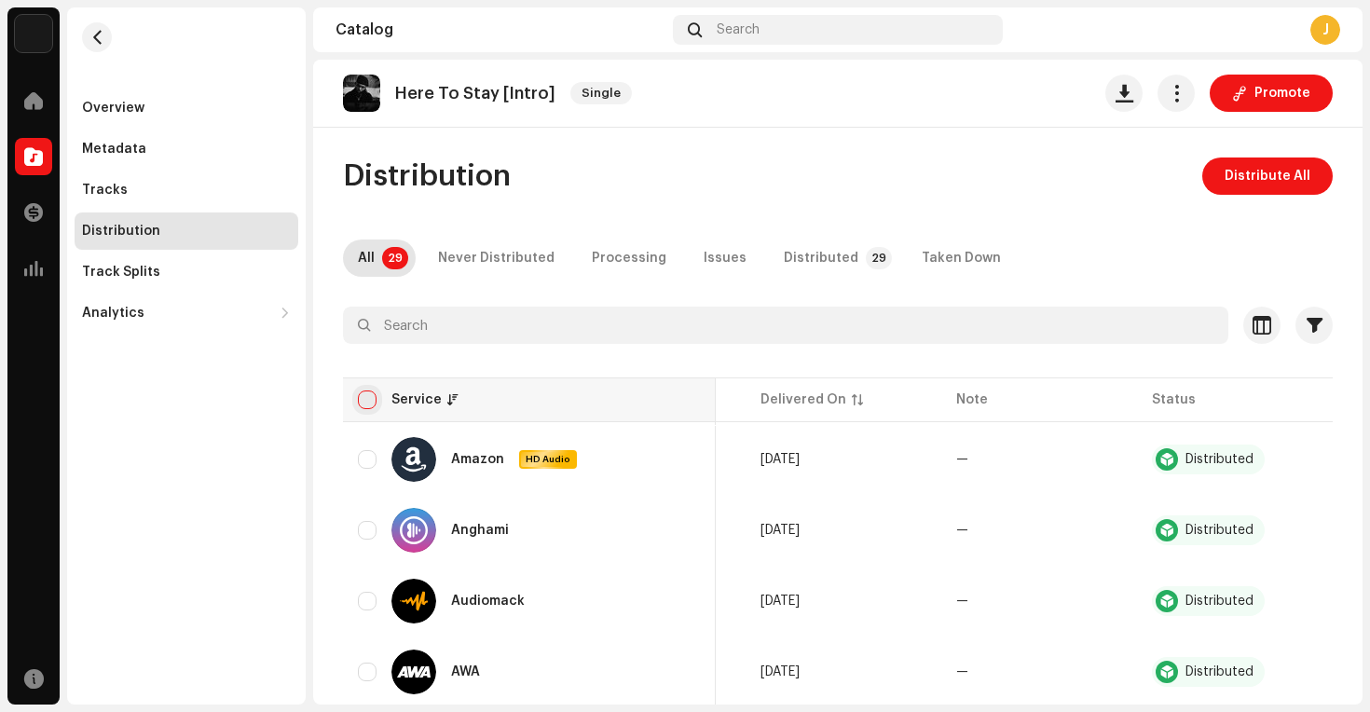
click at [375, 396] on input "checkbox" at bounding box center [367, 399] width 19 height 19
checkbox input "true"
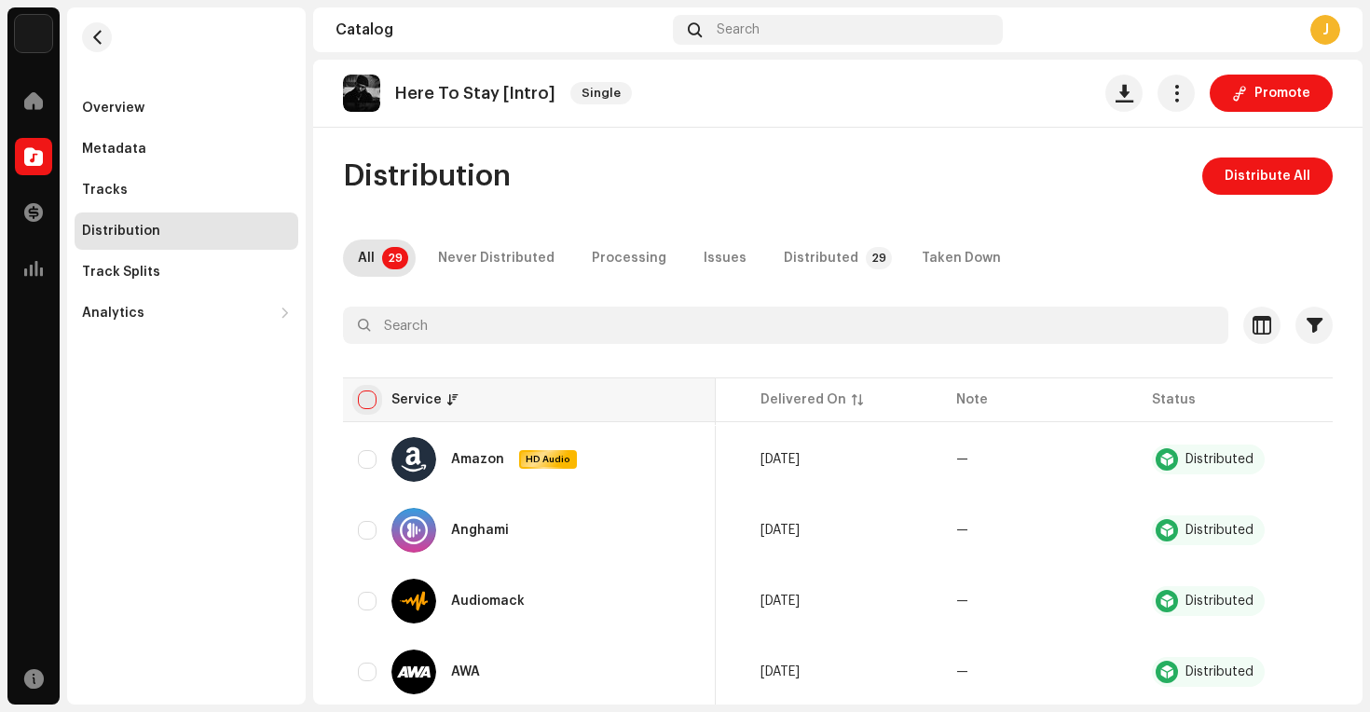
checkbox input "true"
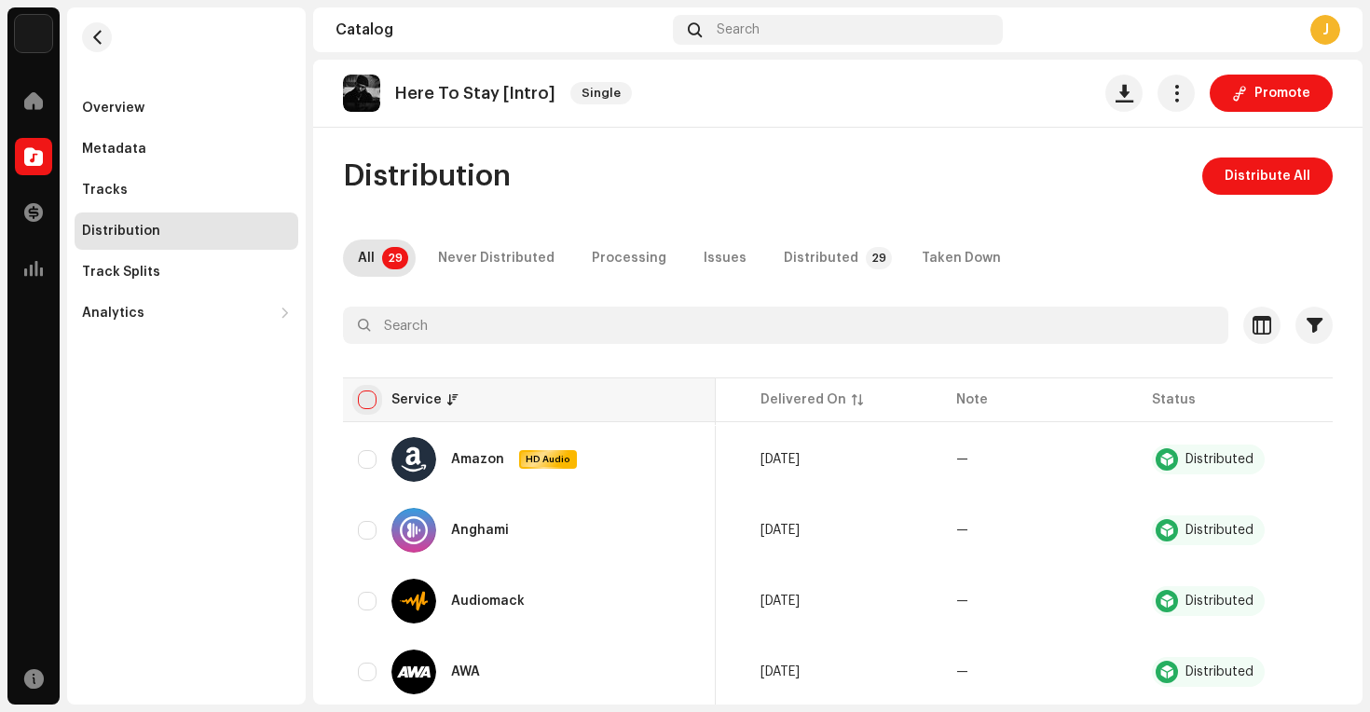
checkbox input "true"
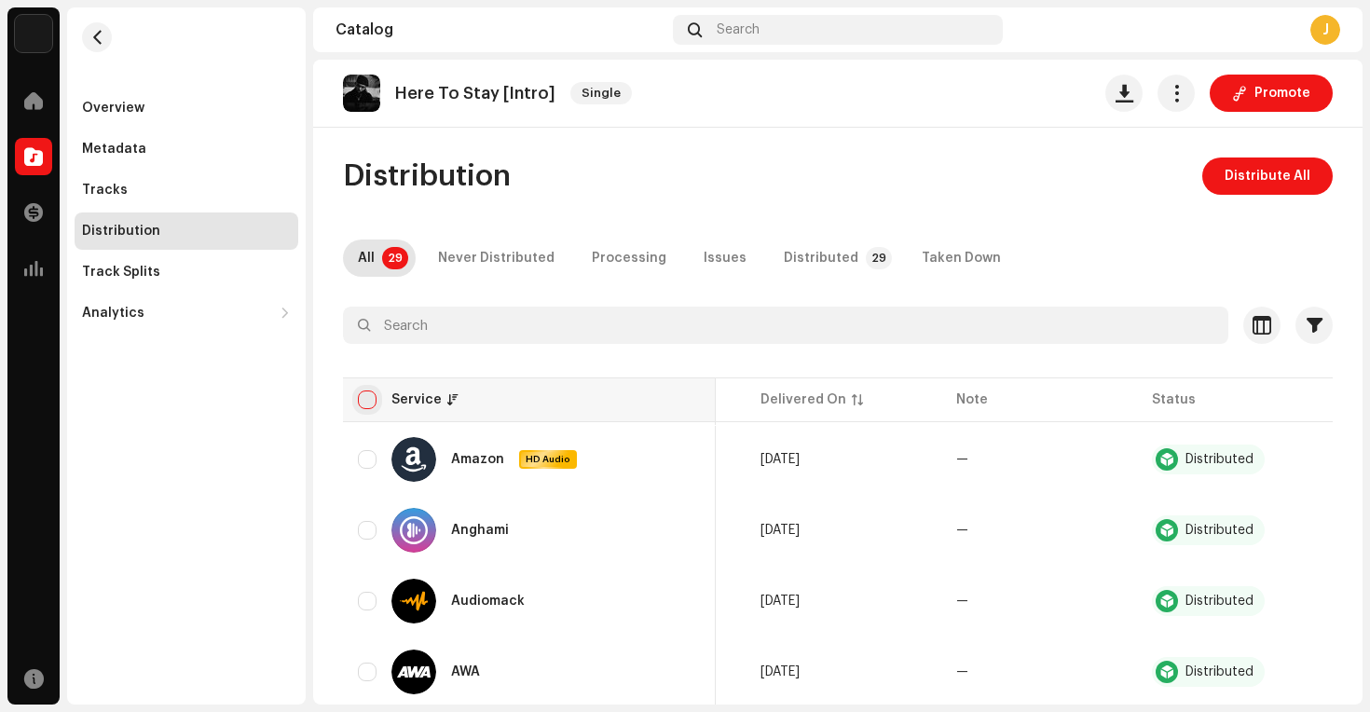
checkbox input "true"
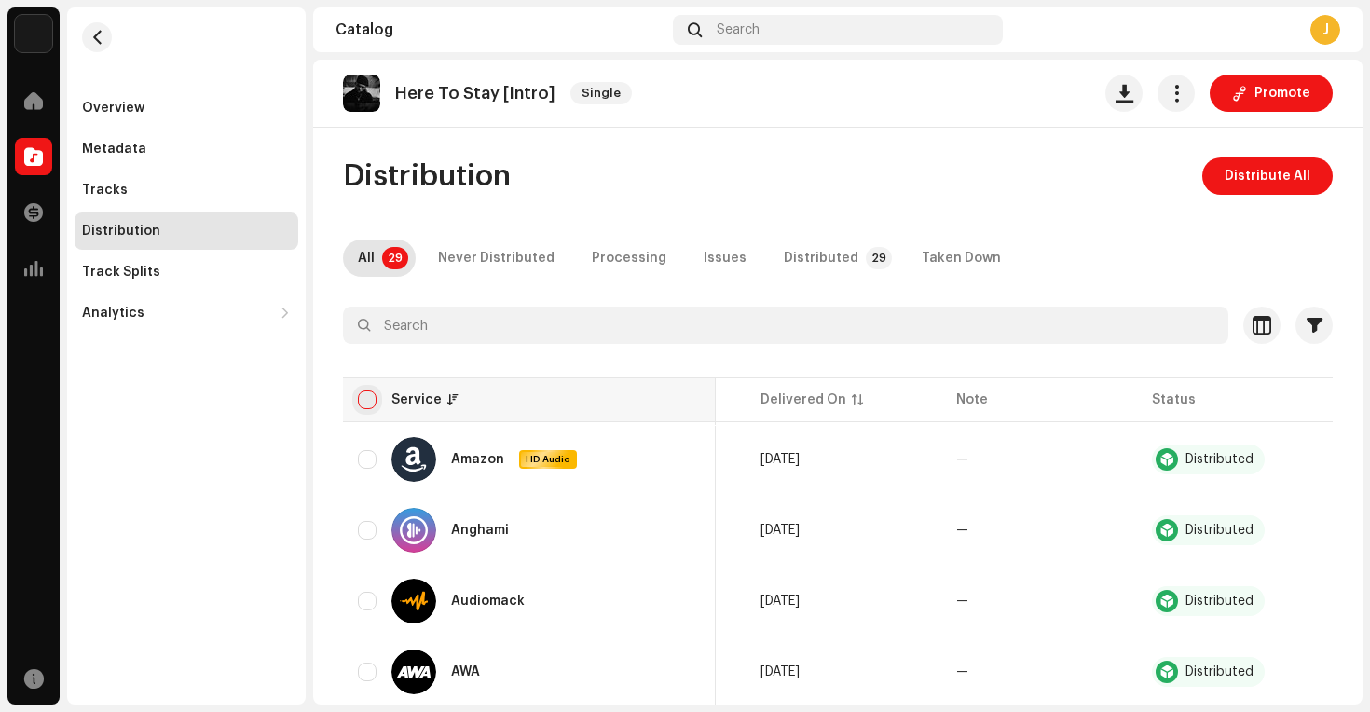
checkbox input "true"
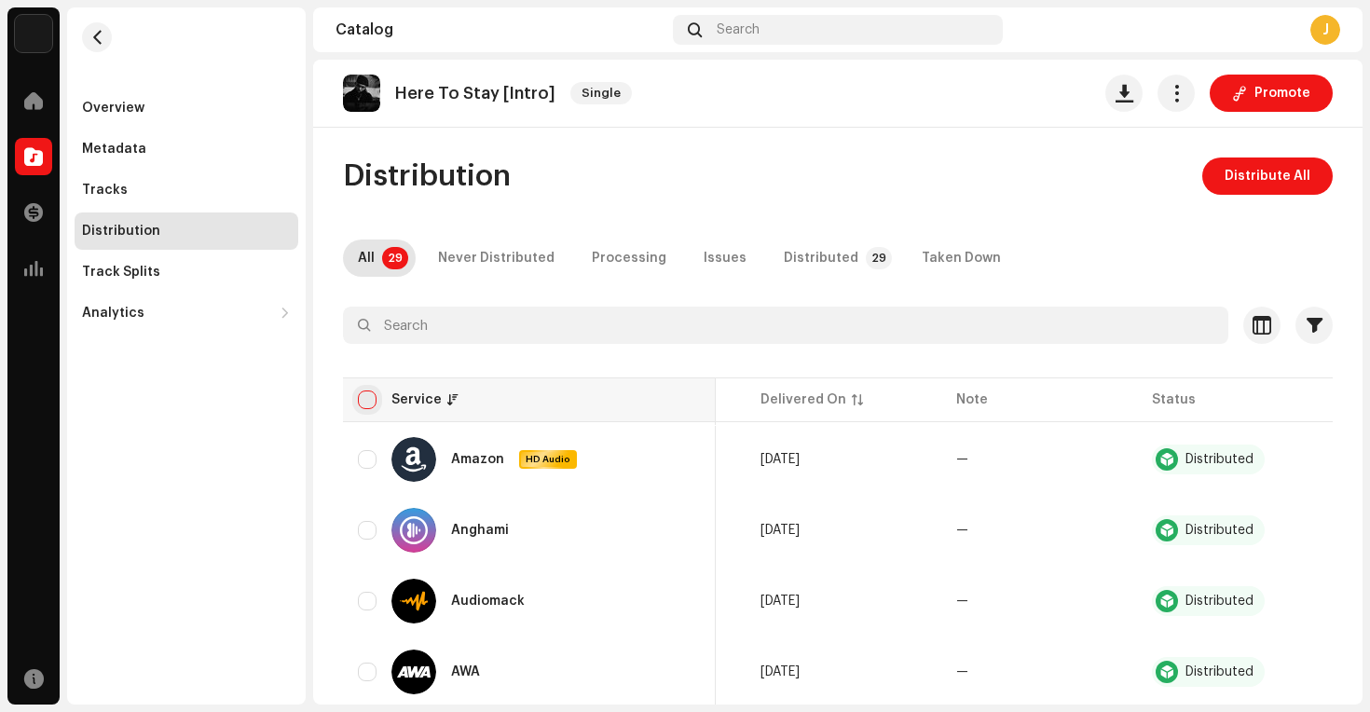
checkbox input "true"
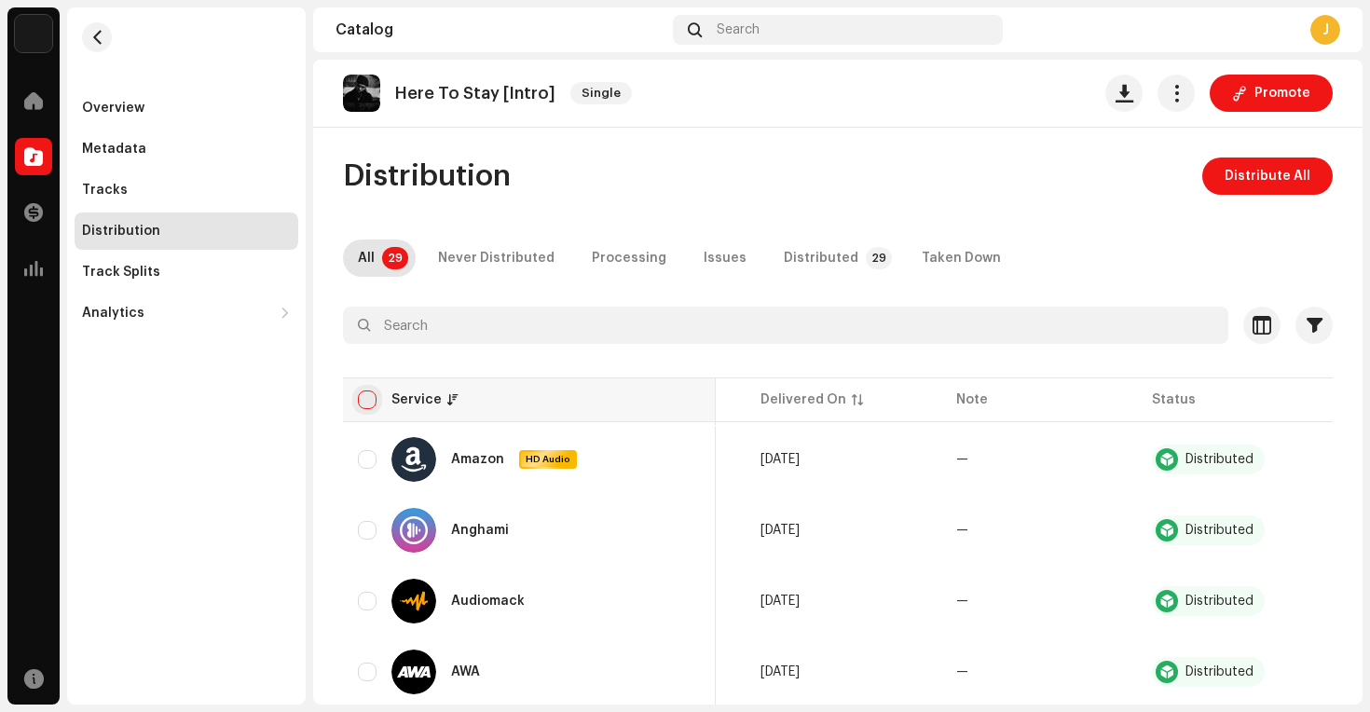
checkbox input "true"
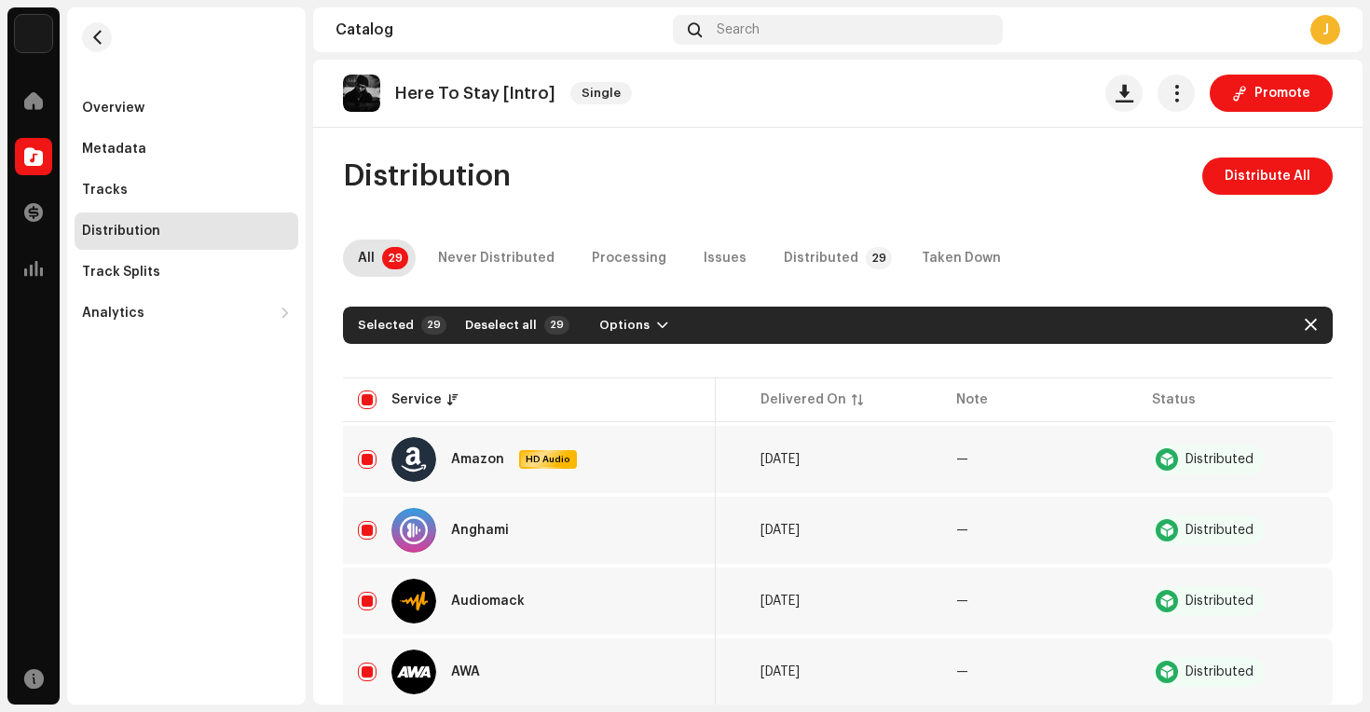
click at [404, 327] on div "Selected" at bounding box center [386, 325] width 56 height 15
click at [609, 327] on span "Options" at bounding box center [624, 325] width 50 height 37
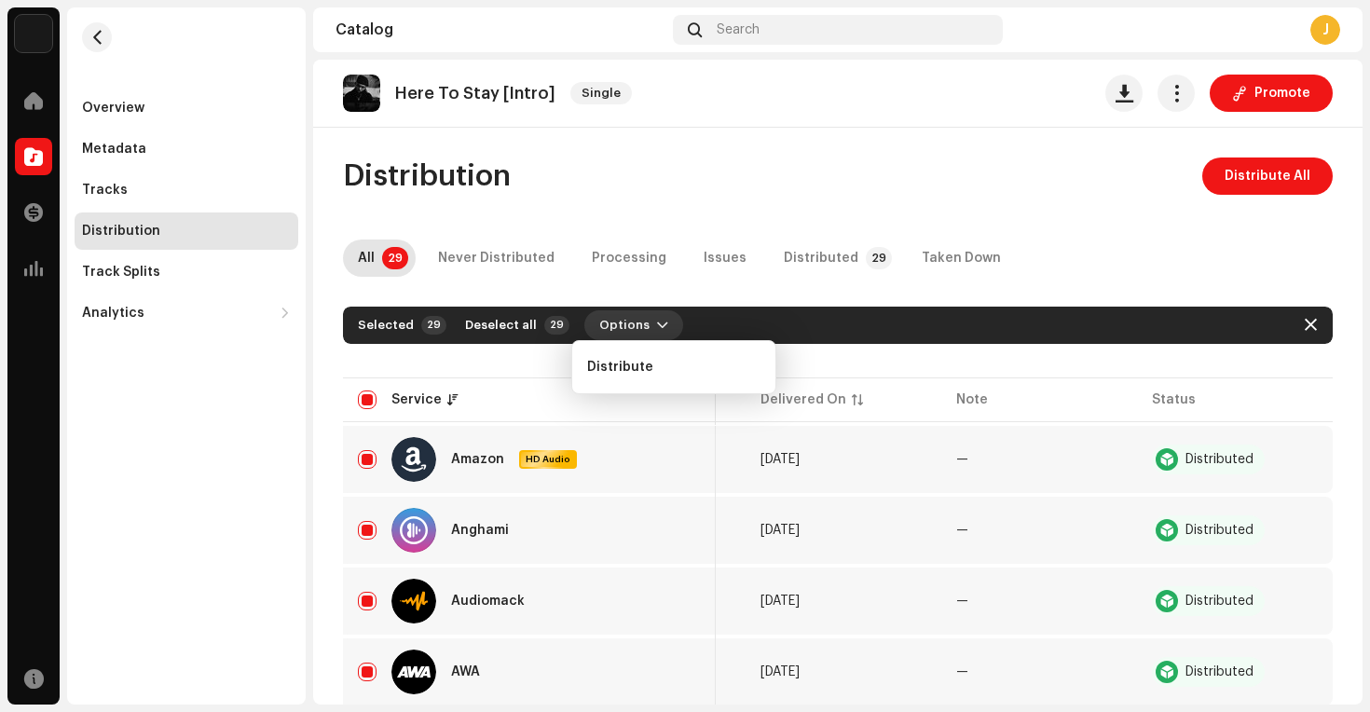
click at [609, 327] on span "Options" at bounding box center [624, 325] width 50 height 37
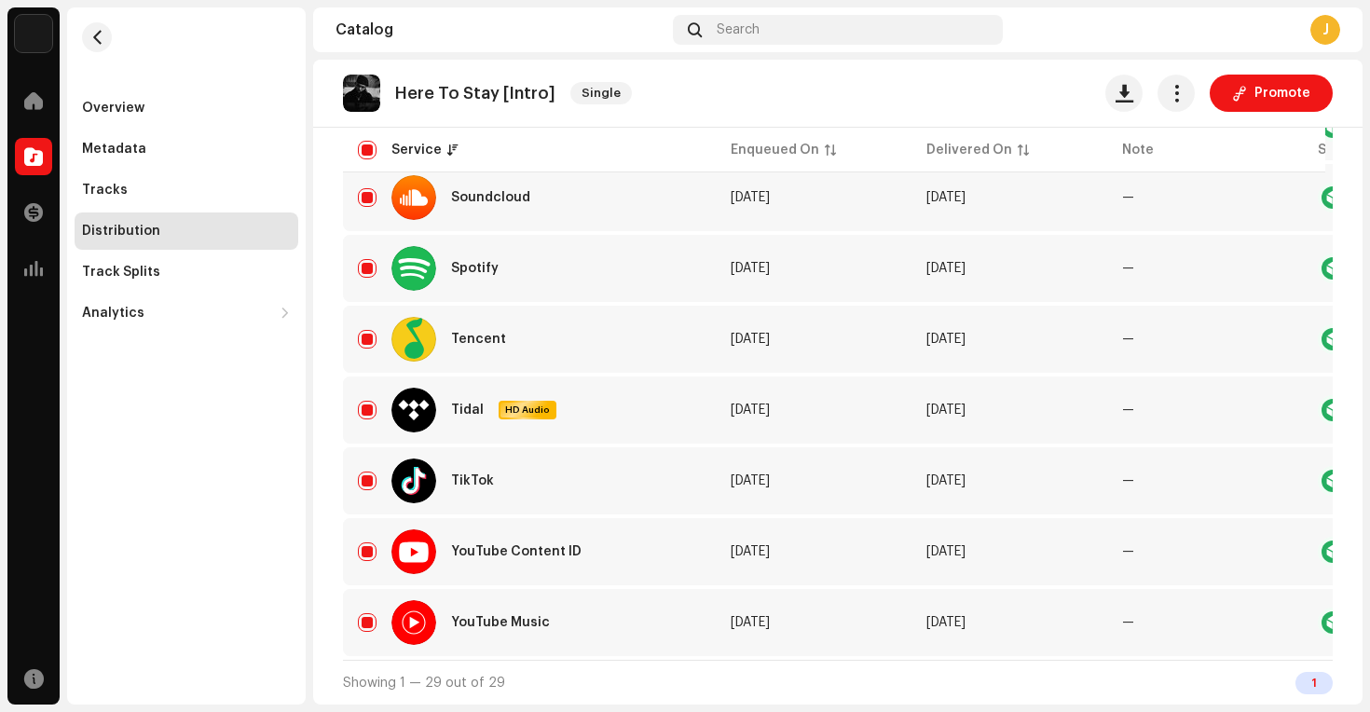
scroll to position [0, 173]
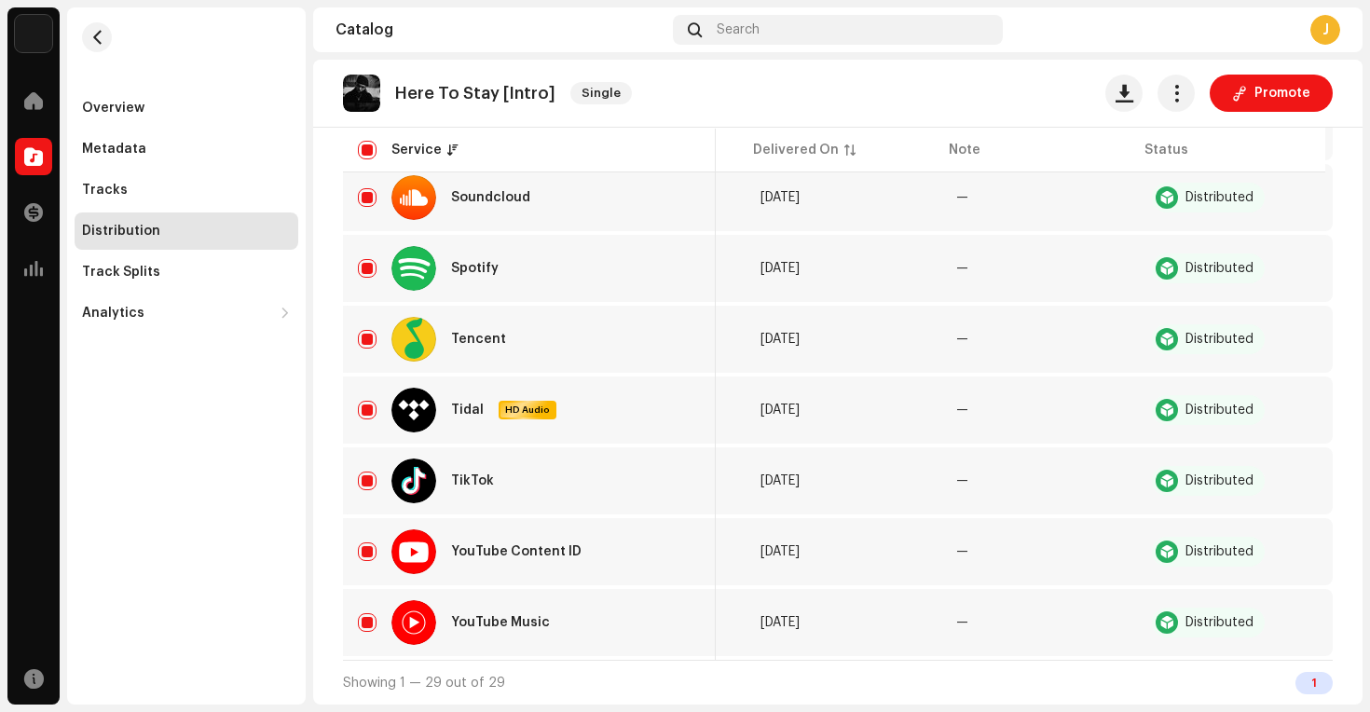
click at [25, 61] on div "Marco McKinnis Home Catalog Transactions Analytics Resources" at bounding box center [33, 355] width 52 height 697
click at [25, 45] on img at bounding box center [33, 33] width 37 height 37
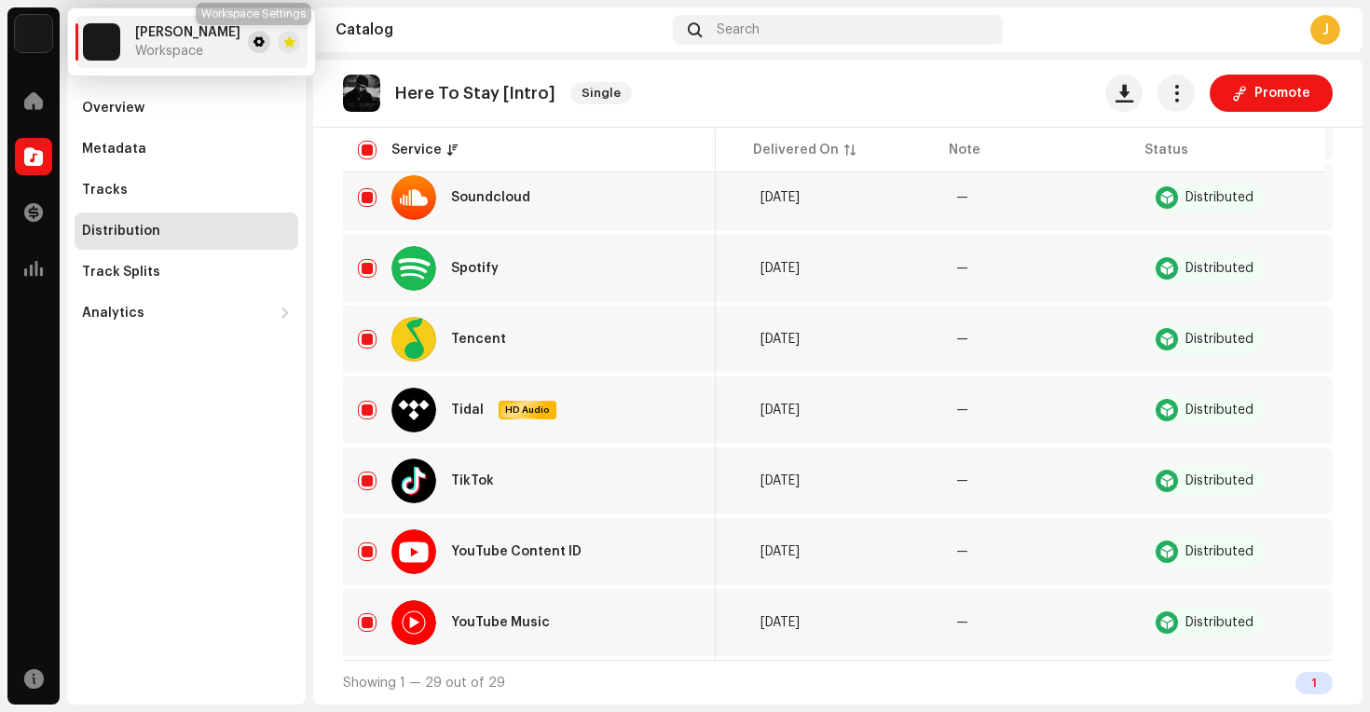
click at [253, 42] on span at bounding box center [258, 41] width 11 height 15
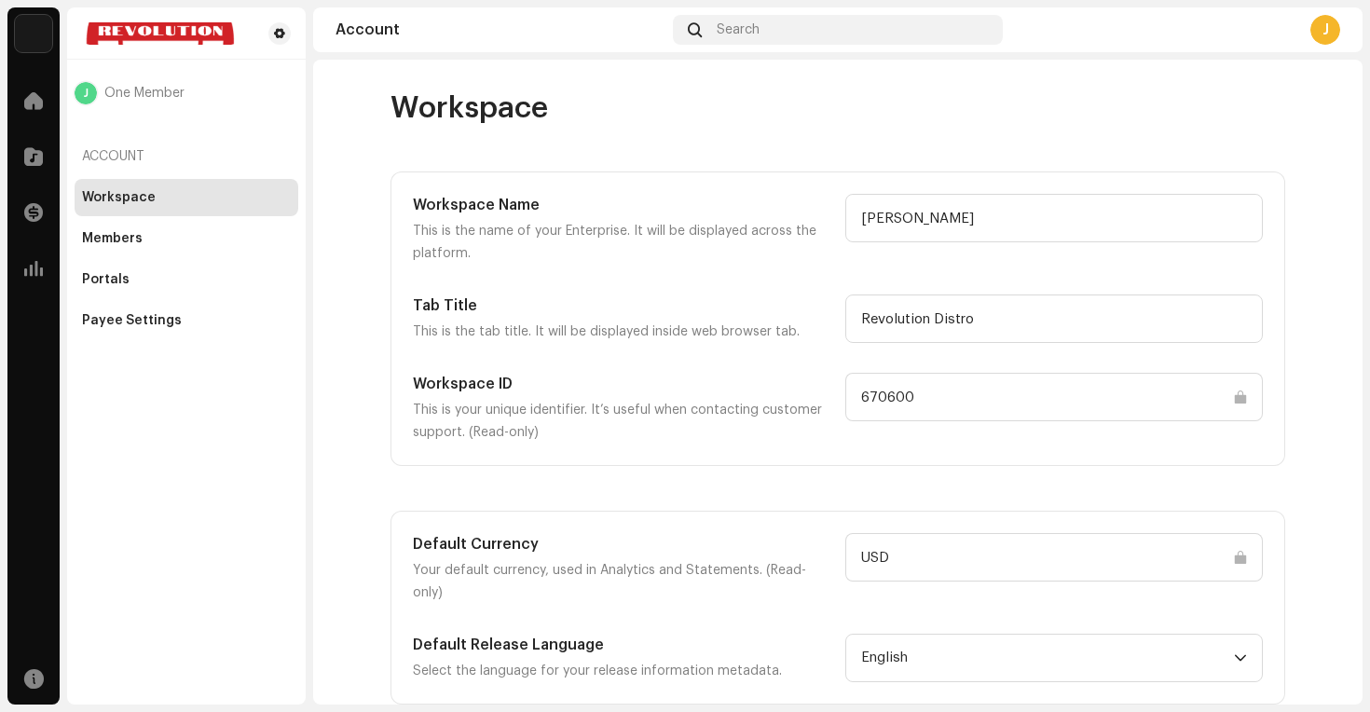
click at [40, 40] on img at bounding box center [33, 33] width 37 height 37
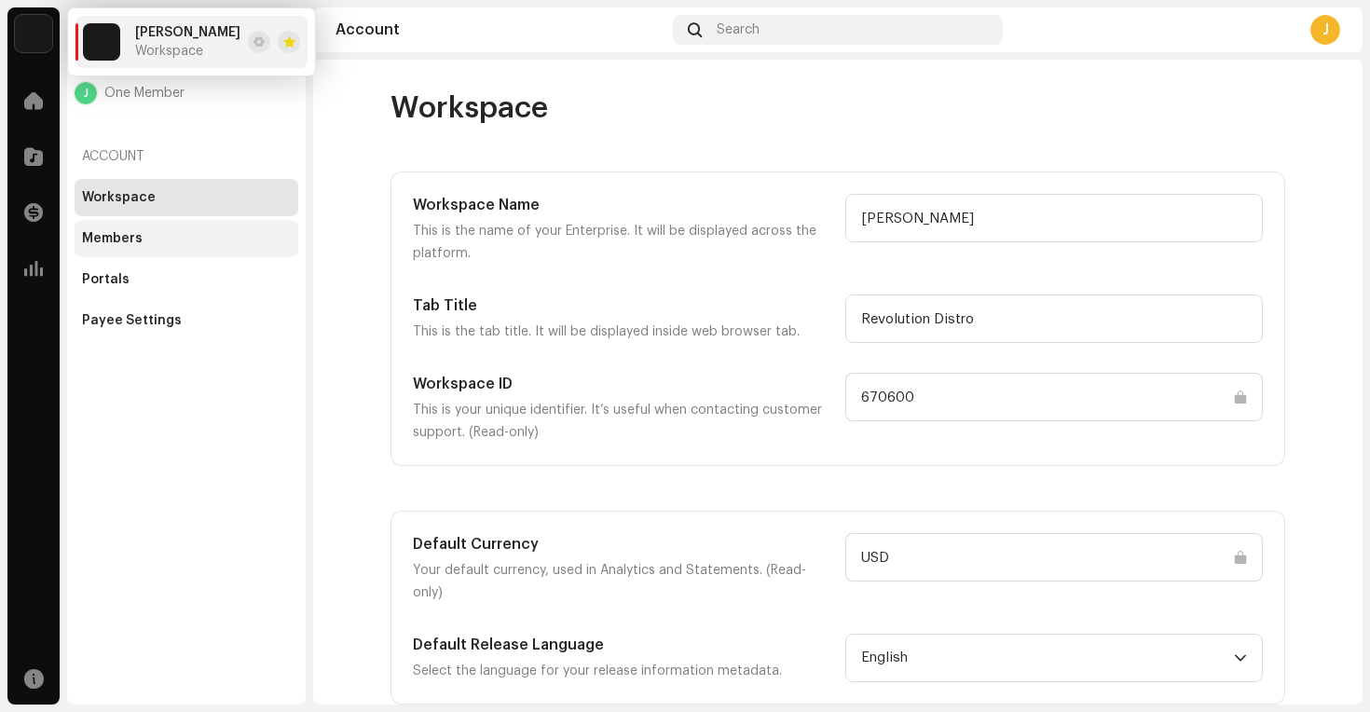
click at [143, 250] on div "Members" at bounding box center [187, 238] width 224 height 37
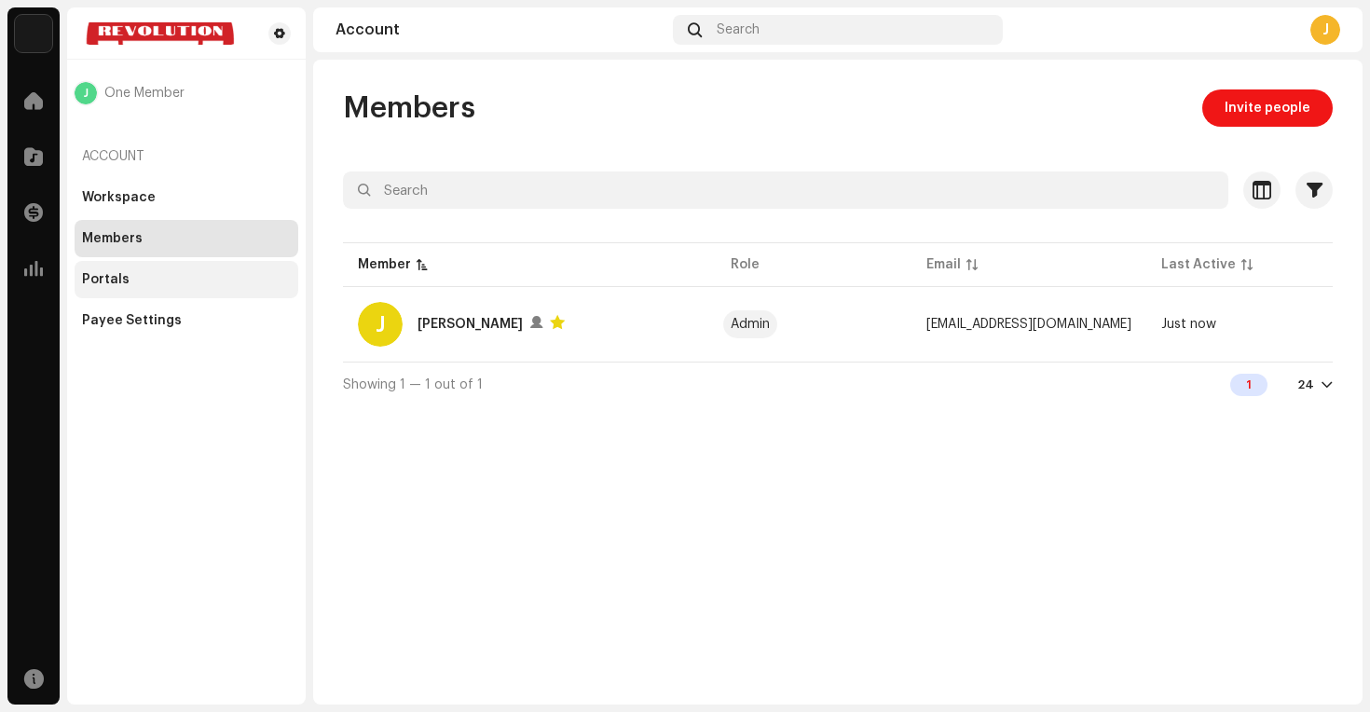
click at [108, 288] on div "Portals" at bounding box center [187, 279] width 224 height 37
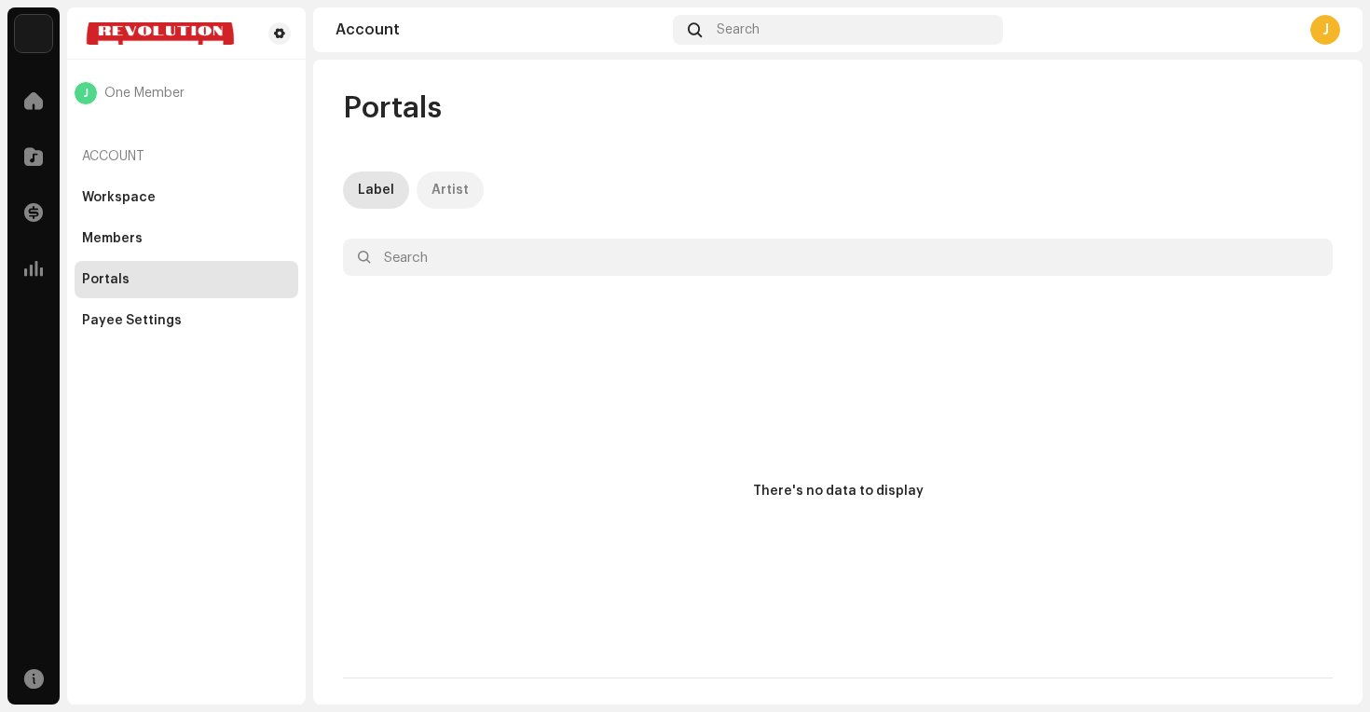
click at [435, 192] on div "Artist" at bounding box center [449, 189] width 37 height 37
click at [360, 192] on div "Label" at bounding box center [376, 189] width 36 height 37
click at [150, 335] on div "Payee Settings" at bounding box center [187, 320] width 224 height 37
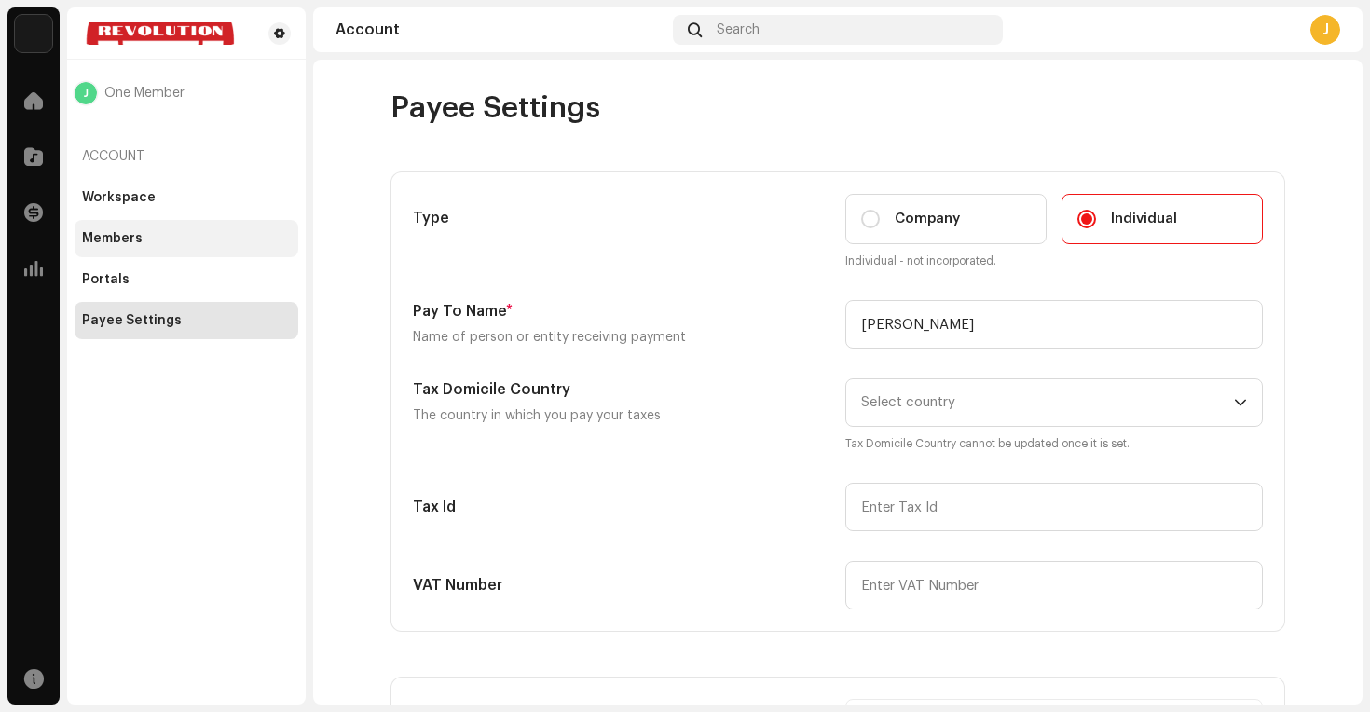
click at [121, 239] on div "Members" at bounding box center [112, 238] width 61 height 15
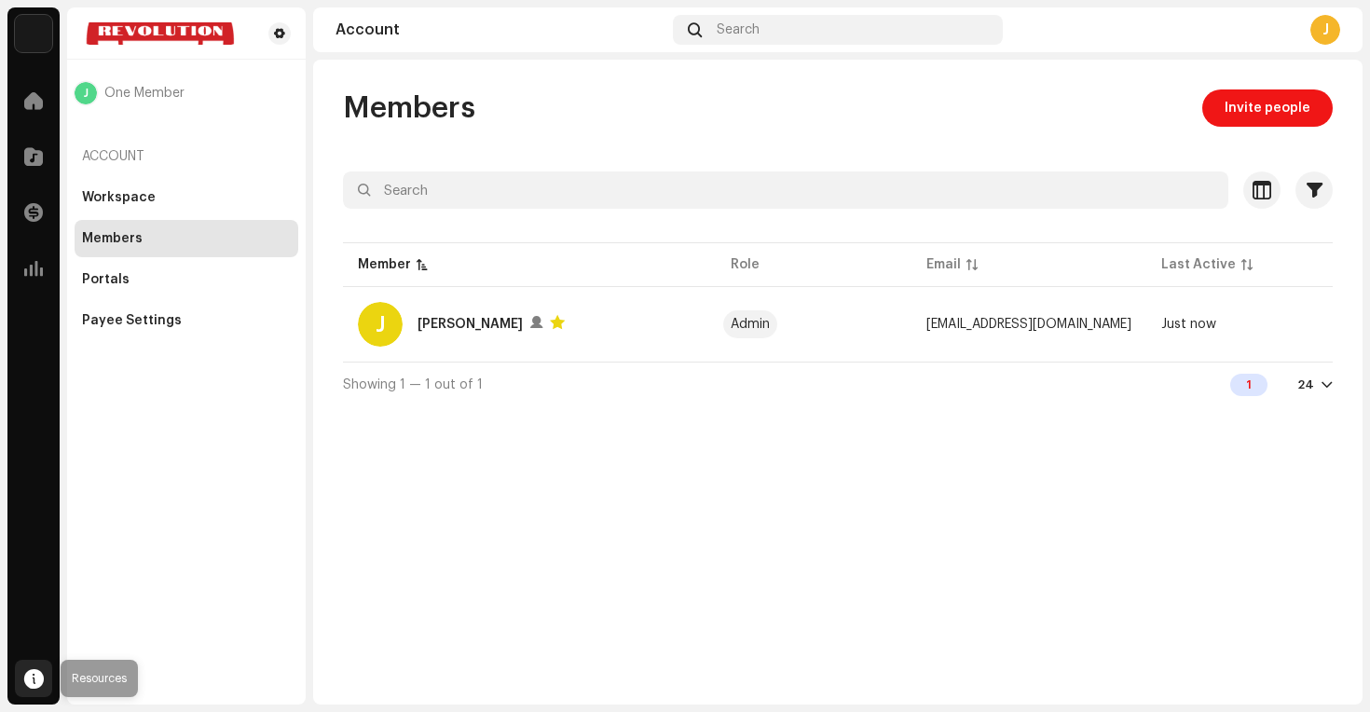
click at [17, 674] on div at bounding box center [33, 678] width 37 height 37
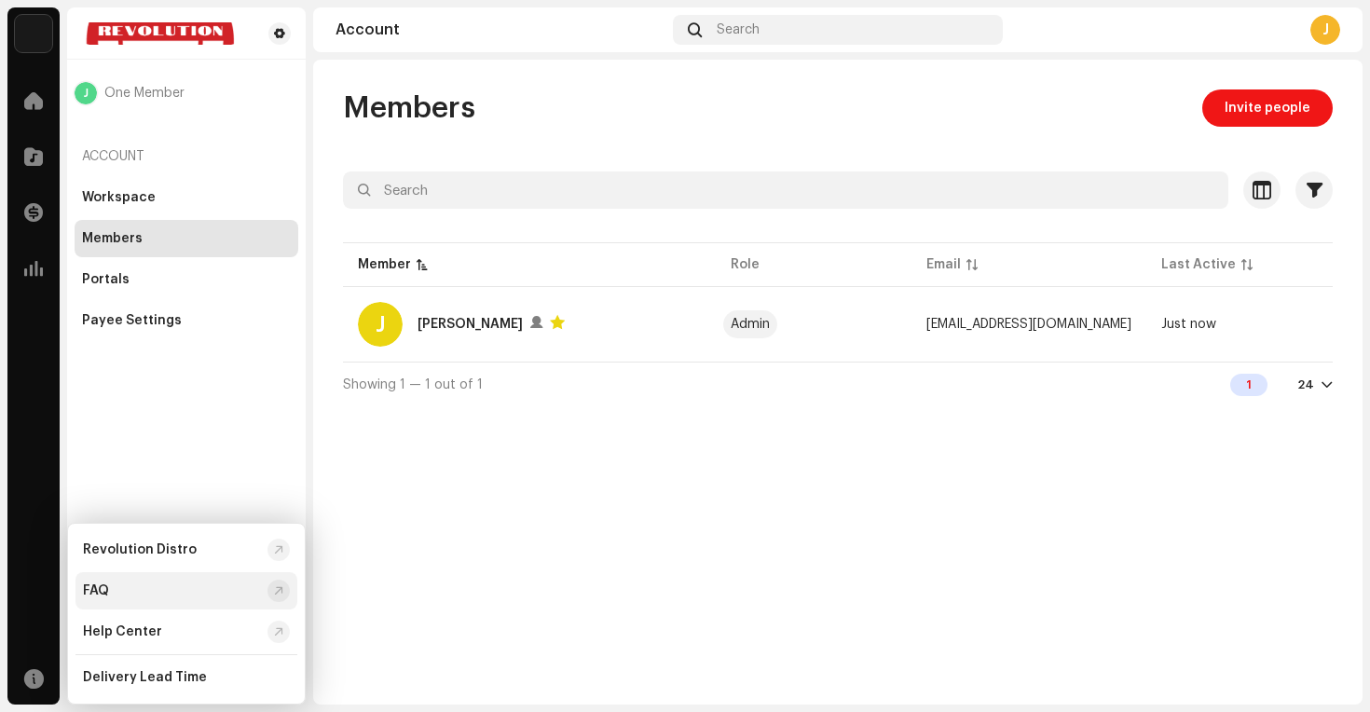
click at [180, 592] on div "FAQ" at bounding box center [171, 590] width 177 height 15
